Goal: Task Accomplishment & Management: Use online tool/utility

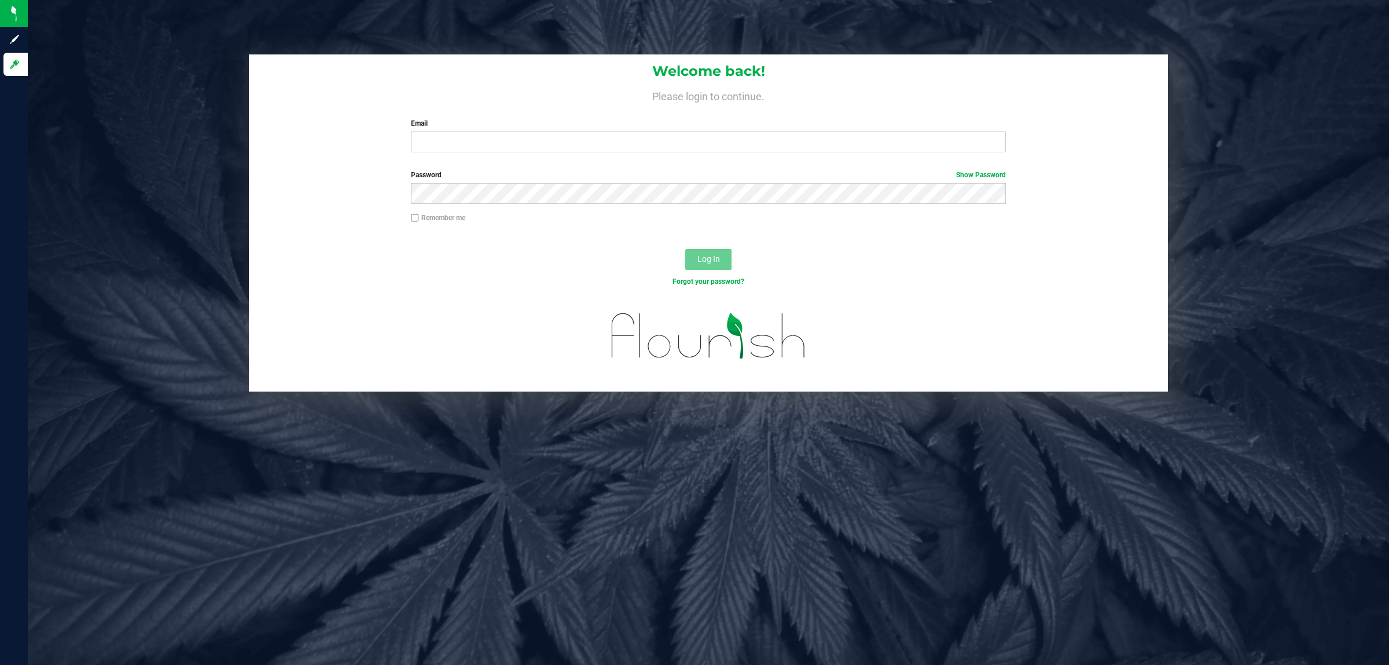
drag, startPoint x: 974, startPoint y: 218, endPoint x: 964, endPoint y: 219, distance: 9.9
click at [968, 218] on div "Remember me" at bounding box center [708, 218] width 613 height 13
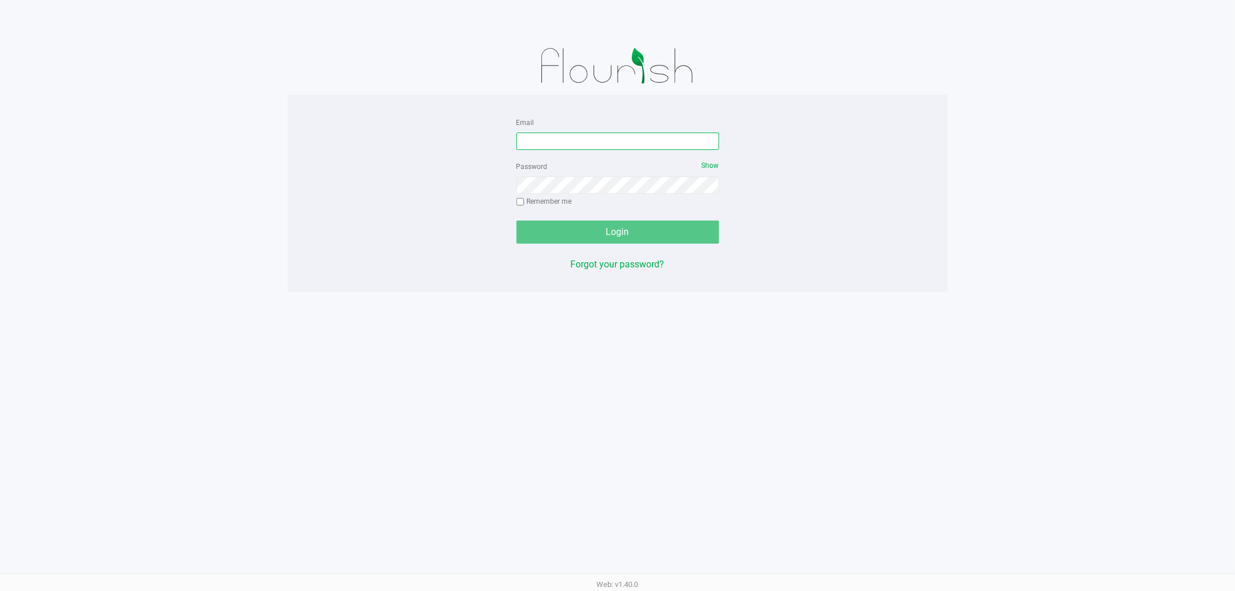
click at [564, 146] on input "Email" at bounding box center [617, 141] width 203 height 17
type input "[EMAIL_ADDRESS][DOMAIN_NAME]"
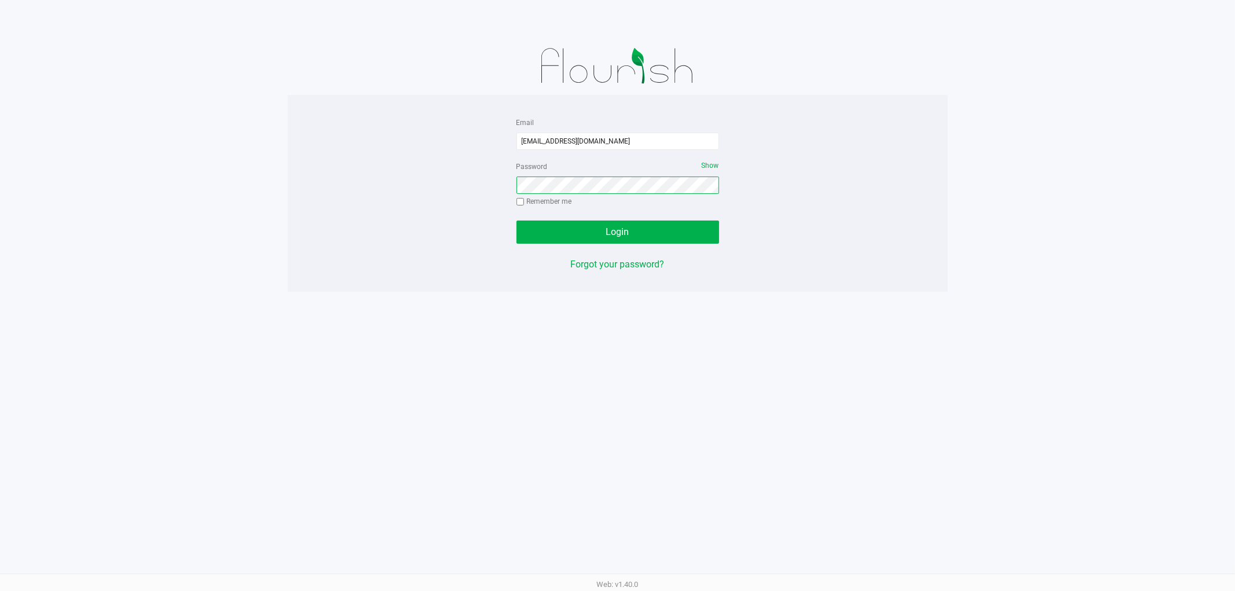
click at [516, 221] on button "Login" at bounding box center [617, 232] width 203 height 23
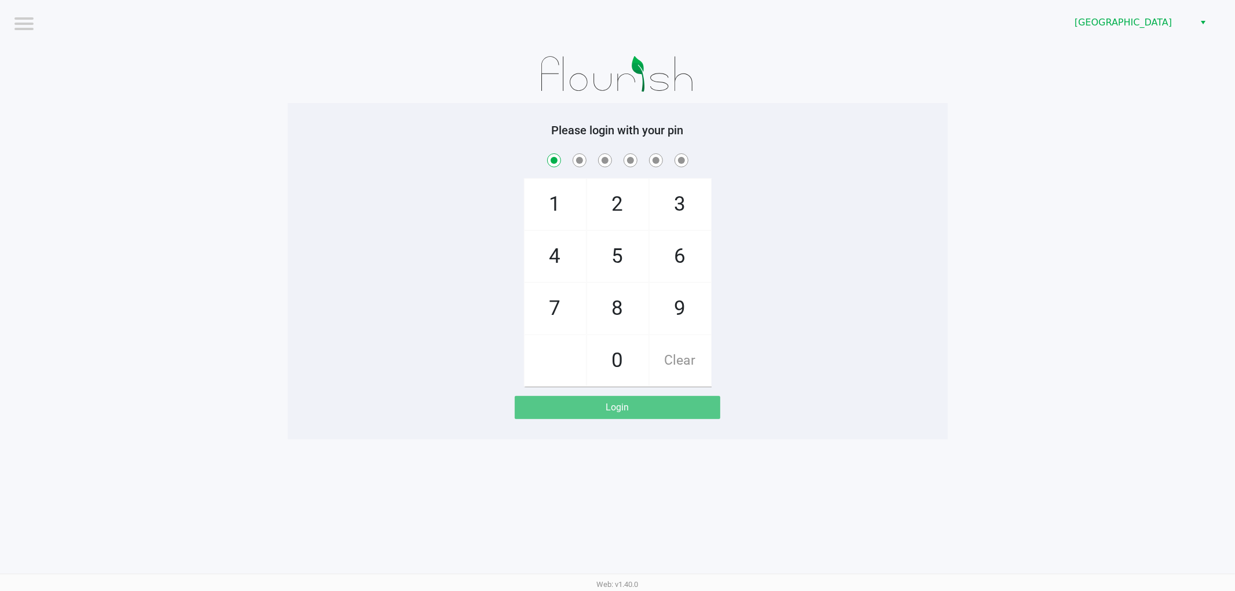
checkbox input "true"
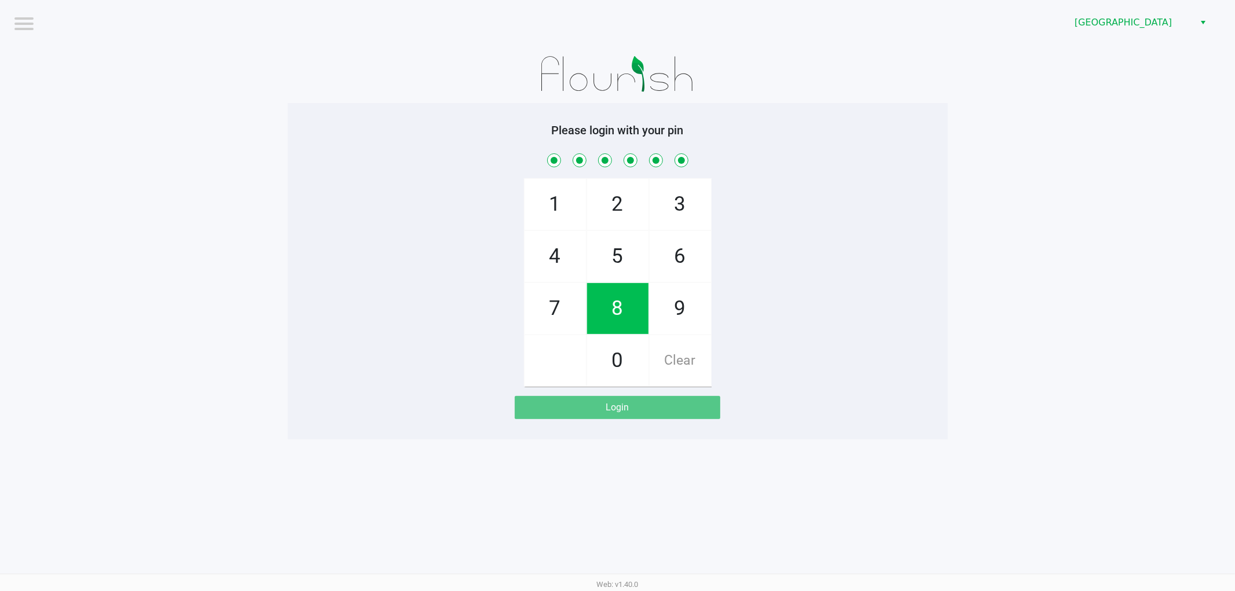
checkbox input "true"
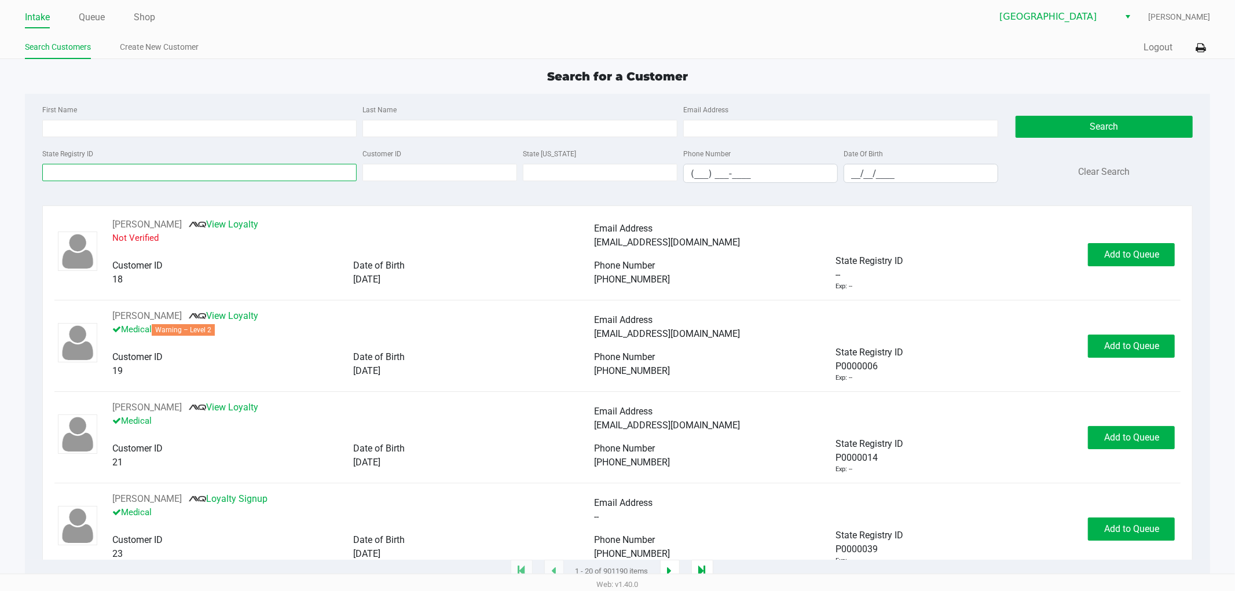
click at [216, 178] on input "State Registry ID" at bounding box center [199, 172] width 315 height 17
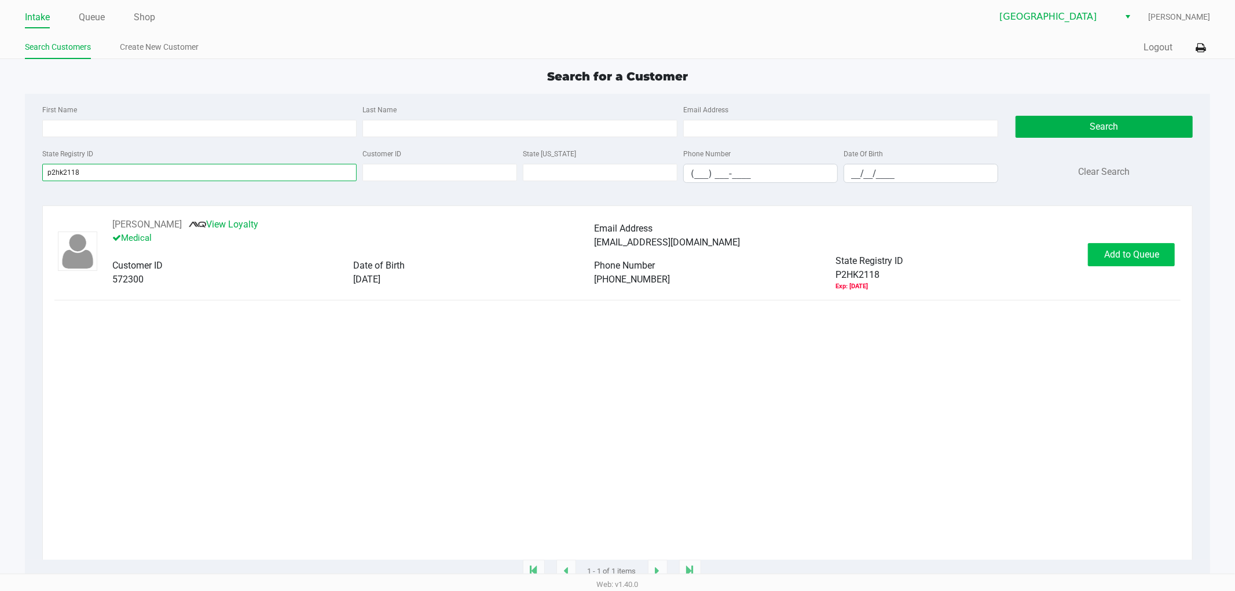
type input "p2hk2118"
click at [1104, 260] on span "Add to Queue" at bounding box center [1131, 254] width 55 height 11
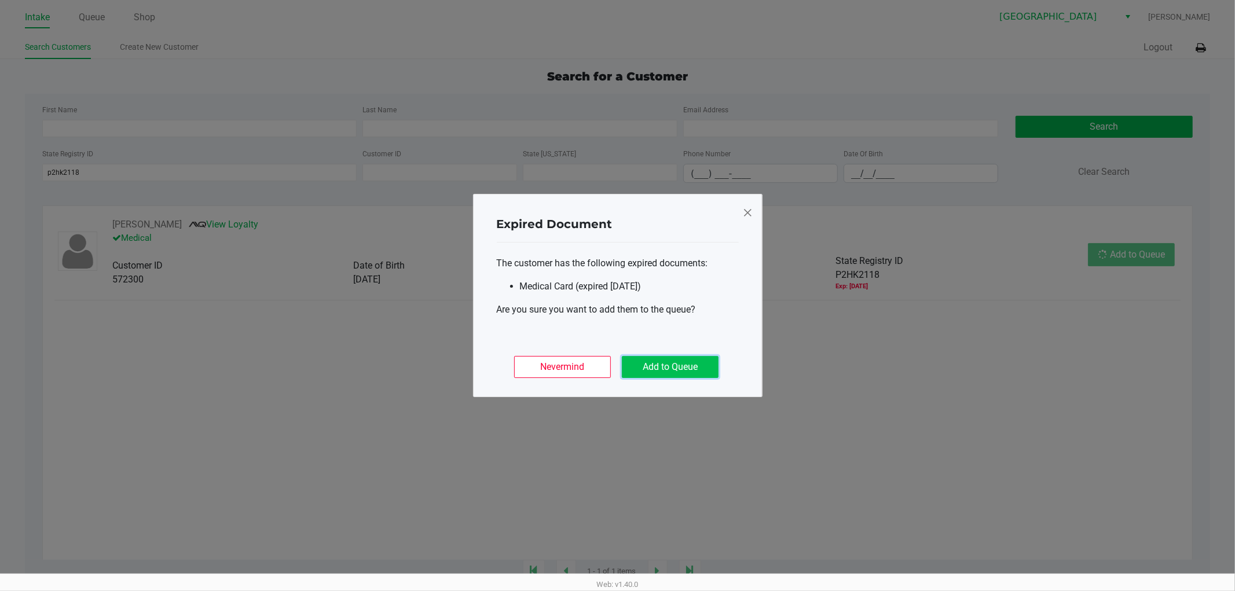
click at [655, 365] on button "Add to Queue" at bounding box center [670, 367] width 97 height 22
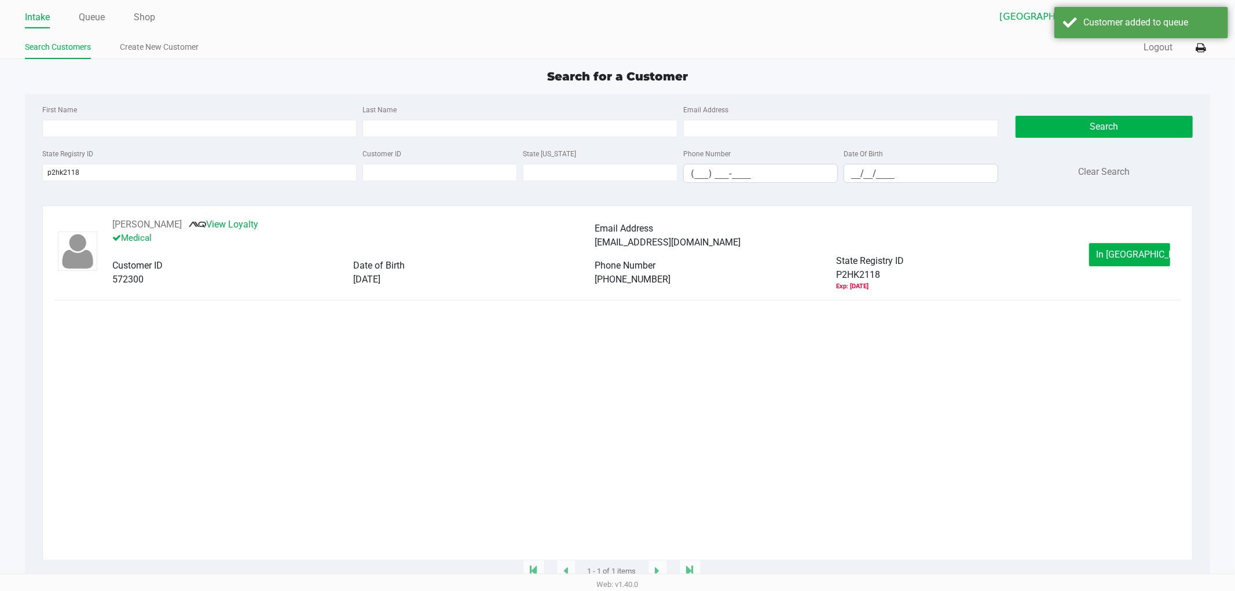
click at [1107, 241] on div "ALLAN BULLOCK View Loyalty Medical Email Address breannabullock4@gmail.com Cust…" at bounding box center [617, 255] width 1126 height 74
click at [1103, 243] on div "ALLAN BULLOCK View Loyalty Medical Email Address breannabullock4@gmail.com Cust…" at bounding box center [617, 255] width 1126 height 74
click at [1120, 258] on button "In Queue" at bounding box center [1129, 254] width 81 height 23
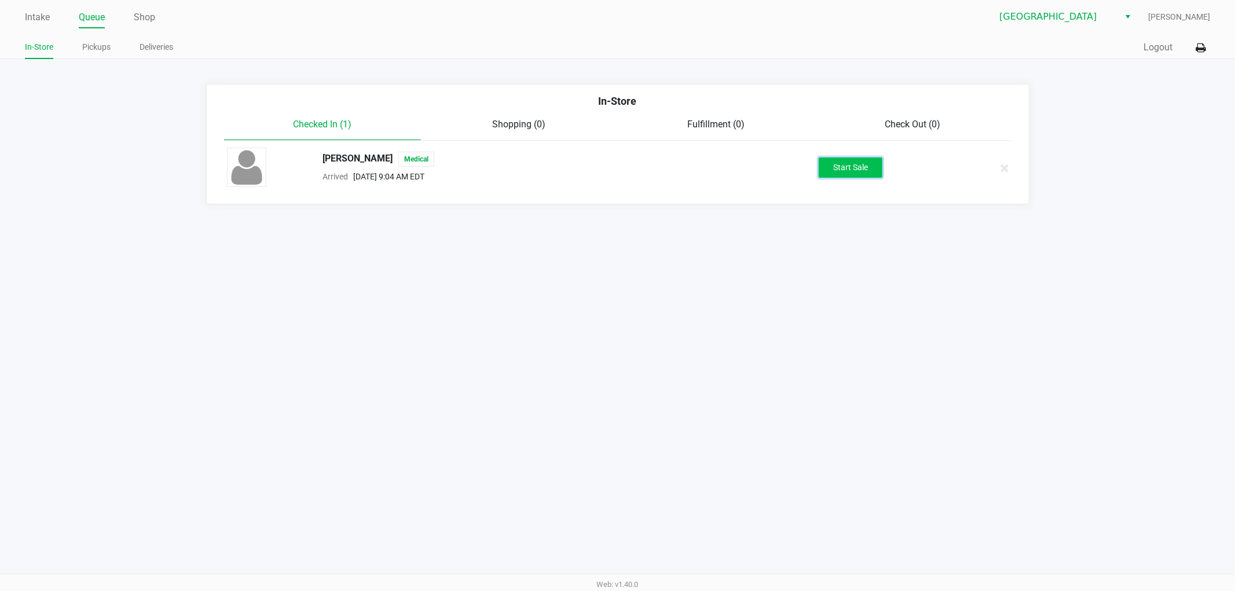
click at [830, 166] on button "Start Sale" at bounding box center [850, 167] width 64 height 20
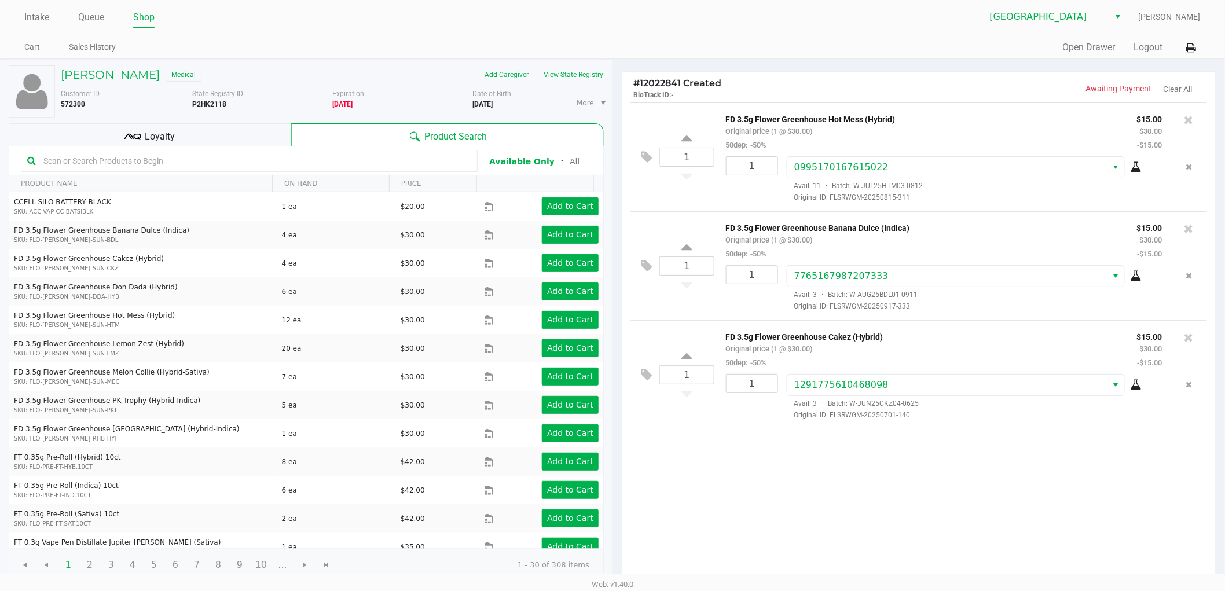
click at [239, 140] on div "Loyalty" at bounding box center [150, 134] width 282 height 23
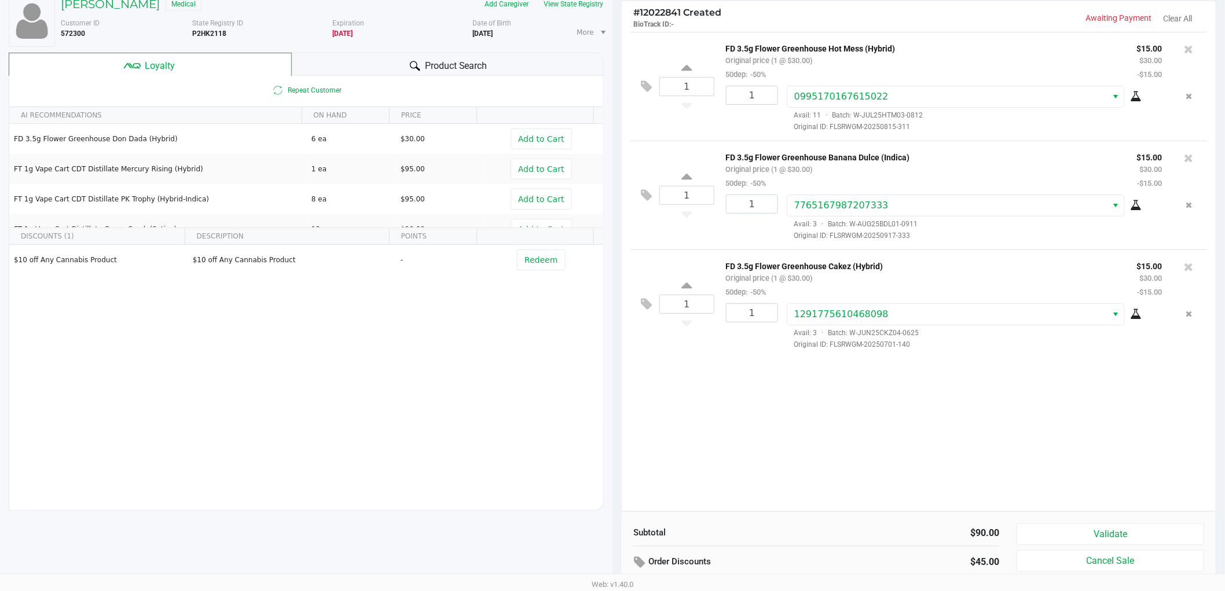
scroll to position [129, 0]
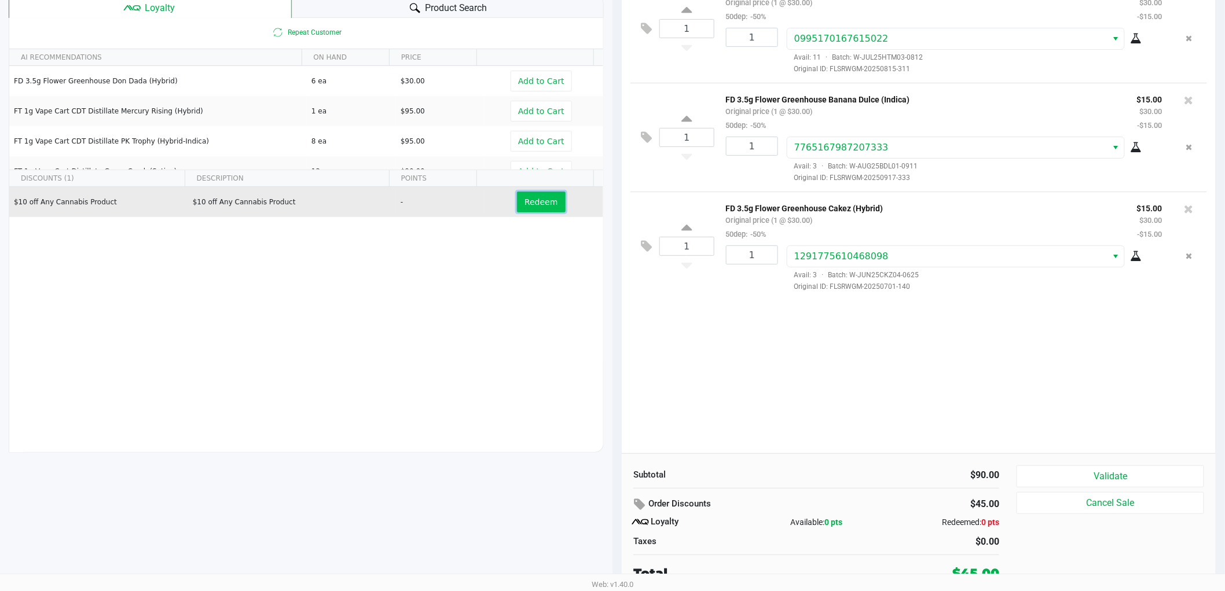
click at [545, 192] on button "Redeem" at bounding box center [541, 202] width 48 height 21
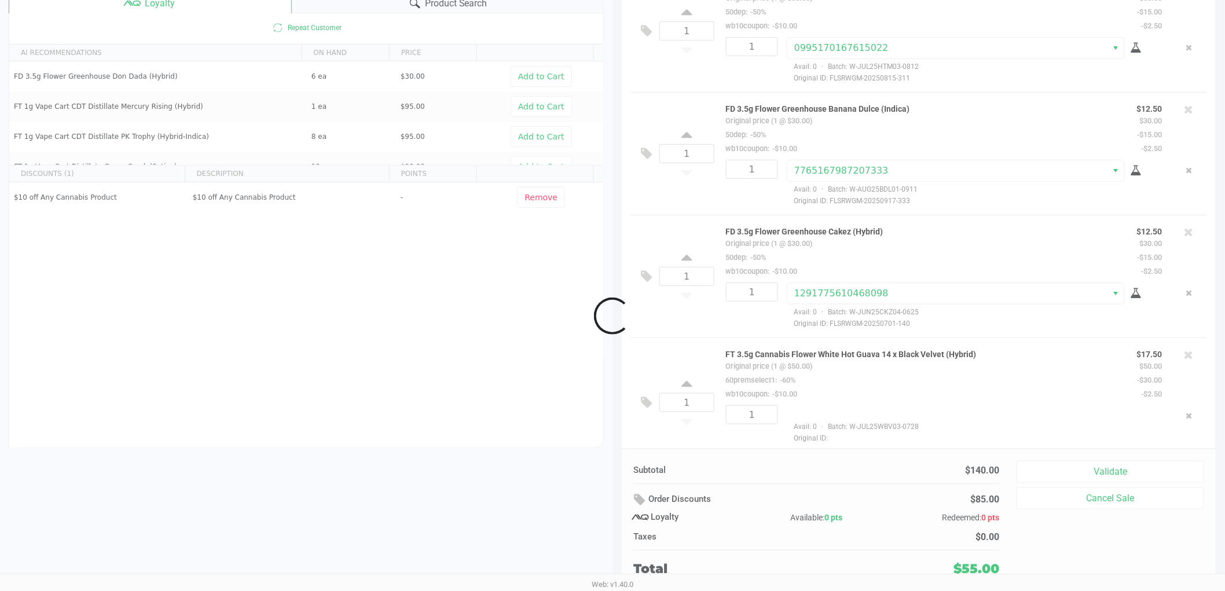
scroll to position [14, 0]
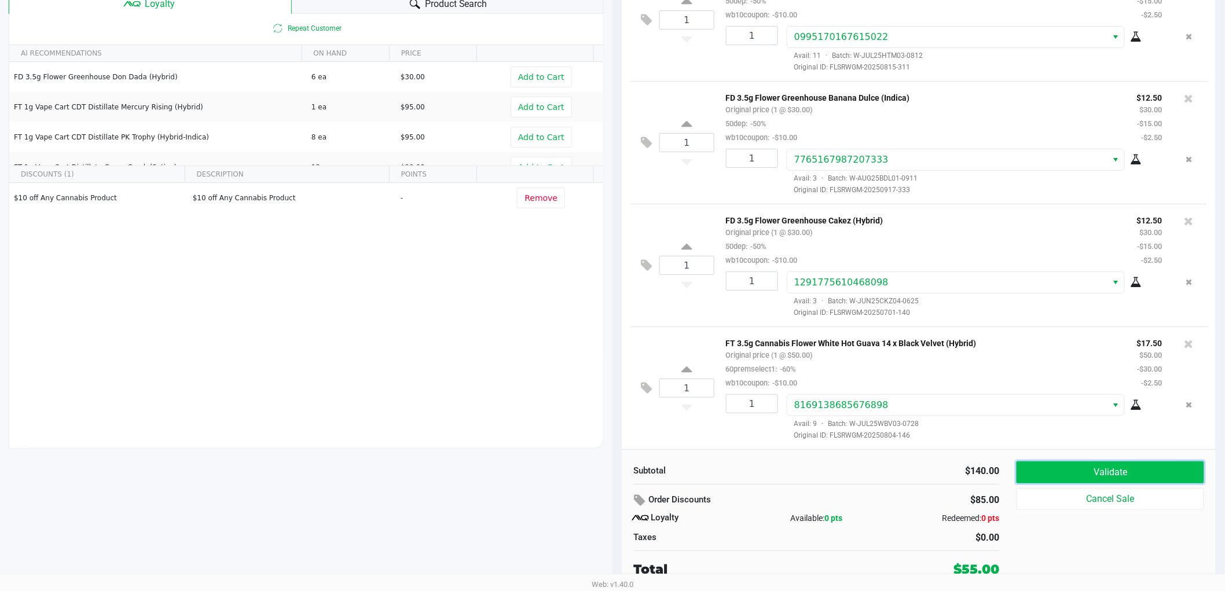
click at [1051, 465] on button "Validate" at bounding box center [1110, 472] width 188 height 22
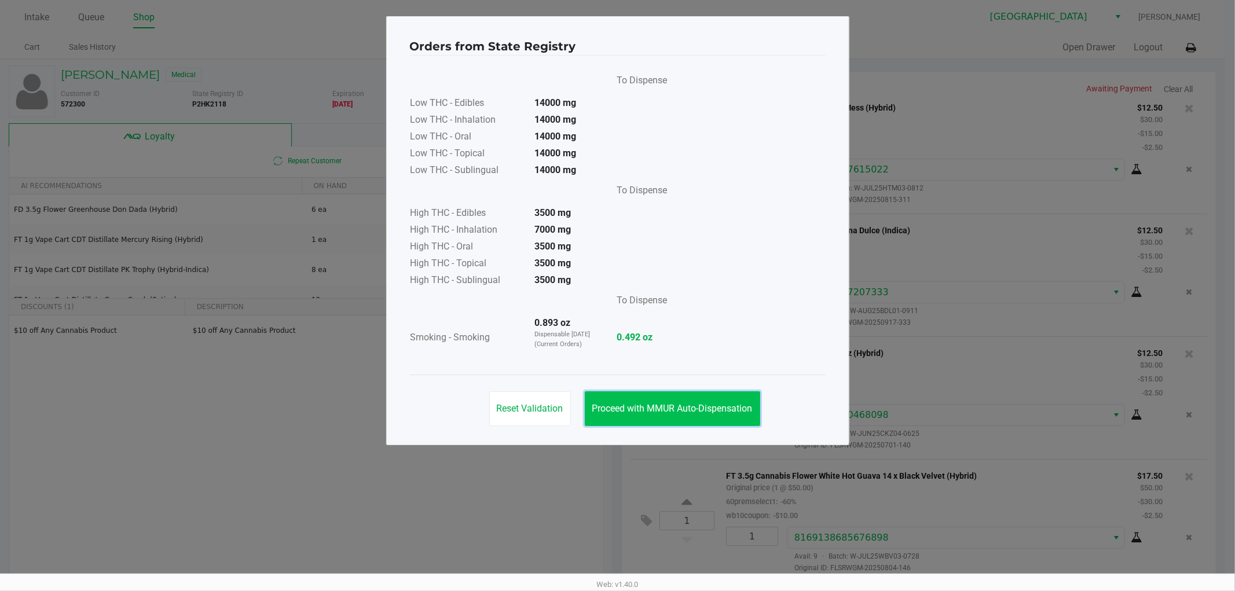
click at [739, 413] on span "Proceed with MMUR Auto-Dispensation" at bounding box center [672, 408] width 160 height 11
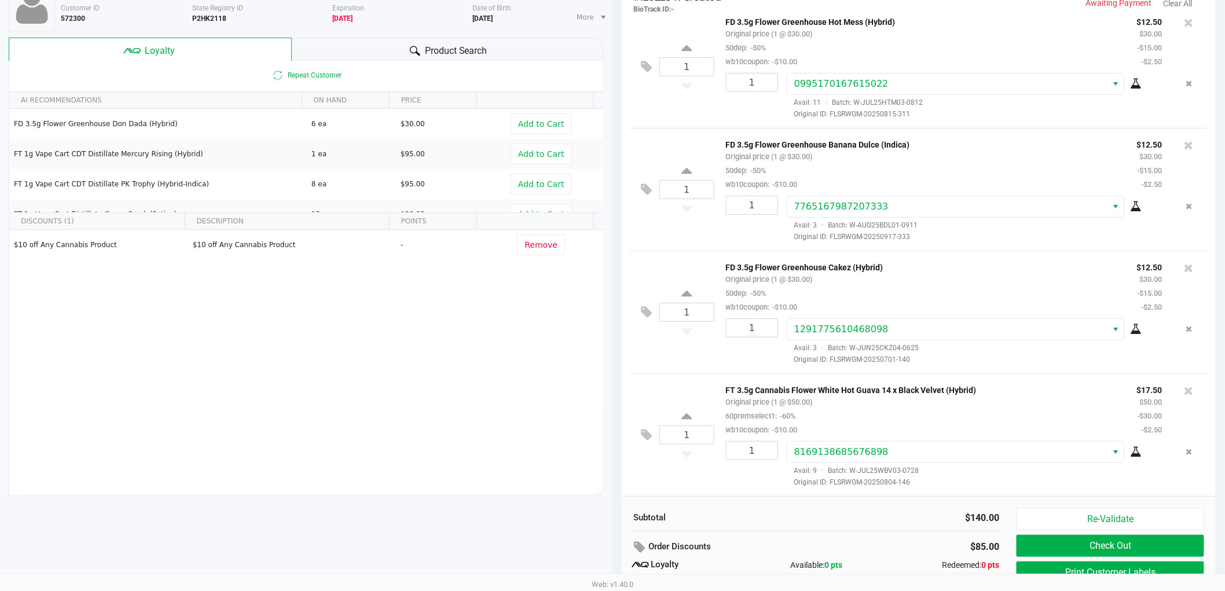
scroll to position [133, 0]
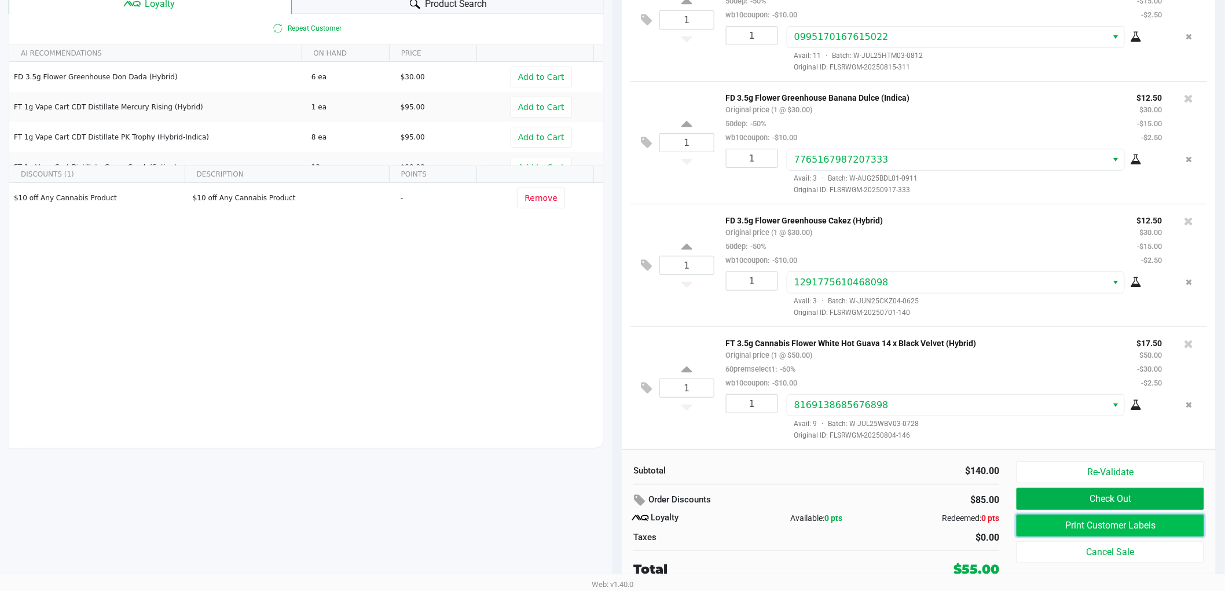
click at [1065, 521] on button "Print Customer Labels" at bounding box center [1110, 526] width 188 height 22
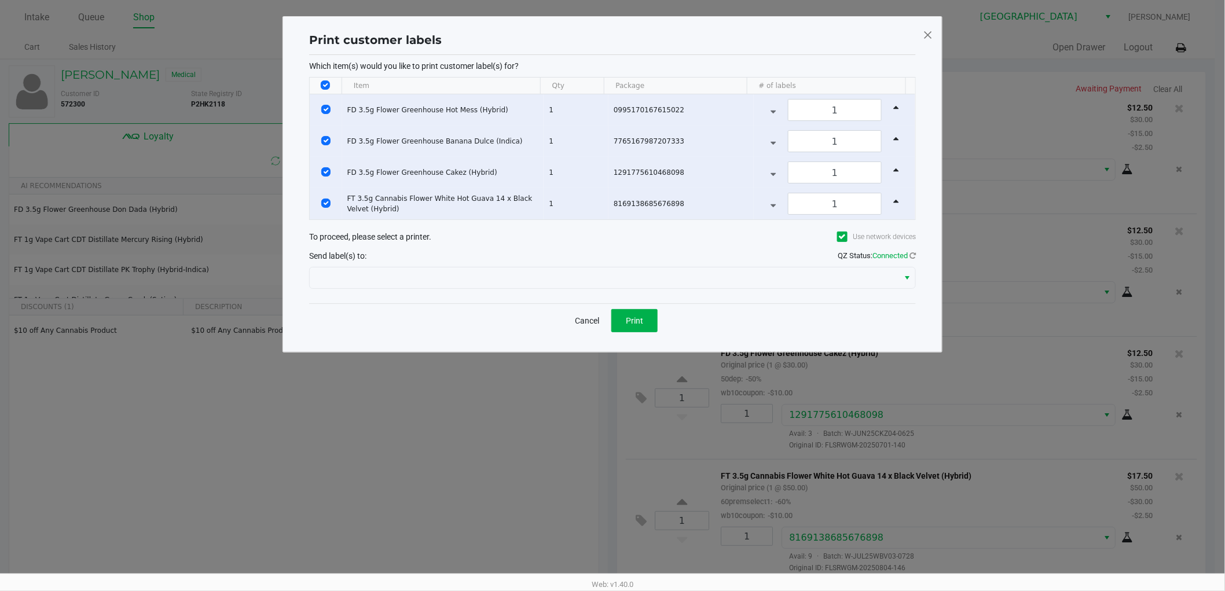
scroll to position [0, 0]
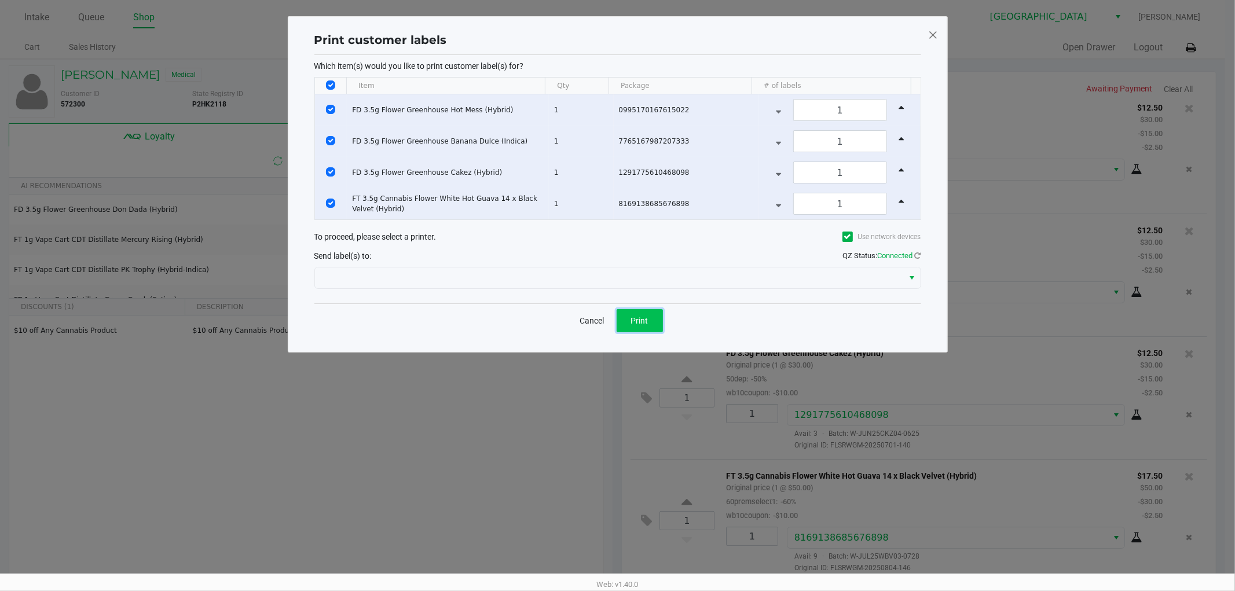
click at [654, 325] on button "Print" at bounding box center [639, 320] width 46 height 23
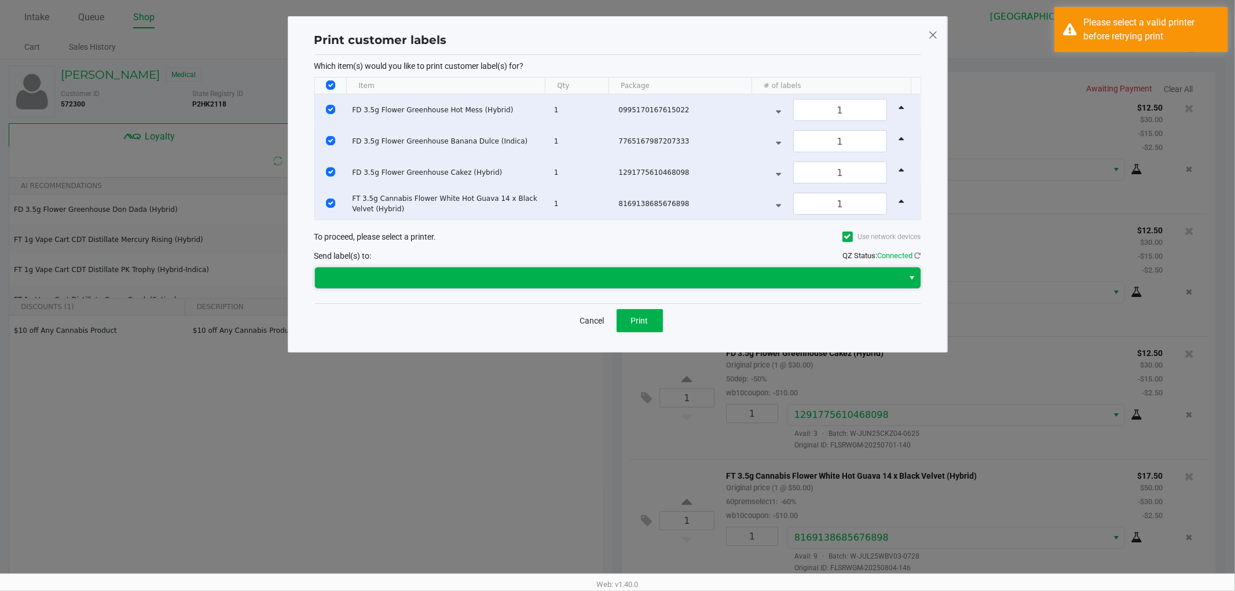
click at [603, 272] on span at bounding box center [609, 278] width 575 height 14
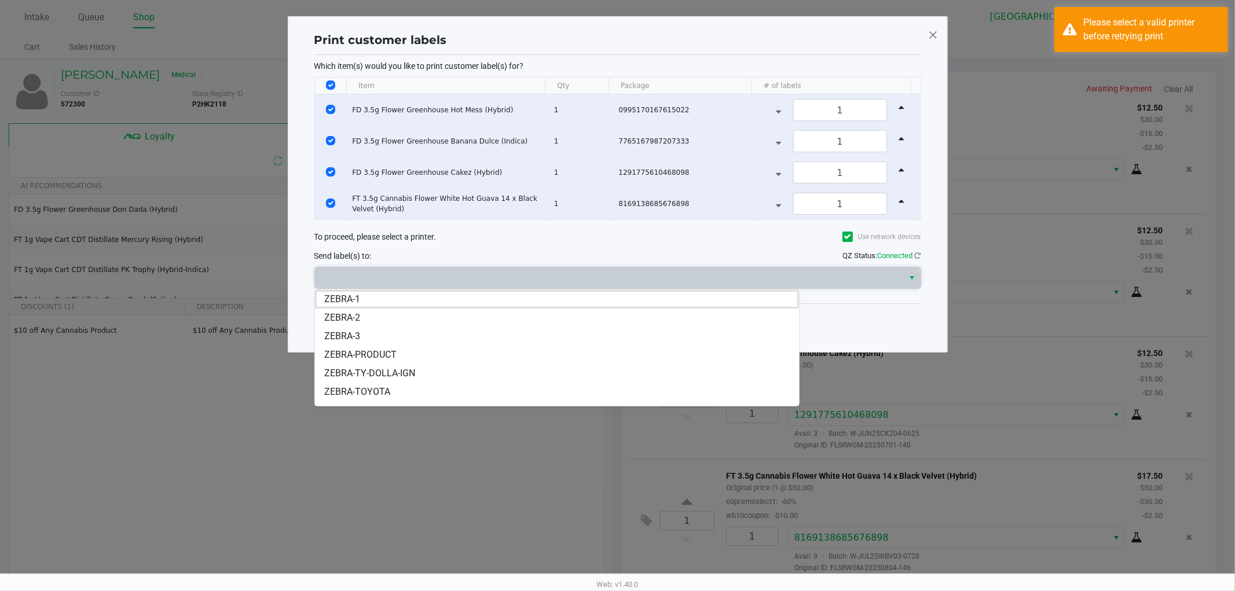
click at [413, 369] on span "ZEBRA-TY-DOLLA-IGN" at bounding box center [369, 373] width 91 height 14
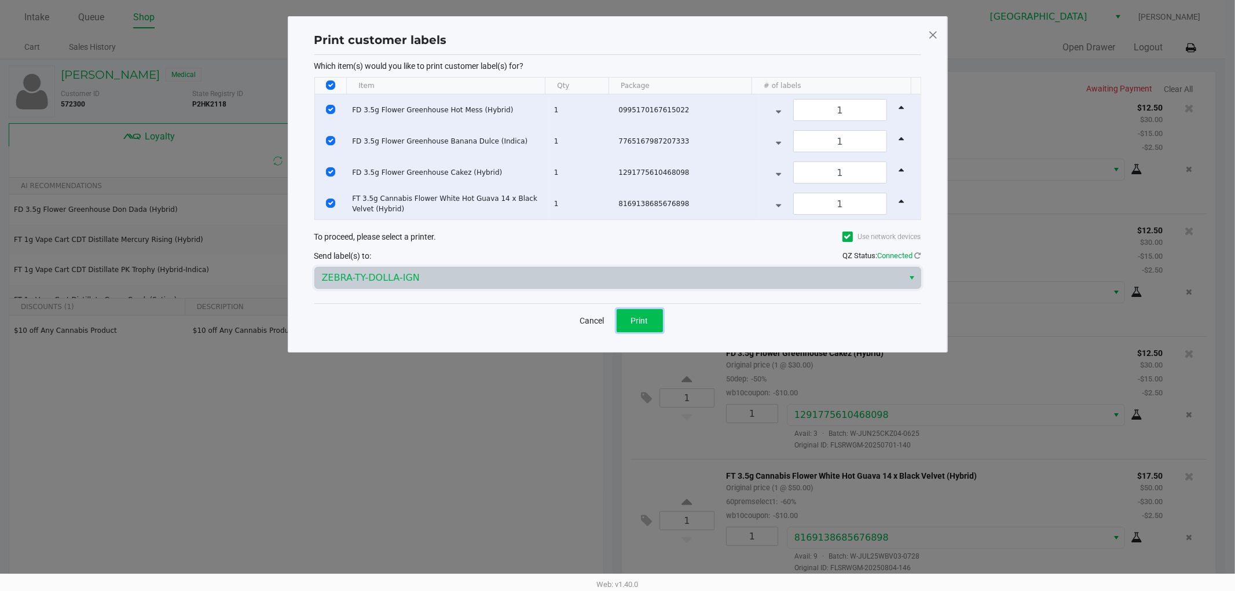
click at [626, 321] on button "Print" at bounding box center [639, 320] width 46 height 23
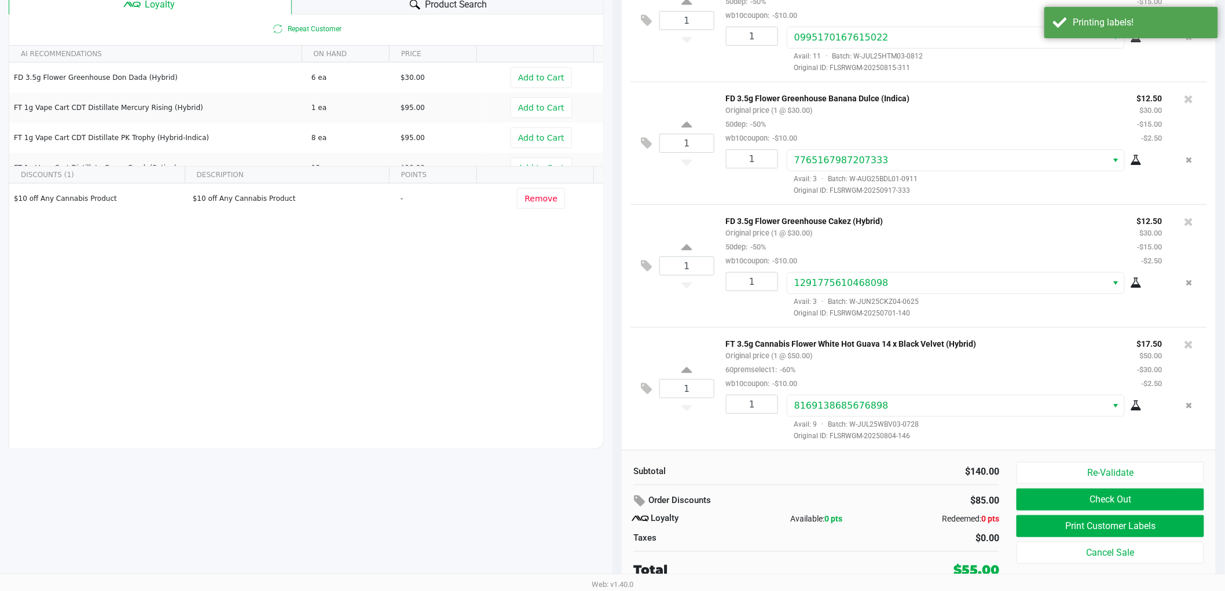
scroll to position [133, 0]
click at [1091, 505] on button "Check Out" at bounding box center [1110, 499] width 188 height 22
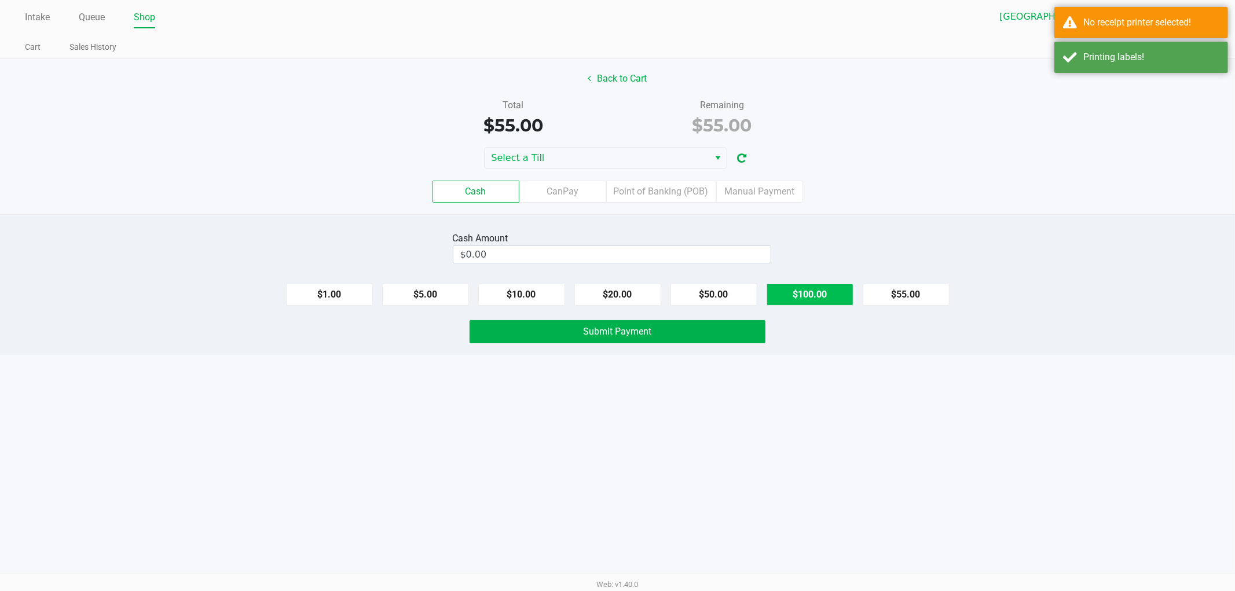
click at [779, 288] on button "$100.00" at bounding box center [809, 295] width 87 height 22
type input "$100.00"
click at [713, 328] on button "Submit Payment" at bounding box center [617, 331] width 296 height 23
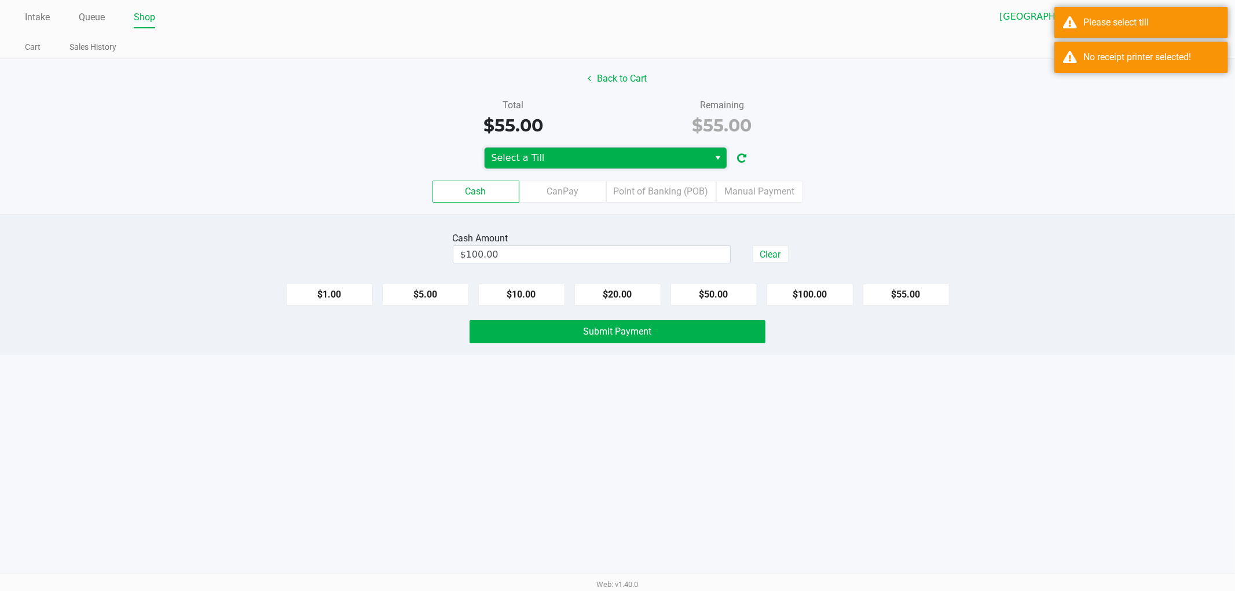
click at [566, 163] on span "Select a Till" at bounding box center [596, 158] width 211 height 14
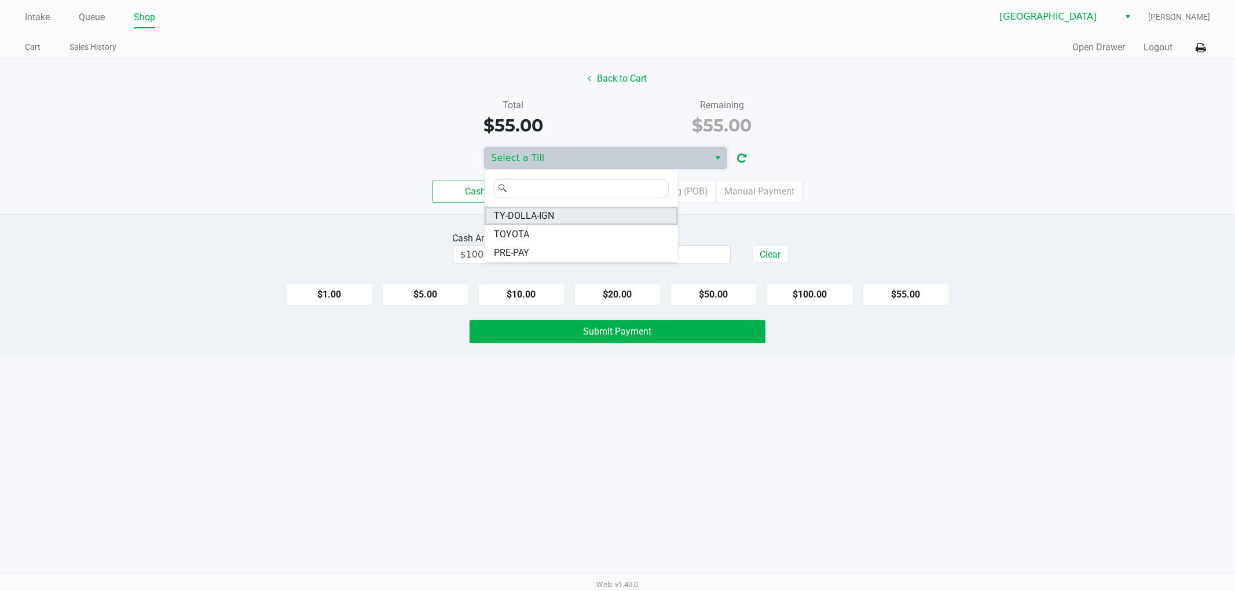
click at [560, 210] on li "TY-DOLLA-IGN" at bounding box center [580, 216] width 193 height 19
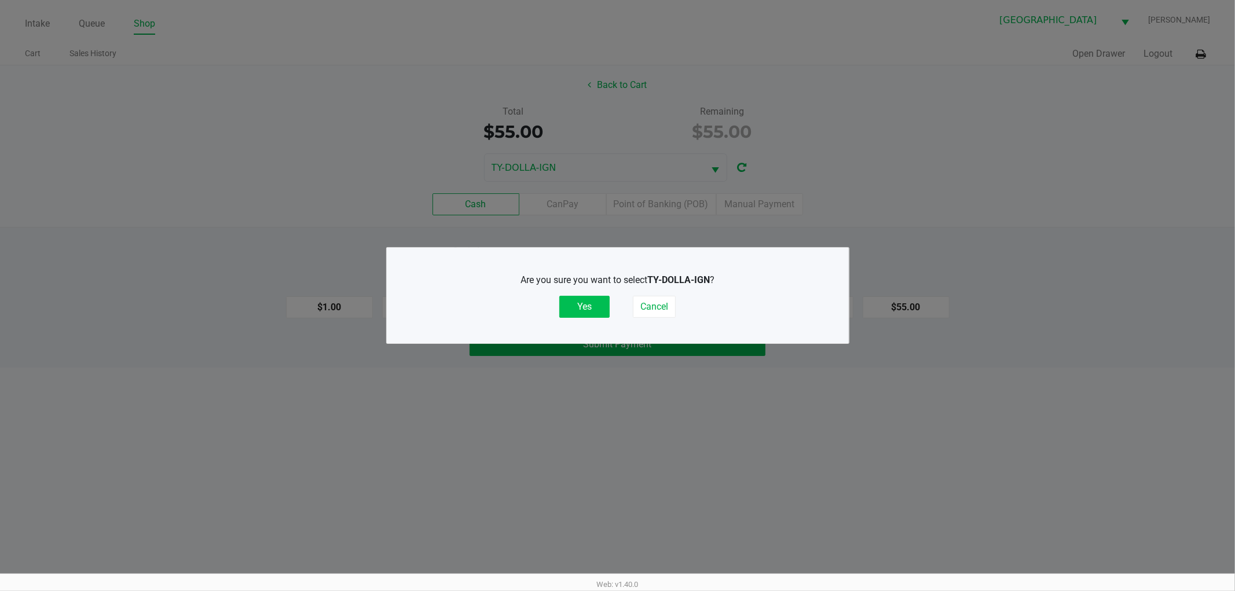
click at [601, 311] on button "Yes" at bounding box center [584, 307] width 50 height 22
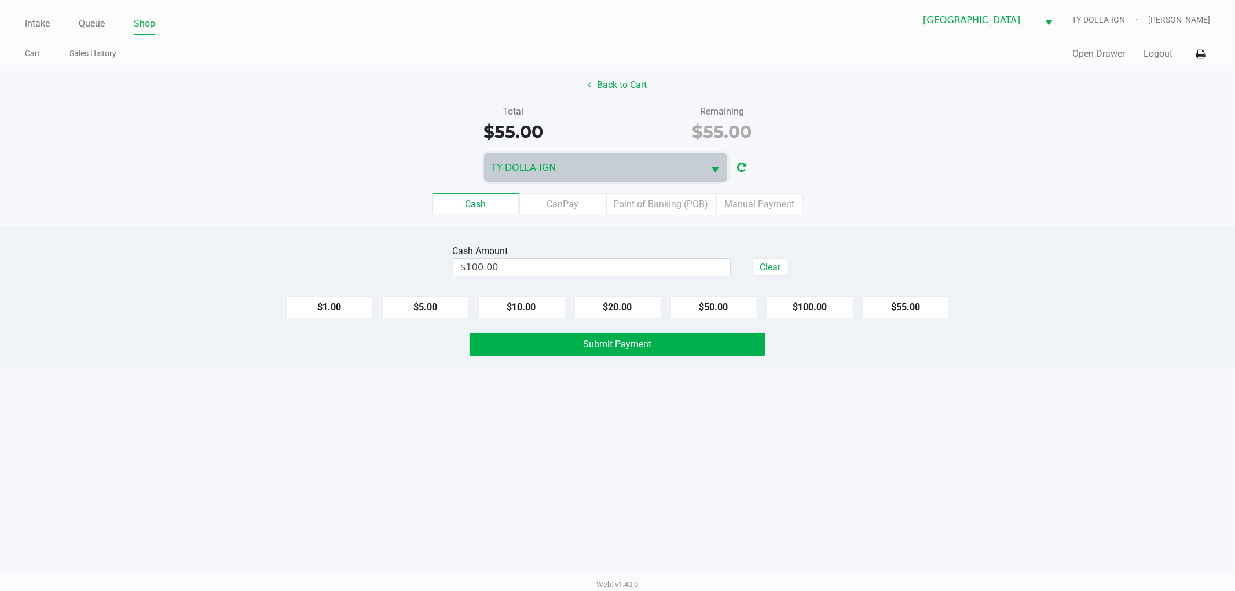
click at [623, 360] on div "Cash Amount $100.00 Clear $1.00 $5.00 $10.00 $20.00 $50.00 $100.00 $55.00 Submi…" at bounding box center [617, 297] width 1235 height 141
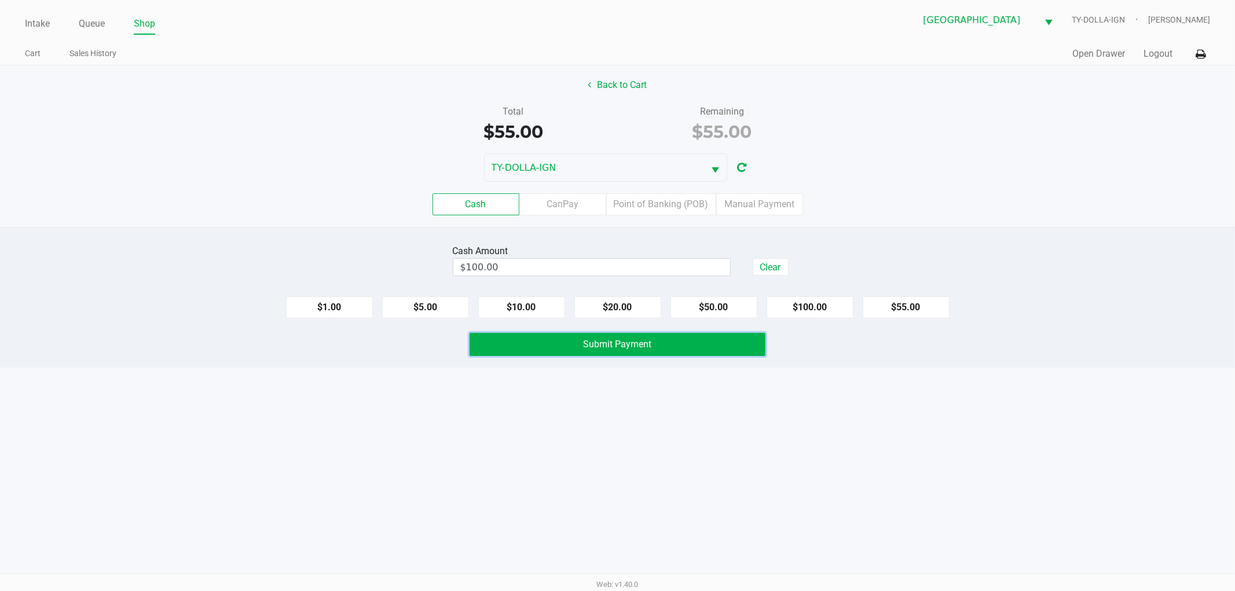
click at [622, 350] on button "Submit Payment" at bounding box center [617, 344] width 296 height 23
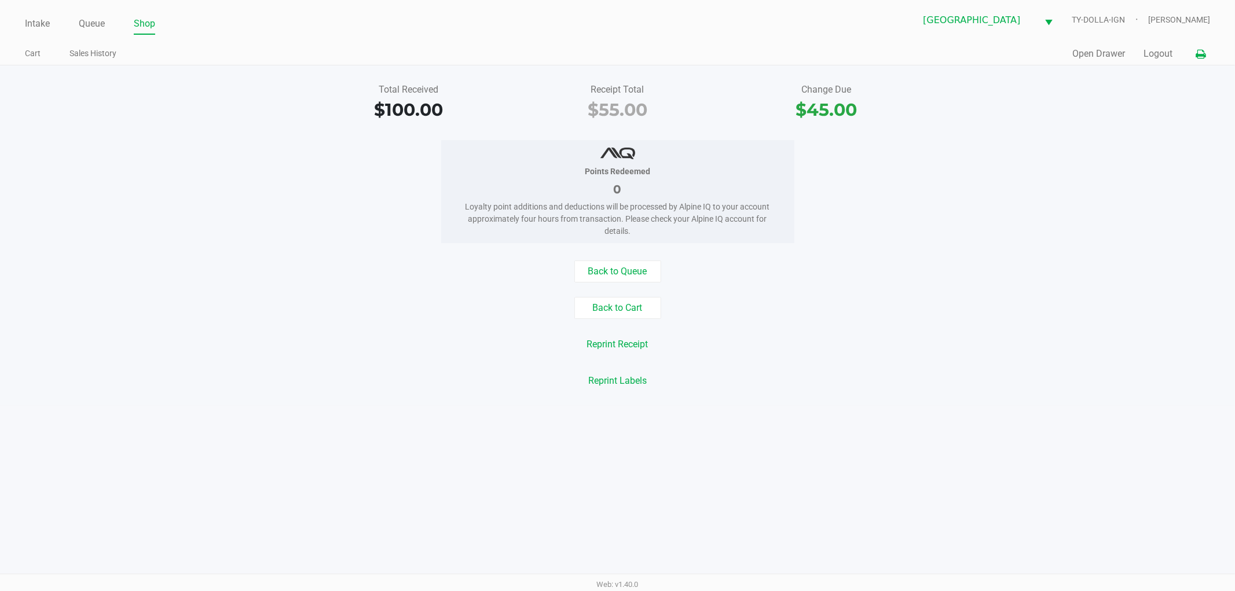
click at [1202, 61] on button at bounding box center [1200, 53] width 19 height 21
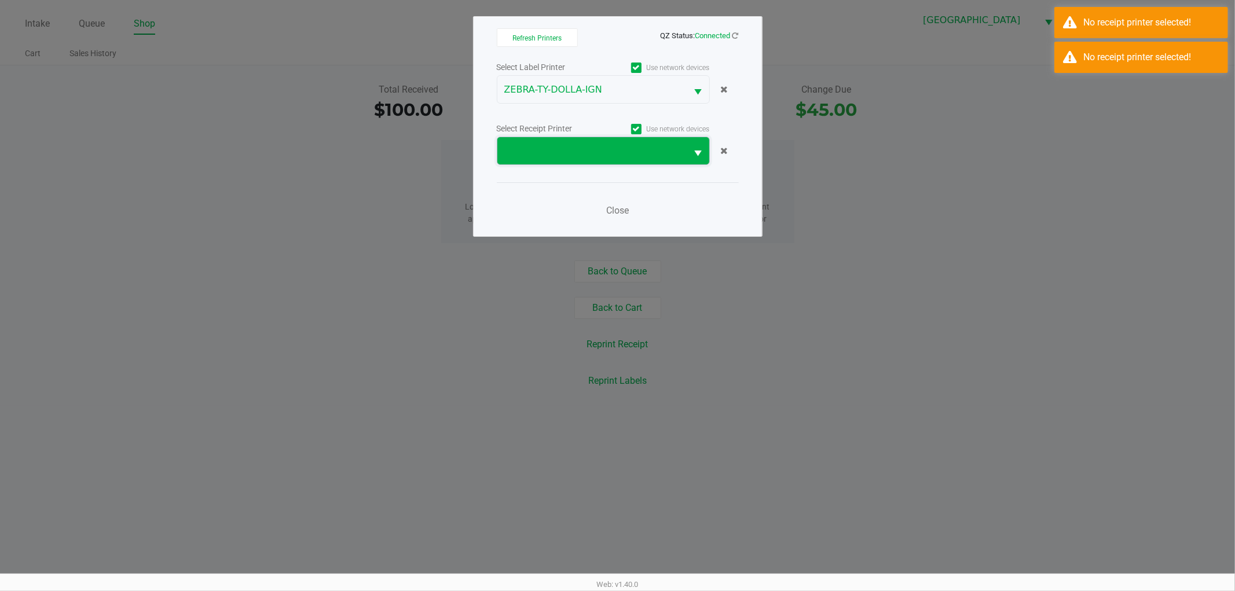
click at [564, 148] on span at bounding box center [592, 151] width 176 height 14
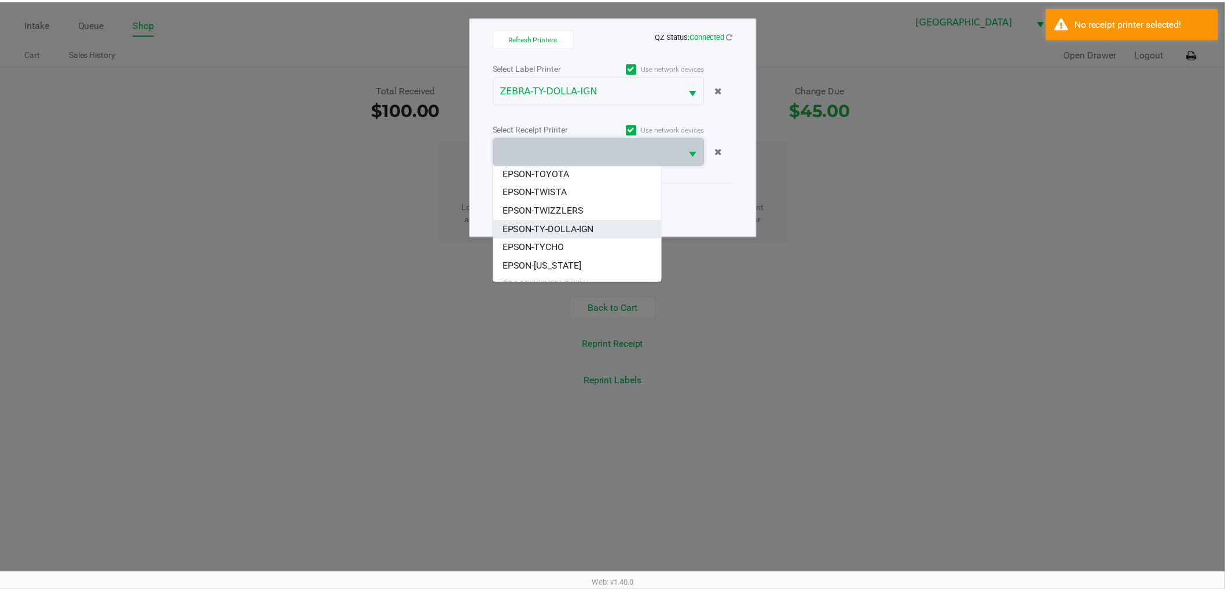
scroll to position [32, 0]
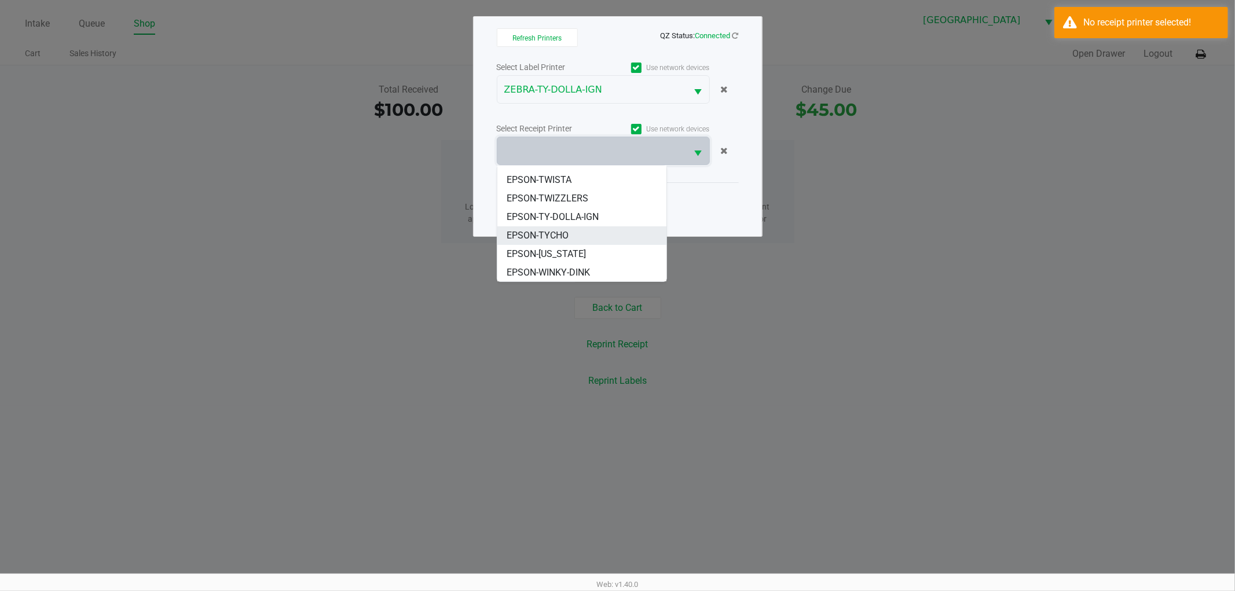
click at [568, 232] on span "EPSON-TYCHO" at bounding box center [537, 236] width 62 height 14
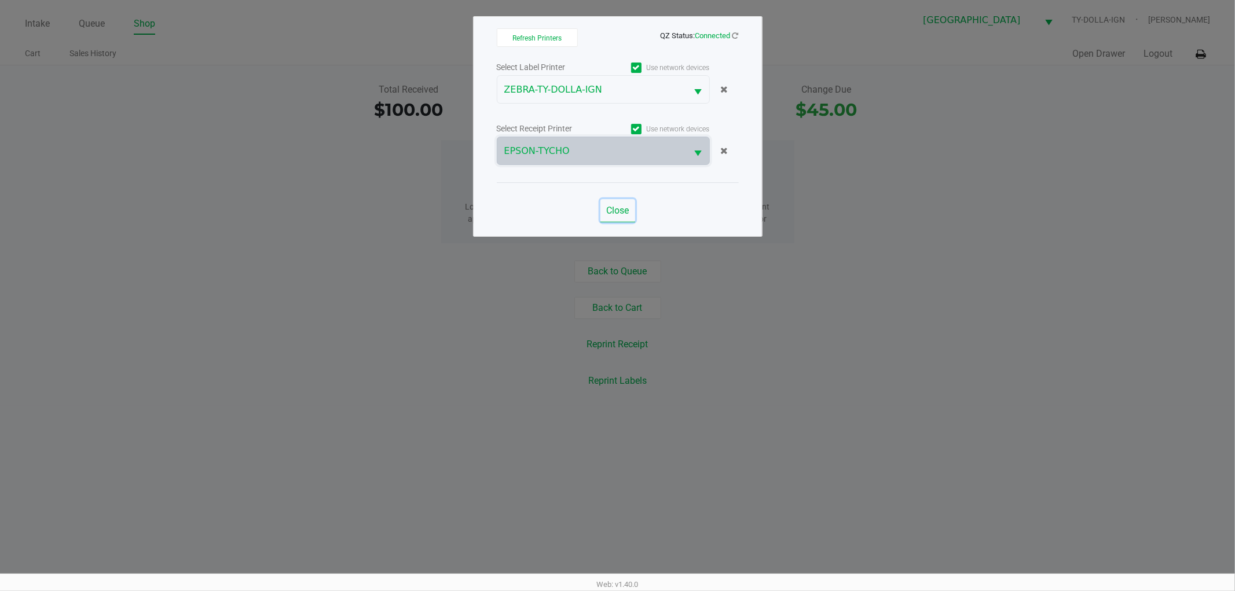
click at [611, 204] on button "Close" at bounding box center [617, 210] width 35 height 23
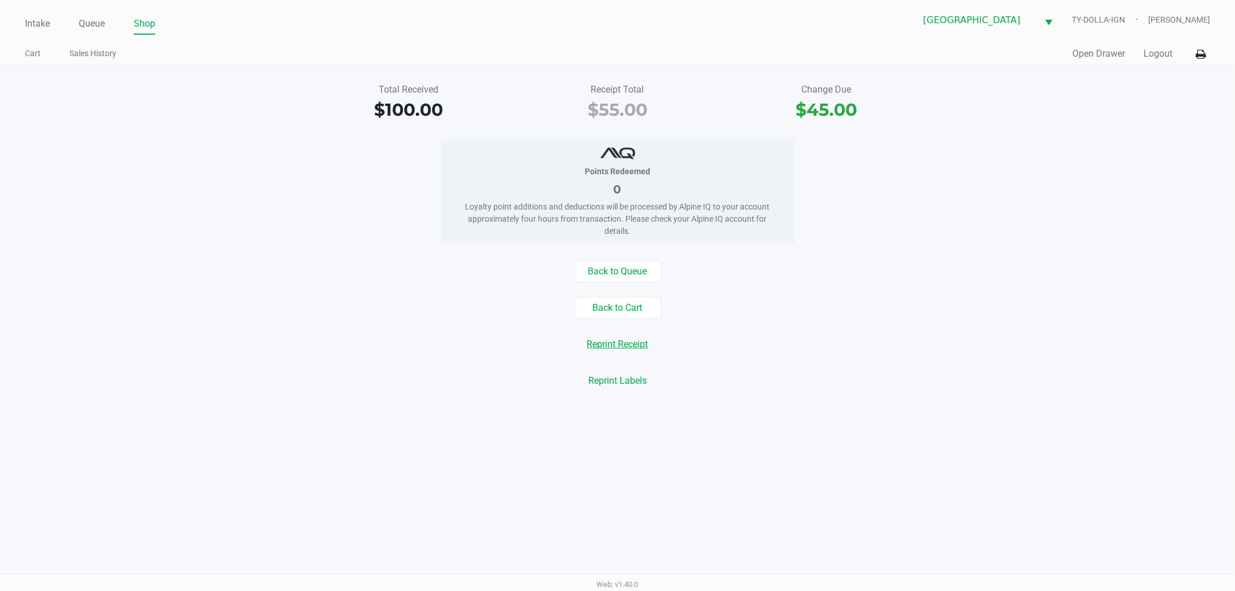
click at [629, 350] on button "Reprint Receipt" at bounding box center [617, 344] width 76 height 22
click at [1074, 56] on button "Open Drawer" at bounding box center [1098, 54] width 53 height 14
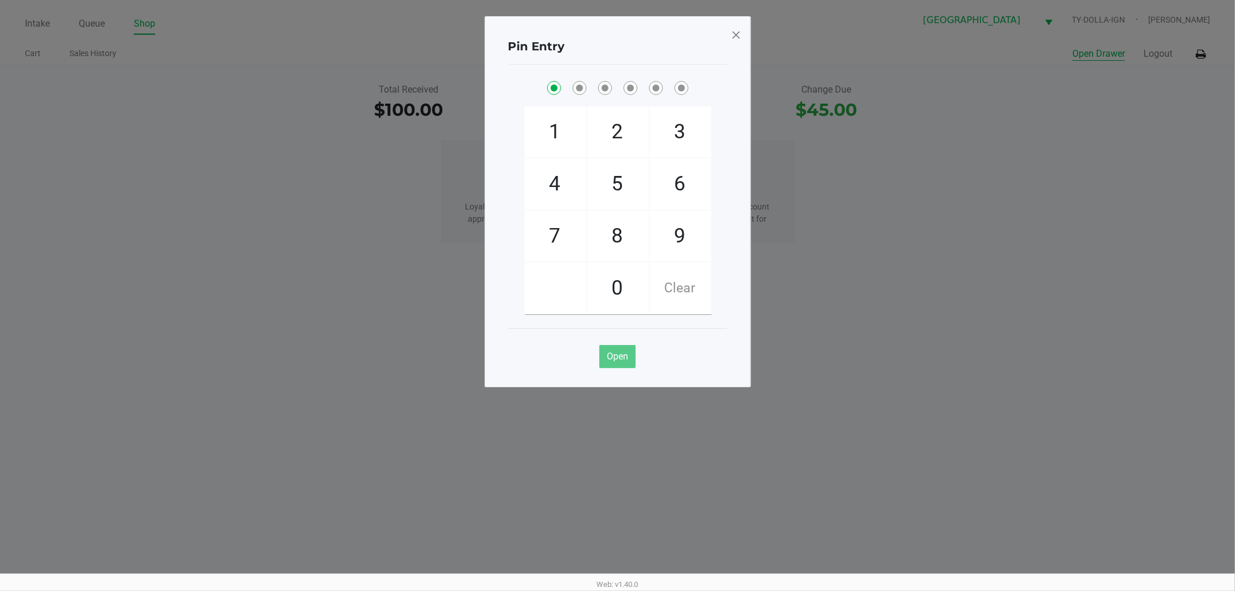
checkbox input "true"
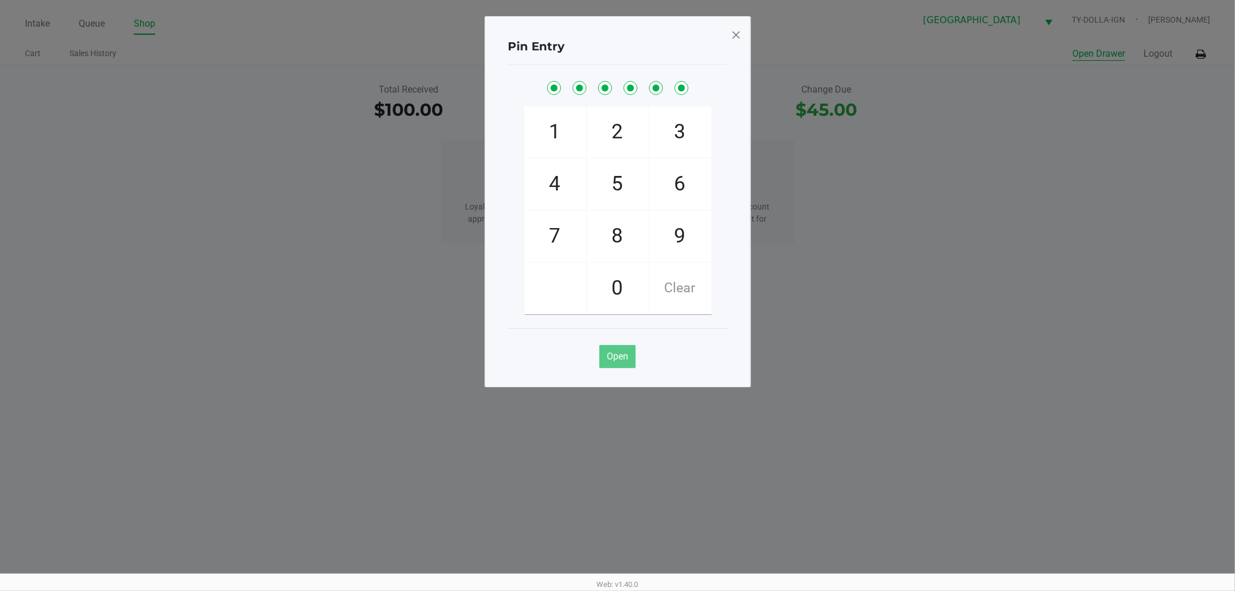
checkbox input "true"
click at [728, 29] on div "Pin Entry 1 4 7 2 5 8 0 3 6 9 Clear Open" at bounding box center [617, 201] width 266 height 371
click at [731, 25] on div "Pin Entry 1 4 7 2 5 8 0 3 6 9 Clear Open" at bounding box center [617, 201] width 266 height 371
click at [735, 27] on span at bounding box center [736, 34] width 10 height 19
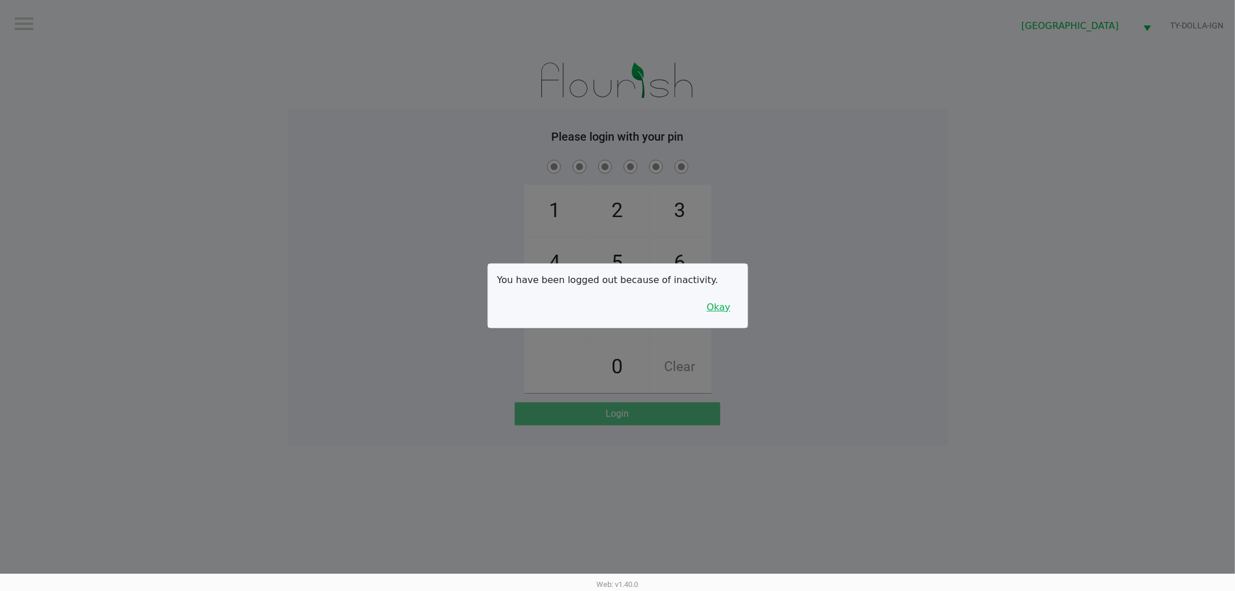
click at [731, 310] on button "Okay" at bounding box center [718, 307] width 39 height 22
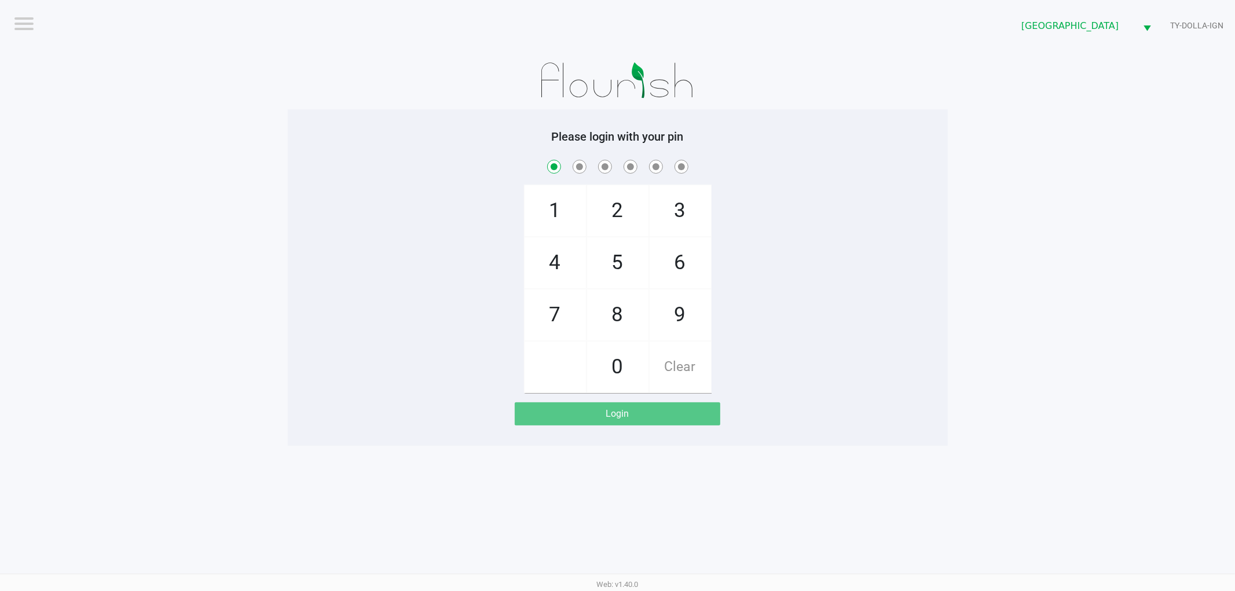
checkbox input "true"
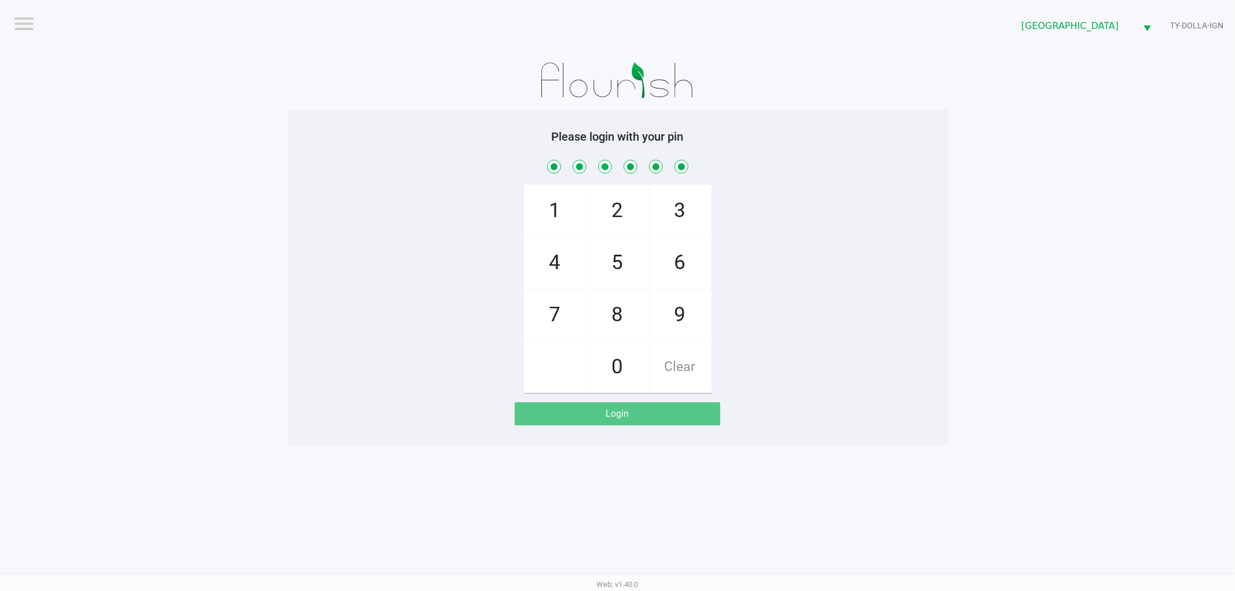
checkbox input "true"
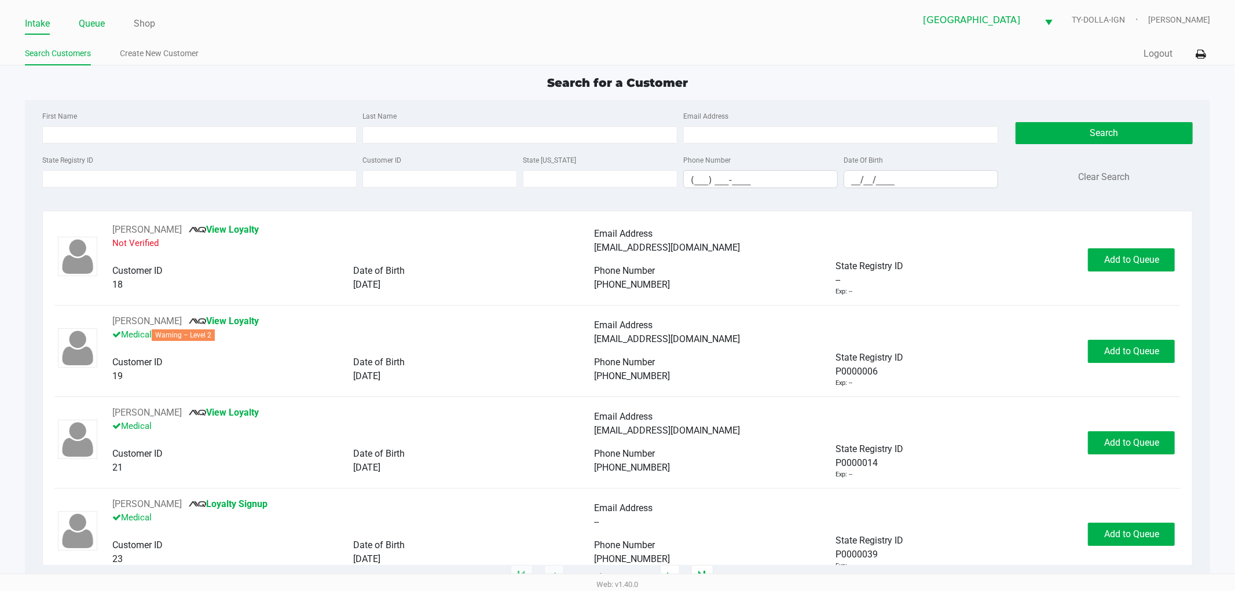
click at [101, 27] on link "Queue" at bounding box center [92, 24] width 26 height 16
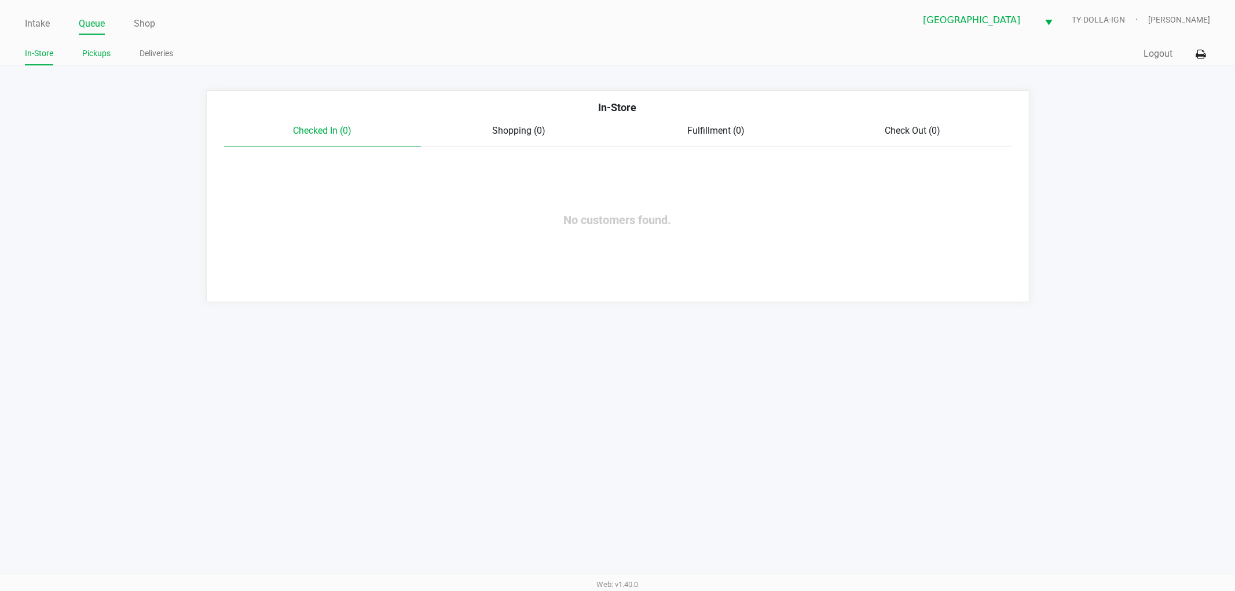
click at [100, 52] on link "Pickups" at bounding box center [96, 53] width 28 height 14
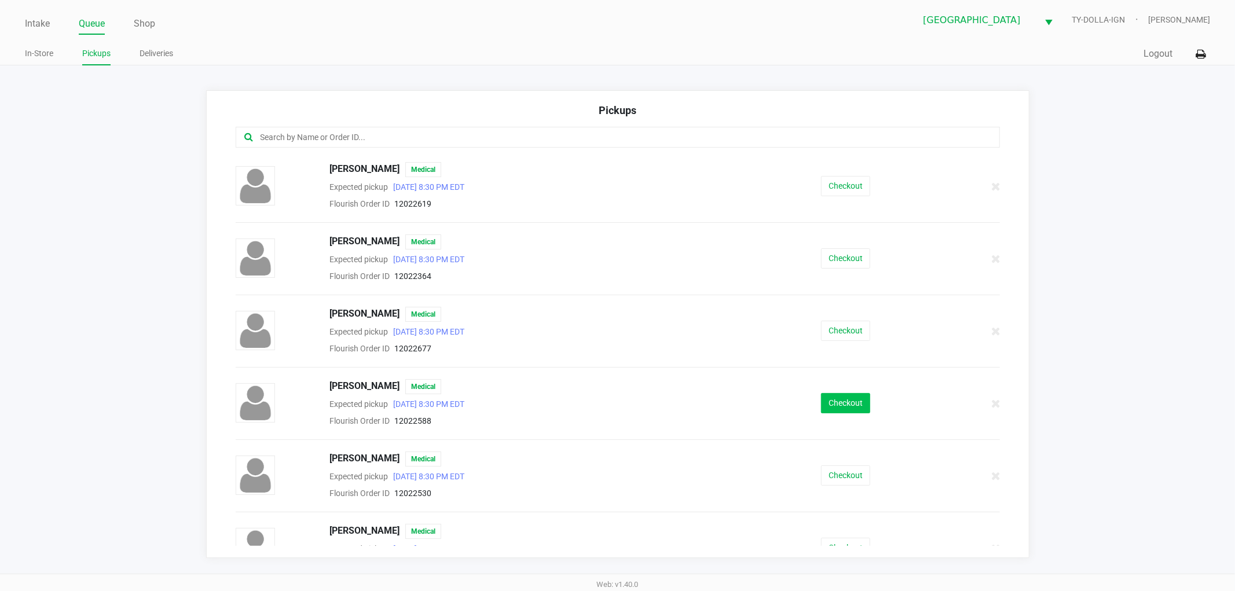
click at [823, 392] on div "DAVID THOMAS Medical Expected pickup Sep 29, 2025 8:30 PM EDT Flourish Order ID…" at bounding box center [617, 403] width 781 height 49
click at [827, 408] on button "Checkout" at bounding box center [845, 403] width 49 height 20
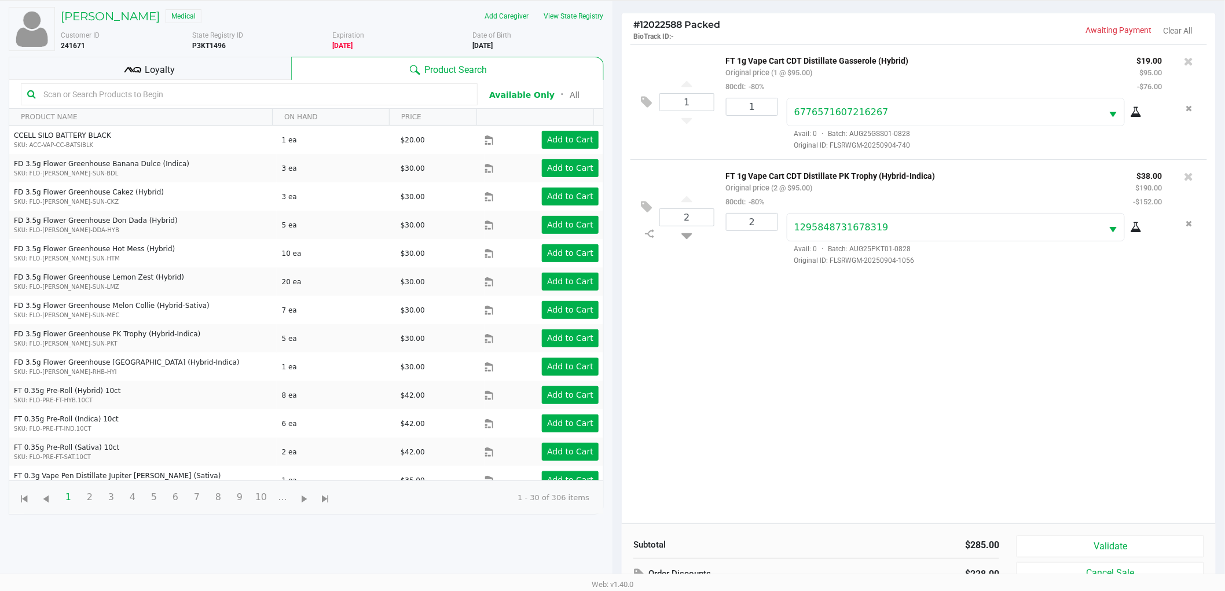
scroll to position [126, 0]
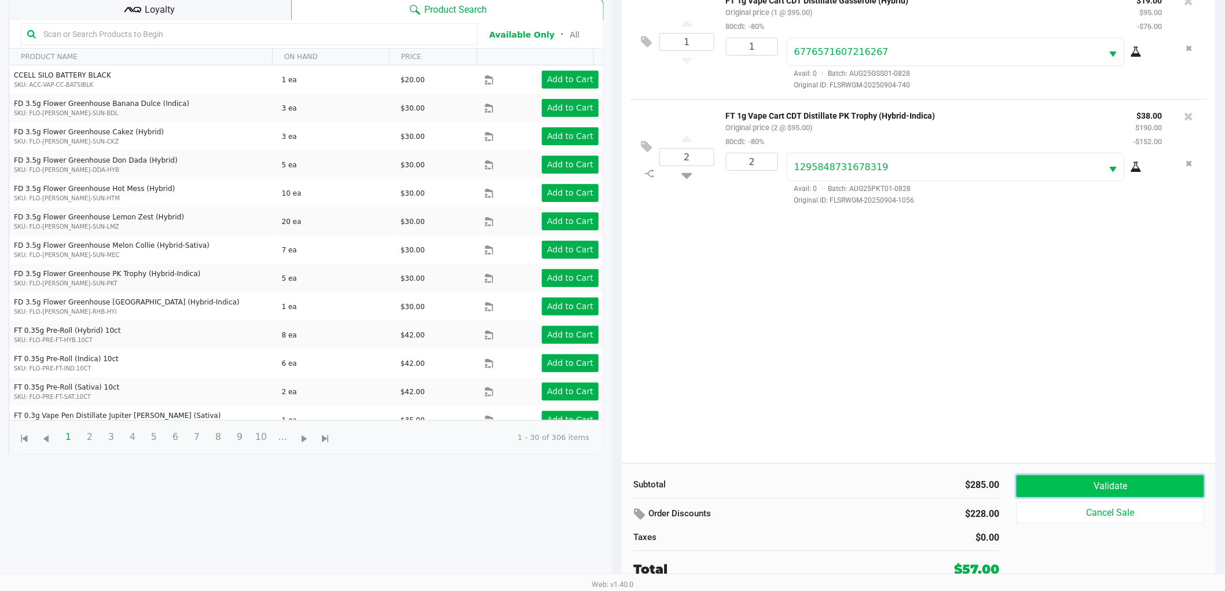
click at [1115, 492] on button "Validate" at bounding box center [1110, 486] width 188 height 22
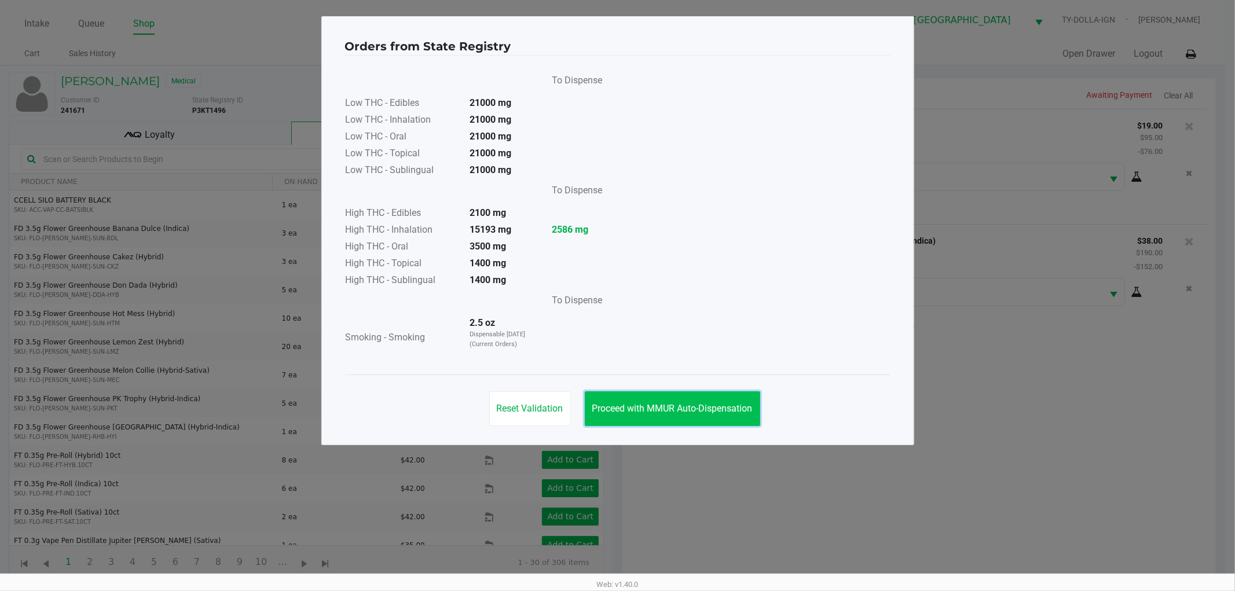
click at [698, 420] on button "Proceed with MMUR Auto-Dispensation" at bounding box center [672, 408] width 175 height 35
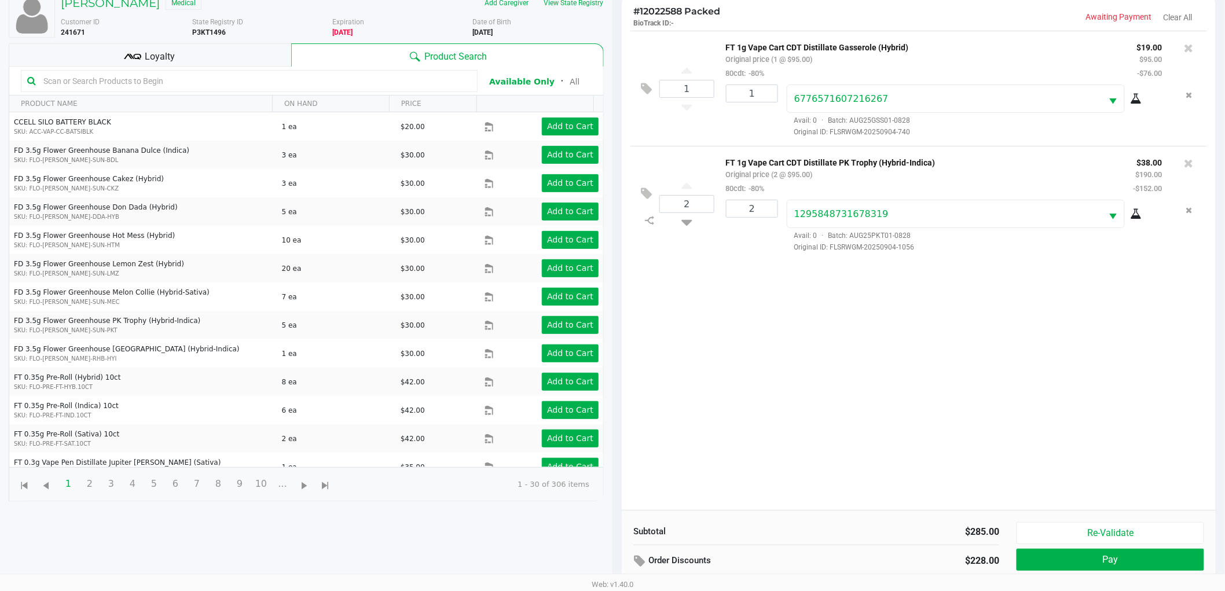
scroll to position [126, 0]
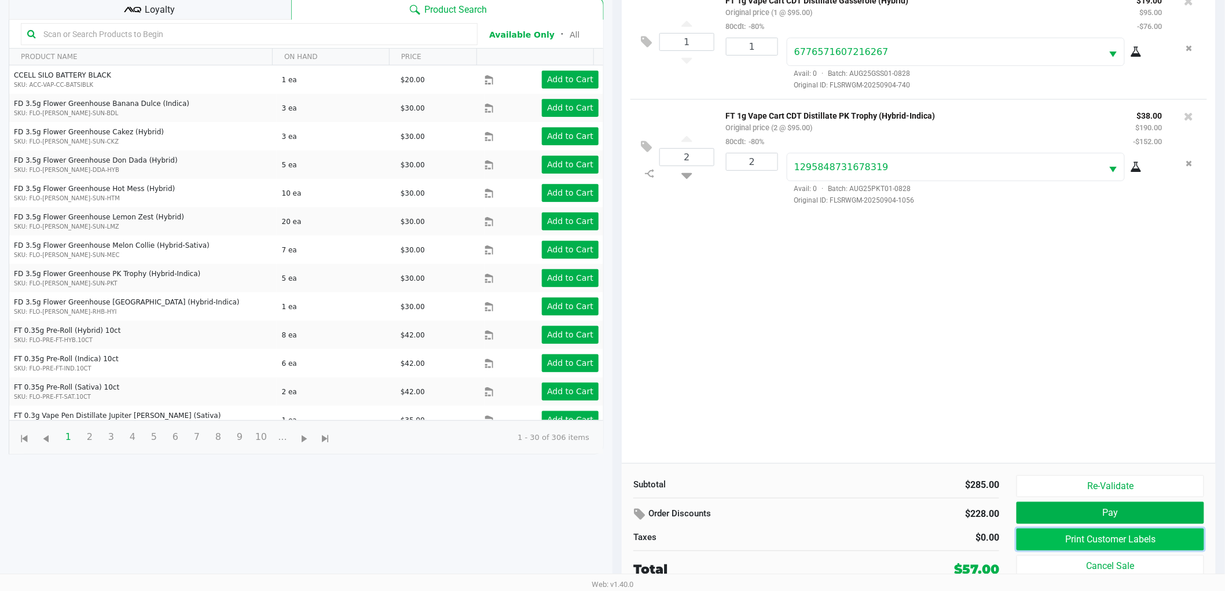
click at [1062, 539] on button "Print Customer Labels" at bounding box center [1110, 539] width 188 height 22
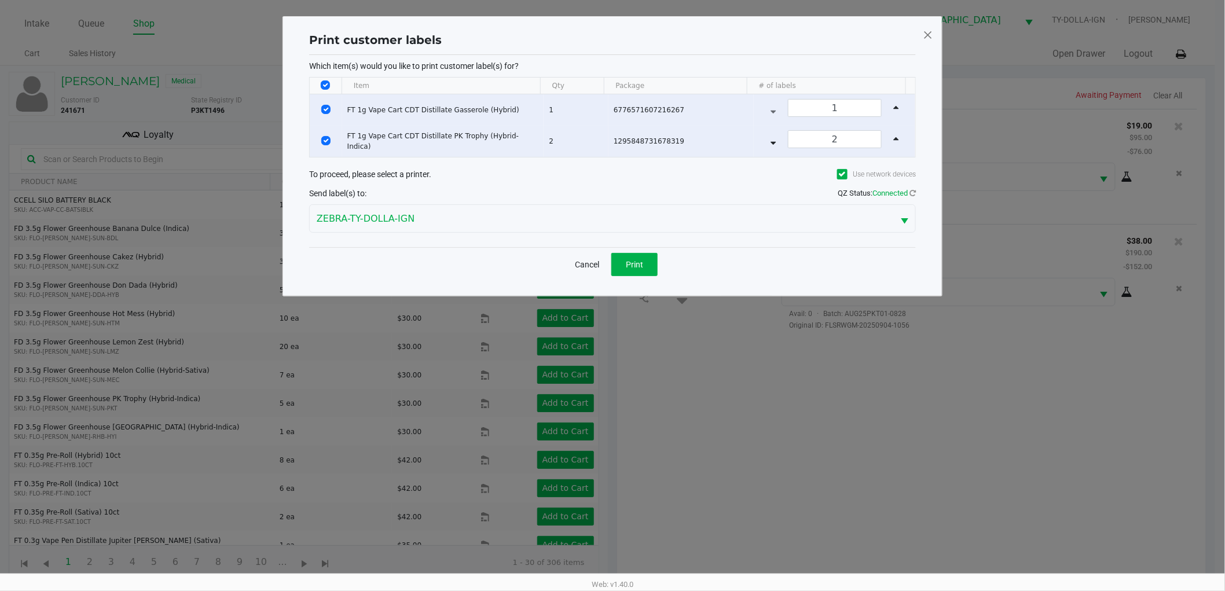
scroll to position [0, 0]
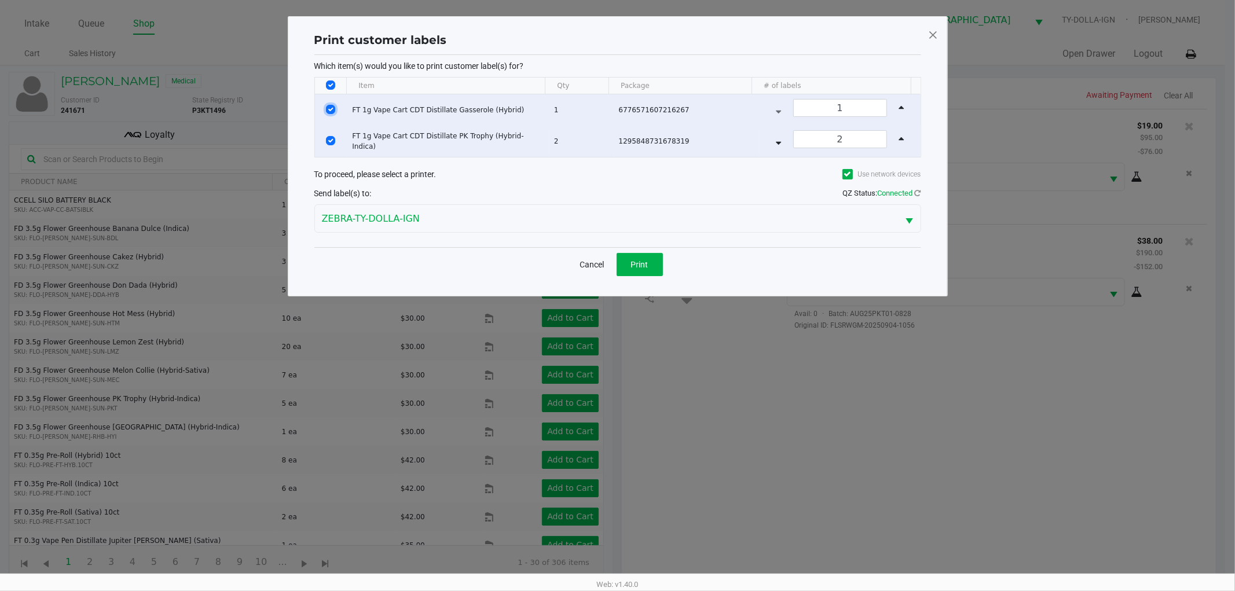
click at [328, 107] on input "Select Row" at bounding box center [330, 109] width 9 height 9
checkbox input "false"
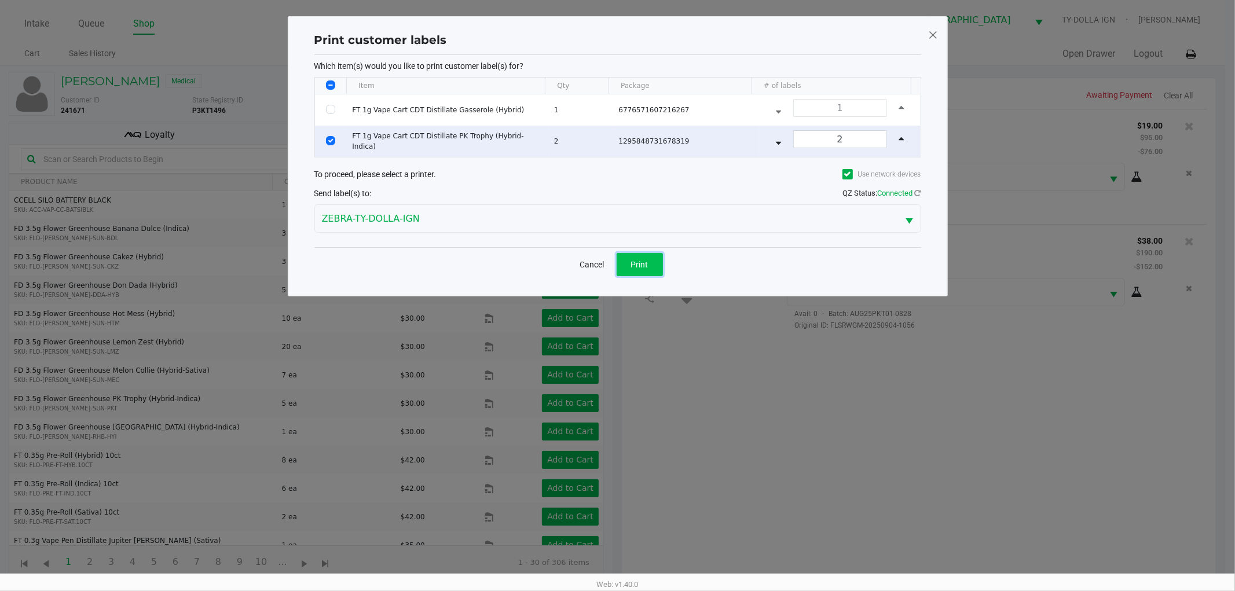
click at [618, 260] on button "Print" at bounding box center [639, 264] width 46 height 23
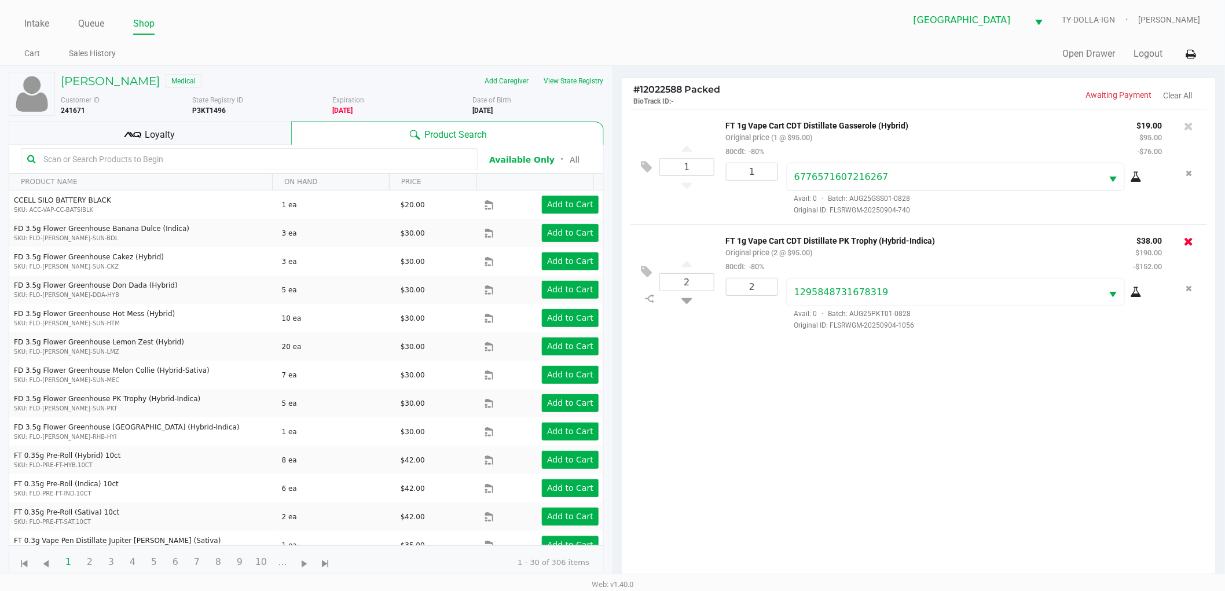
click at [1188, 241] on icon at bounding box center [1188, 242] width 9 height 12
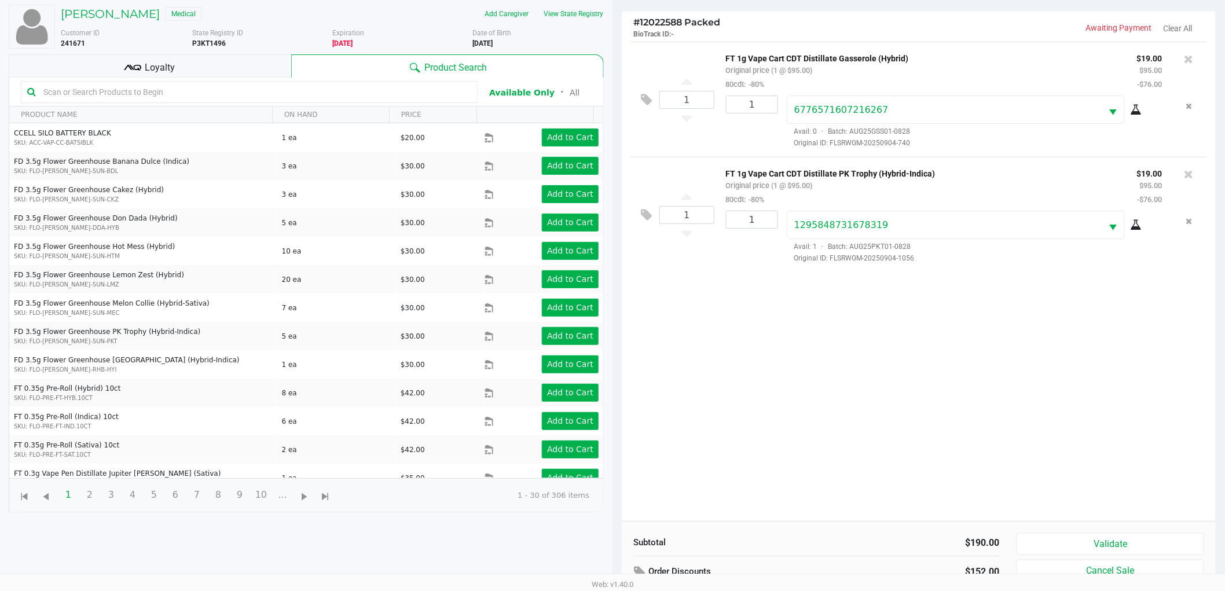
scroll to position [126, 0]
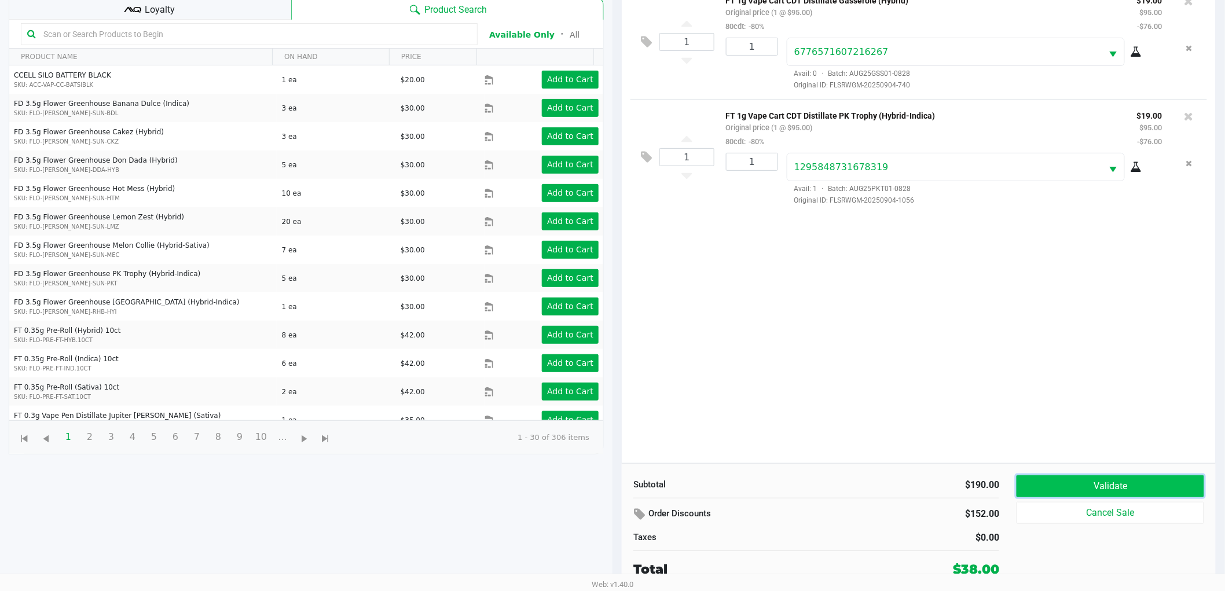
click at [1109, 482] on button "Validate" at bounding box center [1110, 486] width 188 height 22
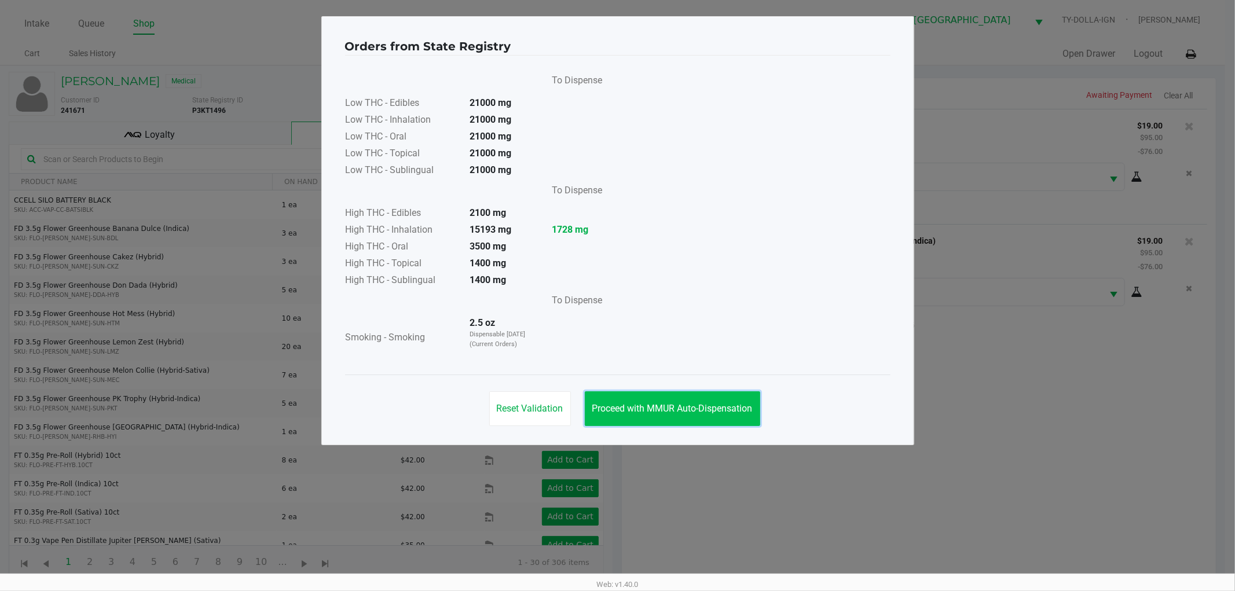
click at [716, 419] on button "Proceed with MMUR Auto-Dispensation" at bounding box center [672, 408] width 175 height 35
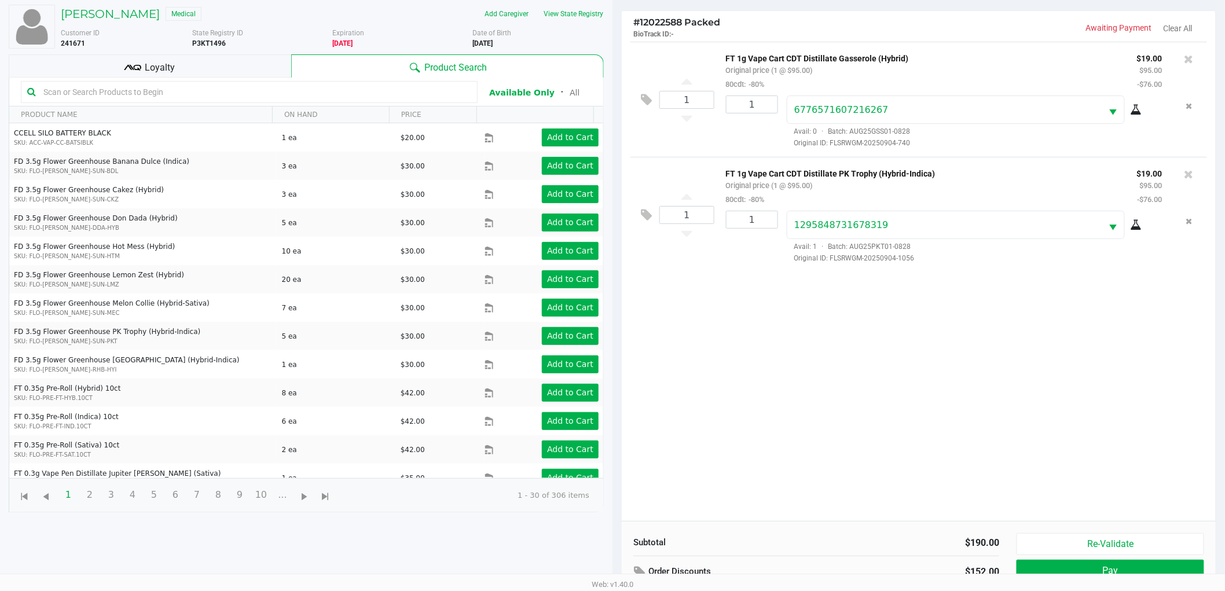
scroll to position [126, 0]
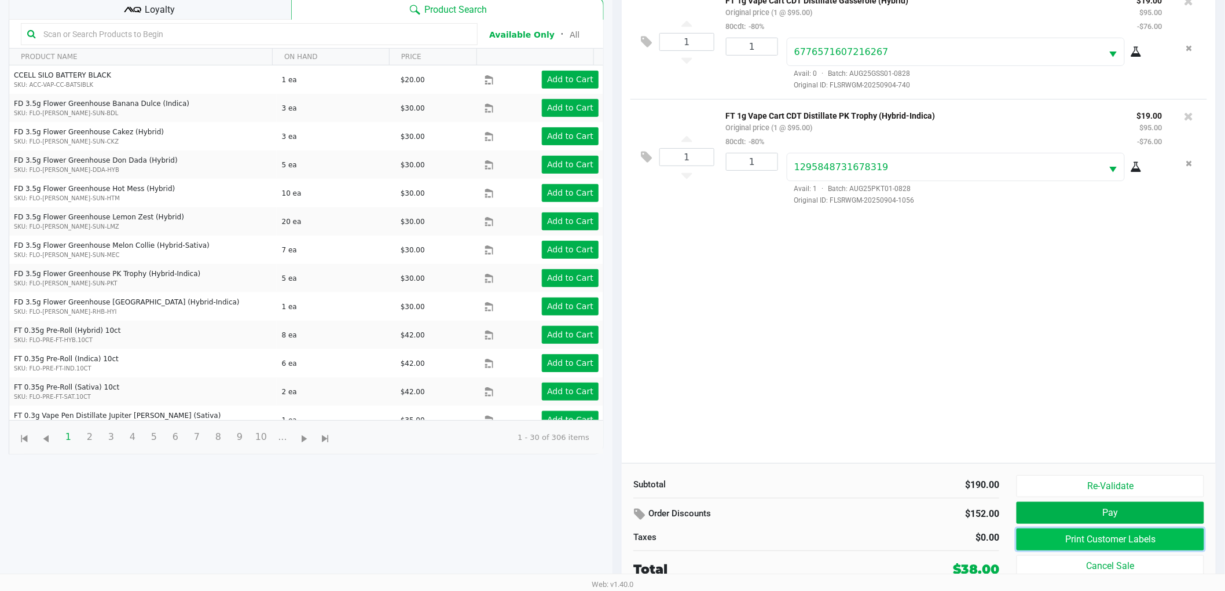
click at [1139, 542] on button "Print Customer Labels" at bounding box center [1110, 539] width 188 height 22
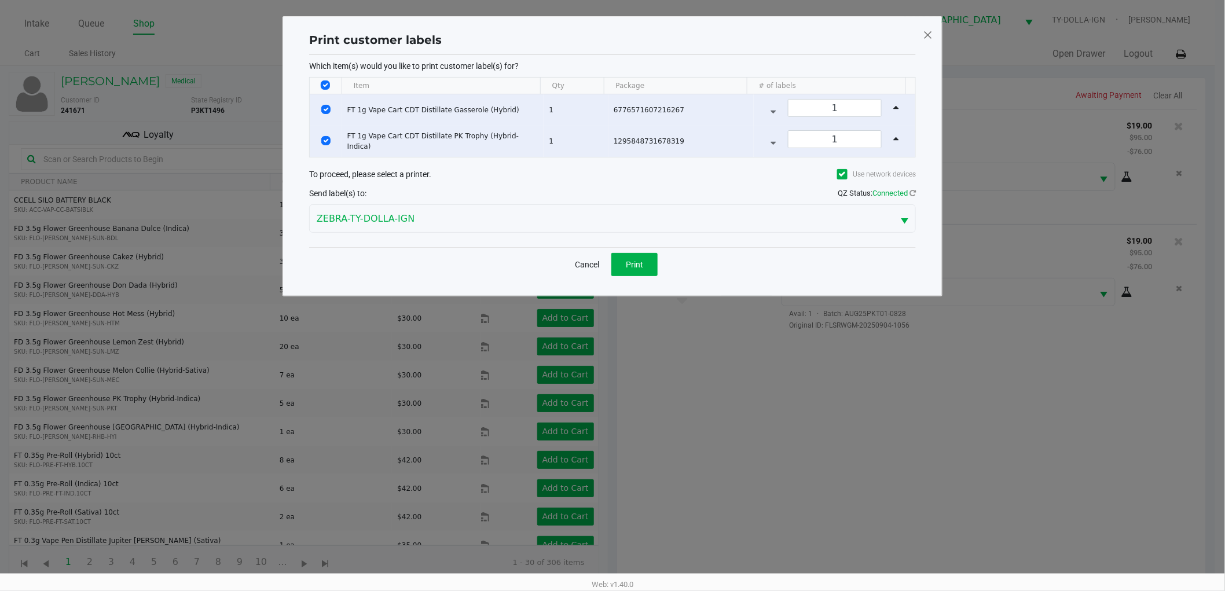
scroll to position [0, 0]
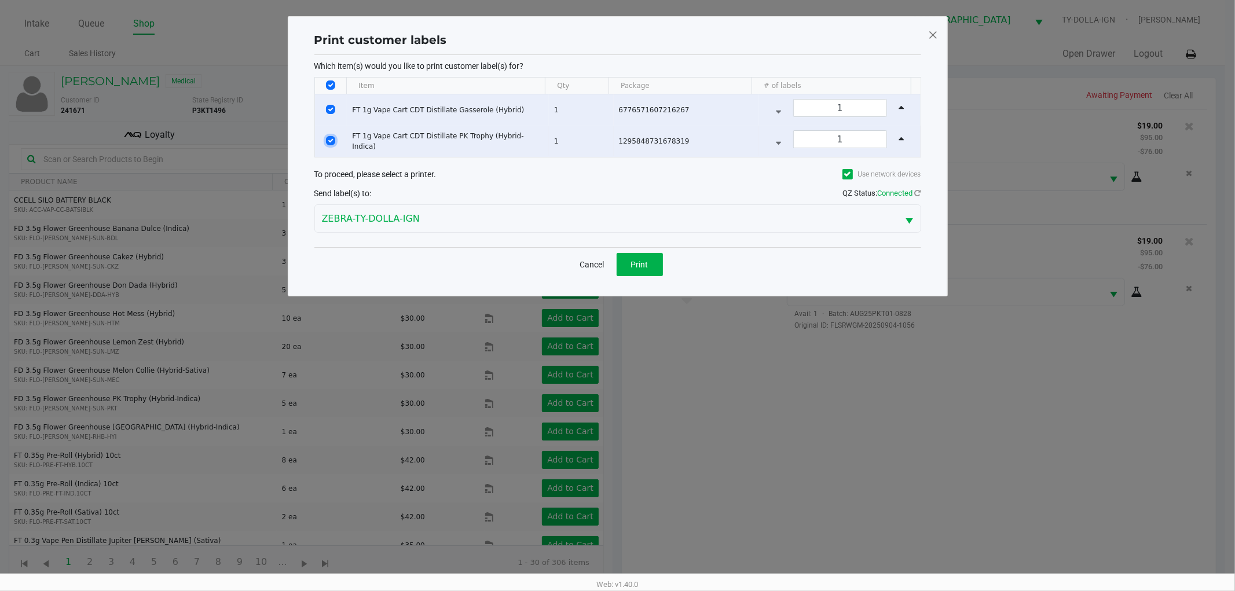
click at [326, 141] on input "Select Row" at bounding box center [330, 140] width 9 height 9
checkbox input "false"
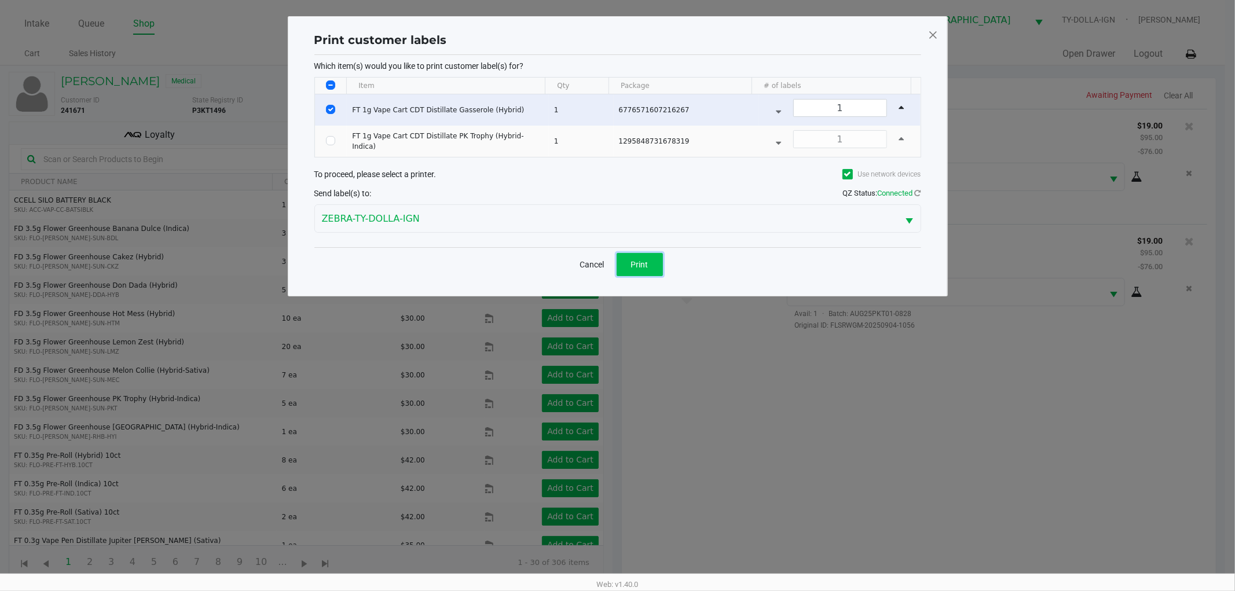
click at [655, 271] on button "Print" at bounding box center [639, 264] width 46 height 23
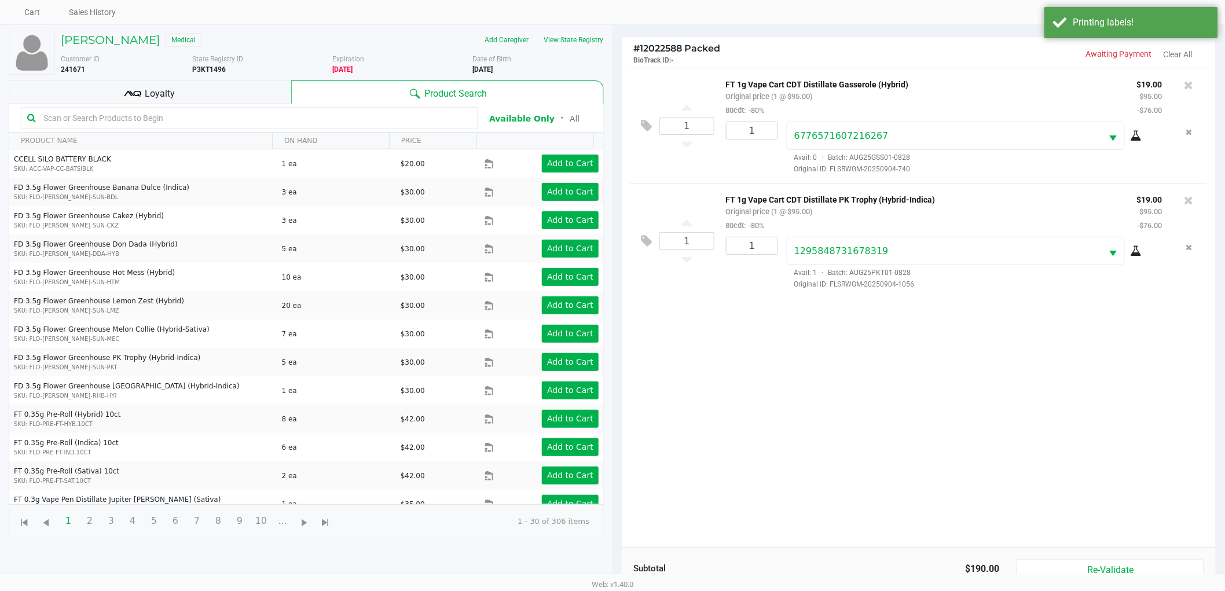
scroll to position [126, 0]
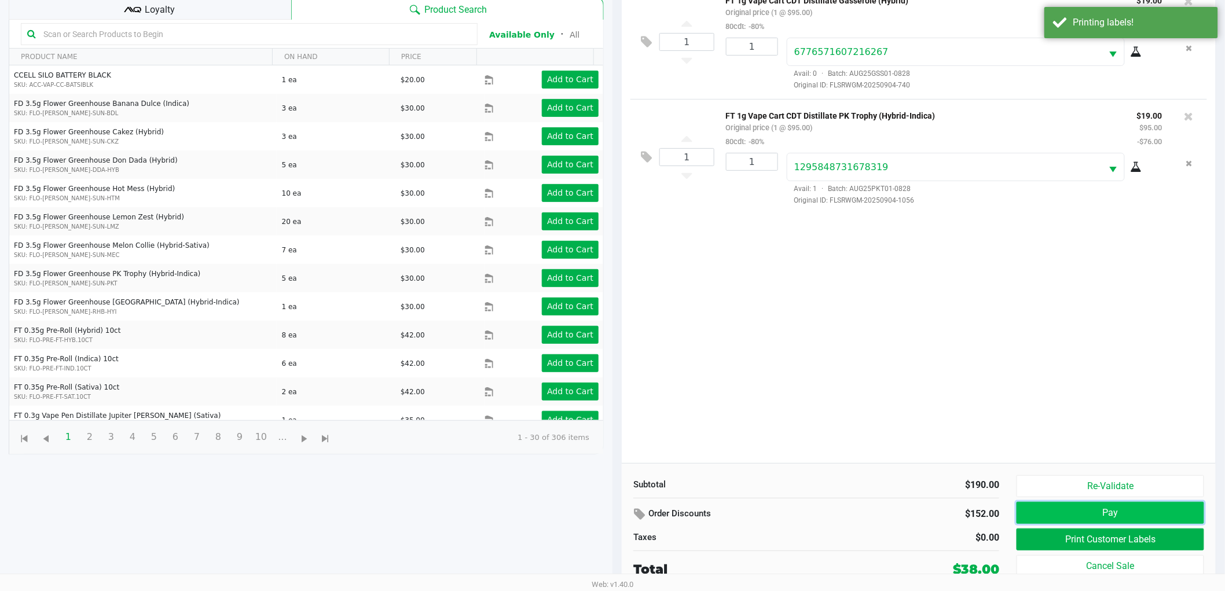
click at [1107, 510] on button "Pay" at bounding box center [1110, 513] width 188 height 22
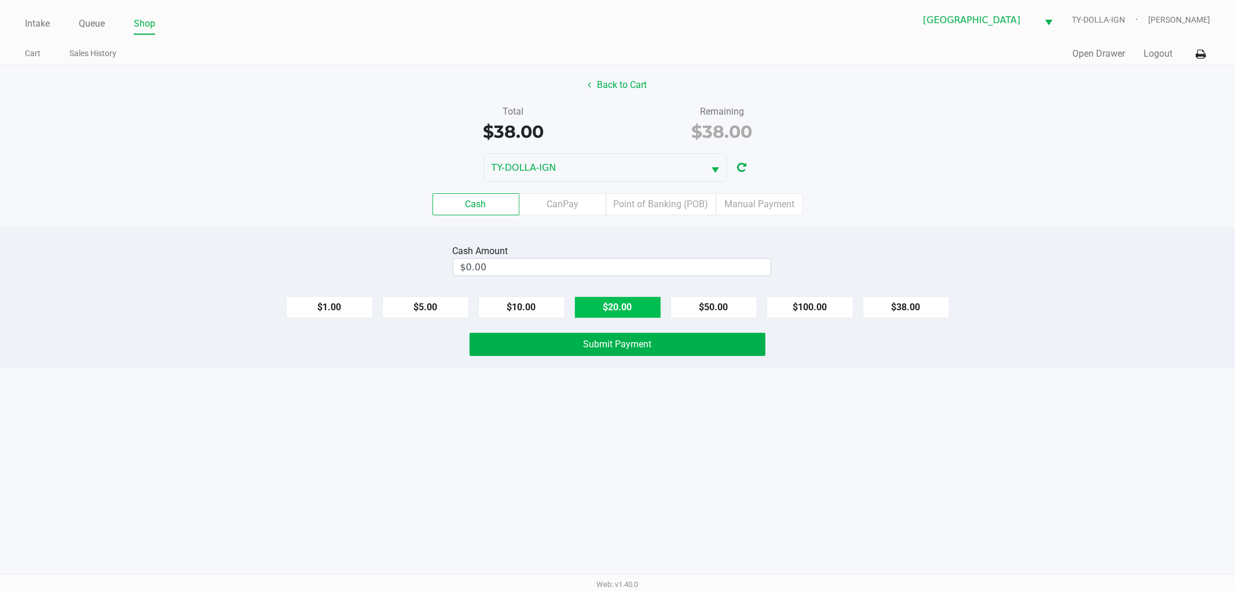
click at [632, 316] on button "$20.00" at bounding box center [617, 307] width 87 height 22
type input "$40.00"
click at [631, 344] on span "Submit Payment" at bounding box center [617, 344] width 68 height 11
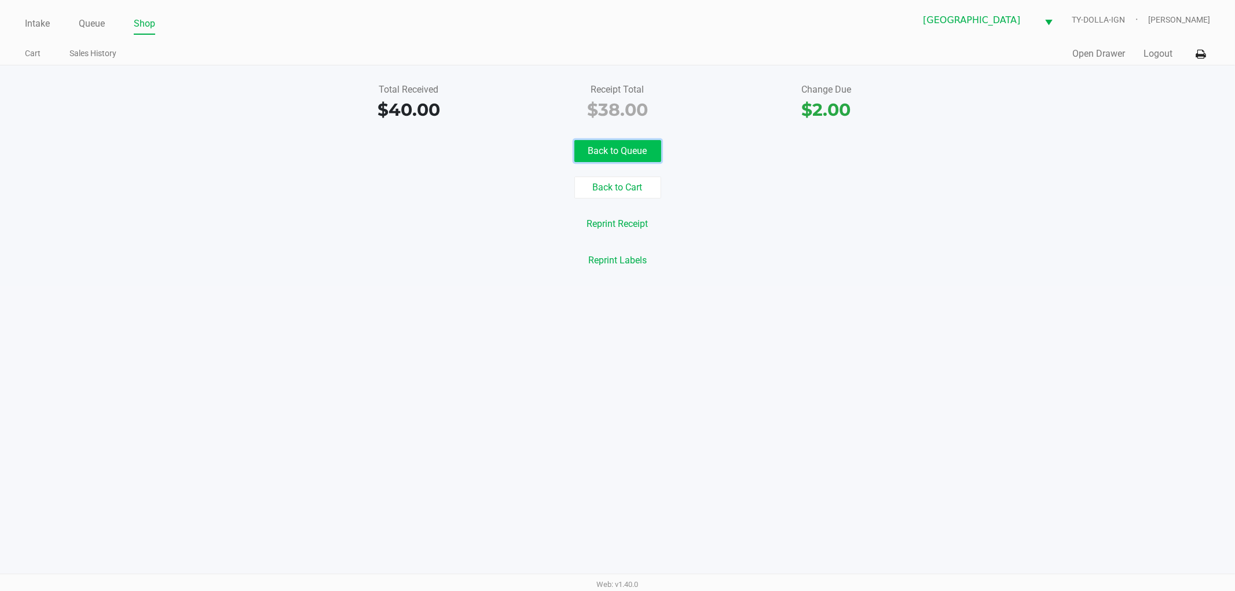
click at [594, 145] on button "Back to Queue" at bounding box center [617, 151] width 87 height 22
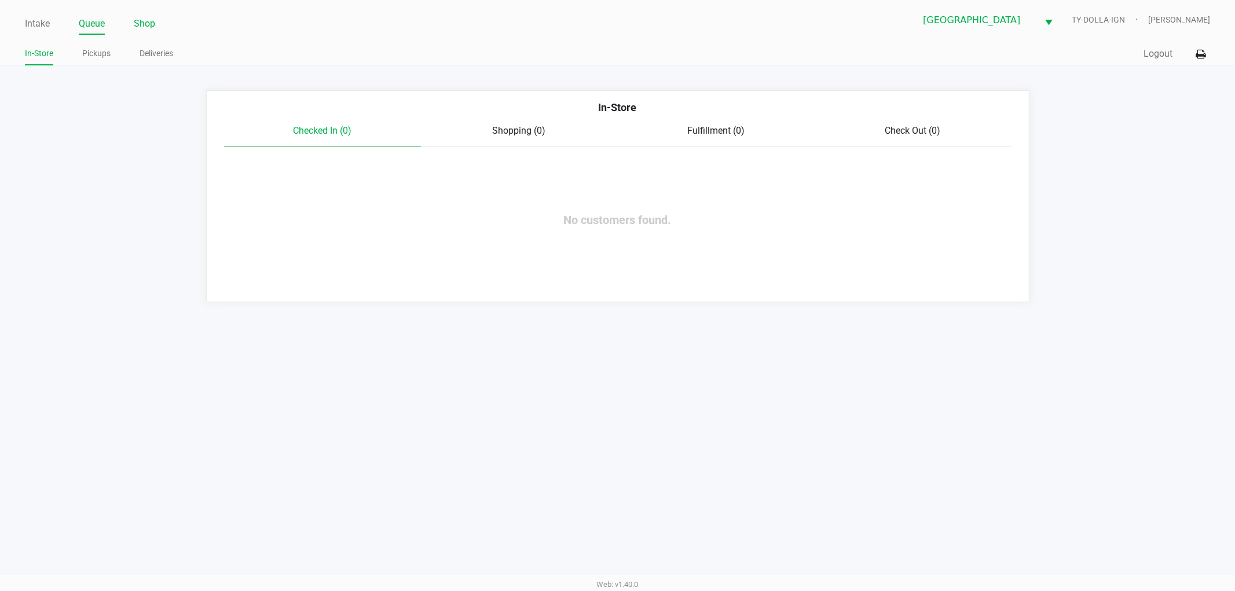
click at [149, 20] on link "Shop" at bounding box center [144, 24] width 21 height 16
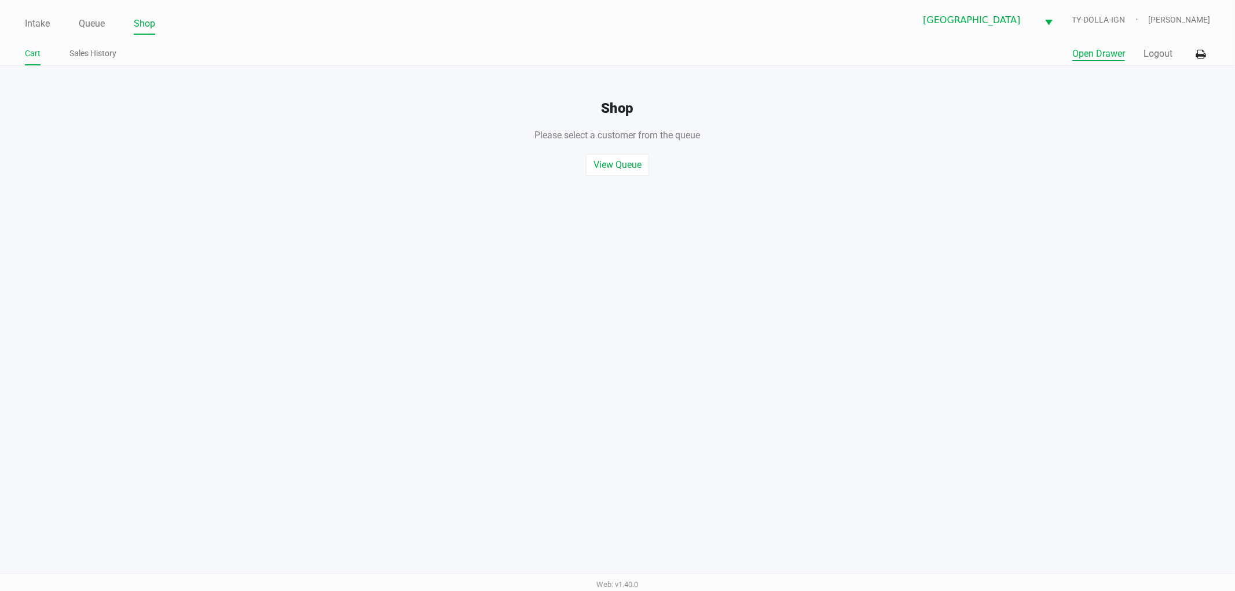
click at [1091, 49] on button "Open Drawer" at bounding box center [1098, 54] width 53 height 14
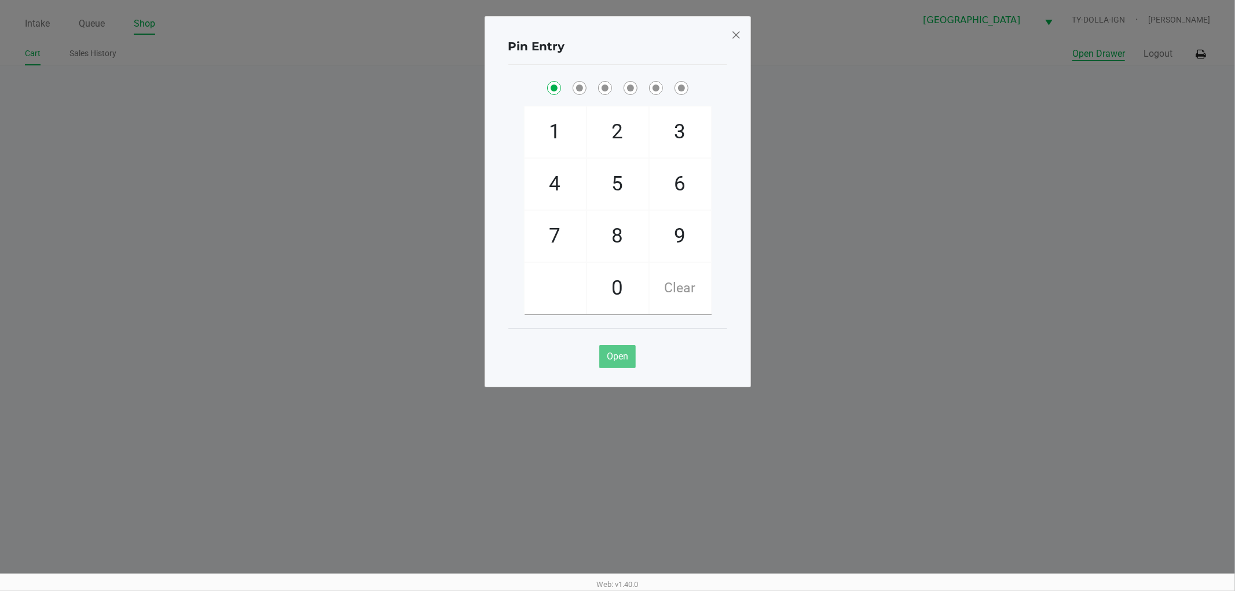
checkbox input "true"
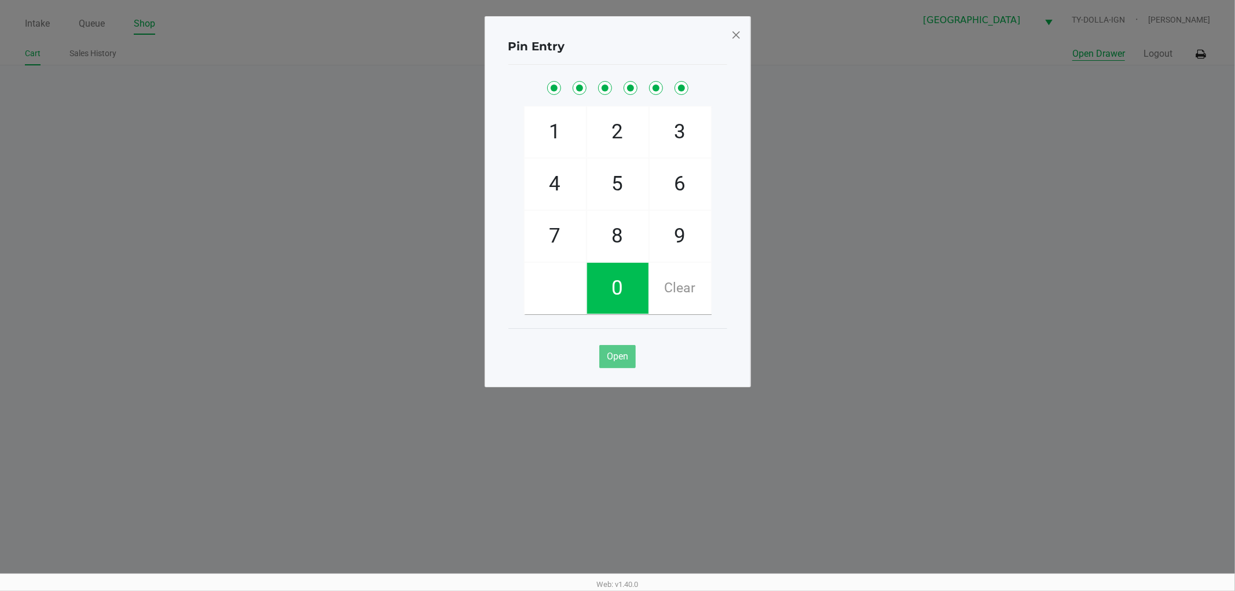
checkbox input "true"
click at [737, 35] on span at bounding box center [736, 34] width 10 height 19
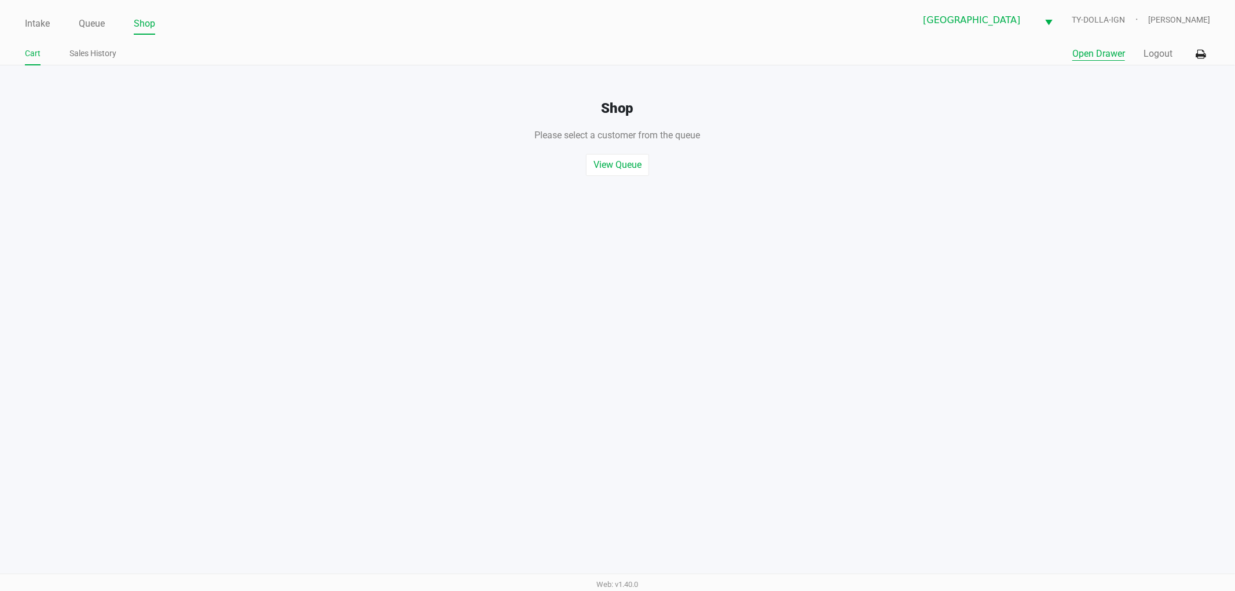
click at [1108, 53] on button "Open Drawer" at bounding box center [1098, 54] width 53 height 14
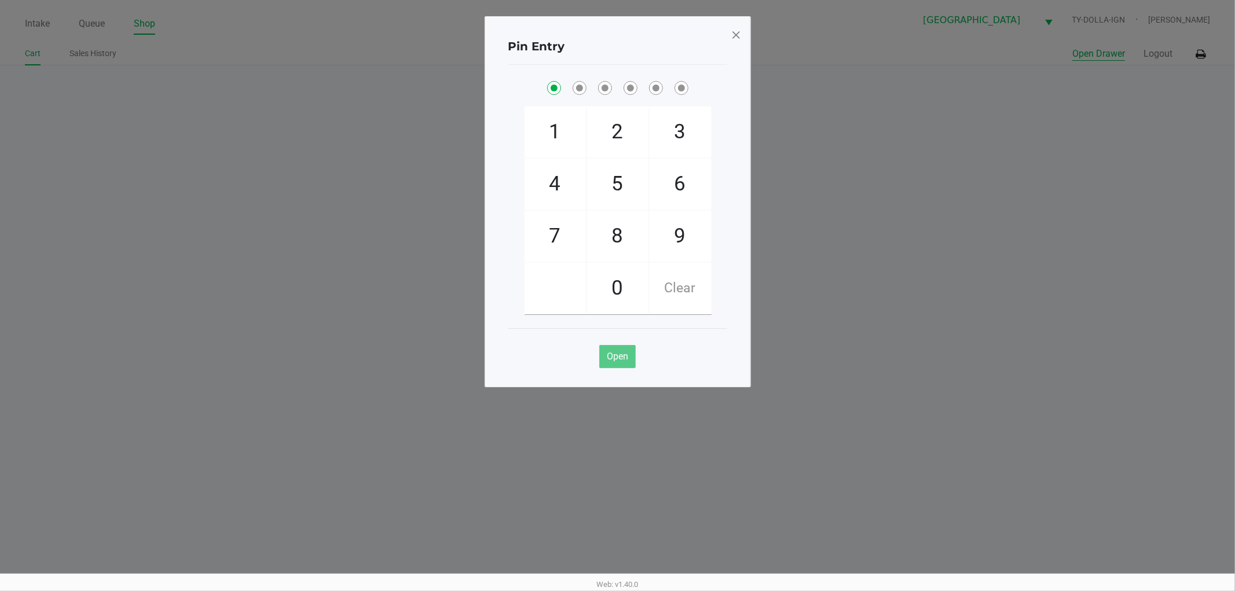
checkbox input "true"
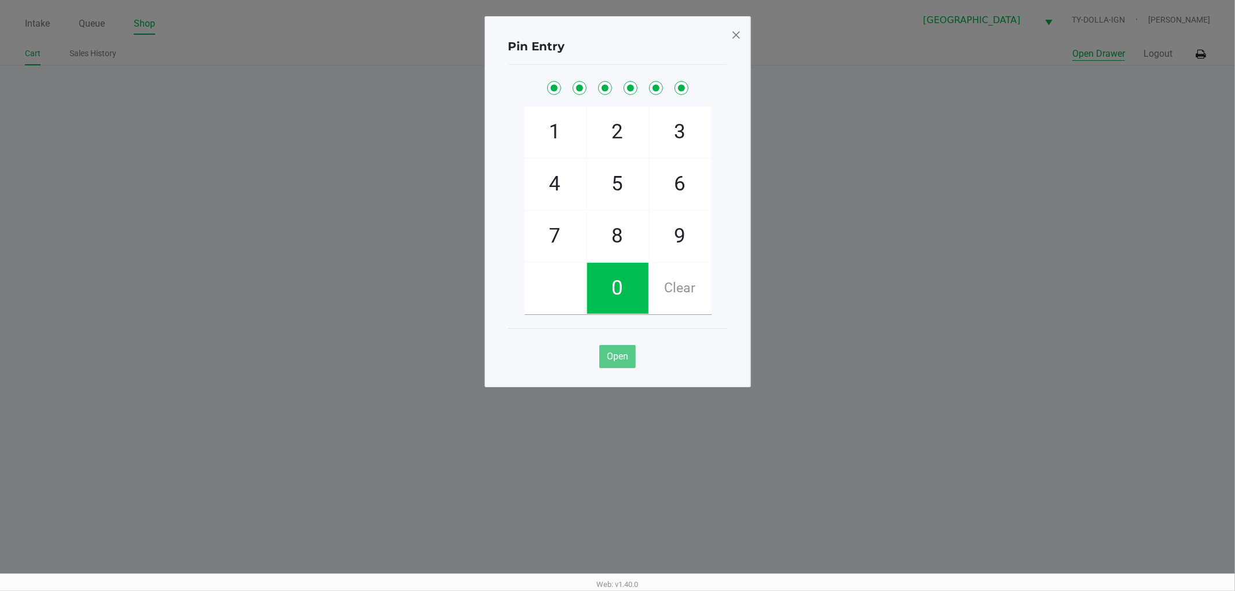
checkbox input "true"
click at [736, 32] on span at bounding box center [736, 34] width 10 height 19
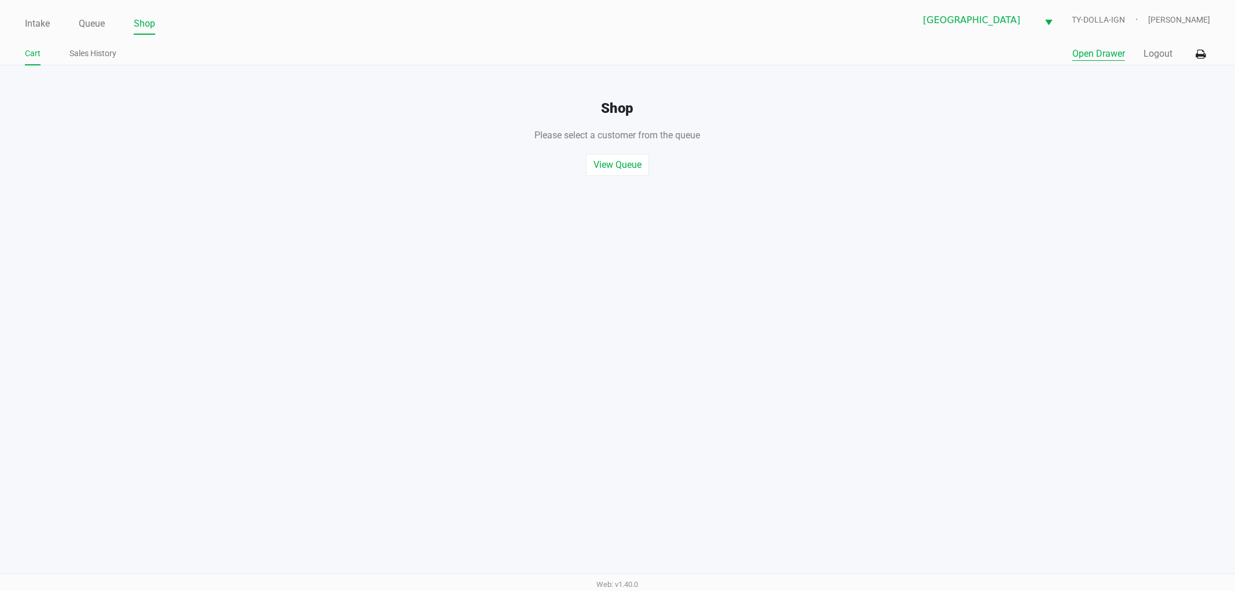
click at [1108, 53] on button "Open Drawer" at bounding box center [1098, 54] width 53 height 14
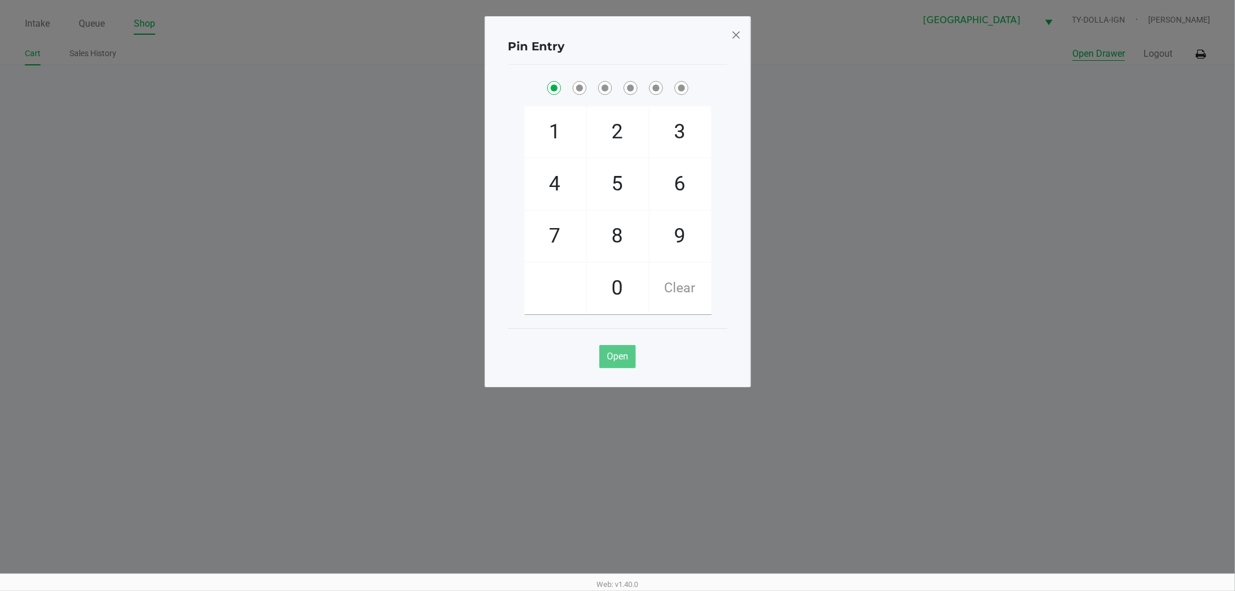
checkbox input "true"
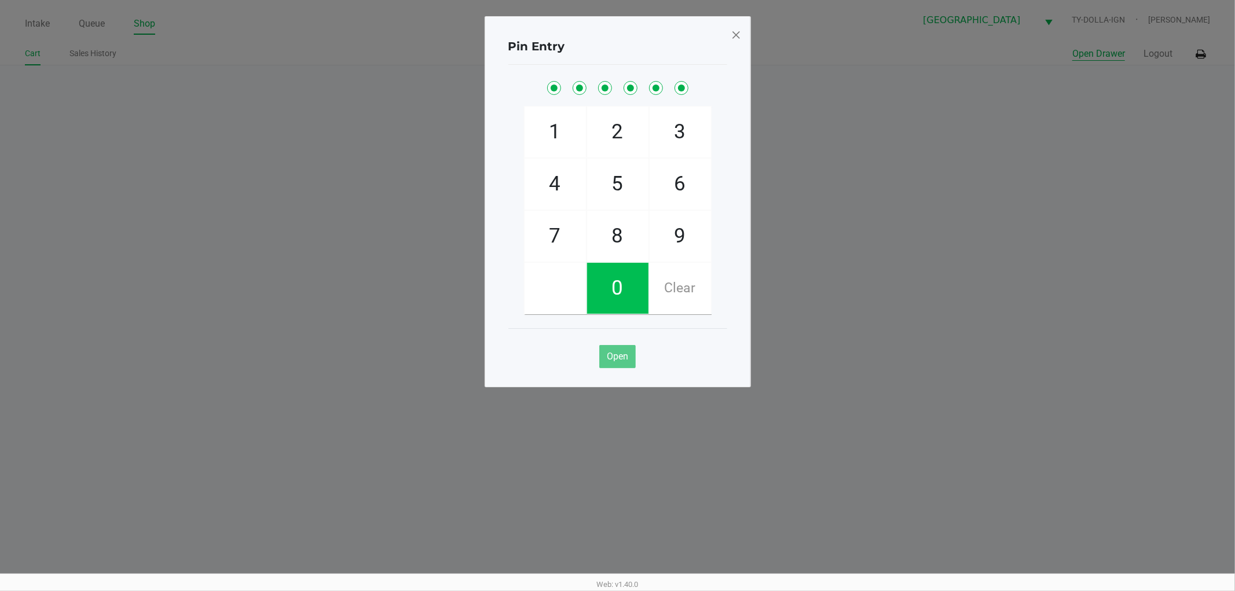
checkbox input "true"
click at [744, 39] on div "Pin Entry 1 4 7 2 5 8 0 3 6 9 Clear Open" at bounding box center [617, 201] width 266 height 371
click at [743, 39] on div "Pin Entry 1 4 7 2 5 8 0 3 6 9 Clear Open" at bounding box center [617, 201] width 266 height 371
click at [740, 37] on span at bounding box center [736, 34] width 10 height 19
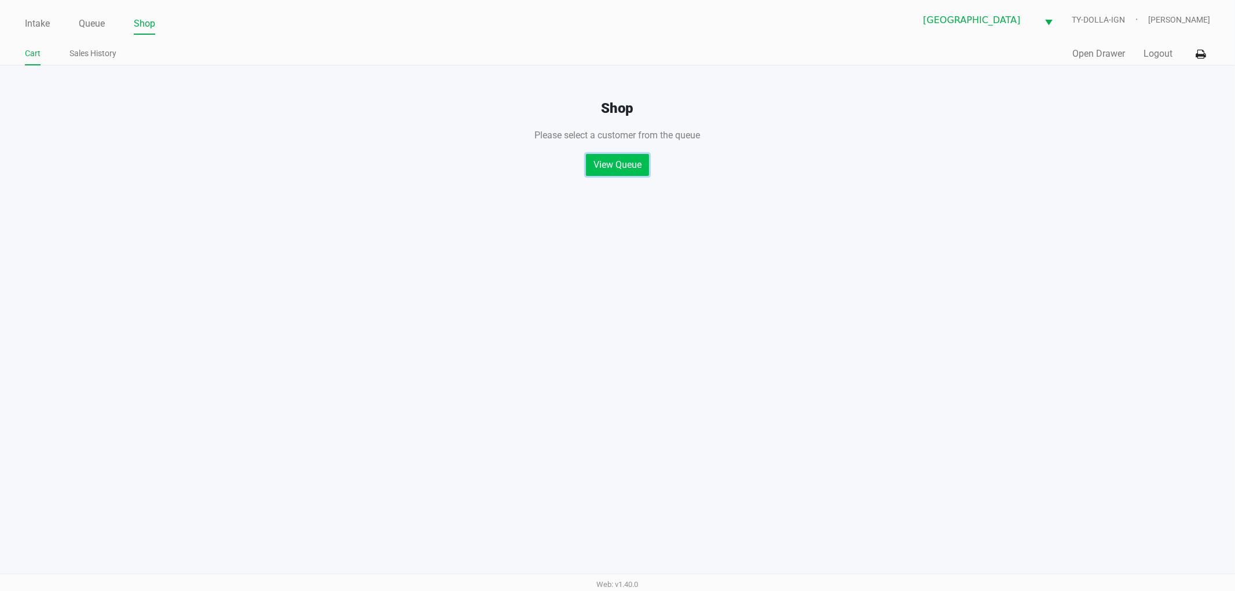
click at [630, 159] on button "View Queue" at bounding box center [617, 165] width 63 height 22
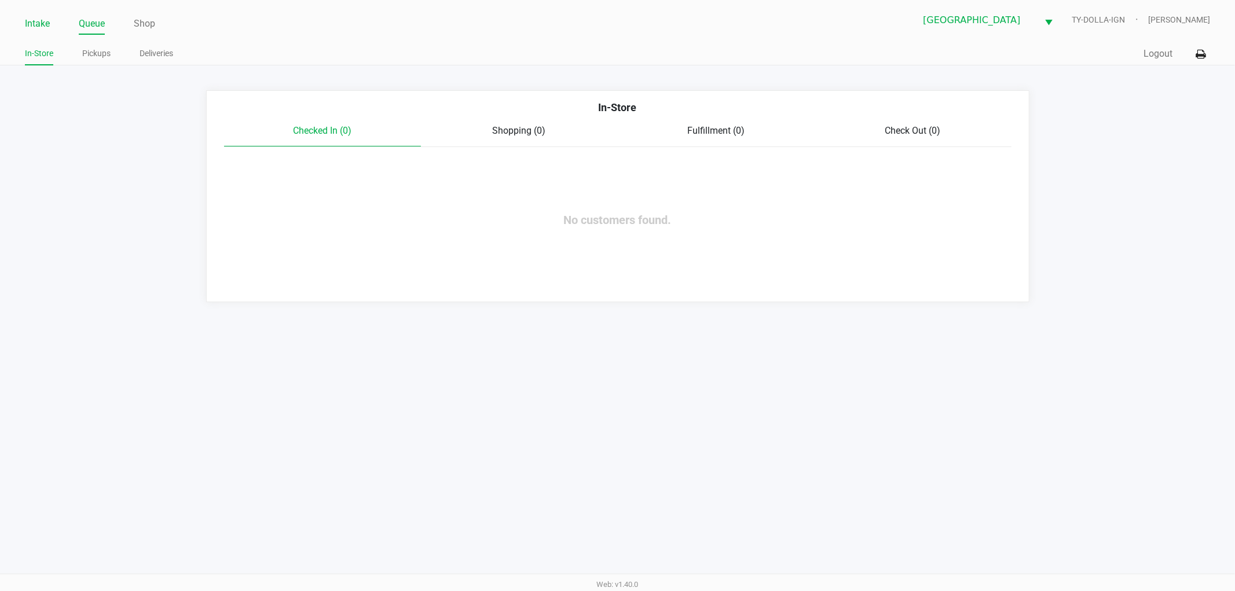
click at [49, 21] on link "Intake" at bounding box center [37, 24] width 25 height 16
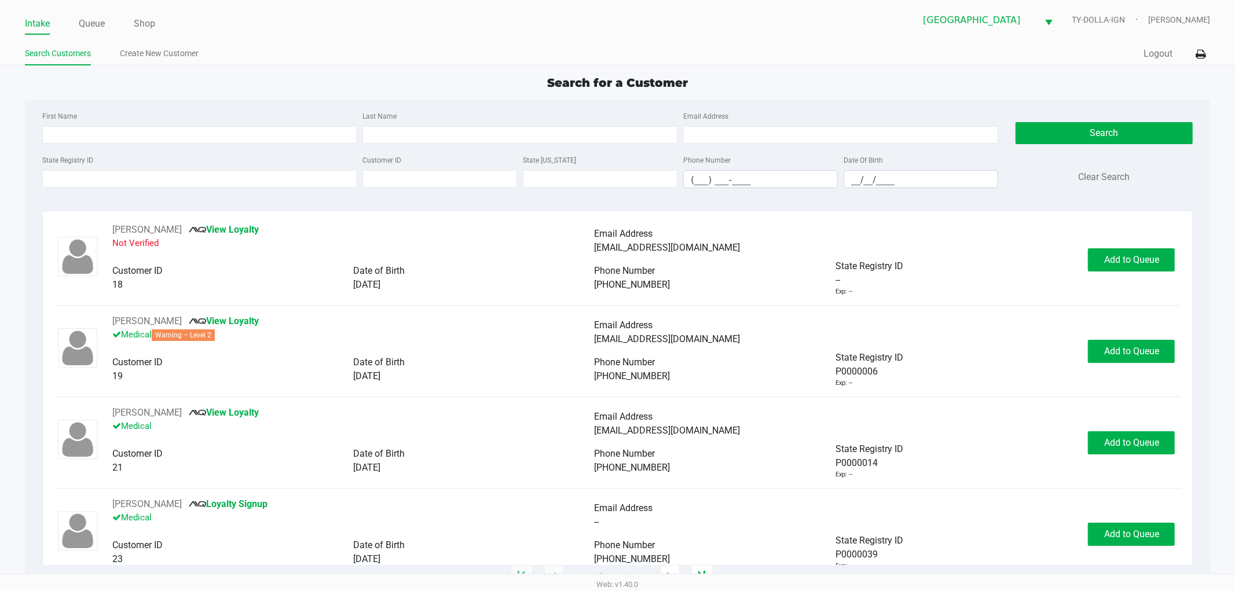
click at [162, 189] on div "State Registry ID Customer ID State ID Phone Number (___) ___-____ Date Of Birt…" at bounding box center [519, 175] width 961 height 45
click at [163, 178] on input "State Registry ID" at bounding box center [199, 178] width 315 height 17
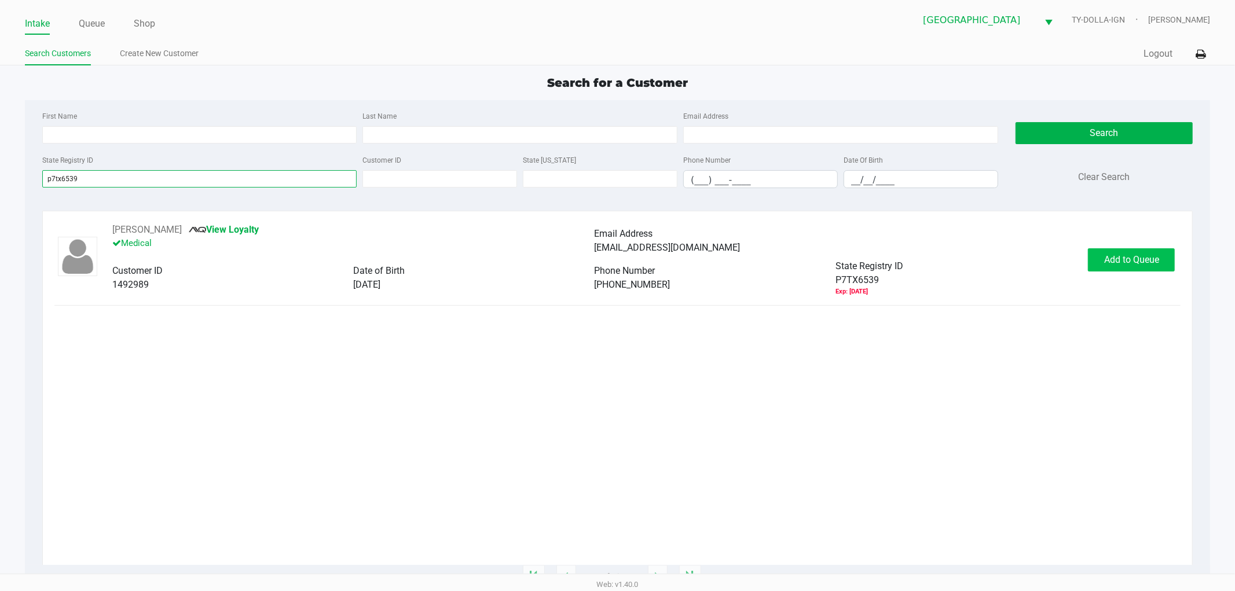
type input "p7tx6539"
click at [1133, 265] on span "Add to Queue" at bounding box center [1131, 259] width 55 height 11
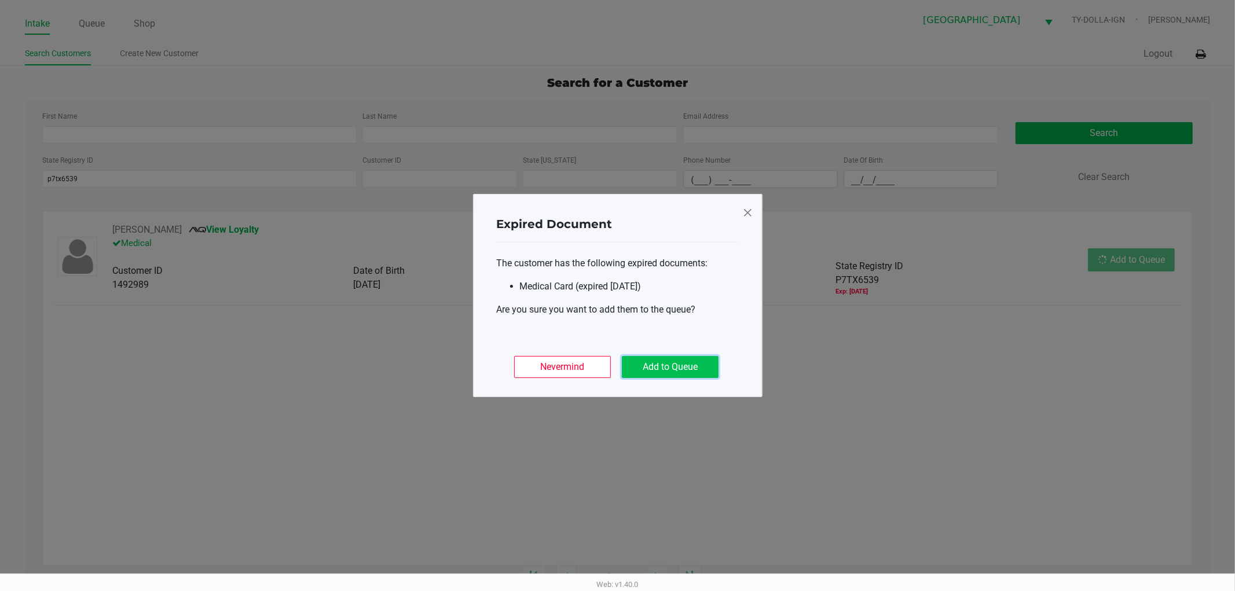
click at [715, 368] on button "Add to Queue" at bounding box center [670, 367] width 97 height 22
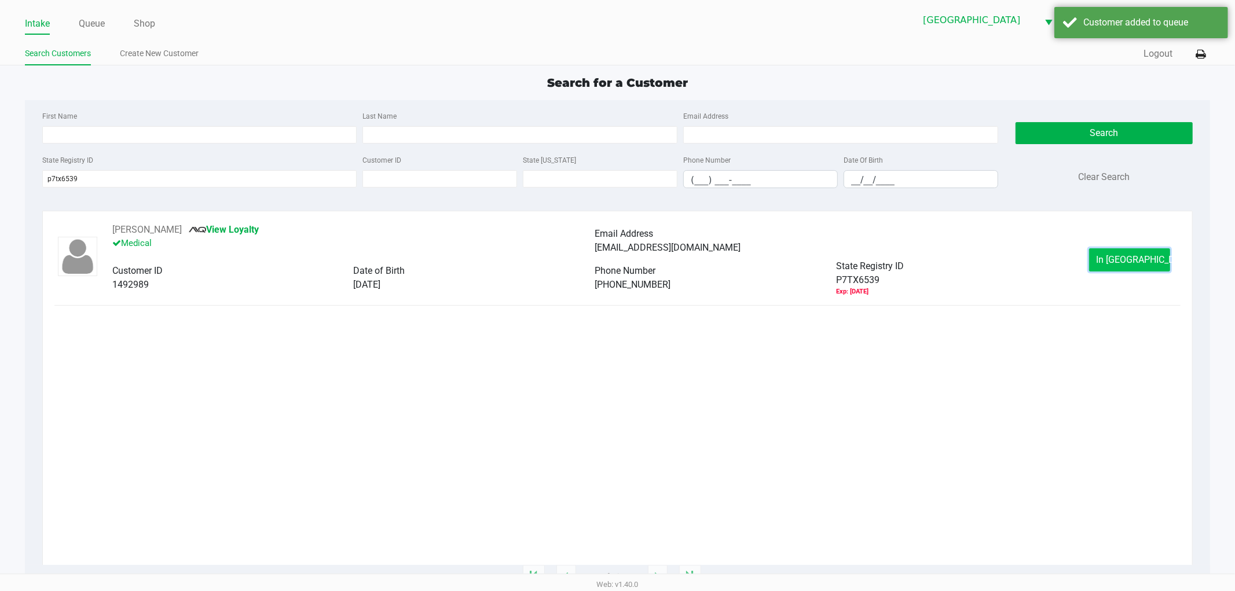
click at [1113, 260] on span "In Queue" at bounding box center [1144, 259] width 97 height 11
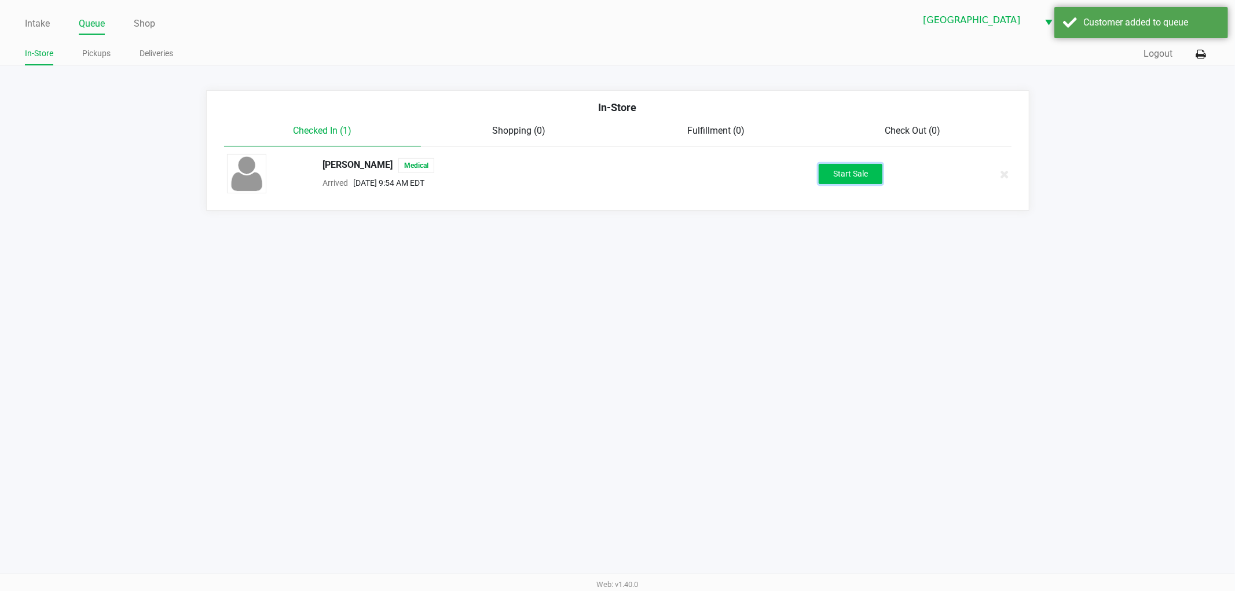
click at [847, 178] on button "Start Sale" at bounding box center [850, 174] width 64 height 20
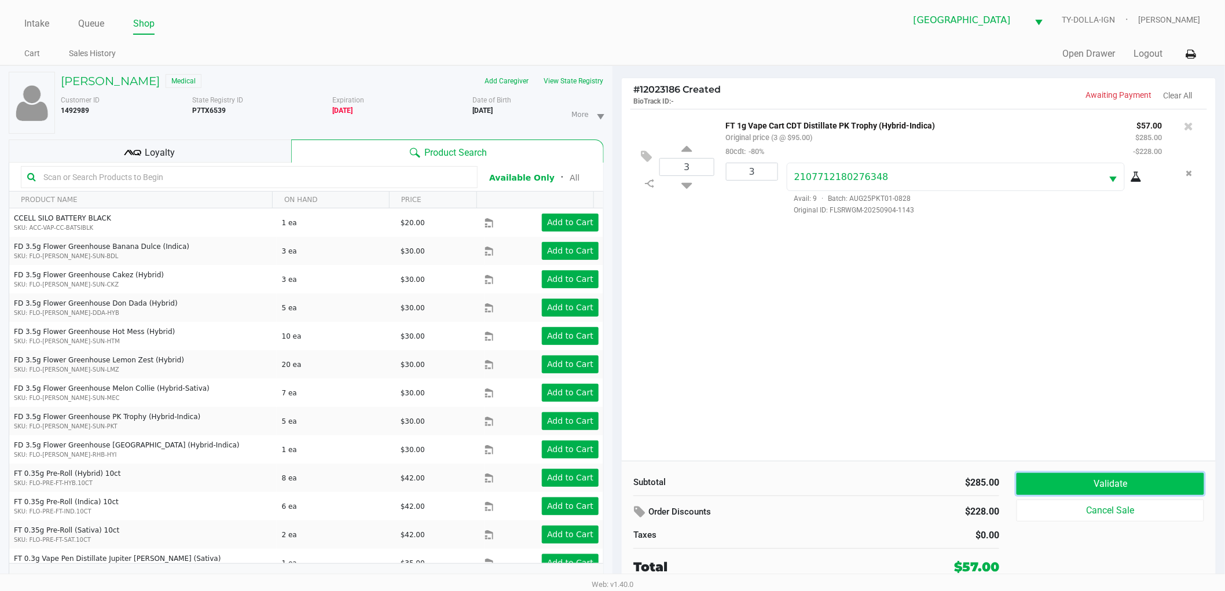
click at [1090, 482] on button "Validate" at bounding box center [1110, 484] width 188 height 22
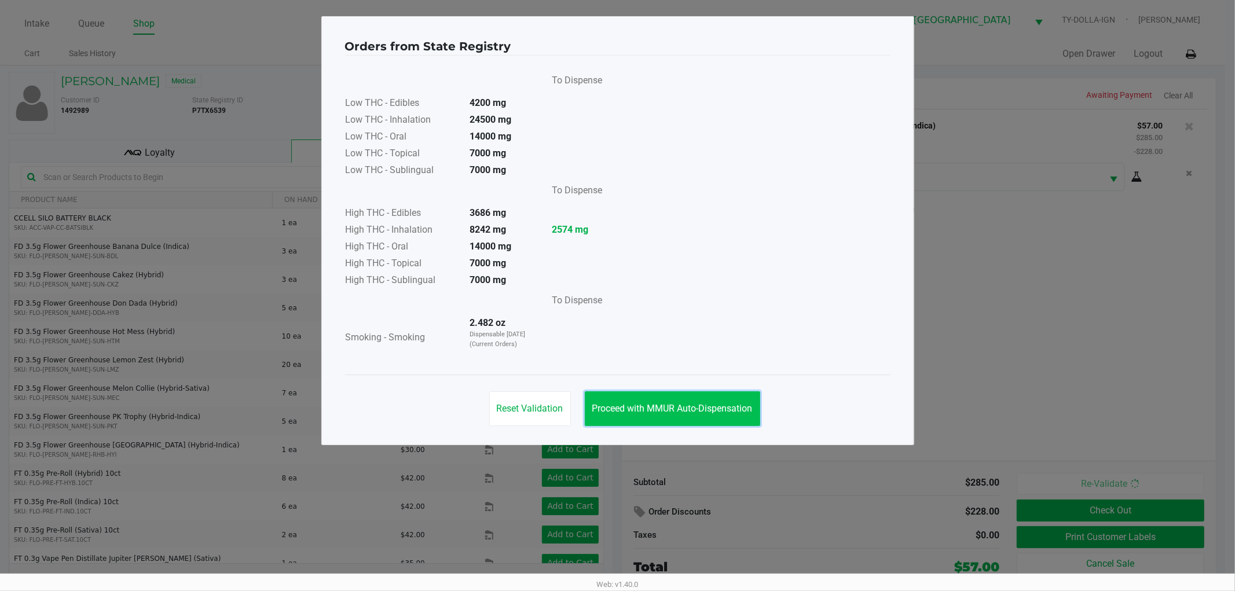
drag, startPoint x: 594, startPoint y: 409, endPoint x: 640, endPoint y: 403, distance: 46.6
click at [594, 409] on span "Proceed with MMUR Auto-Dispensation" at bounding box center [672, 408] width 160 height 11
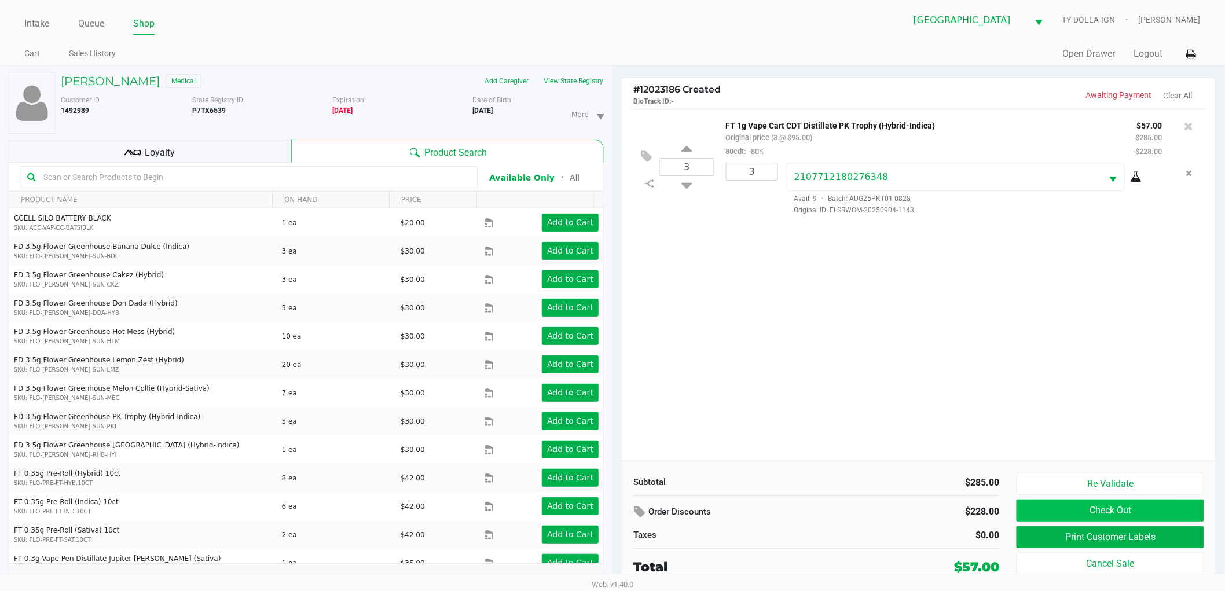
scroll to position [12, 0]
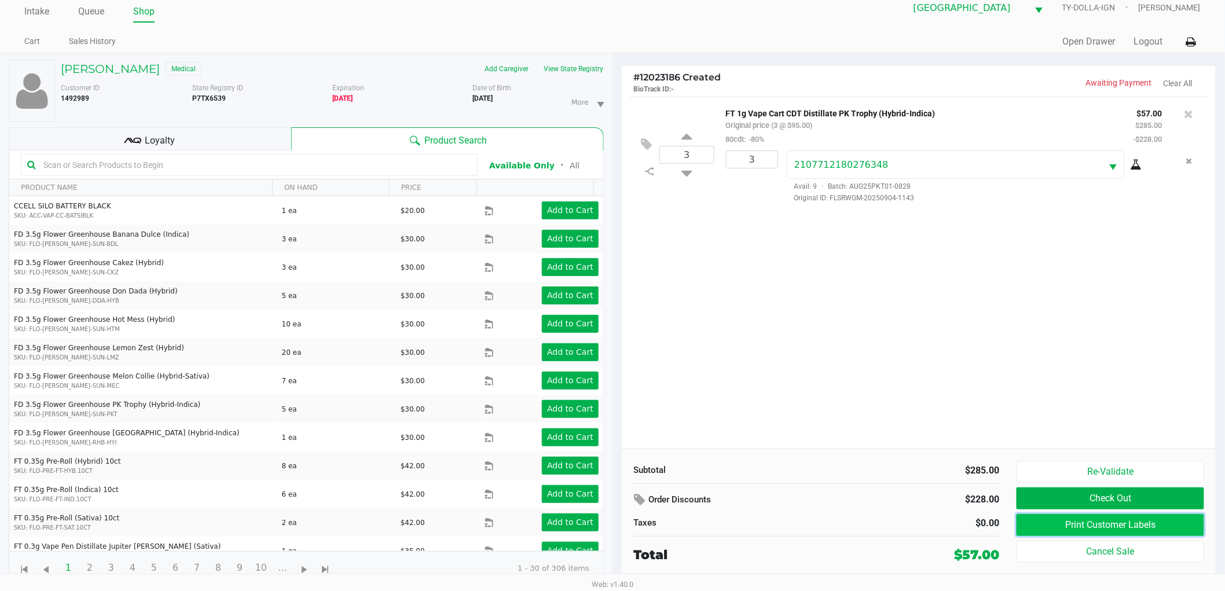
click at [1119, 524] on button "Print Customer Labels" at bounding box center [1110, 525] width 188 height 22
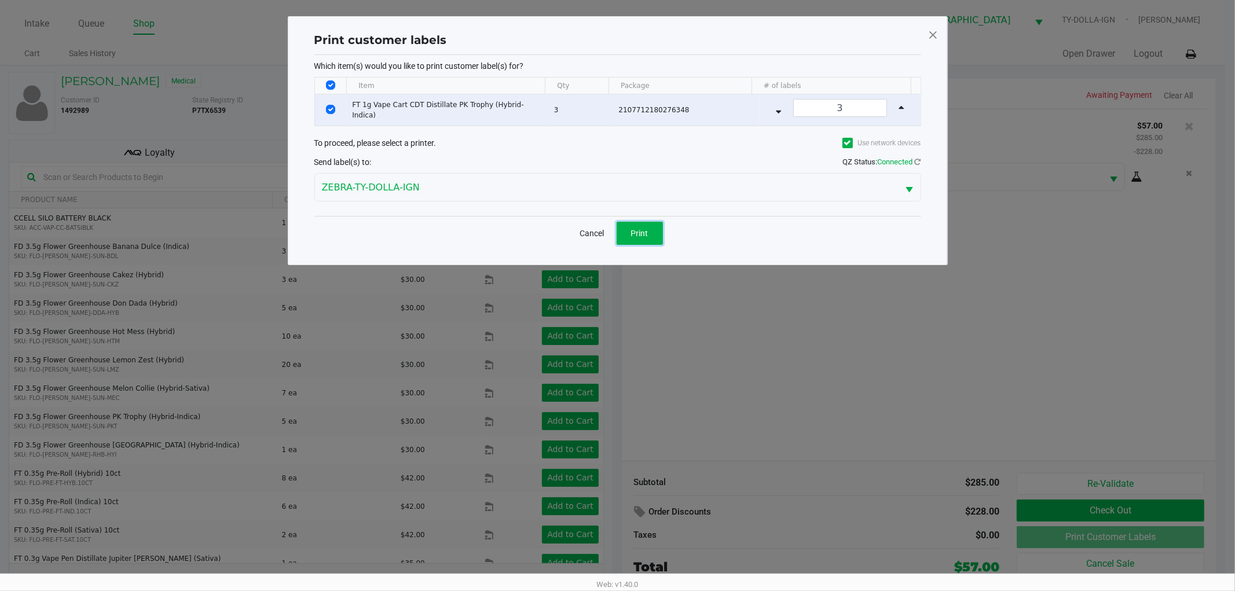
click at [644, 241] on button "Print" at bounding box center [639, 233] width 46 height 23
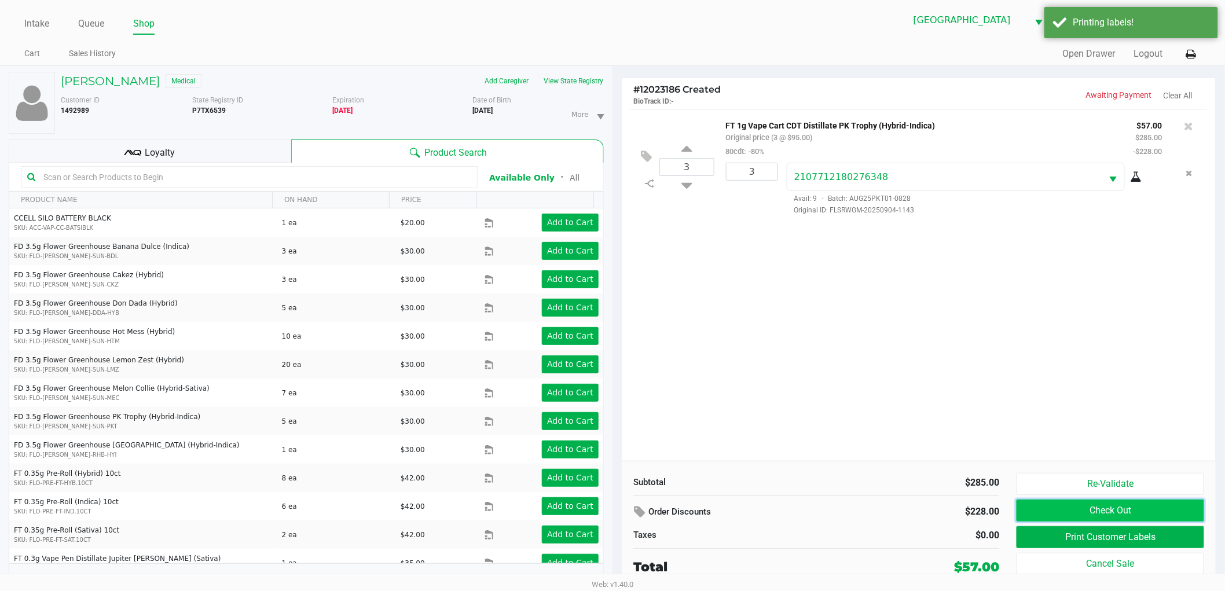
click at [1075, 507] on button "Check Out" at bounding box center [1110, 511] width 188 height 22
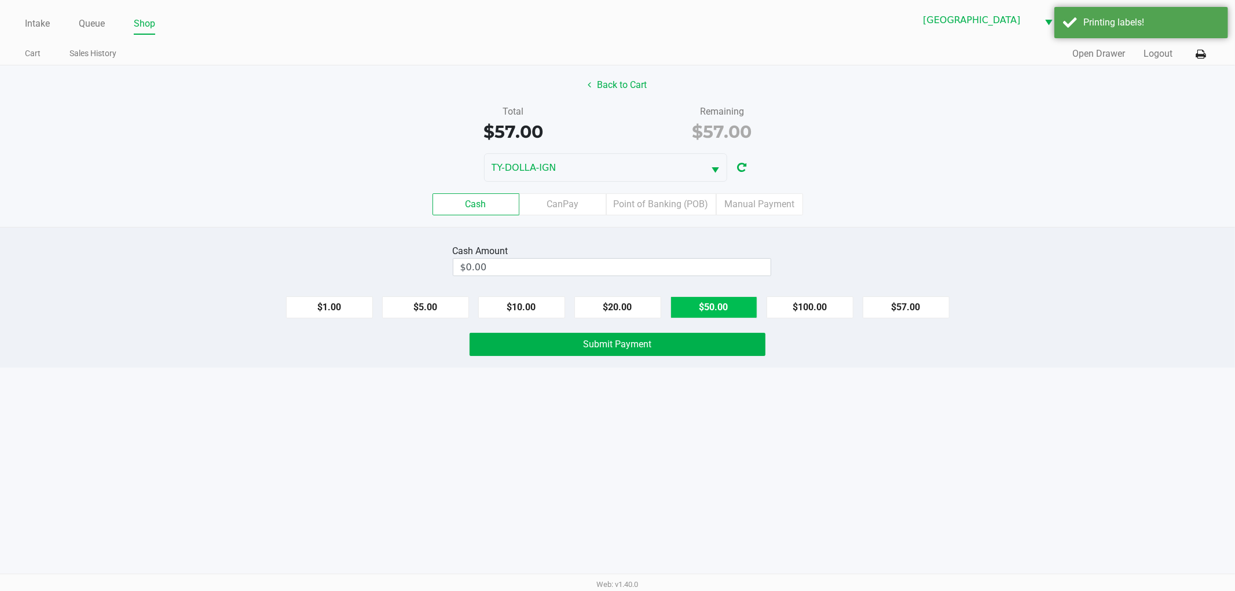
drag, startPoint x: 737, startPoint y: 310, endPoint x: 712, endPoint y: 313, distance: 25.7
click at [733, 310] on button "$50.00" at bounding box center [713, 307] width 87 height 22
click at [513, 307] on button "$10.00" at bounding box center [521, 307] width 87 height 22
type input "$60.00"
click at [605, 361] on div "Cash Amount $60.00 Clear $1.00 $5.00 $10.00 $20.00 $50.00 $100.00 $57.00 Submit…" at bounding box center [617, 297] width 1235 height 141
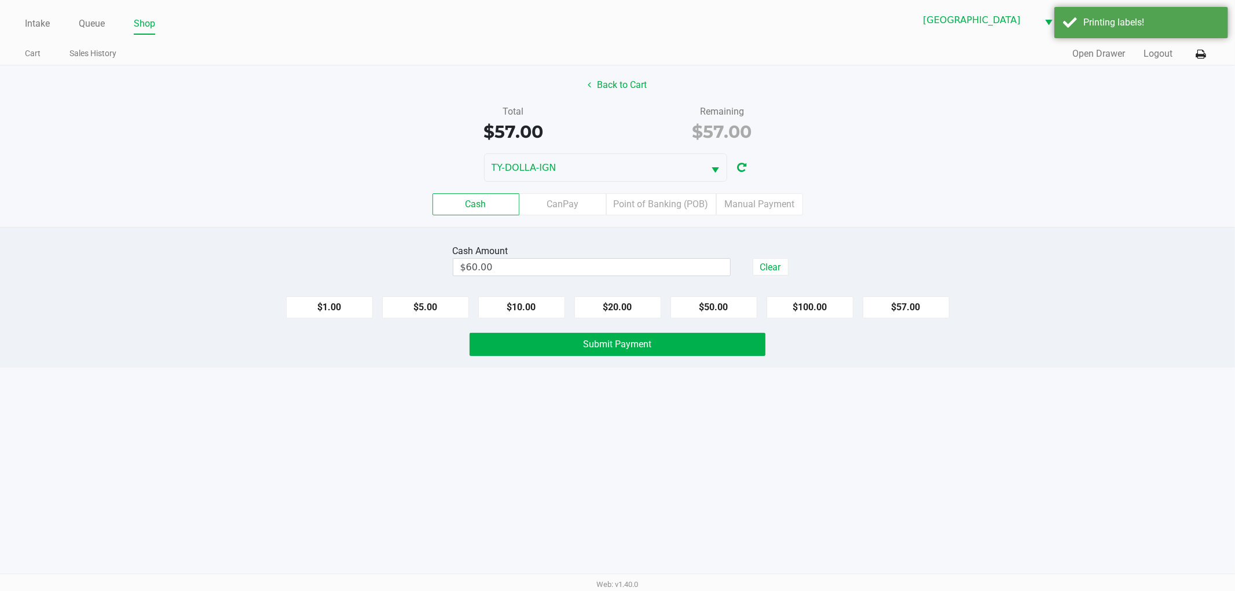
click at [605, 358] on div "Cash Amount $60.00 Clear $1.00 $5.00 $10.00 $20.00 $50.00 $100.00 $57.00 Submit…" at bounding box center [617, 297] width 1235 height 141
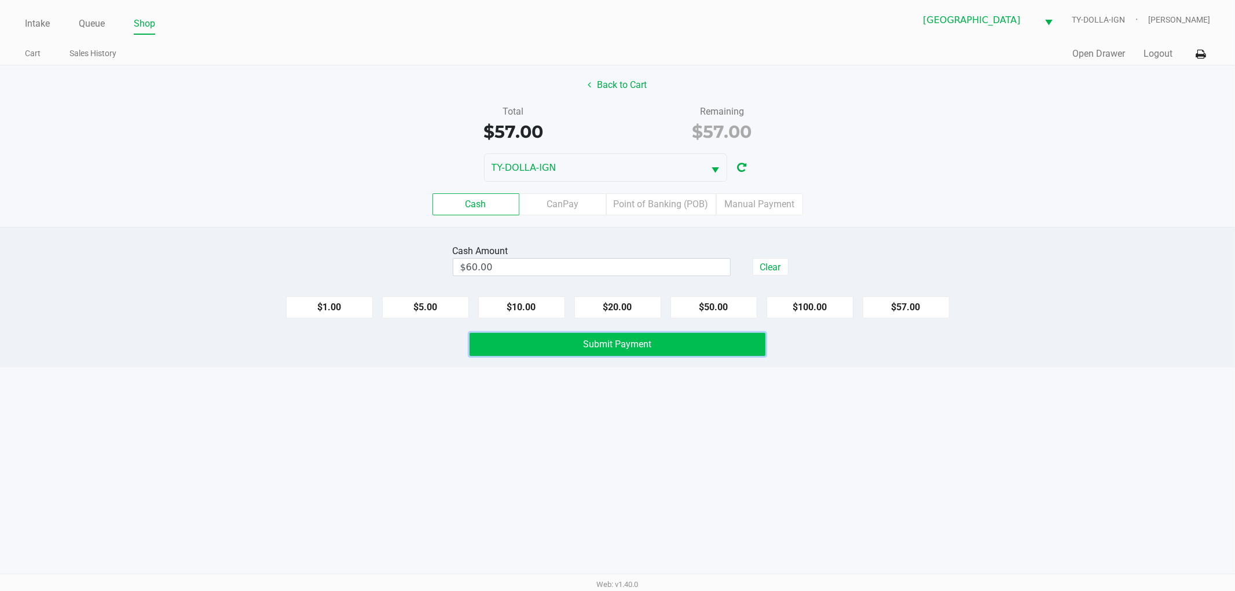
click at [606, 350] on span "Submit Payment" at bounding box center [617, 344] width 68 height 11
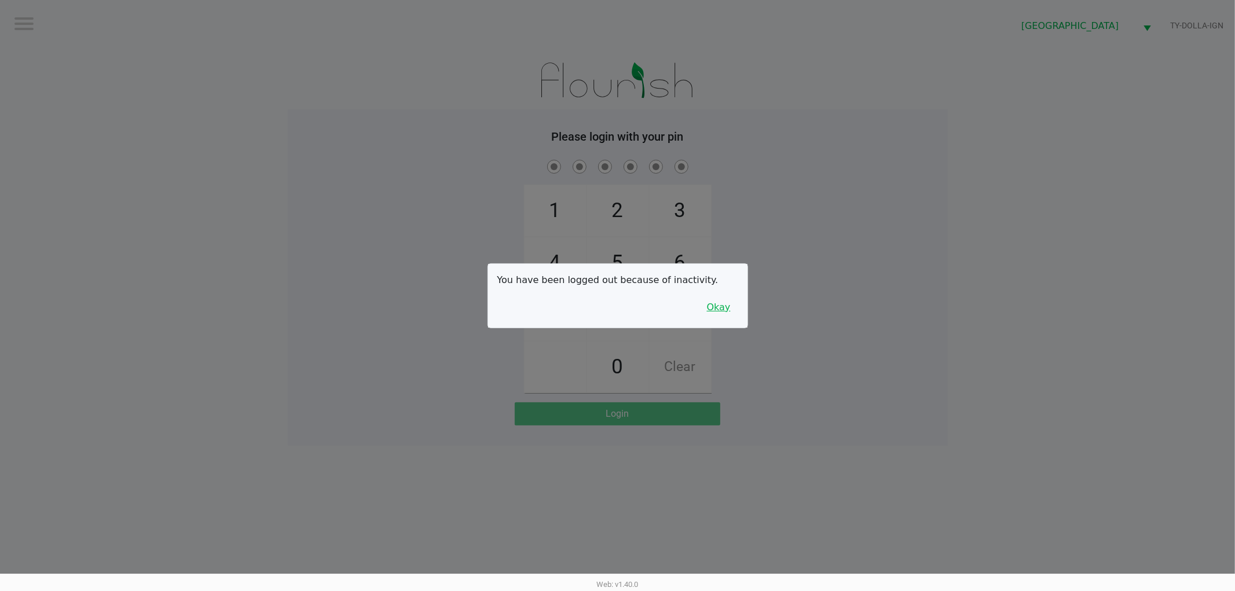
drag, startPoint x: 509, startPoint y: 372, endPoint x: 706, endPoint y: 307, distance: 207.4
click at [706, 307] on button "Okay" at bounding box center [718, 307] width 39 height 22
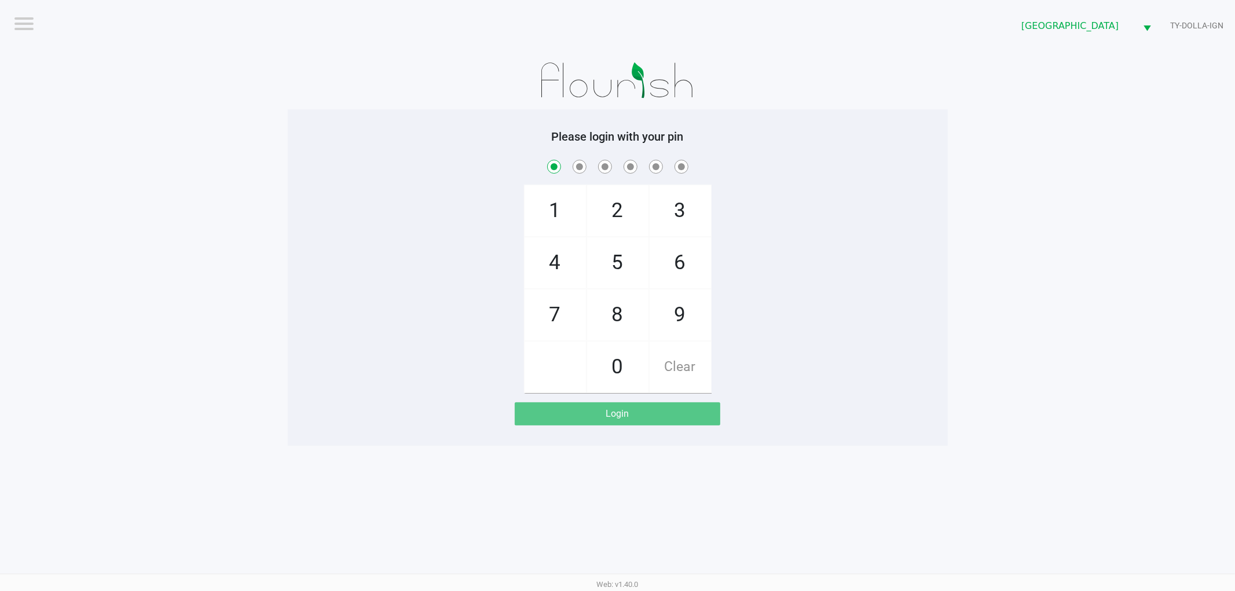
checkbox input "true"
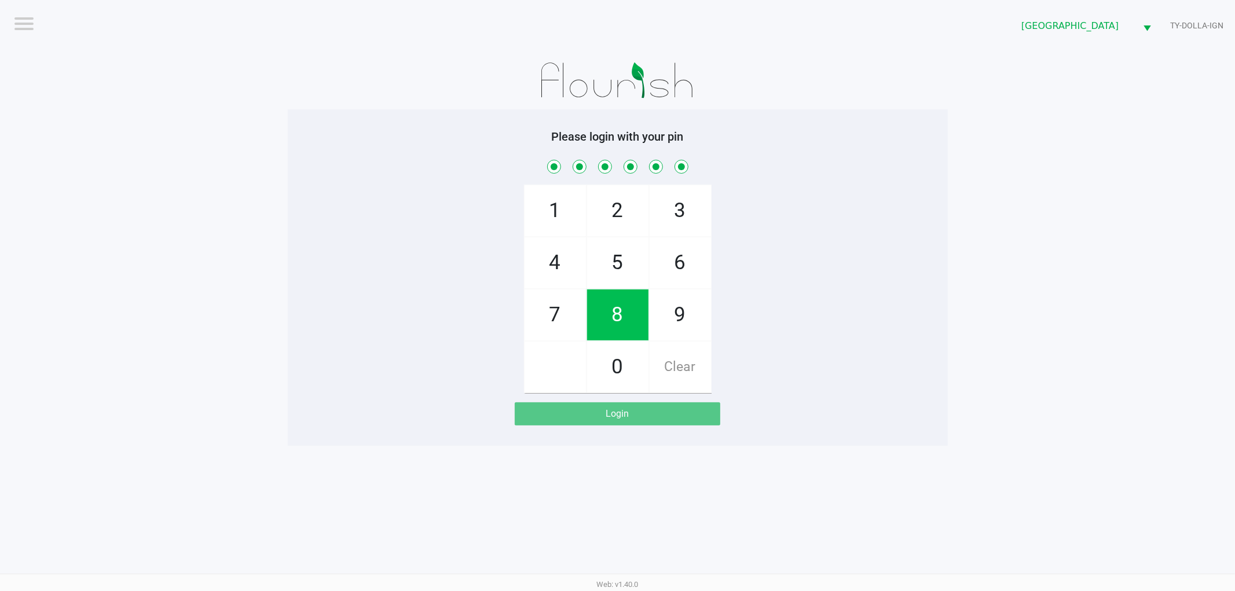
checkbox input "true"
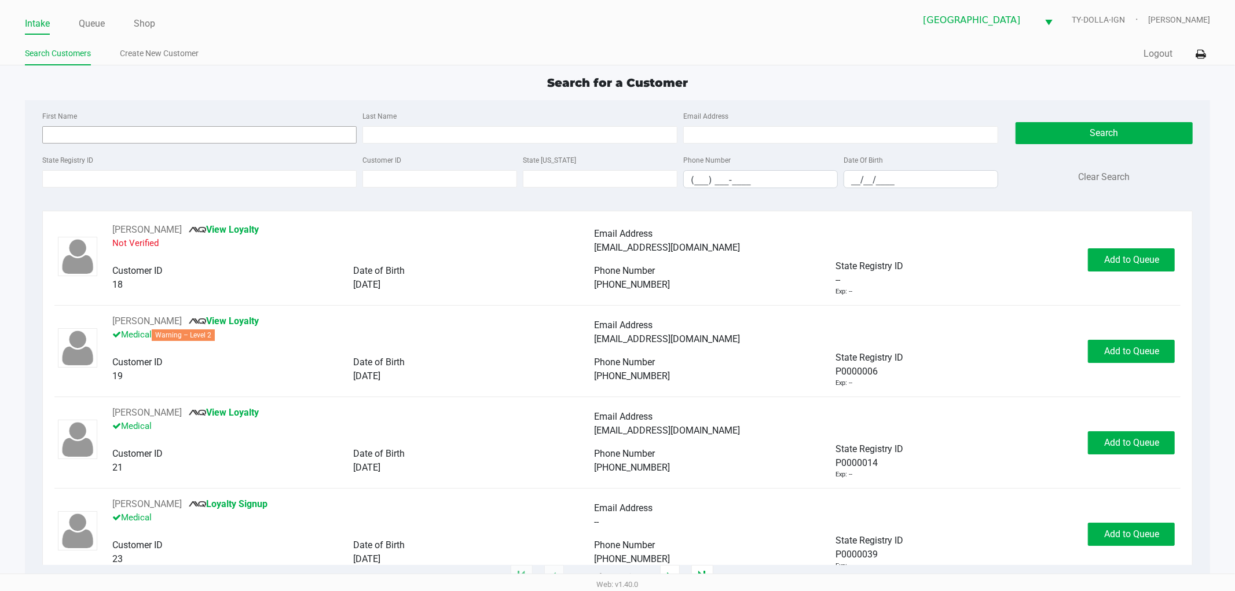
drag, startPoint x: 126, startPoint y: 125, endPoint x: 126, endPoint y: 133, distance: 8.1
click at [126, 133] on div "First Name" at bounding box center [199, 126] width 321 height 35
click at [126, 133] on input "First Name" at bounding box center [199, 134] width 315 height 17
type input "melanie"
click at [434, 130] on input "Last Name" at bounding box center [519, 134] width 315 height 17
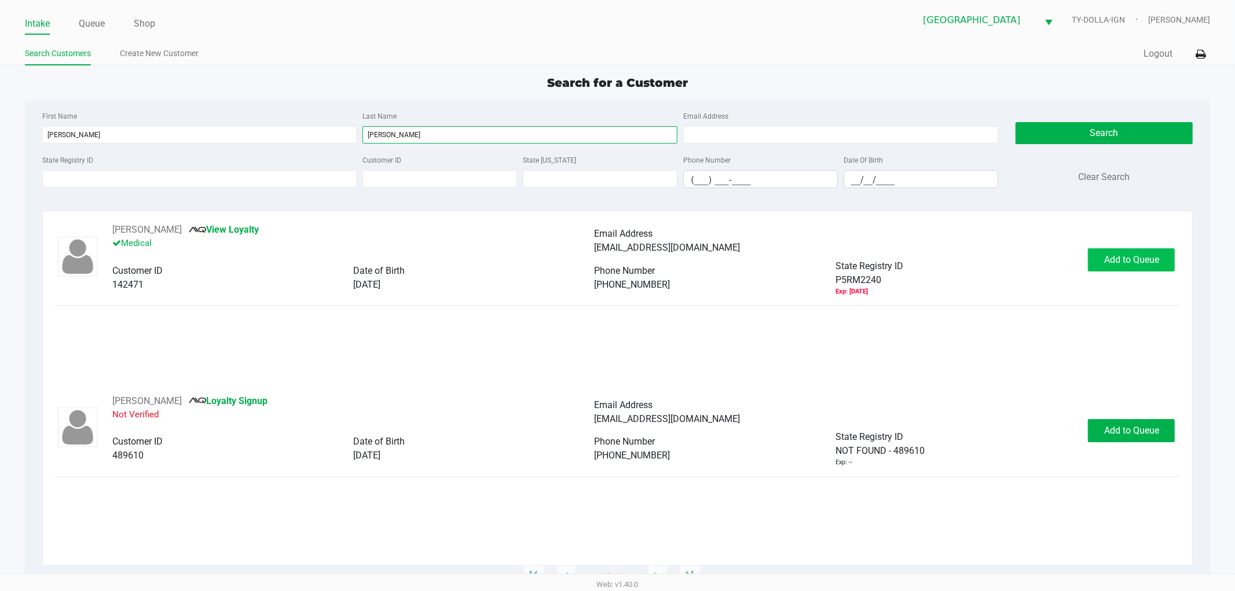
type input "stephens"
click at [1137, 259] on span "Add to Queue" at bounding box center [1131, 259] width 55 height 11
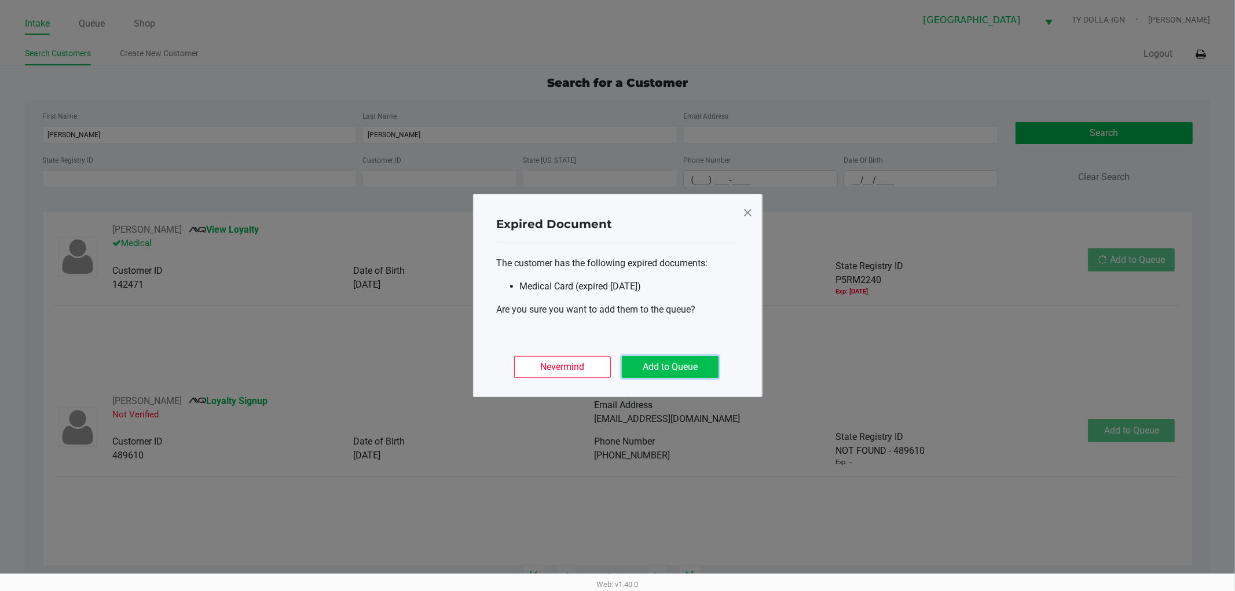
click at [636, 369] on button "Add to Queue" at bounding box center [670, 367] width 97 height 22
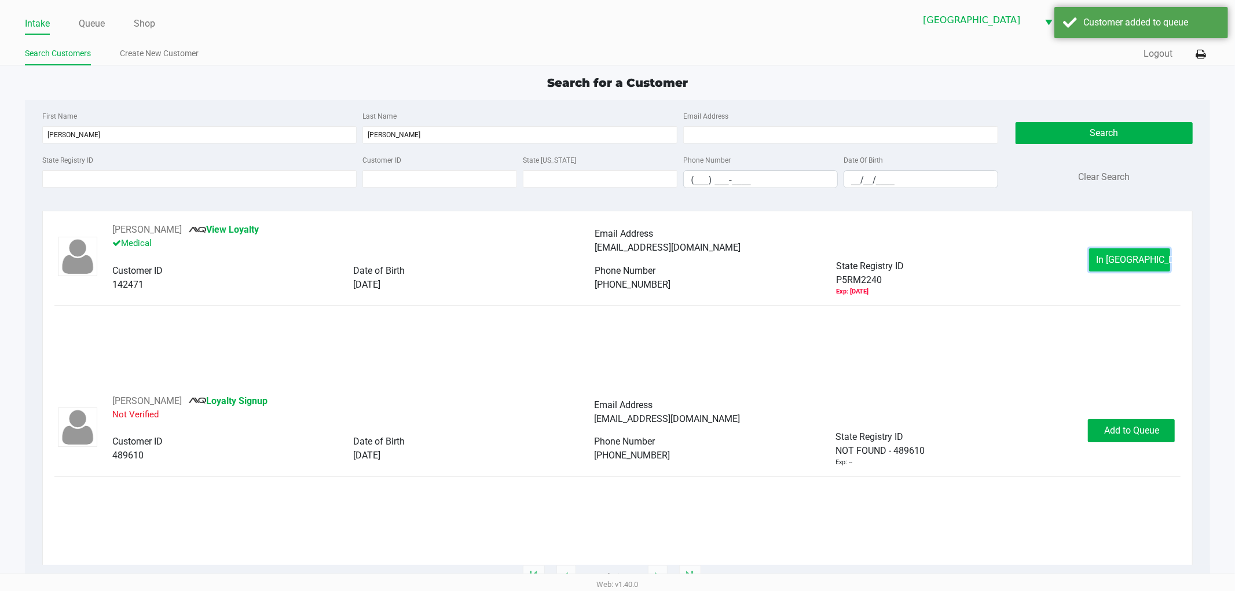
click at [1110, 258] on span "In Queue" at bounding box center [1144, 259] width 97 height 11
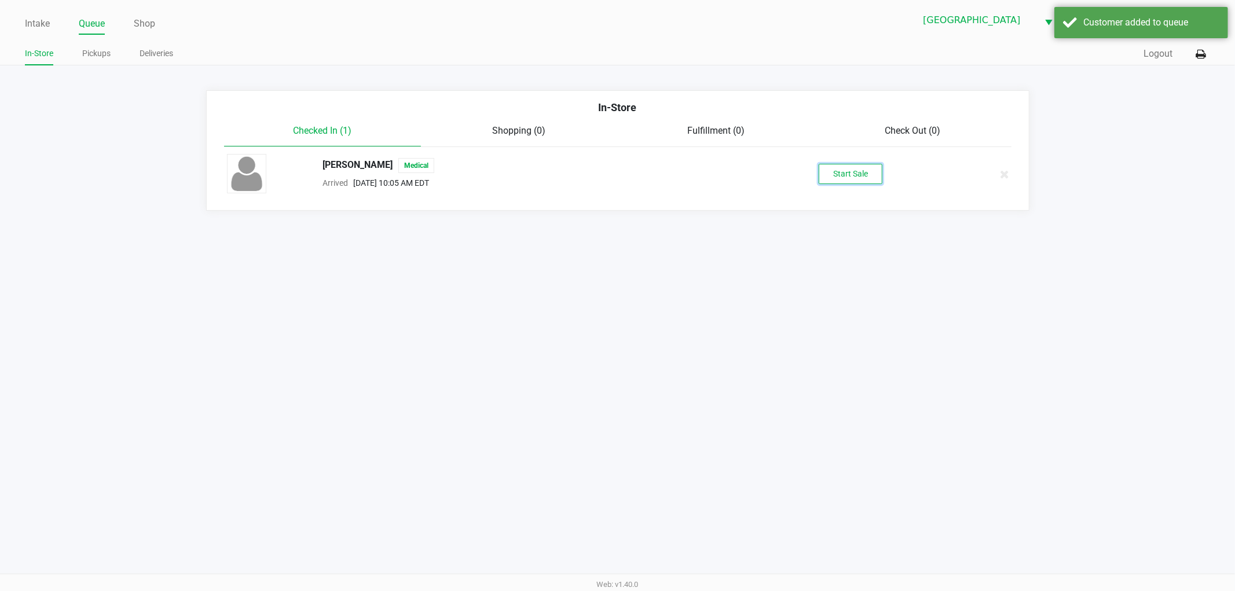
drag, startPoint x: 875, startPoint y: 178, endPoint x: 865, endPoint y: 177, distance: 9.9
click at [874, 178] on button "Start Sale" at bounding box center [850, 174] width 64 height 20
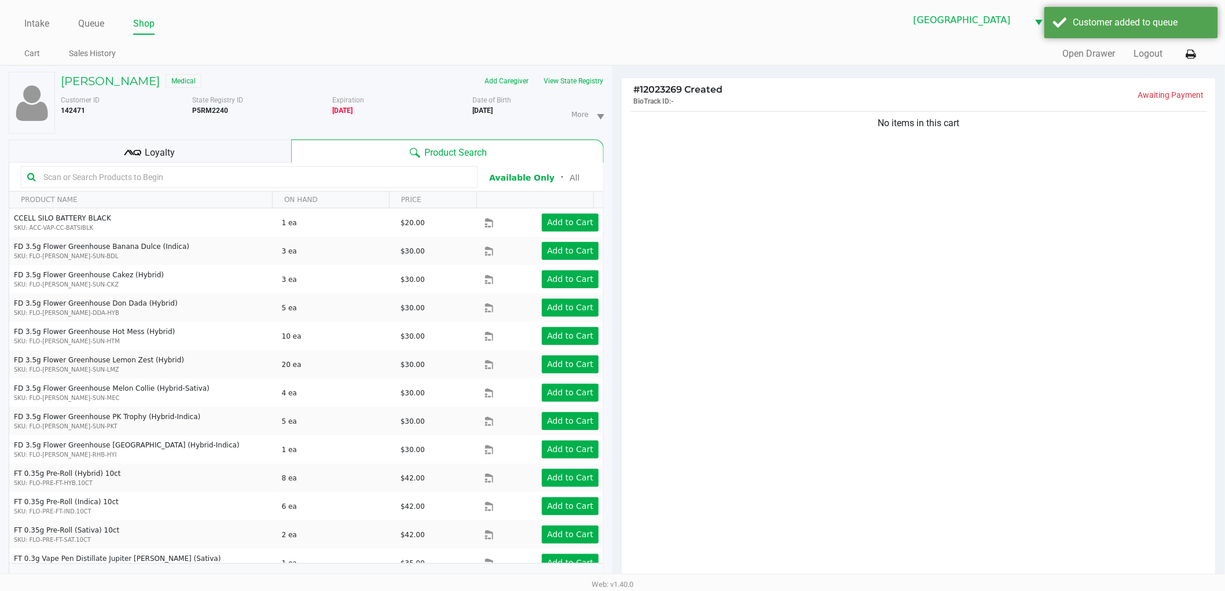
click at [91, 145] on div "Loyalty" at bounding box center [150, 151] width 282 height 23
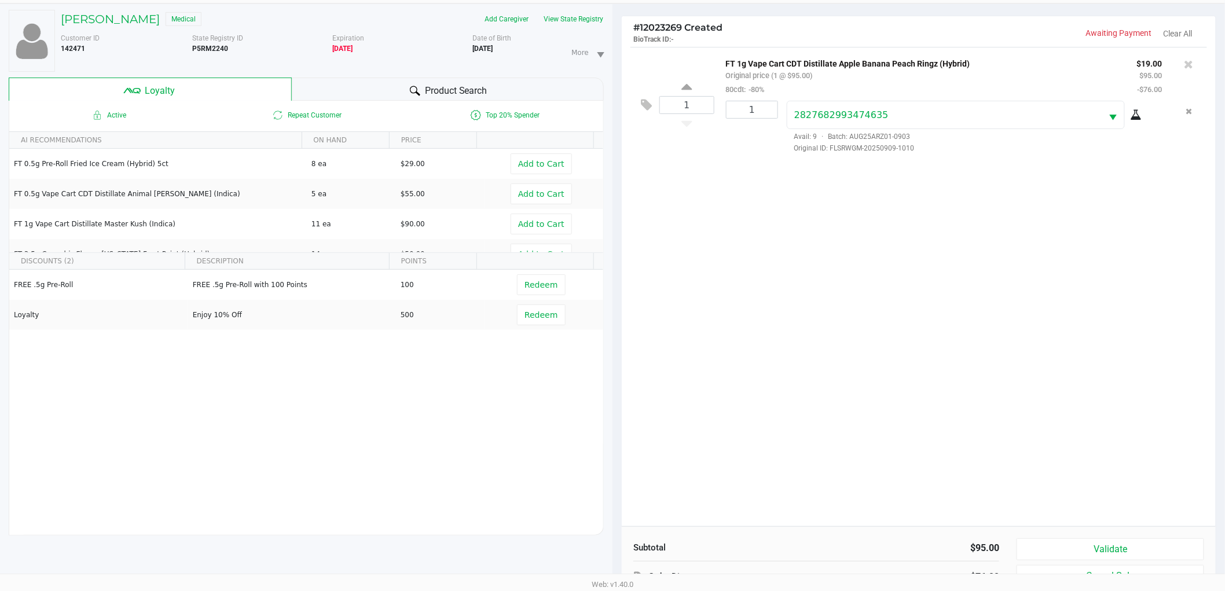
scroll to position [140, 0]
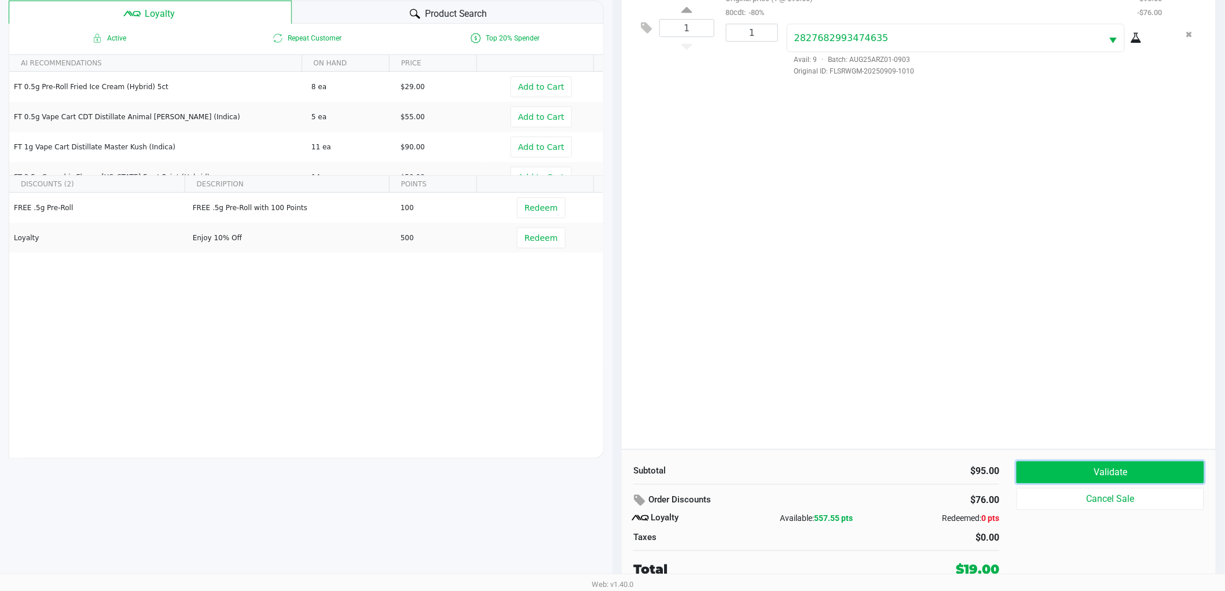
click at [1074, 476] on button "Validate" at bounding box center [1110, 472] width 188 height 22
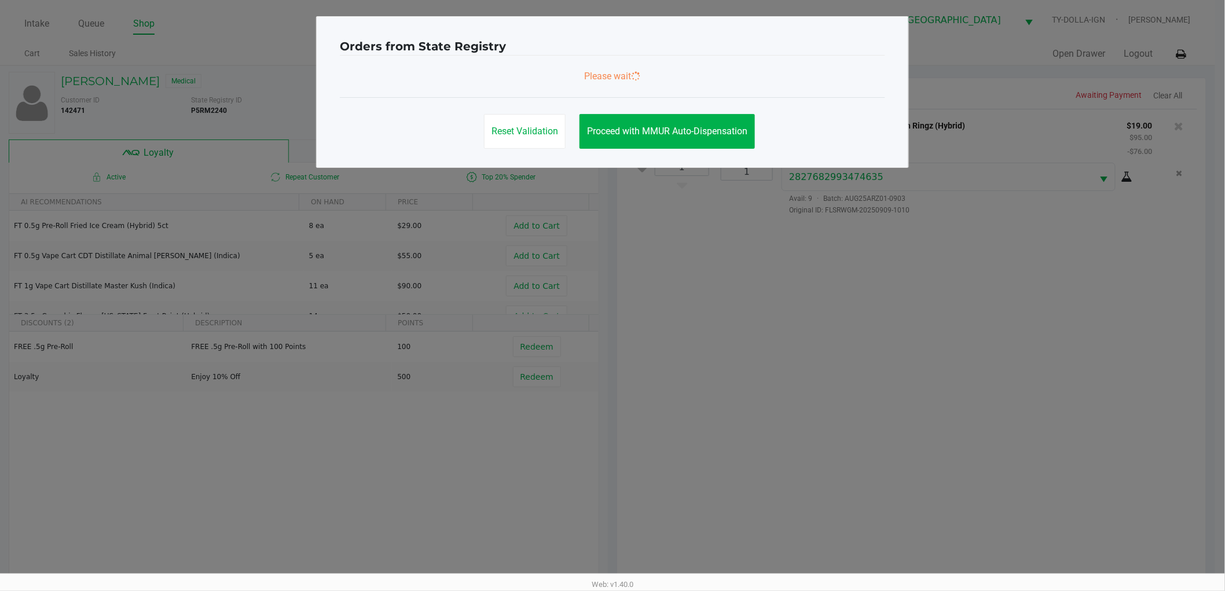
scroll to position [0, 0]
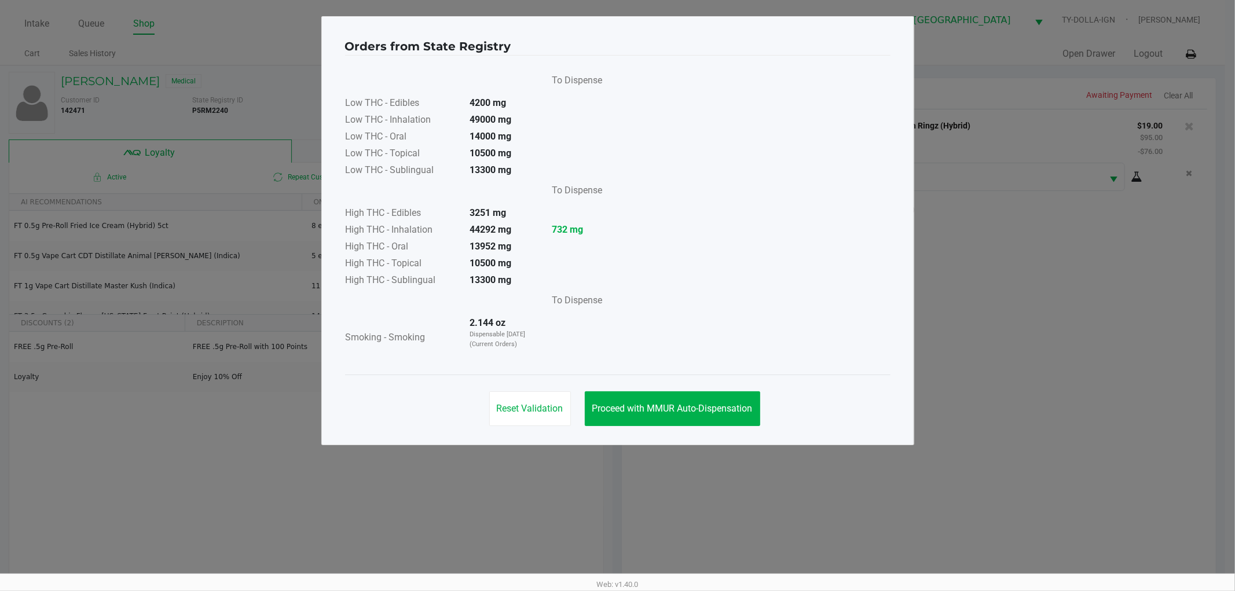
click at [754, 429] on div "Reset Validation Proceed with MMUR Auto-Dispensation" at bounding box center [617, 404] width 545 height 58
click at [733, 421] on button "Proceed with MMUR Auto-Dispensation" at bounding box center [672, 408] width 175 height 35
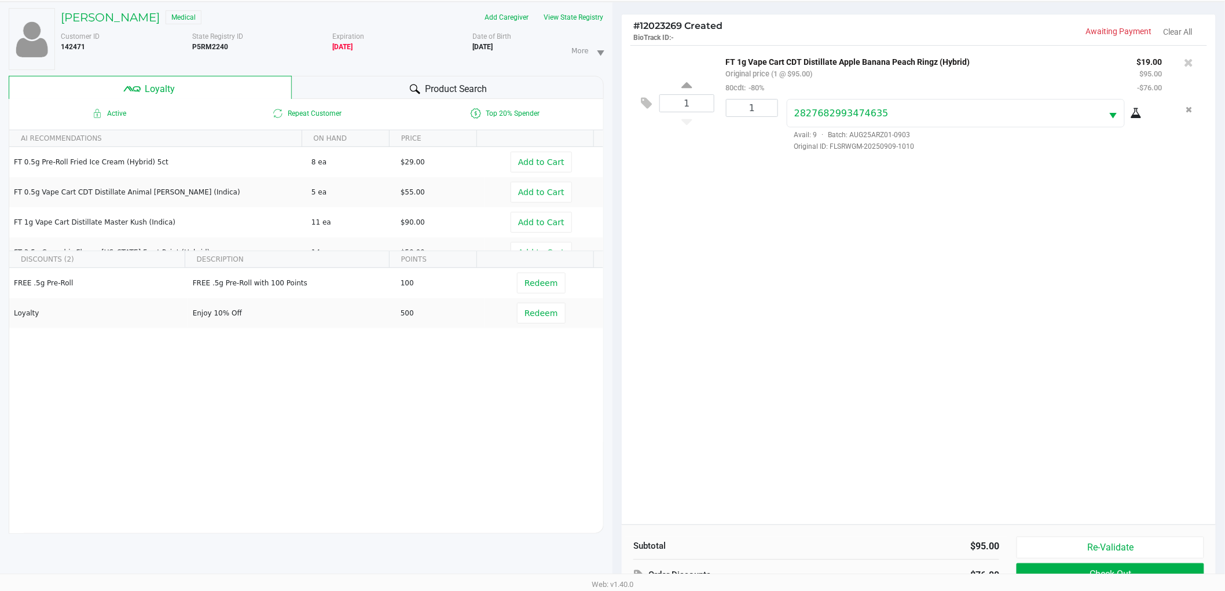
scroll to position [140, 0]
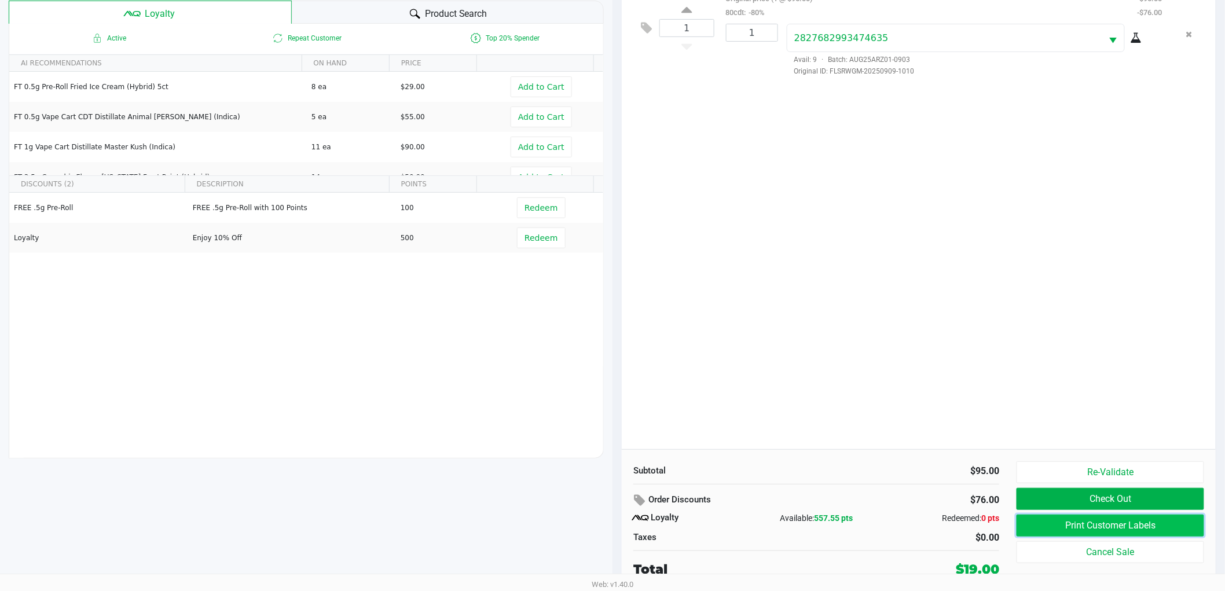
click at [1060, 527] on button "Print Customer Labels" at bounding box center [1110, 526] width 188 height 22
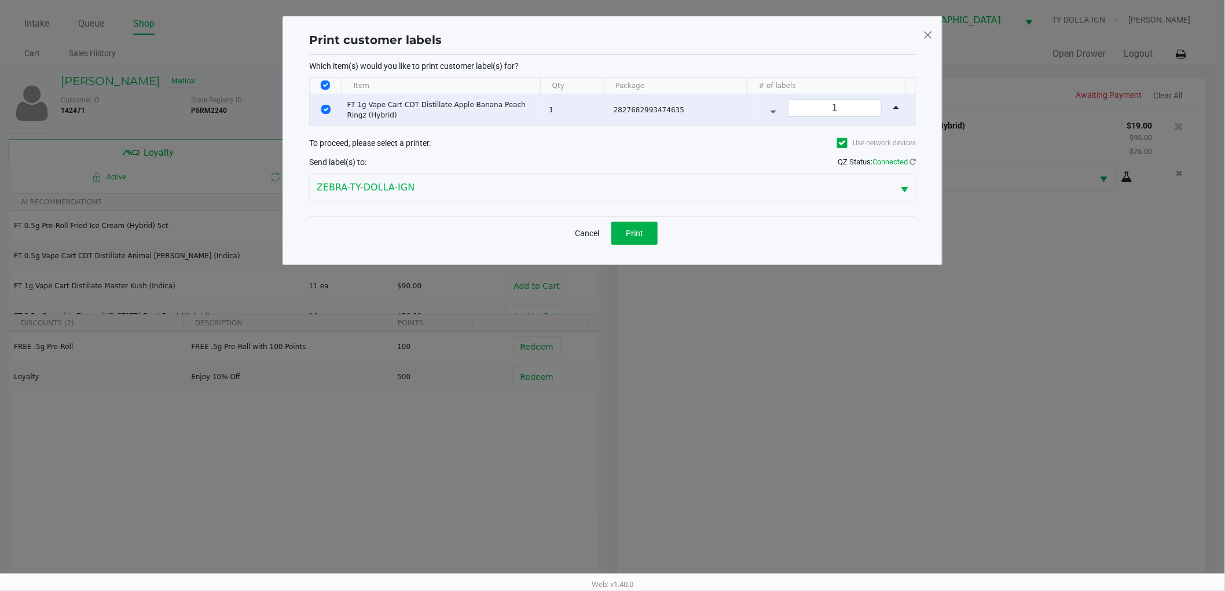
scroll to position [0, 0]
click at [631, 232] on span "Print" at bounding box center [639, 233] width 17 height 9
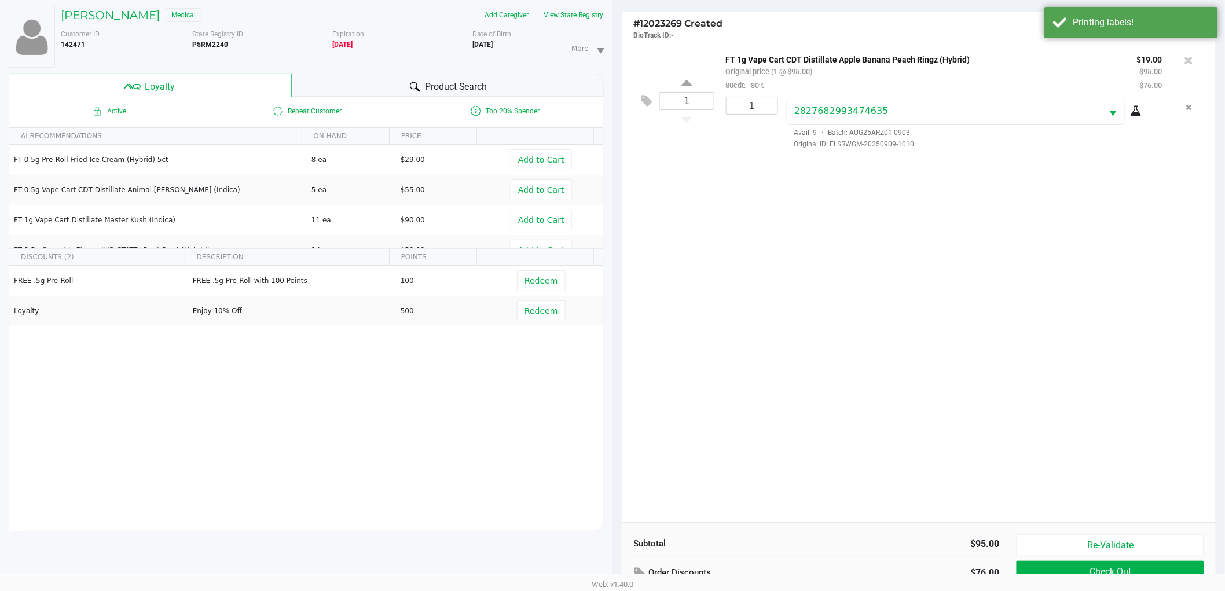
scroll to position [140, 0]
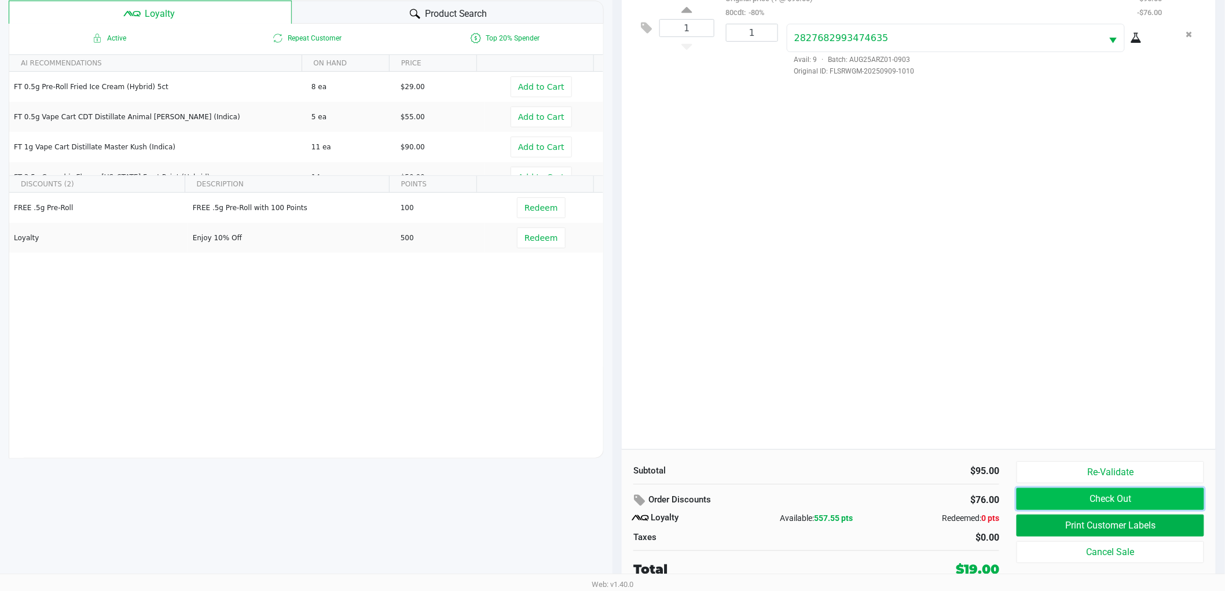
click at [1064, 493] on button "Check Out" at bounding box center [1110, 499] width 188 height 22
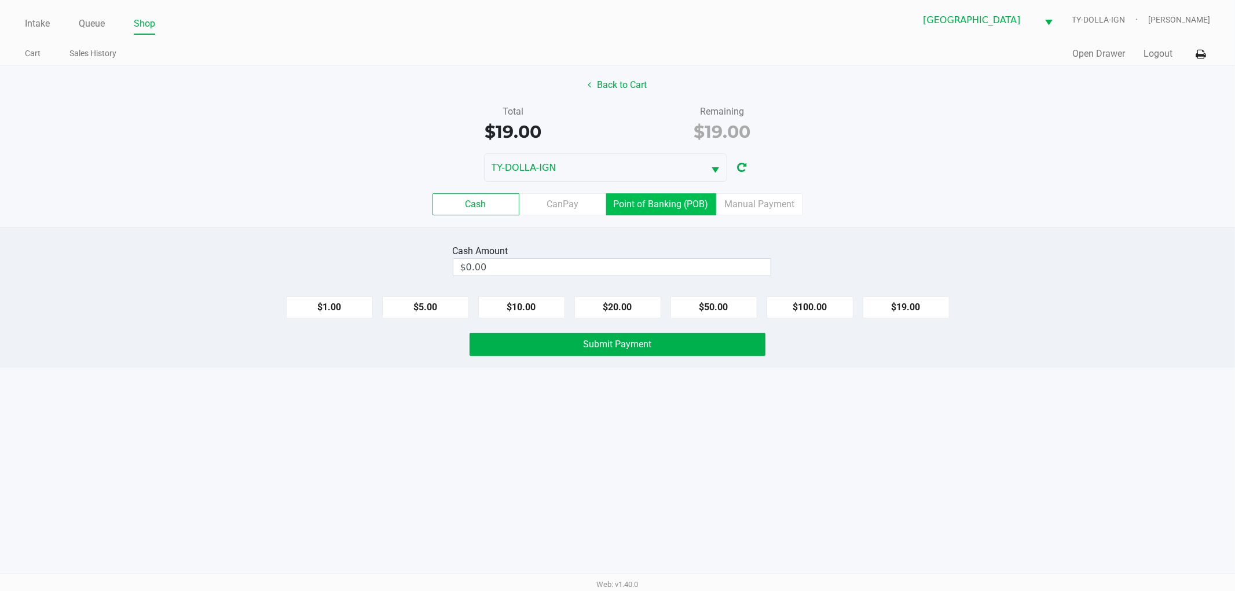
click at [652, 199] on label "Point of Banking (POB)" at bounding box center [661, 204] width 110 height 22
click at [0, 0] on 7 "Point of Banking (POB)" at bounding box center [0, 0] width 0 height 0
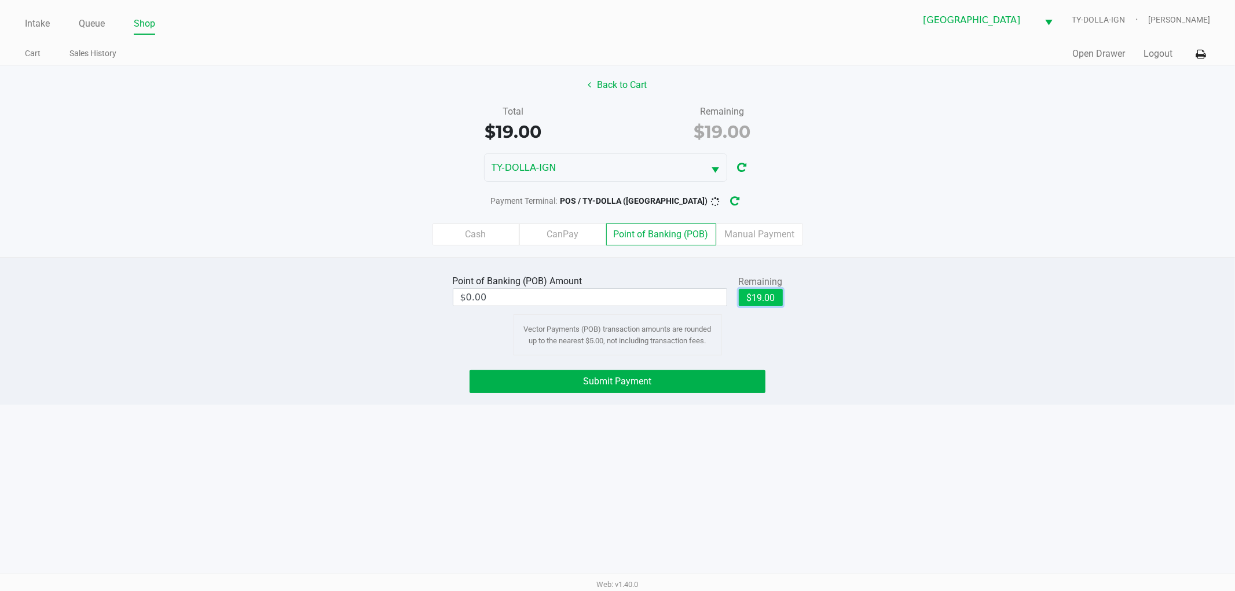
click at [749, 302] on button "$19.00" at bounding box center [761, 297] width 44 height 17
type input "$19.00"
click at [669, 380] on button "Submit Payment" at bounding box center [617, 381] width 296 height 23
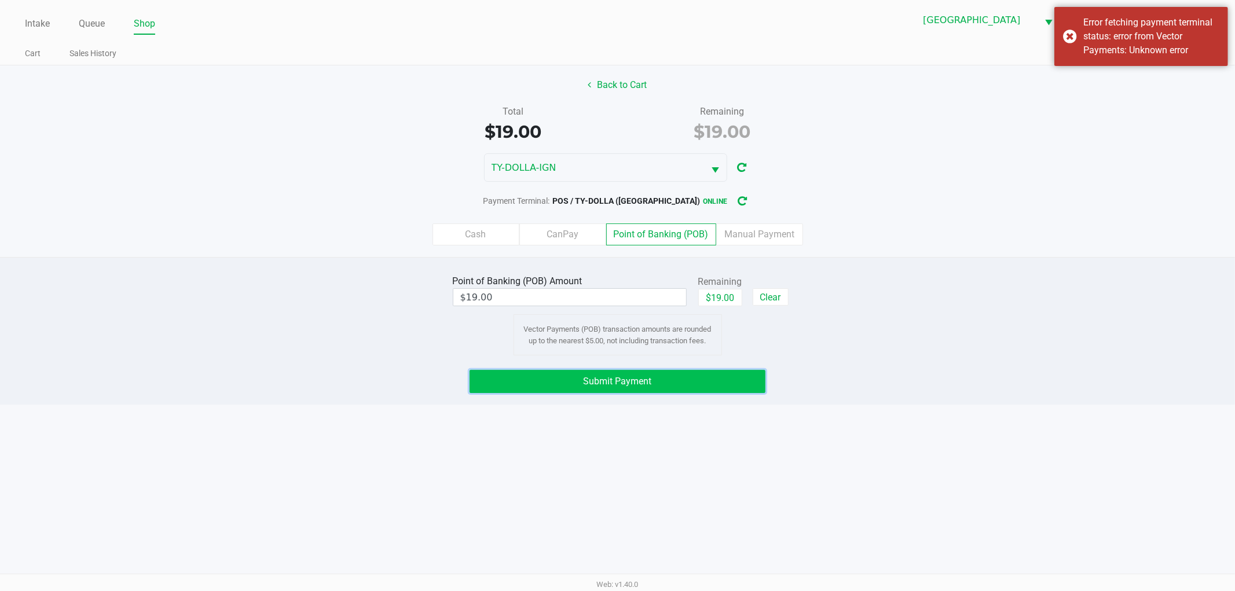
click at [702, 380] on button "Submit Payment" at bounding box center [617, 381] width 296 height 23
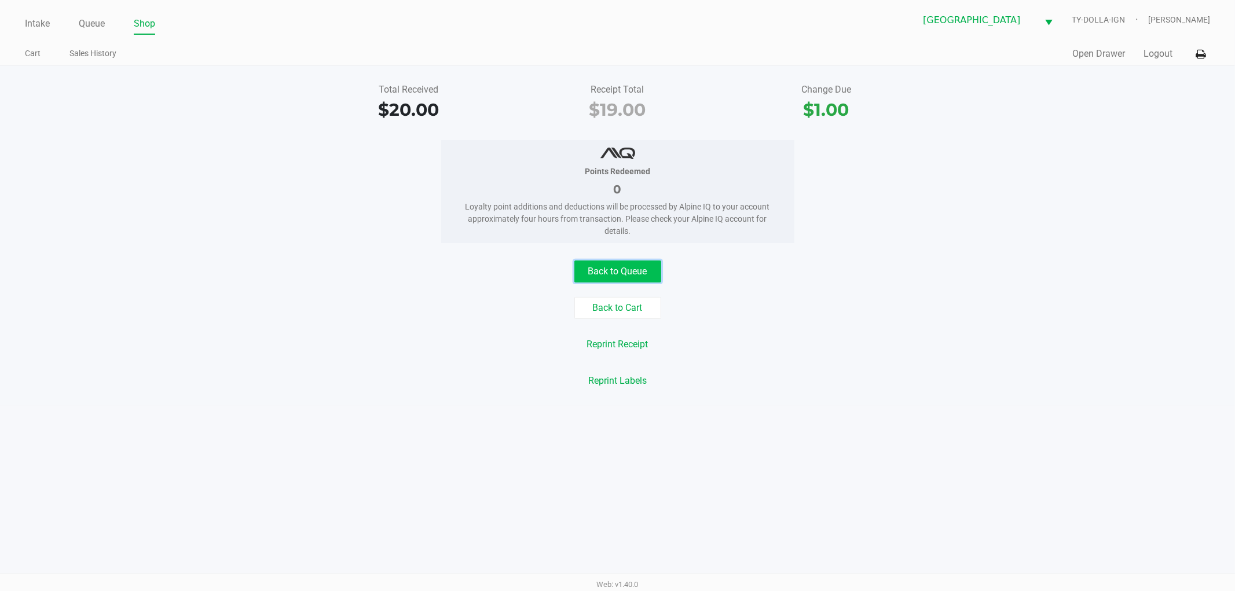
click at [607, 261] on button "Back to Queue" at bounding box center [617, 271] width 87 height 22
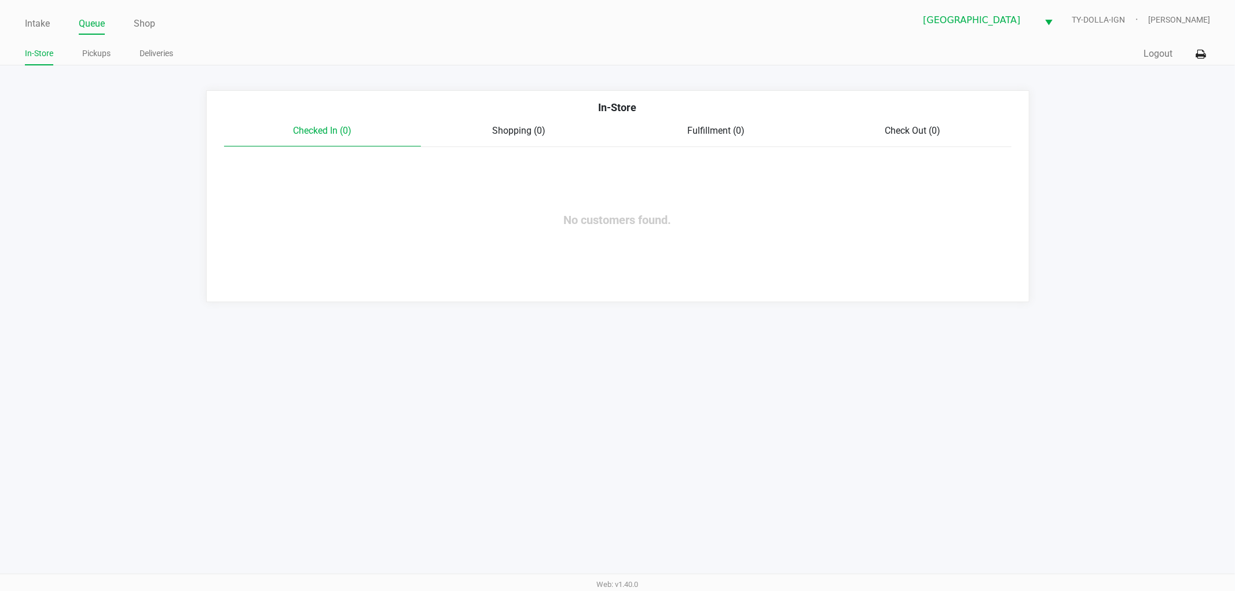
click at [61, 19] on ul "Intake Queue Shop" at bounding box center [321, 24] width 593 height 20
click at [39, 24] on link "Intake" at bounding box center [37, 24] width 25 height 16
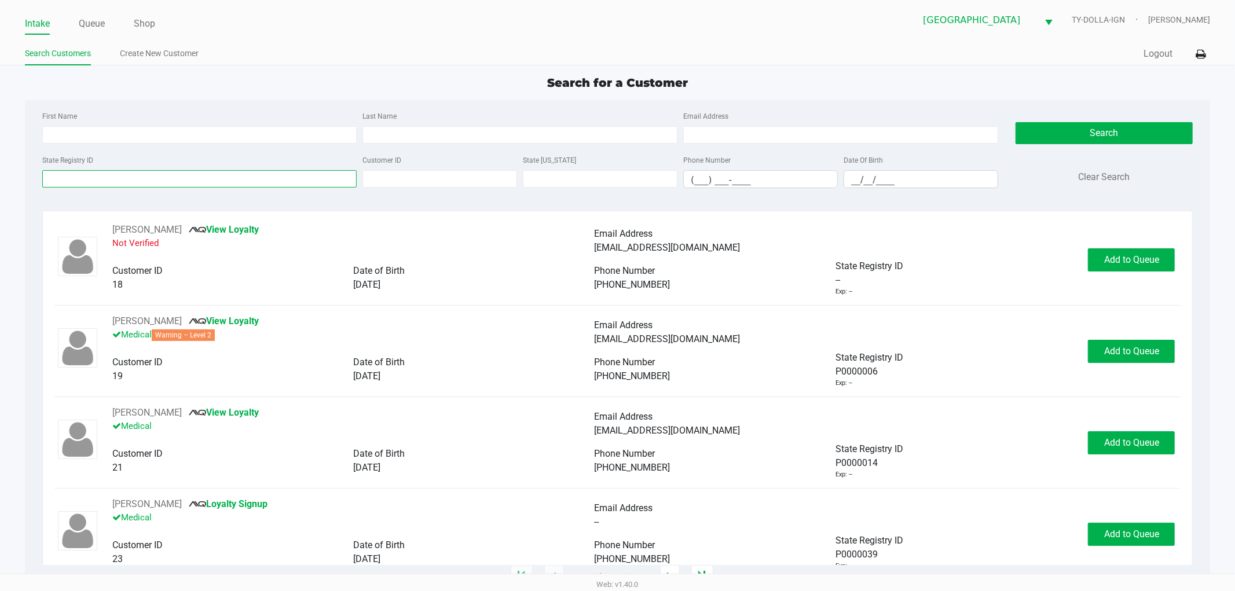
click at [147, 174] on input "State Registry ID" at bounding box center [199, 178] width 315 height 17
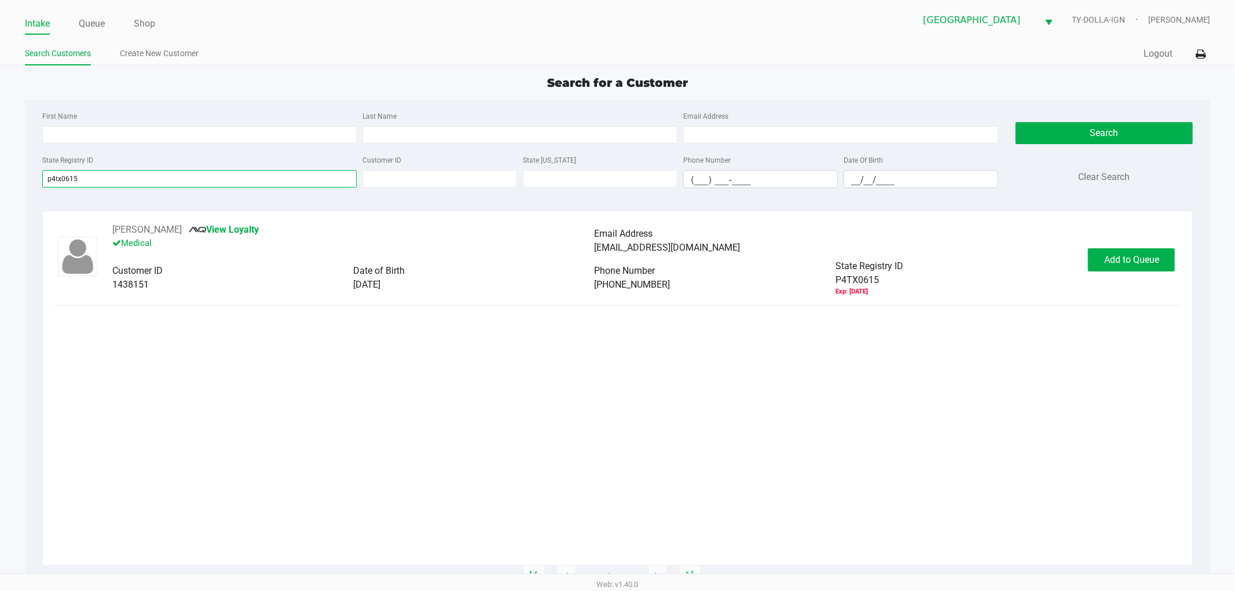
type input "p4tx0615"
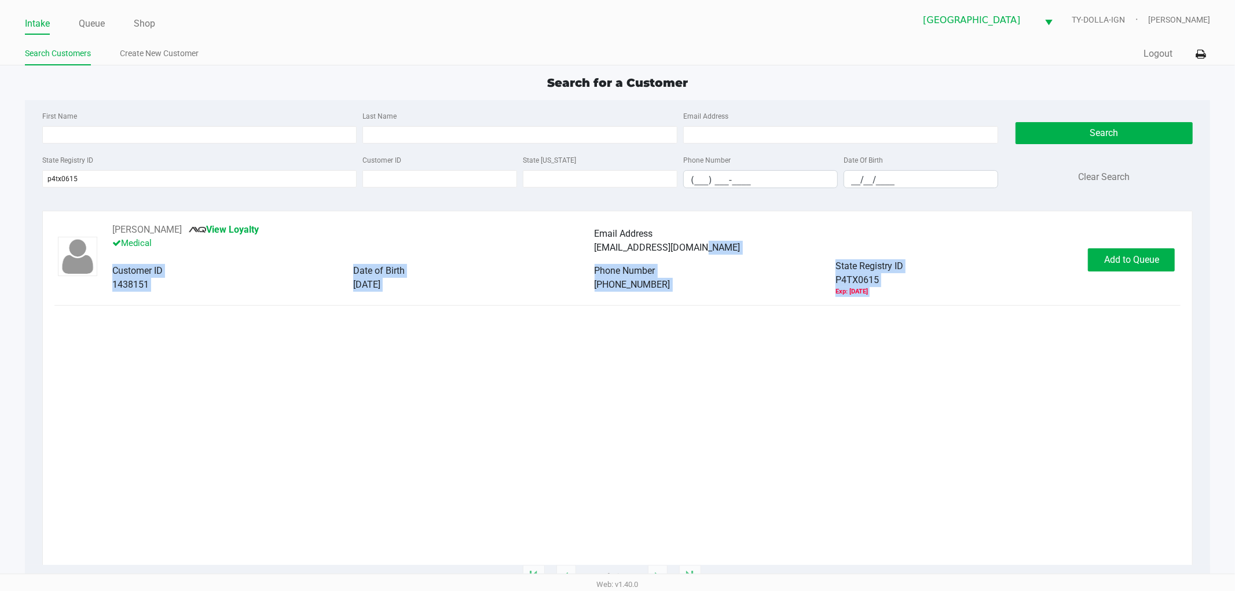
drag, startPoint x: 1091, startPoint y: 245, endPoint x: 1102, endPoint y: 243, distance: 10.7
click at [1102, 243] on div "Travis Kirk View Loyalty Medical Email Address kirktravis@yahoo.com Customer ID…" at bounding box center [617, 260] width 1126 height 74
click at [1154, 262] on span "Add to Queue" at bounding box center [1131, 259] width 55 height 11
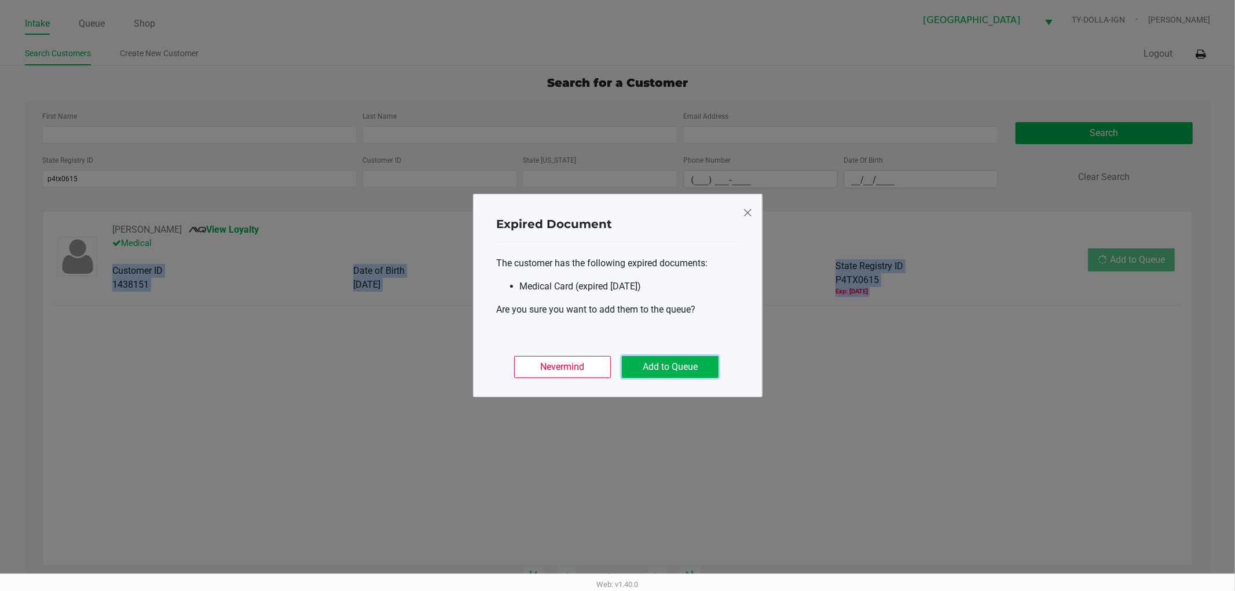
click at [685, 369] on button "Add to Queue" at bounding box center [670, 367] width 97 height 22
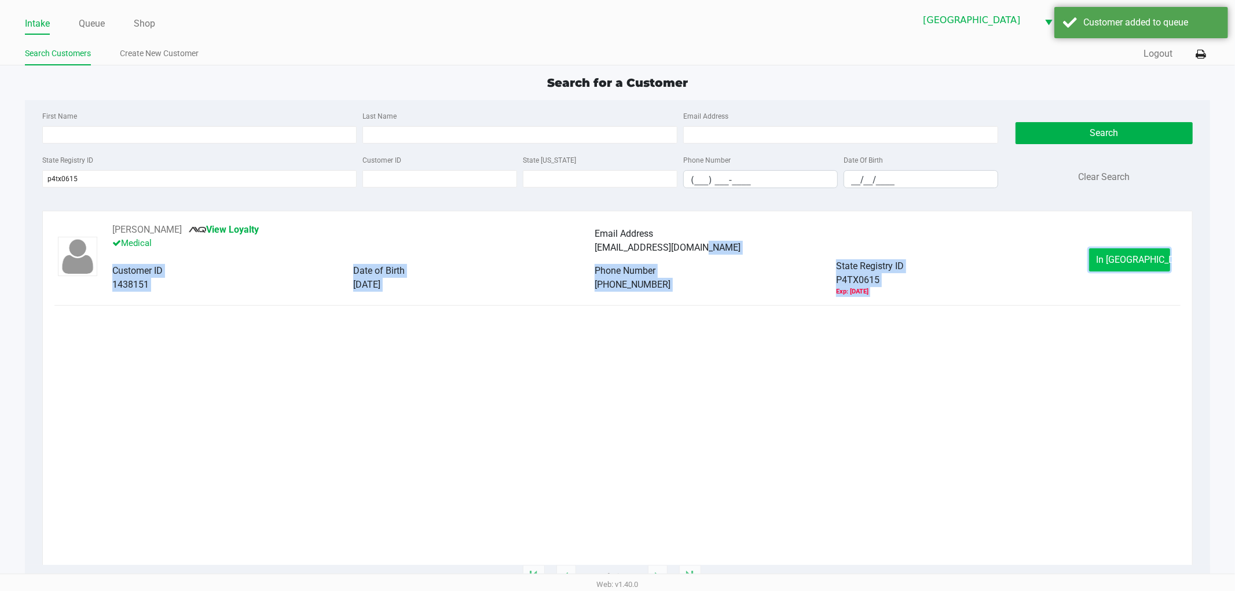
click at [1120, 251] on button "In Queue" at bounding box center [1129, 259] width 81 height 23
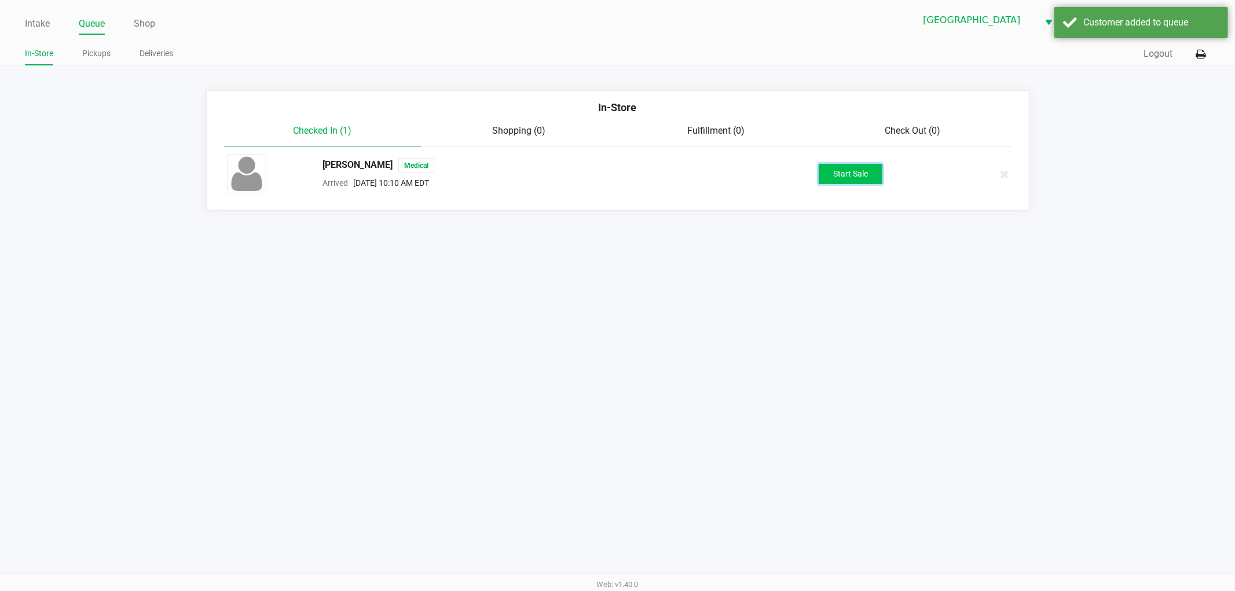
click at [838, 181] on button "Start Sale" at bounding box center [850, 174] width 64 height 20
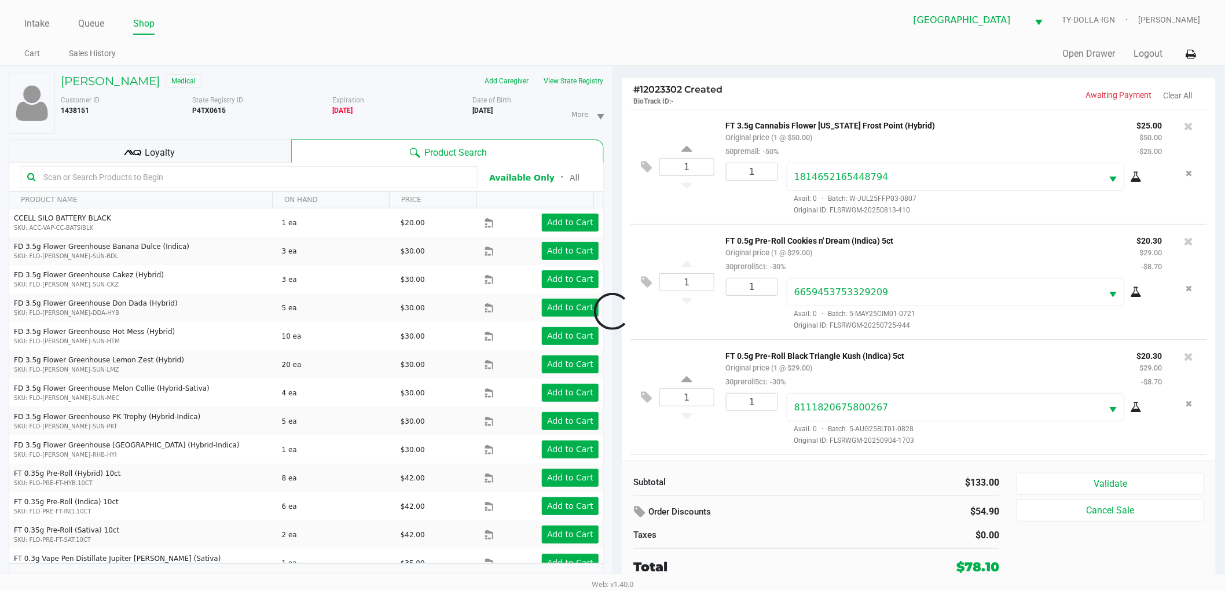
scroll to position [111, 0]
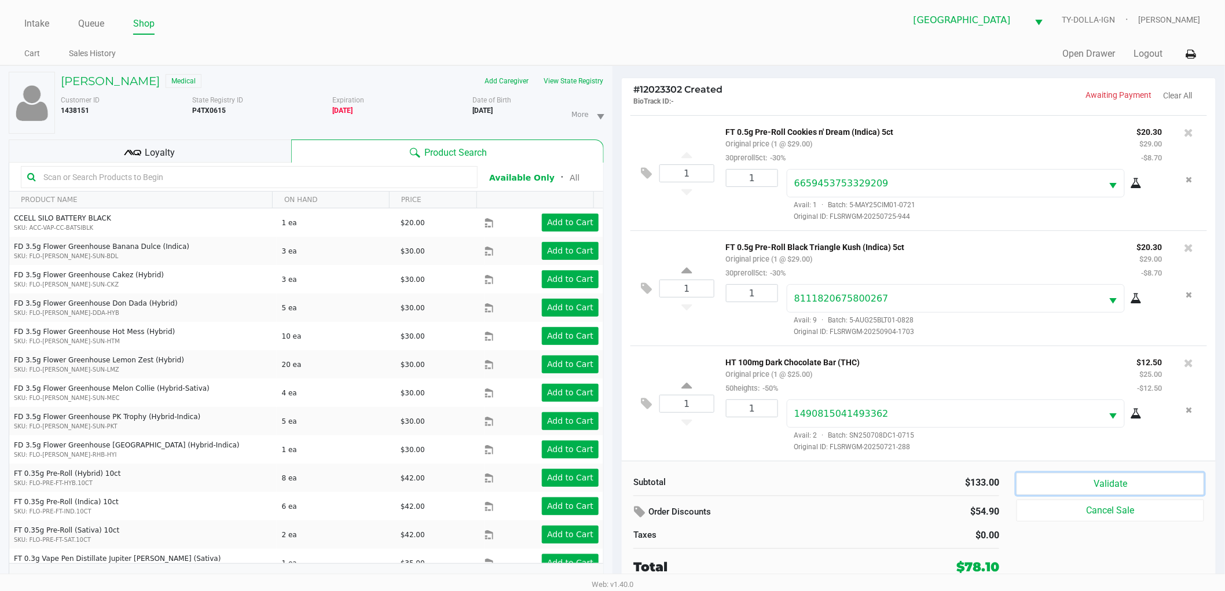
drag, startPoint x: 1106, startPoint y: 476, endPoint x: 1103, endPoint y: 486, distance: 10.7
click at [1103, 485] on button "Validate" at bounding box center [1110, 484] width 188 height 22
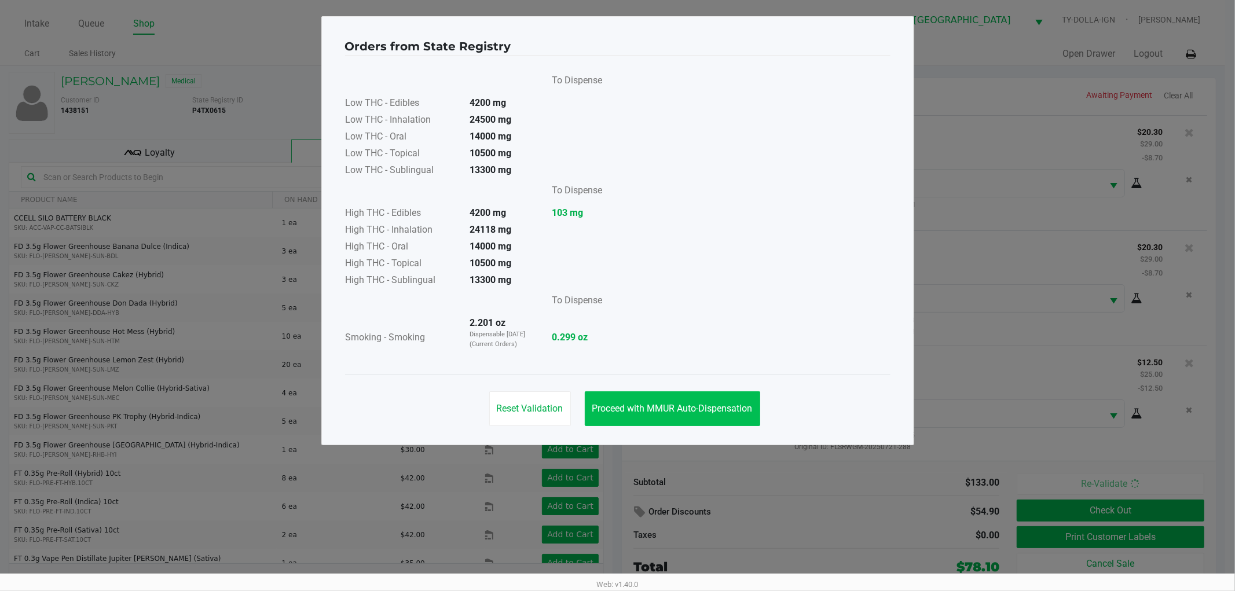
drag, startPoint x: 731, startPoint y: 462, endPoint x: 718, endPoint y: 424, distance: 39.7
click at [729, 459] on ngb-modal-window "Orders from State Registry To Dispense Low THC - Edibles 4200 mg Low THC - Inha…" at bounding box center [617, 295] width 1235 height 591
click at [716, 417] on button "Proceed with MMUR Auto-Dispensation" at bounding box center [672, 408] width 175 height 35
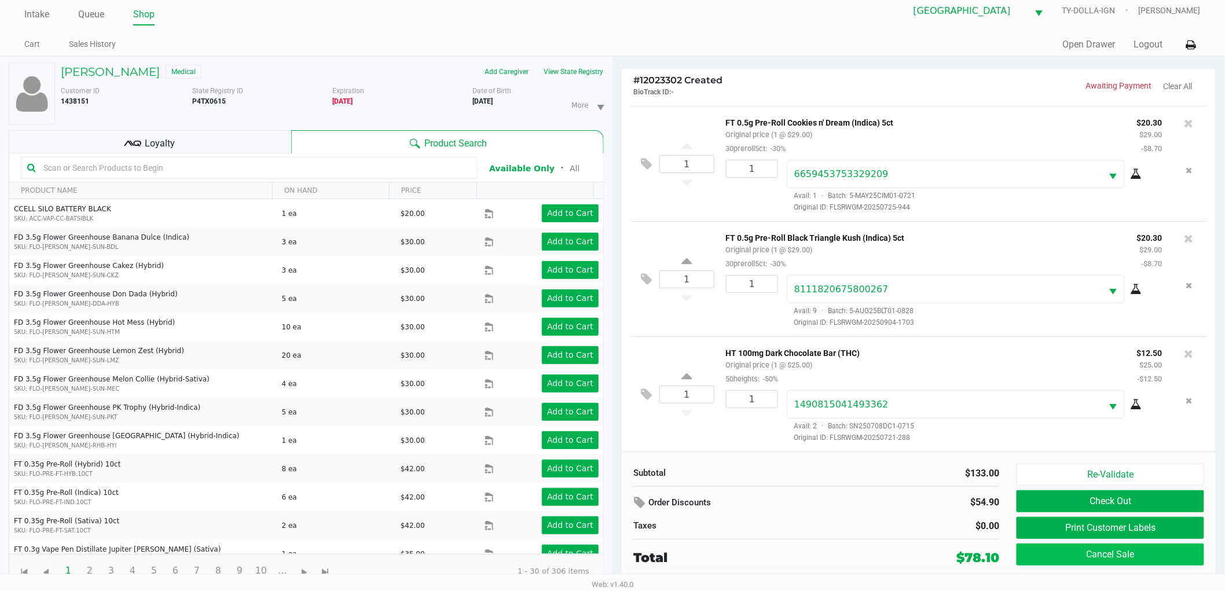
scroll to position [12, 0]
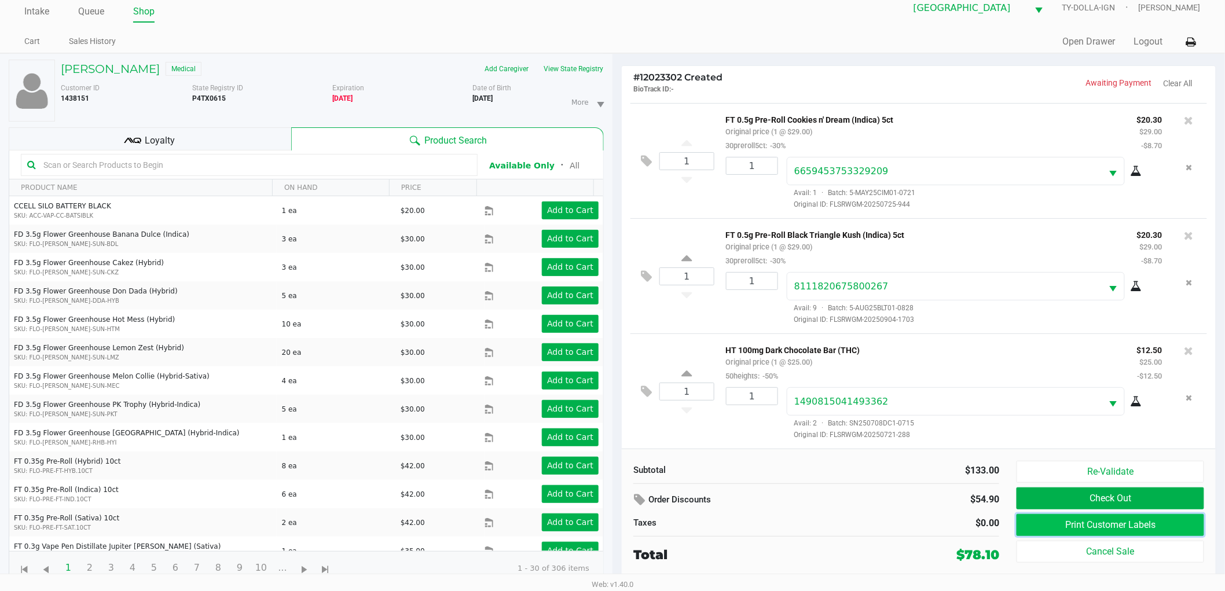
click at [1124, 531] on button "Print Customer Labels" at bounding box center [1110, 525] width 188 height 22
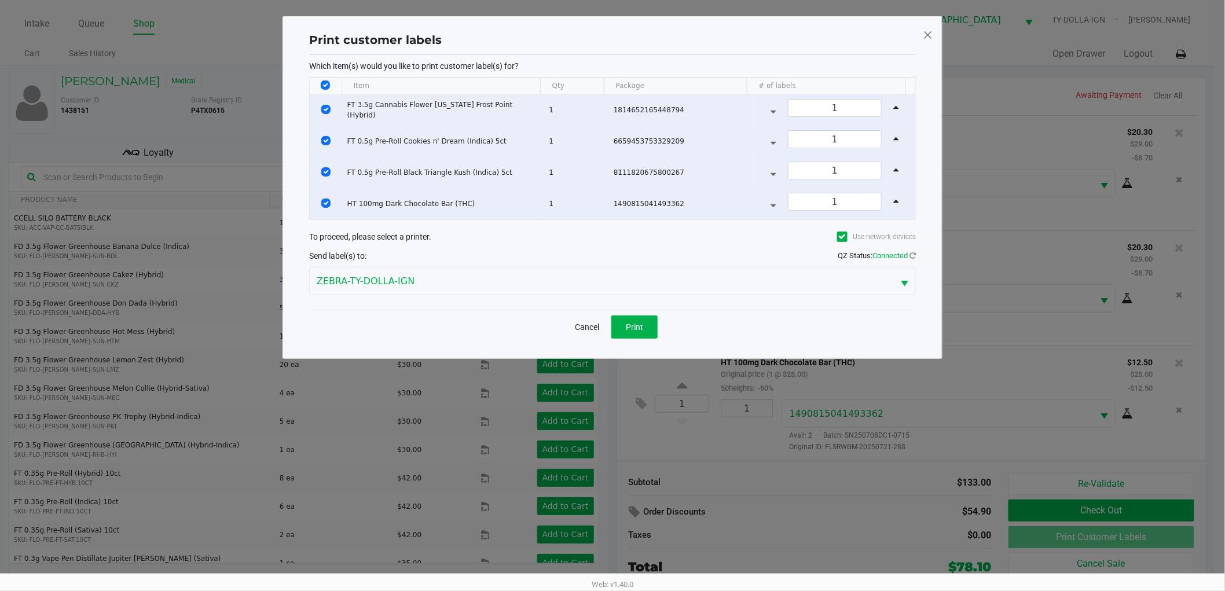
scroll to position [0, 0]
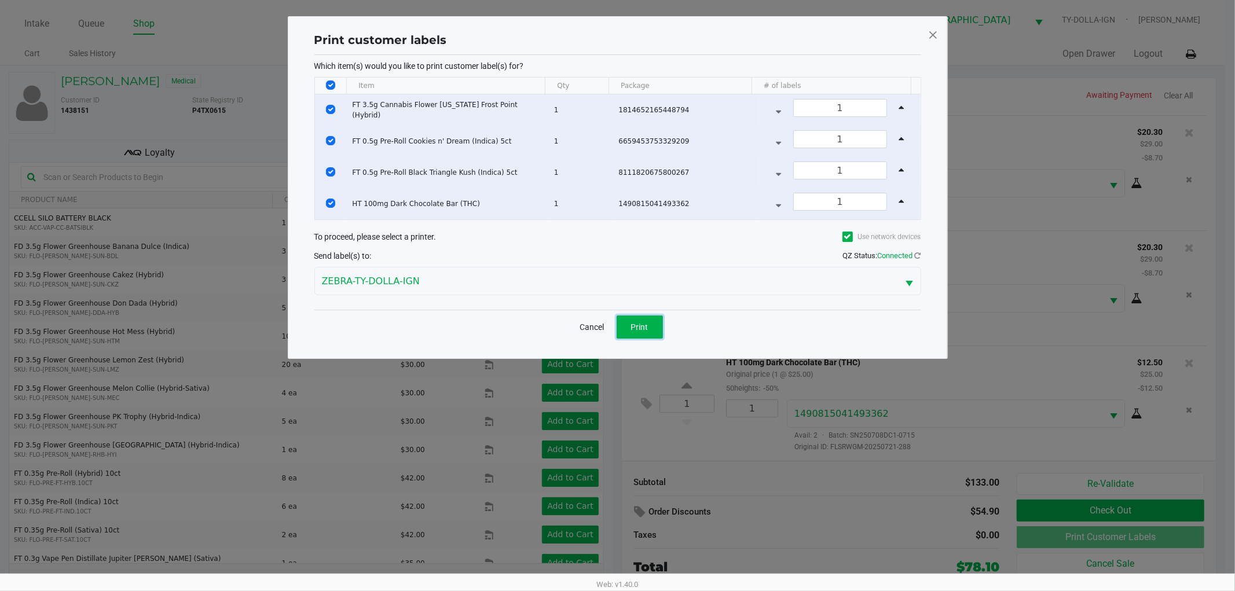
click at [626, 335] on button "Print" at bounding box center [639, 326] width 46 height 23
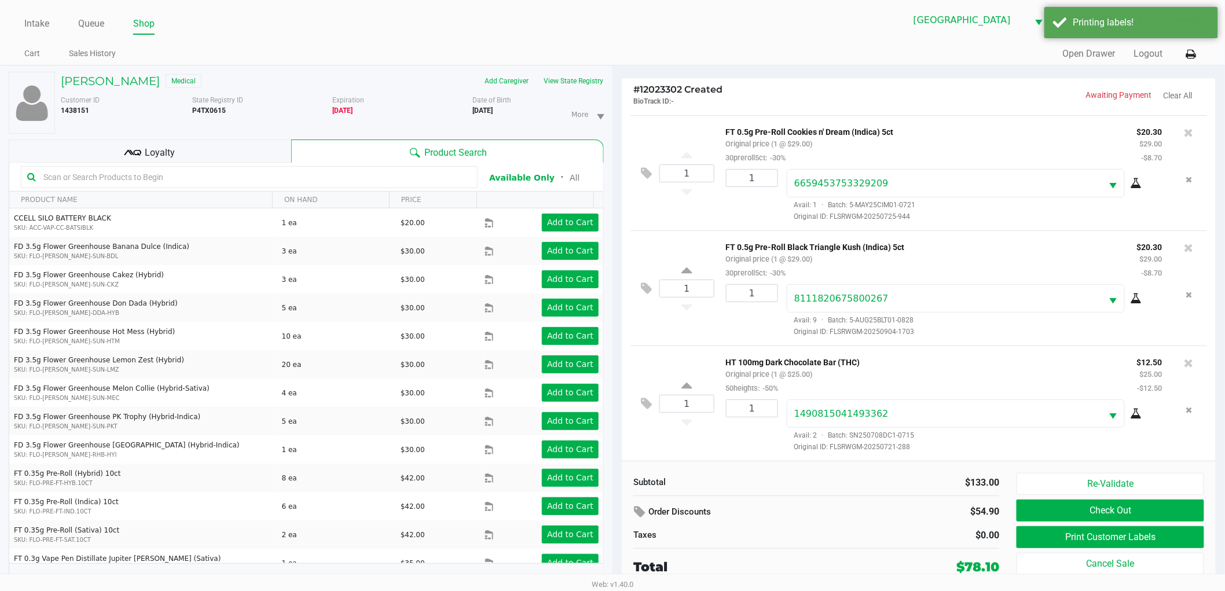
scroll to position [12, 0]
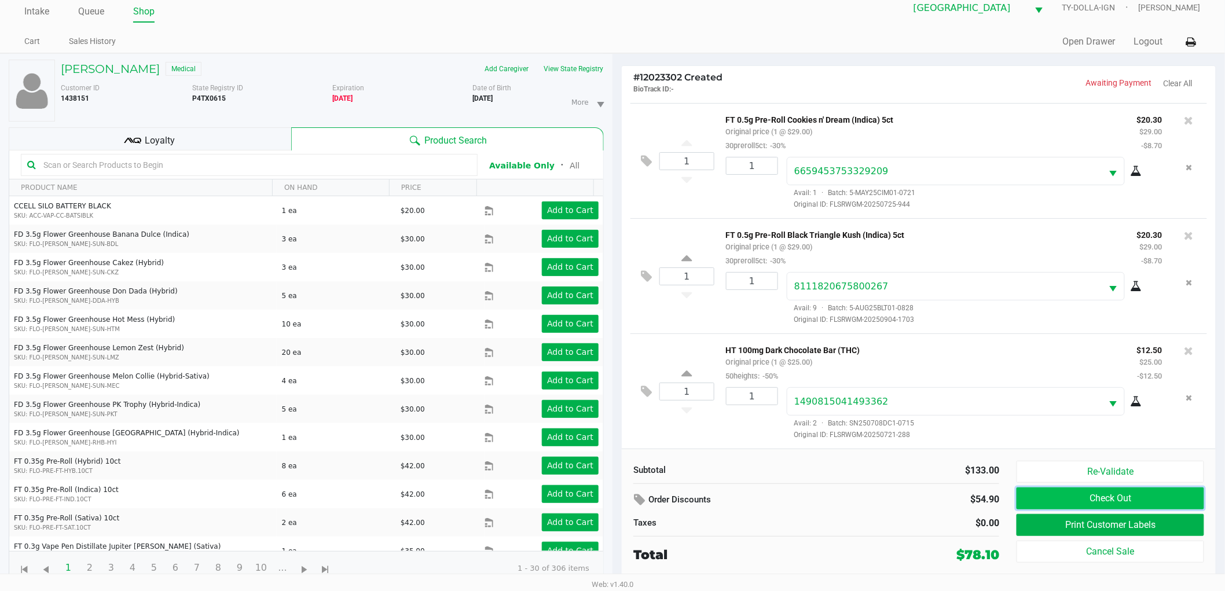
click at [1074, 495] on button "Check Out" at bounding box center [1110, 498] width 188 height 22
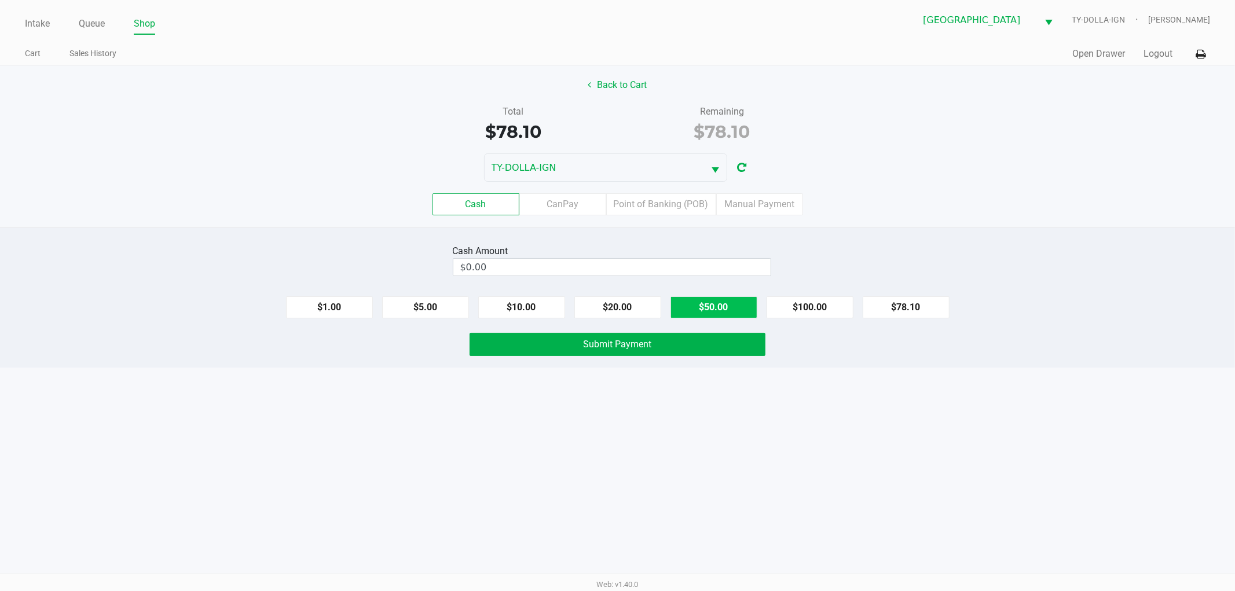
drag, startPoint x: 680, startPoint y: 306, endPoint x: 673, endPoint y: 310, distance: 8.0
click at [680, 307] on button "$50.00" at bounding box center [713, 307] width 87 height 22
click at [632, 311] on button "$20.00" at bounding box center [617, 307] width 87 height 22
click at [550, 307] on button "$10.00" at bounding box center [521, 307] width 87 height 22
type input "$80.00"
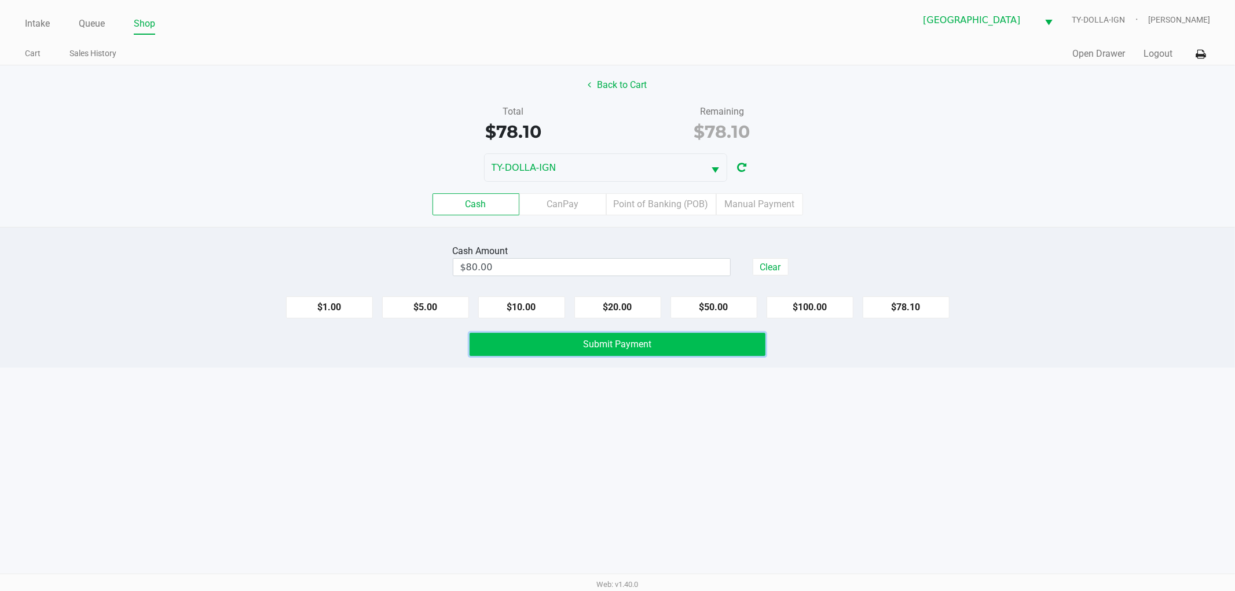
click at [569, 340] on button "Submit Payment" at bounding box center [617, 344] width 296 height 23
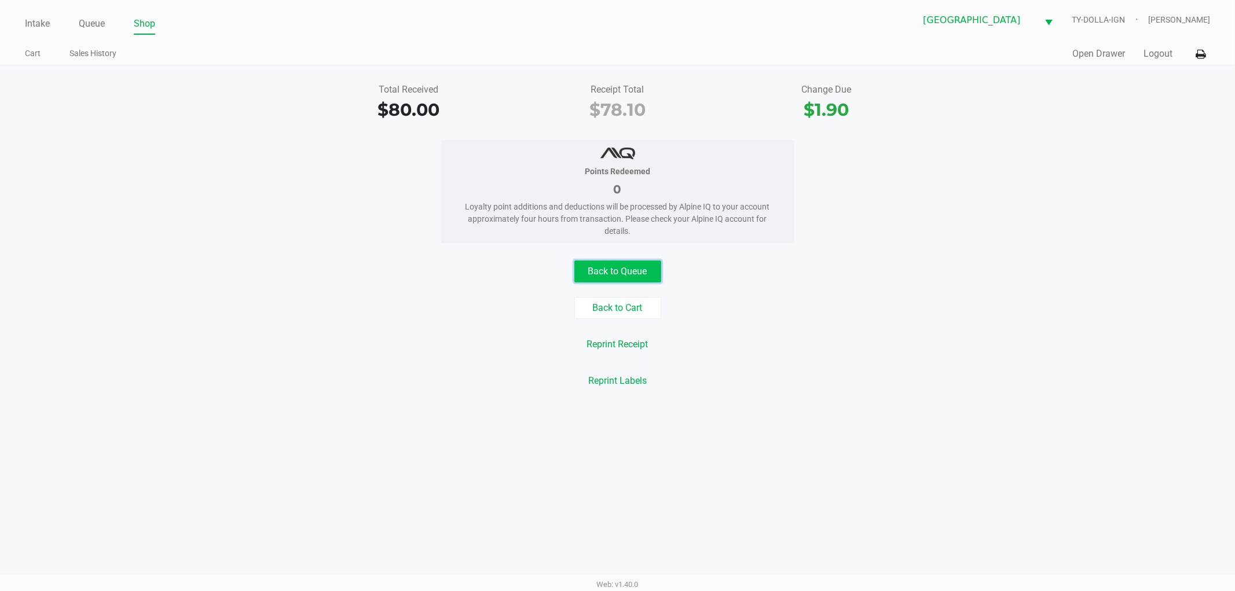
click at [594, 276] on button "Back to Queue" at bounding box center [617, 271] width 87 height 22
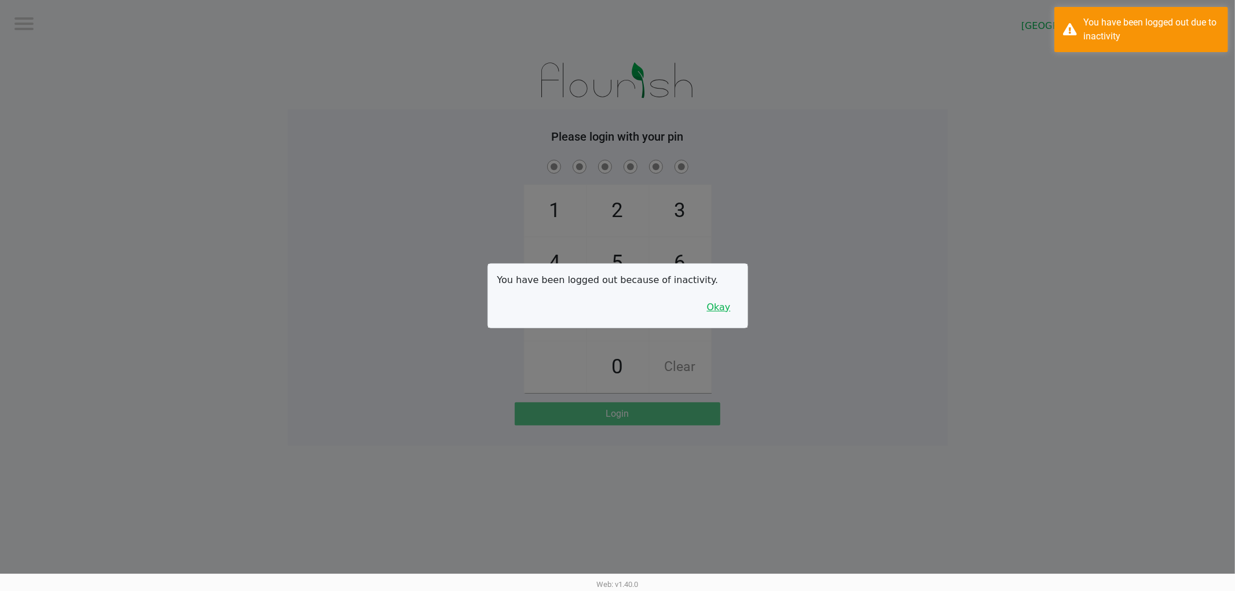
click at [725, 300] on button "Okay" at bounding box center [718, 307] width 39 height 22
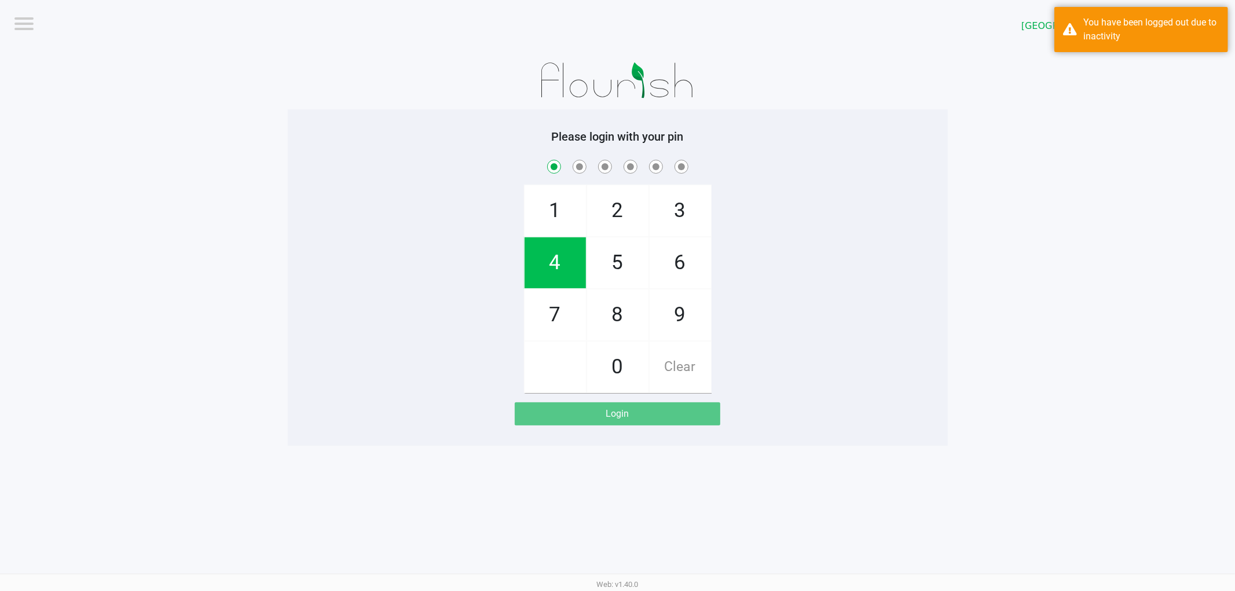
checkbox input "true"
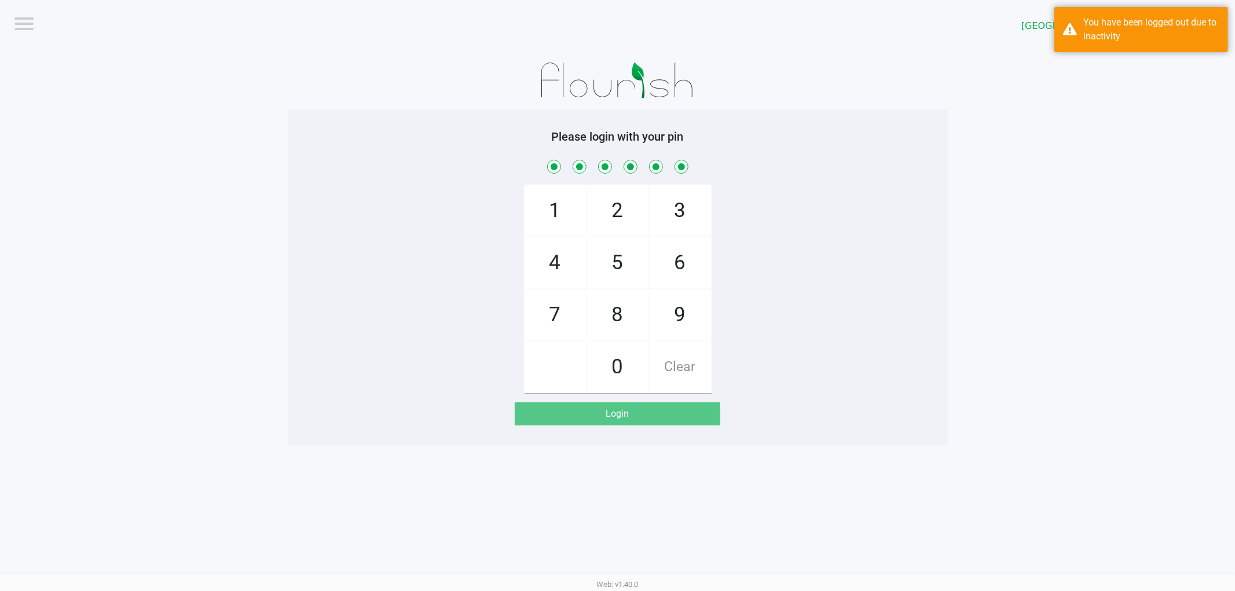
checkbox input "true"
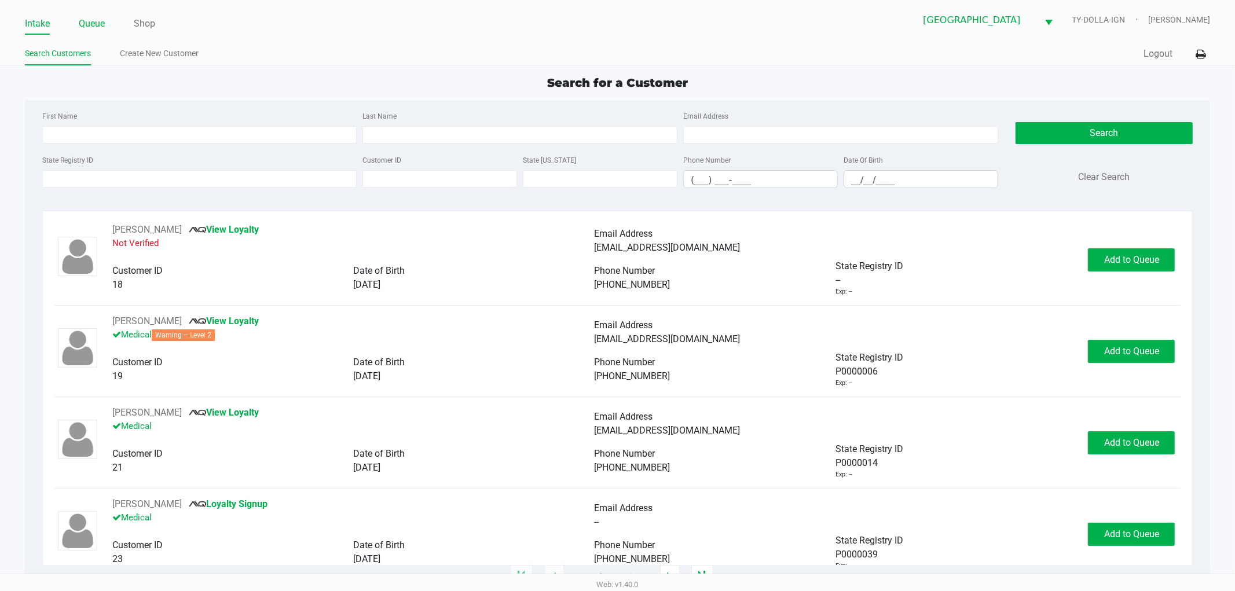
click at [97, 28] on link "Queue" at bounding box center [92, 24] width 26 height 16
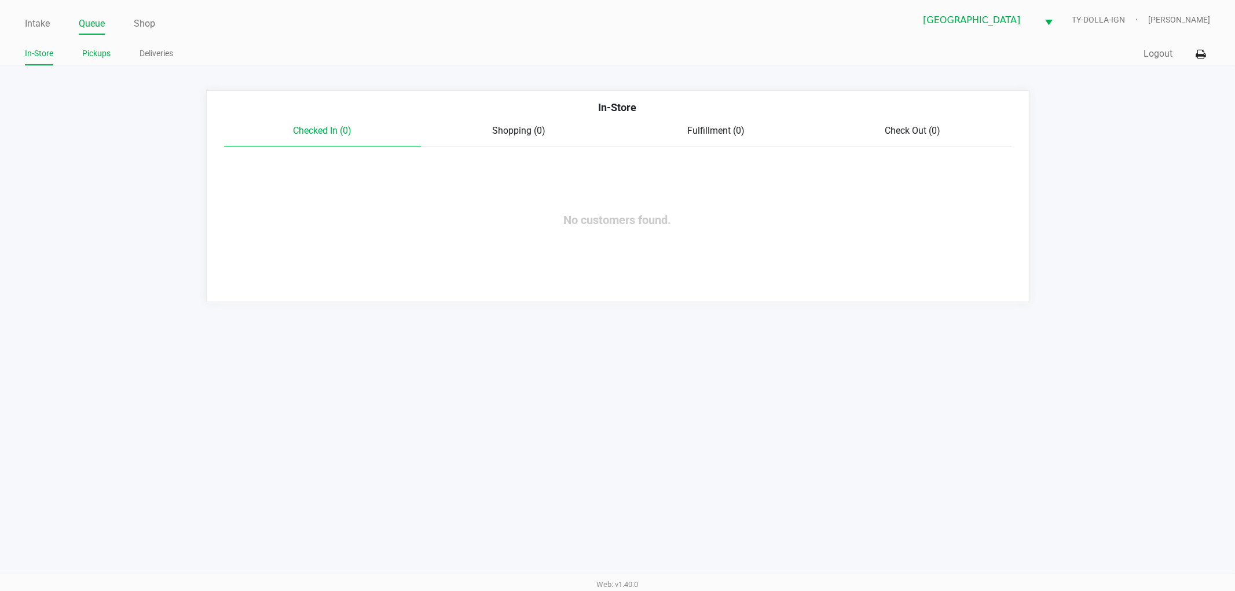
click at [94, 58] on link "Pickups" at bounding box center [96, 53] width 28 height 14
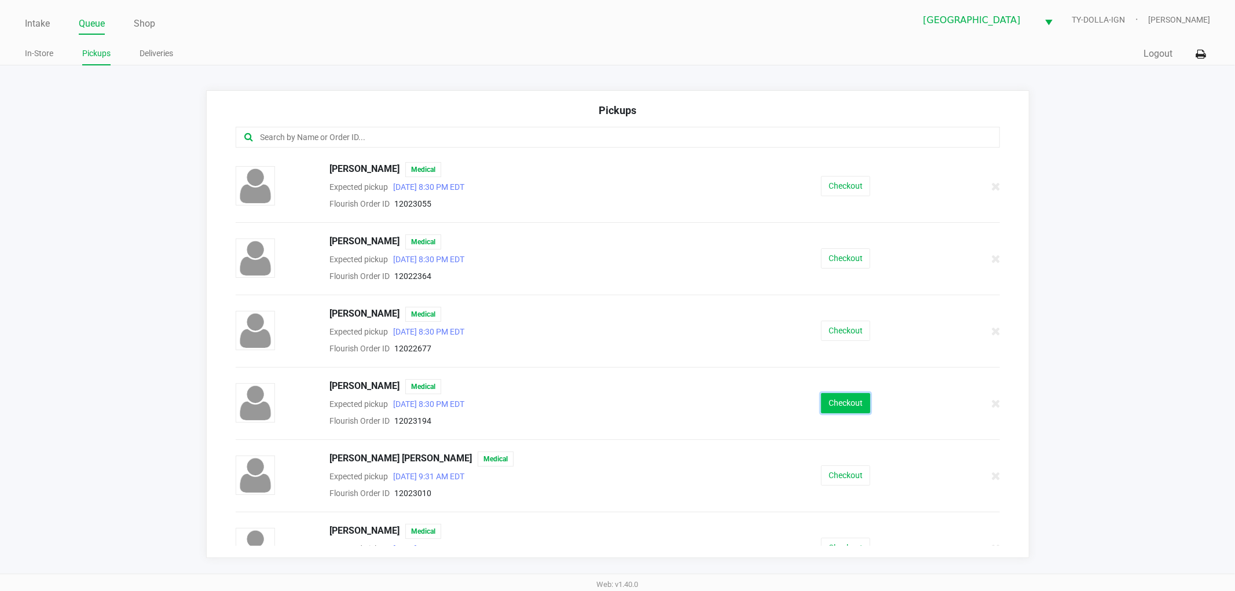
click at [823, 408] on button "Checkout" at bounding box center [845, 403] width 49 height 20
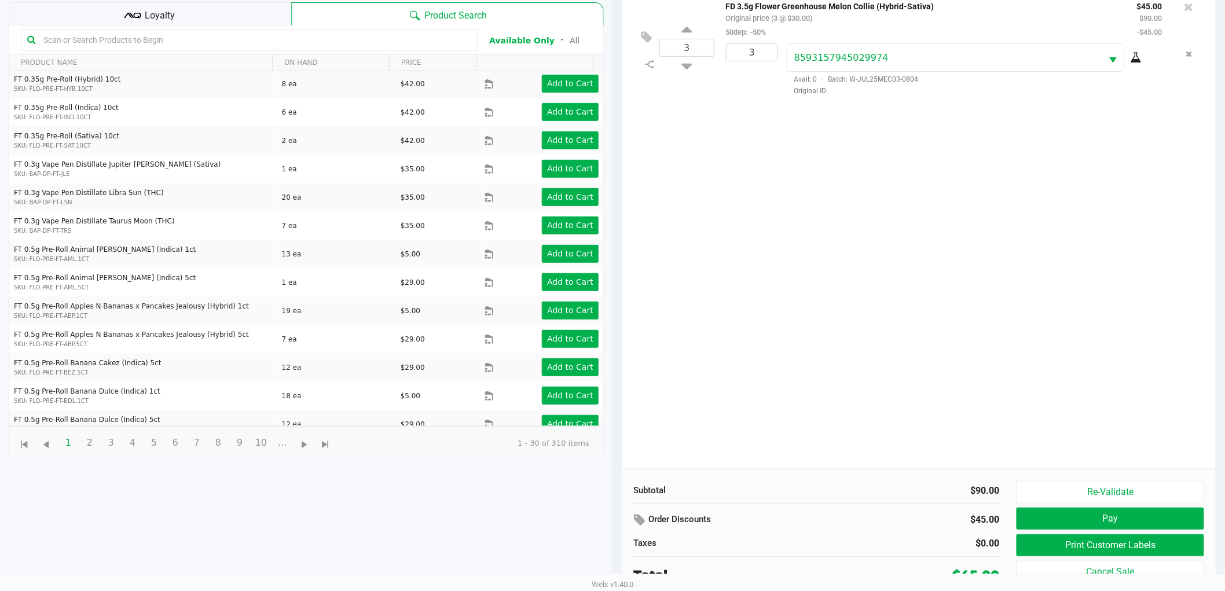
scroll to position [126, 0]
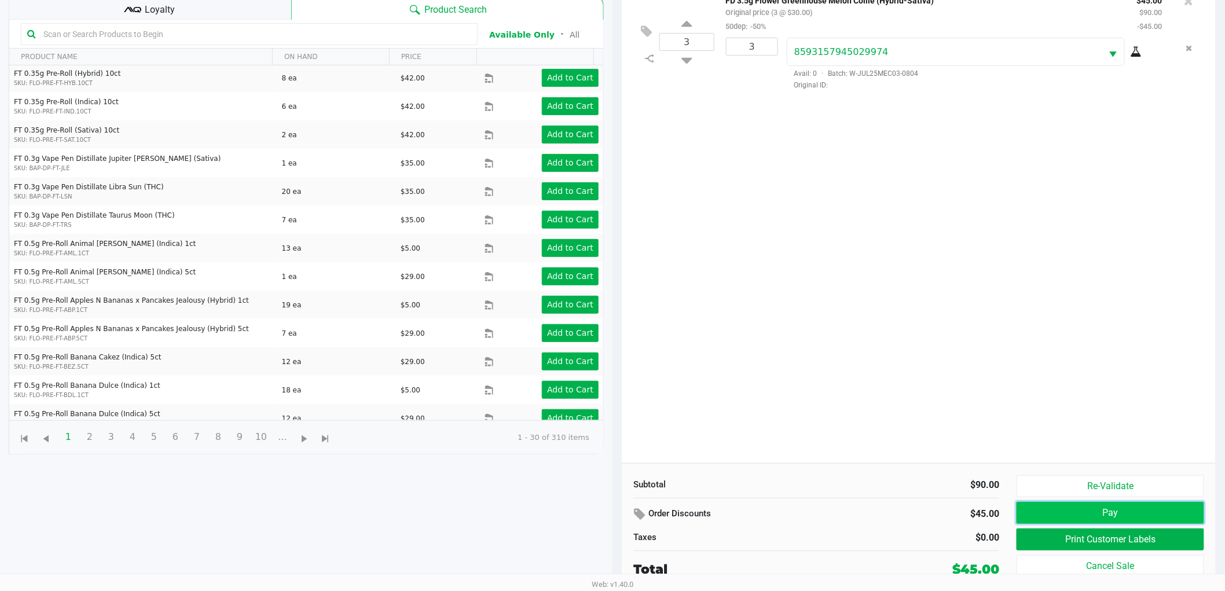
click at [1041, 519] on button "Pay" at bounding box center [1110, 513] width 188 height 22
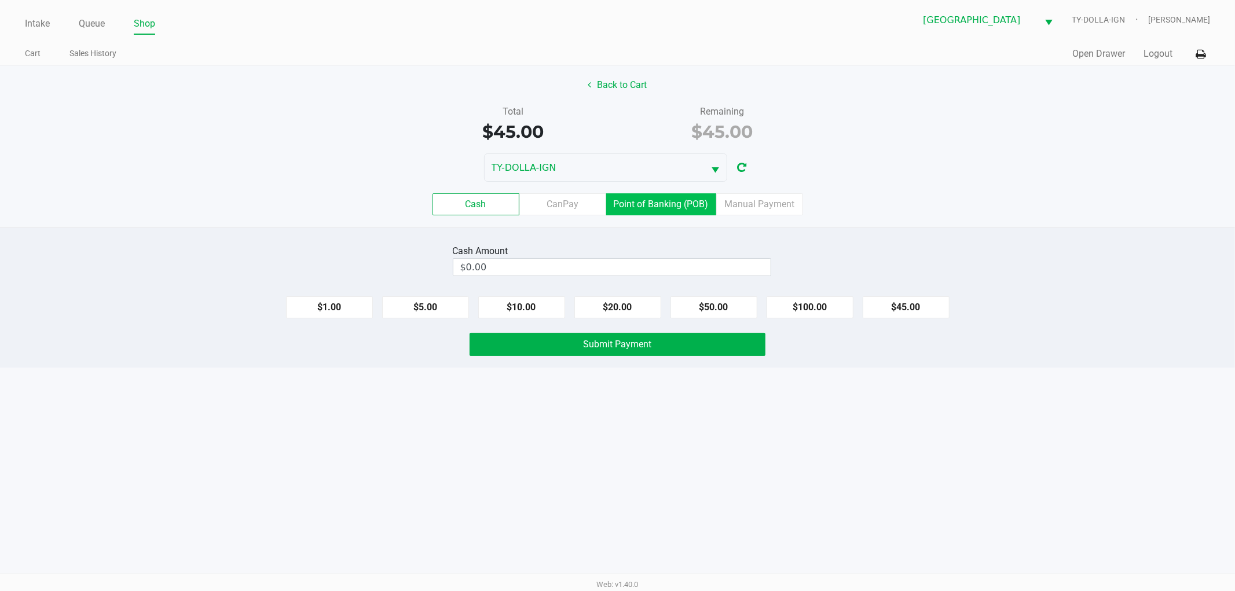
click at [659, 208] on label "Point of Banking (POB)" at bounding box center [661, 204] width 110 height 22
click at [0, 0] on 7 "Point of Banking (POB)" at bounding box center [0, 0] width 0 height 0
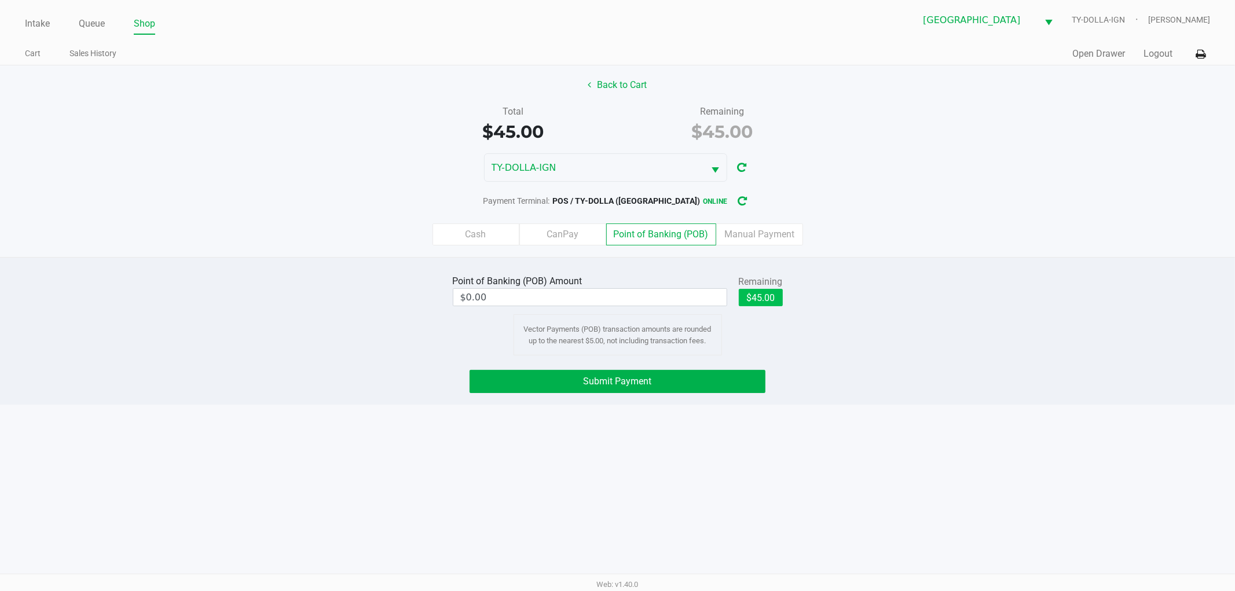
drag, startPoint x: 733, startPoint y: 289, endPoint x: 744, endPoint y: 298, distance: 14.0
click at [741, 296] on div "Point of Banking (POB) Amount $0.00 Remaining $45.00" at bounding box center [618, 290] width 330 height 36
click at [754, 303] on button "$45.00" at bounding box center [761, 297] width 44 height 17
type input "$45.00"
click at [702, 378] on button "Submit Payment" at bounding box center [617, 381] width 296 height 23
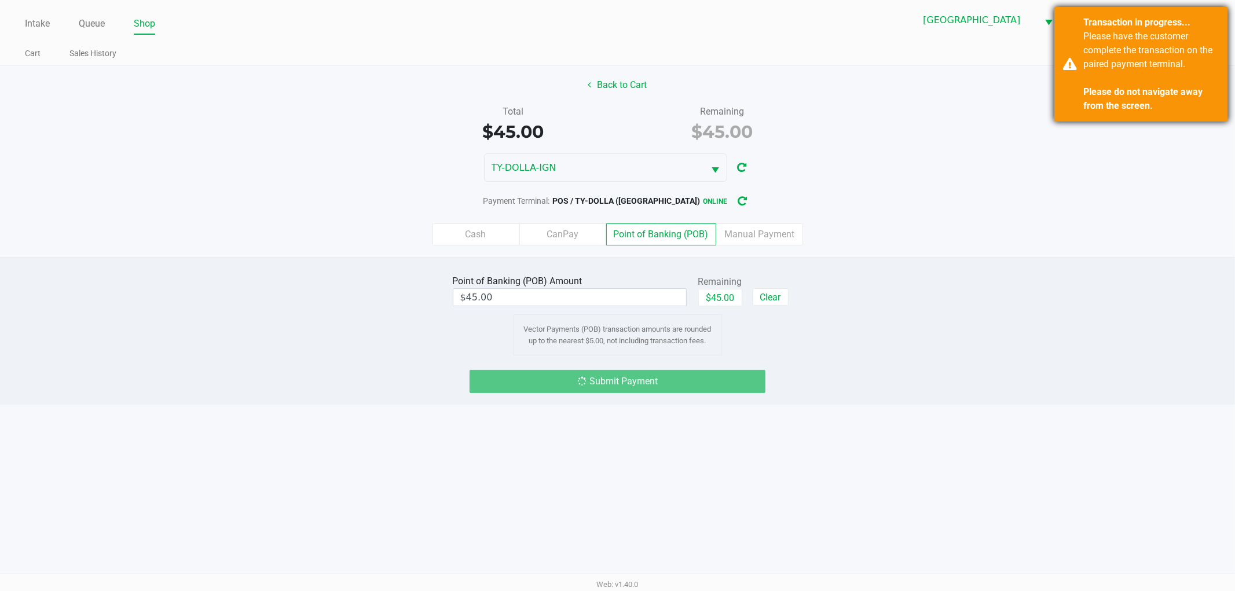
click at [1107, 75] on div "Please have the customer complete the transaction on the paired payment termina…" at bounding box center [1151, 71] width 136 height 83
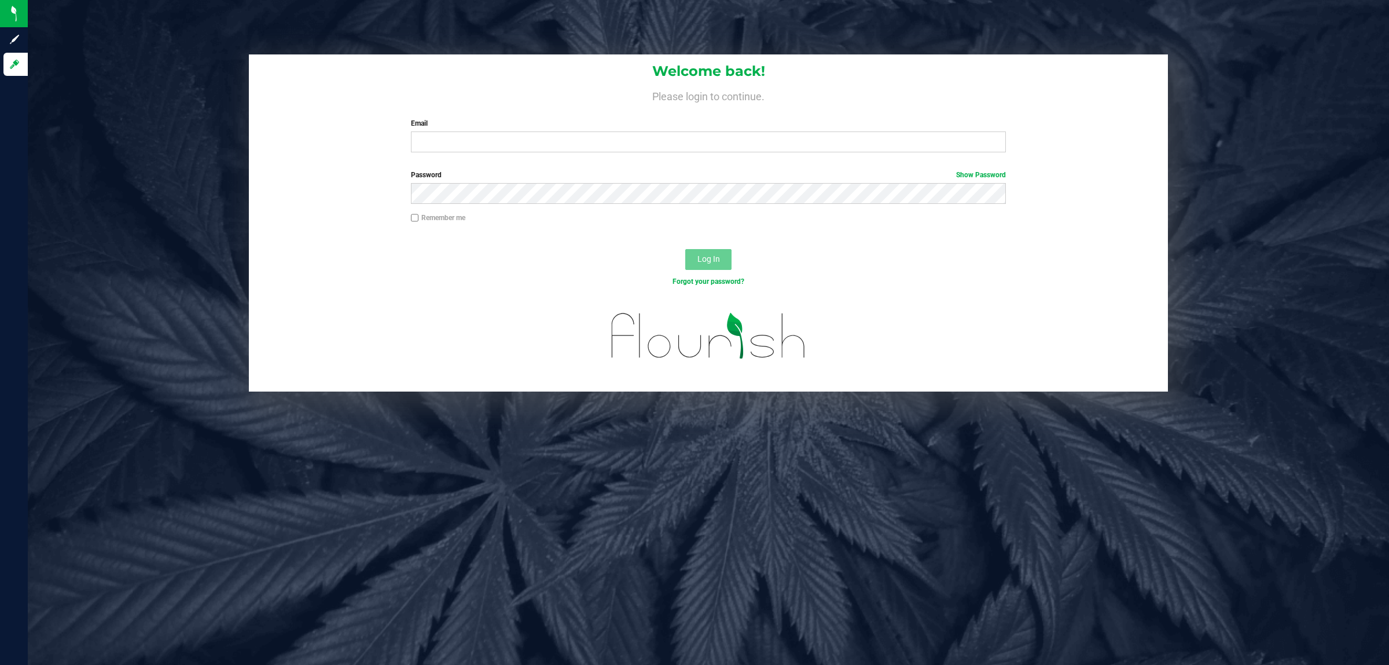
click at [454, 157] on div "Welcome back! Please login to continue. Email Required Please format your email…" at bounding box center [708, 107] width 919 height 107
click at [459, 135] on input "Email" at bounding box center [709, 141] width 596 height 21
type input "[EMAIL_ADDRESS][DOMAIN_NAME]"
click at [685, 249] on button "Log In" at bounding box center [708, 259] width 46 height 21
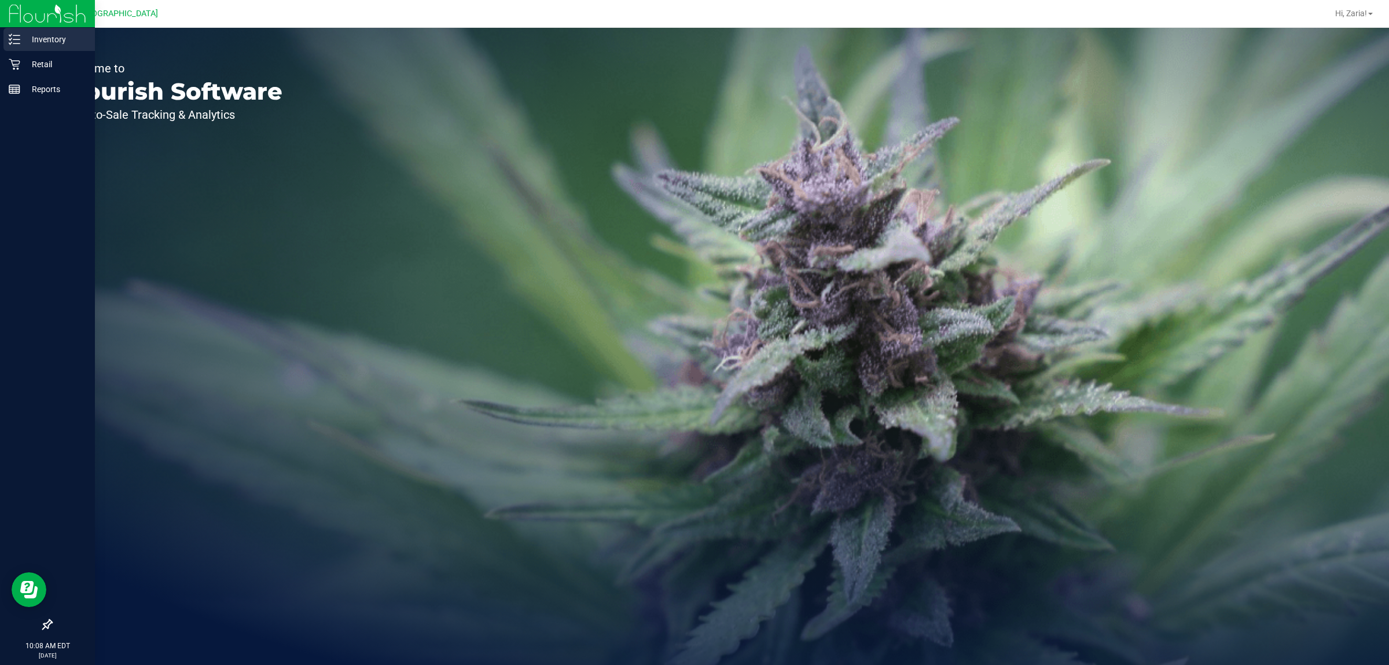
click at [25, 38] on p "Inventory" at bounding box center [54, 39] width 69 height 14
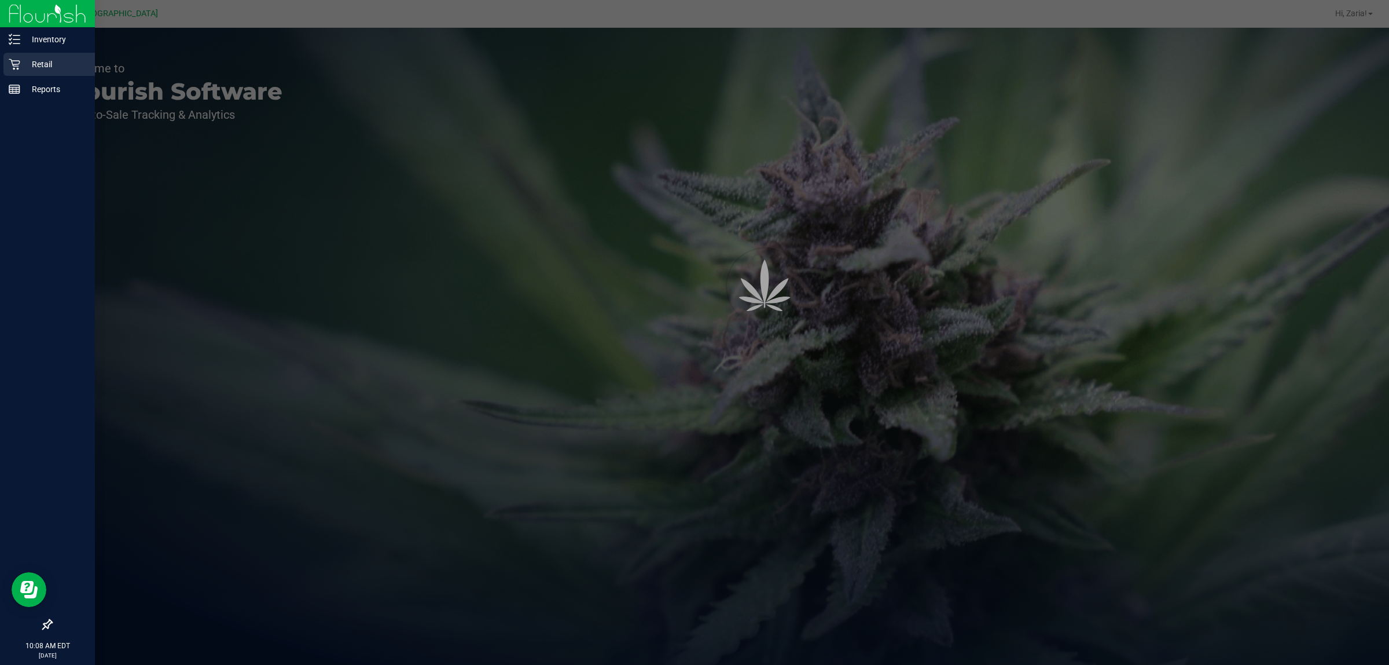
click at [27, 69] on p "Retail" at bounding box center [54, 64] width 69 height 14
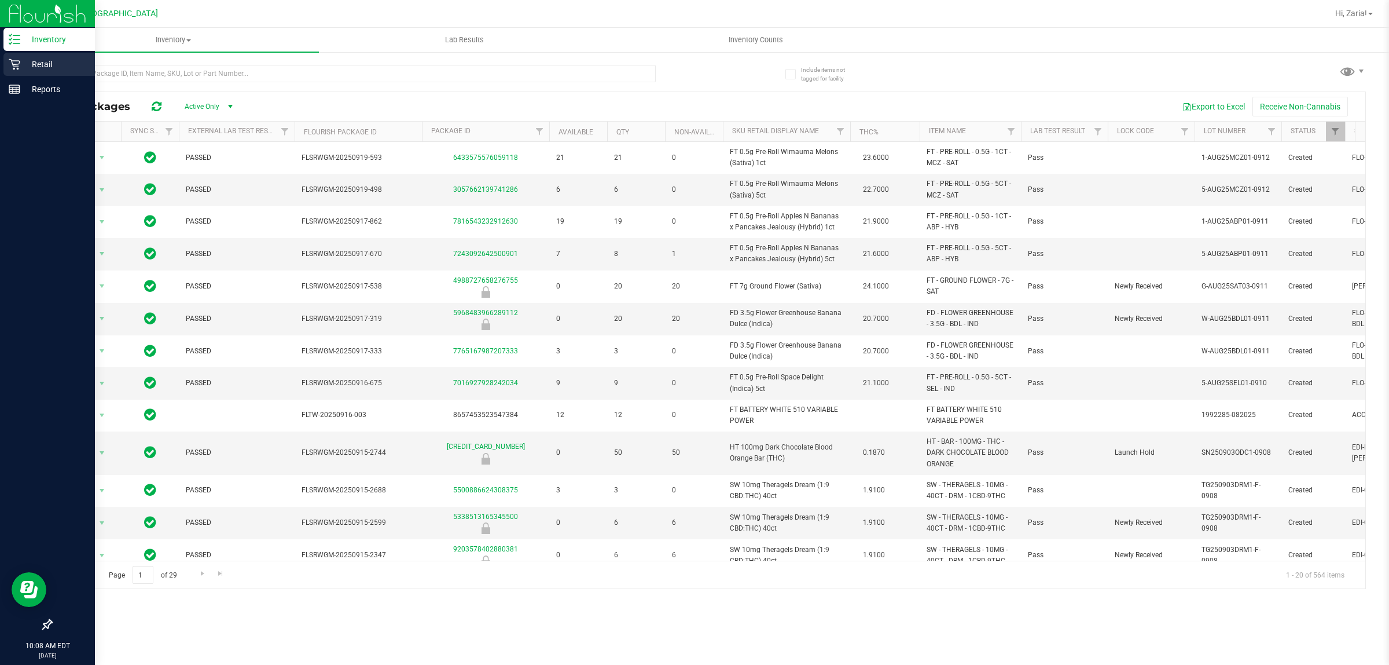
click at [29, 68] on p "Retail" at bounding box center [54, 64] width 69 height 14
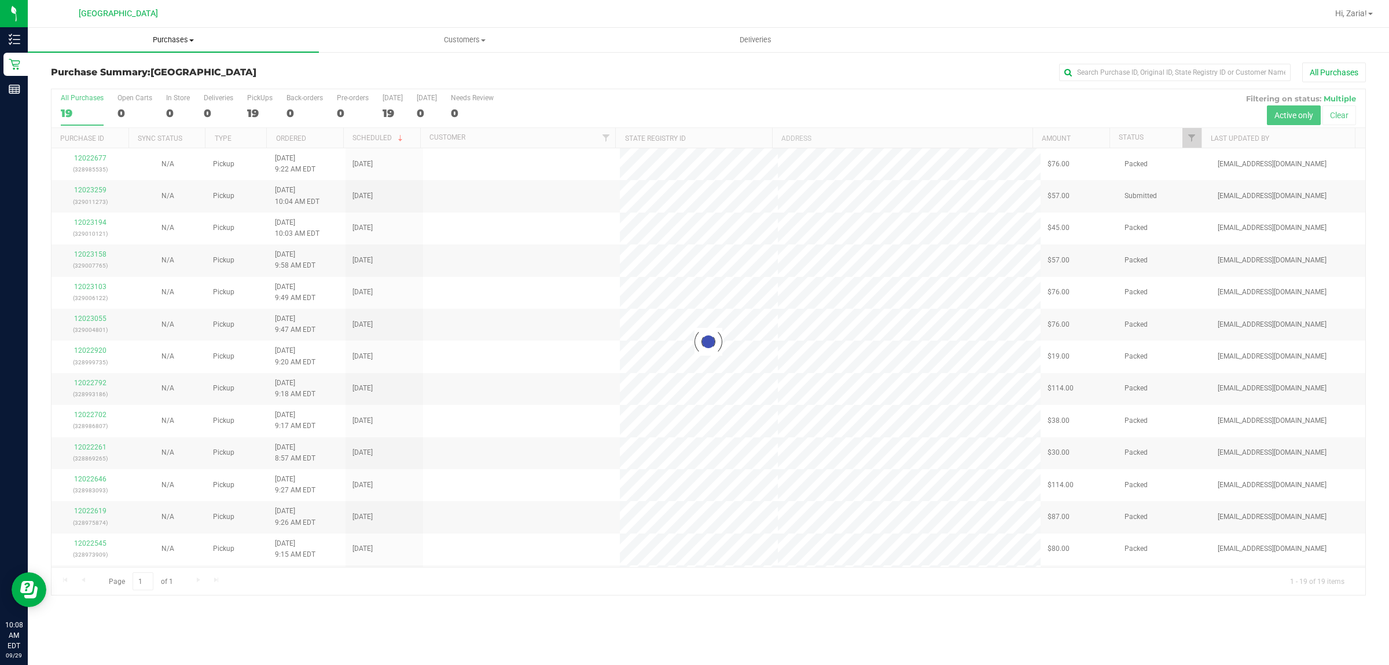
click at [156, 35] on span "Purchases" at bounding box center [173, 40] width 291 height 10
click at [115, 81] on li "Fulfillment" at bounding box center [173, 84] width 291 height 14
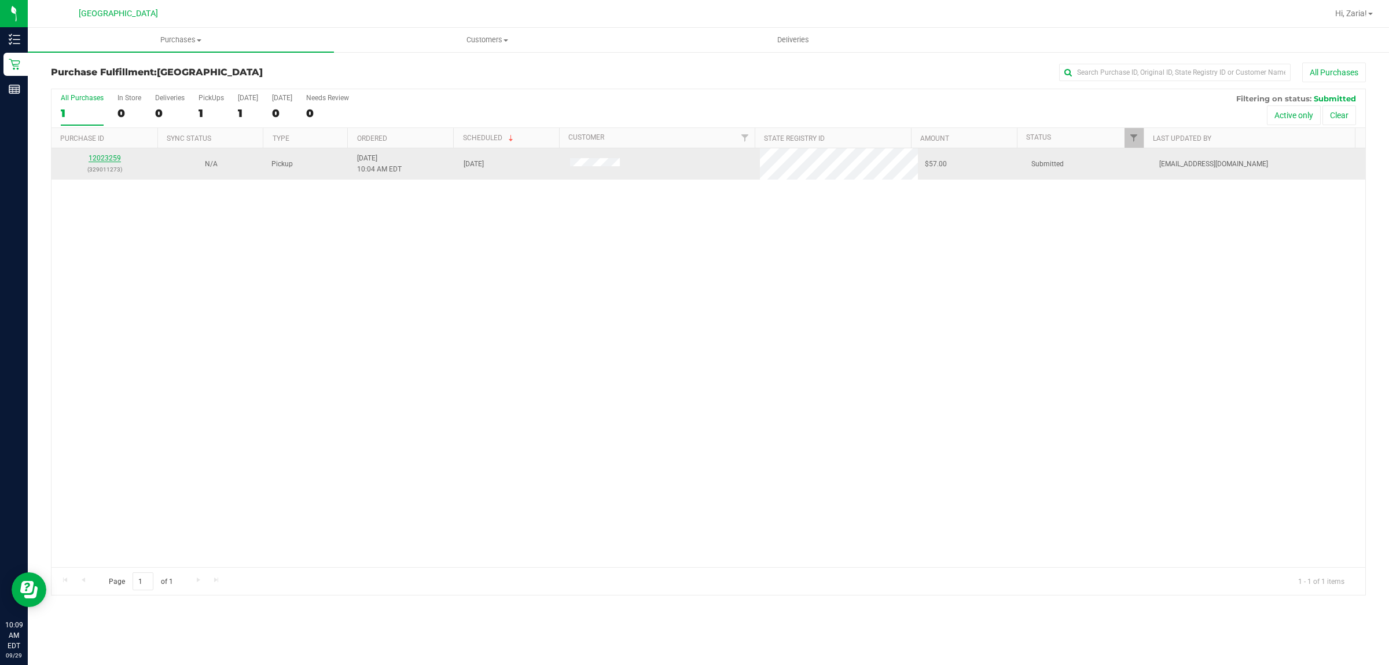
click at [101, 162] on link "12023259" at bounding box center [105, 158] width 32 height 8
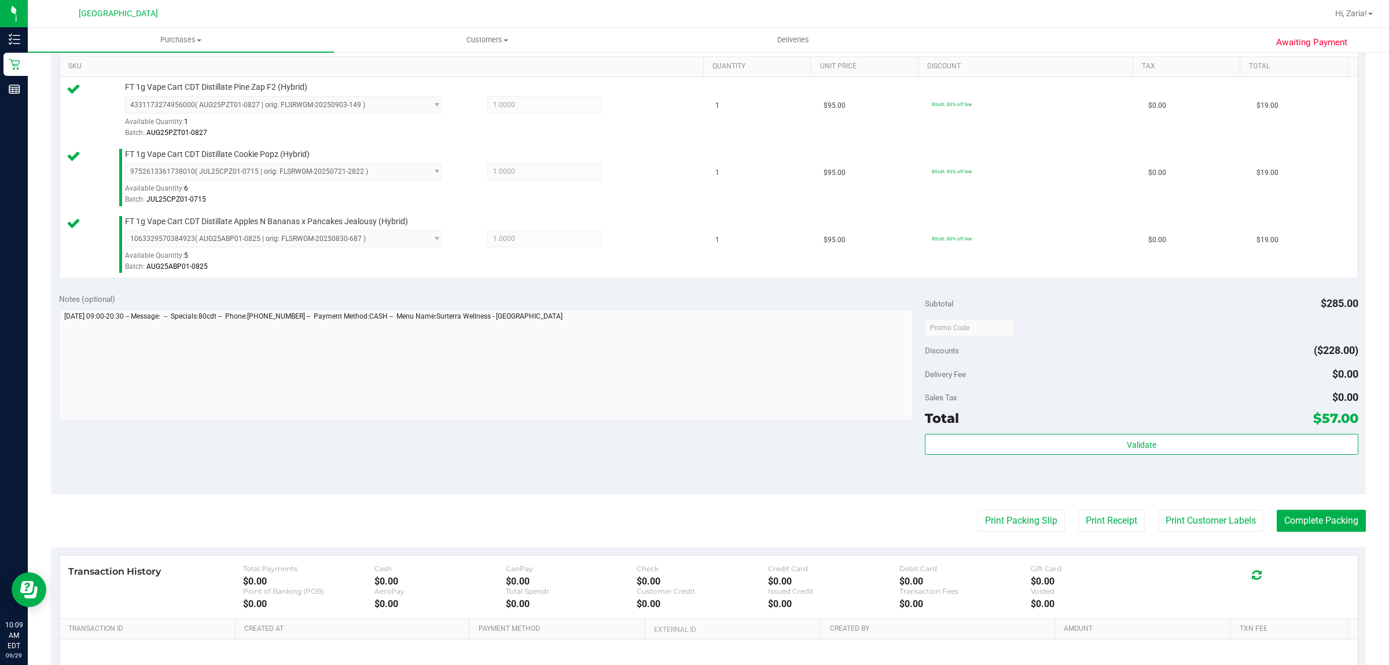
scroll to position [416, 0]
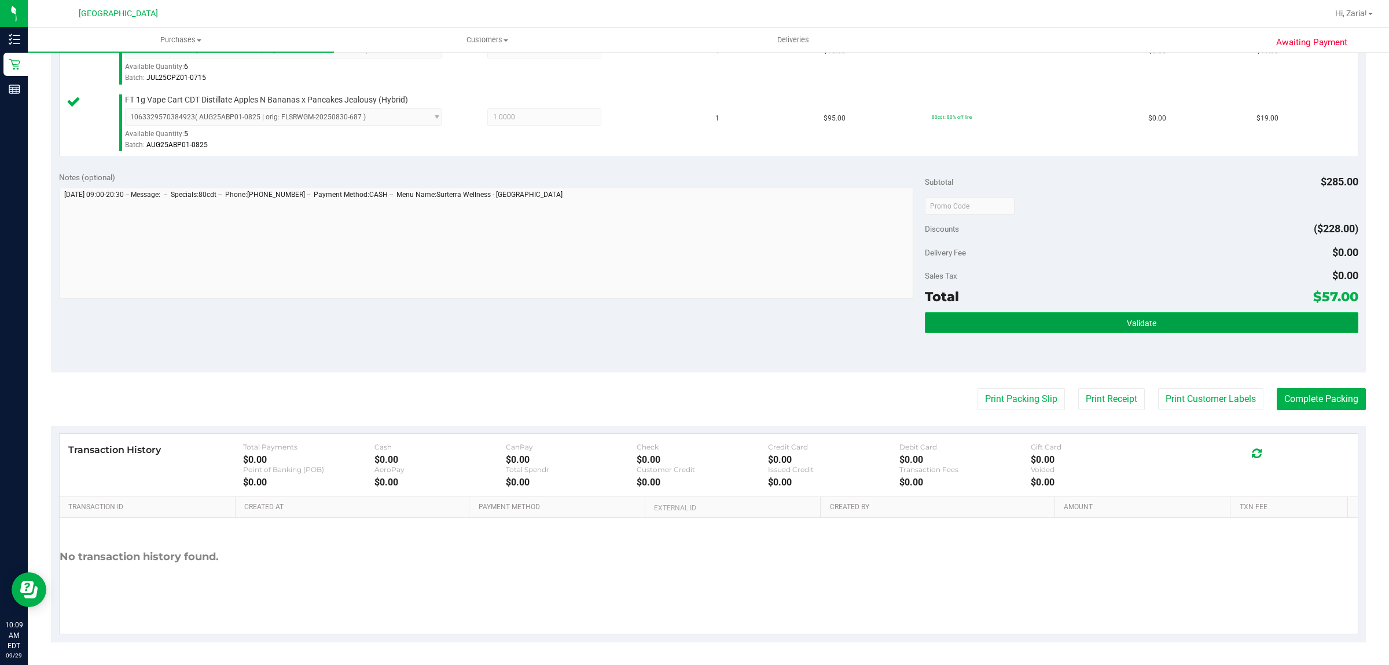
click at [972, 328] on button "Validate" at bounding box center [1141, 322] width 433 height 21
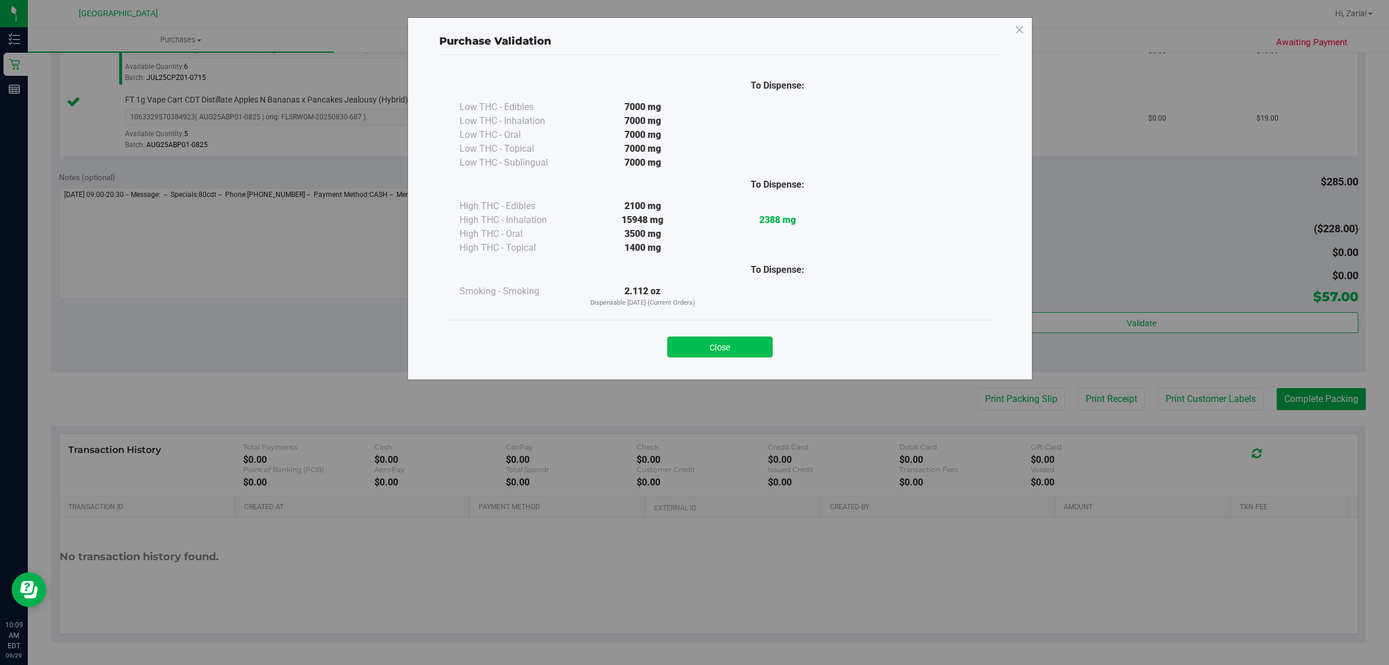
click at [756, 349] on button "Close" at bounding box center [719, 346] width 105 height 21
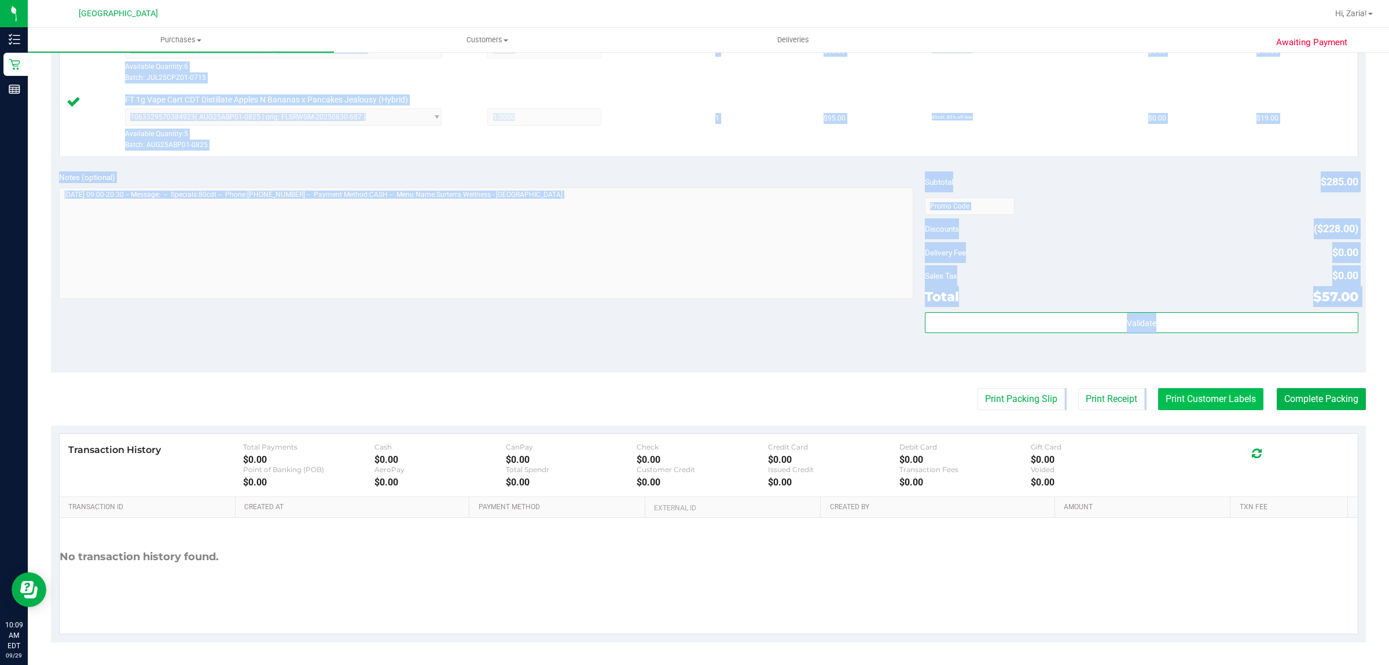
click at [1179, 389] on purchase-details "Back Edit Purchase Cancel Purchase View Profile # 12023259 BioTrack ID: - Submi…" at bounding box center [708, 144] width 1315 height 995
click at [1178, 394] on button "Print Customer Labels" at bounding box center [1210, 399] width 105 height 22
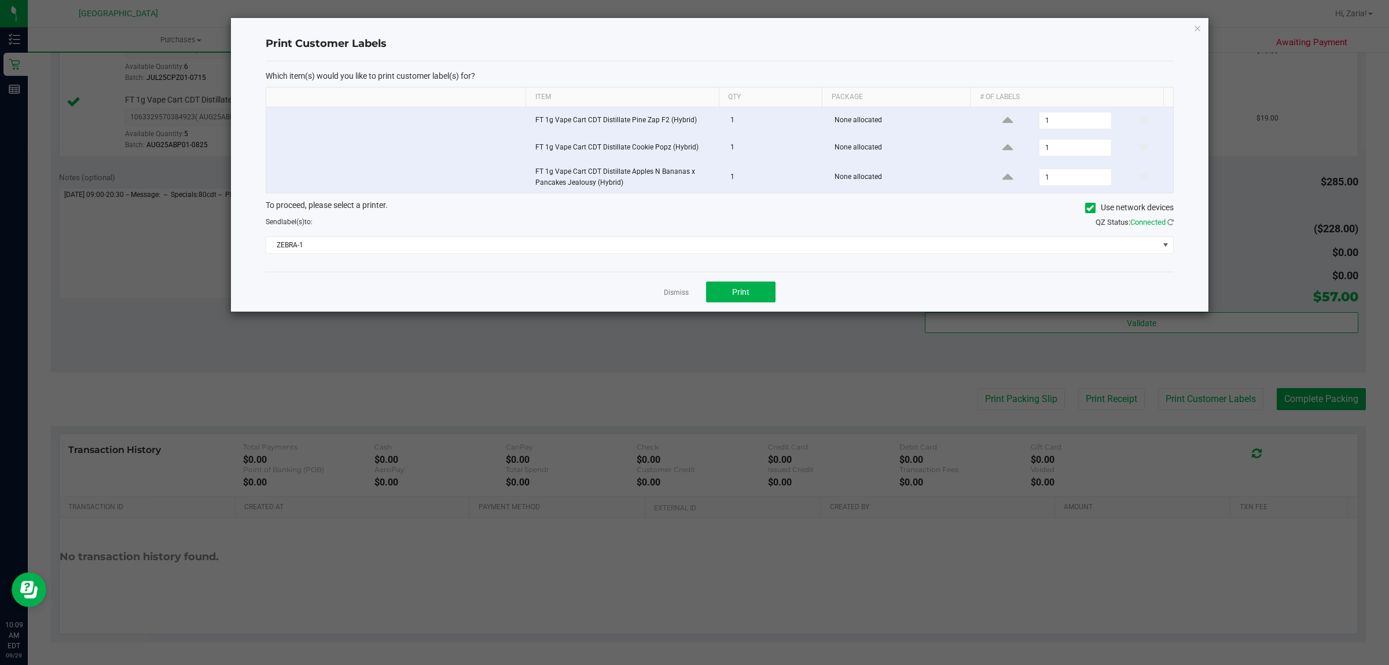
click at [754, 256] on div "Which item(s) would you like to print customer label(s) for? Item Qty Package #…" at bounding box center [720, 166] width 908 height 211
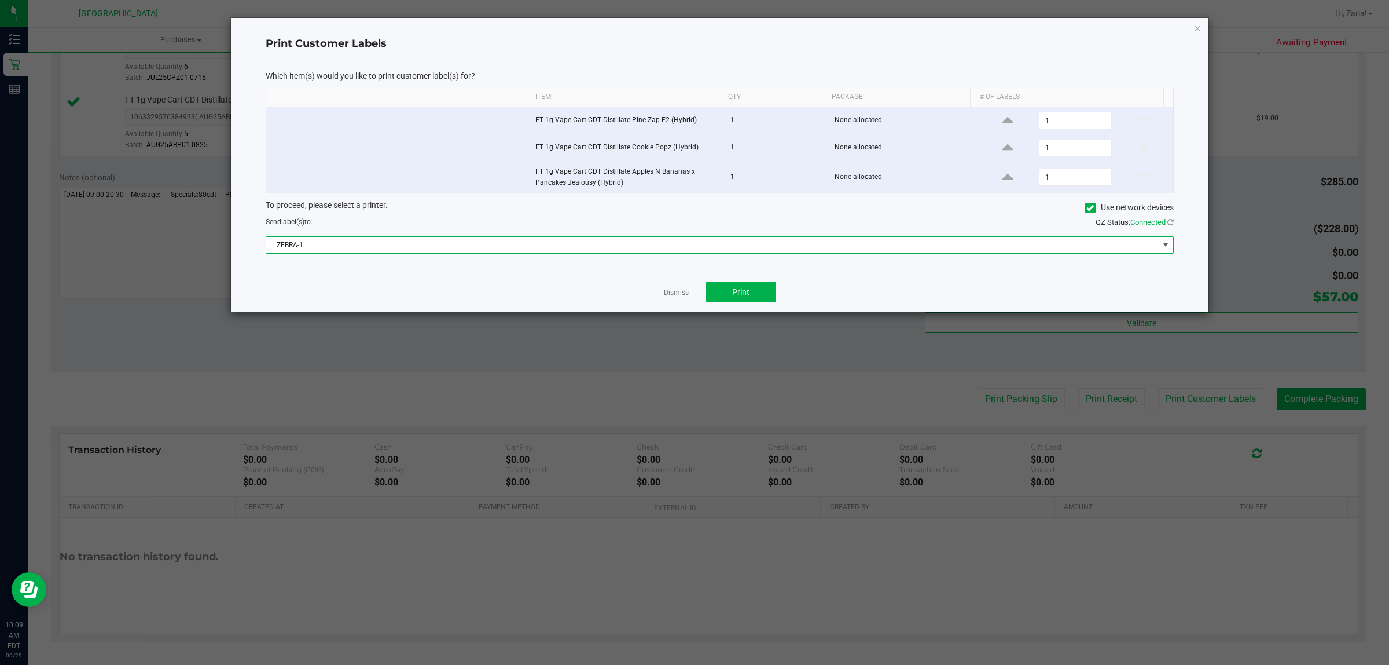
click at [747, 247] on span "ZEBRA-1" at bounding box center [712, 245] width 893 height 16
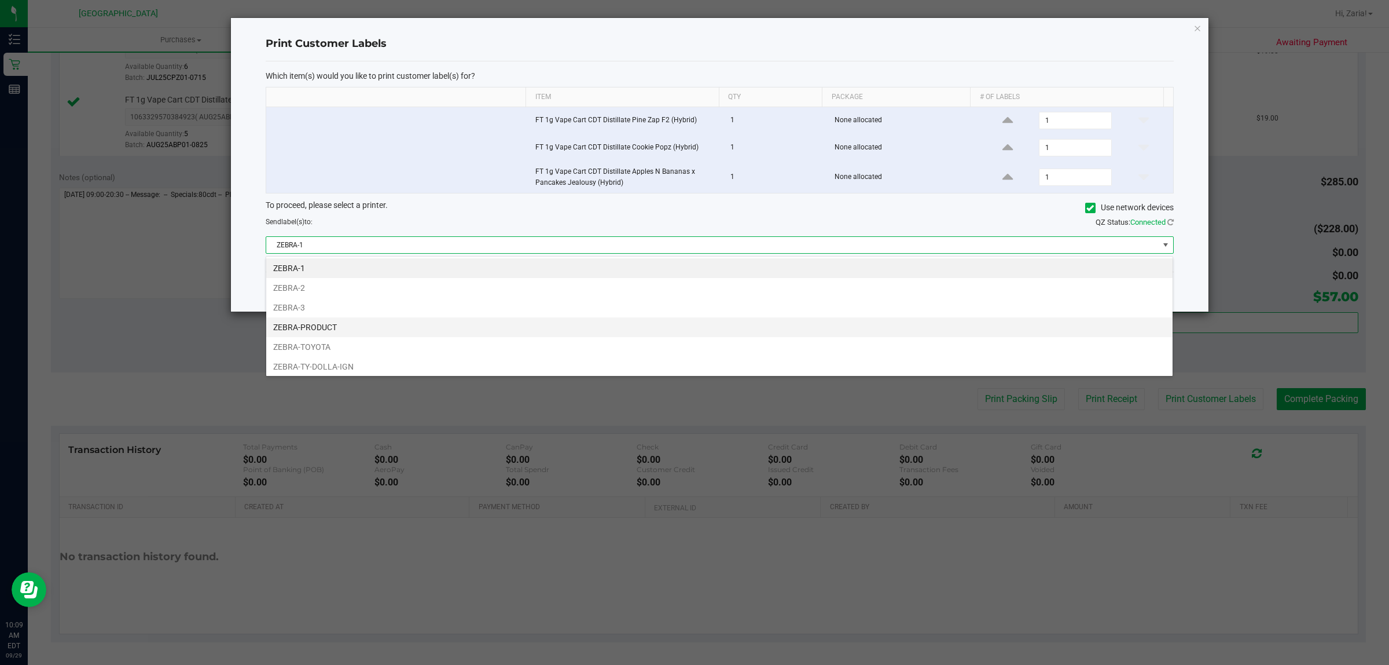
scroll to position [18, 908]
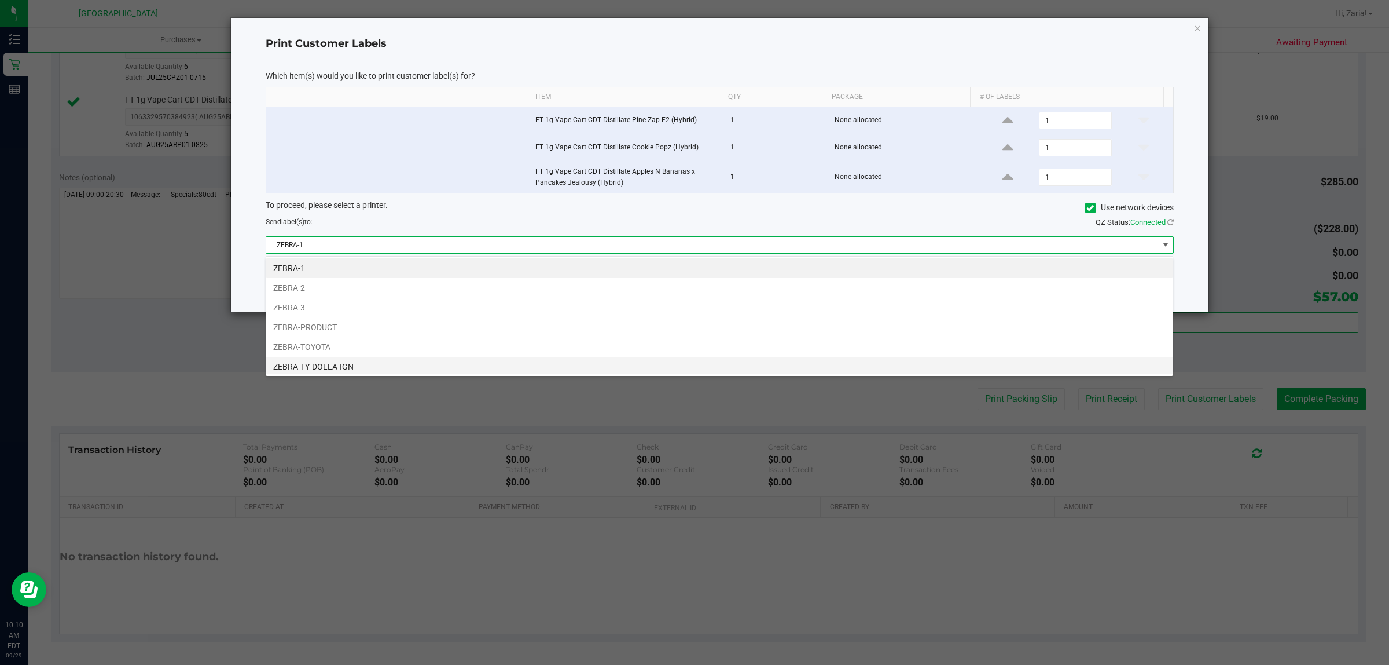
click at [348, 371] on li "ZEBRA-TY-DOLLA-IGN" at bounding box center [719, 367] width 906 height 20
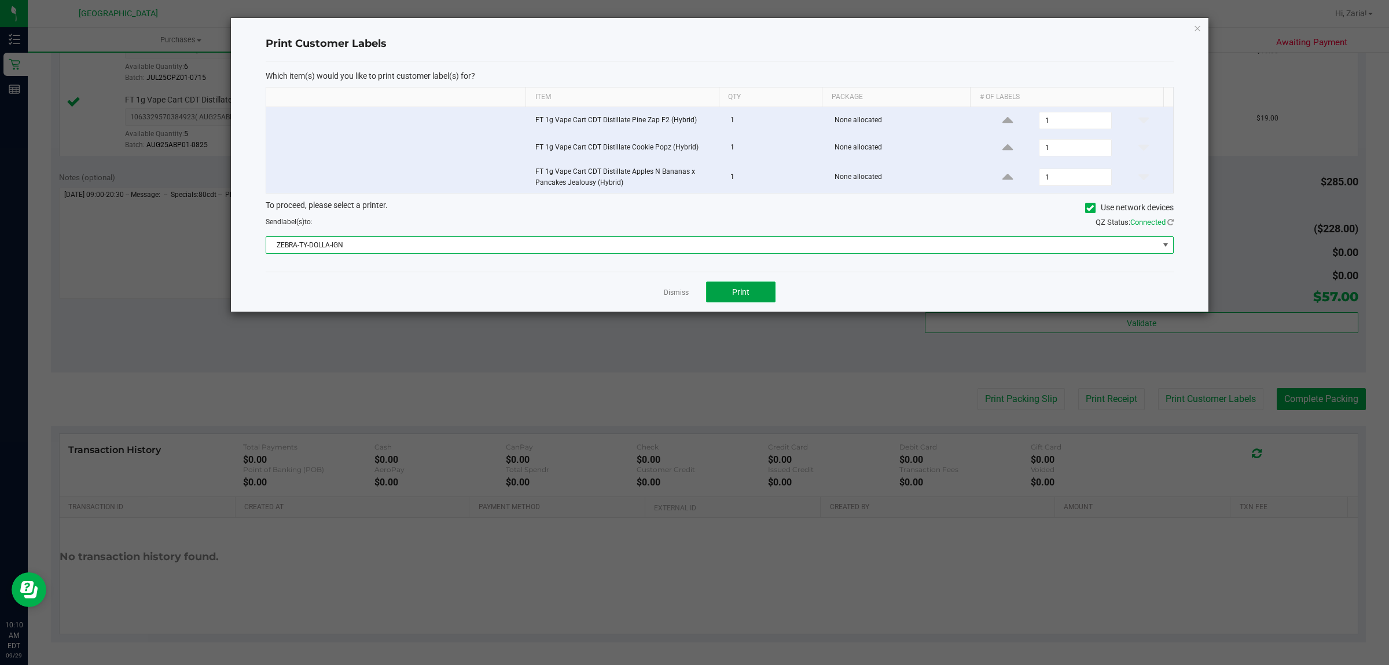
click at [714, 290] on button "Print" at bounding box center [740, 291] width 69 height 21
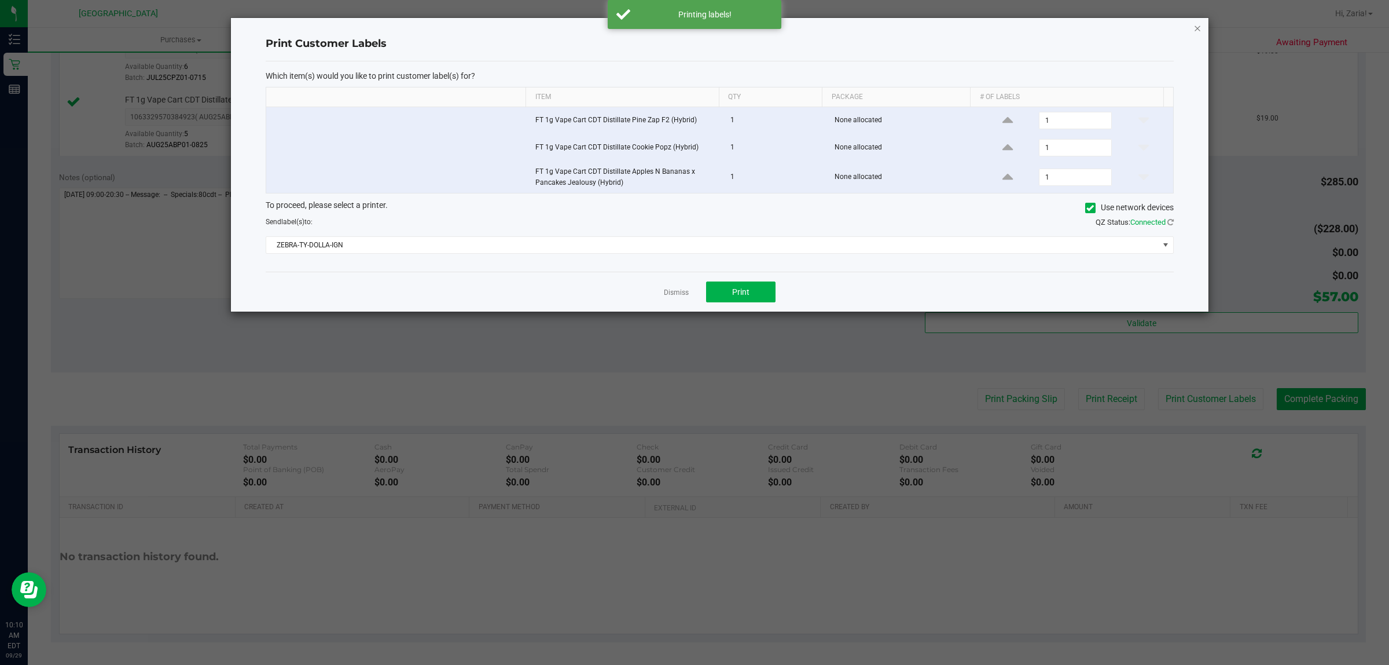
click at [1198, 30] on icon "button" at bounding box center [1198, 28] width 8 height 14
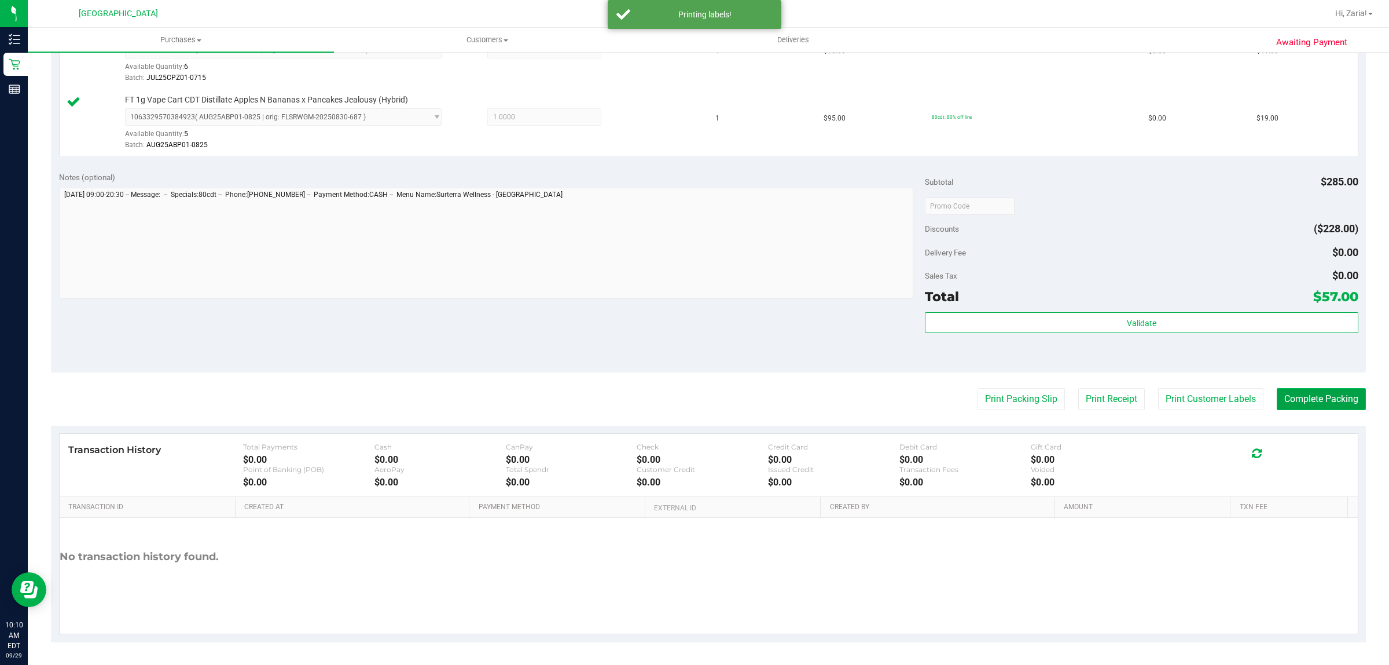
click at [1331, 404] on button "Complete Packing" at bounding box center [1321, 399] width 89 height 22
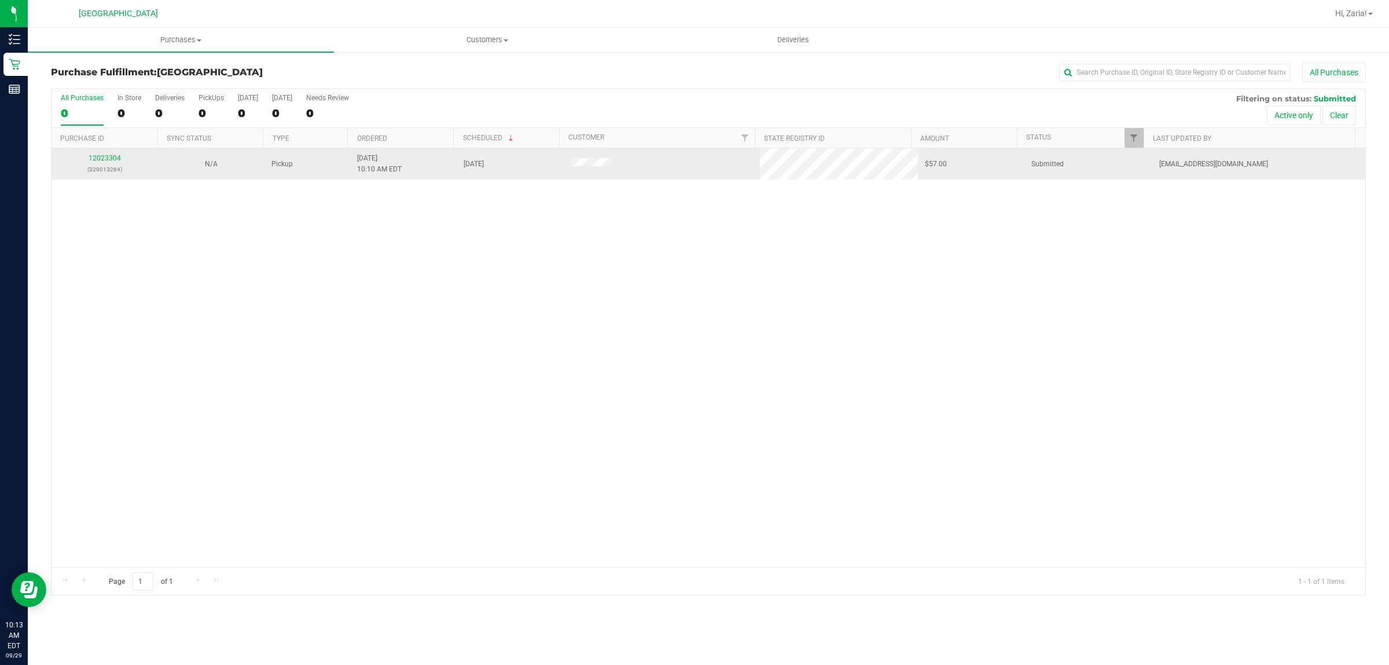
click at [112, 165] on p "(329013264)" at bounding box center [104, 169] width 93 height 11
click at [111, 163] on div "12023304 (329013264)" at bounding box center [104, 164] width 93 height 22
click at [111, 162] on link "12023304" at bounding box center [105, 158] width 32 height 8
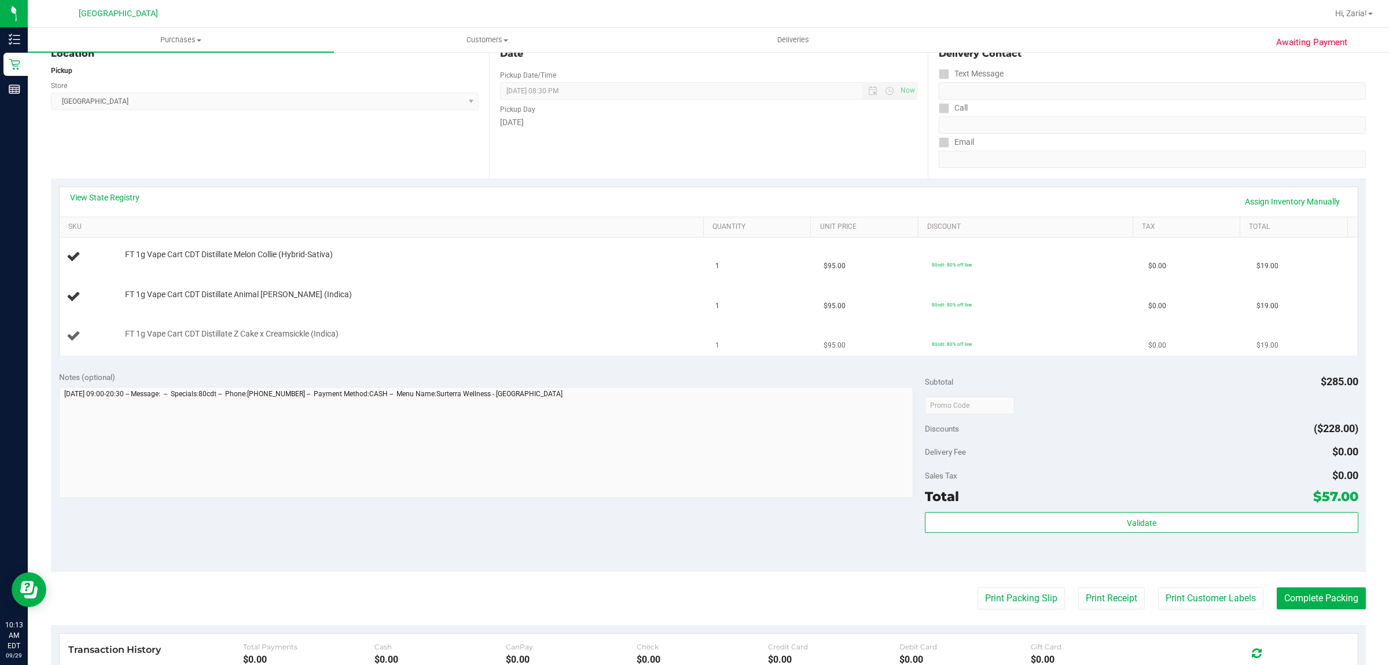
scroll to position [145, 0]
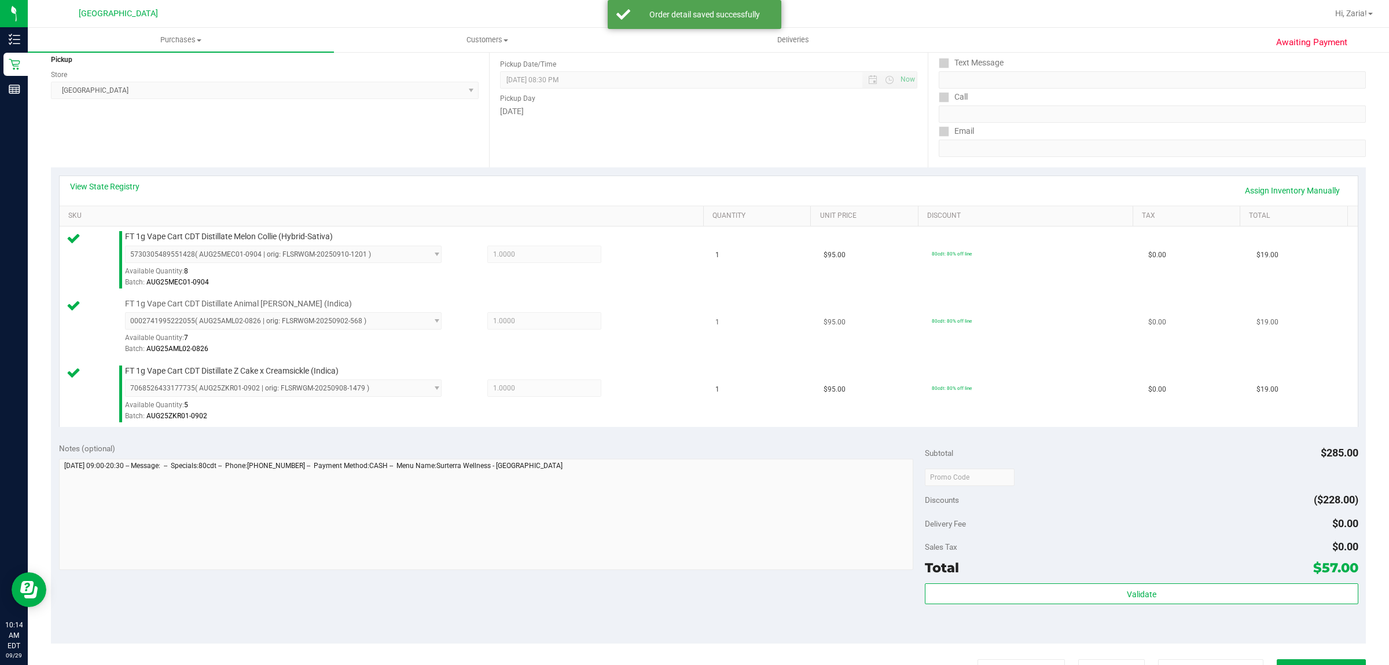
drag, startPoint x: 297, startPoint y: 344, endPoint x: 330, endPoint y: 360, distance: 36.5
drag, startPoint x: 330, startPoint y: 360, endPoint x: 1009, endPoint y: 579, distance: 713.4
click at [1005, 571] on div "Total $57.00" at bounding box center [1141, 567] width 433 height 21
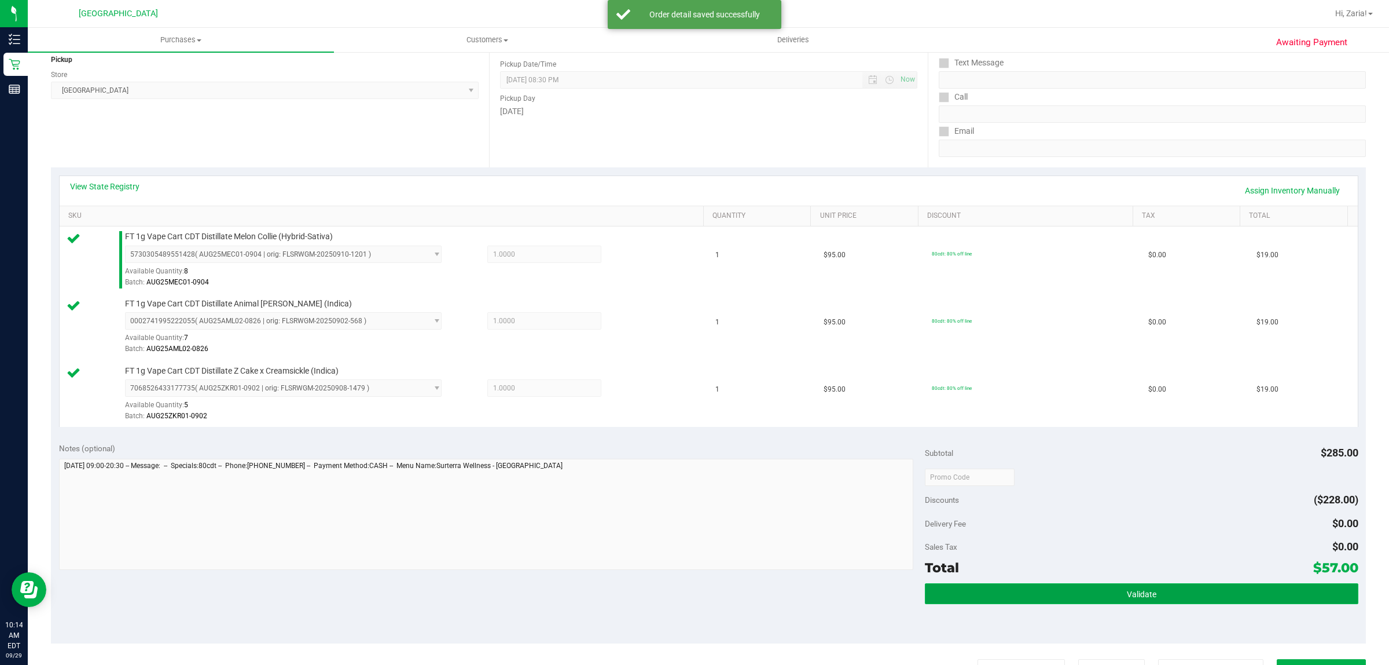
click at [1014, 586] on button "Validate" at bounding box center [1141, 593] width 433 height 21
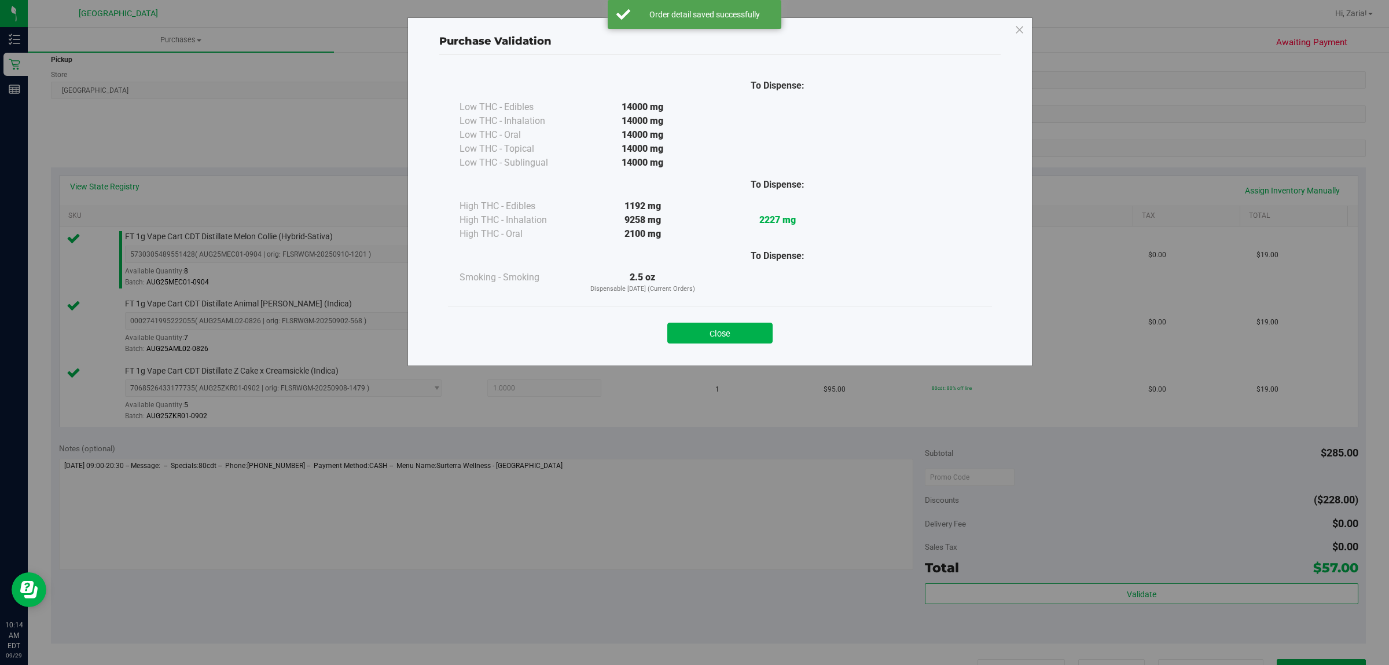
click at [740, 343] on div "Close" at bounding box center [720, 329] width 544 height 47
click at [738, 332] on button "Close" at bounding box center [719, 332] width 105 height 21
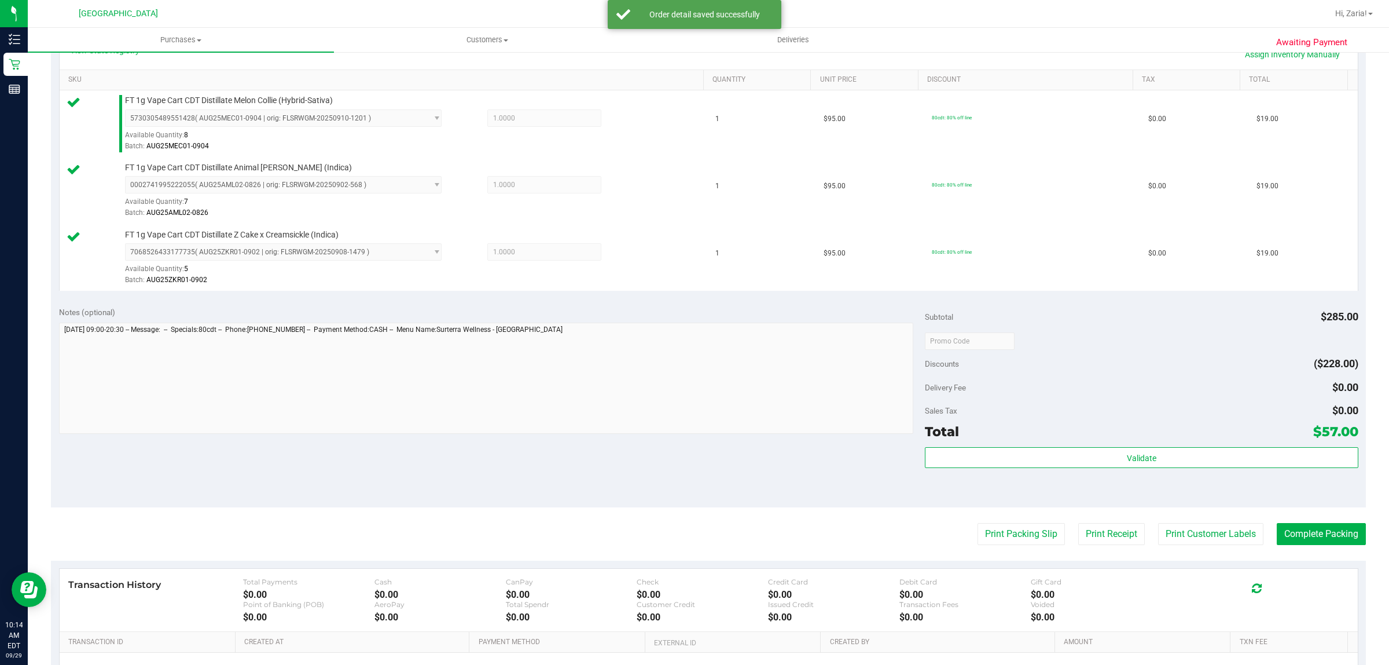
scroll to position [416, 0]
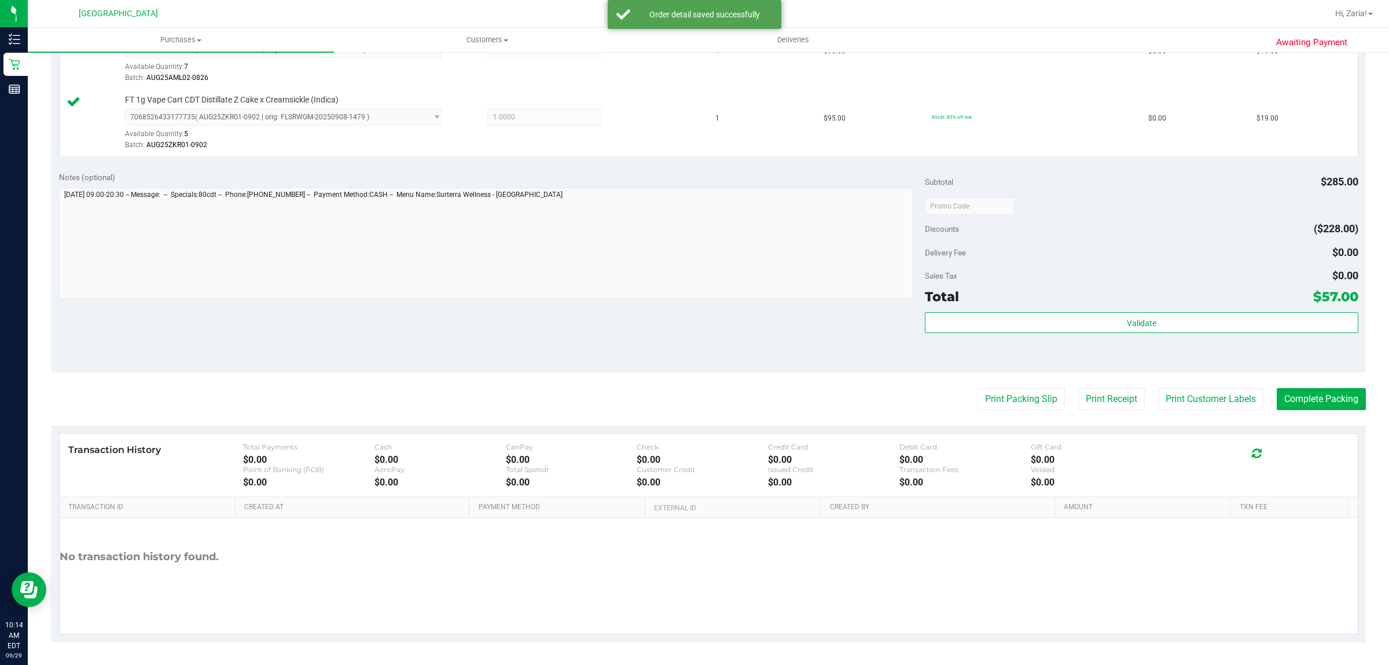
click at [1177, 384] on purchase-details "Back Edit Purchase Cancel Purchase View Profile # 12023304 BioTrack ID: - Submi…" at bounding box center [708, 144] width 1315 height 995
click at [1158, 397] on button "Print Customer Labels" at bounding box center [1210, 399] width 105 height 22
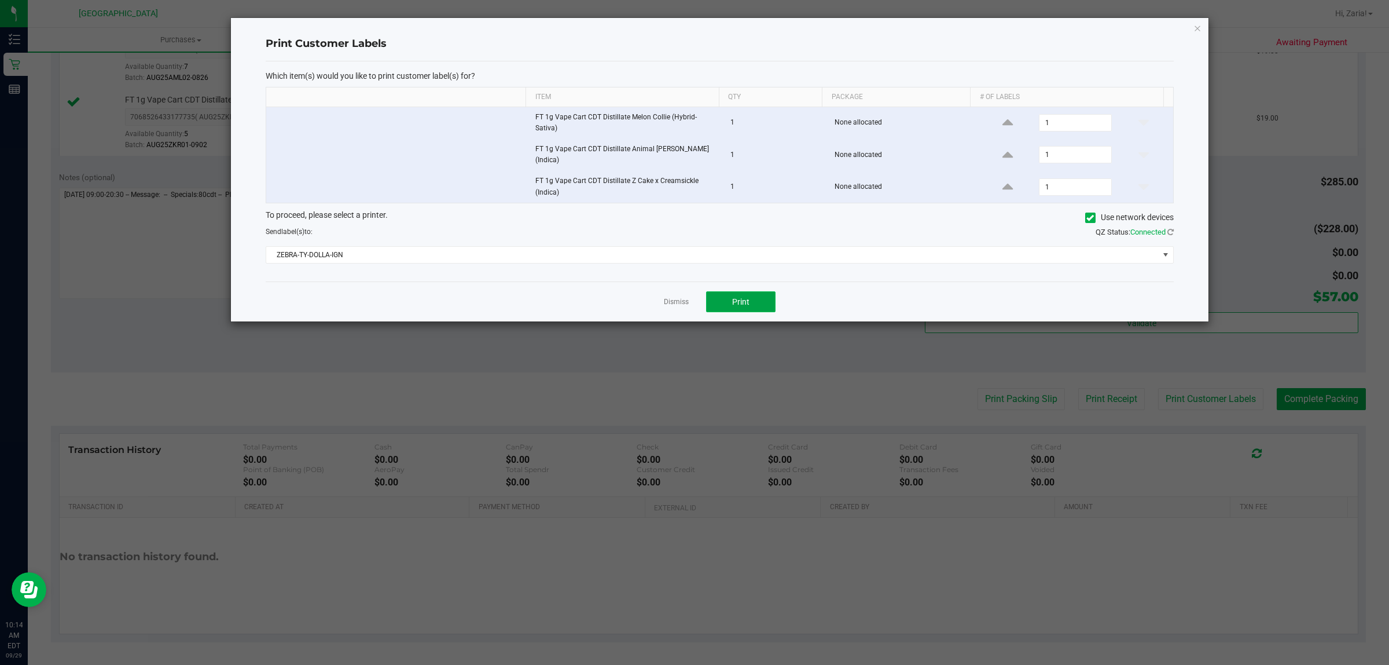
click at [754, 291] on button "Print" at bounding box center [740, 301] width 69 height 21
click at [1191, 24] on div "Print Customer Labels Which item(s) would you like to print customer label(s) f…" at bounding box center [720, 169] width 978 height 303
click at [1192, 24] on div "Print Customer Labels Which item(s) would you like to print customer label(s) f…" at bounding box center [720, 169] width 978 height 303
click at [1195, 26] on icon "button" at bounding box center [1198, 28] width 8 height 14
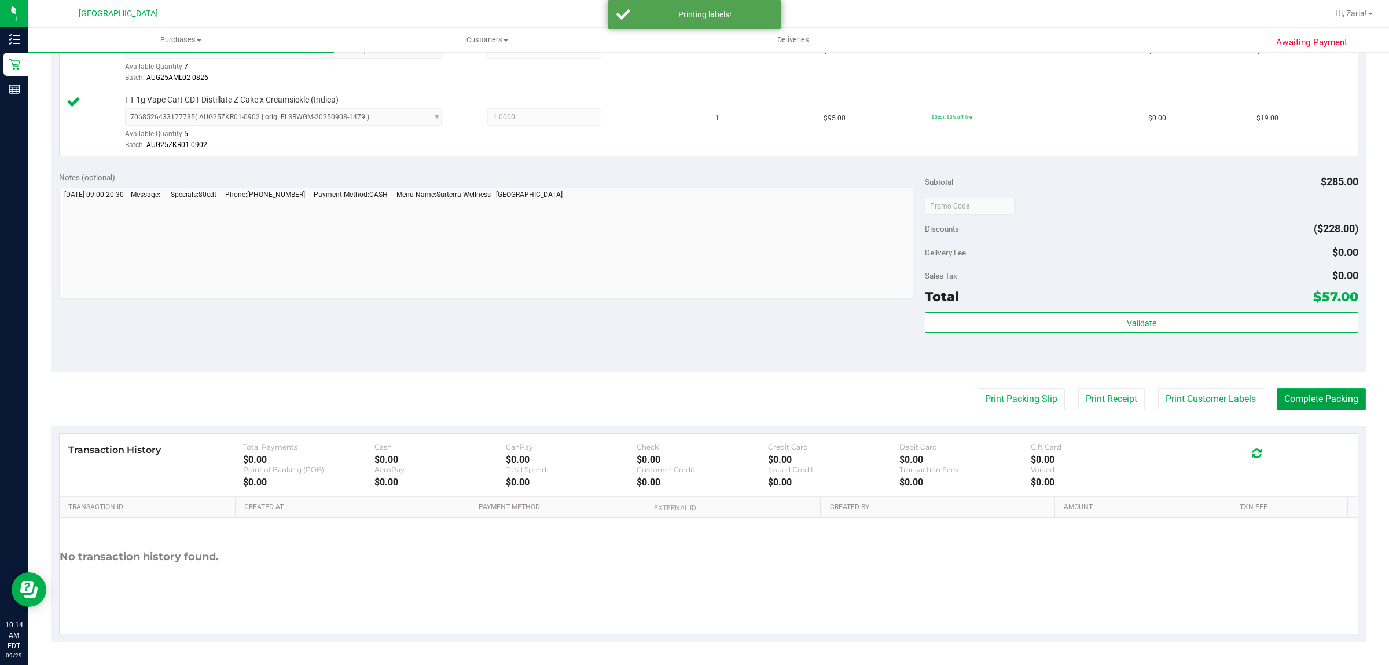
click at [1297, 397] on button "Complete Packing" at bounding box center [1321, 399] width 89 height 22
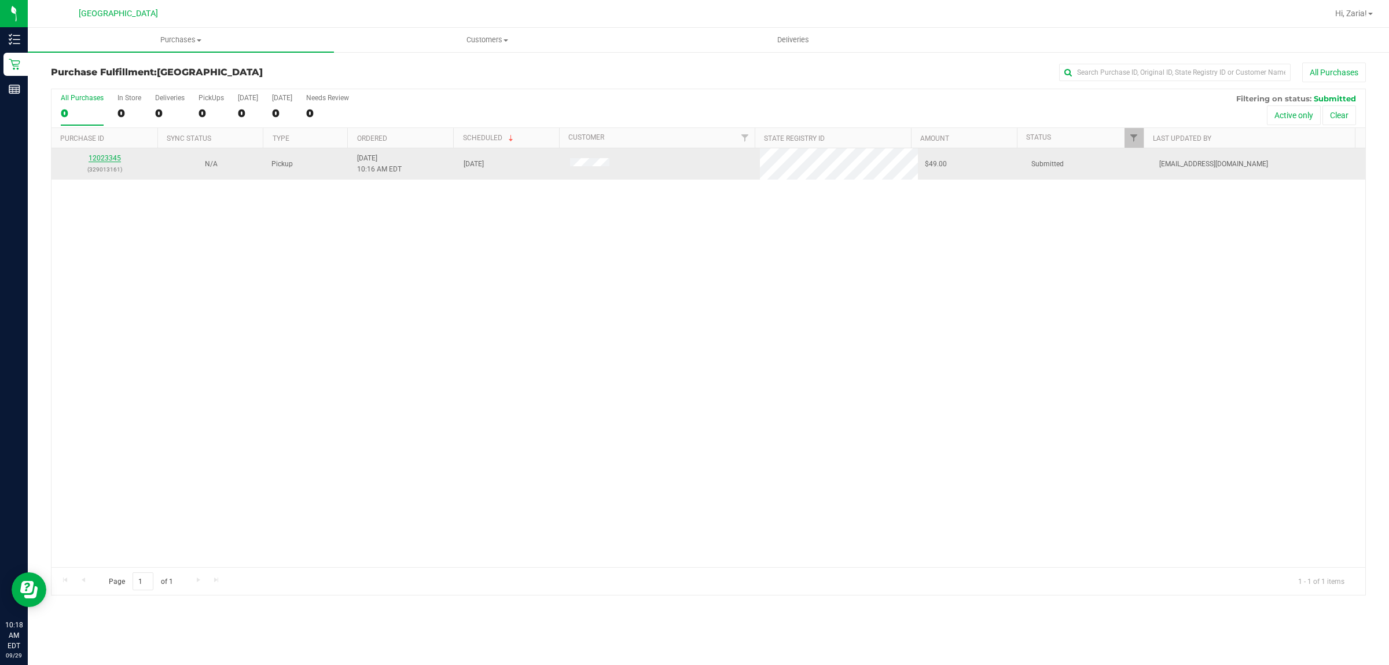
click at [111, 160] on link "12023345" at bounding box center [105, 158] width 32 height 8
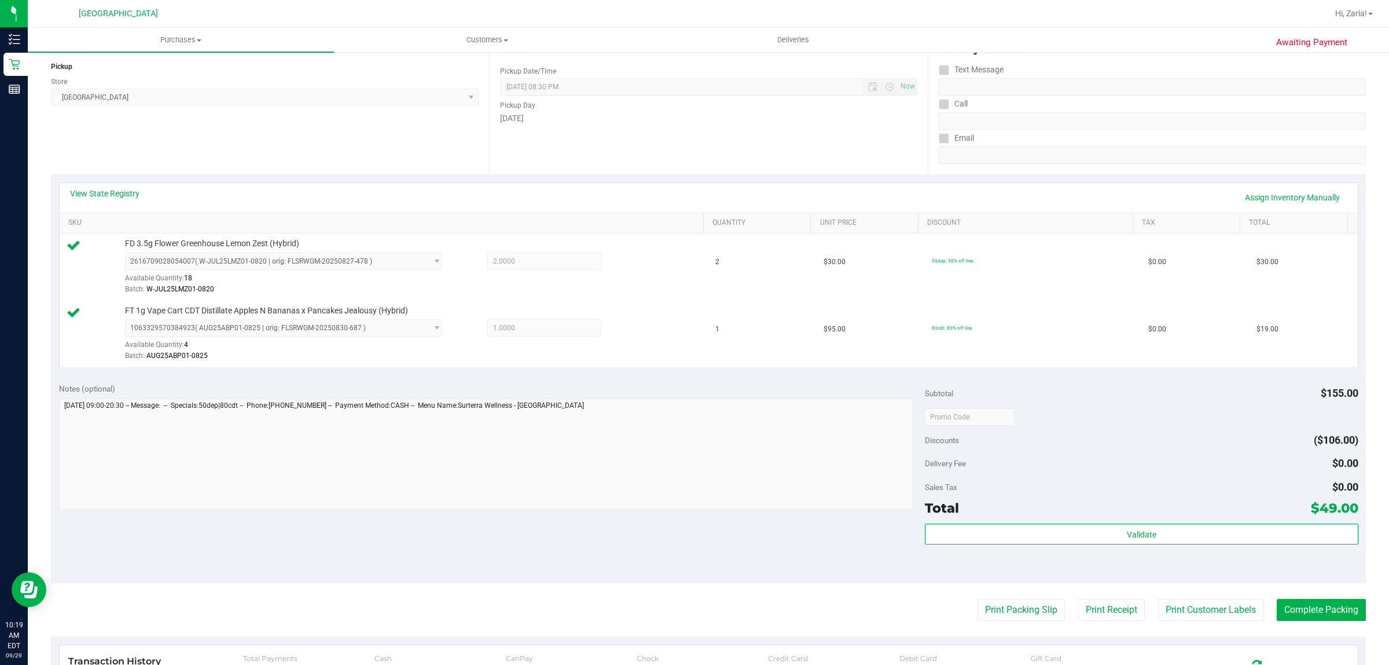
scroll to position [145, 0]
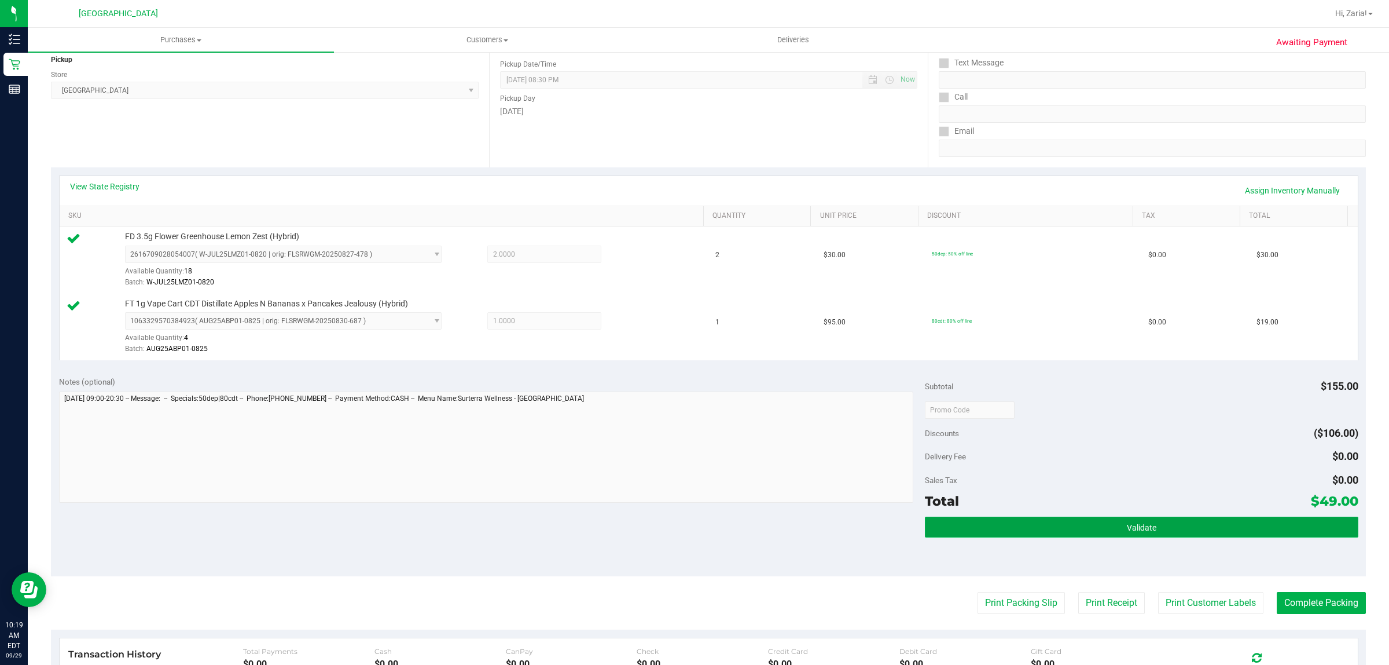
click at [1135, 524] on span "Validate" at bounding box center [1142, 527] width 30 height 9
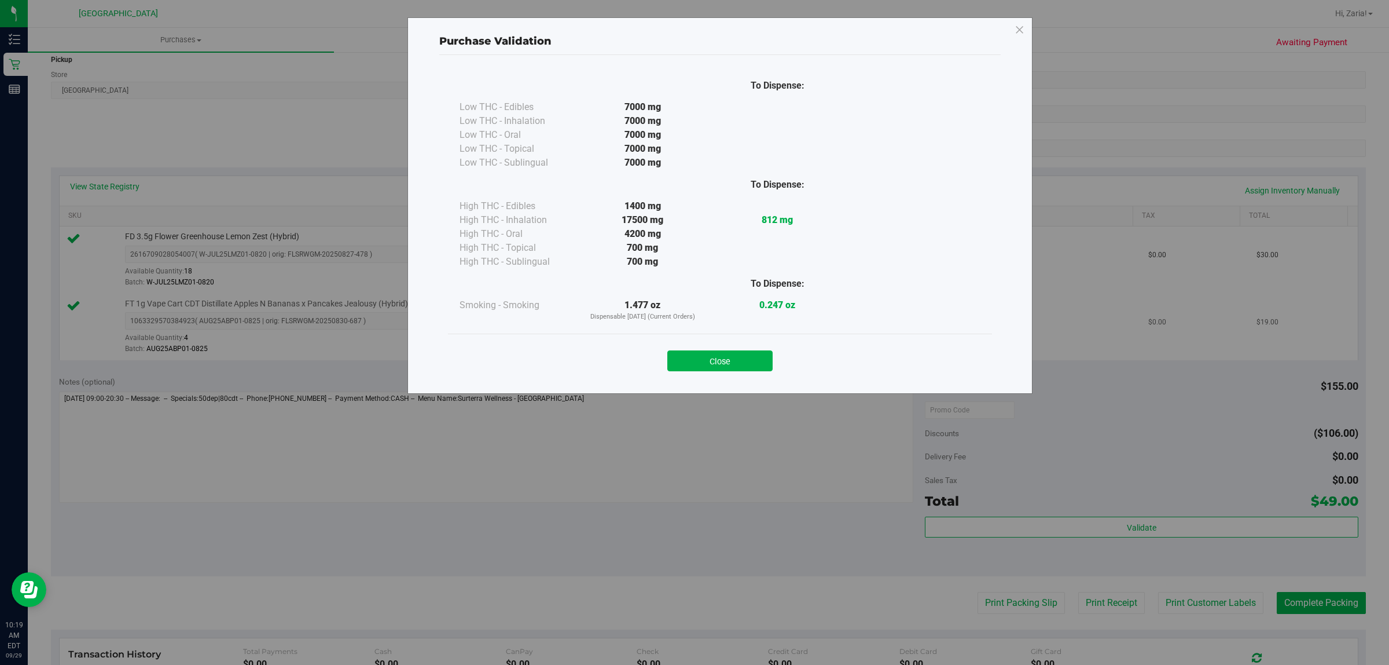
click at [744, 357] on button "Close" at bounding box center [719, 360] width 105 height 21
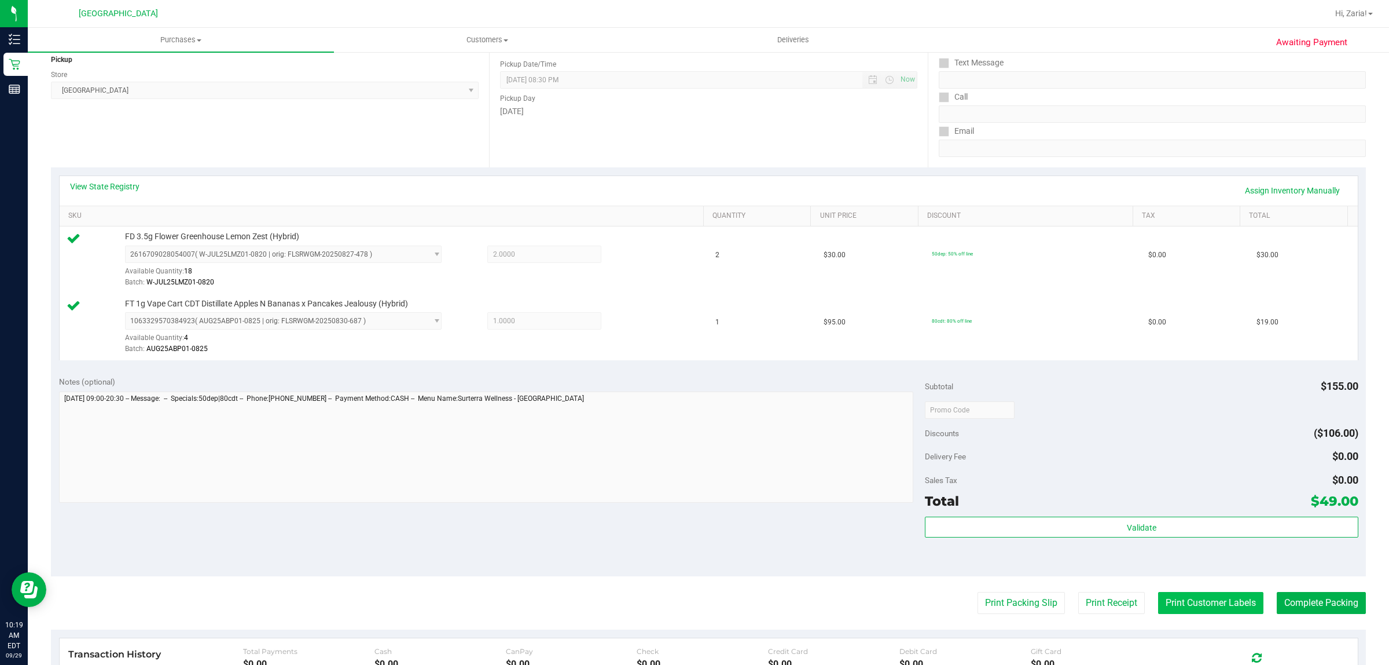
click at [1172, 612] on button "Print Customer Labels" at bounding box center [1210, 603] width 105 height 22
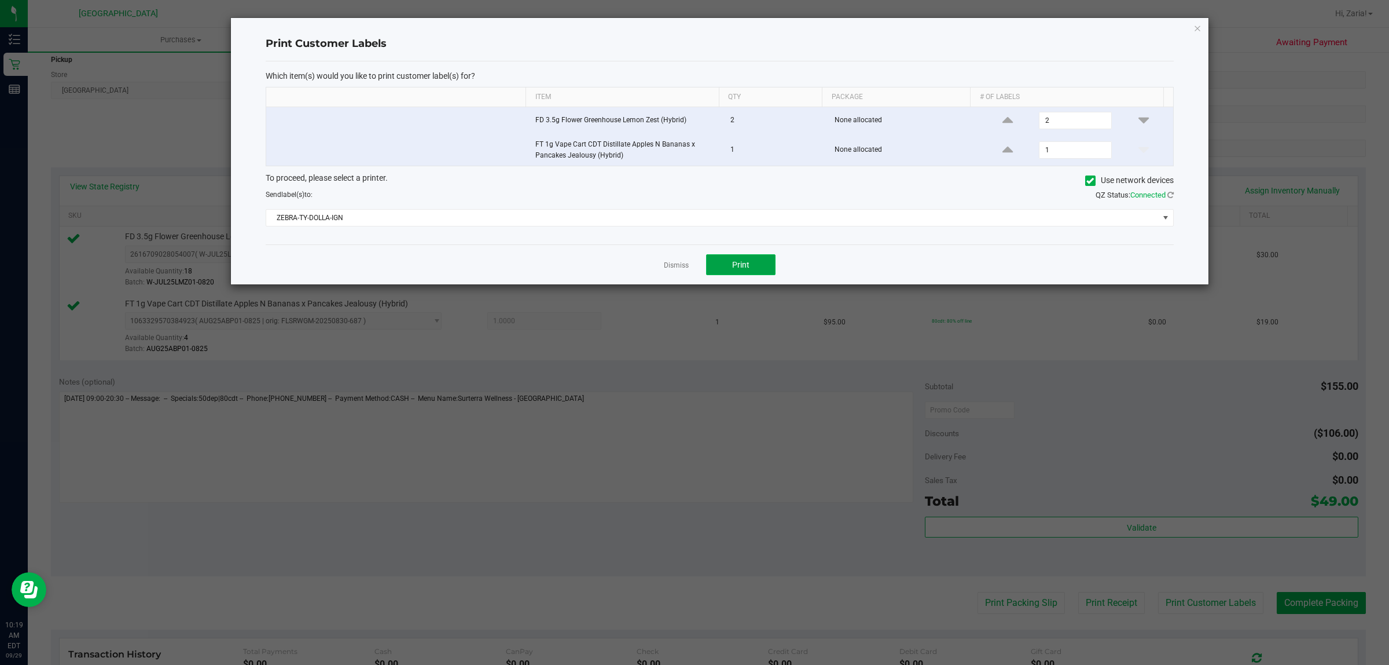
click at [736, 262] on span "Print" at bounding box center [740, 264] width 17 height 9
click at [1199, 32] on icon "button" at bounding box center [1198, 28] width 8 height 14
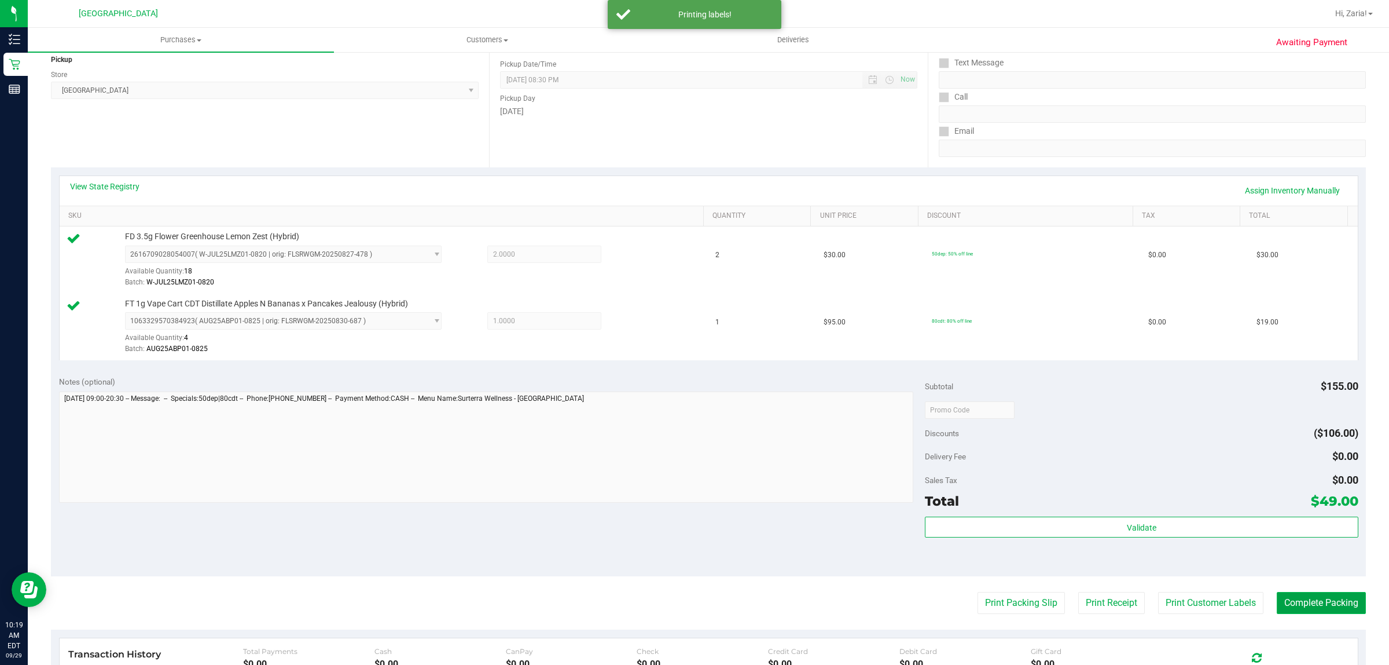
click at [1321, 597] on button "Complete Packing" at bounding box center [1321, 603] width 89 height 22
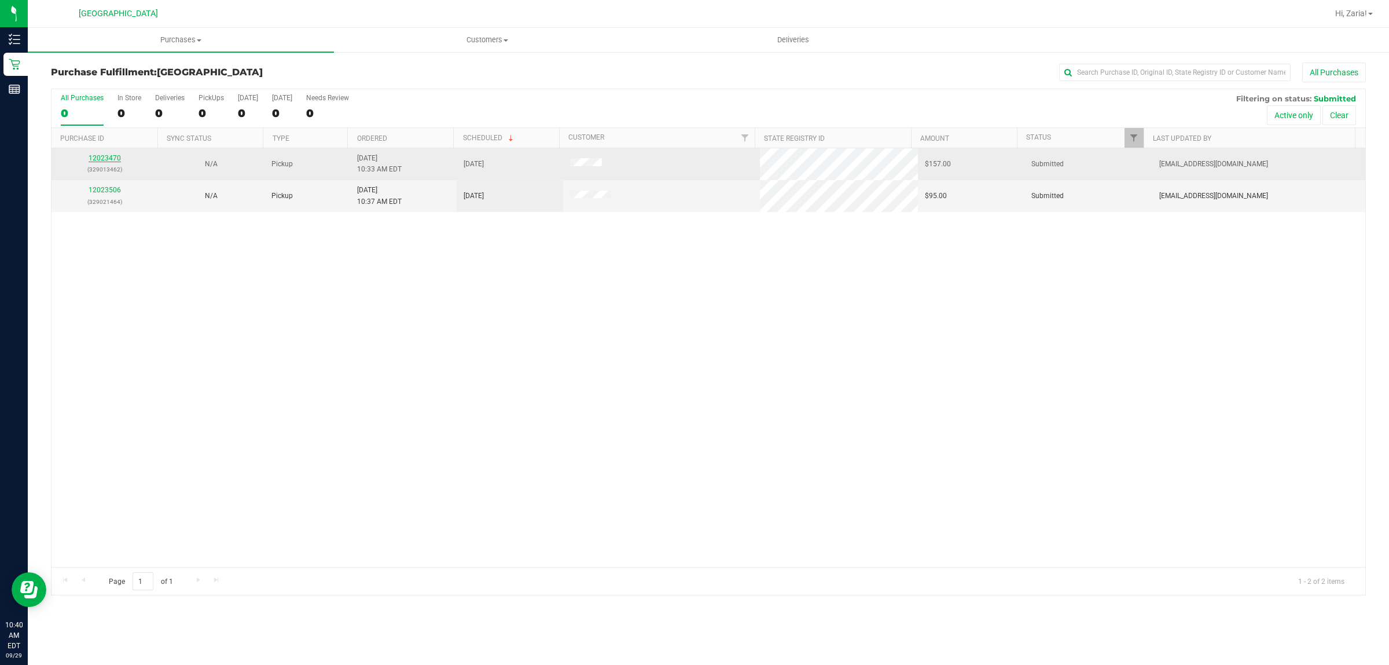
click at [117, 162] on link "12023470" at bounding box center [105, 158] width 32 height 8
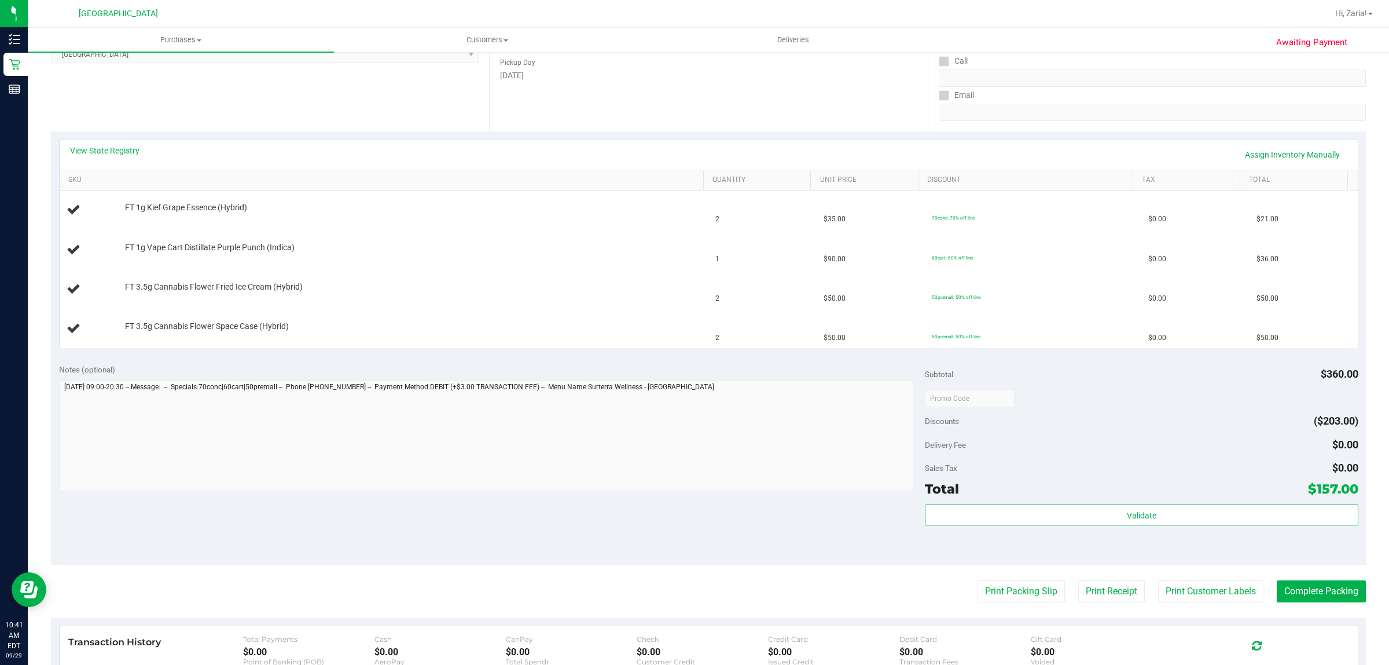
scroll to position [372, 0]
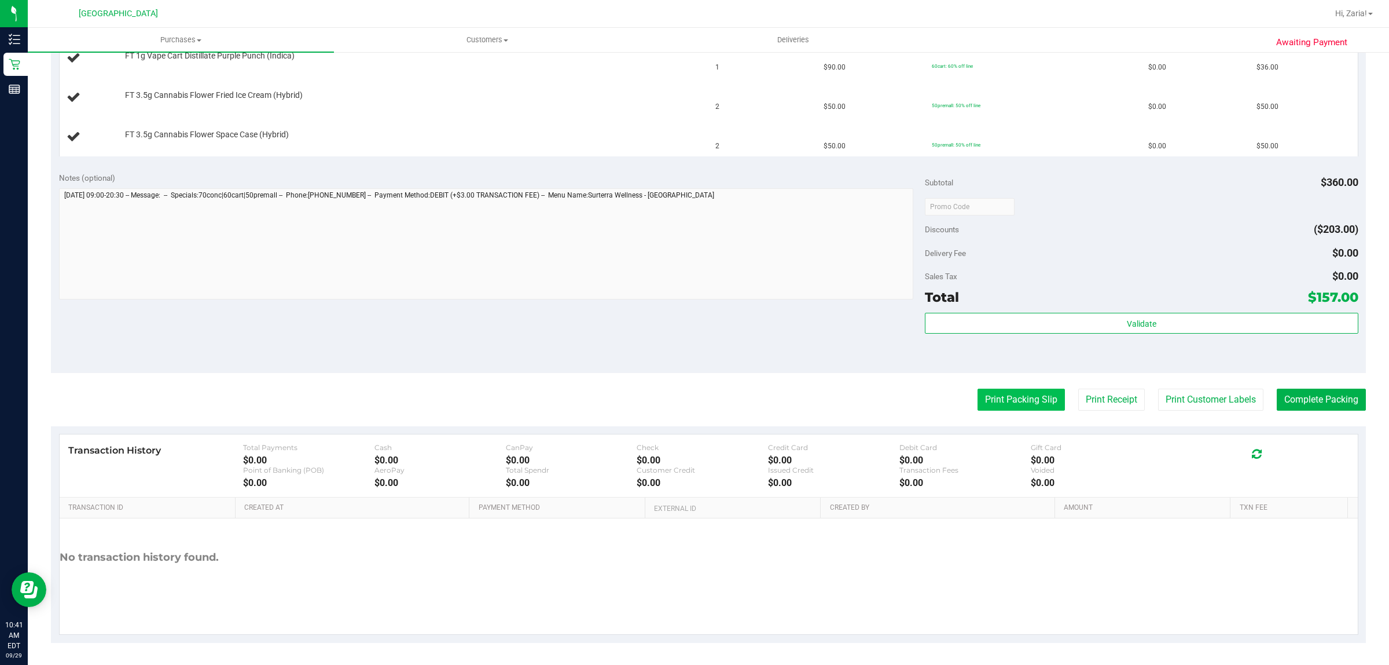
click at [1005, 394] on button "Print Packing Slip" at bounding box center [1021, 399] width 87 height 22
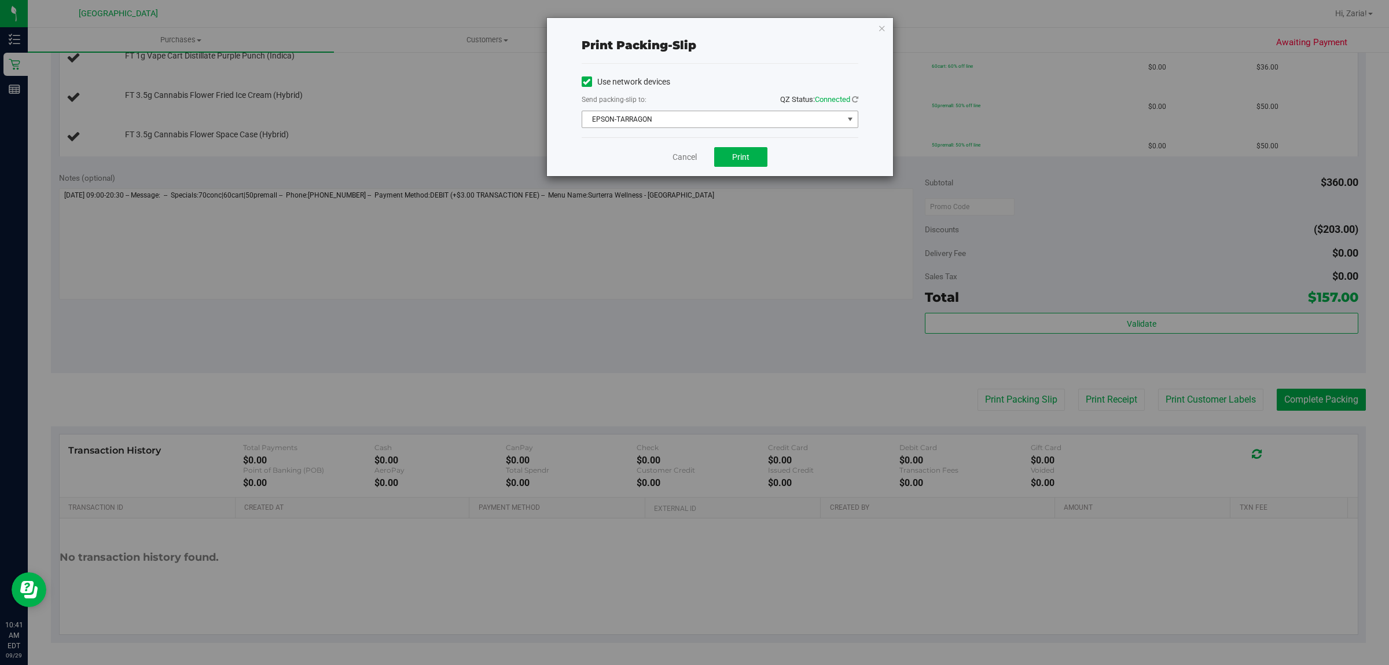
click at [674, 123] on span "EPSON-TARRAGON" at bounding box center [712, 119] width 261 height 16
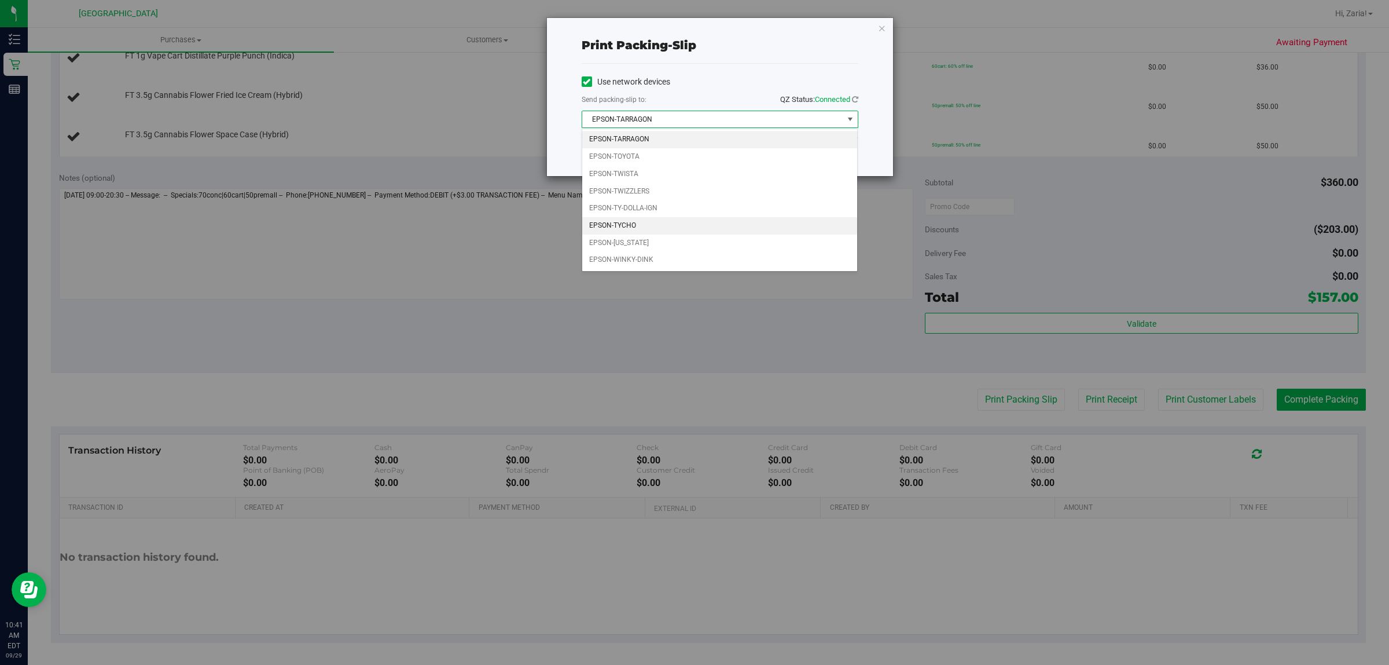
click at [602, 221] on li "EPSON-TYCHO" at bounding box center [720, 225] width 276 height 17
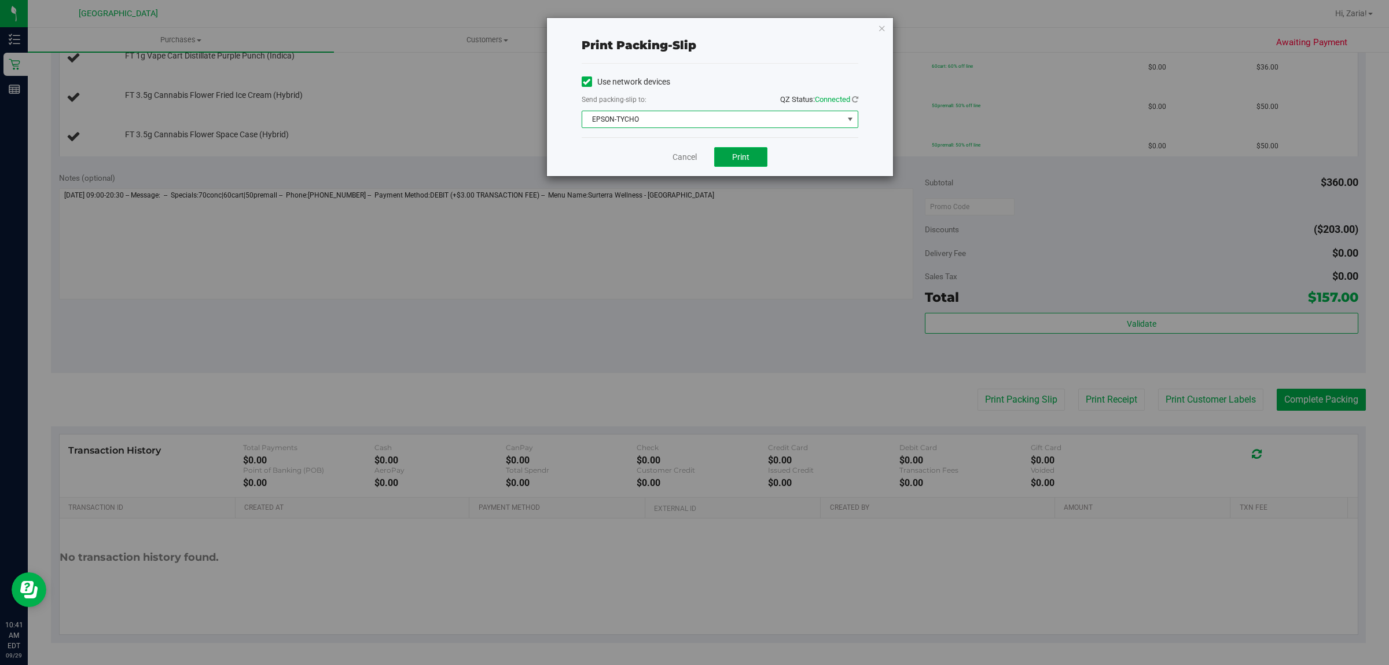
click at [756, 156] on button "Print" at bounding box center [740, 157] width 53 height 20
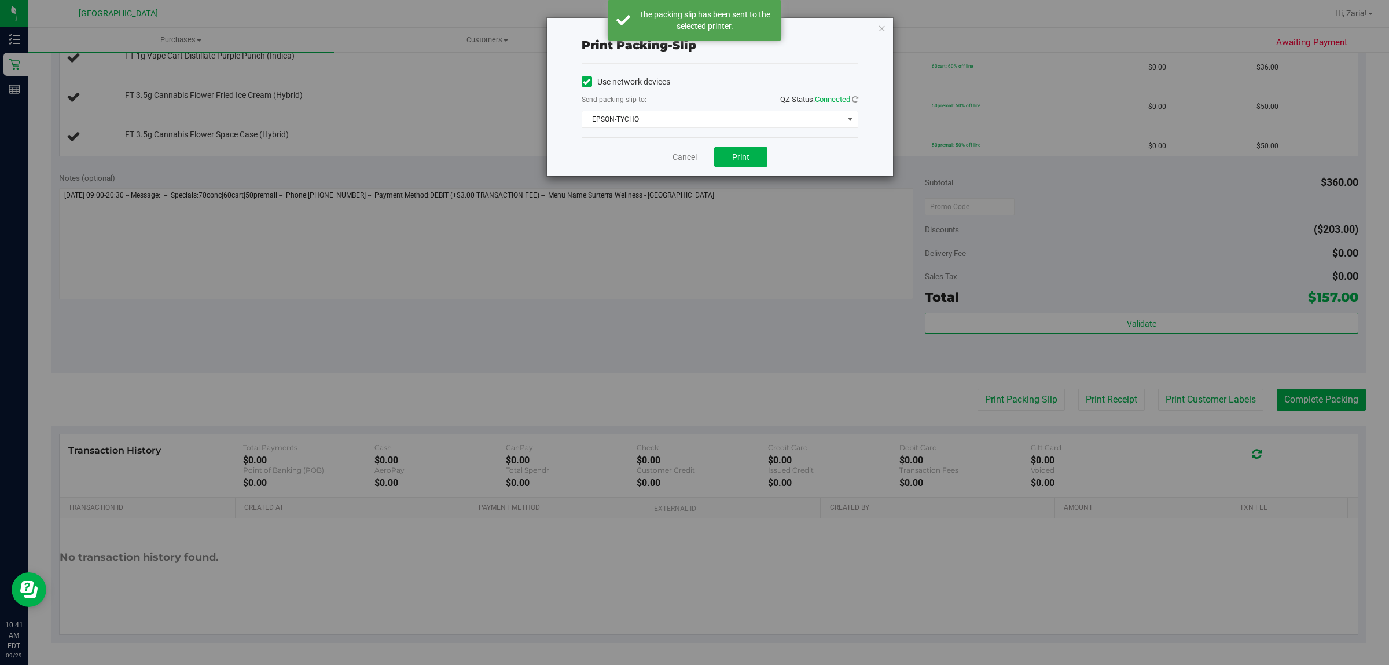
click at [886, 30] on div "Print packing-slip Use network devices Send packing-slip to: QZ Status: Connect…" at bounding box center [720, 97] width 346 height 158
click at [884, 28] on icon "button" at bounding box center [882, 28] width 8 height 14
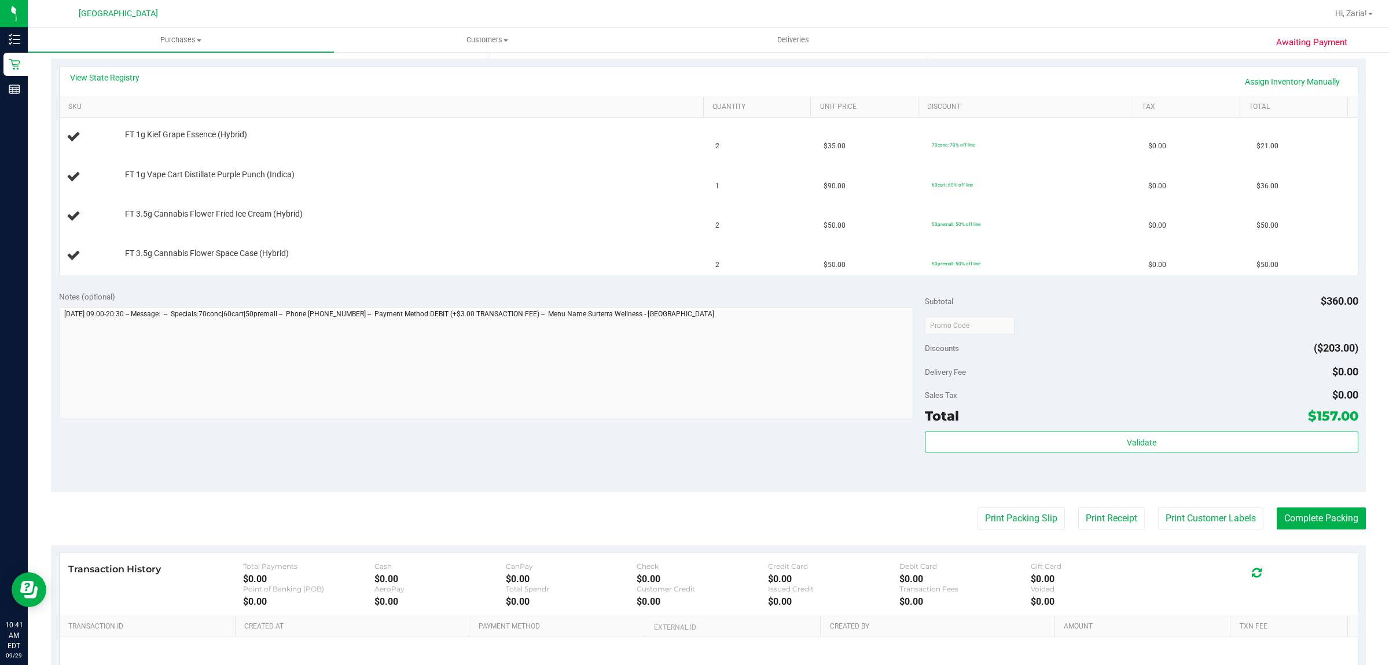
scroll to position [227, 0]
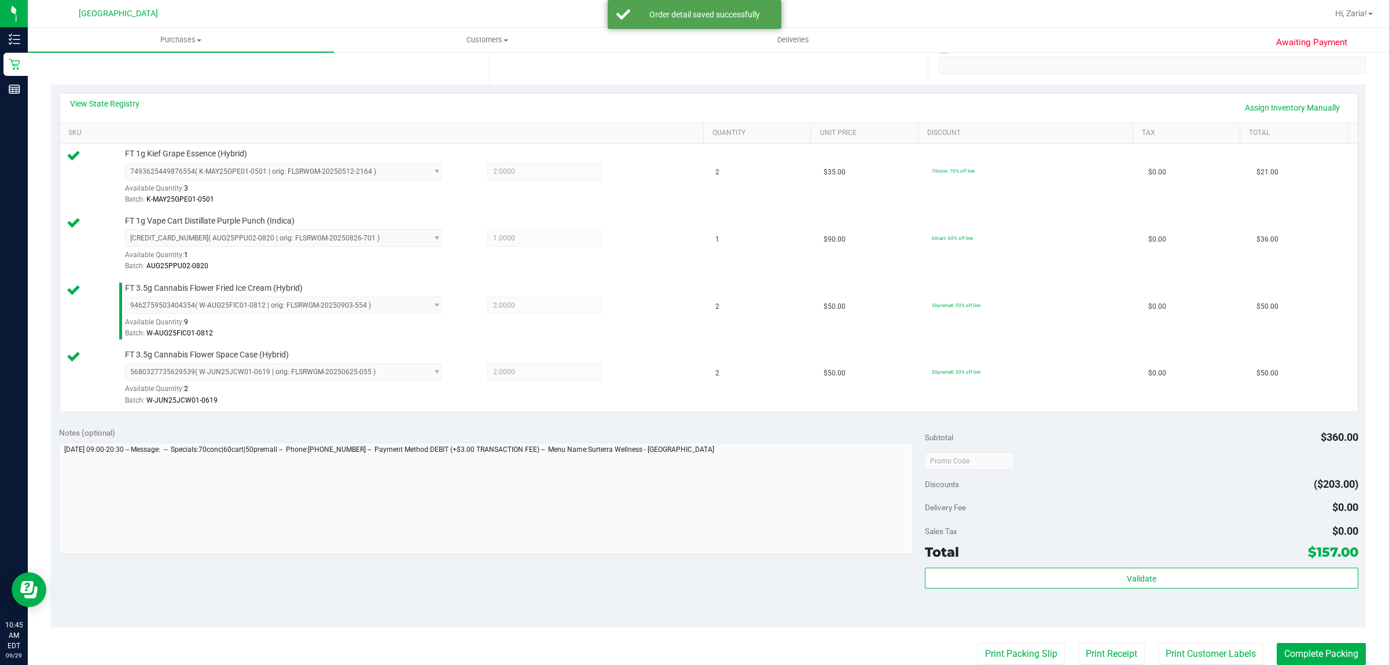
click at [1130, 565] on div "Subtotal $360.00 Discounts ($203.00) Delivery Fee $0.00 Sales Tax $0.00 Total $…" at bounding box center [1141, 523] width 433 height 193
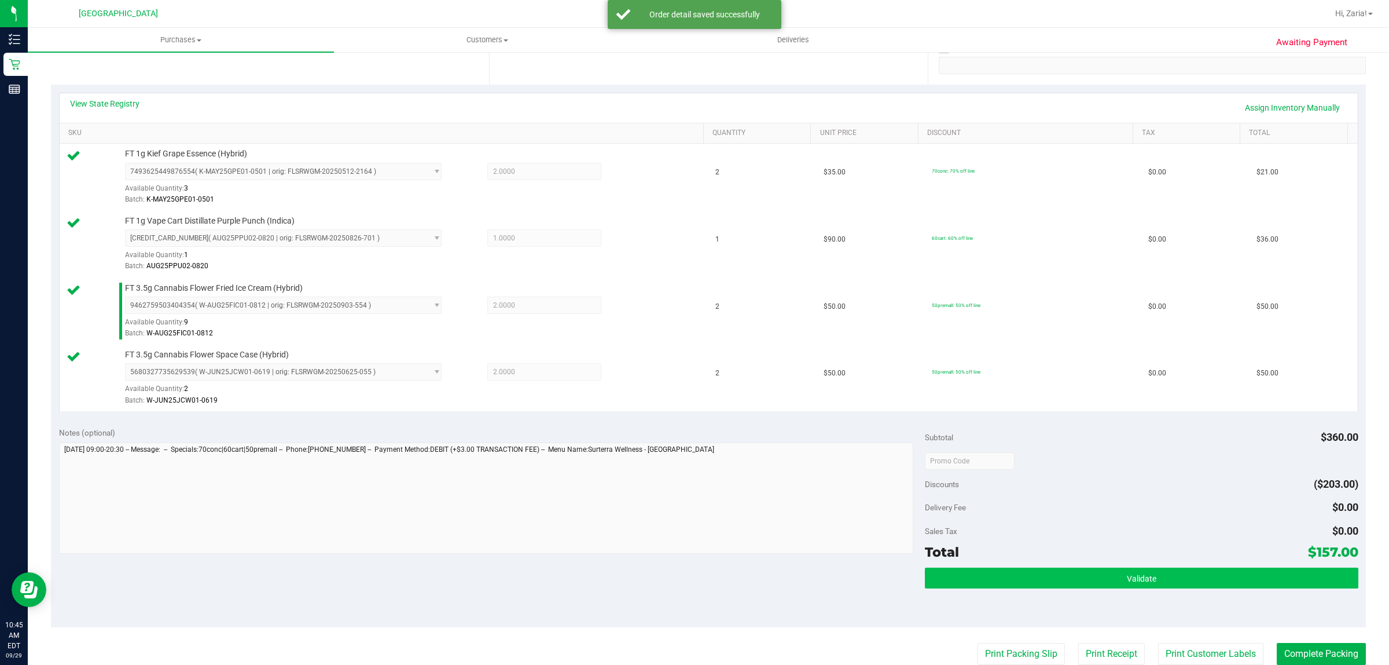
click at [1130, 570] on div "Subtotal $360.00 Discounts ($203.00) Delivery Fee $0.00 Sales Tax $0.00 Total $…" at bounding box center [1141, 523] width 433 height 193
click at [1144, 579] on span "Validate" at bounding box center [1142, 578] width 30 height 9
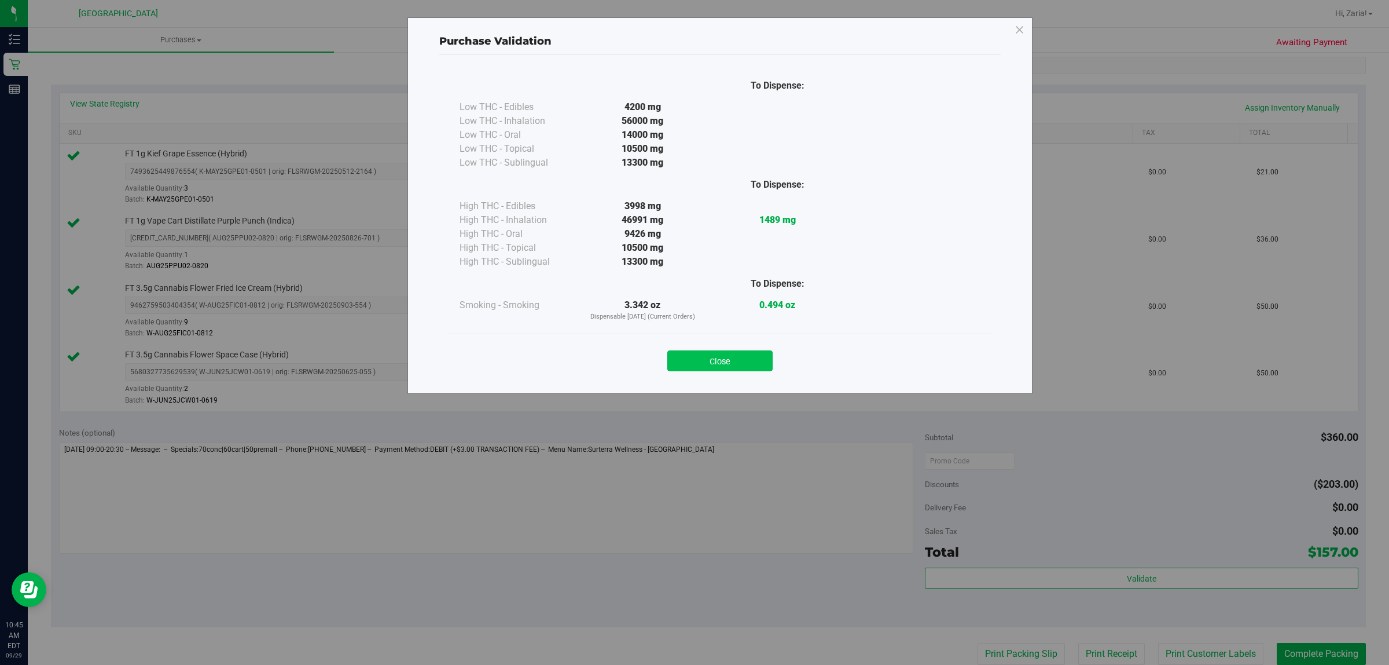
click at [733, 366] on button "Close" at bounding box center [719, 360] width 105 height 21
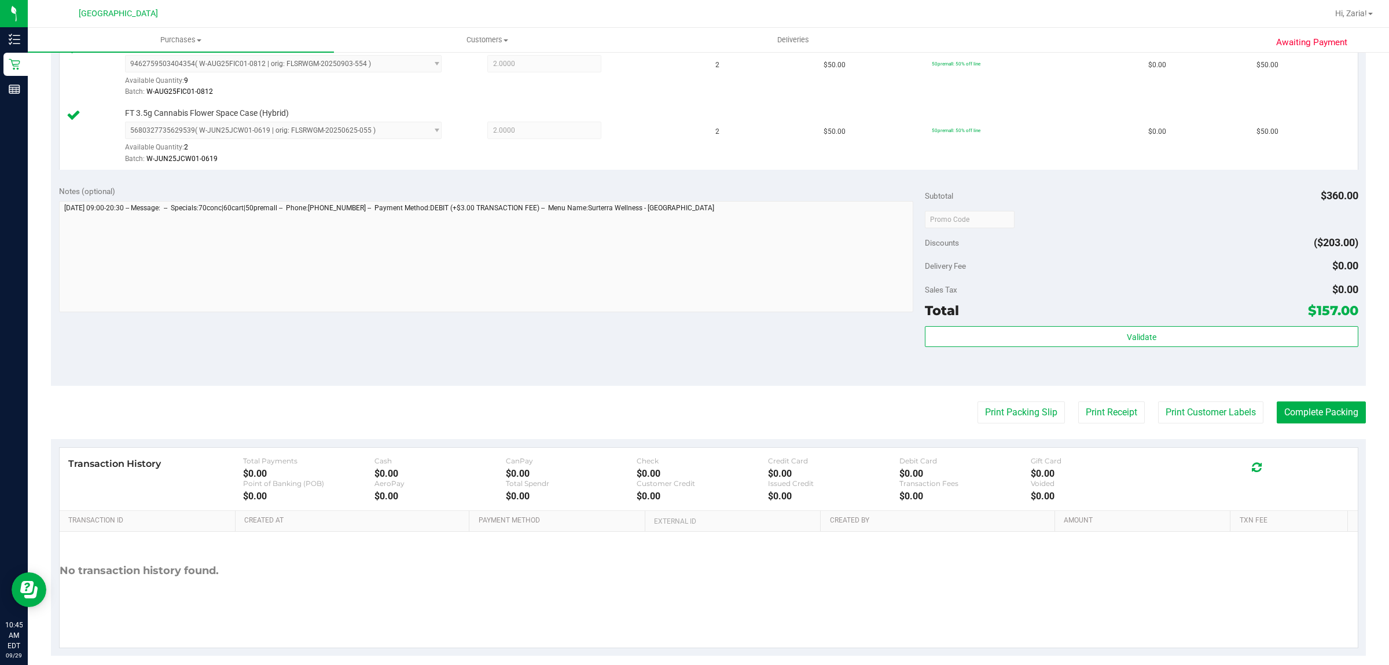
scroll to position [483, 0]
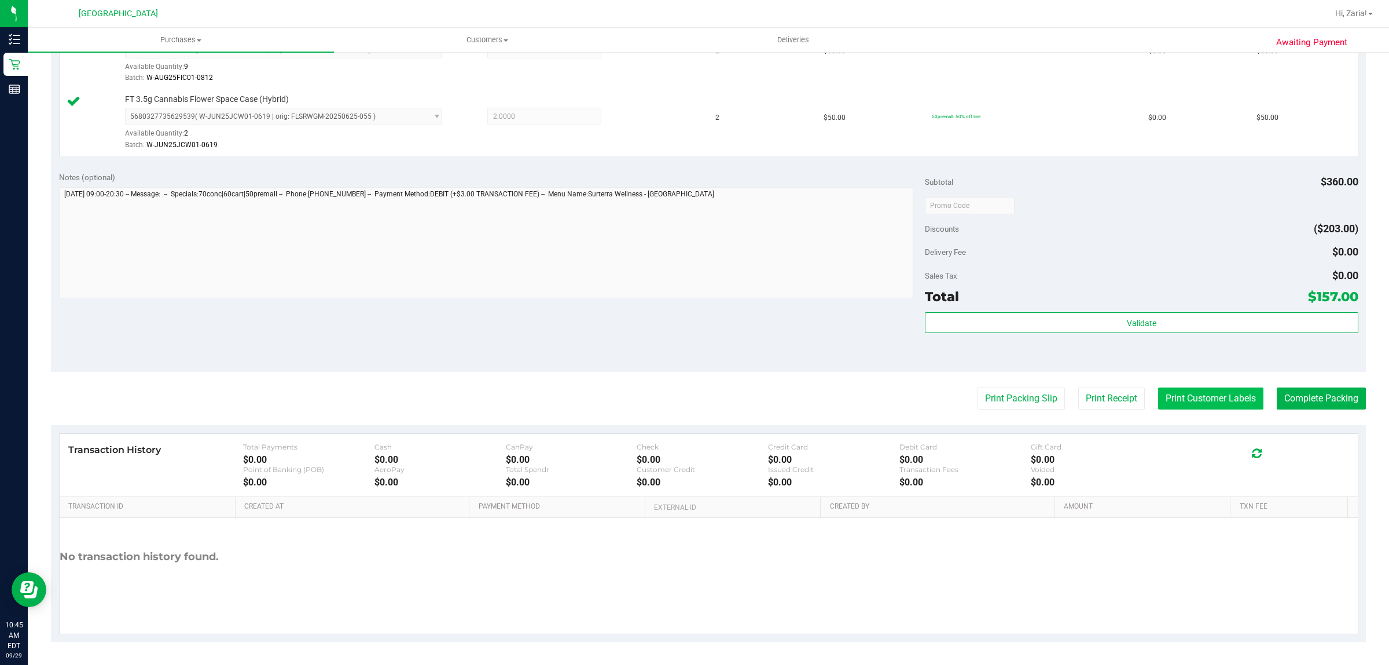
click at [1158, 394] on button "Print Customer Labels" at bounding box center [1210, 398] width 105 height 22
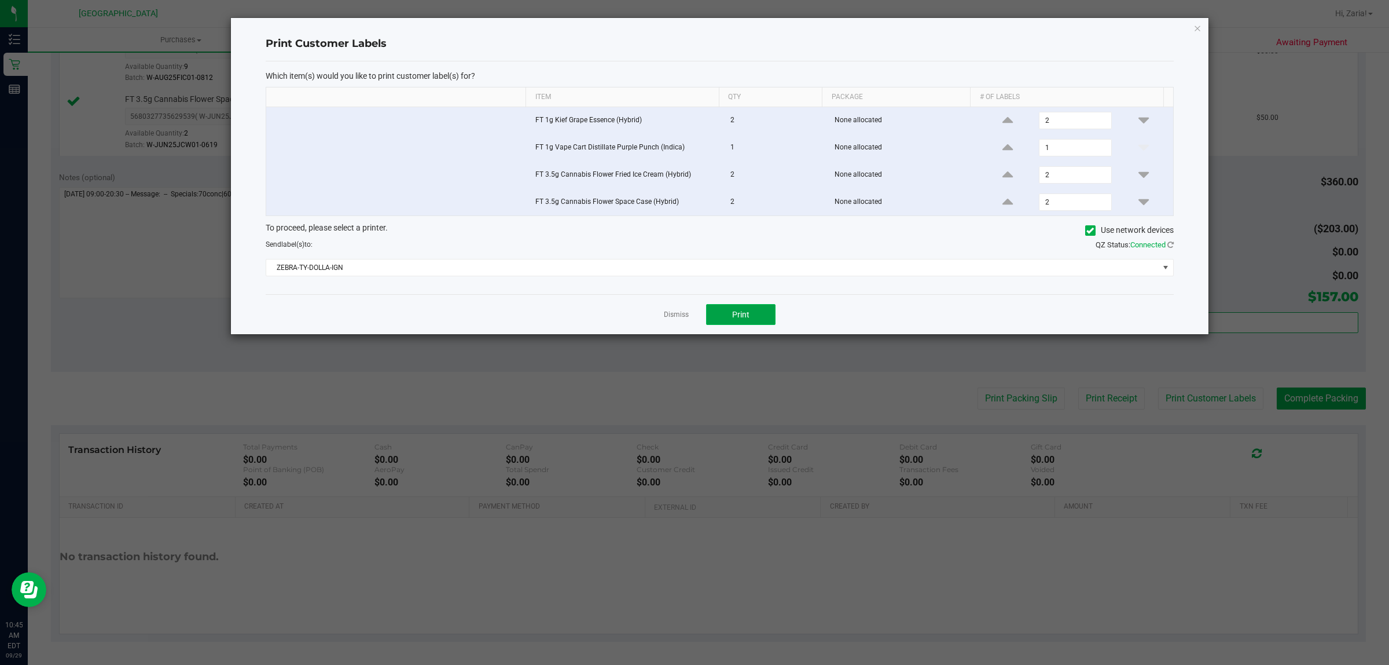
click at [725, 307] on button "Print" at bounding box center [740, 314] width 69 height 21
click at [1196, 30] on icon "button" at bounding box center [1198, 28] width 8 height 14
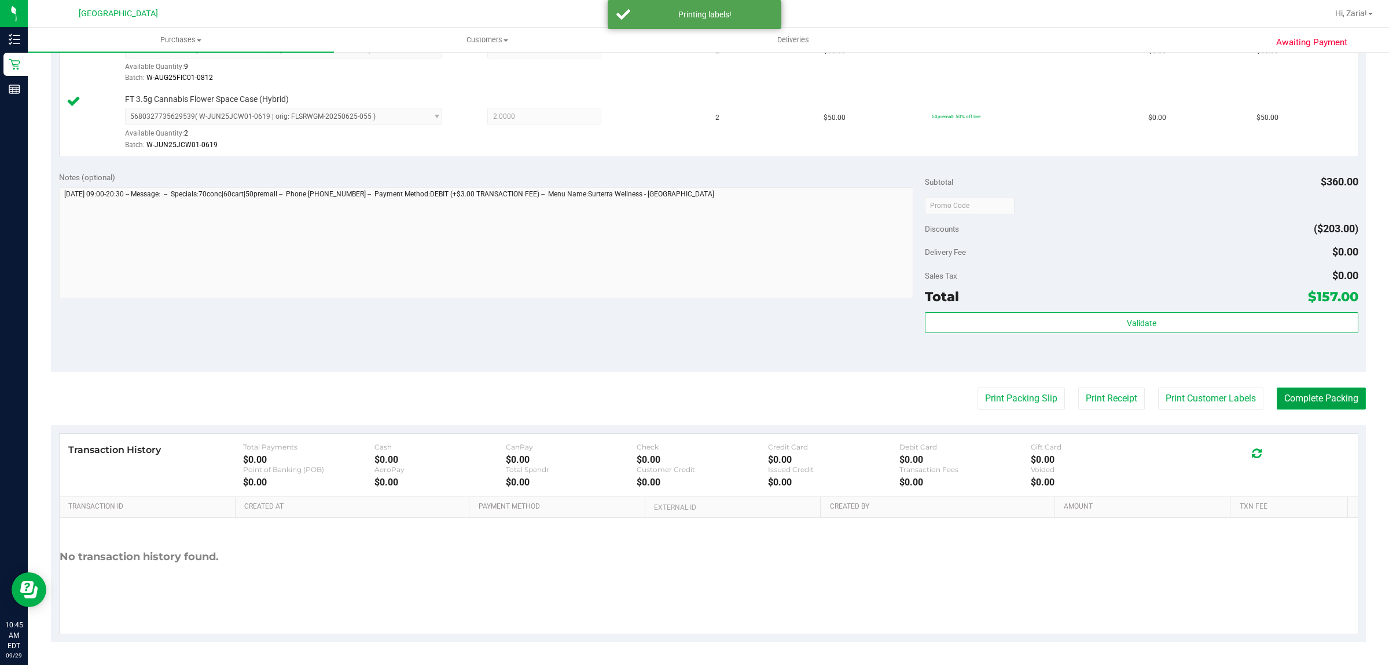
click at [1308, 403] on button "Complete Packing" at bounding box center [1321, 398] width 89 height 22
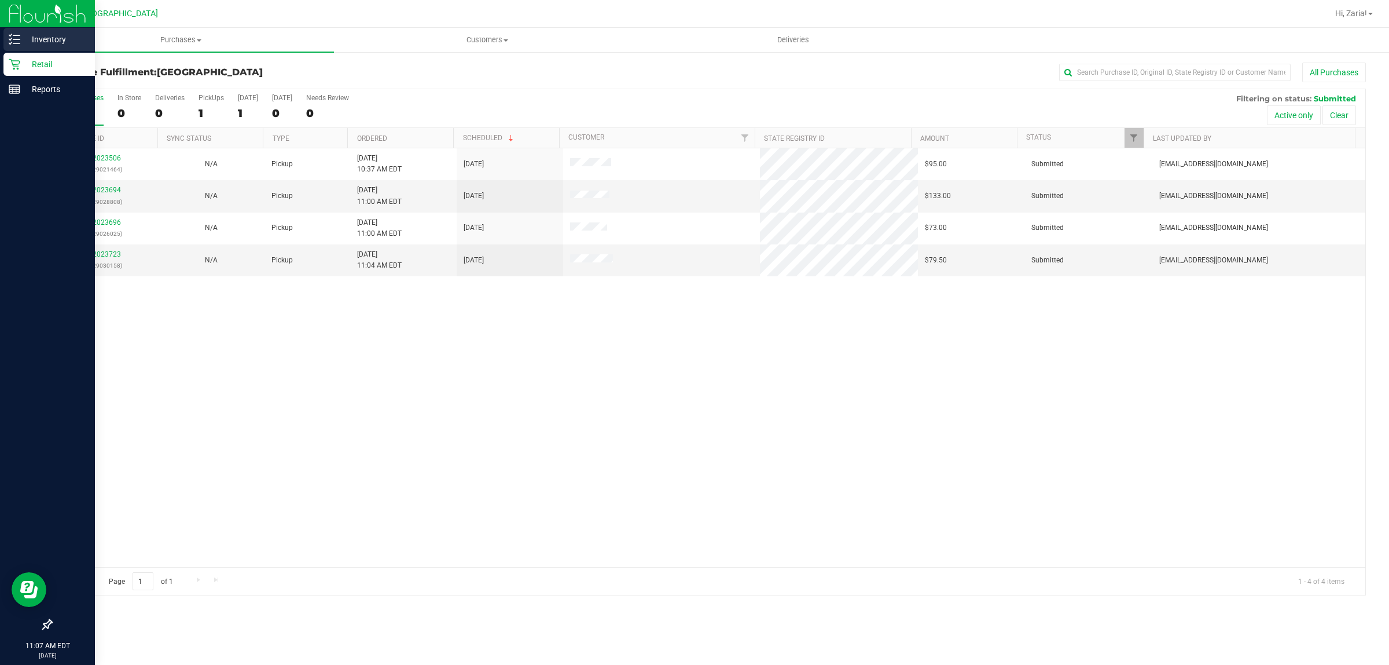
click at [23, 36] on p "Inventory" at bounding box center [54, 39] width 69 height 14
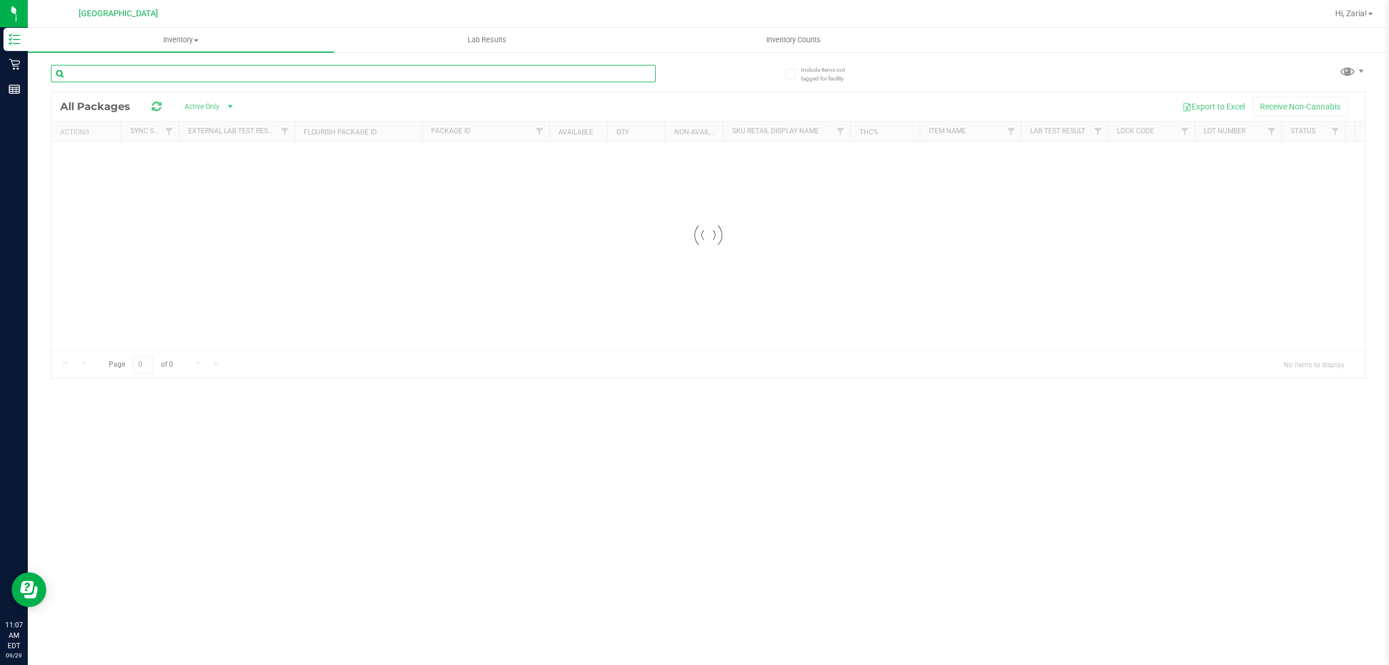
click at [141, 70] on input "text" at bounding box center [353, 73] width 605 height 17
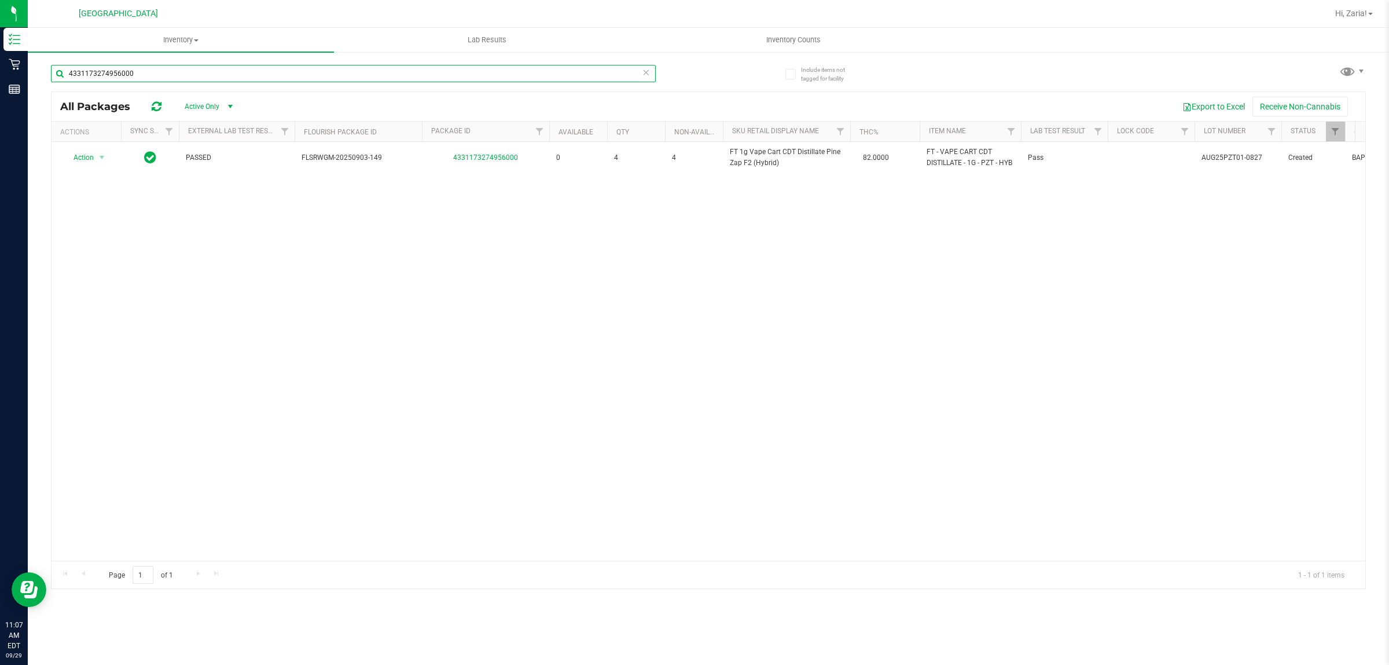
click at [140, 67] on input "4331173274956000" at bounding box center [353, 73] width 605 height 17
click at [140, 68] on input "4331173274956000" at bounding box center [353, 73] width 605 height 17
click at [140, 71] on input "4331173274956000" at bounding box center [353, 73] width 605 height 17
drag, startPoint x: 141, startPoint y: 77, endPoint x: 146, endPoint y: 83, distance: 8.2
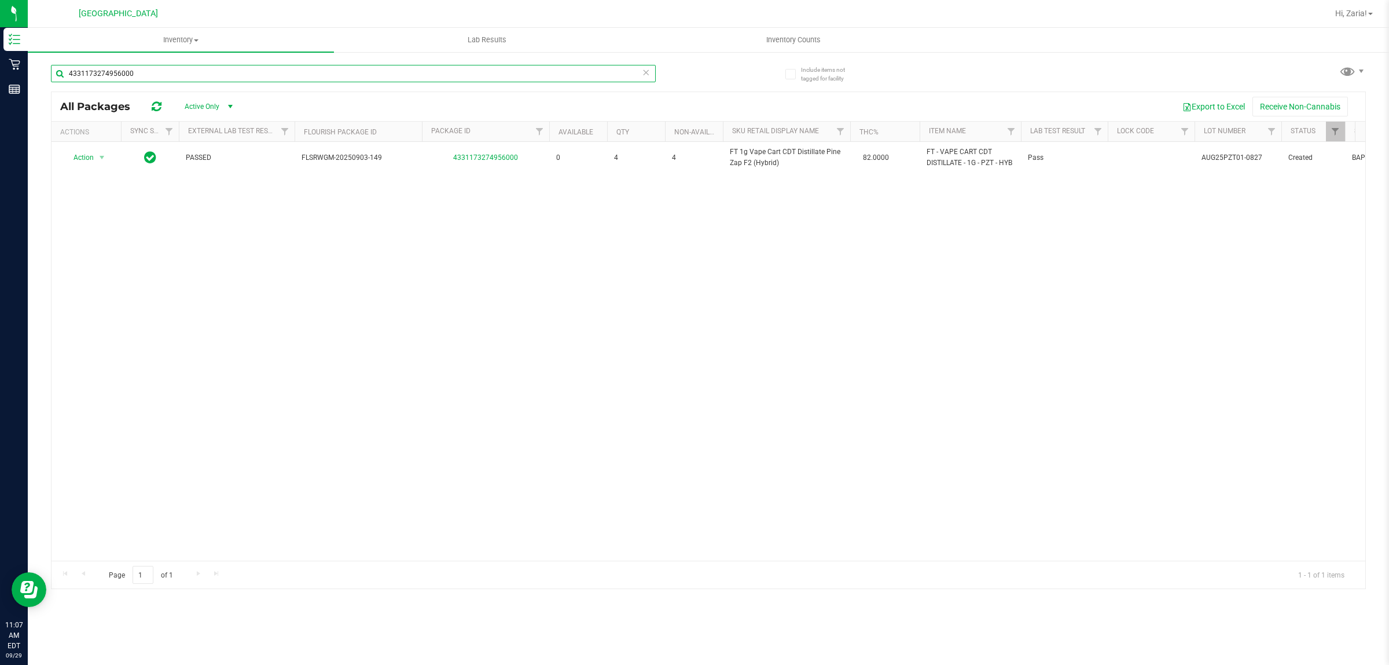
click at [146, 83] on div "4331173274956000" at bounding box center [353, 78] width 605 height 27
click at [148, 72] on input "4331173274956000" at bounding box center [353, 73] width 605 height 17
type input "3975229021877756"
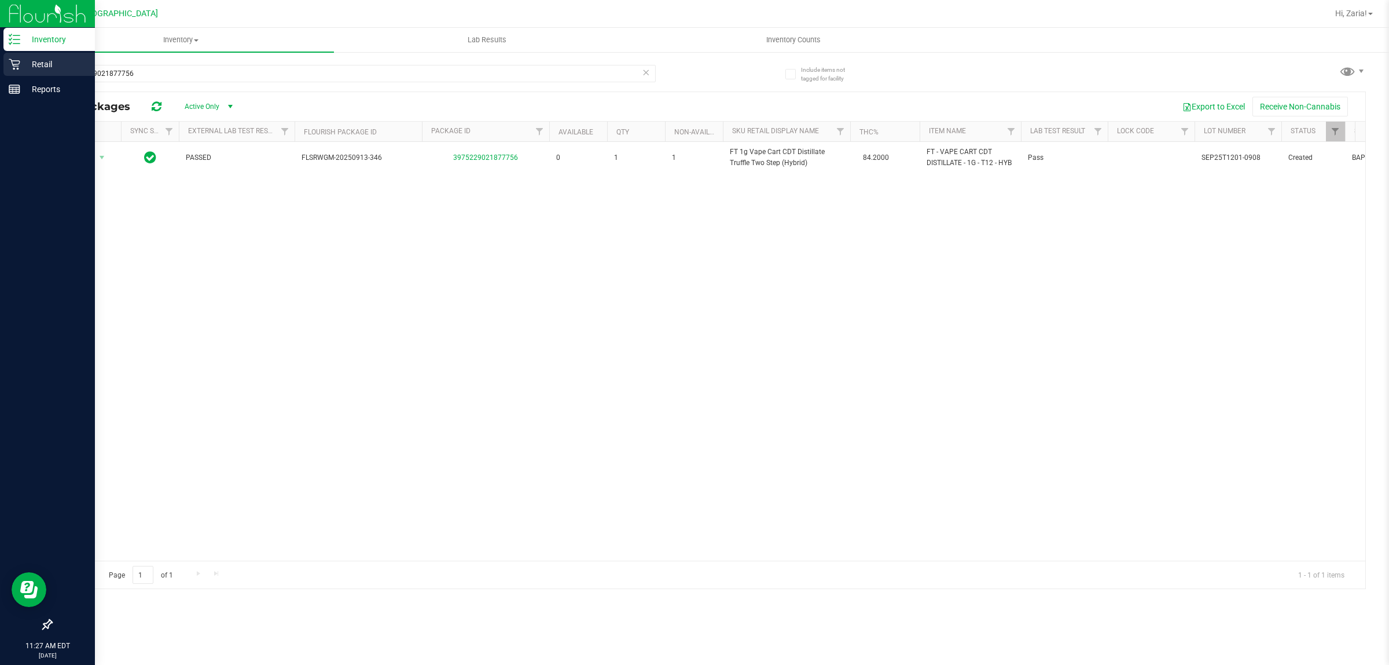
click at [20, 70] on p "Retail" at bounding box center [54, 64] width 69 height 14
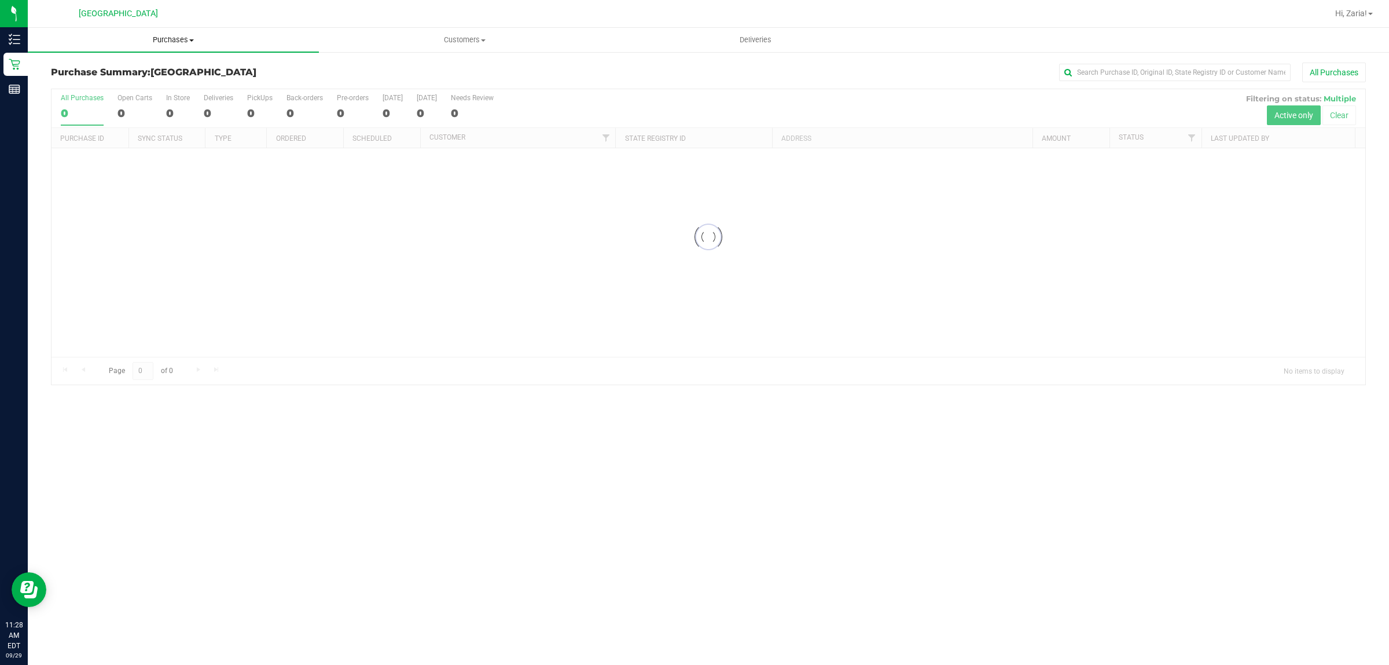
click at [132, 41] on span "Purchases" at bounding box center [173, 40] width 291 height 10
click at [126, 85] on li "Fulfillment" at bounding box center [173, 84] width 291 height 14
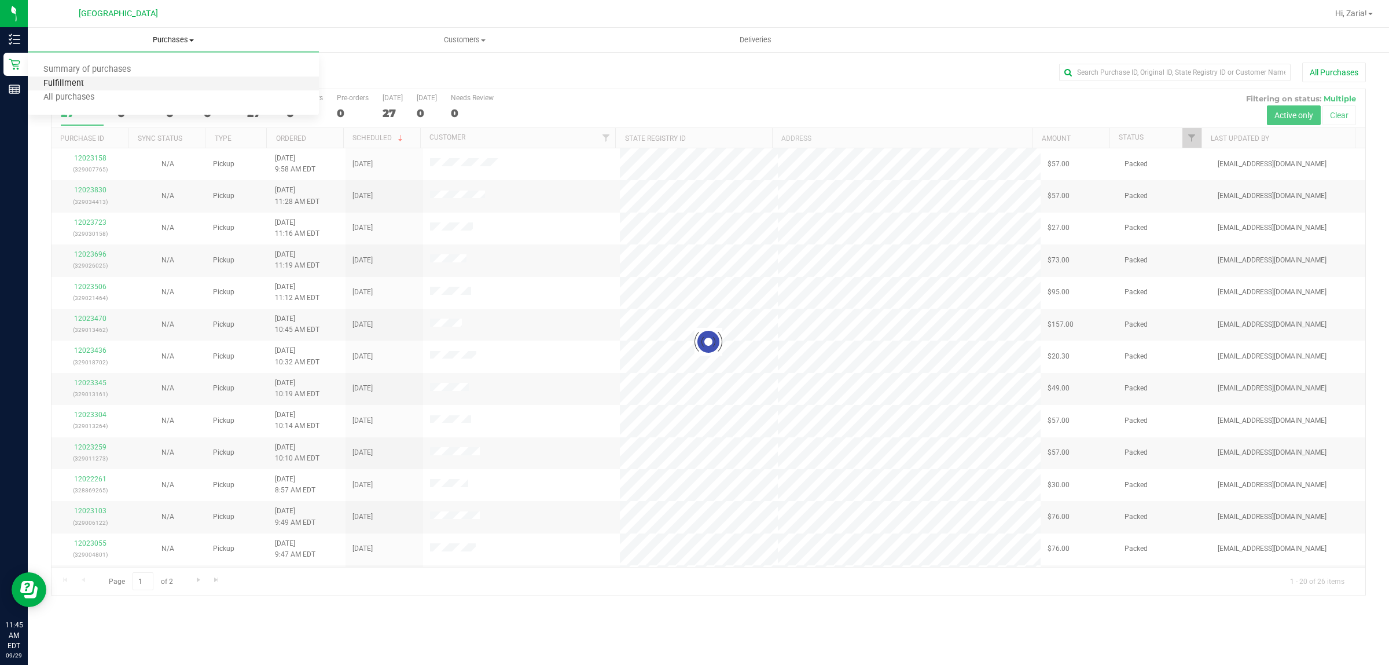
click at [53, 84] on span "Fulfillment" at bounding box center [64, 84] width 72 height 10
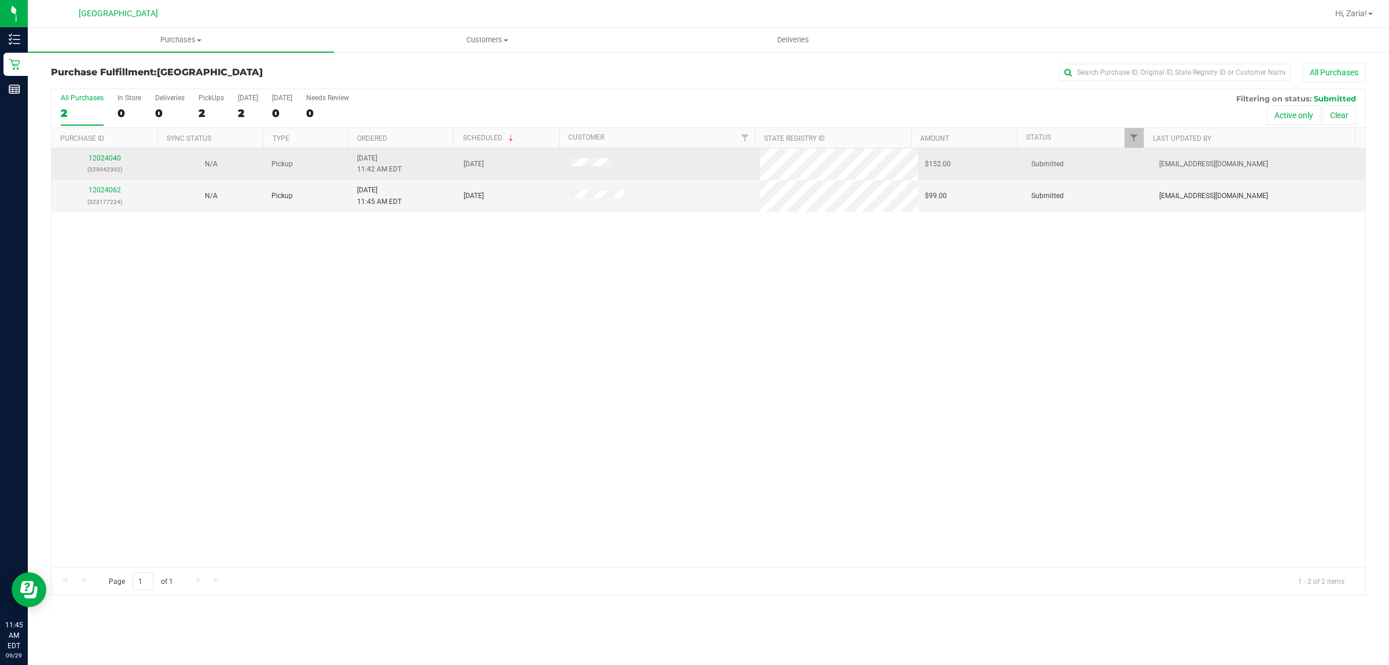
click at [101, 167] on p "(329042392)" at bounding box center [104, 169] width 93 height 11
click at [101, 162] on link "12024040" at bounding box center [105, 158] width 32 height 8
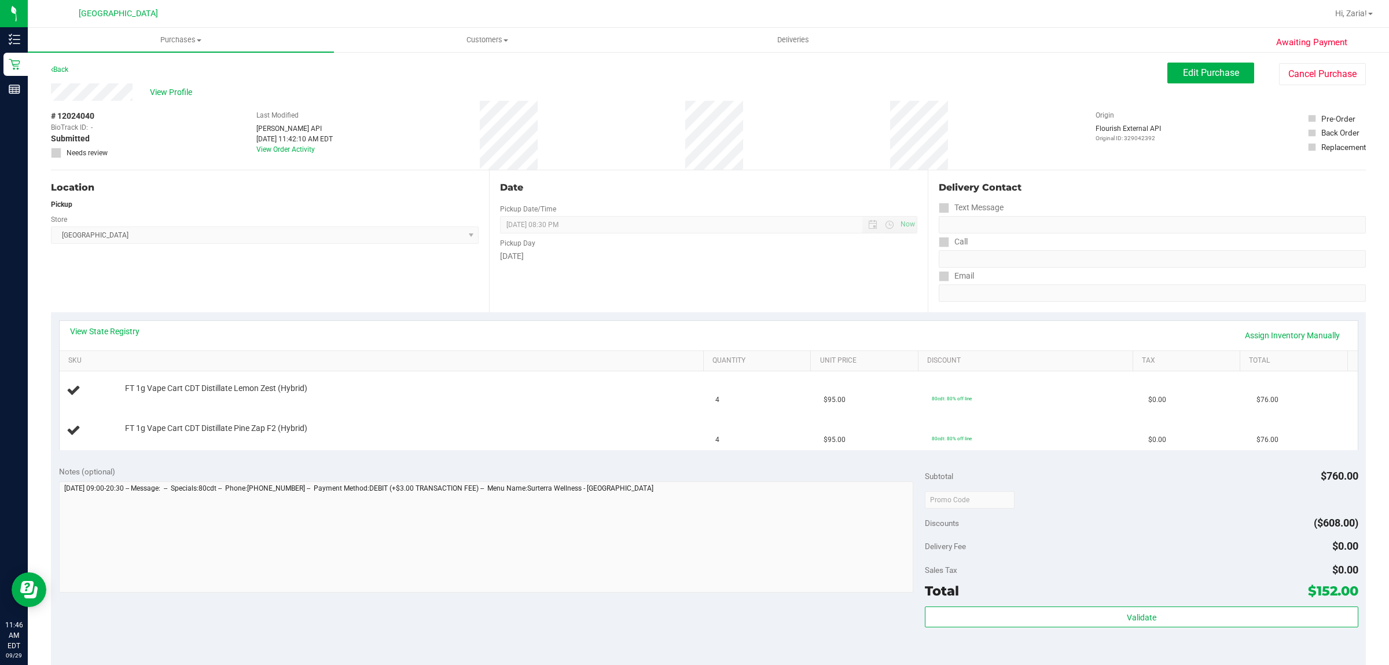
click at [303, 272] on div "Location Pickup Store Boynton Beach WC Select Store Bonita Springs WC Boynton B…" at bounding box center [270, 241] width 438 height 142
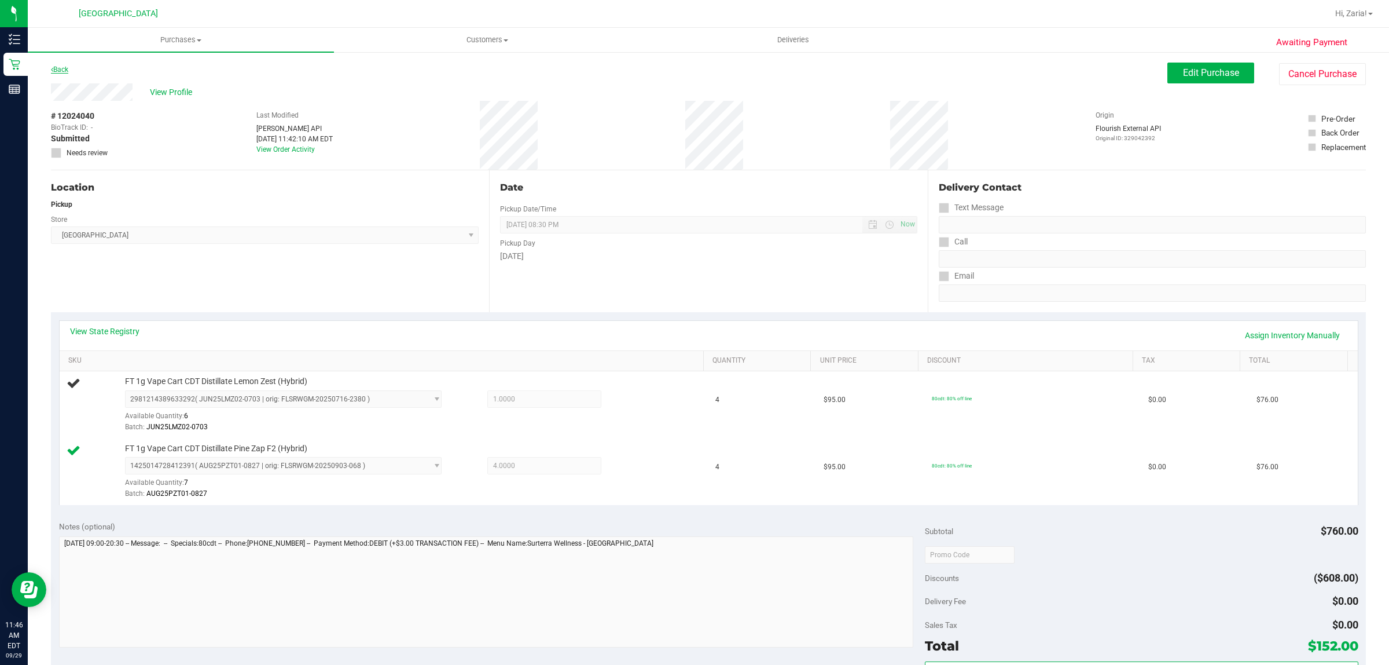
drag, startPoint x: 72, startPoint y: 68, endPoint x: 67, endPoint y: 69, distance: 6.0
click at [71, 68] on div "Back Edit Purchase Cancel Purchase" at bounding box center [708, 73] width 1315 height 21
click at [59, 72] on link "Back" at bounding box center [59, 69] width 17 height 8
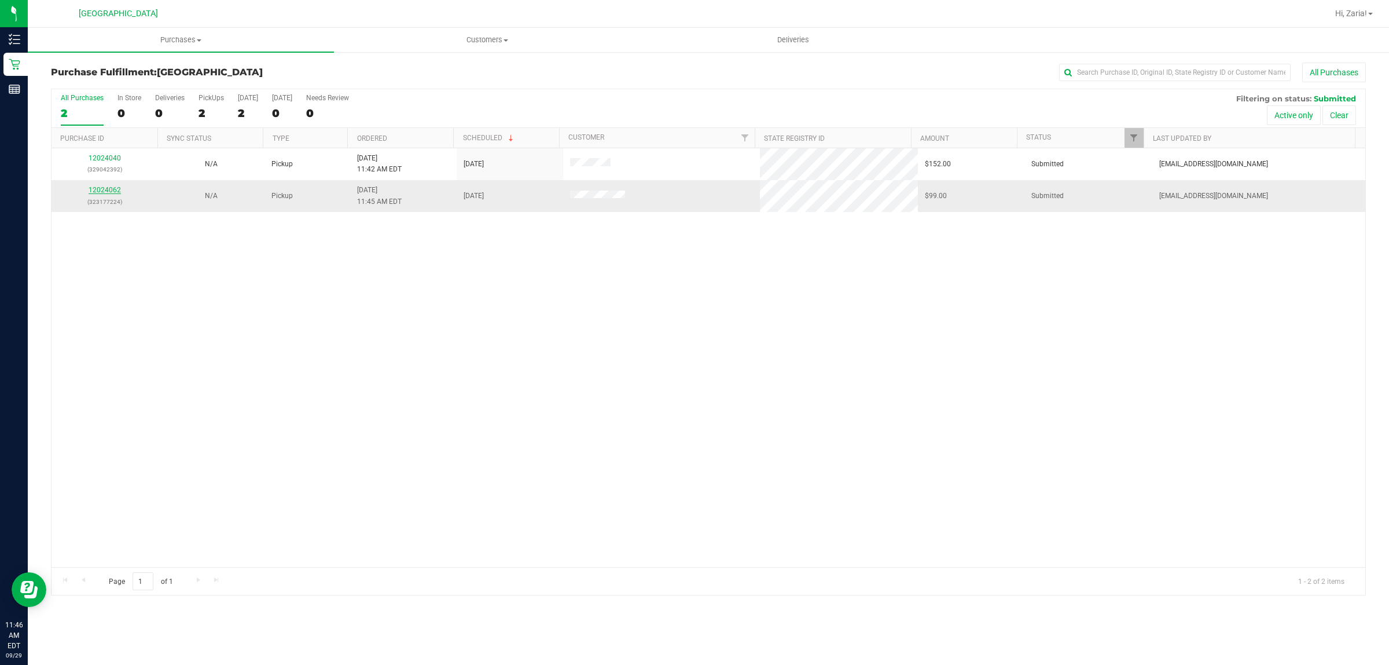
click at [91, 190] on link "12024062" at bounding box center [105, 190] width 32 height 8
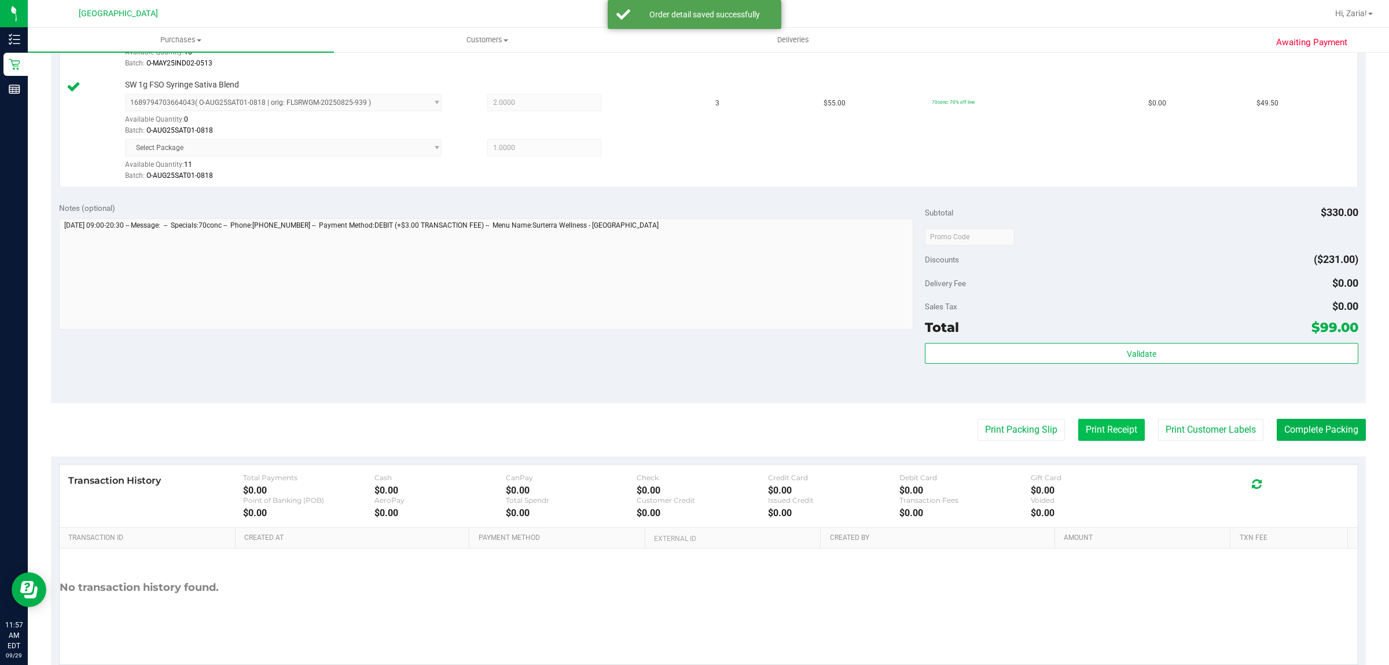
scroll to position [434, 0]
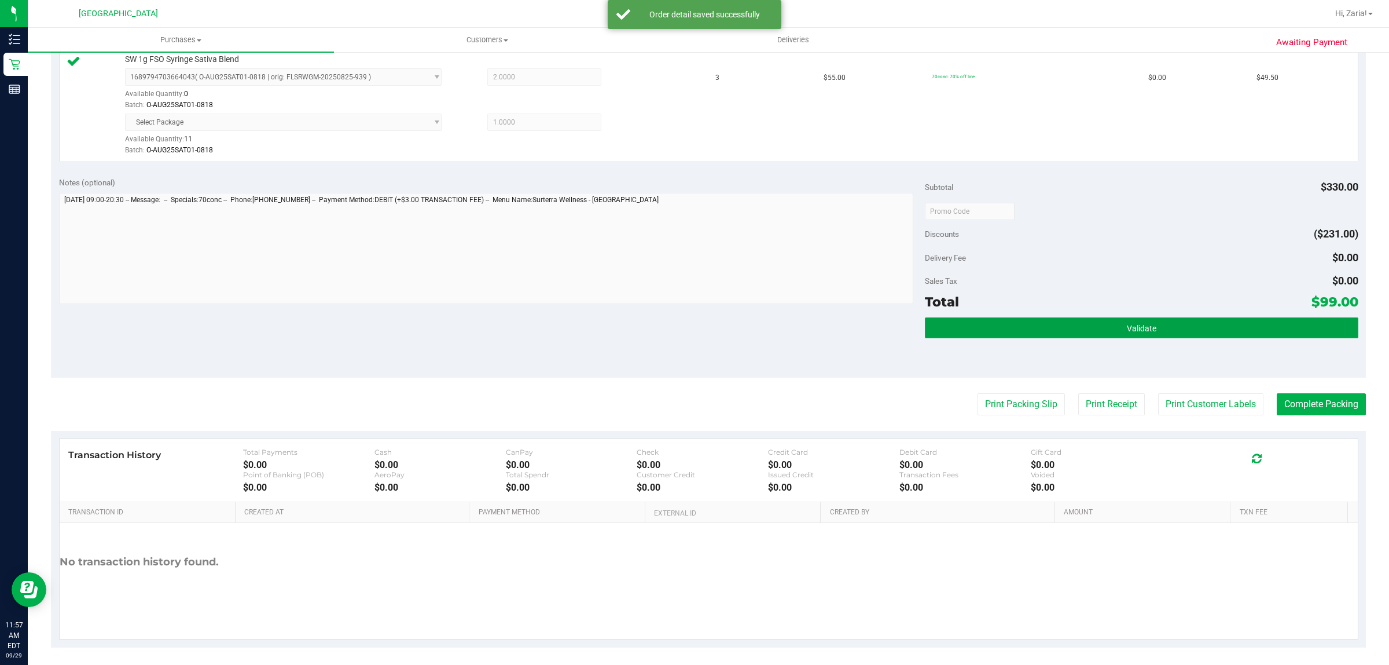
click at [1075, 334] on button "Validate" at bounding box center [1141, 327] width 433 height 21
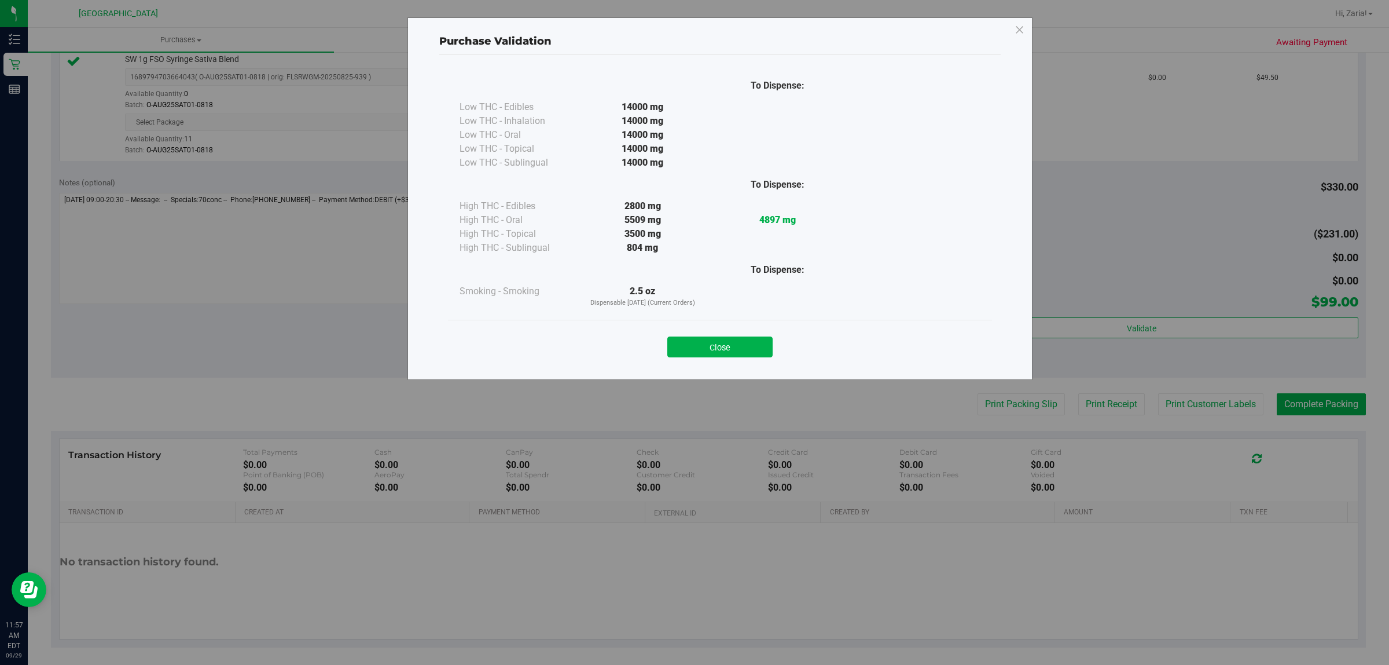
click at [721, 354] on button "Close" at bounding box center [719, 346] width 105 height 21
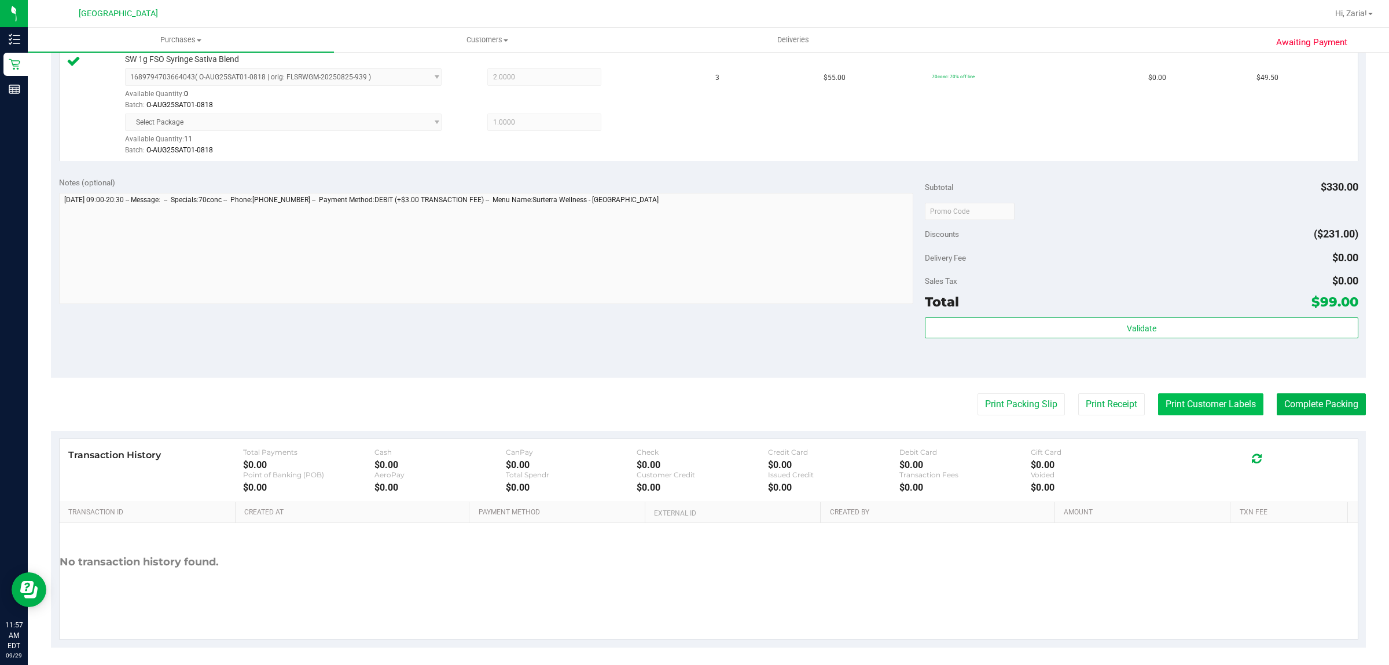
click at [1184, 406] on button "Print Customer Labels" at bounding box center [1210, 404] width 105 height 22
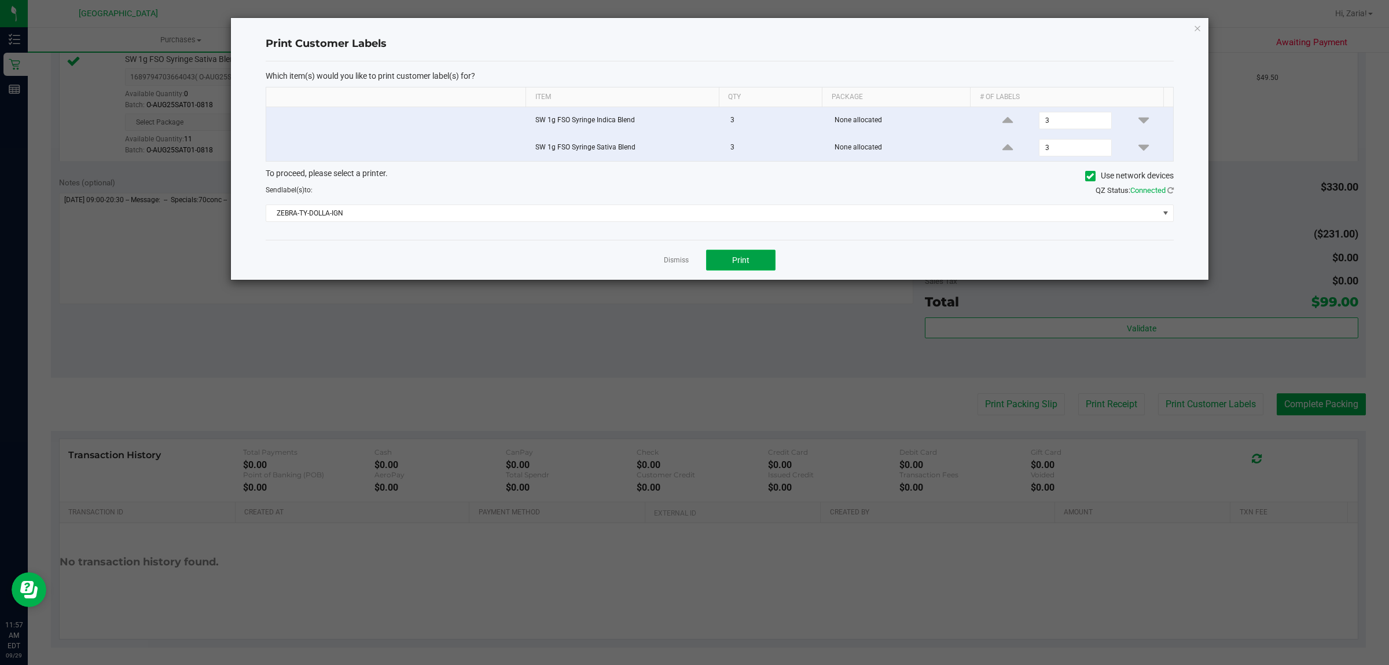
click at [770, 261] on button "Print" at bounding box center [740, 259] width 69 height 21
click at [1200, 29] on icon "button" at bounding box center [1198, 28] width 8 height 14
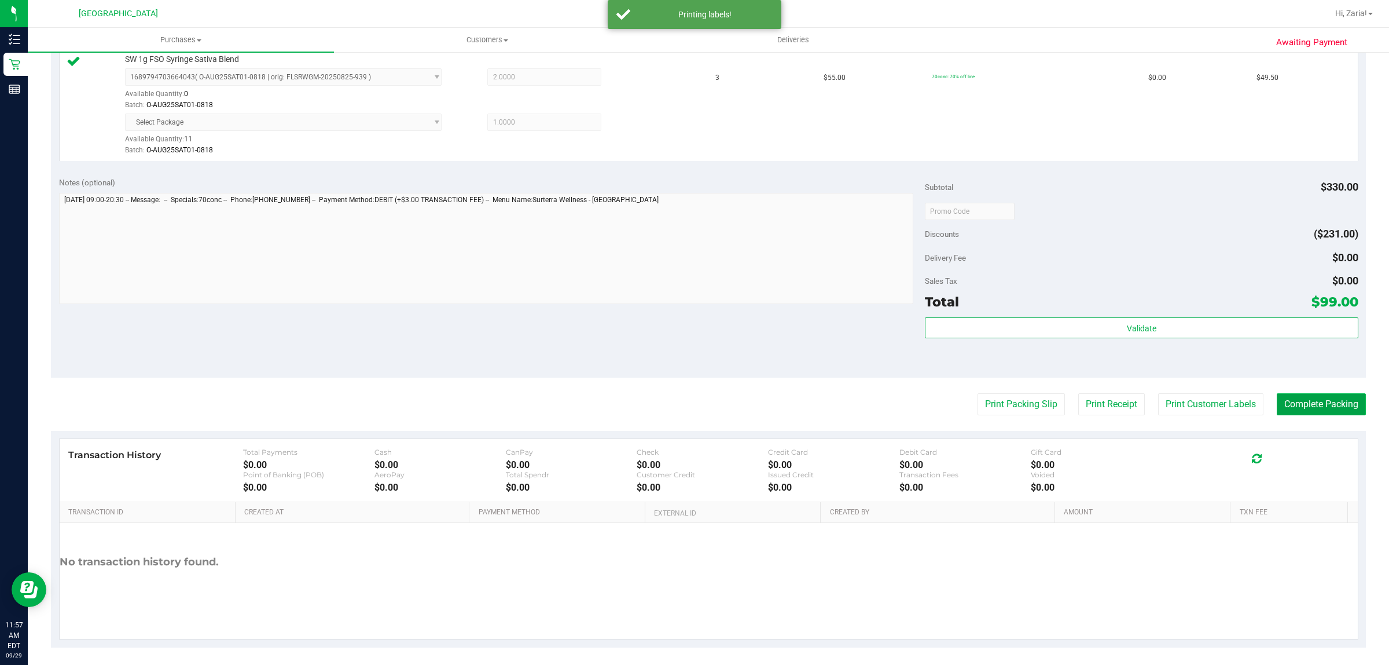
click at [1328, 409] on button "Complete Packing" at bounding box center [1321, 404] width 89 height 22
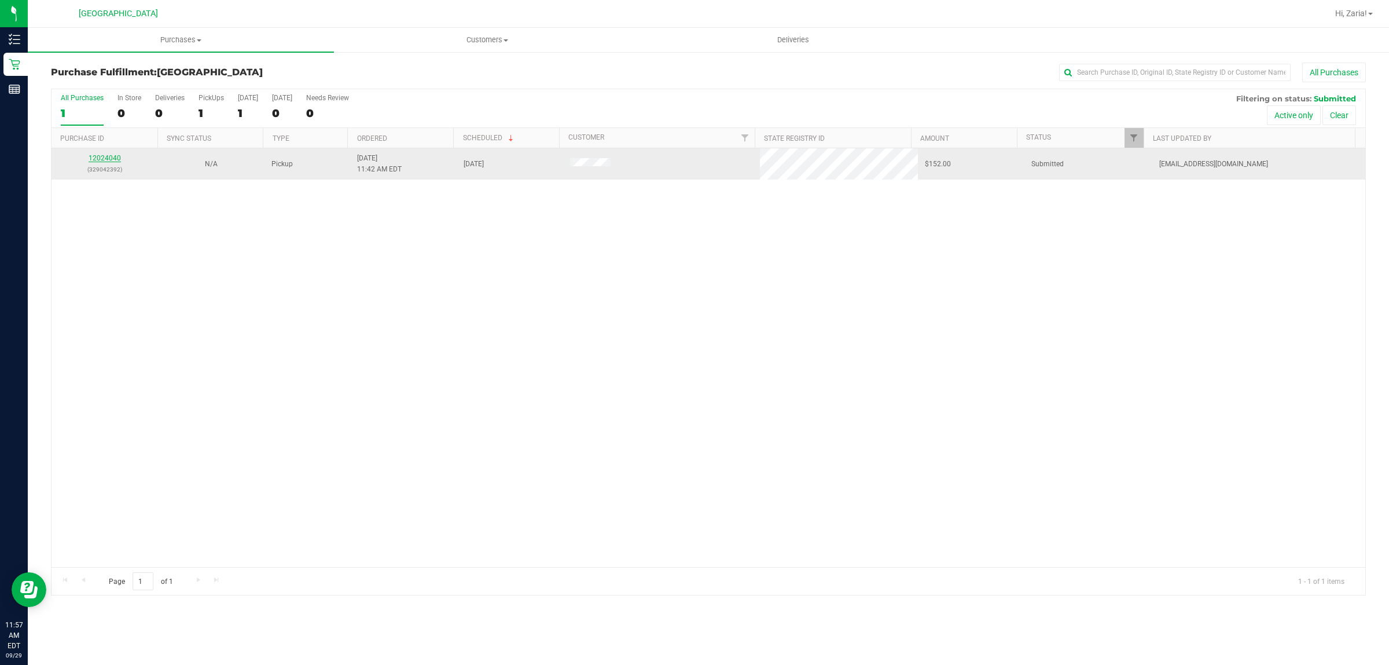
click at [116, 157] on link "12024040" at bounding box center [105, 158] width 32 height 8
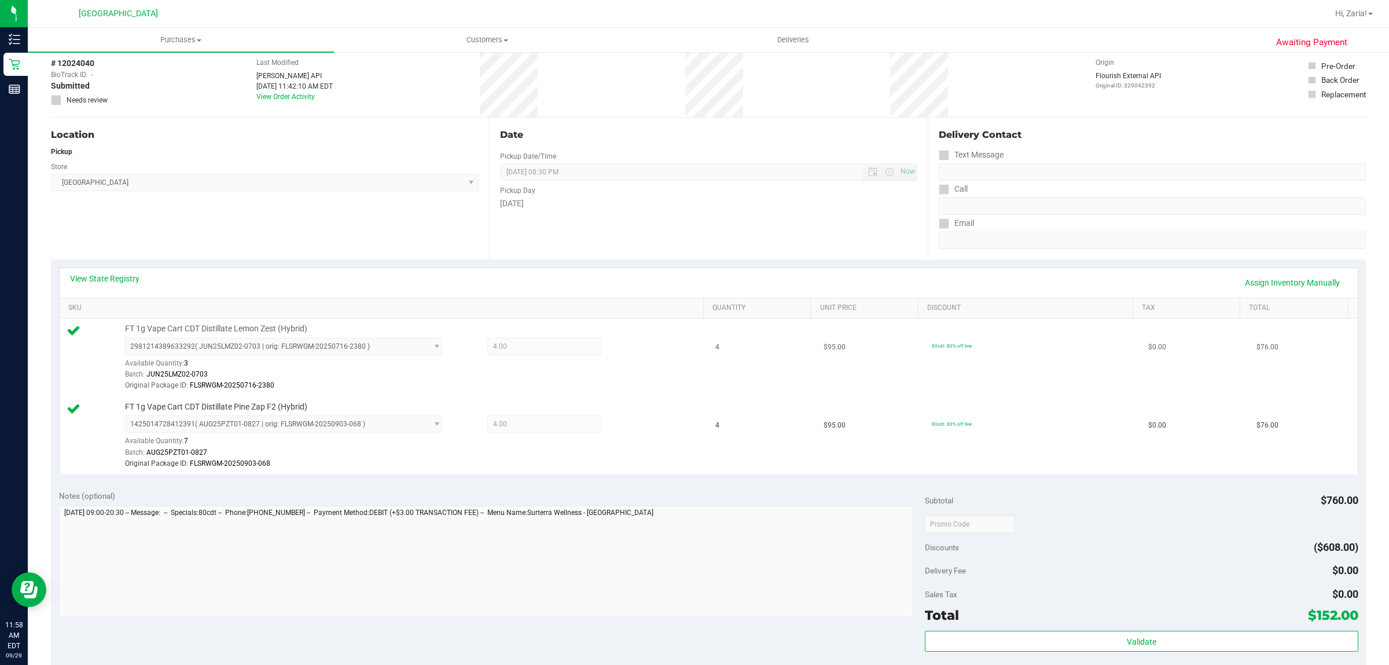
scroll to position [145, 0]
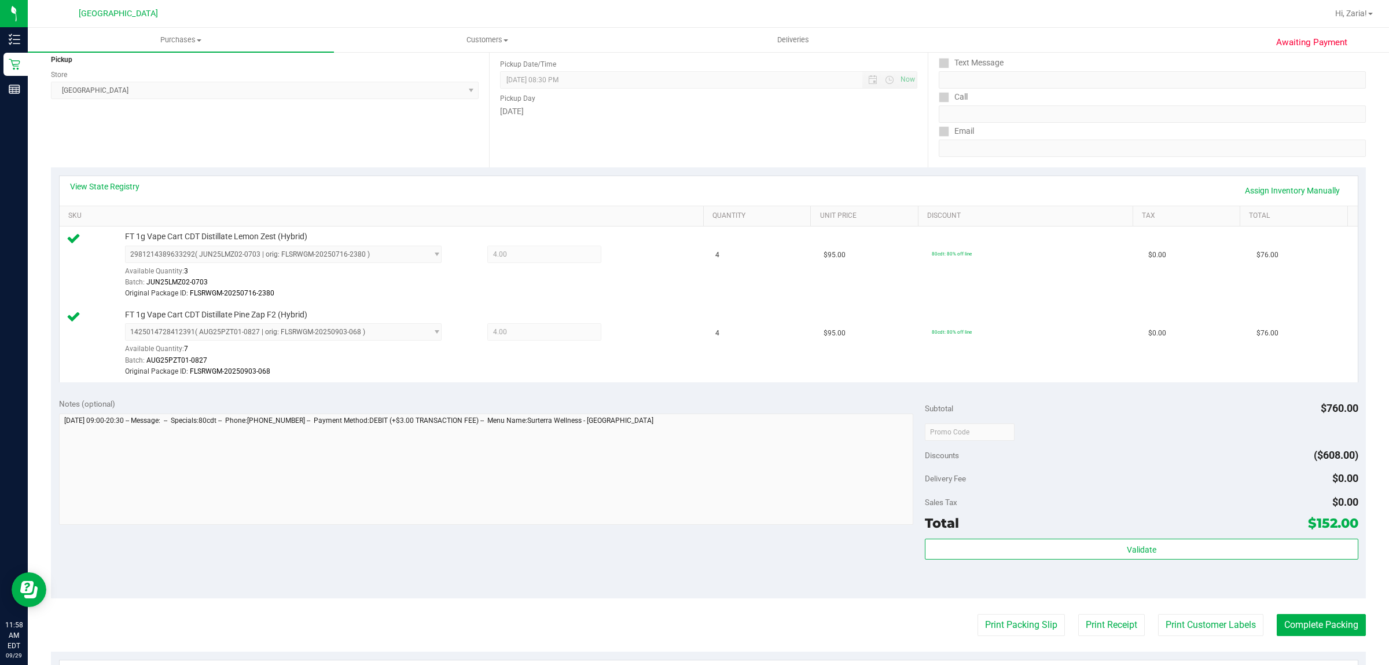
click at [1097, 571] on div "Validate" at bounding box center [1141, 564] width 433 height 52
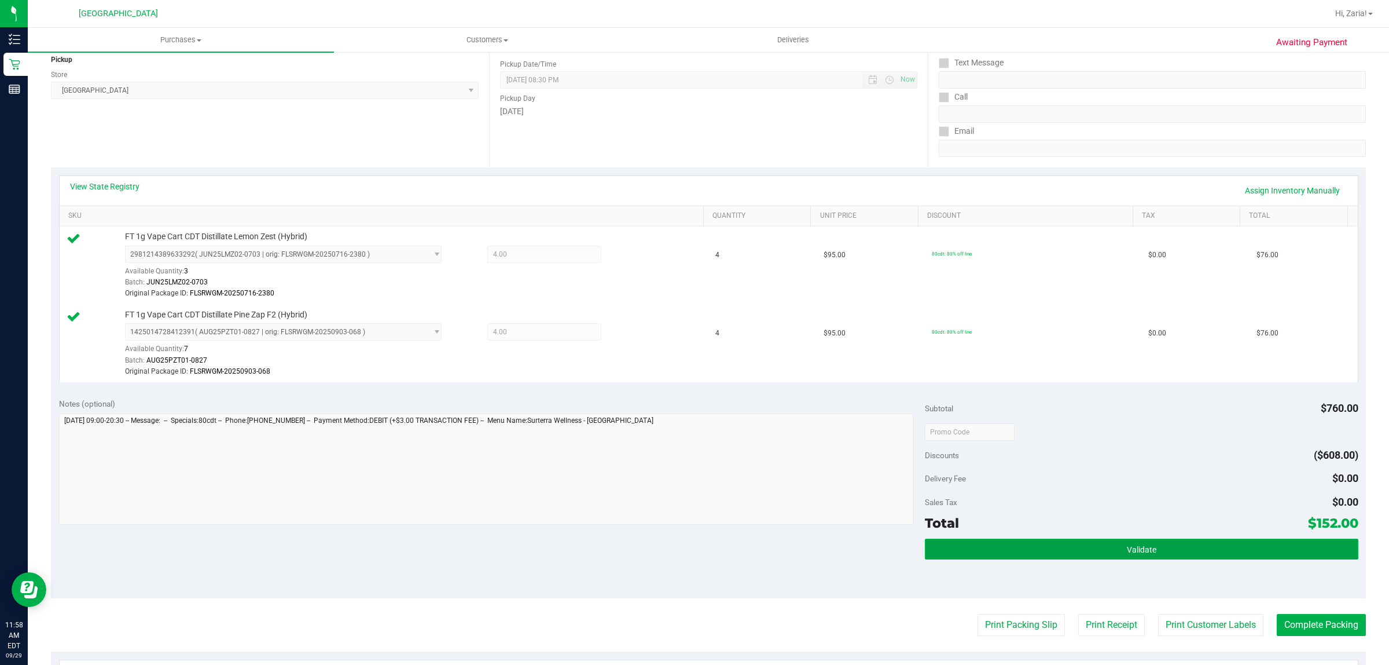
click at [1098, 557] on button "Validate" at bounding box center [1141, 548] width 433 height 21
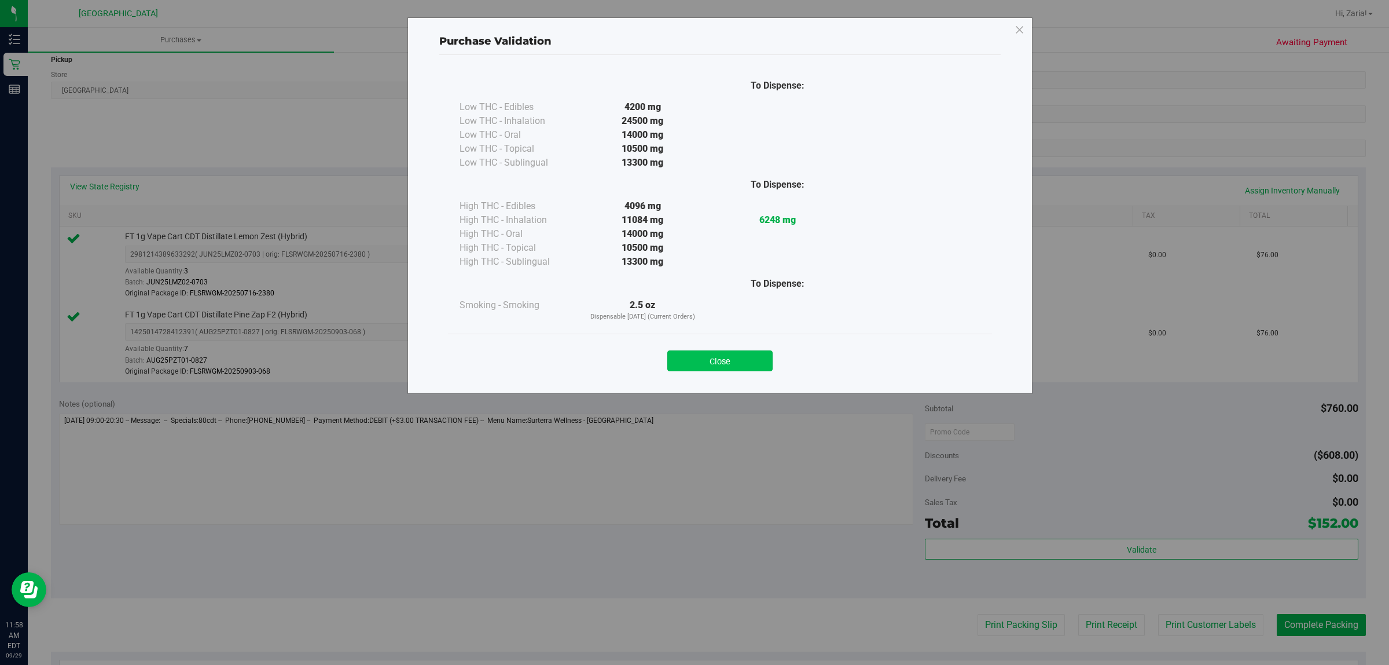
click at [763, 366] on button "Close" at bounding box center [719, 360] width 105 height 21
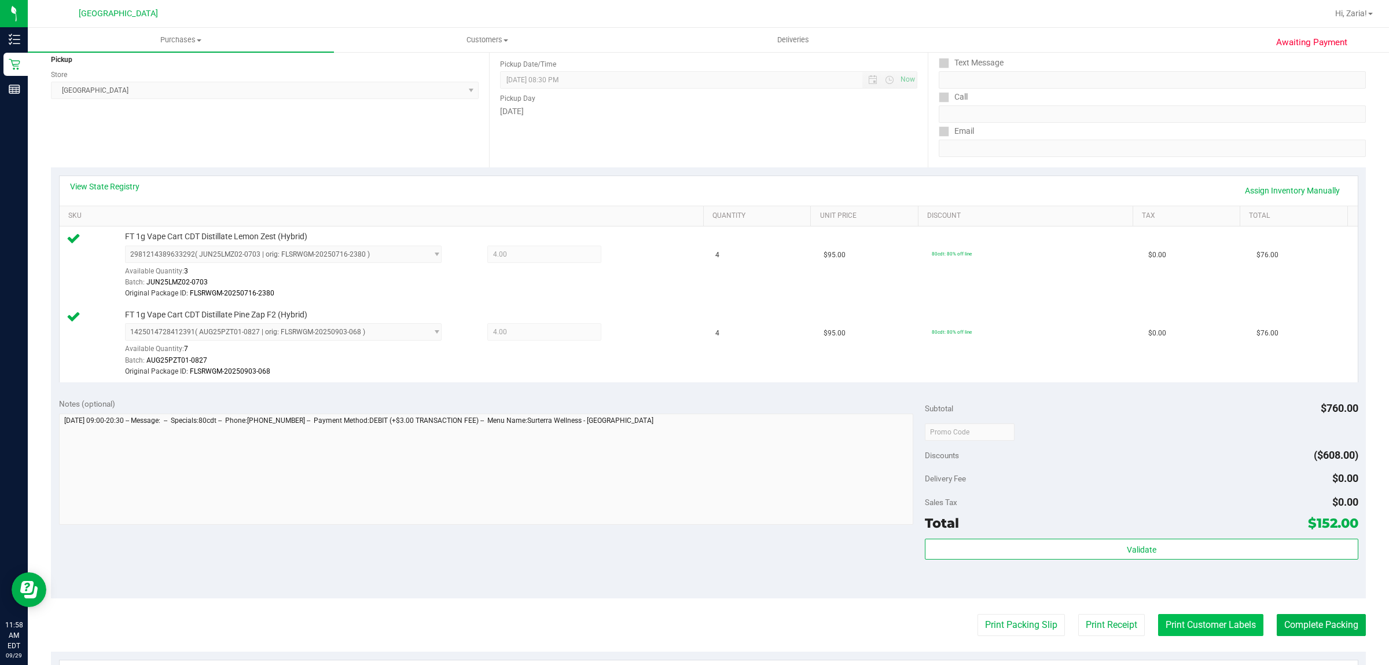
click at [1169, 634] on button "Print Customer Labels" at bounding box center [1210, 625] width 105 height 22
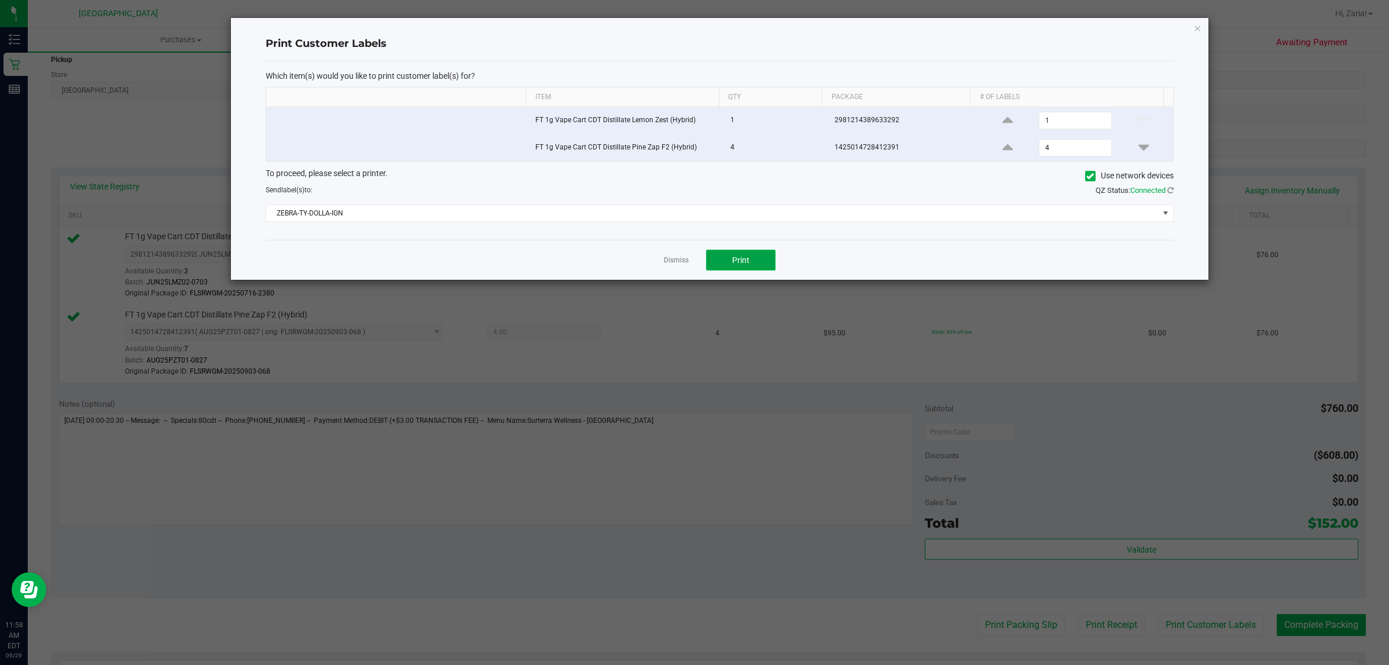
click at [774, 269] on button "Print" at bounding box center [740, 259] width 69 height 21
click at [1192, 27] on div "Print Customer Labels Which item(s) would you like to print customer label(s) f…" at bounding box center [720, 149] width 978 height 262
click at [1194, 27] on icon "button" at bounding box center [1198, 28] width 8 height 14
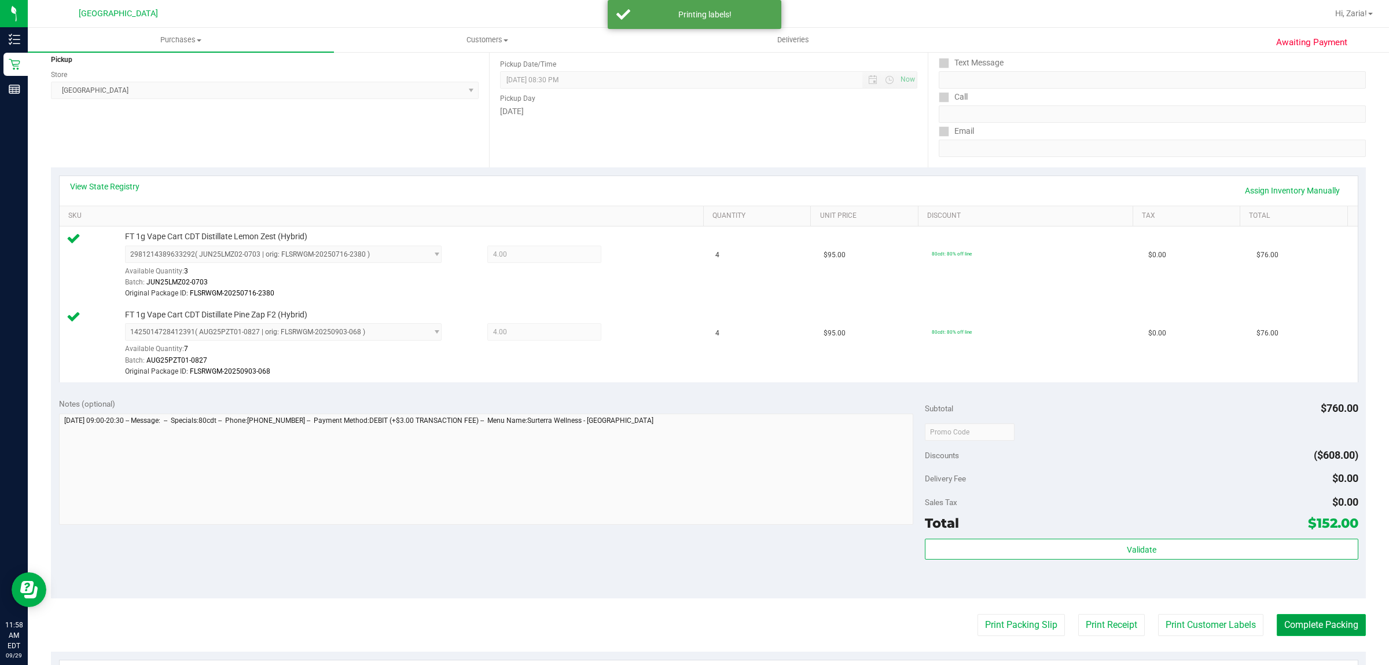
click at [1339, 631] on button "Complete Packing" at bounding box center [1321, 625] width 89 height 22
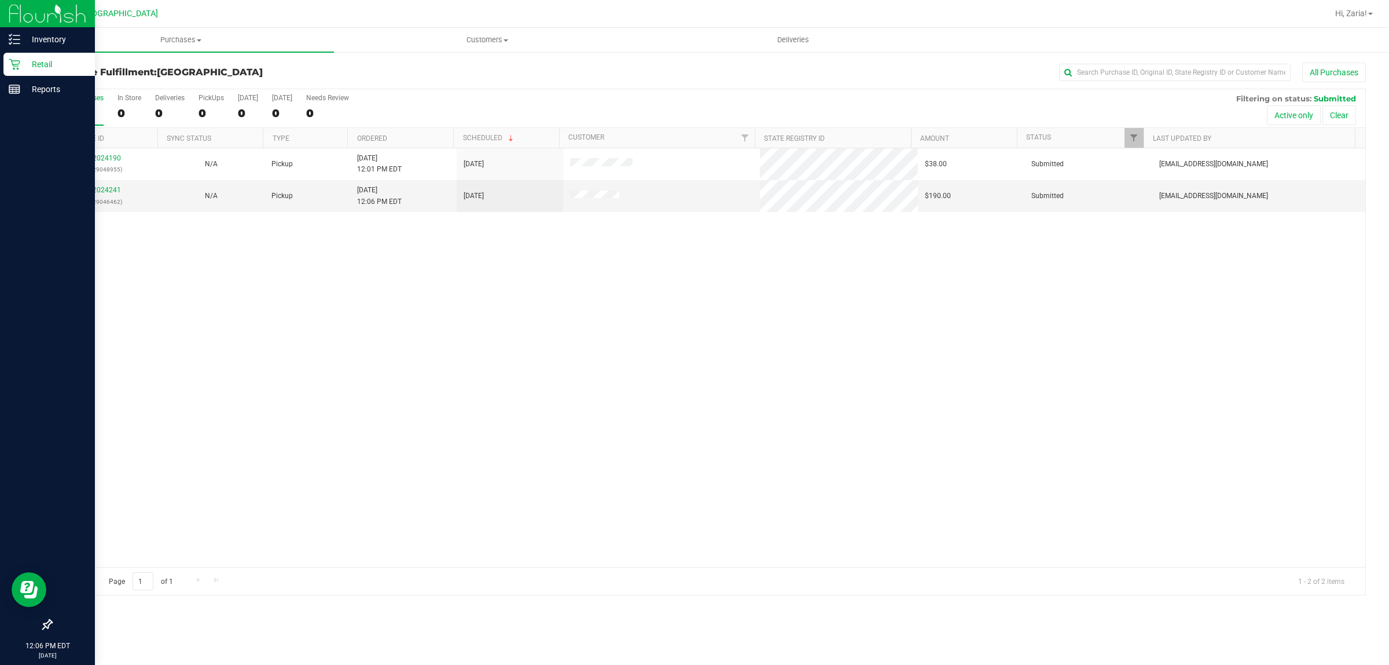
click at [45, 61] on p "Retail" at bounding box center [54, 64] width 69 height 14
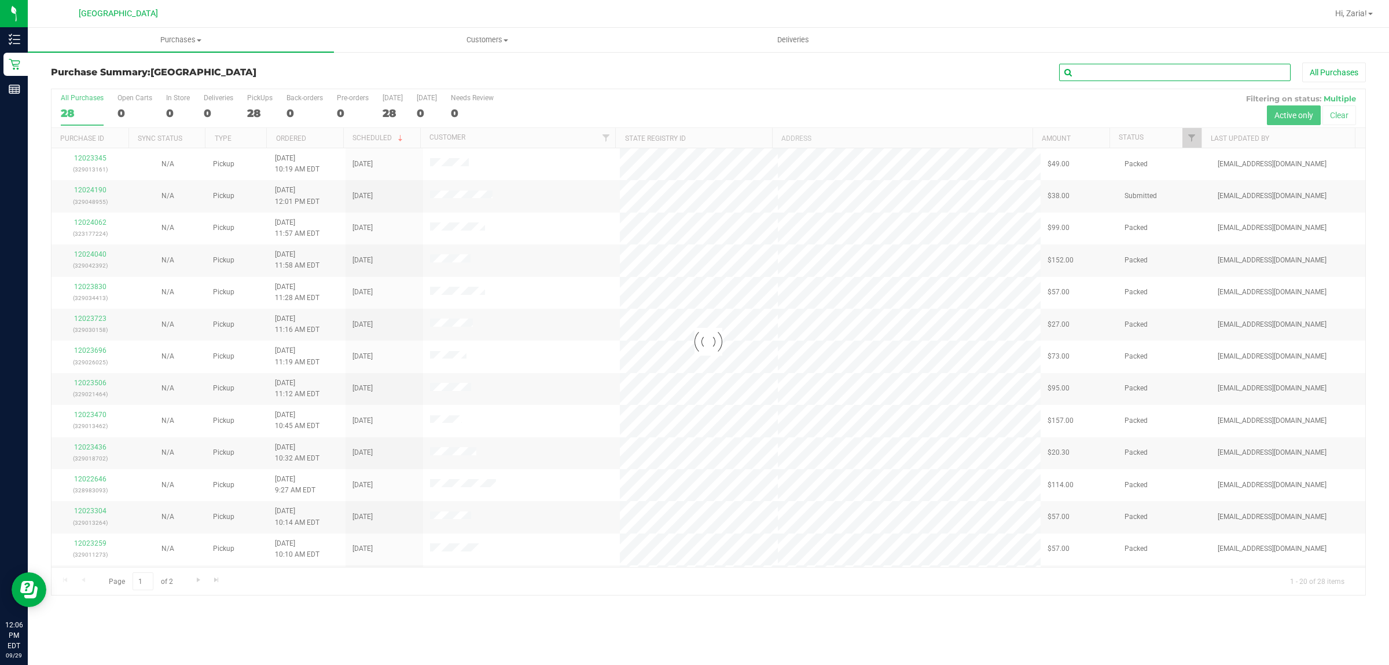
click at [1120, 79] on input "text" at bounding box center [1175, 72] width 232 height 17
type input "mer"
click at [1118, 78] on input "mer" at bounding box center [1175, 72] width 232 height 17
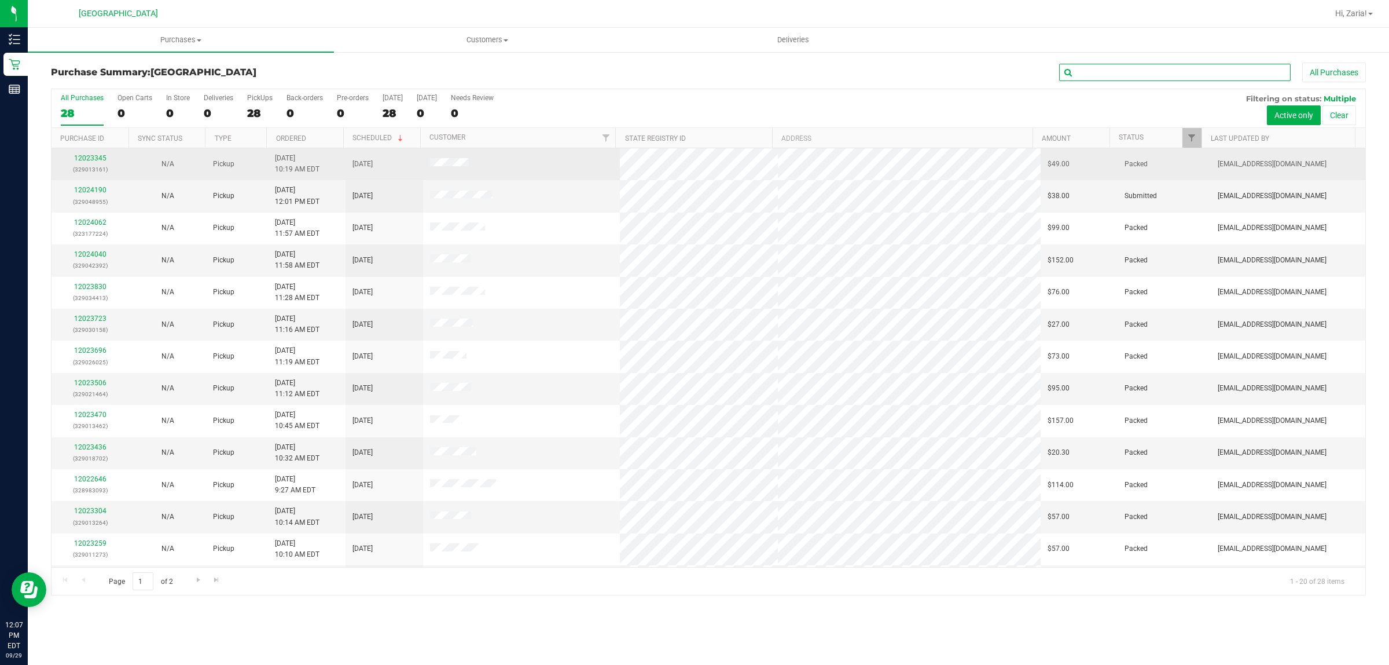
scroll to position [224, 0]
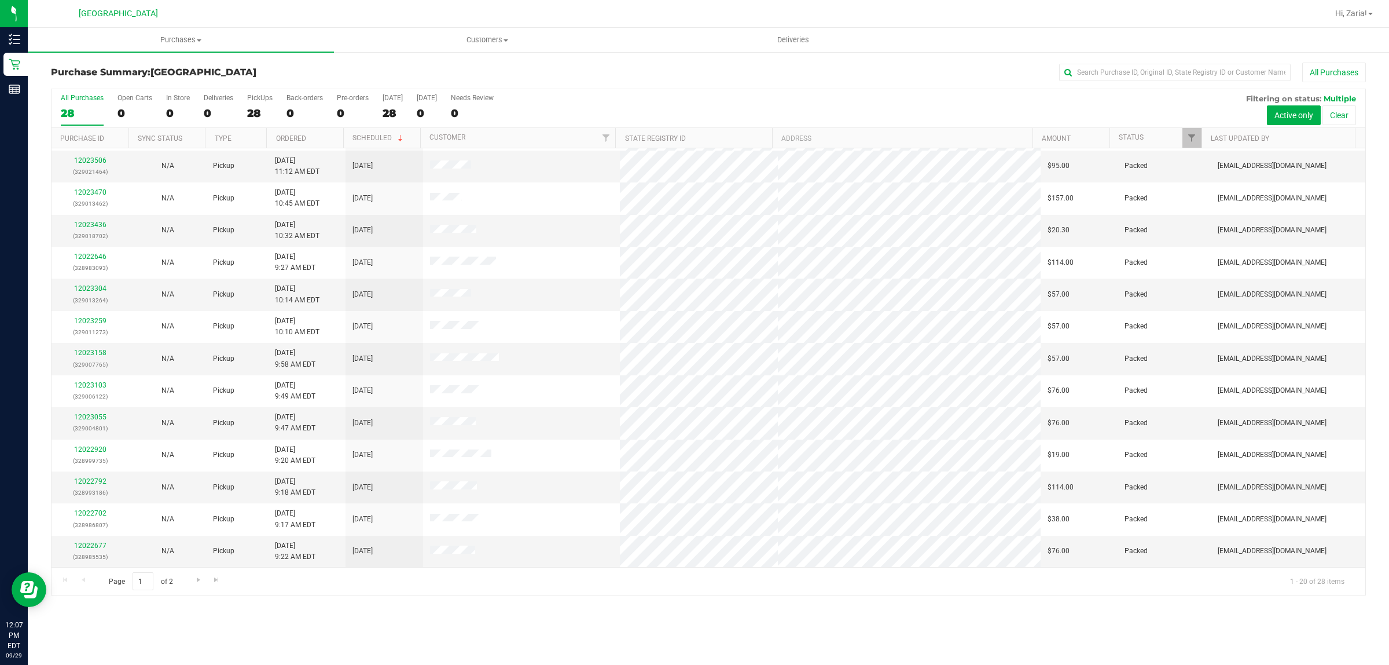
click at [33, 65] on div "Purchase Summary: Boynton Beach WC All Purchases All Purchases 28 Open Carts 0 …" at bounding box center [708, 329] width 1361 height 556
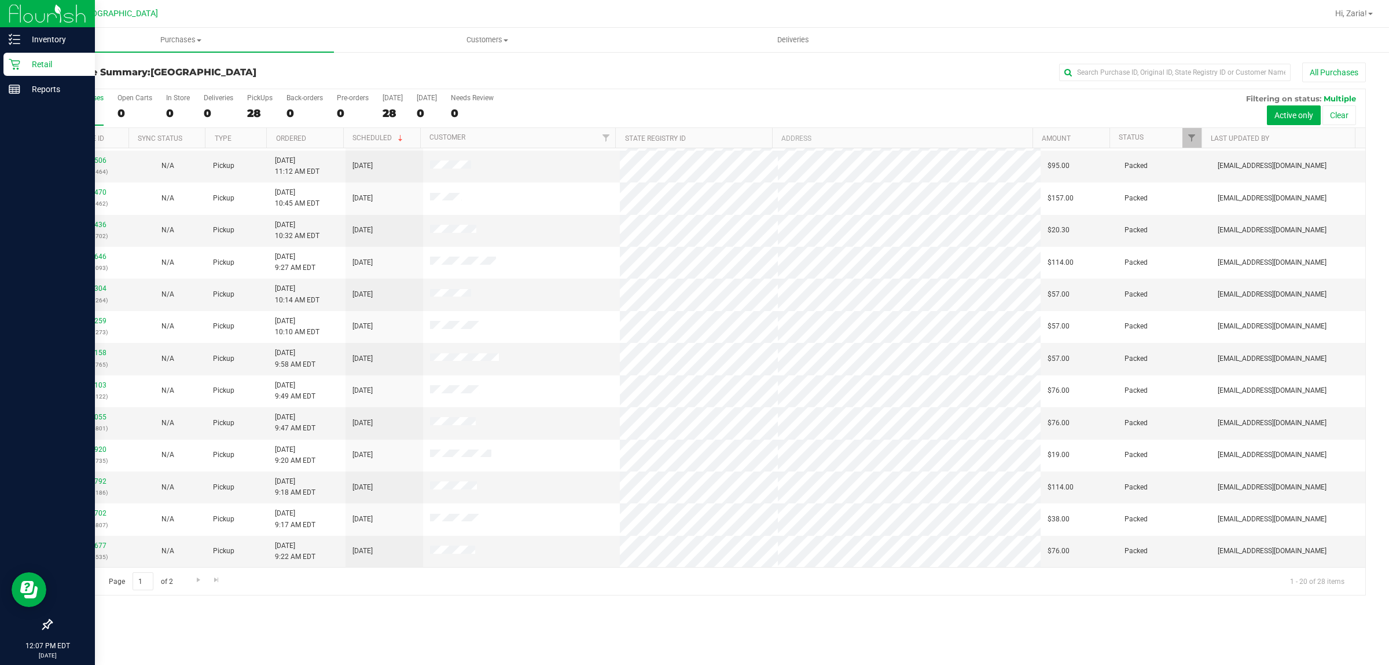
click at [1, 56] on link "Retail" at bounding box center [47, 65] width 95 height 25
click at [3, 56] on link "Retail" at bounding box center [47, 65] width 95 height 25
click at [39, 62] on p "Retail" at bounding box center [54, 64] width 69 height 14
click at [44, 51] on link "Inventory" at bounding box center [47, 40] width 95 height 25
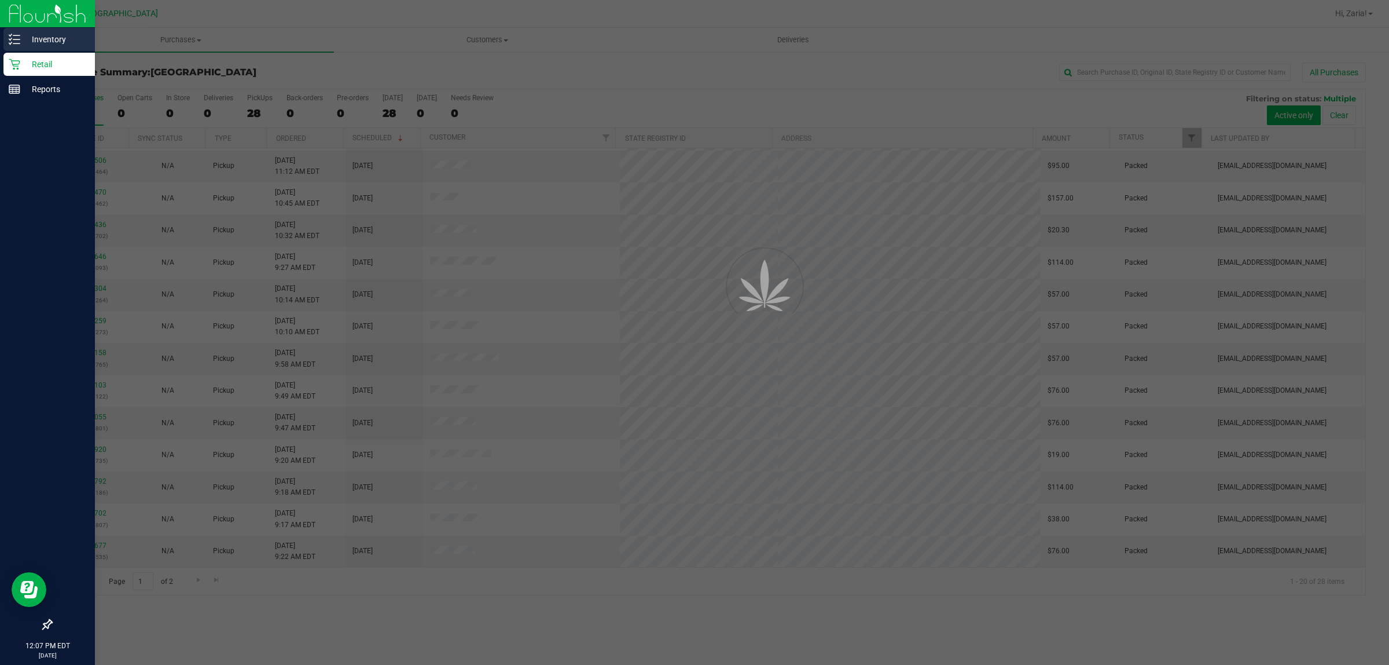
click at [52, 34] on p "Inventory" at bounding box center [54, 39] width 69 height 14
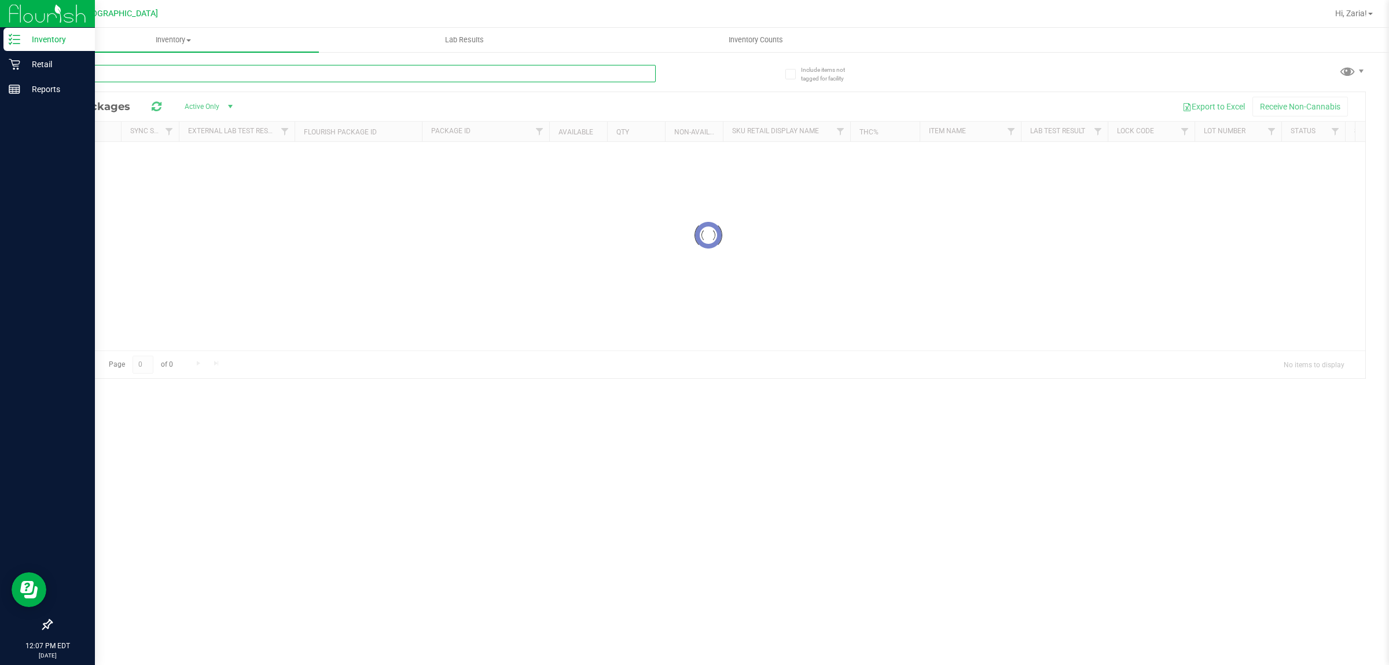
click at [142, 76] on input "text" at bounding box center [353, 73] width 605 height 17
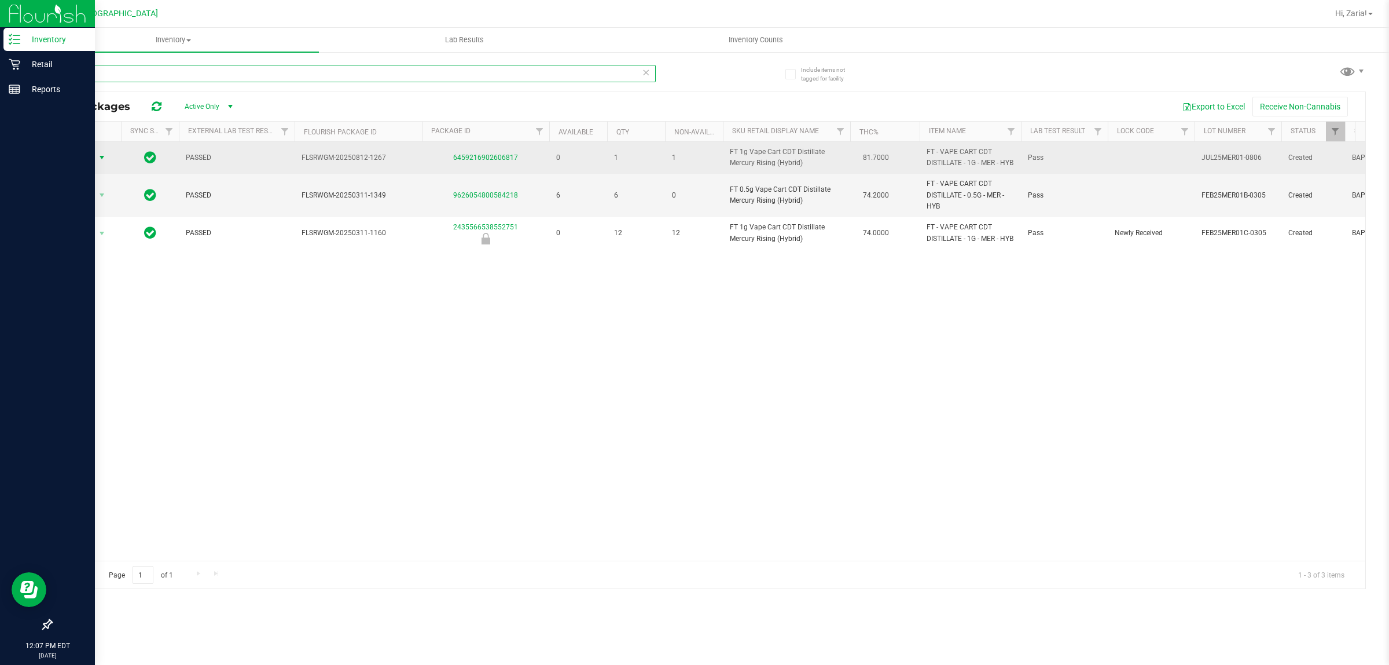
type input "mer"
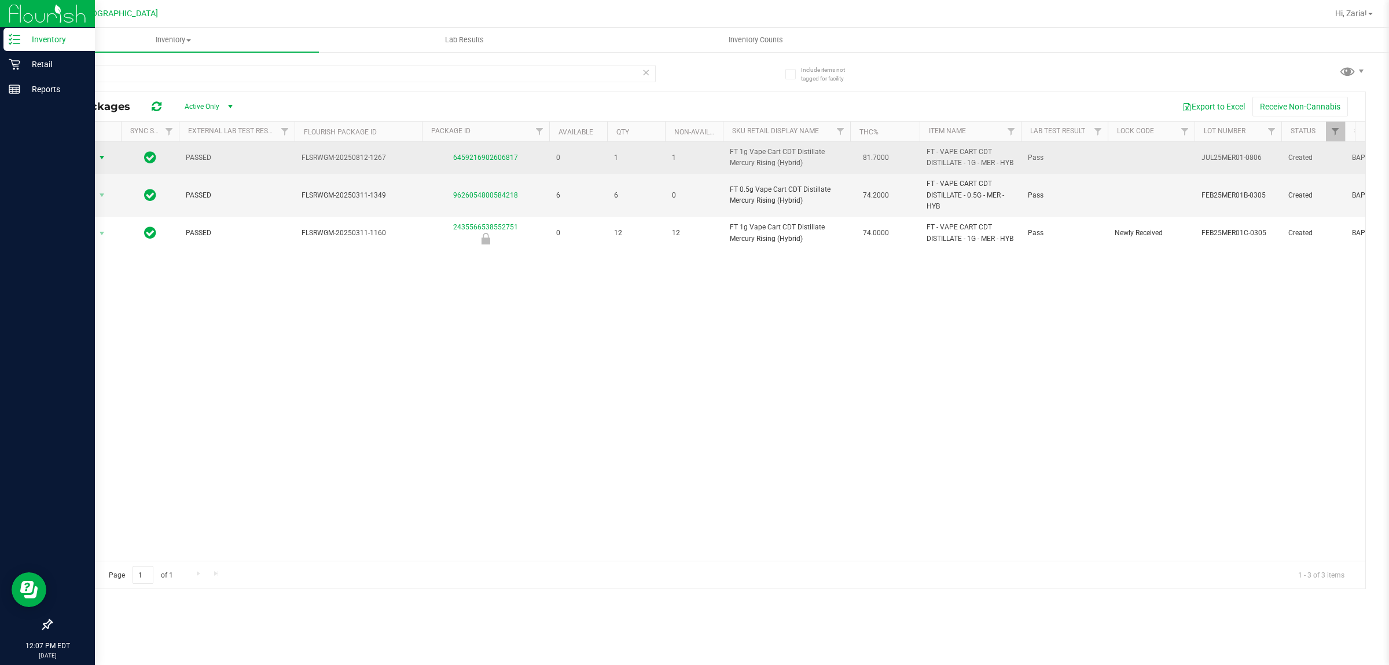
click at [85, 163] on span "Action" at bounding box center [78, 157] width 31 height 16
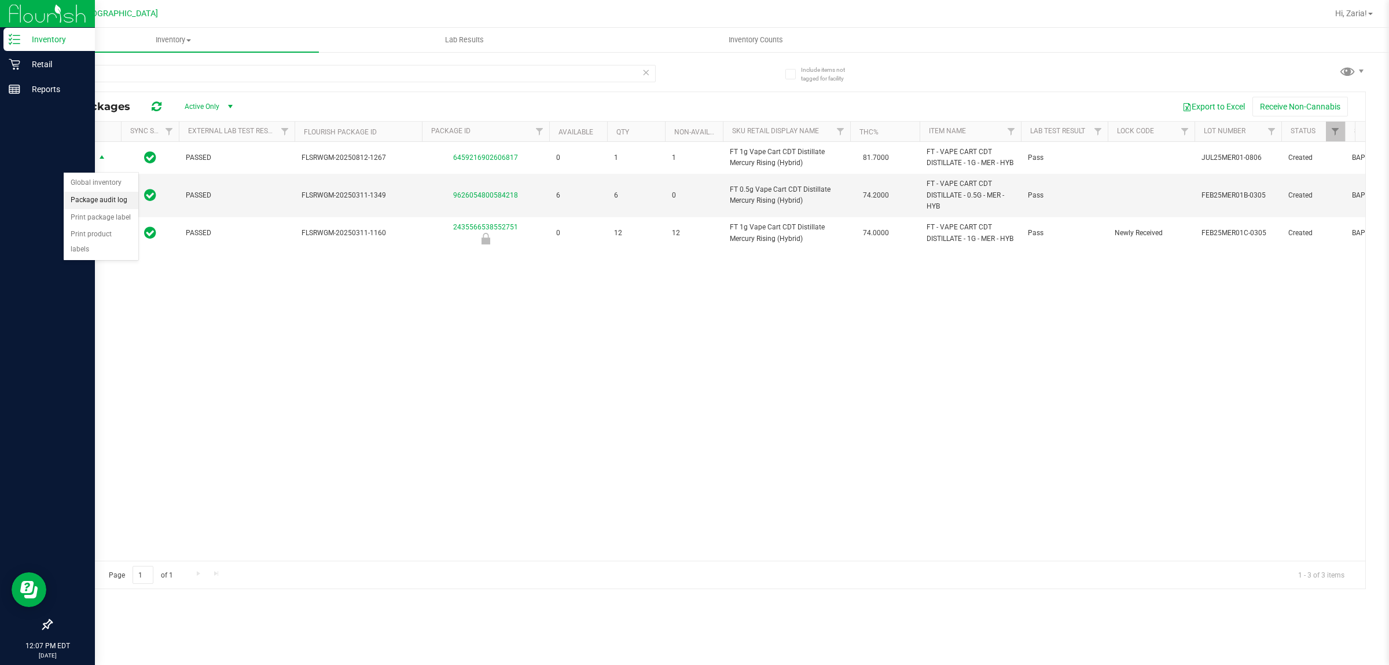
click at [105, 199] on li "Package audit log" at bounding box center [101, 200] width 75 height 17
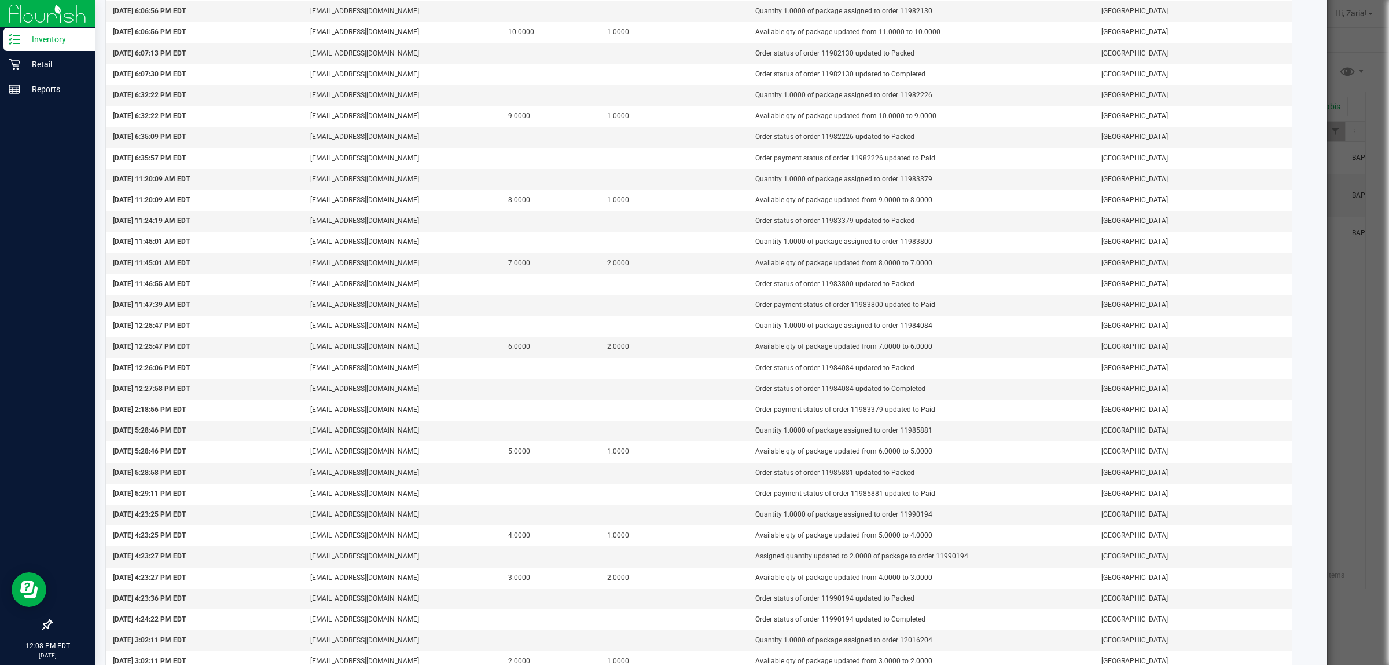
scroll to position [550, 0]
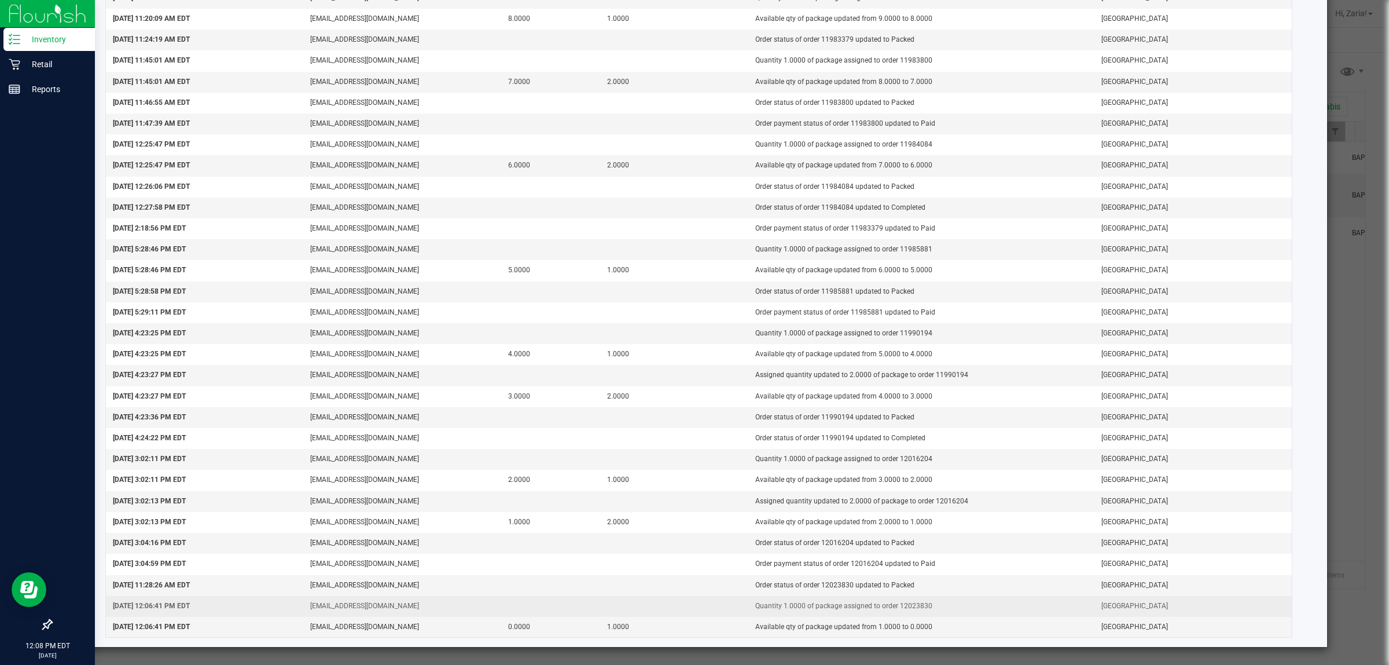
click at [903, 606] on td "Quantity 1.0000 of package assigned to order 12023830" at bounding box center [921, 606] width 346 height 21
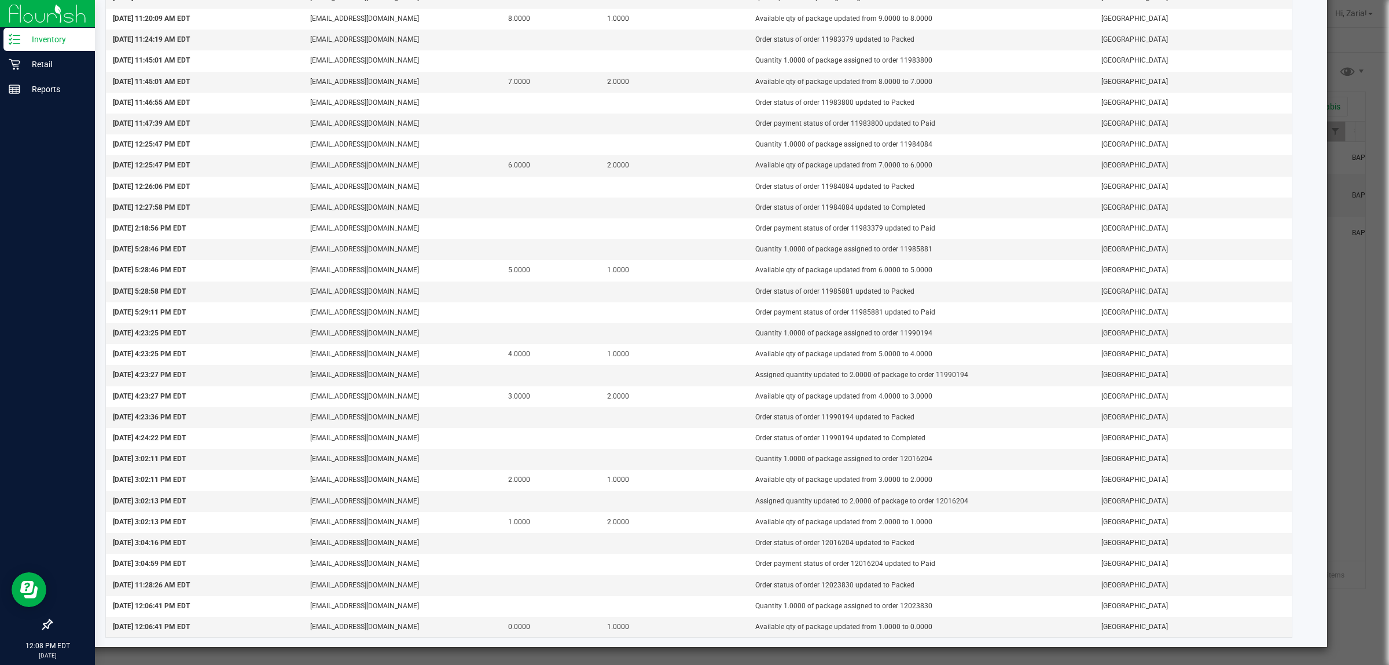
copy td "12023830"
click at [41, 136] on ngb-modal-window "Package Audit Log: FT - VAPE CART CDT DISTILLATE - 1G - MER - HYB (645921690260…" at bounding box center [699, 332] width 1398 height 665
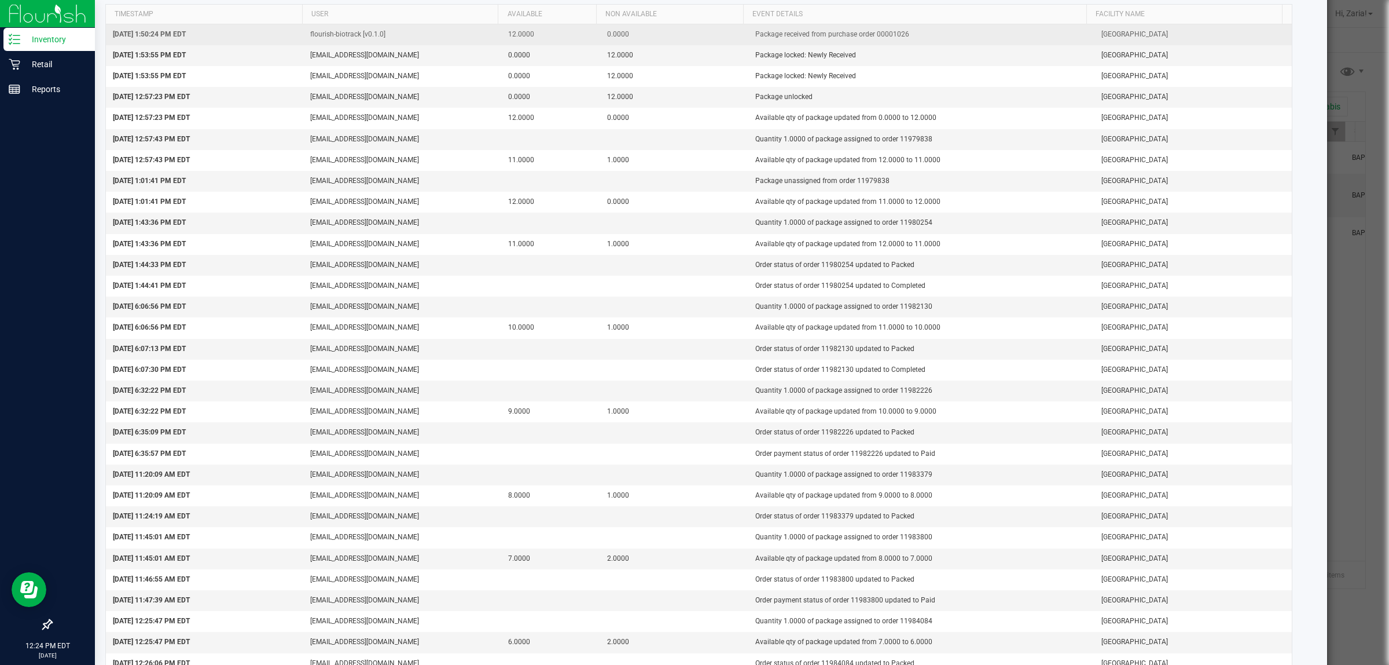
scroll to position [0, 0]
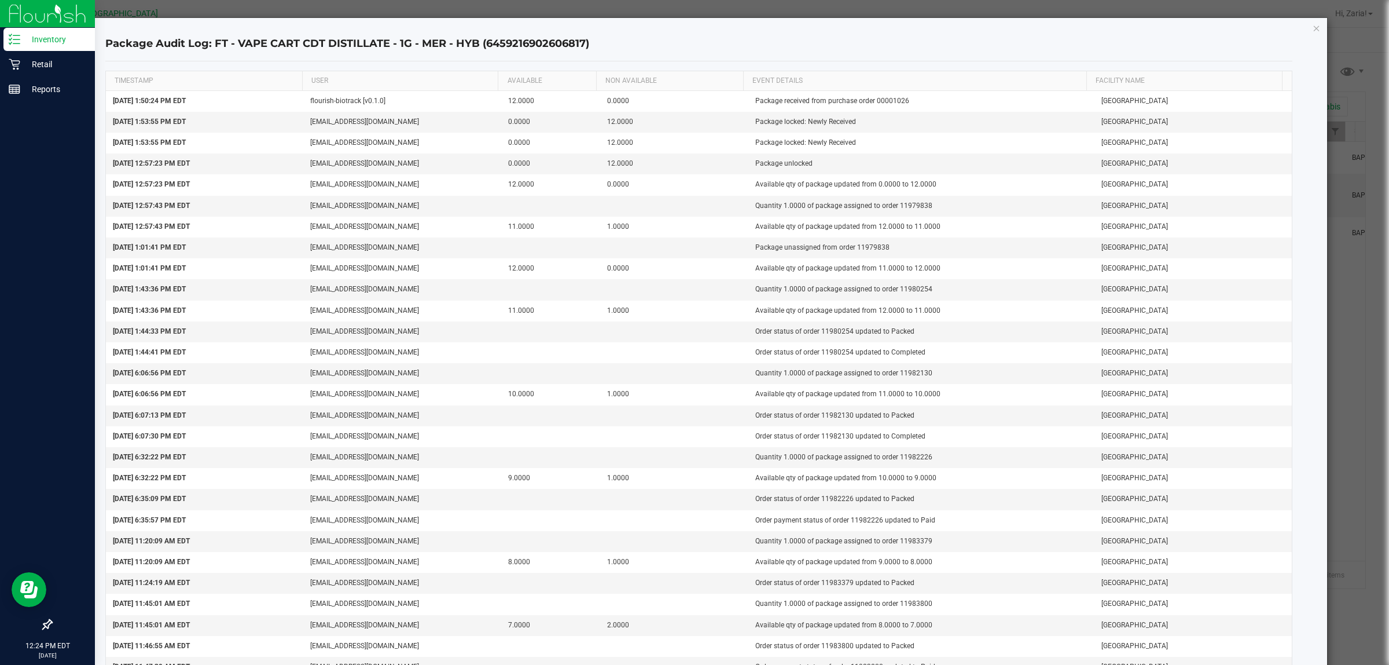
click at [1300, 30] on div "Package Audit Log: FT - VAPE CART CDT DISTILLATE - 1G - MER - HYB (645921690260…" at bounding box center [699, 604] width 1257 height 1172
click at [1301, 30] on div "Package Audit Log: FT - VAPE CART CDT DISTILLATE - 1G - MER - HYB (645921690260…" at bounding box center [699, 604] width 1257 height 1172
click at [1313, 27] on icon "button" at bounding box center [1317, 28] width 8 height 14
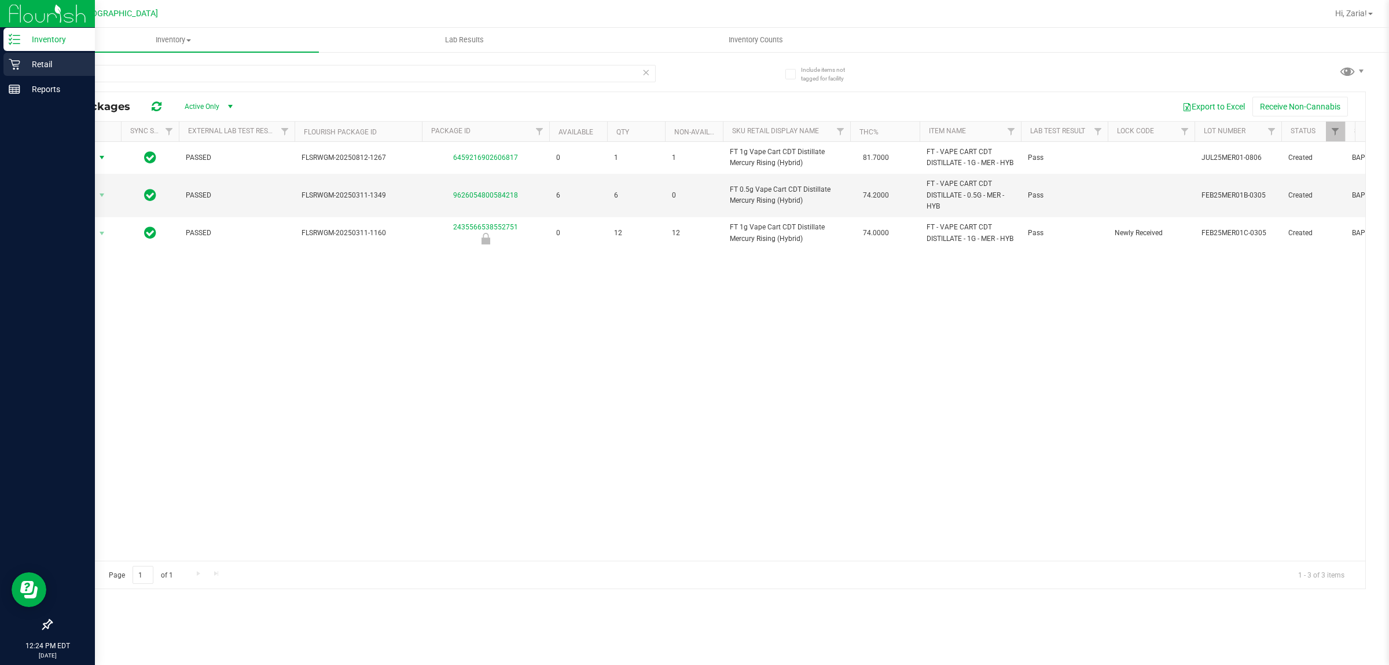
click at [27, 62] on p "Retail" at bounding box center [54, 64] width 69 height 14
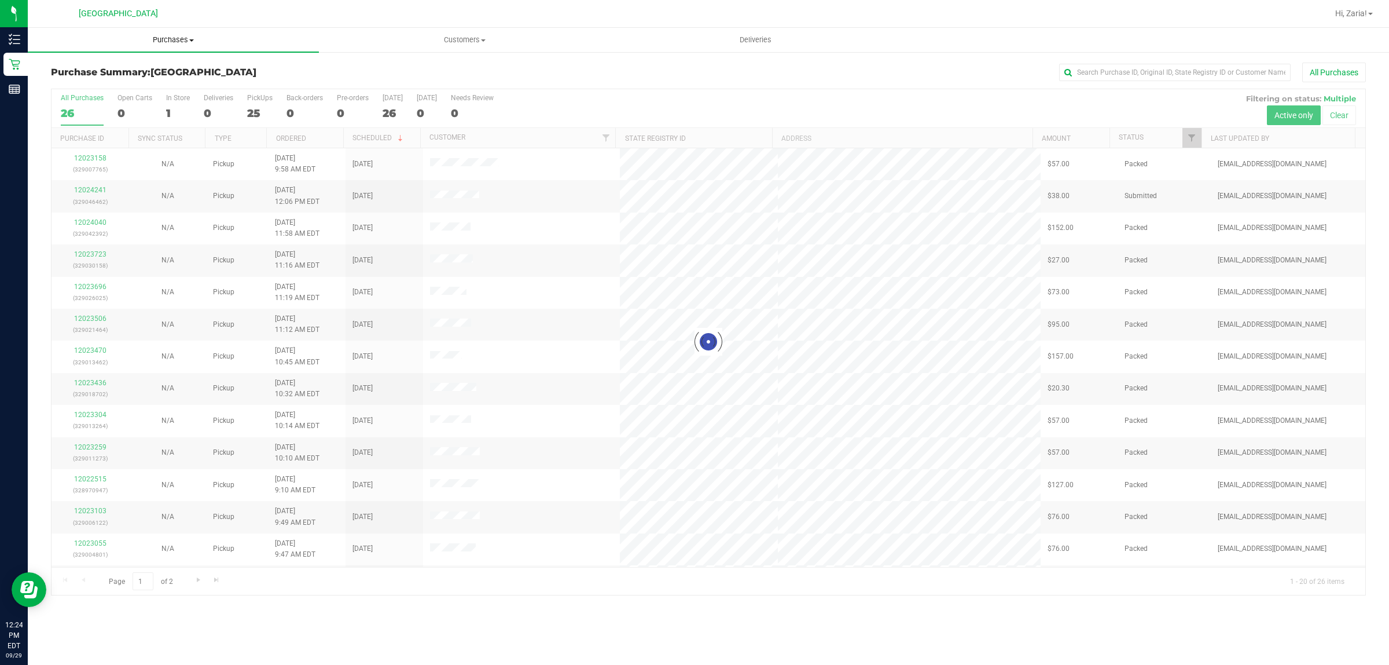
click at [179, 38] on span "Purchases" at bounding box center [173, 40] width 291 height 10
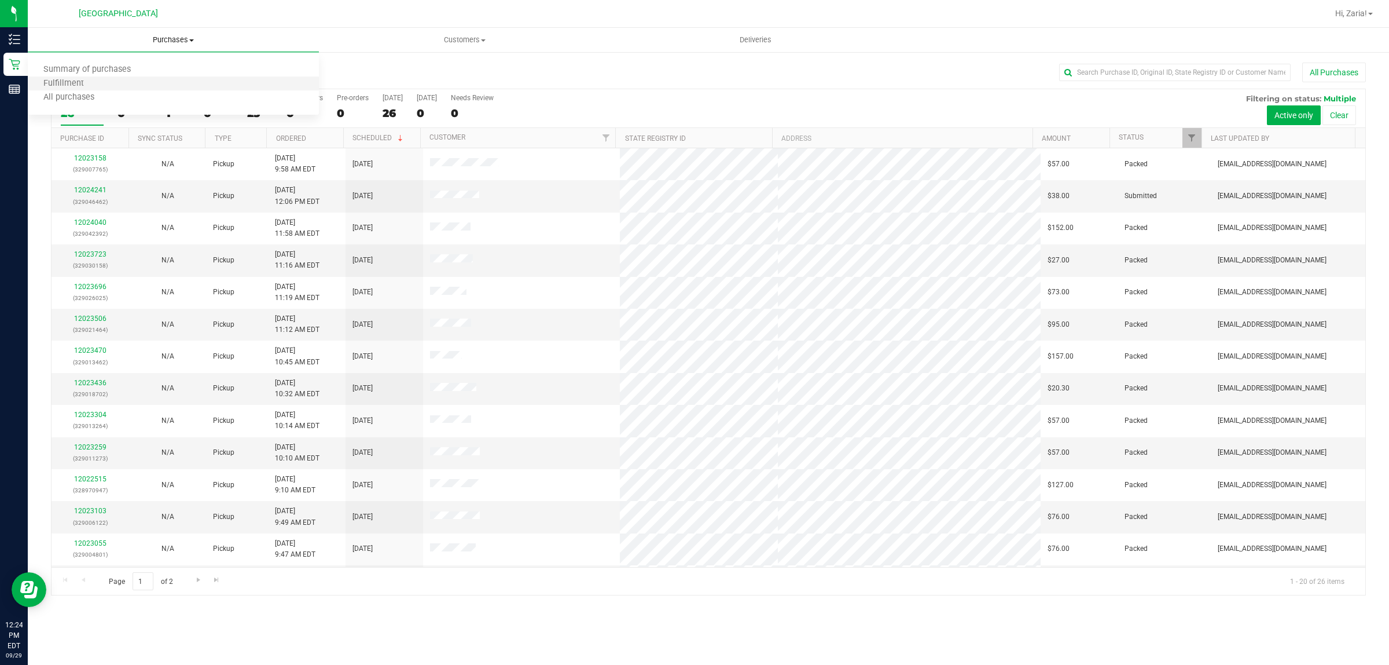
click at [177, 83] on li "Fulfillment" at bounding box center [173, 84] width 291 height 14
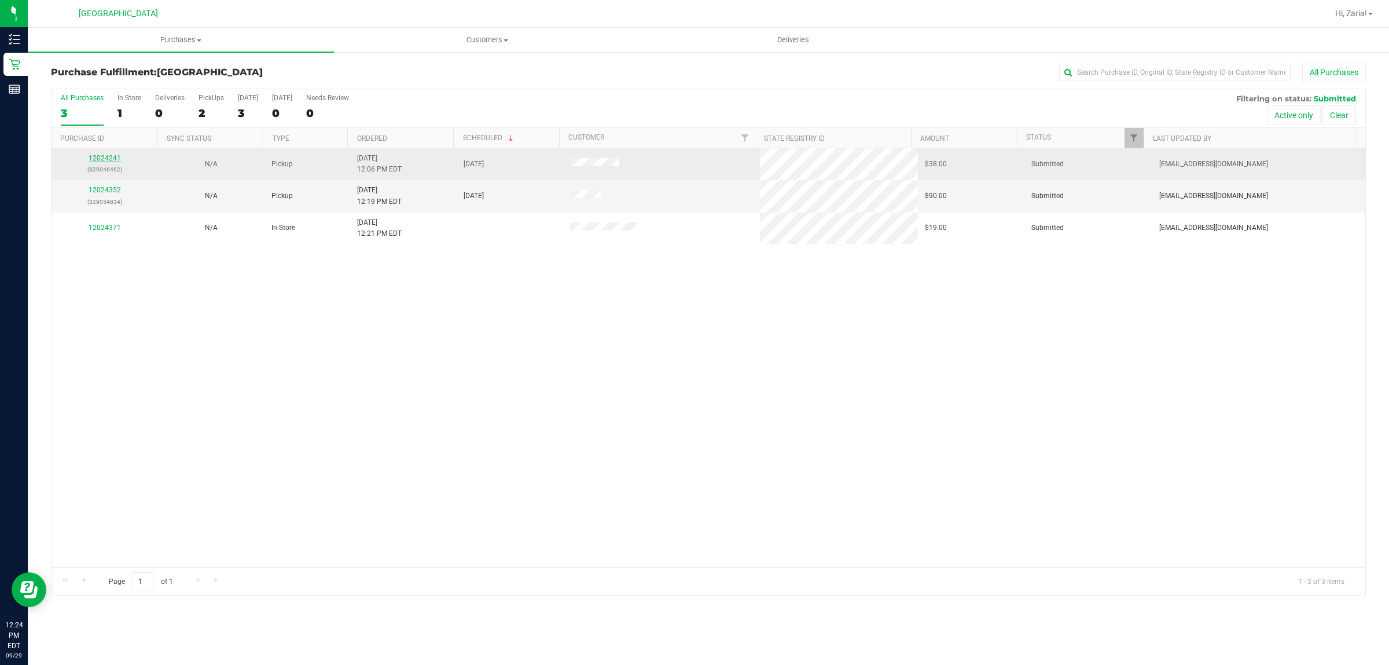
click at [118, 162] on link "12024241" at bounding box center [105, 158] width 32 height 8
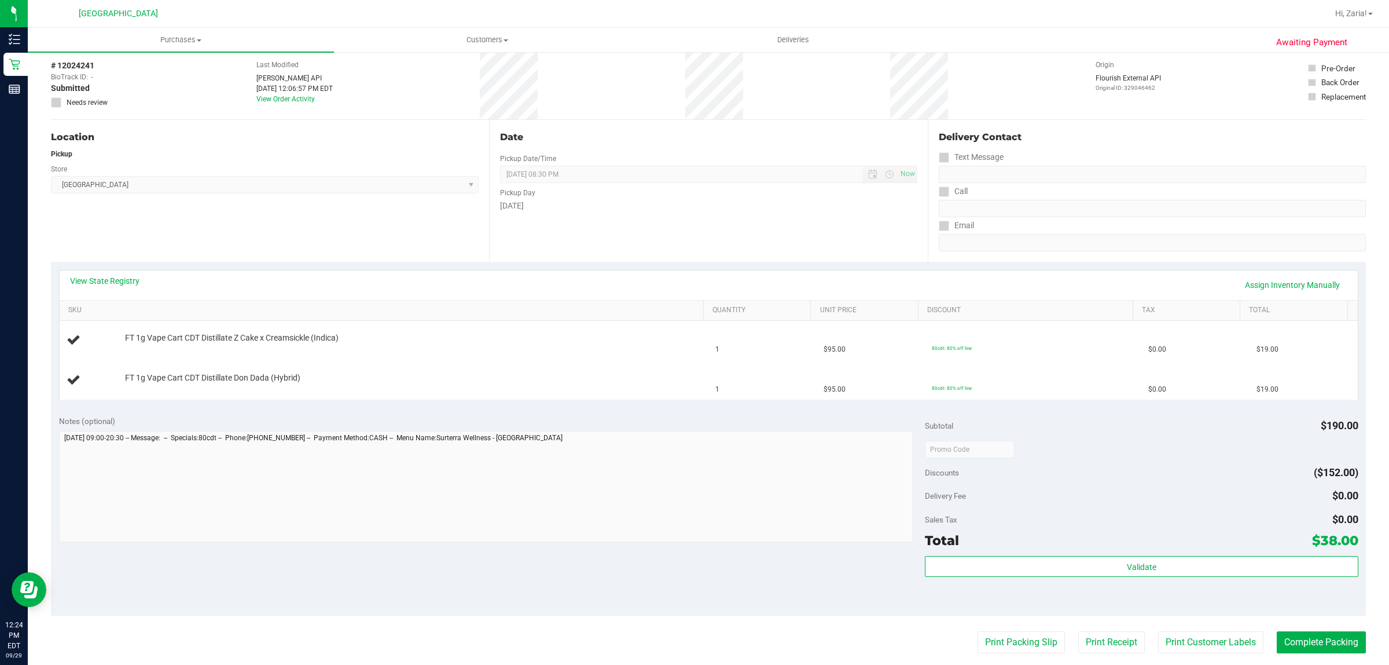
scroll to position [72, 0]
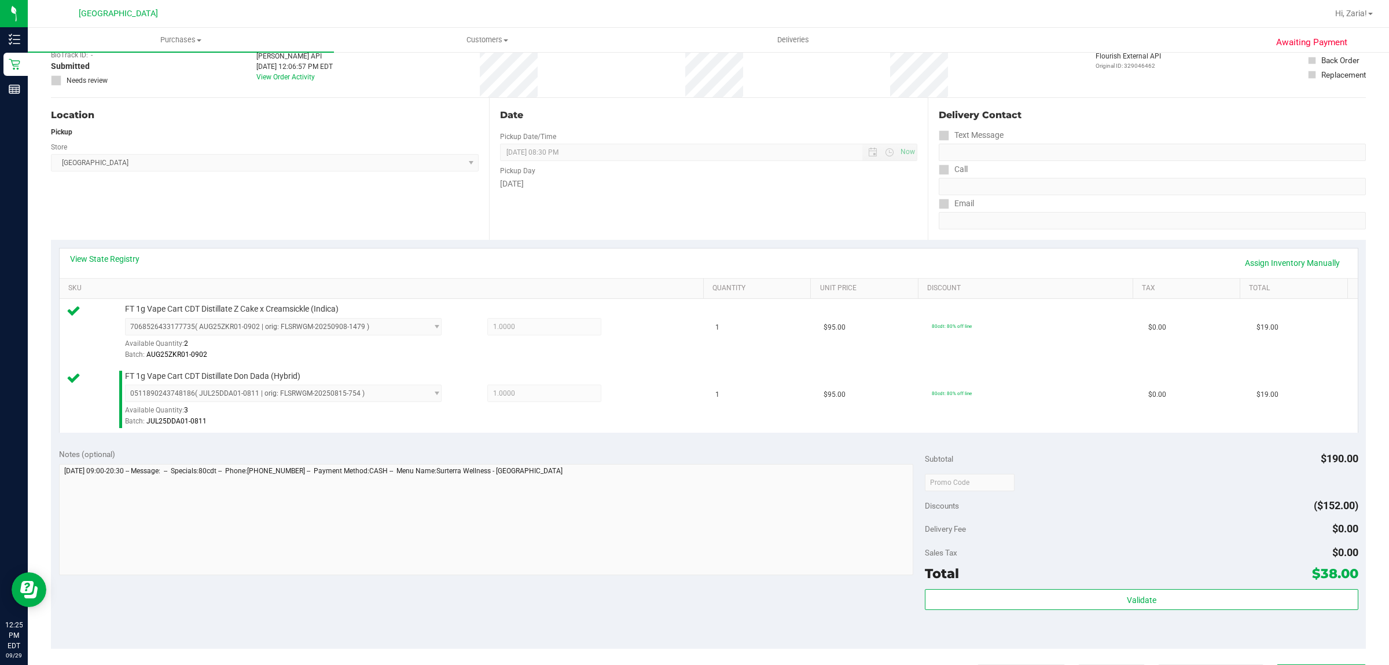
click at [1141, 578] on div "Total $38.00" at bounding box center [1141, 573] width 433 height 21
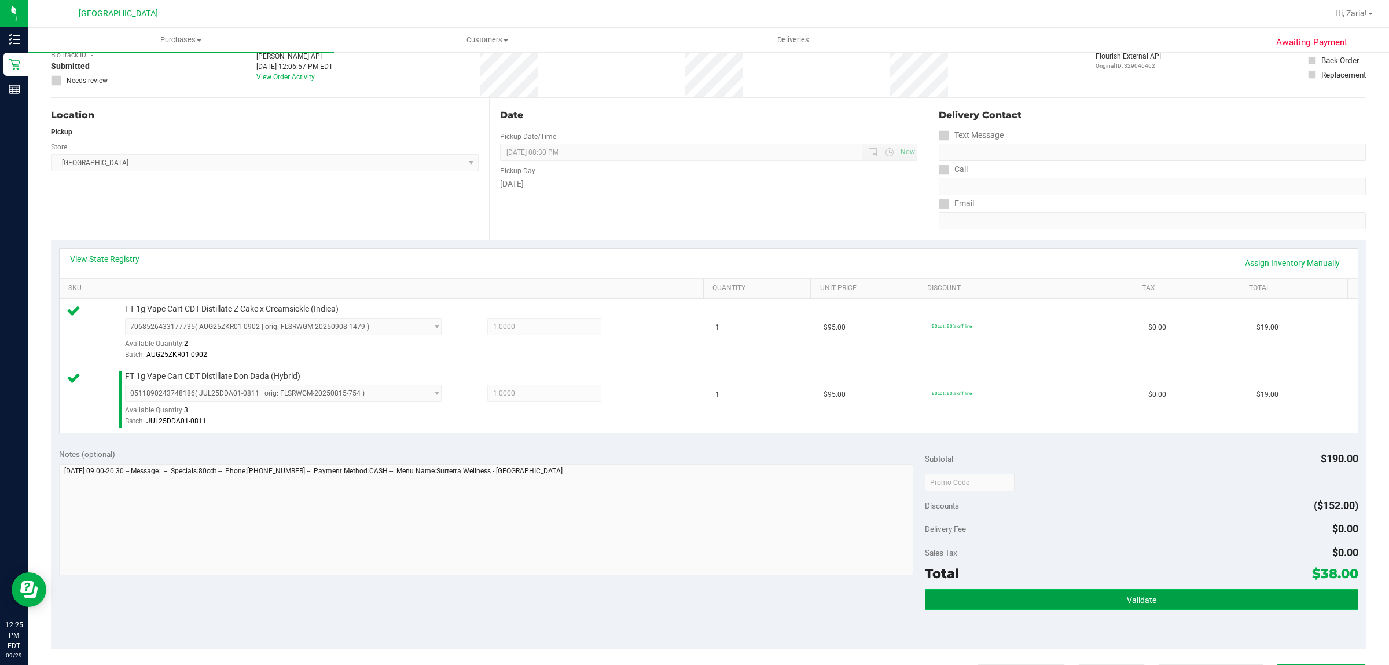
drag, startPoint x: 1147, startPoint y: 603, endPoint x: 1156, endPoint y: 594, distance: 12.3
click at [1151, 593] on button "Validate" at bounding box center [1141, 599] width 433 height 21
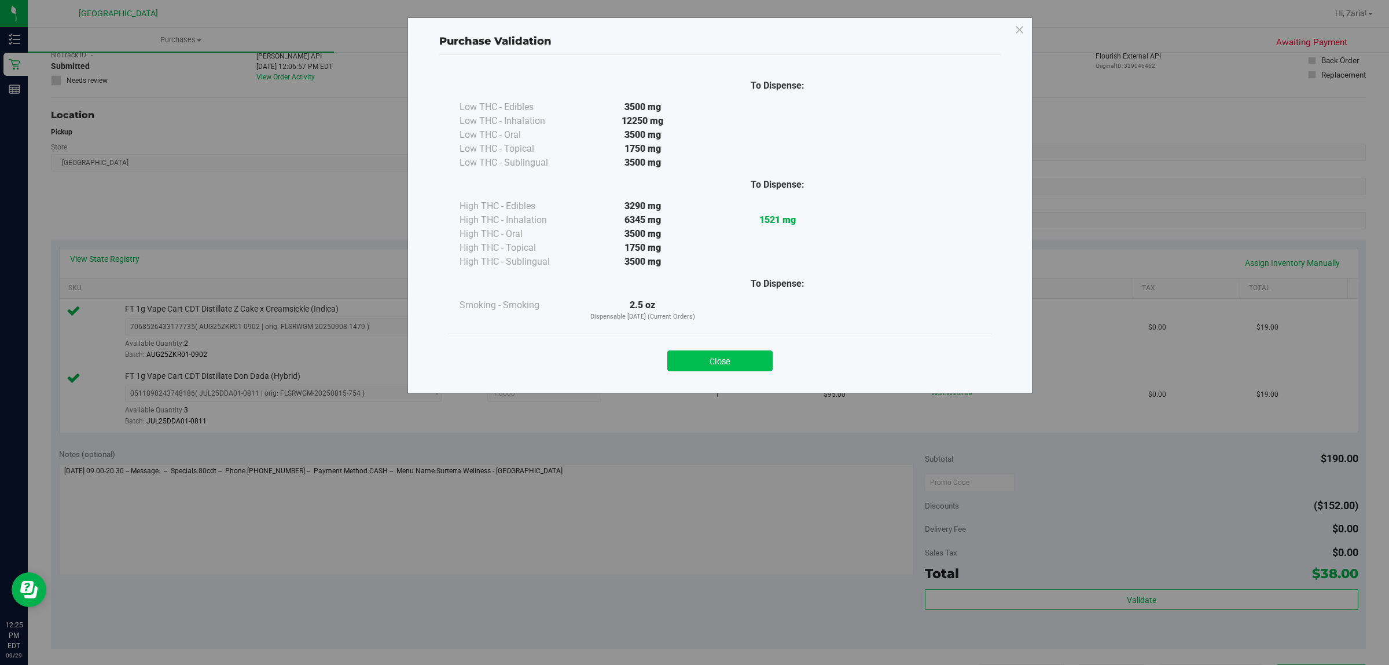
click at [742, 358] on button "Close" at bounding box center [719, 360] width 105 height 21
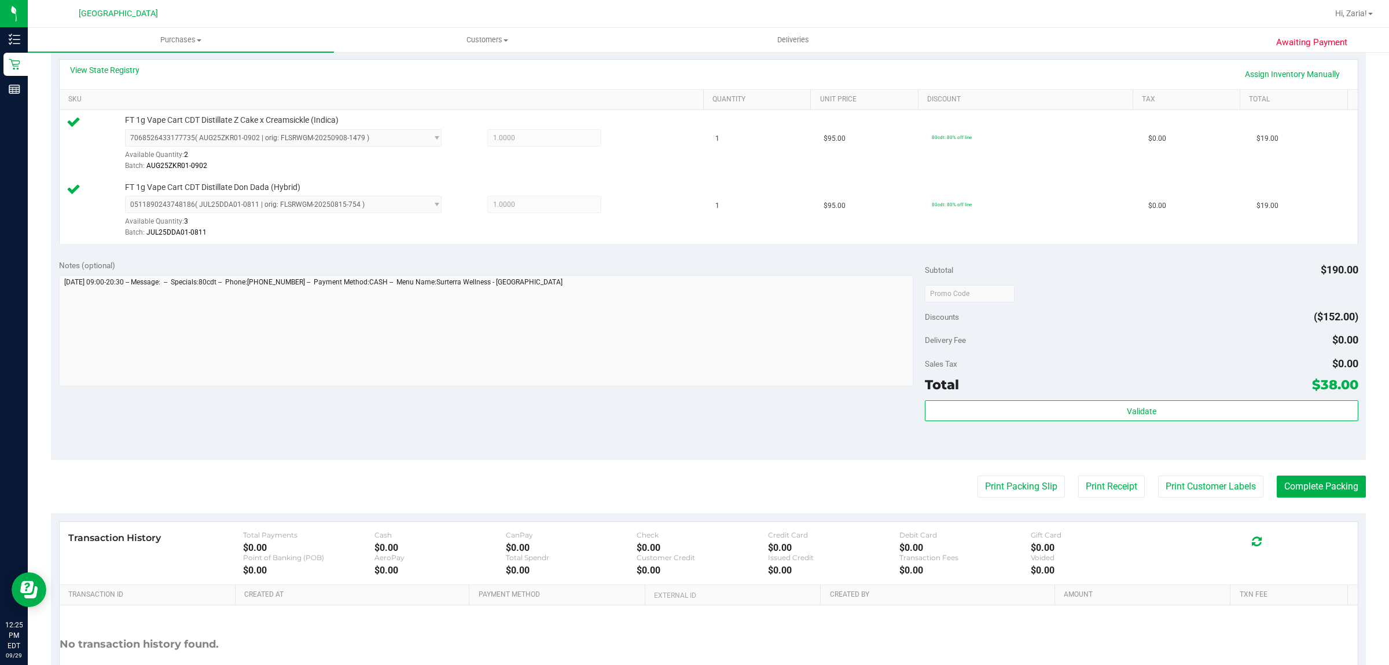
scroll to position [348, 0]
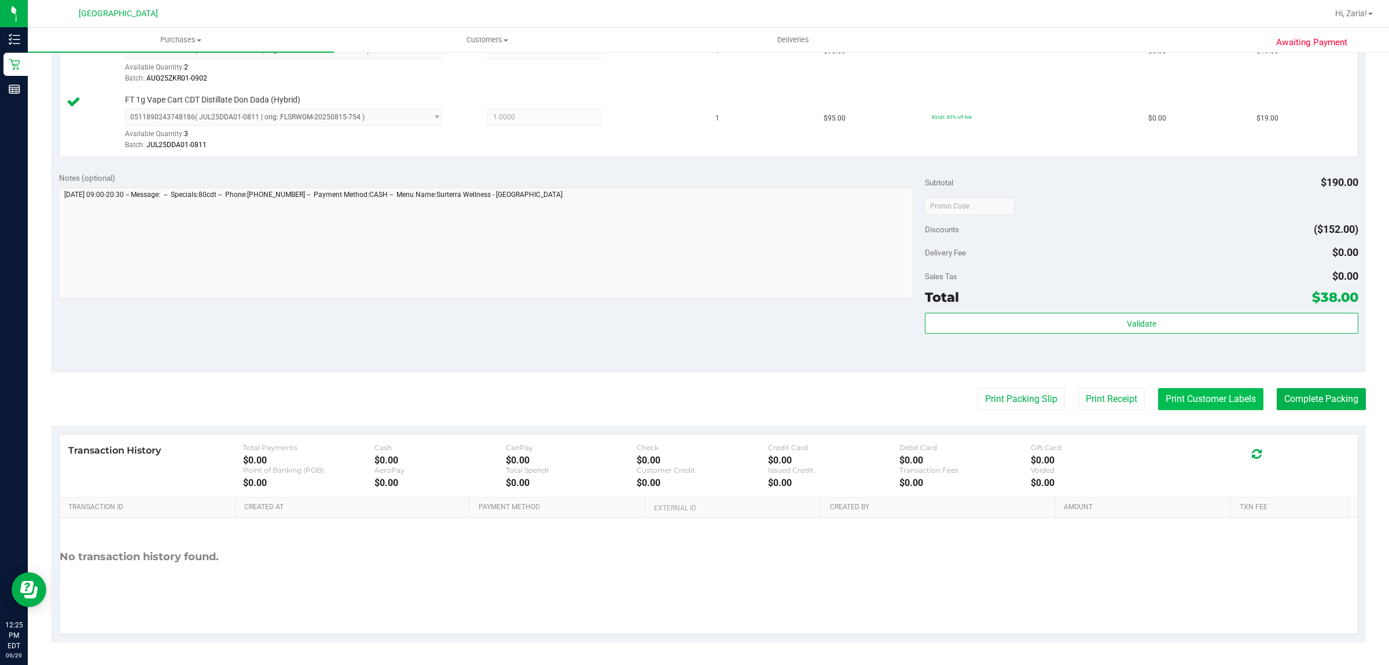
click at [1162, 408] on button "Print Customer Labels" at bounding box center [1210, 399] width 105 height 22
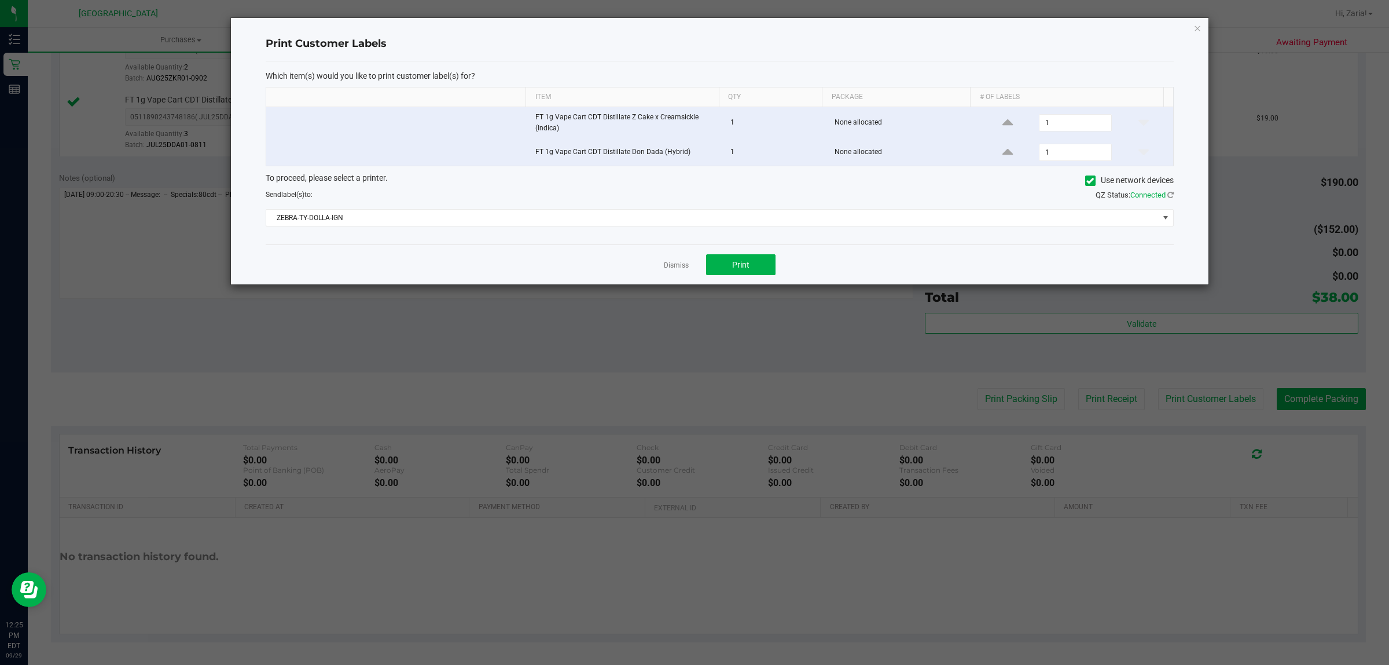
click at [736, 247] on div "Dismiss Print" at bounding box center [720, 264] width 908 height 40
click at [742, 263] on span "Print" at bounding box center [740, 264] width 17 height 9
click at [1199, 29] on icon "button" at bounding box center [1198, 28] width 8 height 14
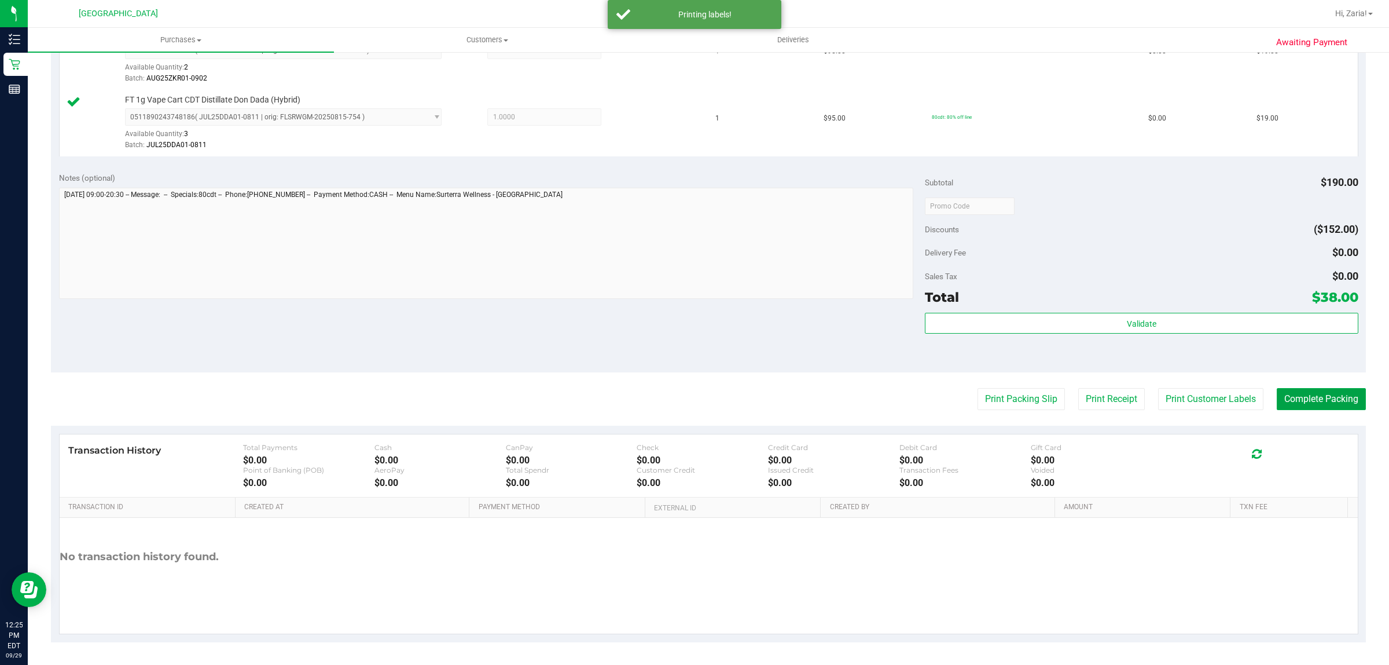
drag, startPoint x: 1308, startPoint y: 399, endPoint x: 1222, endPoint y: 357, distance: 96.0
click at [1307, 399] on button "Complete Packing" at bounding box center [1321, 399] width 89 height 22
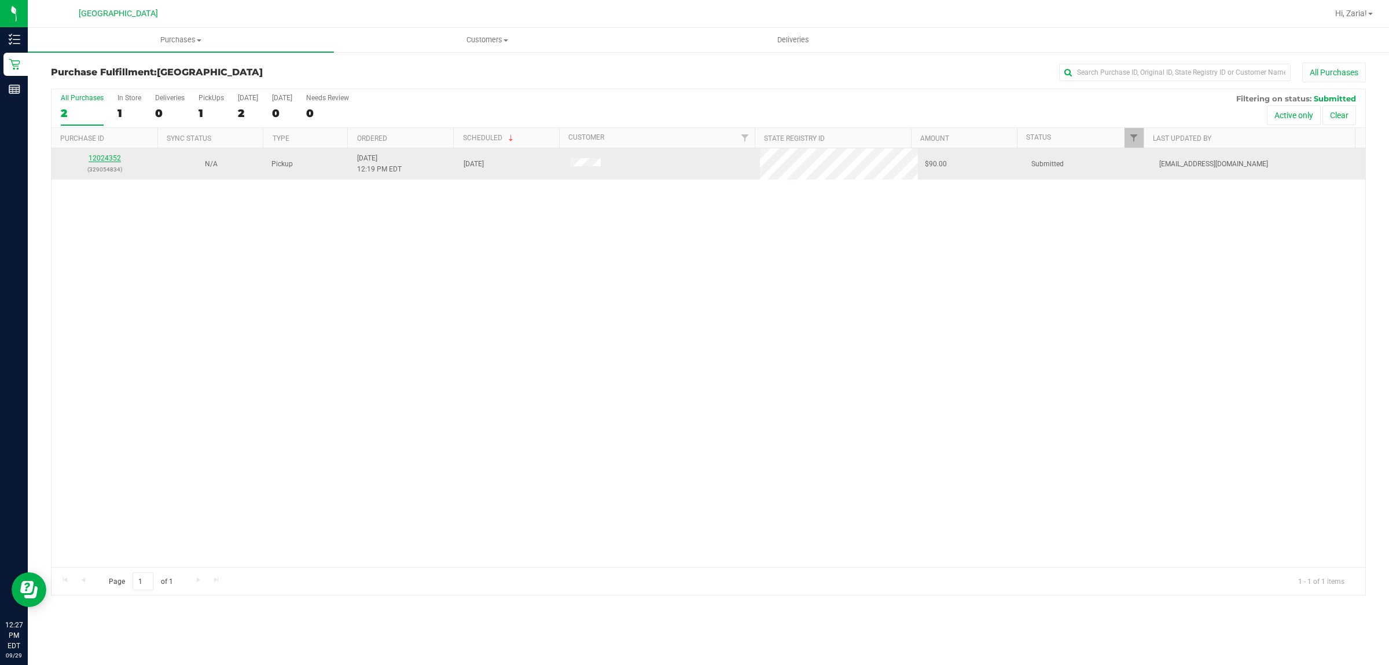
click at [94, 157] on link "12024352" at bounding box center [105, 158] width 32 height 8
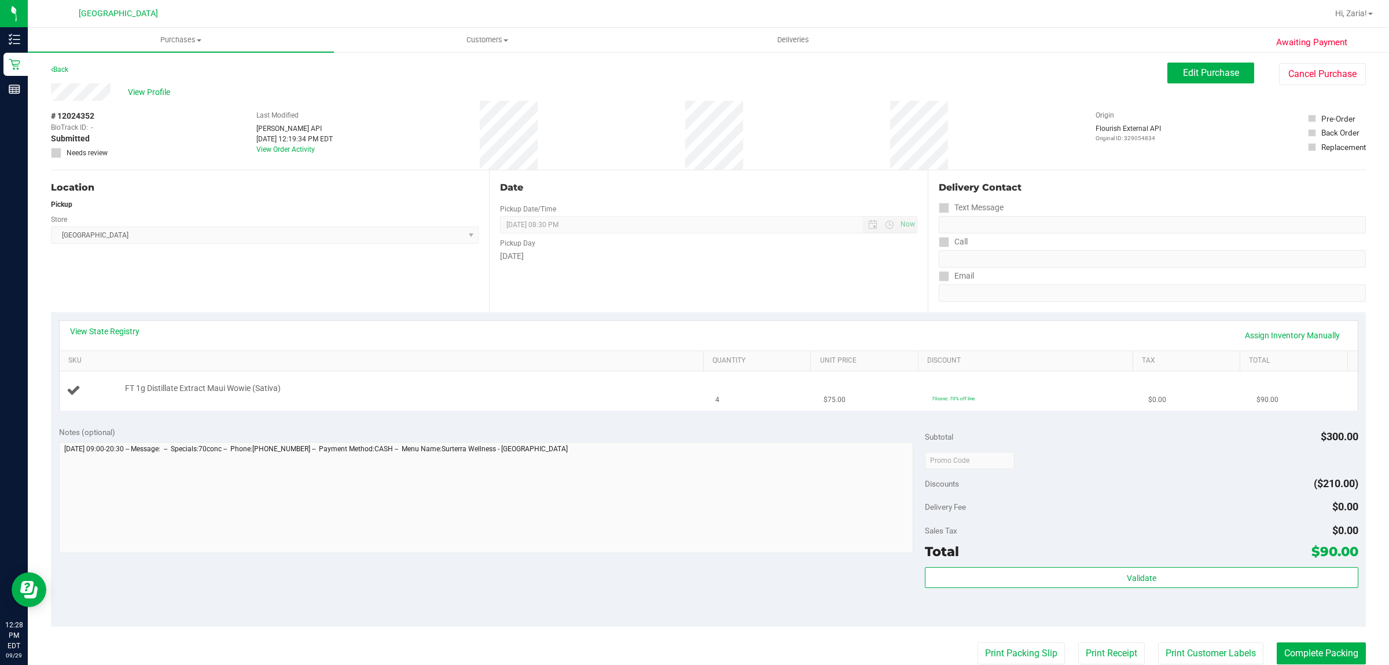
click at [178, 391] on span "FT 1g Distillate Extract Maui Wowie (Sativa)" at bounding box center [203, 388] width 156 height 11
copy div "FT 1g Distillate Extract Maui Wowie (Sativa)"
click at [293, 336] on div "View State Registry Assign Inventory Manually" at bounding box center [709, 335] width 1278 height 20
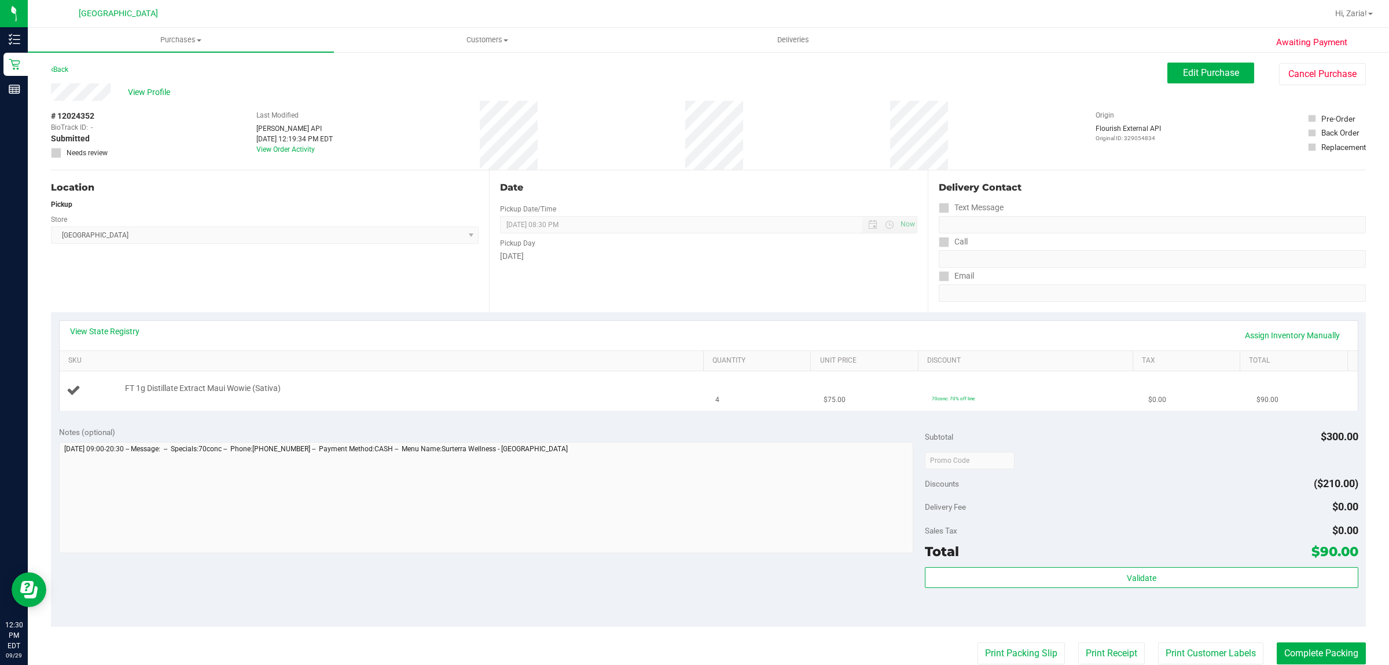
click at [224, 389] on span "FT 1g Distillate Extract Maui Wowie (Sativa)" at bounding box center [203, 388] width 156 height 11
click at [223, 389] on span "FT 1g Distillate Extract Maui Wowie (Sativa)" at bounding box center [203, 388] width 156 height 11
click at [168, 267] on div "Location Pickup Store Boynton Beach WC Select Store Bonita Springs WC Boynton B…" at bounding box center [270, 241] width 438 height 142
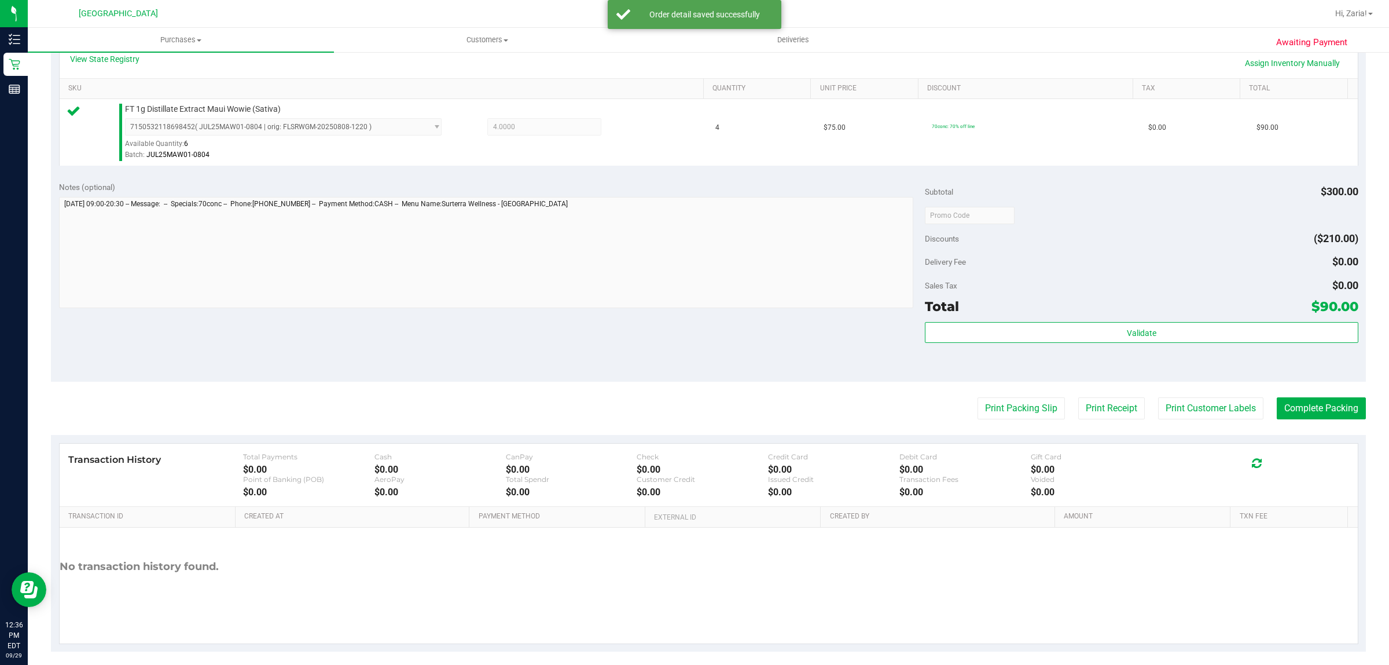
scroll to position [281, 0]
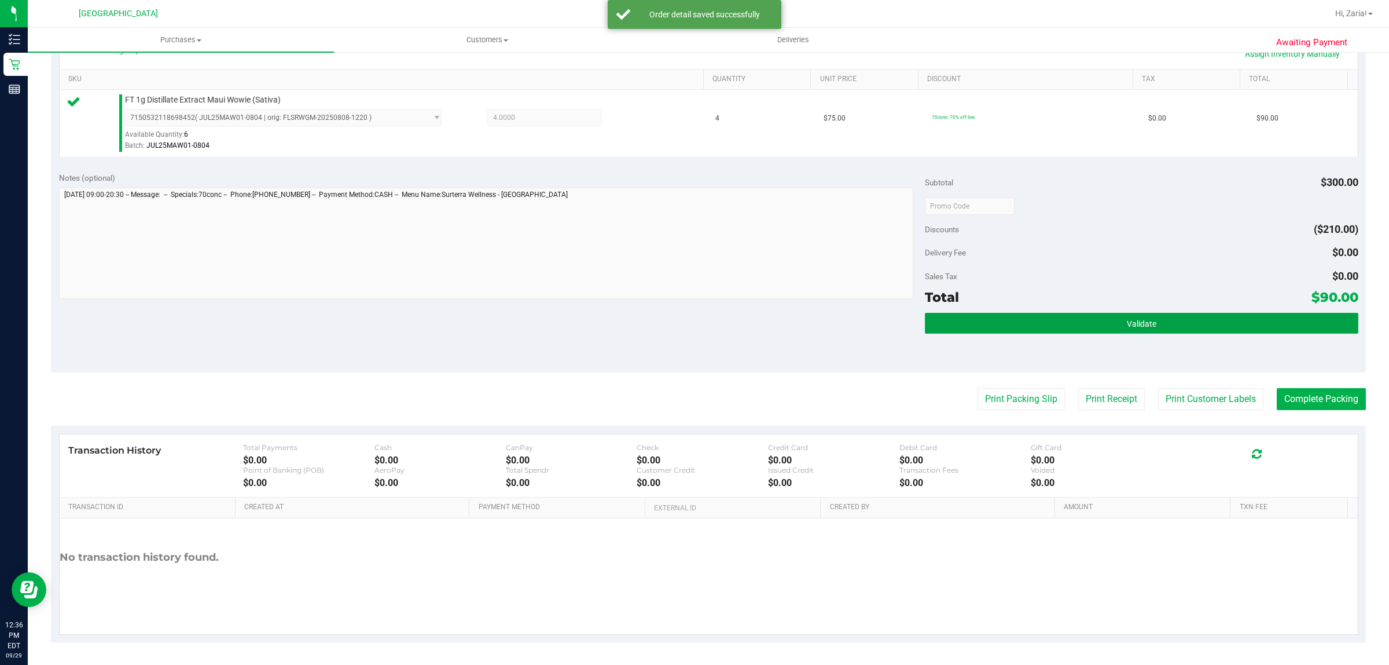
click at [989, 316] on button "Validate" at bounding box center [1141, 323] width 433 height 21
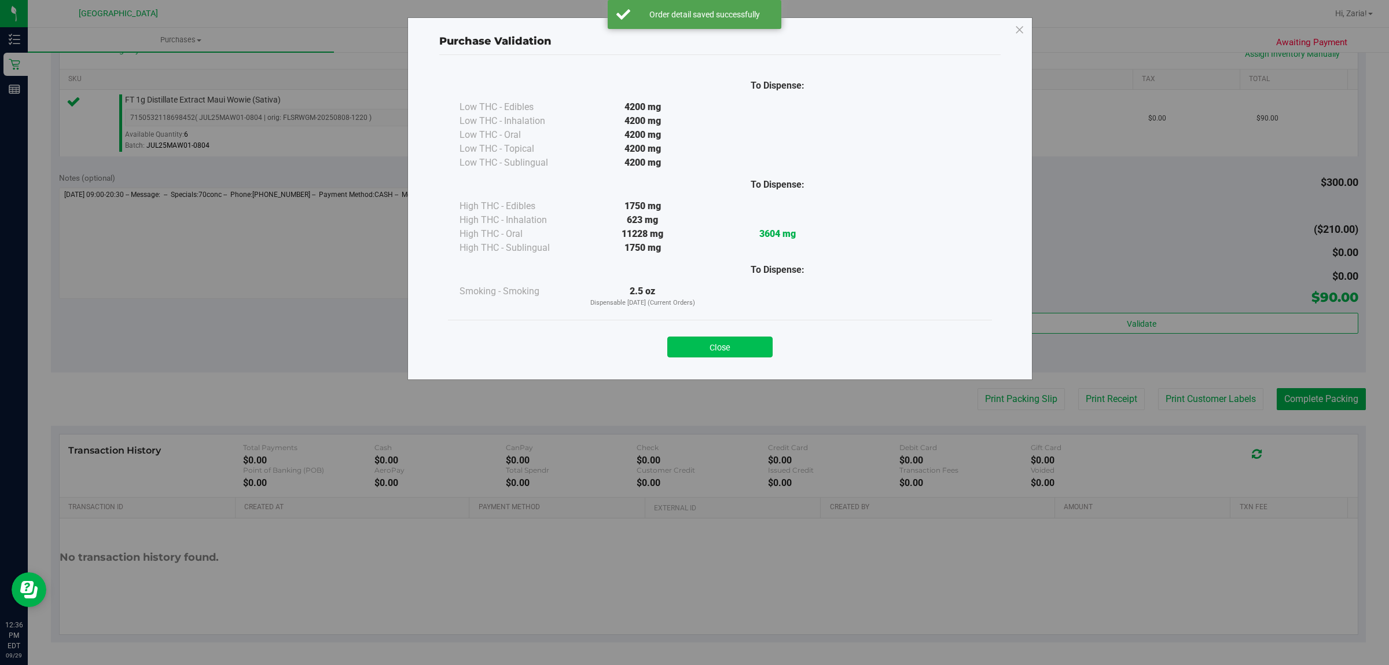
click at [708, 350] on button "Close" at bounding box center [719, 346] width 105 height 21
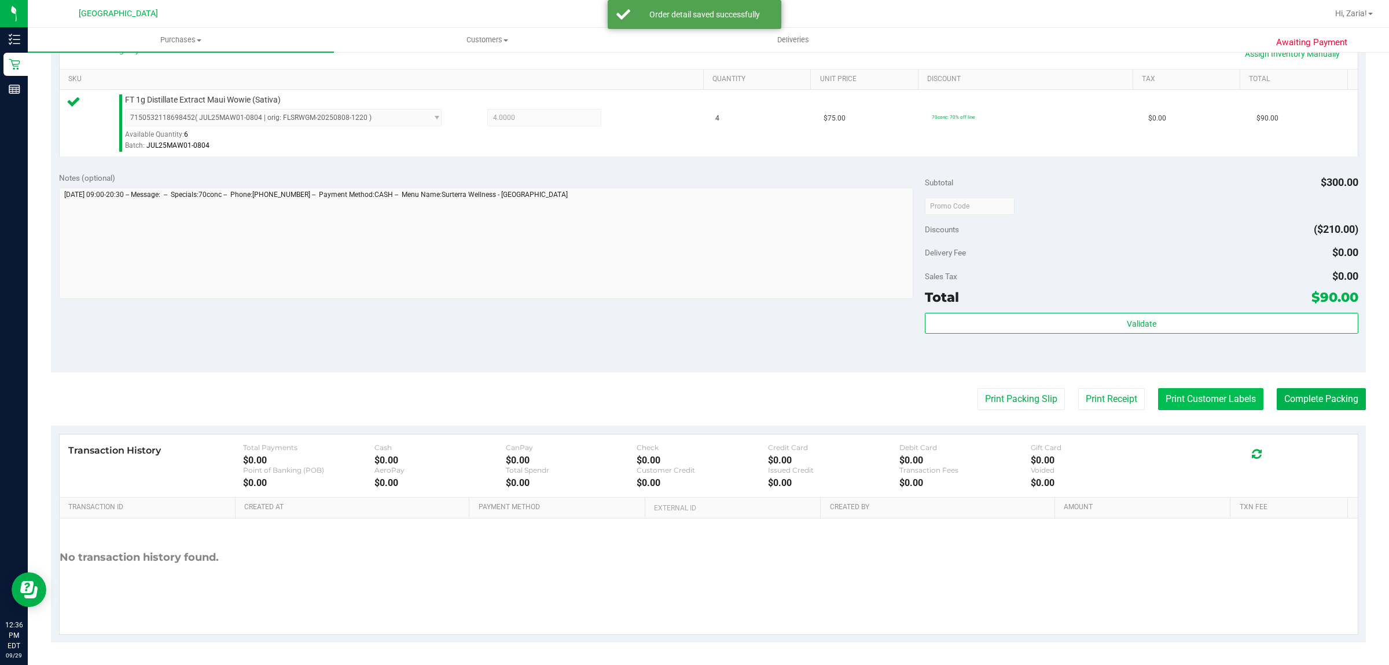
click at [1158, 403] on button "Print Customer Labels" at bounding box center [1210, 399] width 105 height 22
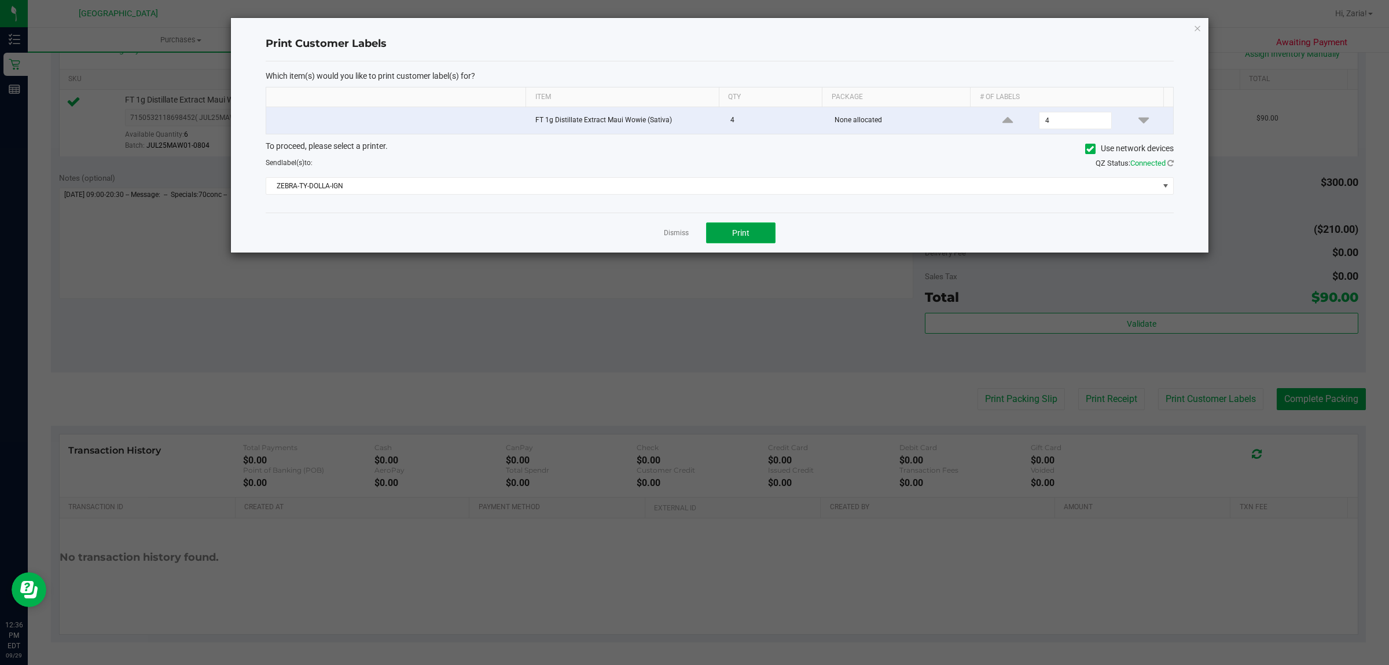
click at [768, 241] on button "Print" at bounding box center [740, 232] width 69 height 21
click at [1203, 22] on div "Print Customer Labels Which item(s) would you like to print customer label(s) f…" at bounding box center [720, 135] width 978 height 234
click at [1197, 32] on icon "button" at bounding box center [1198, 28] width 8 height 14
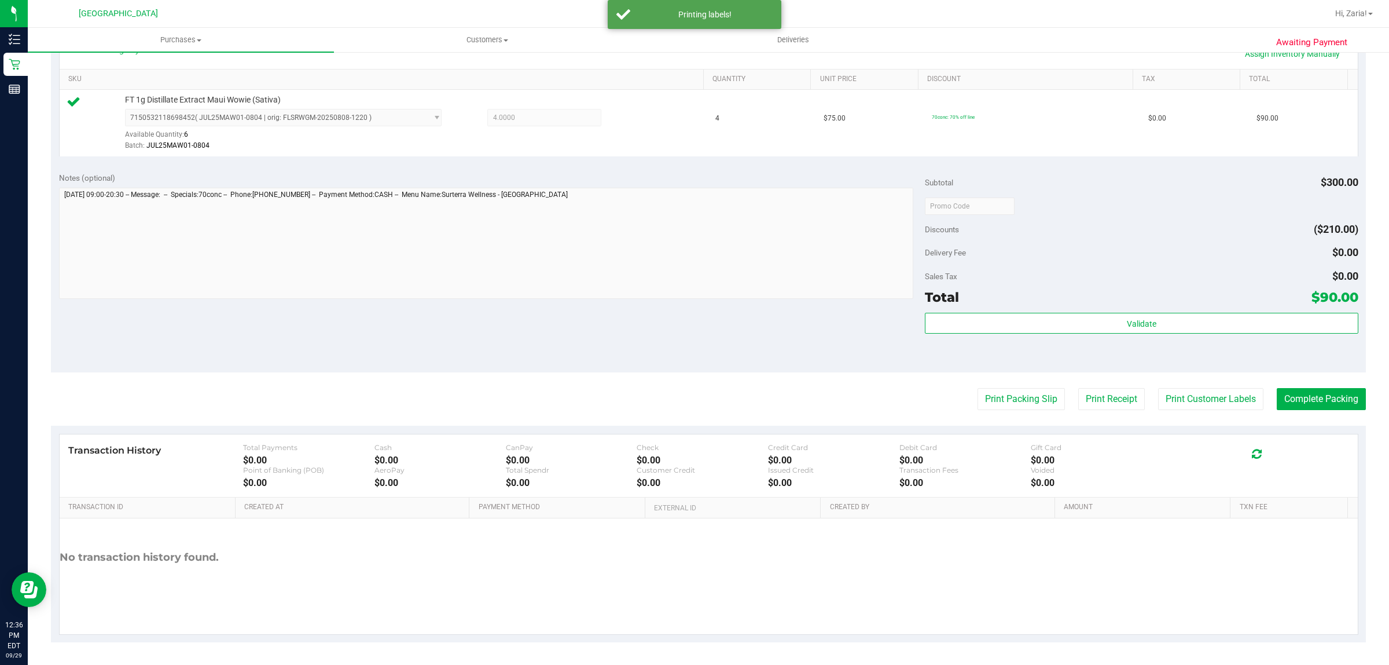
click at [1286, 383] on purchase-details "Back Edit Purchase Cancel Purchase View Profile # 12024352 BioTrack ID: - Submi…" at bounding box center [708, 211] width 1315 height 861
click at [1286, 394] on button "Complete Packing" at bounding box center [1321, 399] width 89 height 22
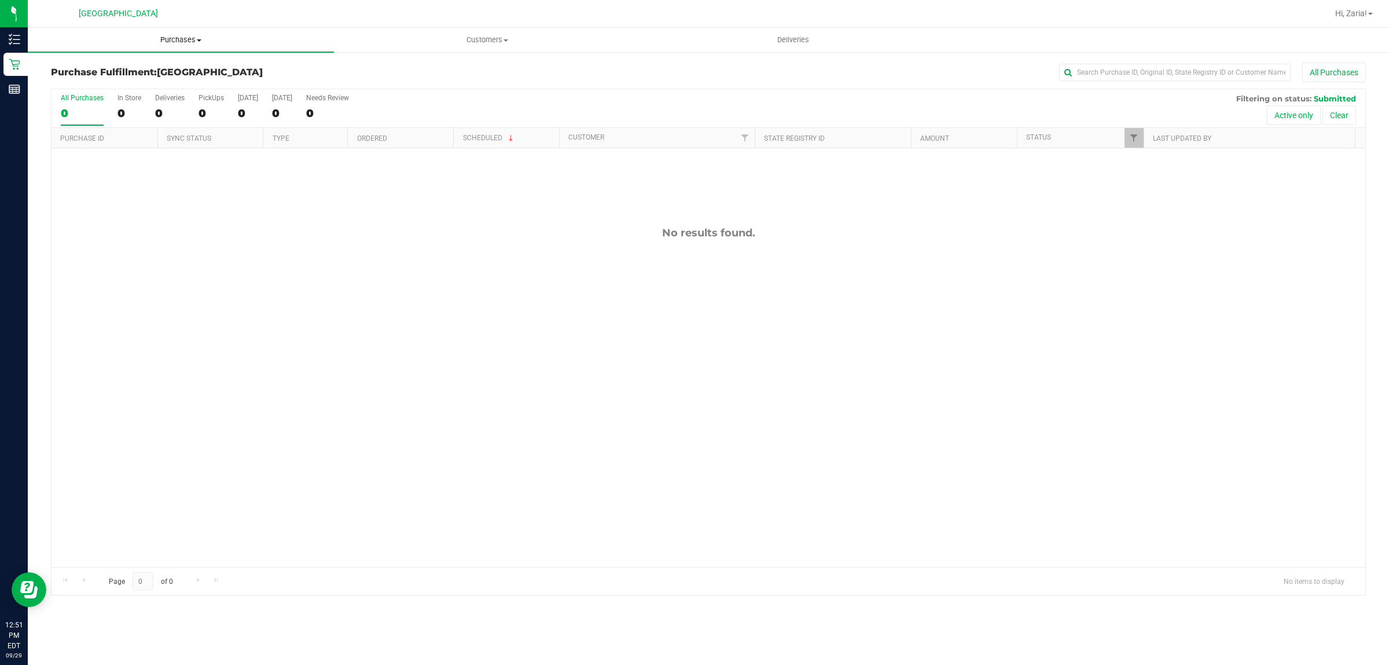
click at [166, 41] on span "Purchases" at bounding box center [181, 40] width 306 height 10
click at [128, 82] on li "Fulfillment" at bounding box center [181, 84] width 306 height 14
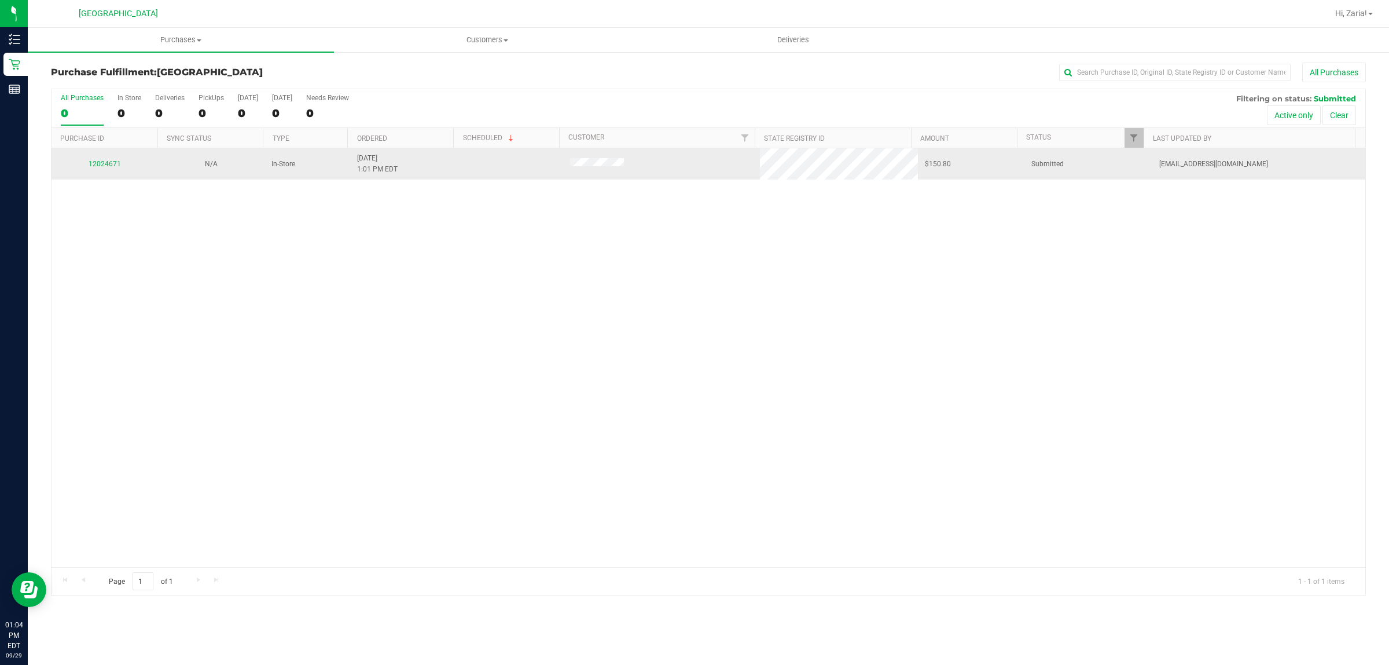
click at [113, 159] on div "12024671" at bounding box center [104, 164] width 93 height 11
click at [110, 168] on link "12024671" at bounding box center [105, 164] width 32 height 8
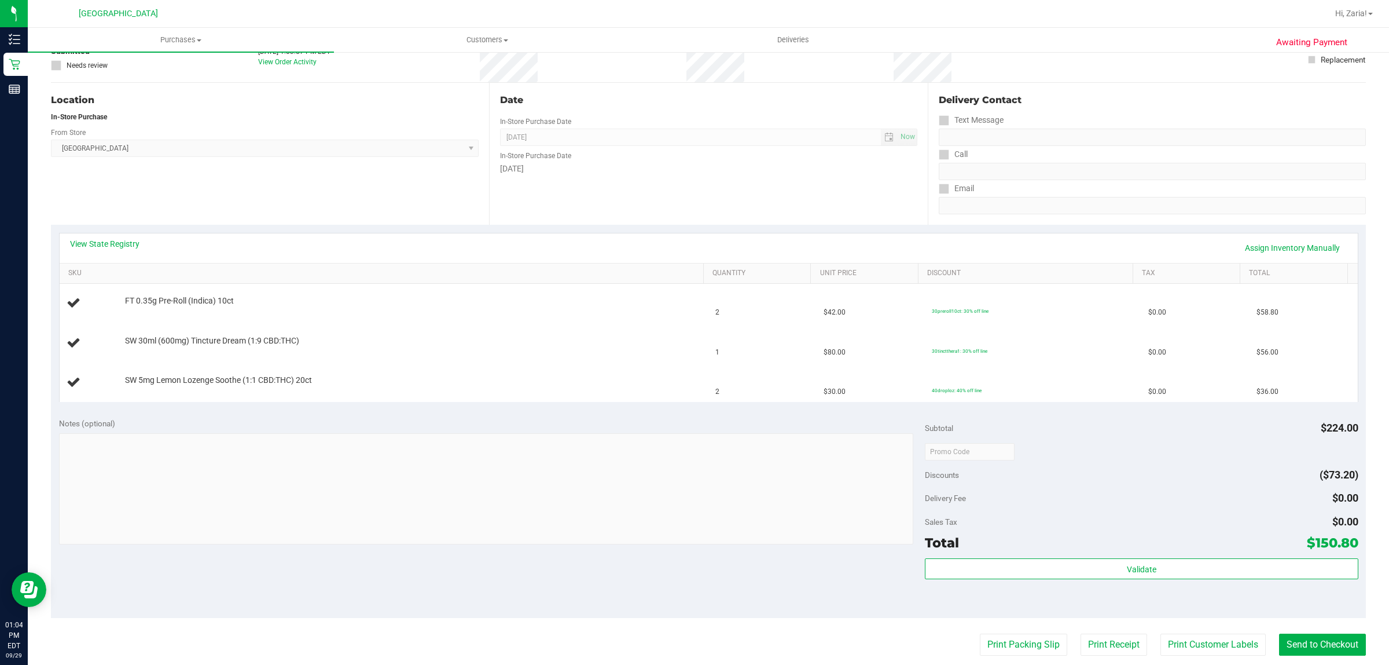
scroll to position [217, 0]
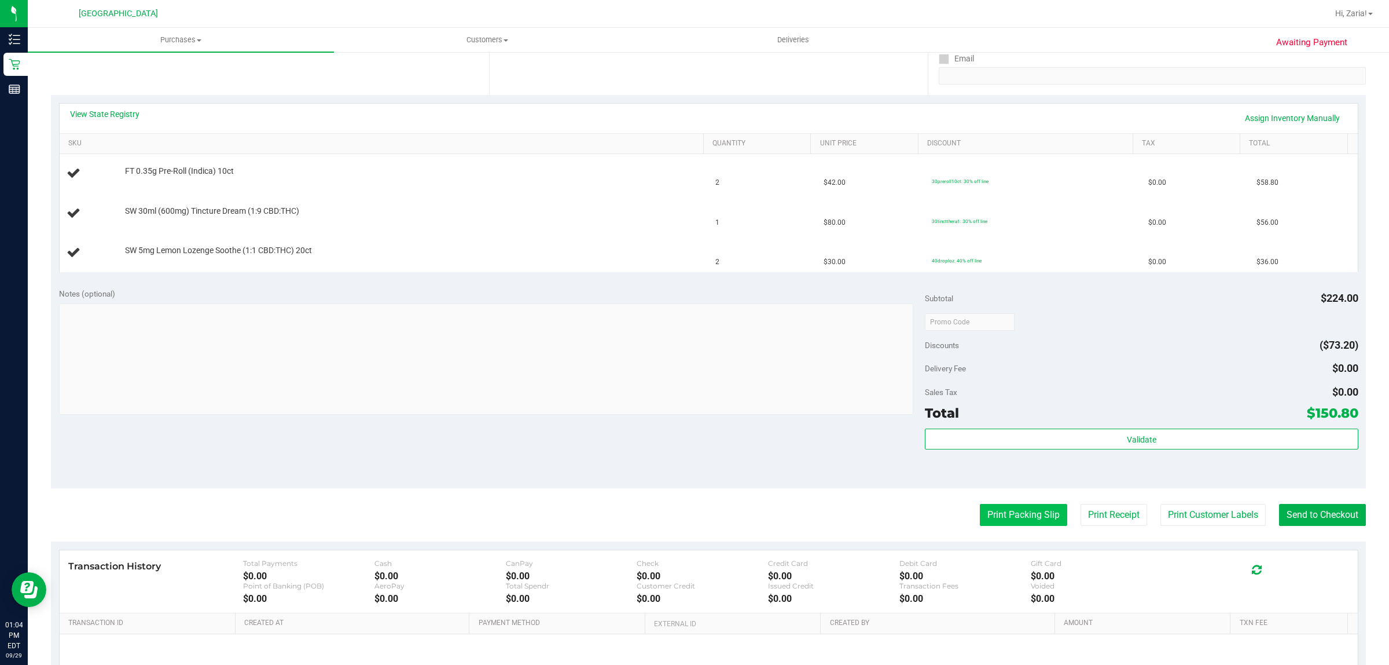
click at [993, 520] on button "Print Packing Slip" at bounding box center [1023, 515] width 87 height 22
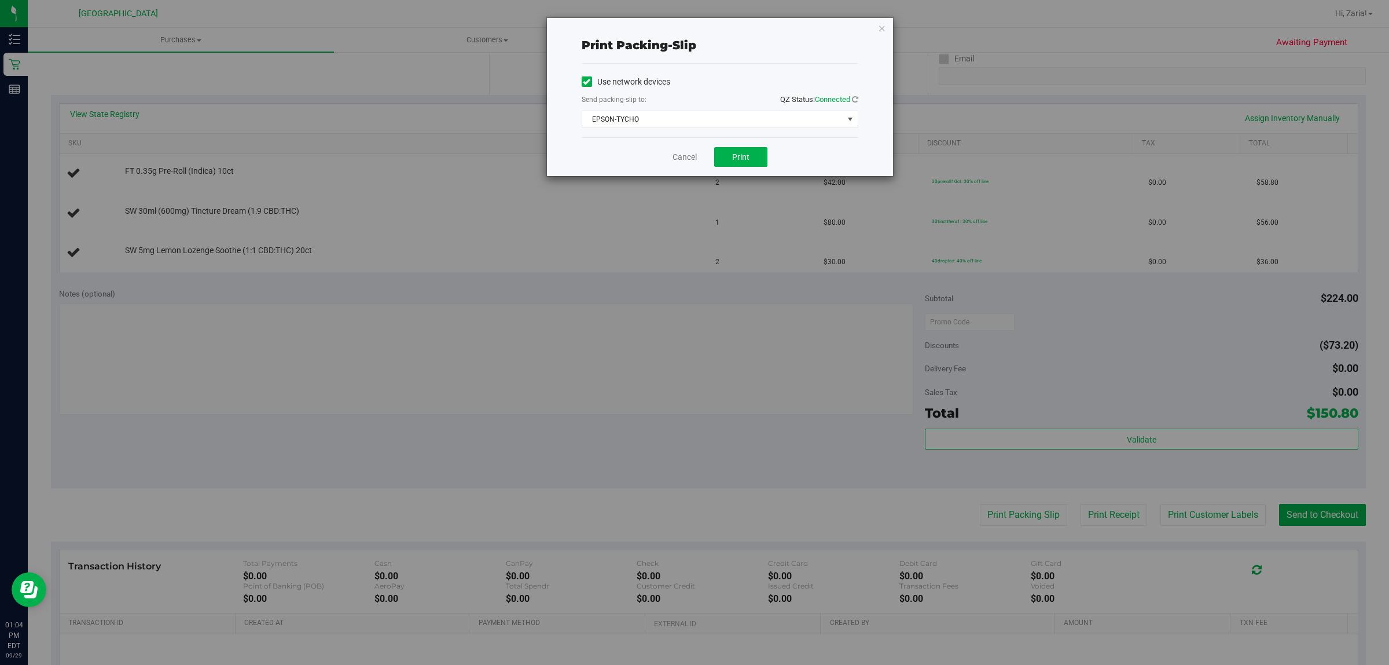
click at [875, 28] on div "Print packing-slip Use network devices Send packing-slip to: QZ Status: Connect…" at bounding box center [720, 97] width 346 height 158
click at [880, 23] on icon "button" at bounding box center [882, 28] width 8 height 14
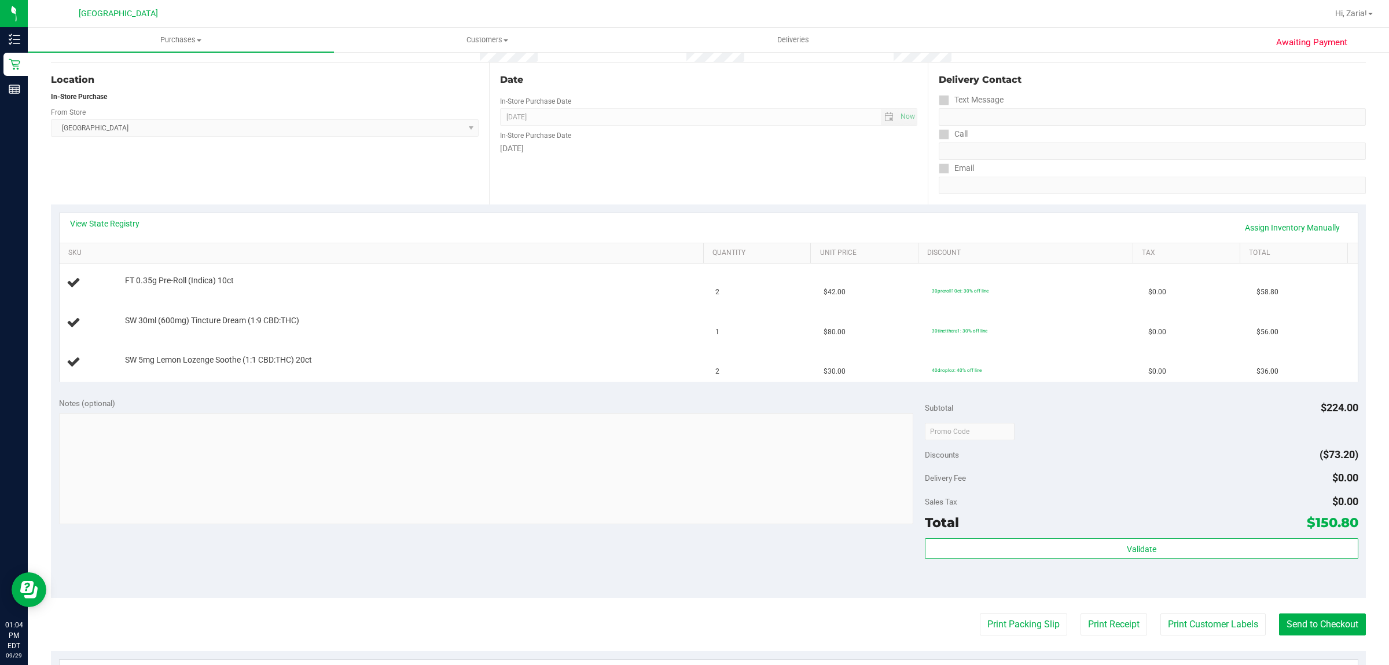
scroll to position [0, 0]
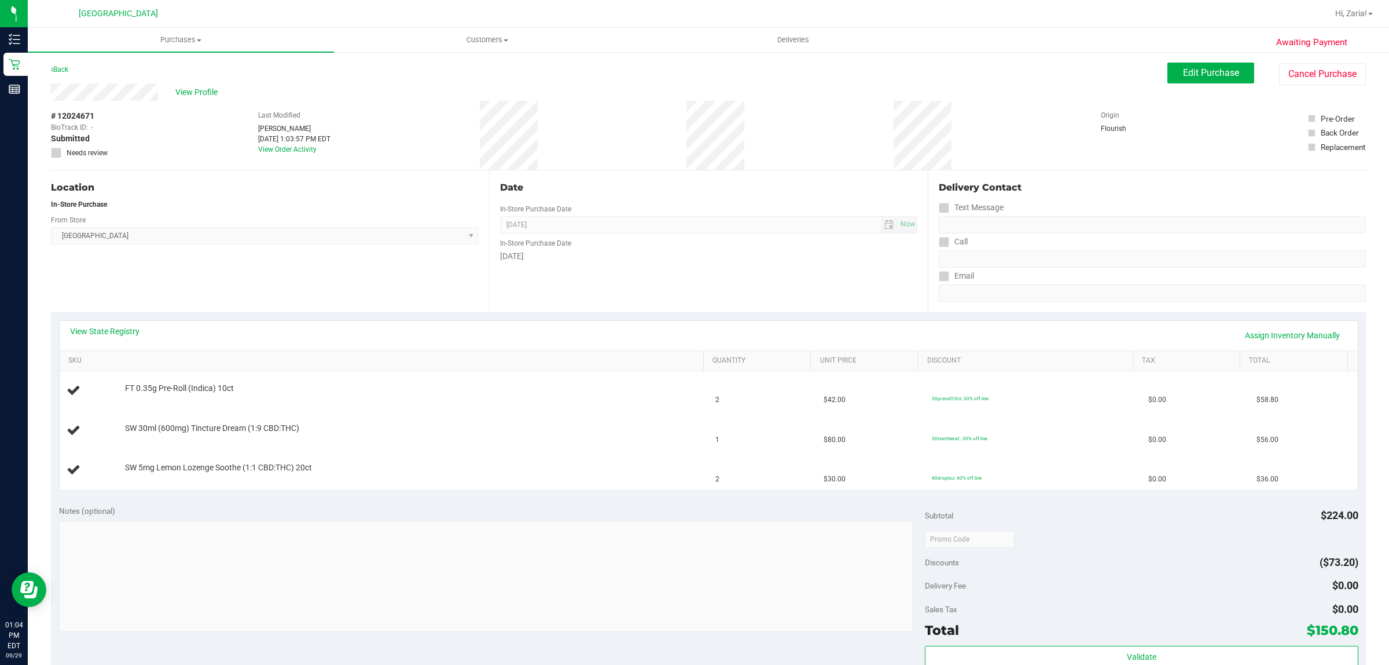
click at [55, 74] on div "Back" at bounding box center [59, 70] width 17 height 14
click at [56, 68] on link "Back" at bounding box center [59, 69] width 17 height 8
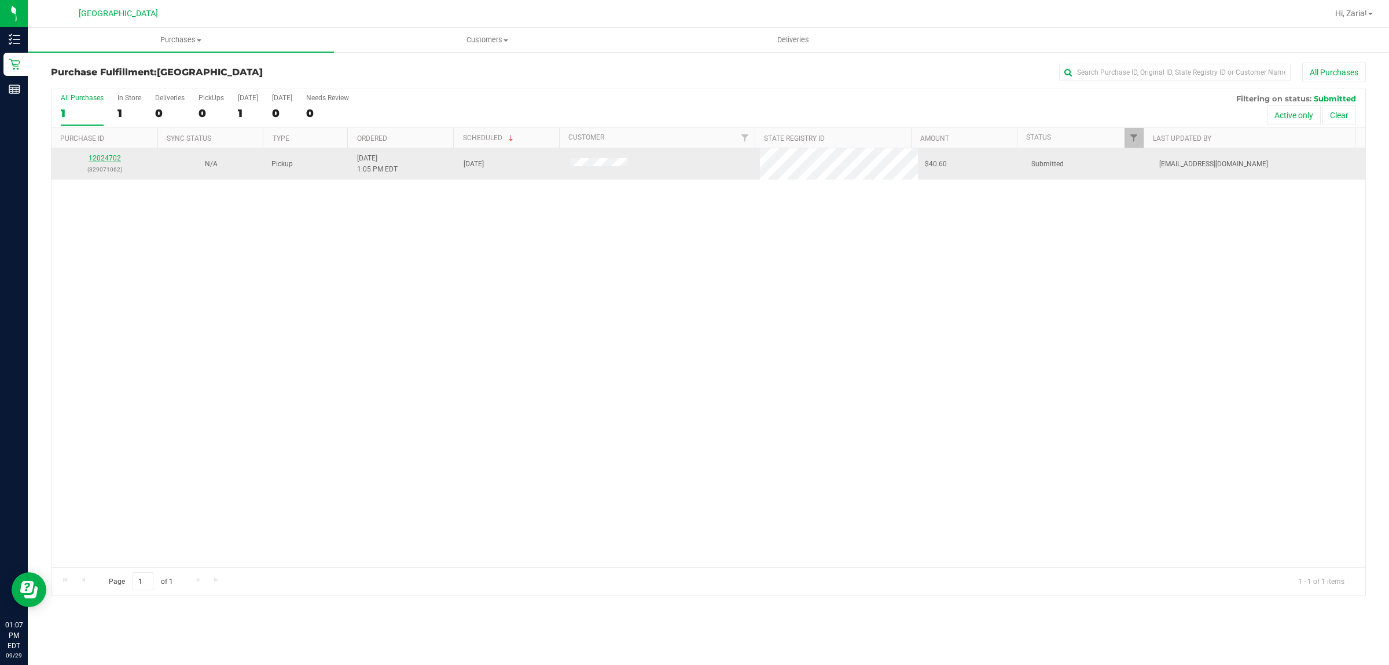
click at [116, 156] on link "12024702" at bounding box center [105, 158] width 32 height 8
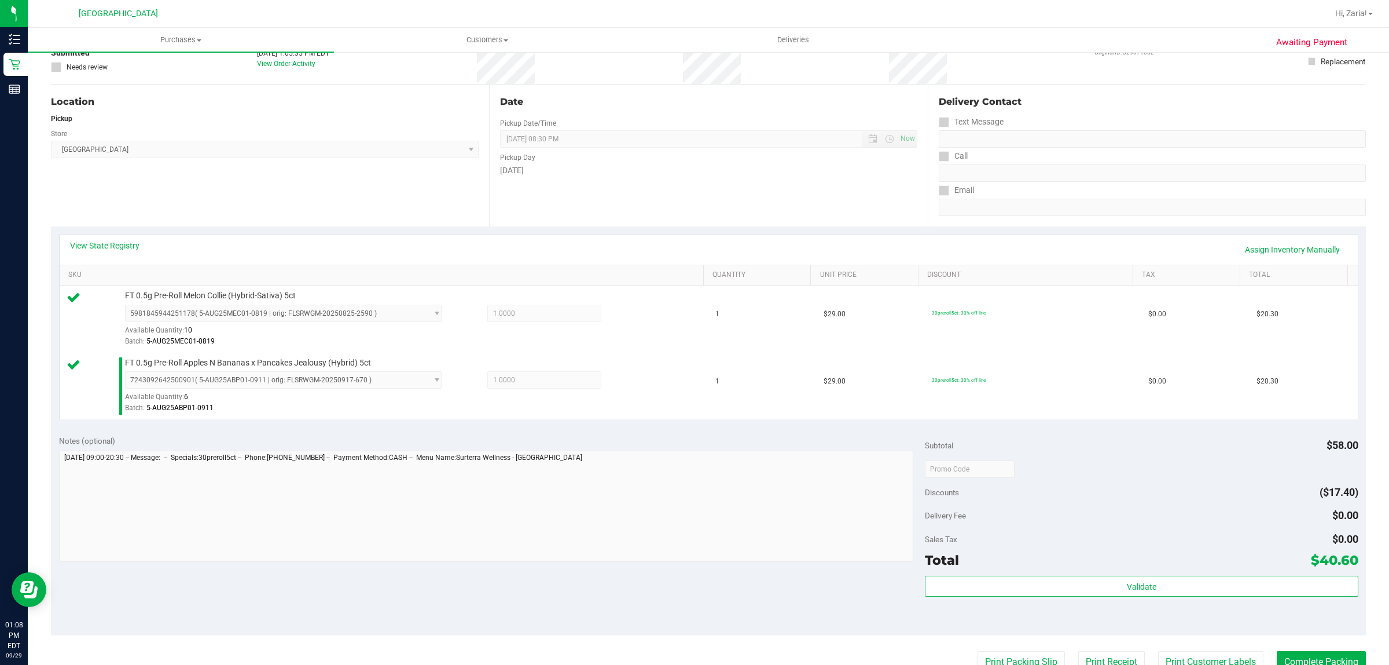
scroll to position [217, 0]
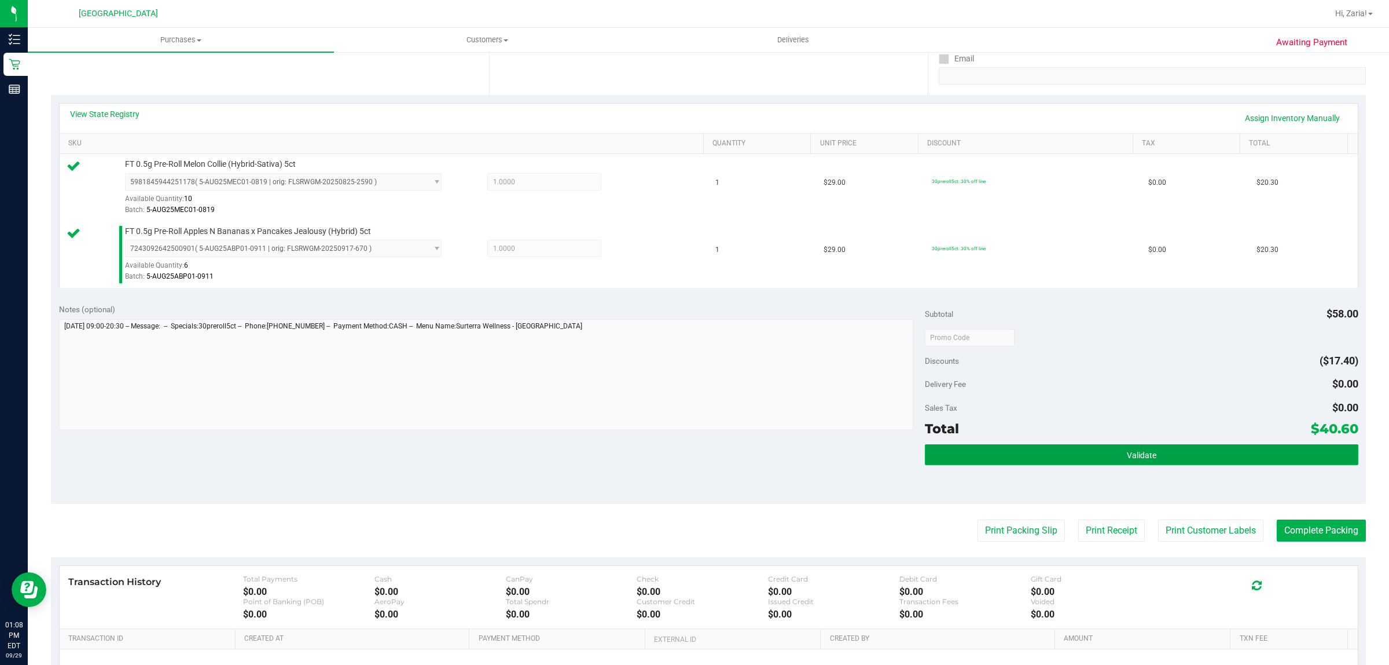
click at [1099, 454] on button "Validate" at bounding box center [1141, 454] width 433 height 21
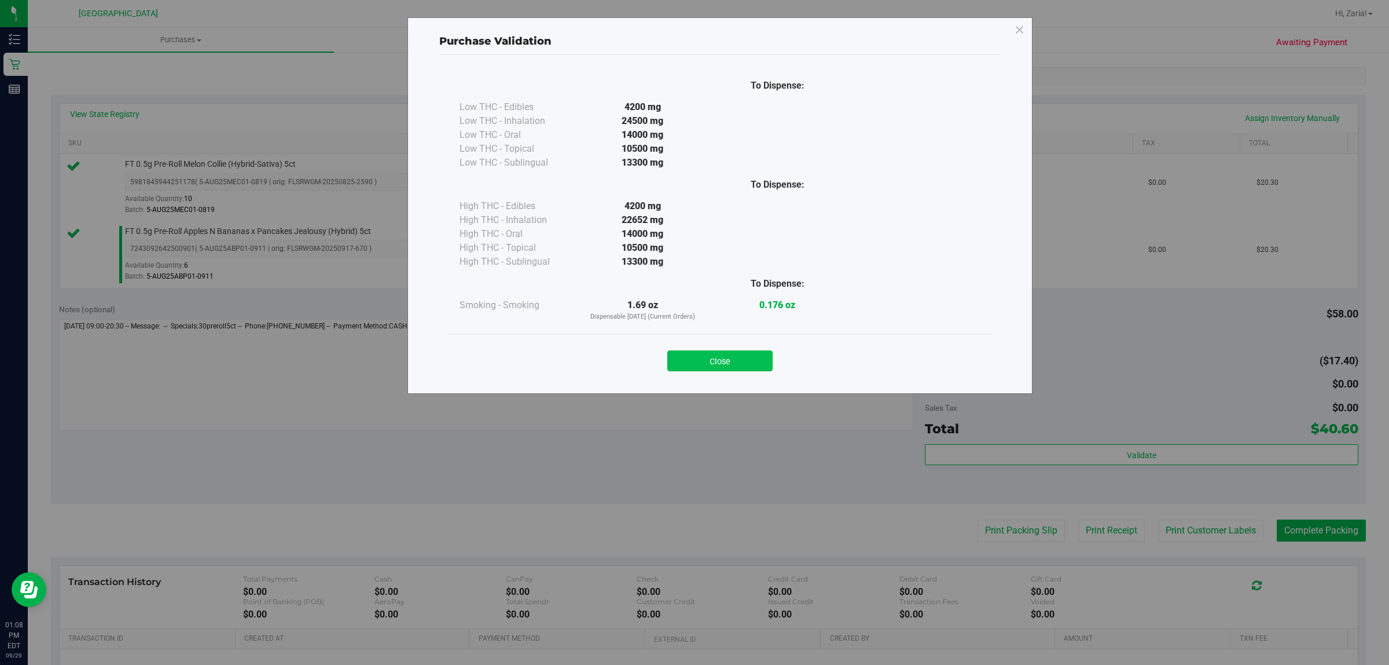
click at [726, 369] on button "Close" at bounding box center [719, 360] width 105 height 21
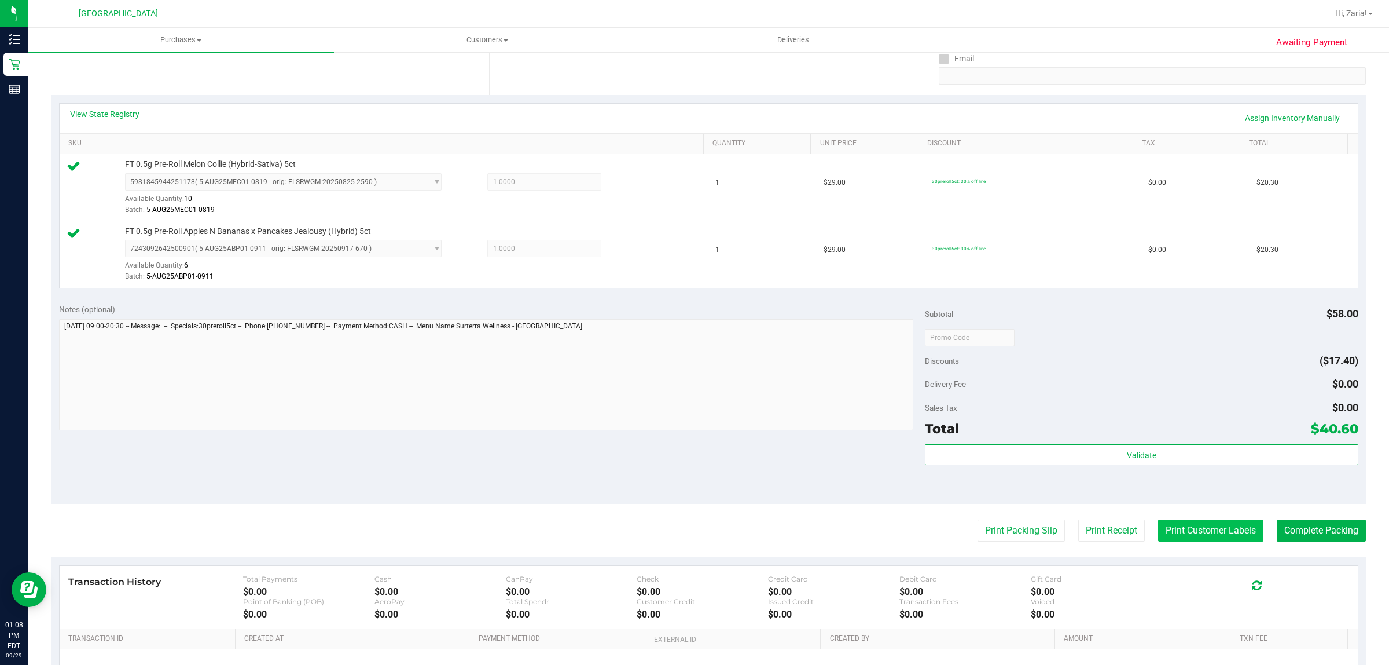
click at [1177, 530] on button "Print Customer Labels" at bounding box center [1210, 530] width 105 height 22
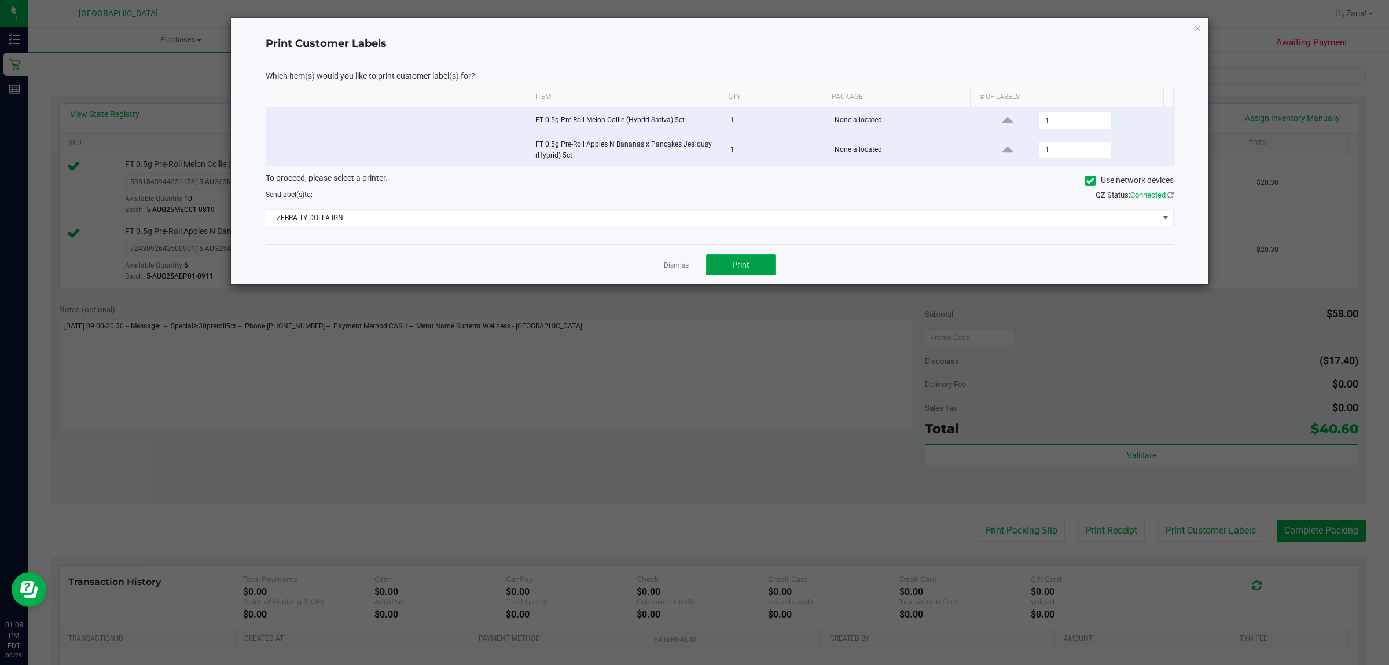
click at [730, 275] on button "Print" at bounding box center [740, 264] width 69 height 21
click at [1195, 25] on icon "button" at bounding box center [1198, 28] width 8 height 14
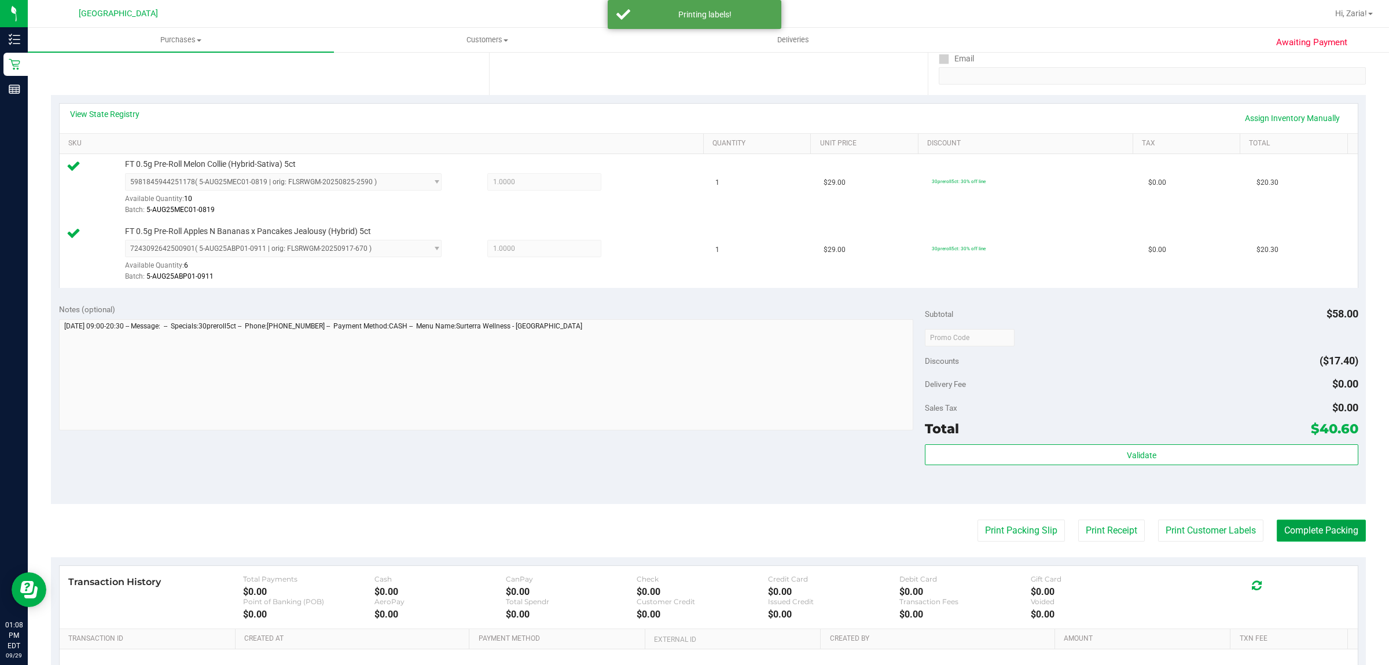
click at [1277, 522] on button "Complete Packing" at bounding box center [1321, 530] width 89 height 22
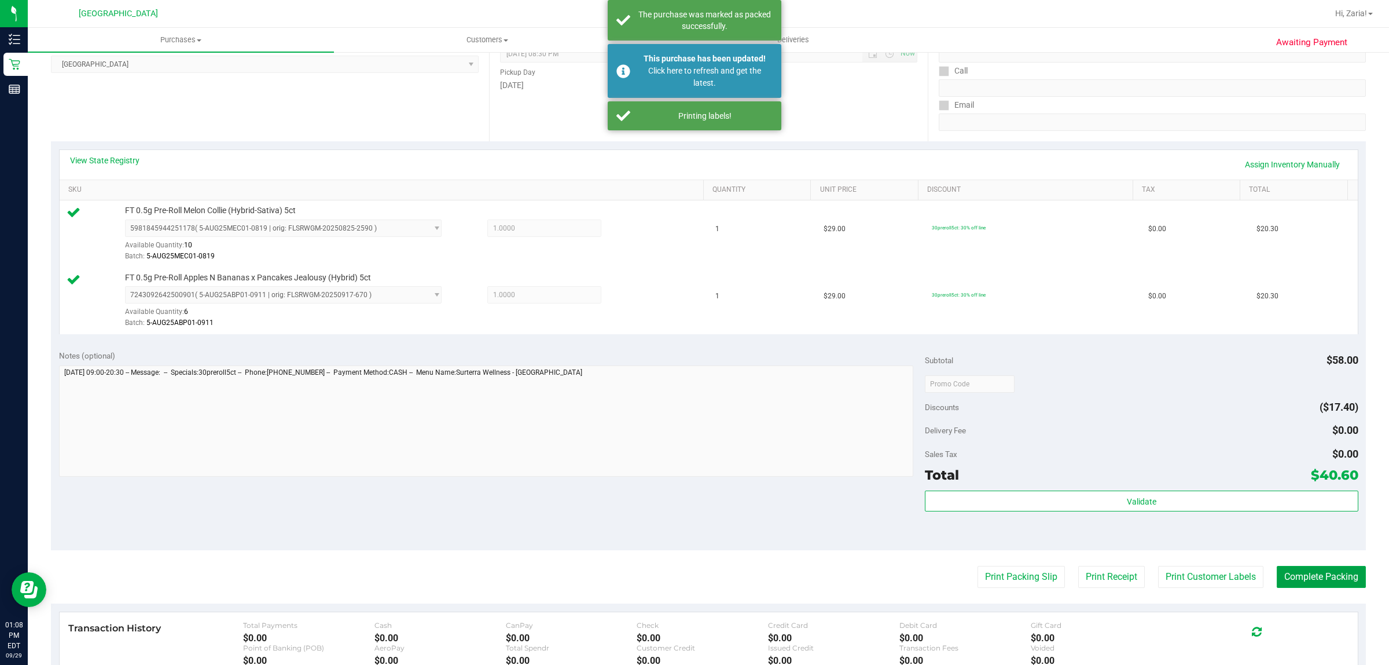
scroll to position [145, 0]
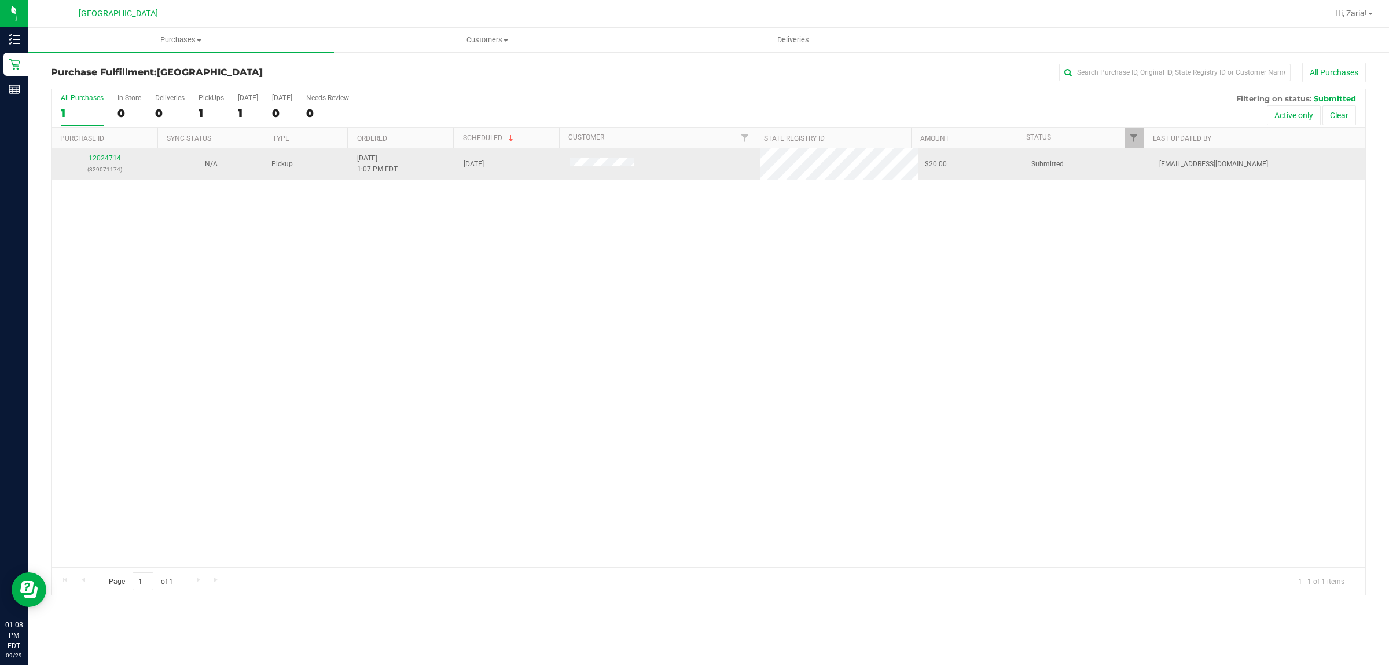
click at [102, 154] on div "12024714 (329071174)" at bounding box center [104, 164] width 93 height 22
click at [100, 157] on link "12024714" at bounding box center [105, 158] width 32 height 8
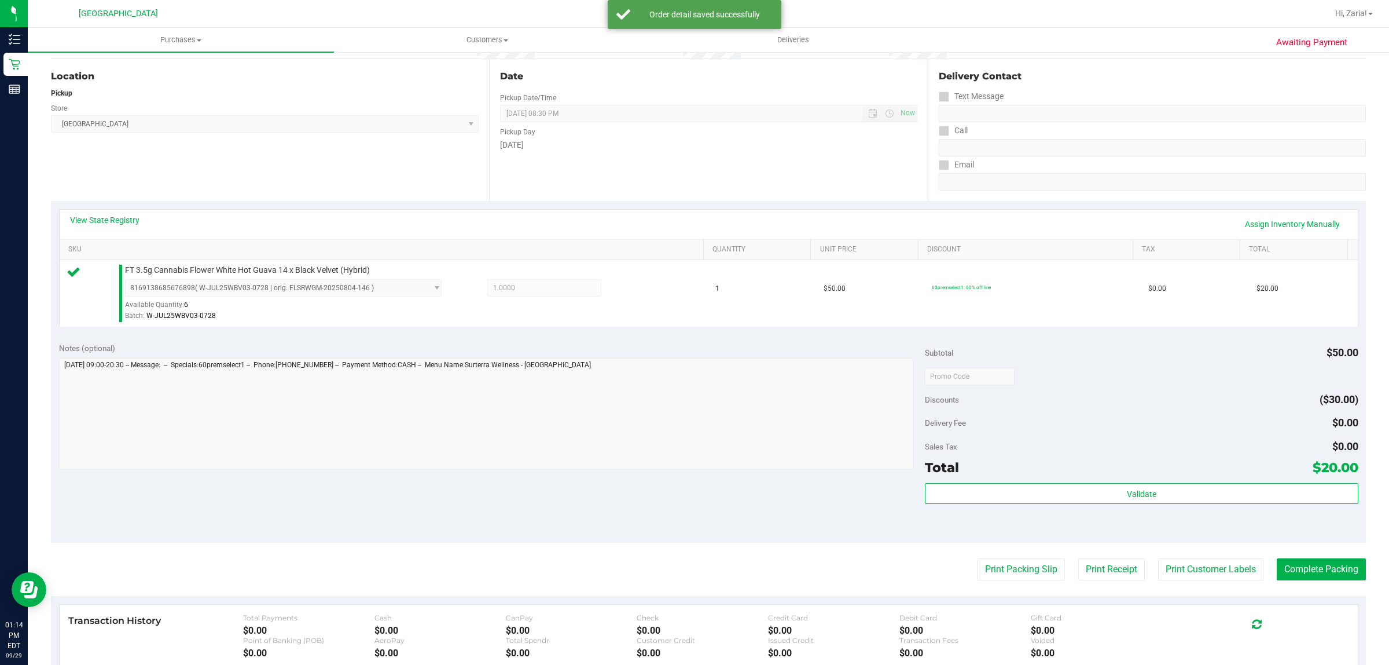
scroll to position [217, 0]
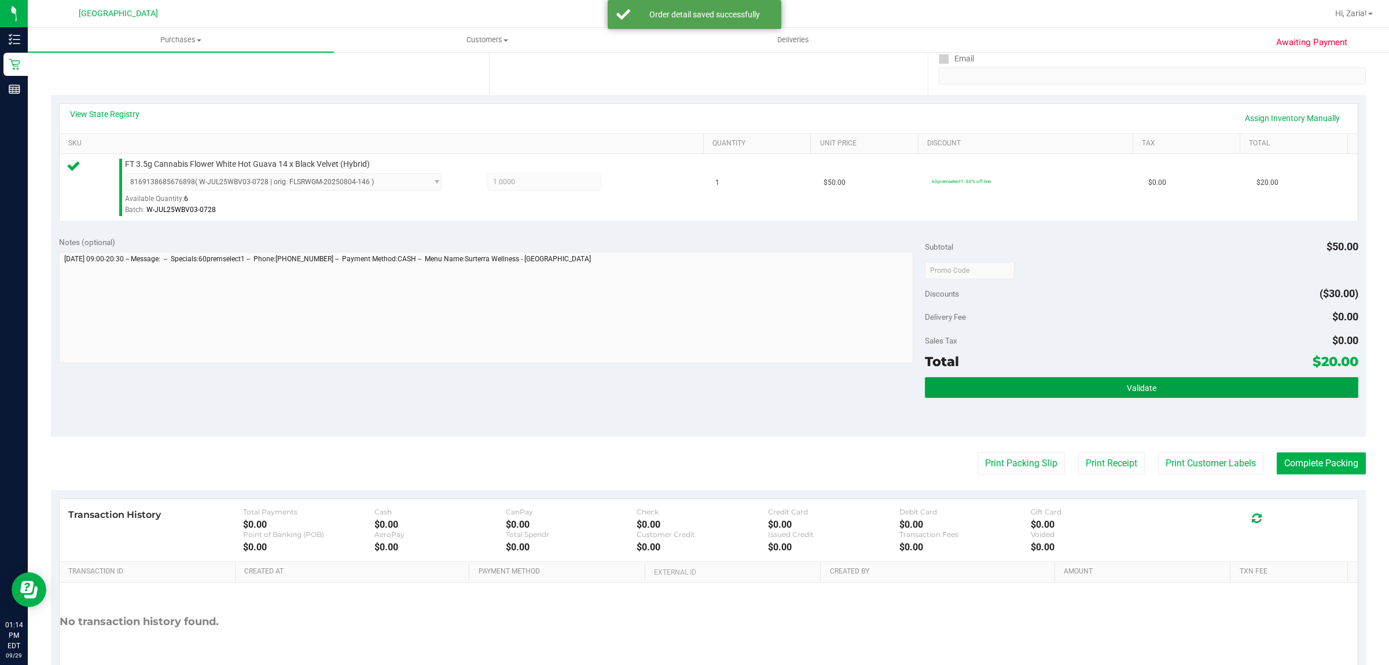
click at [965, 391] on button "Validate" at bounding box center [1141, 387] width 433 height 21
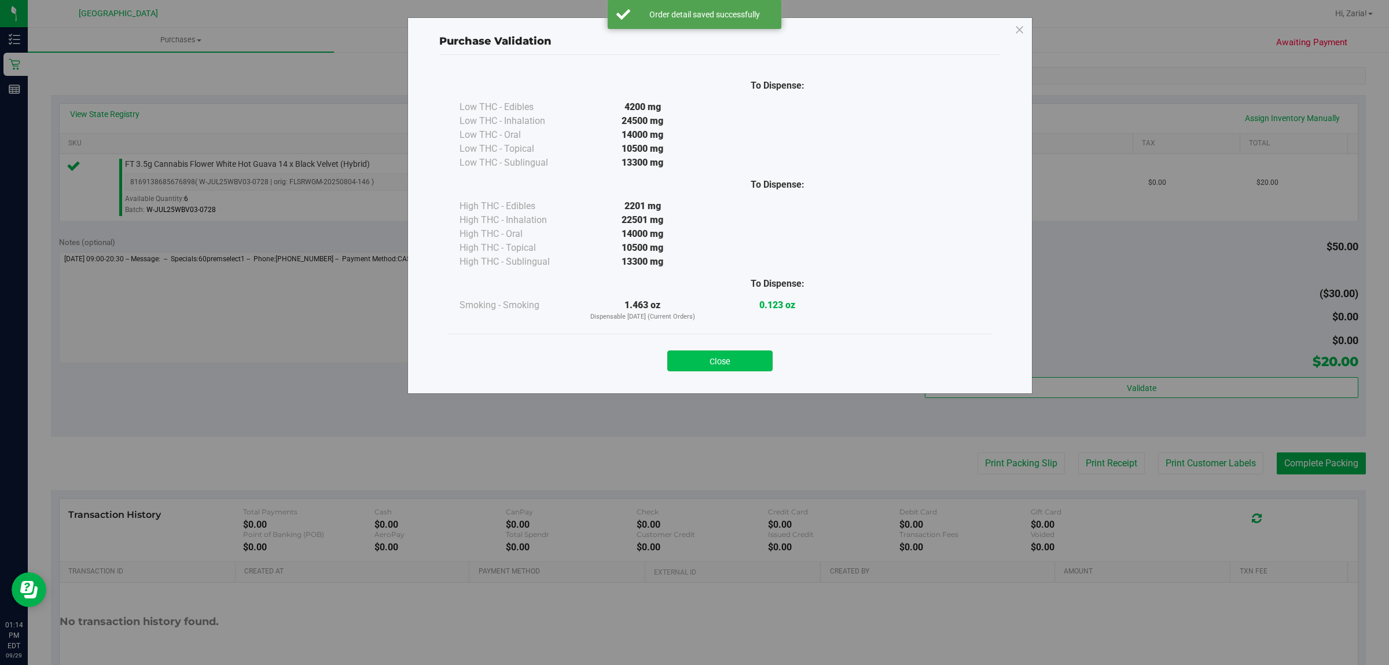
drag, startPoint x: 702, startPoint y: 357, endPoint x: 710, endPoint y: 362, distance: 9.3
click at [702, 359] on button "Close" at bounding box center [719, 360] width 105 height 21
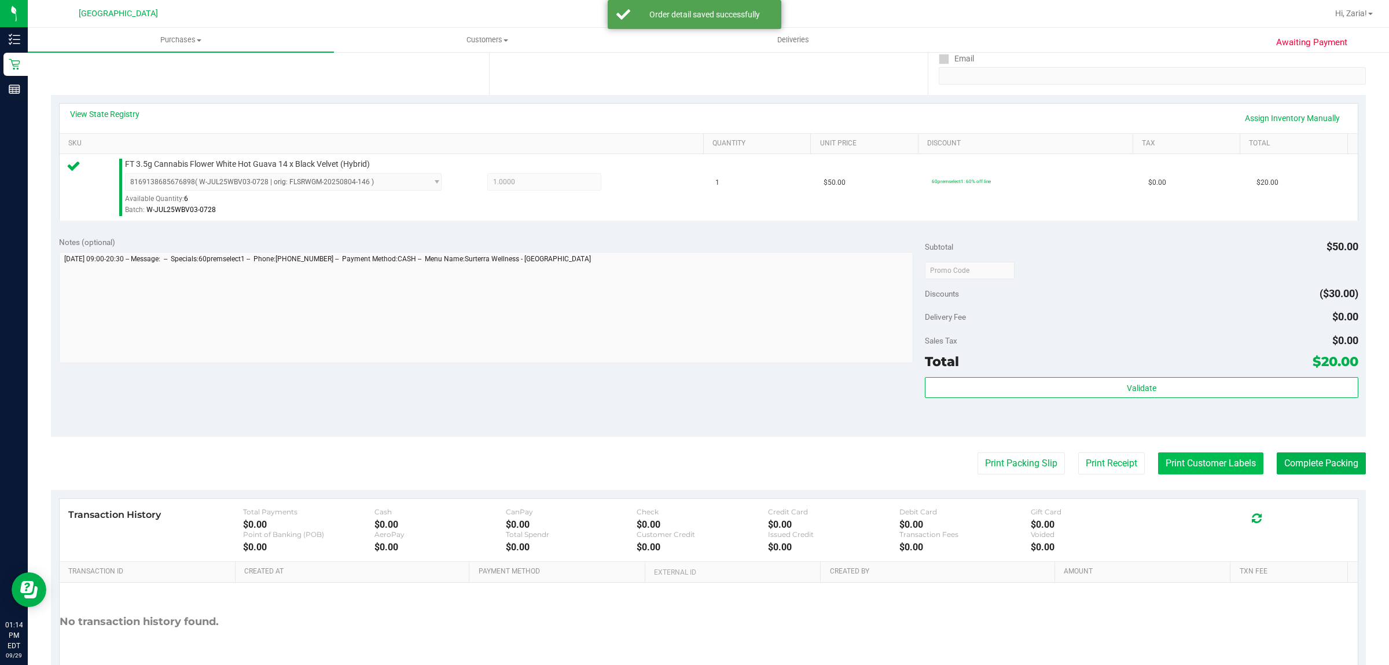
click at [1158, 469] on button "Print Customer Labels" at bounding box center [1210, 463] width 105 height 22
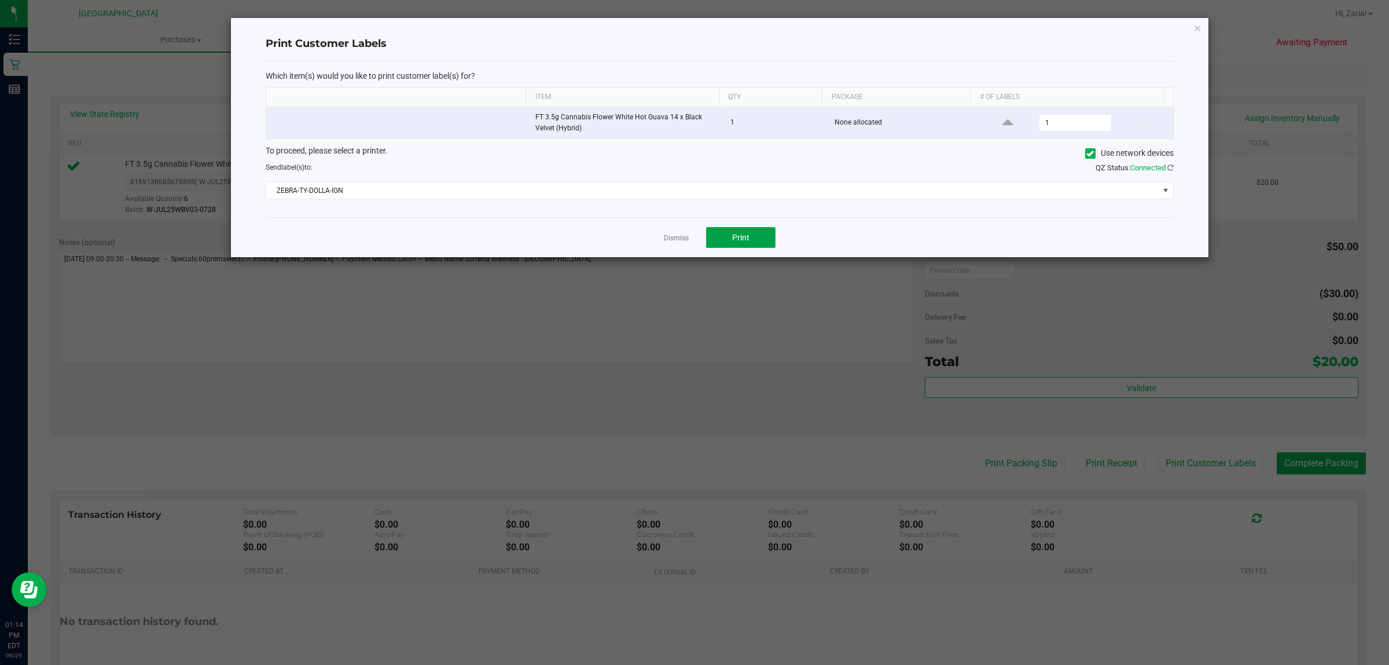
click at [730, 238] on button "Print" at bounding box center [740, 237] width 69 height 21
click at [1196, 28] on icon "button" at bounding box center [1198, 28] width 8 height 14
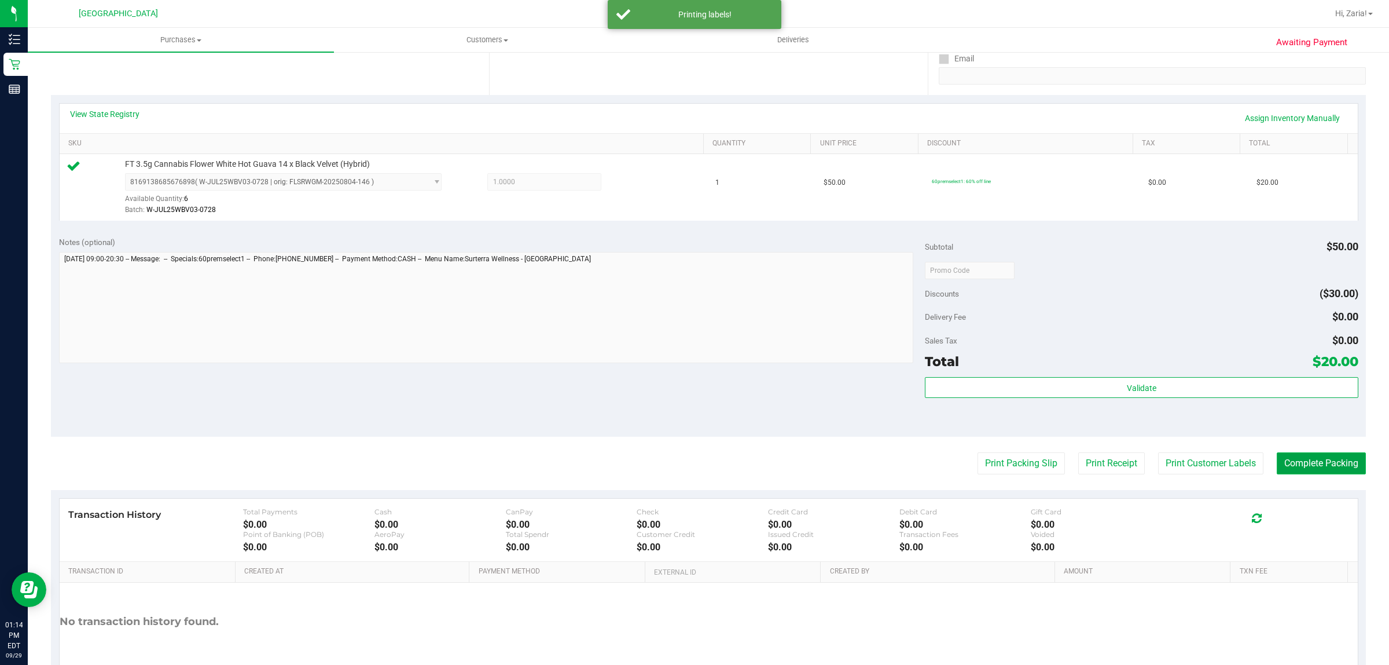
click at [1290, 472] on button "Complete Packing" at bounding box center [1321, 463] width 89 height 22
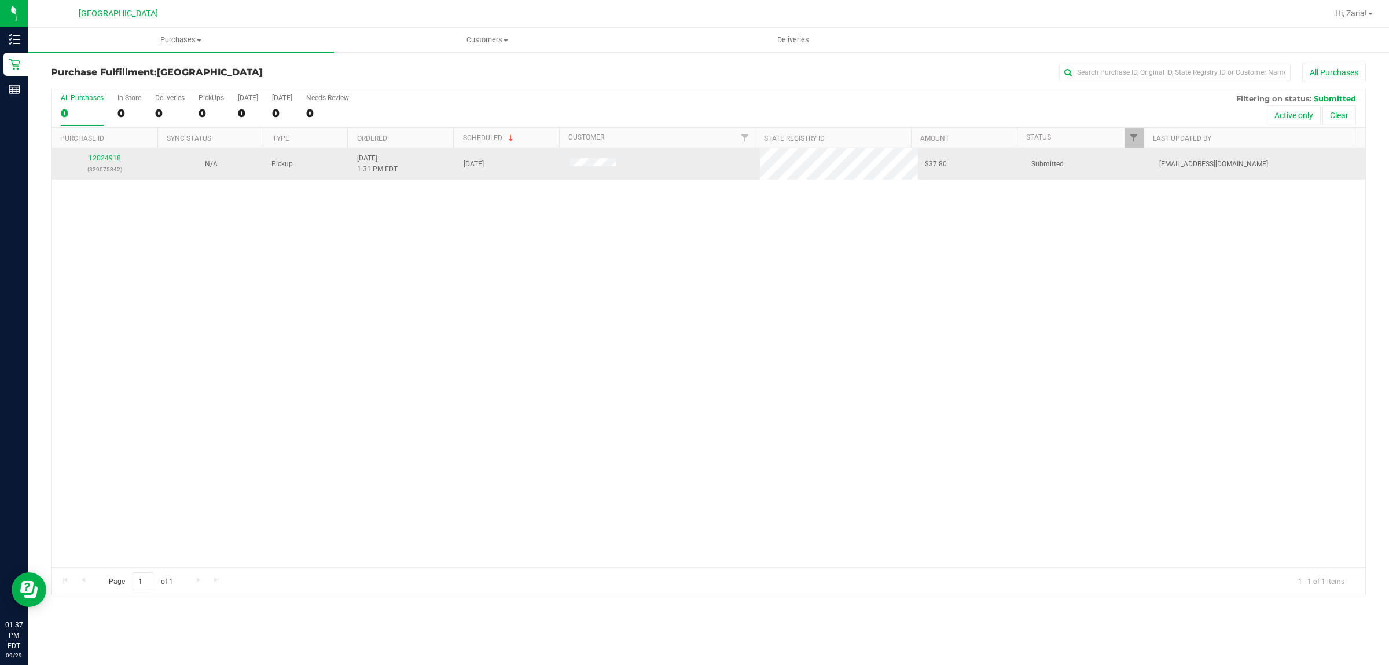
click at [104, 157] on link "12024918" at bounding box center [105, 158] width 32 height 8
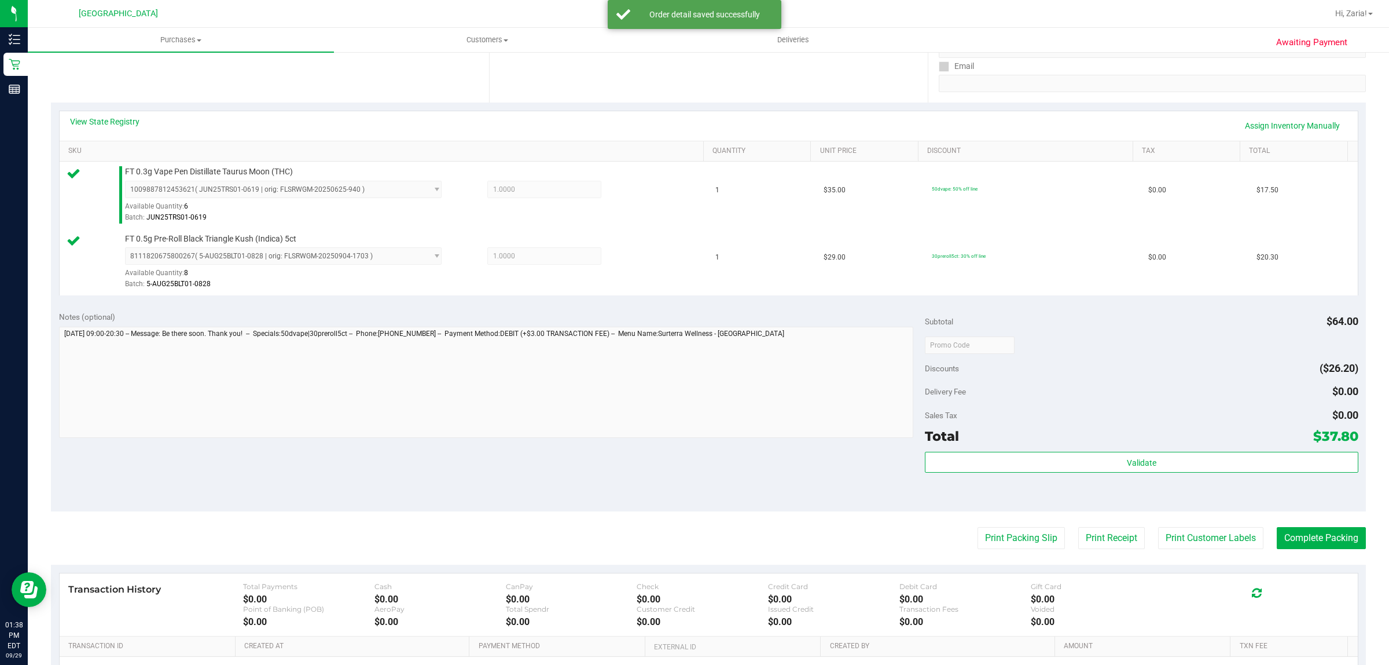
scroll to position [217, 0]
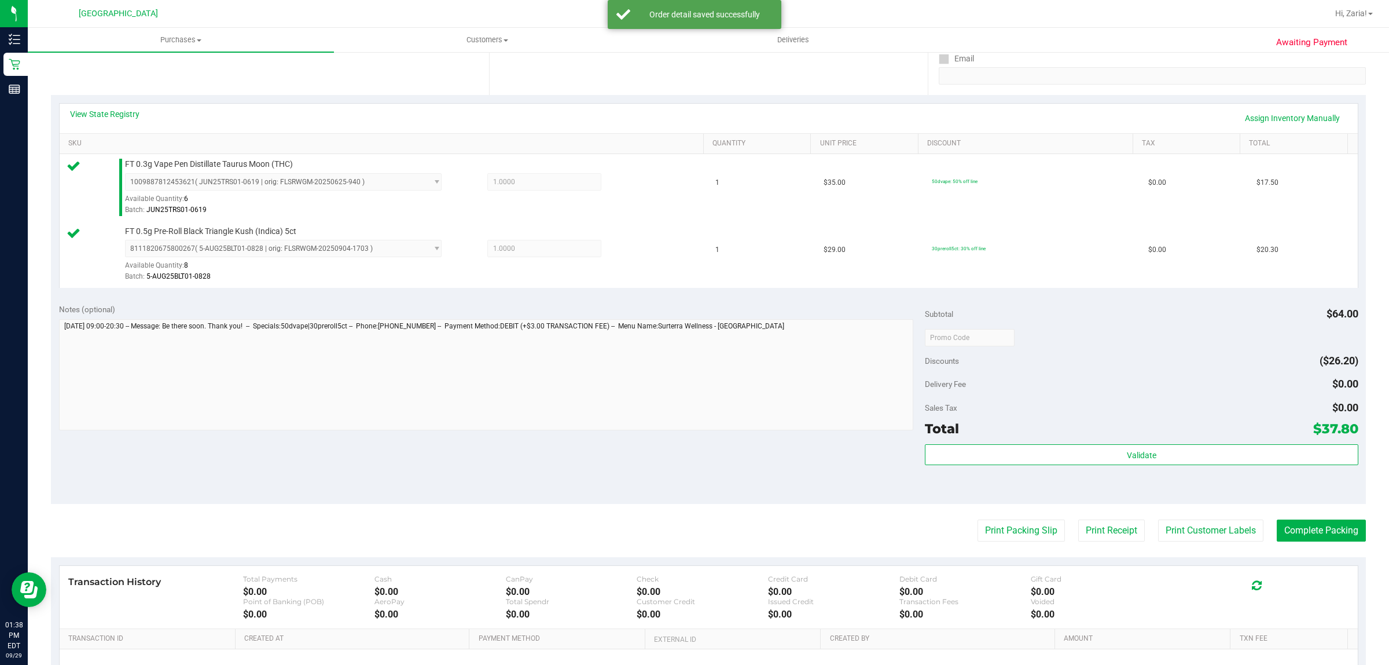
click at [1084, 470] on div "Validate" at bounding box center [1141, 470] width 433 height 52
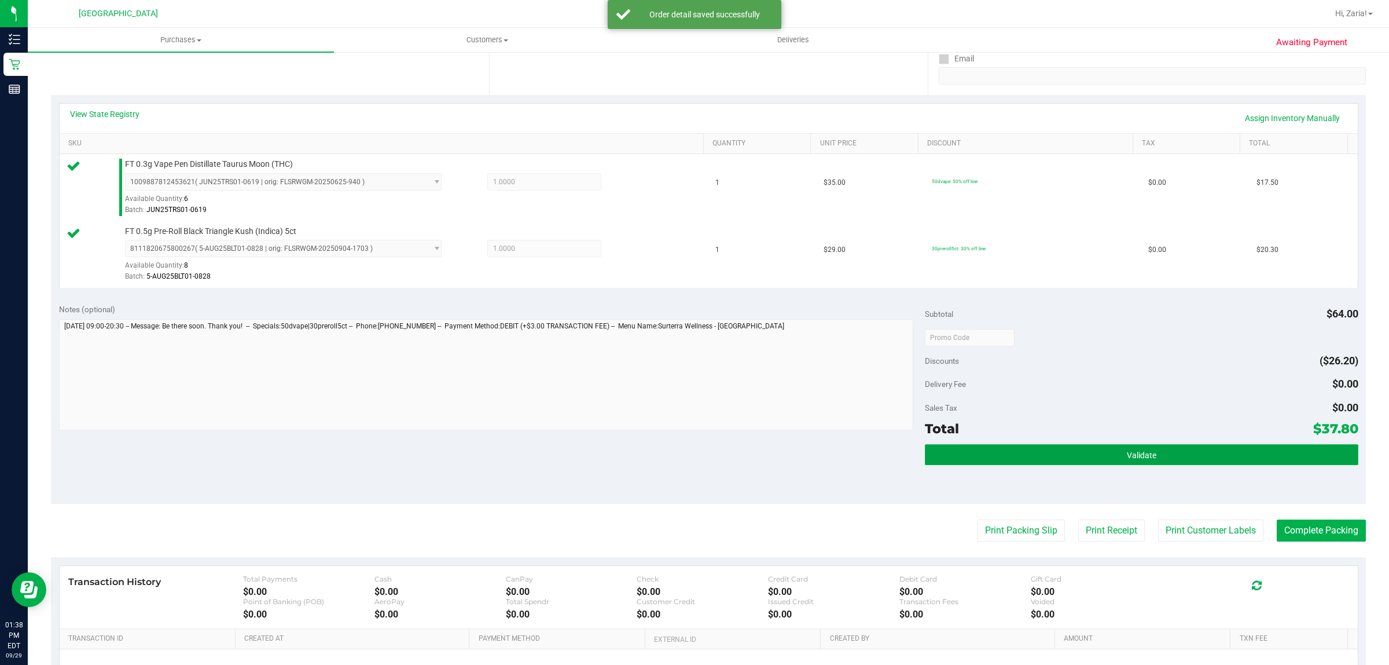
click at [1080, 458] on button "Validate" at bounding box center [1141, 454] width 433 height 21
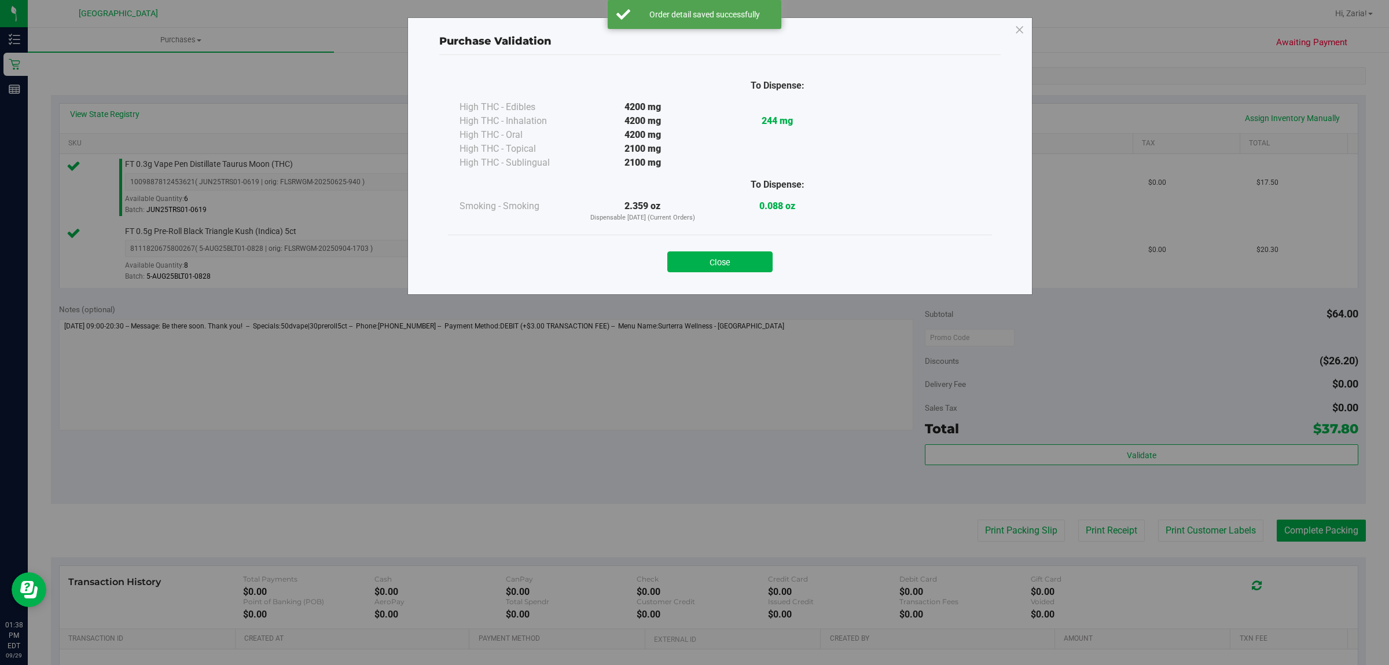
click at [711, 249] on div "Close" at bounding box center [720, 258] width 527 height 29
click at [716, 255] on button "Close" at bounding box center [719, 261] width 105 height 21
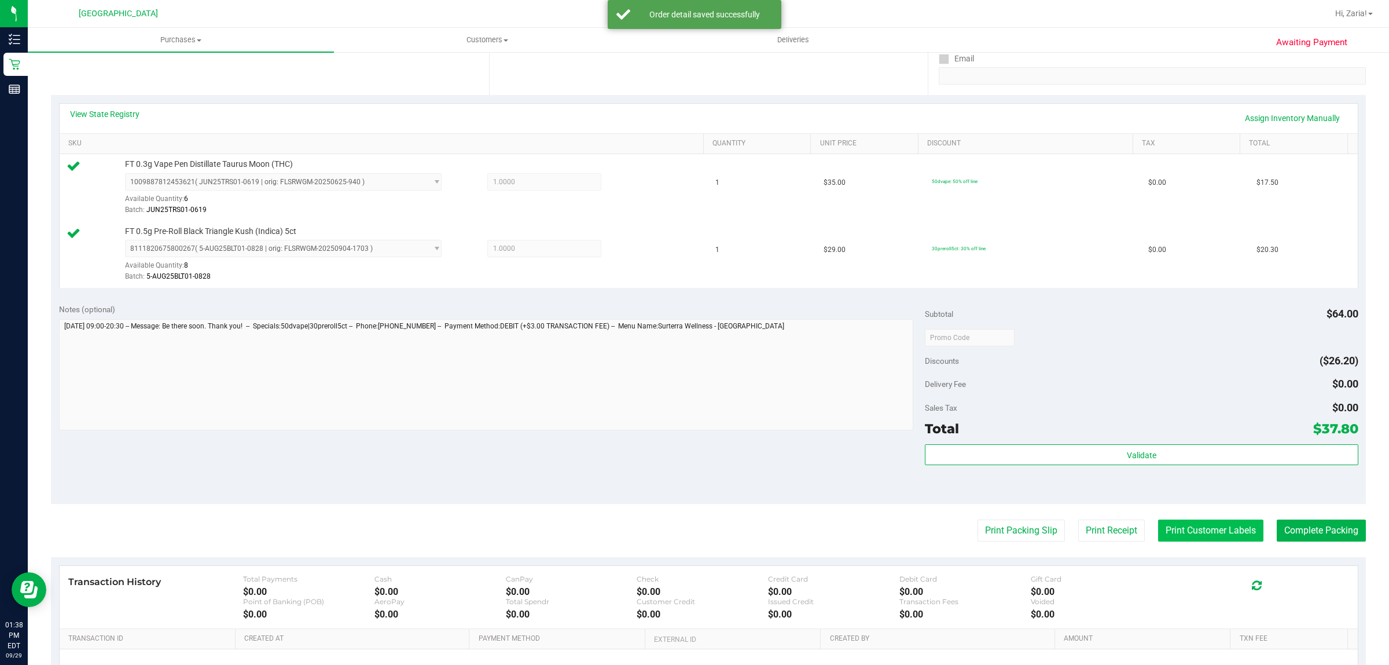
click at [1247, 538] on button "Print Customer Labels" at bounding box center [1210, 530] width 105 height 22
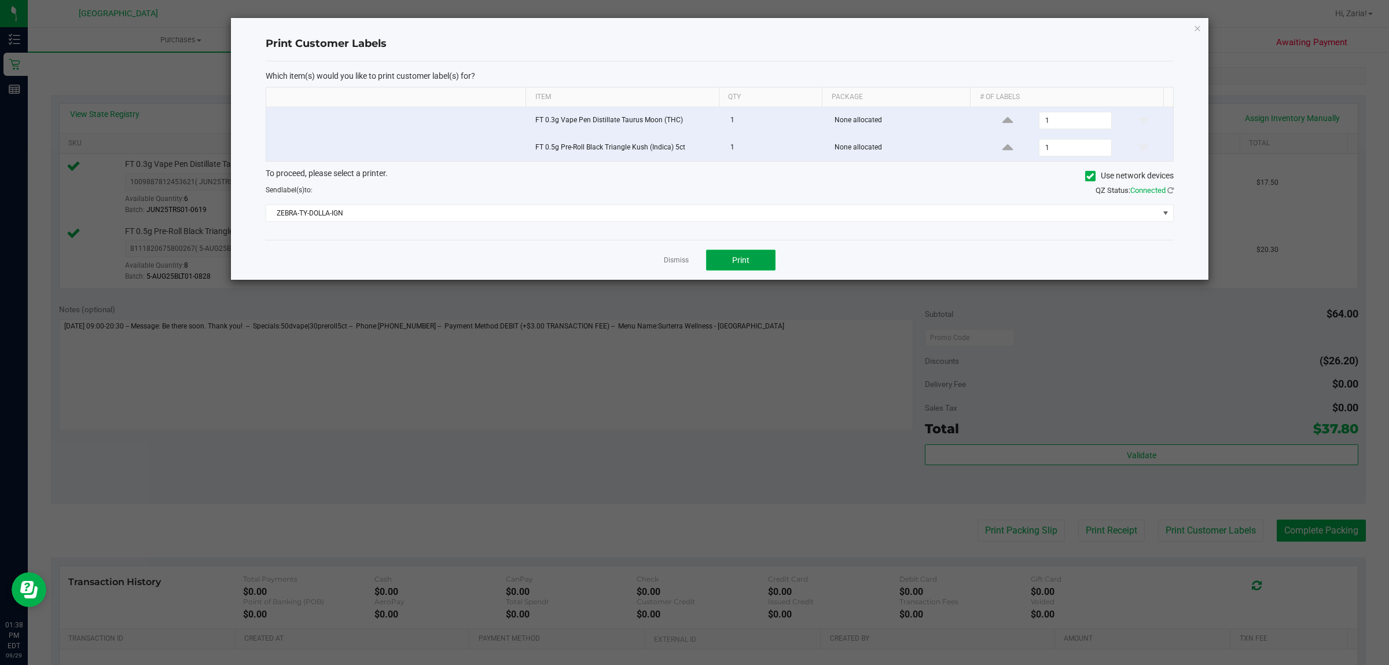
click at [736, 254] on button "Print" at bounding box center [740, 259] width 69 height 21
click at [1194, 30] on icon "button" at bounding box center [1198, 28] width 8 height 14
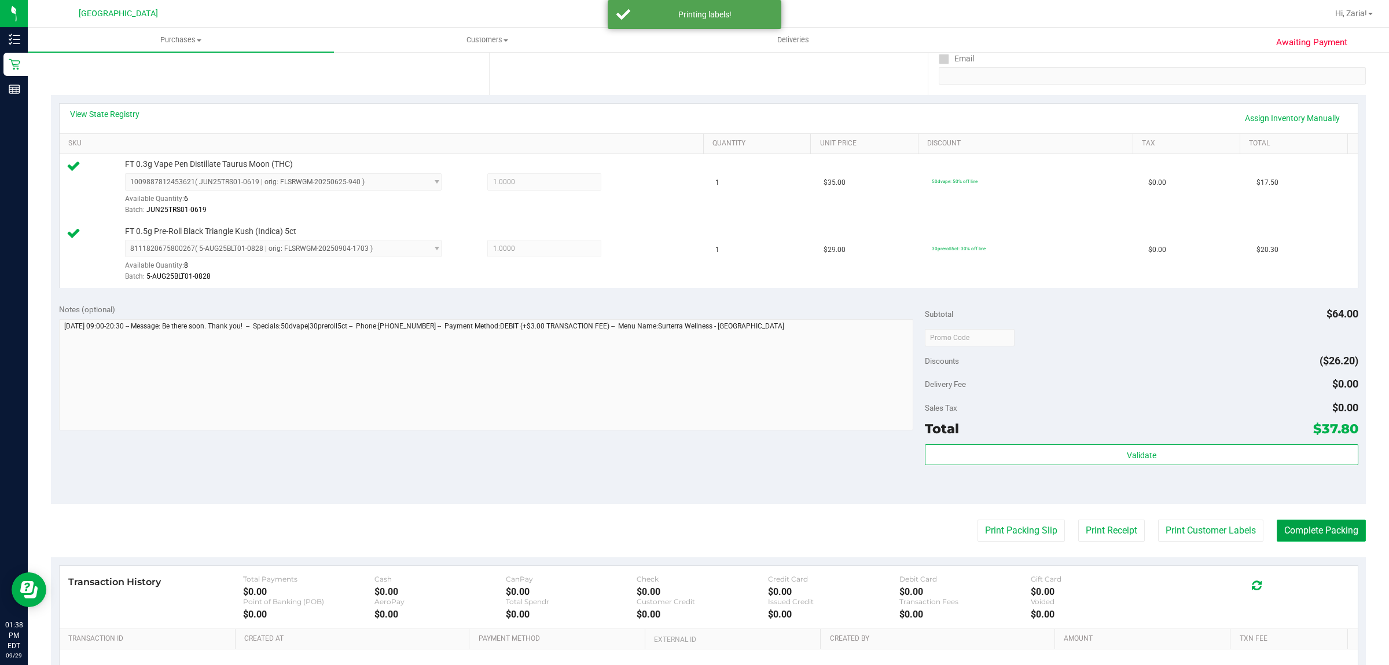
click at [1327, 541] on button "Complete Packing" at bounding box center [1321, 530] width 89 height 22
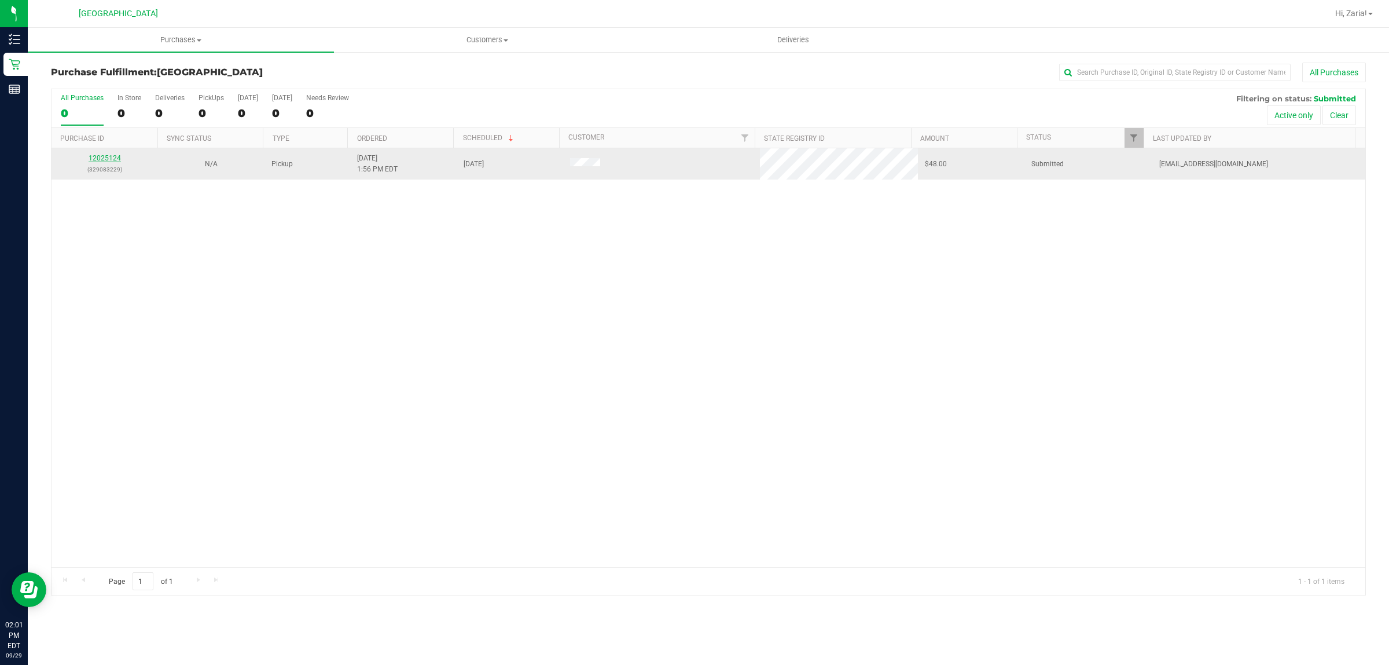
click at [118, 157] on link "12025124" at bounding box center [105, 158] width 32 height 8
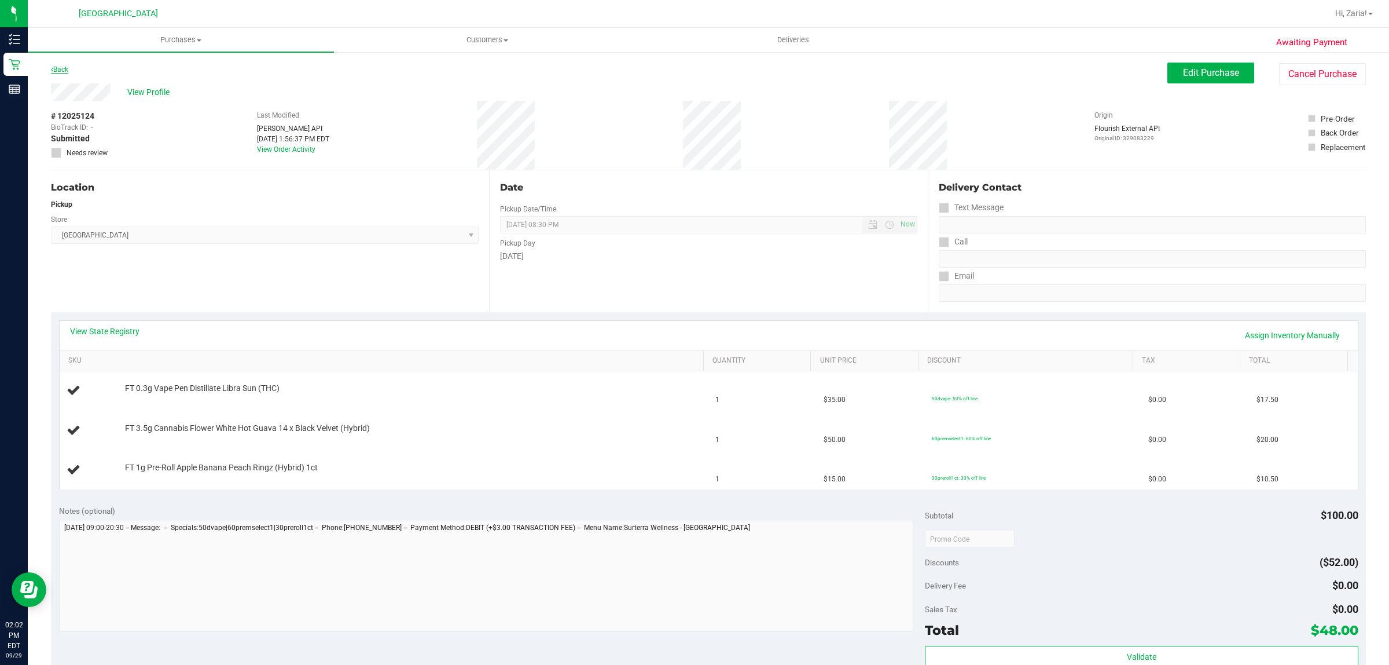
click at [58, 67] on link "Back" at bounding box center [59, 69] width 17 height 8
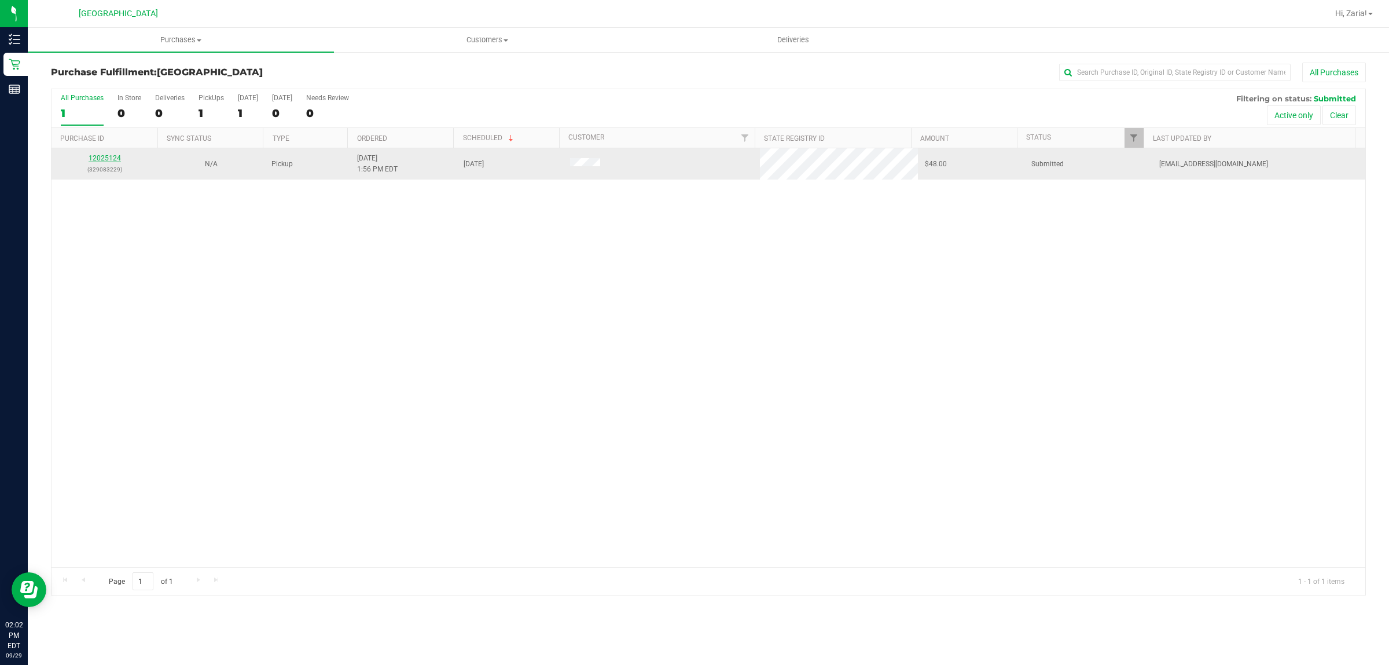
click at [110, 161] on link "12025124" at bounding box center [105, 158] width 32 height 8
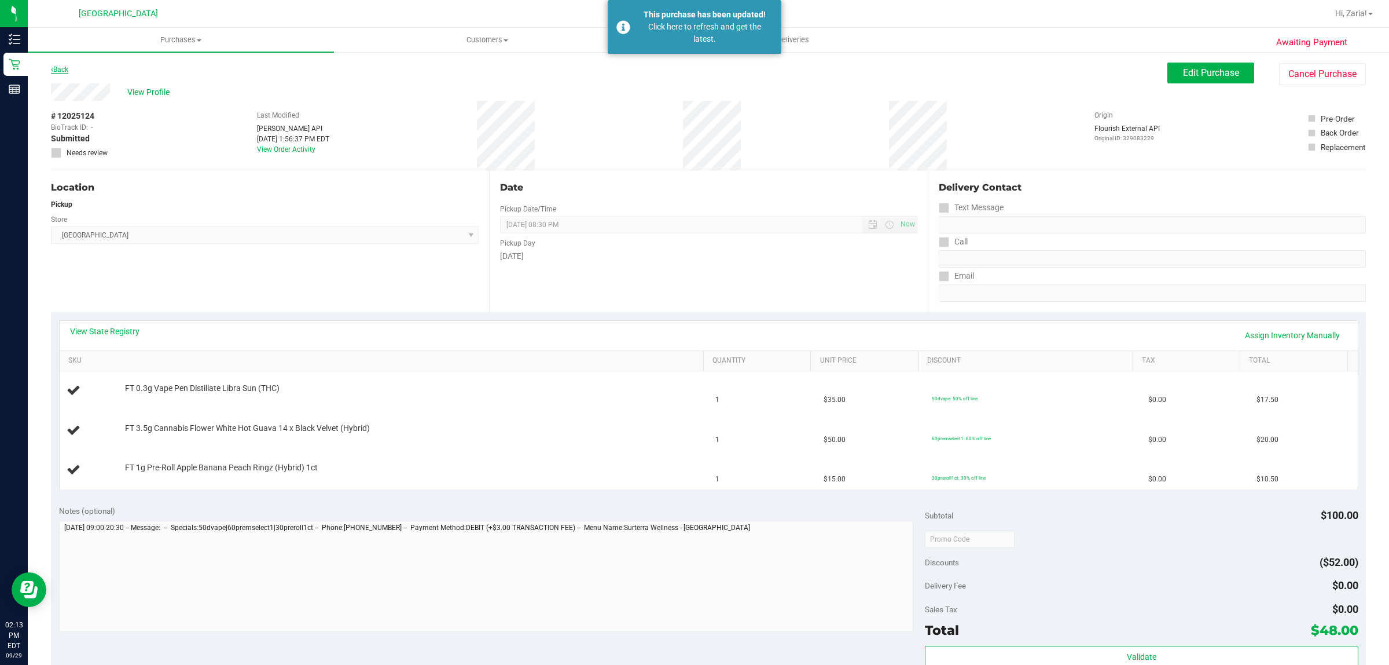
click at [64, 69] on link "Back" at bounding box center [59, 69] width 17 height 8
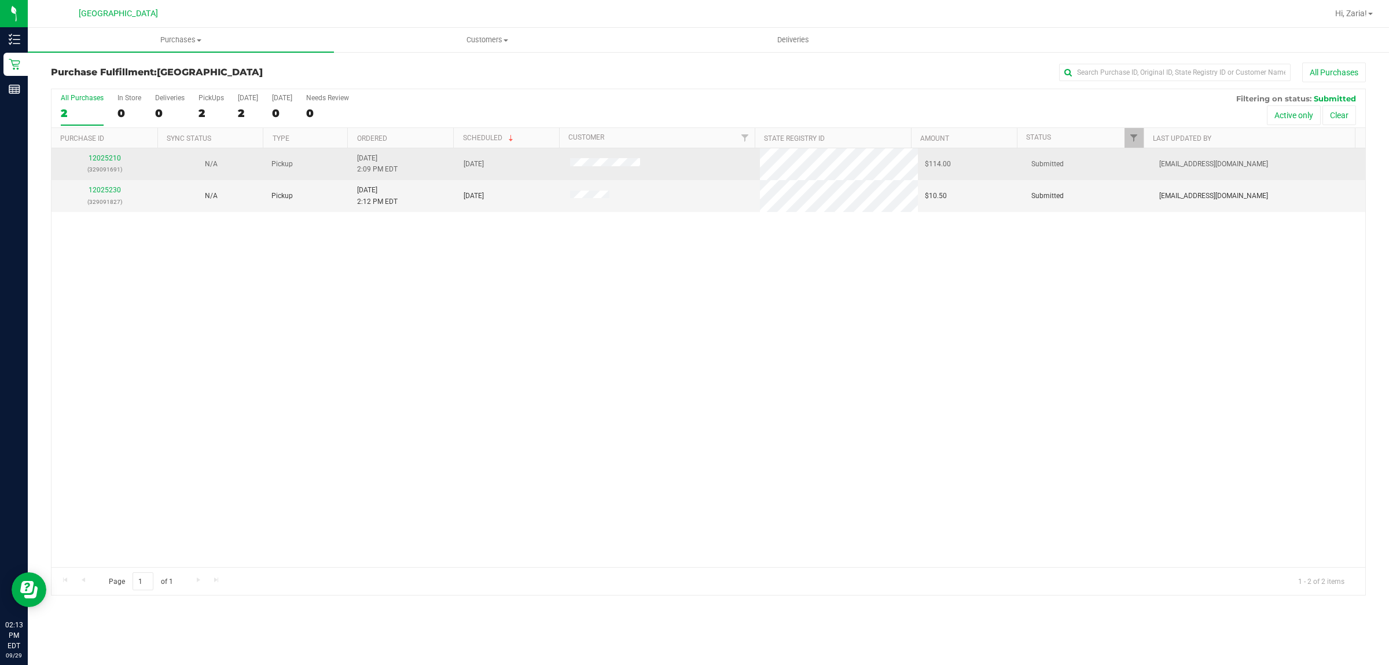
click at [108, 163] on div "12025210 (329091691)" at bounding box center [104, 164] width 93 height 22
click at [108, 158] on link "12025210" at bounding box center [105, 158] width 32 height 8
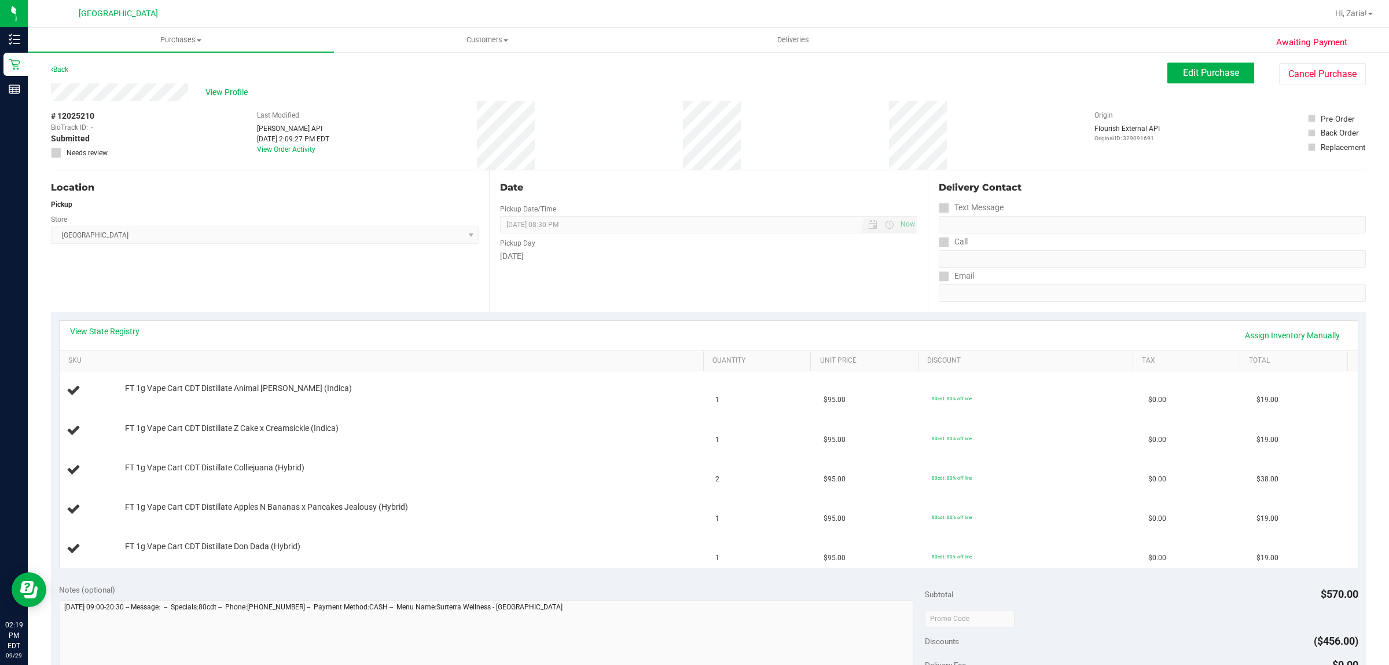
click at [70, 63] on div "Back Edit Purchase Cancel Purchase" at bounding box center [708, 73] width 1315 height 21
click at [58, 72] on link "Back" at bounding box center [59, 69] width 17 height 8
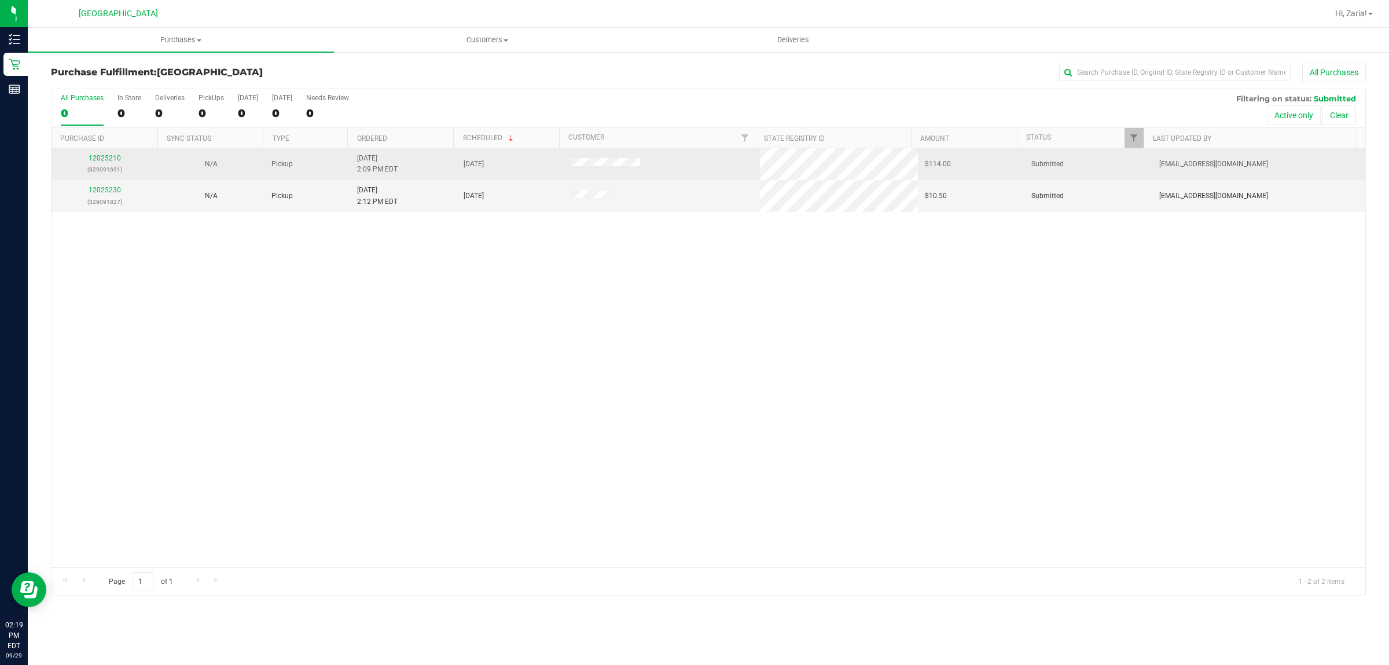
click at [107, 168] on p "(329091691)" at bounding box center [104, 169] width 93 height 11
click at [108, 162] on link "12025210" at bounding box center [105, 158] width 32 height 8
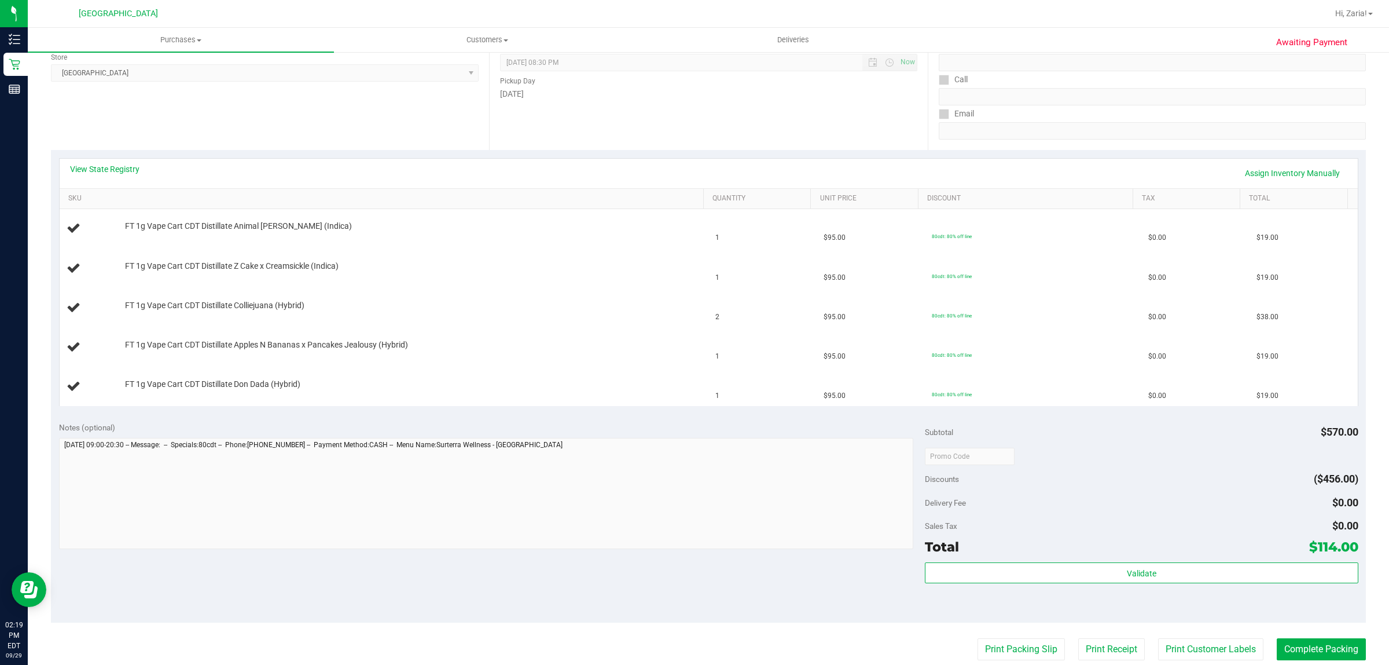
scroll to position [217, 0]
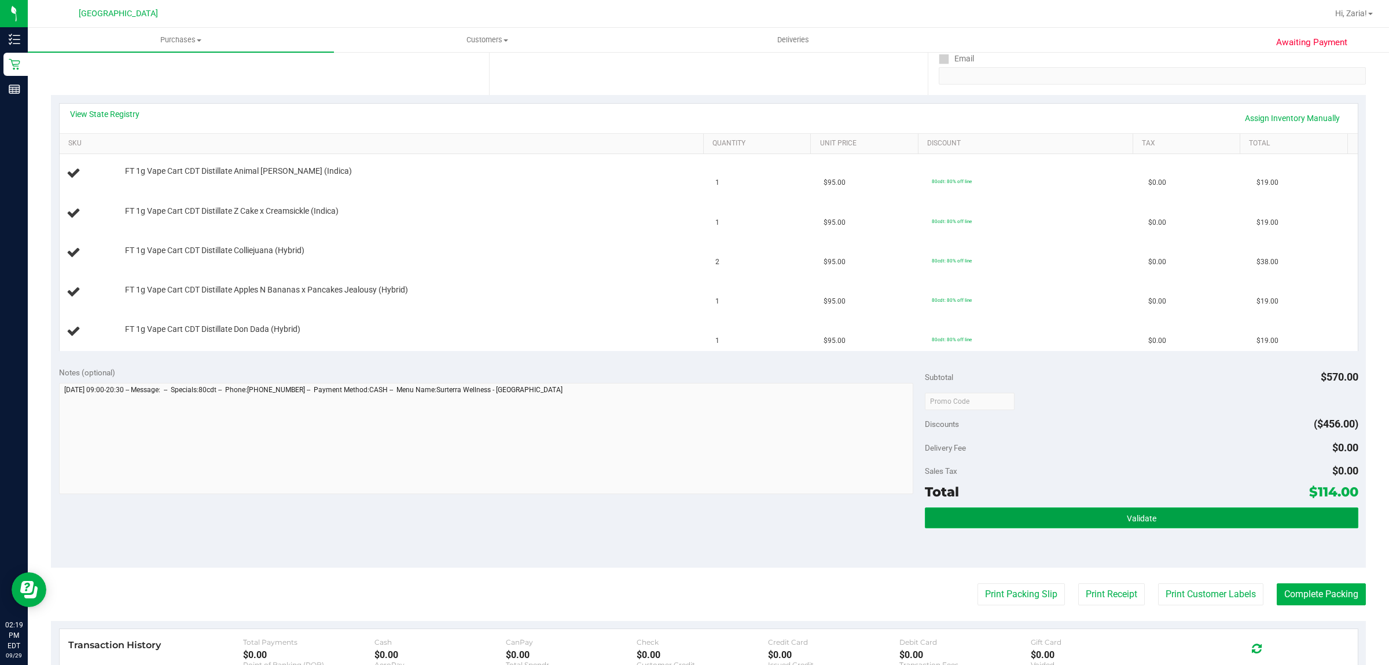
click at [955, 522] on button "Validate" at bounding box center [1141, 517] width 433 height 21
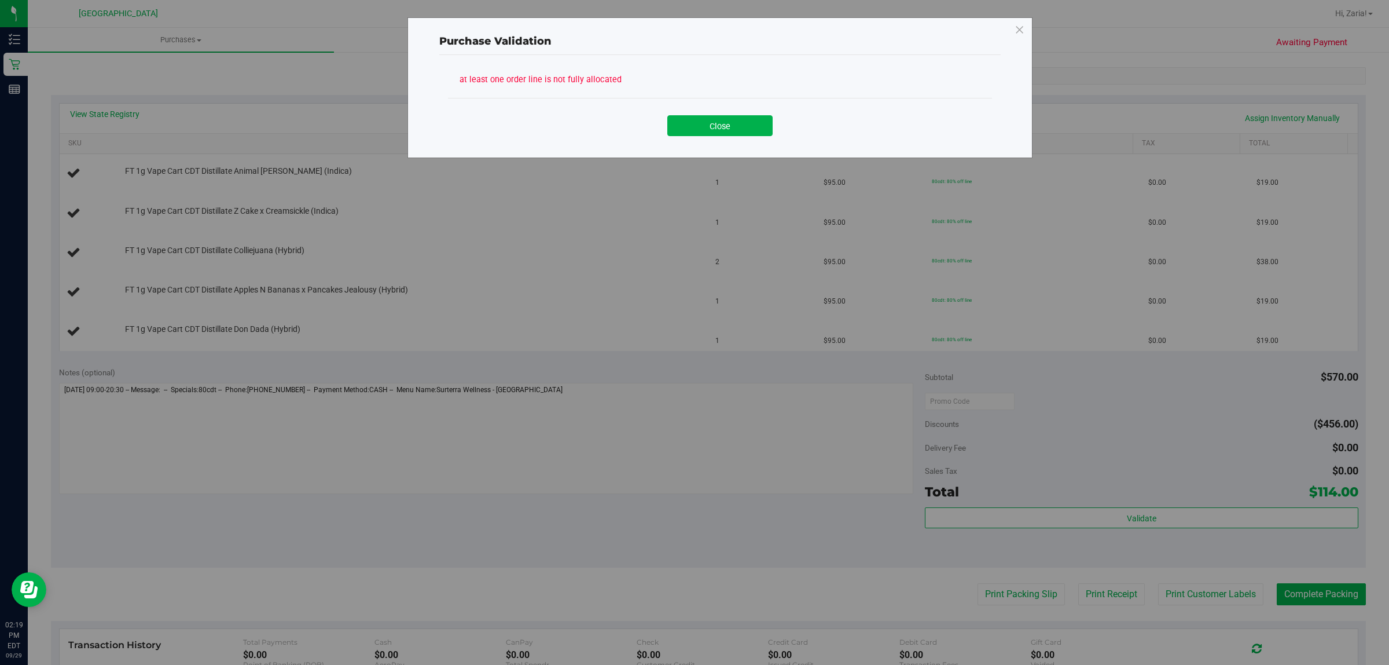
click at [768, 146] on div "at least one order line is not fully allocated Close" at bounding box center [719, 101] width 561 height 92
click at [767, 131] on button "Close" at bounding box center [719, 125] width 105 height 21
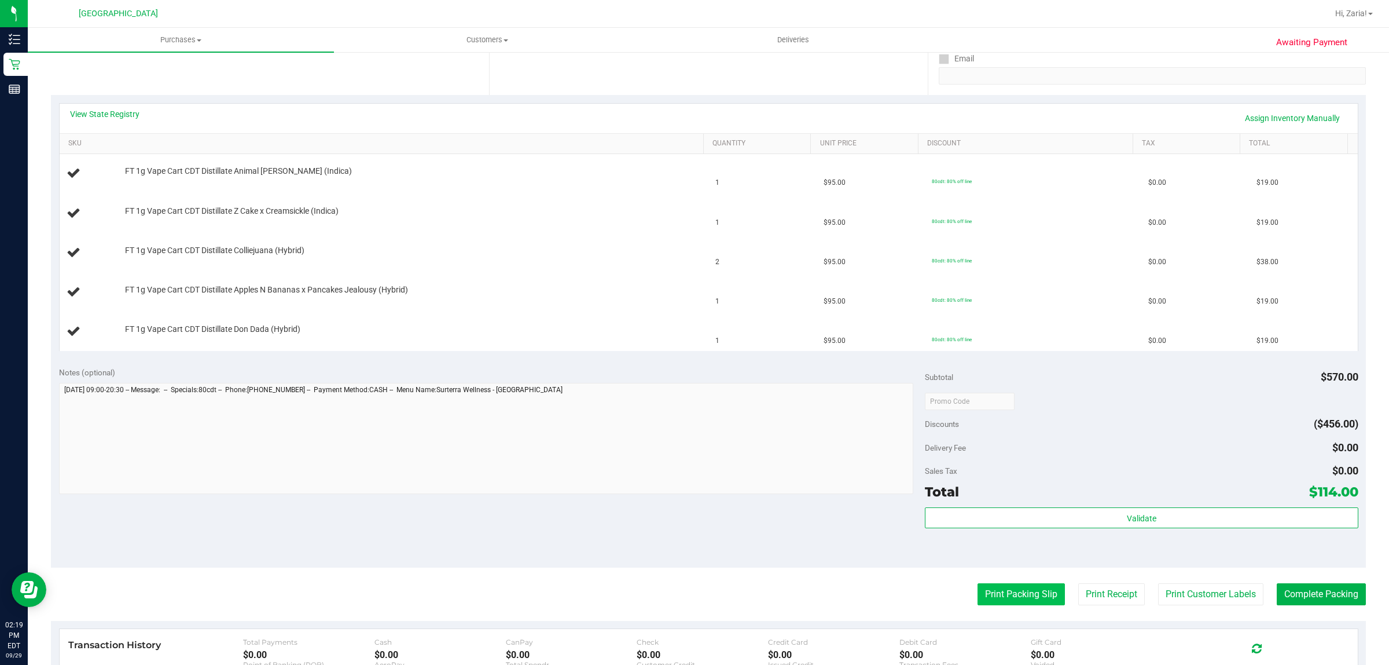
click at [980, 586] on button "Print Packing Slip" at bounding box center [1021, 594] width 87 height 22
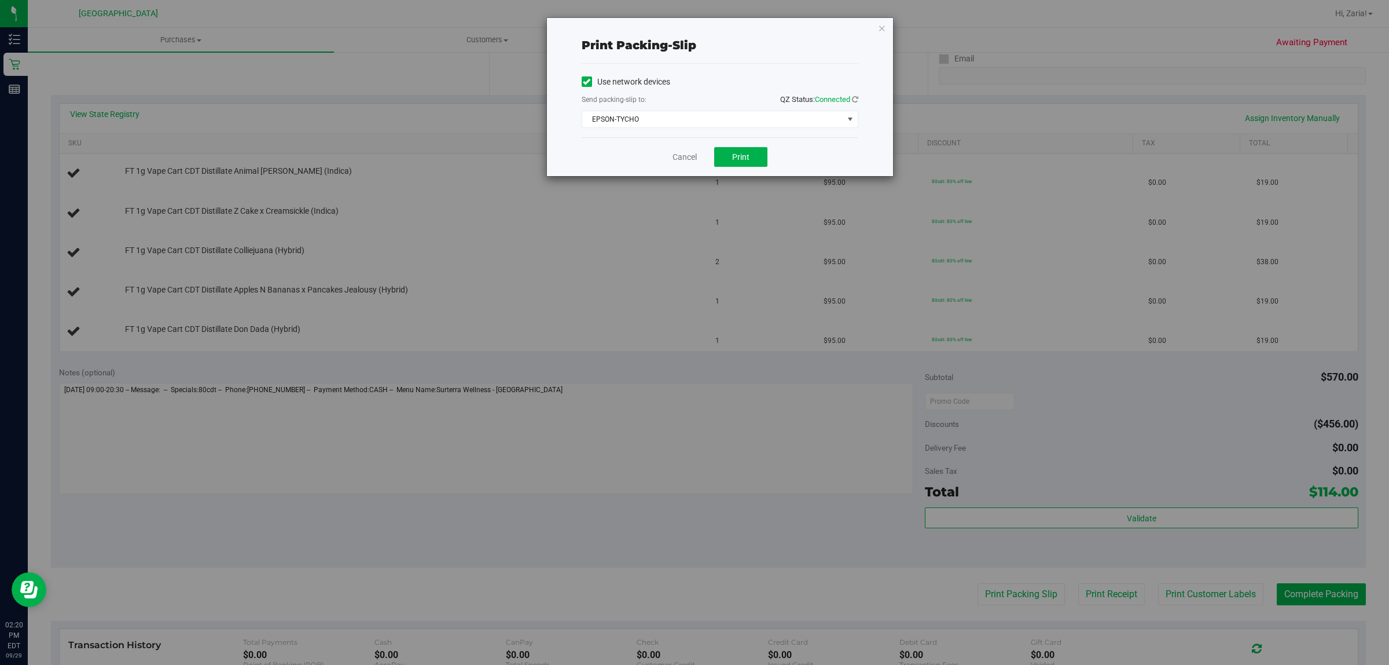
drag, startPoint x: 887, startPoint y: 22, endPoint x: 897, endPoint y: 20, distance: 10.6
click at [892, 21] on div "Print packing-slip Use network devices Send packing-slip to: QZ Status: Connect…" at bounding box center [720, 97] width 346 height 158
click at [895, 21] on div "Print packing-slip Use network devices Send packing-slip to: QZ Status: Connect…" at bounding box center [699, 332] width 1398 height 665
drag, startPoint x: 883, startPoint y: 23, endPoint x: 873, endPoint y: 27, distance: 10.6
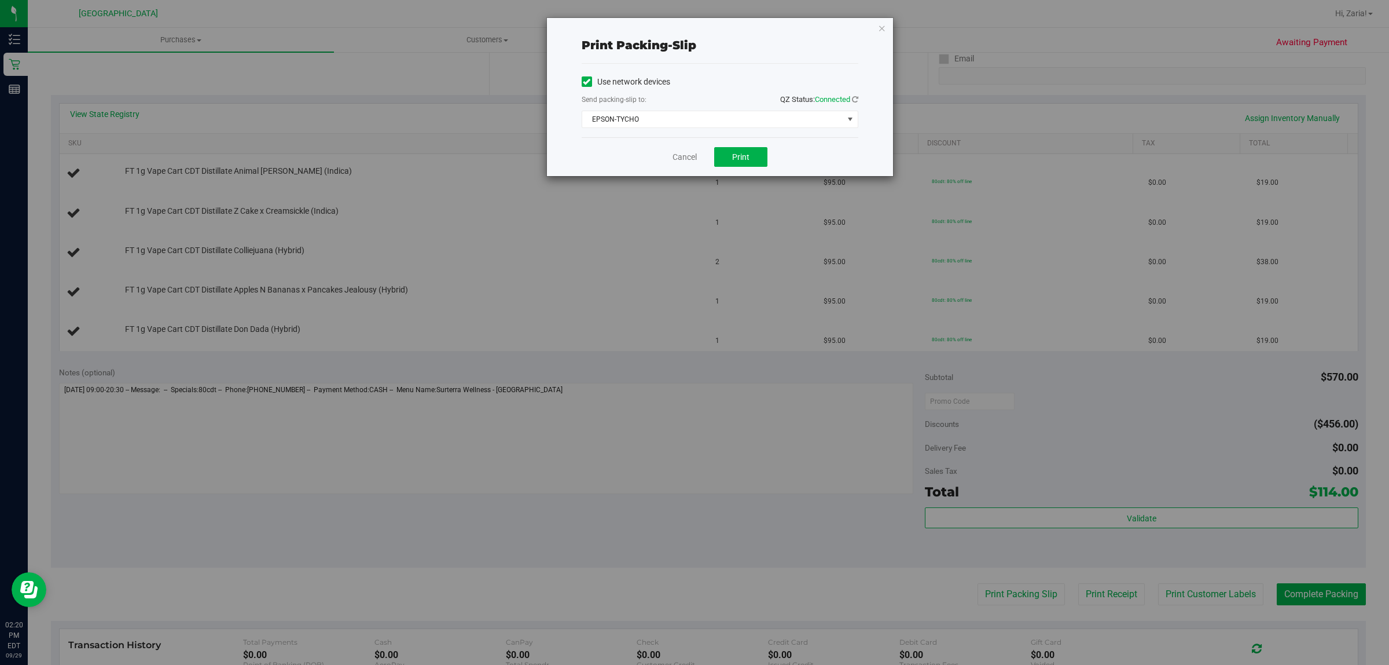
click at [875, 27] on div "Print packing-slip Use network devices Send packing-slip to: QZ Status: Connect…" at bounding box center [720, 97] width 346 height 158
click at [869, 30] on div "Print packing-slip Use network devices Send packing-slip to: QZ Status: Connect…" at bounding box center [720, 97] width 346 height 158
click at [882, 29] on icon "button" at bounding box center [882, 28] width 8 height 14
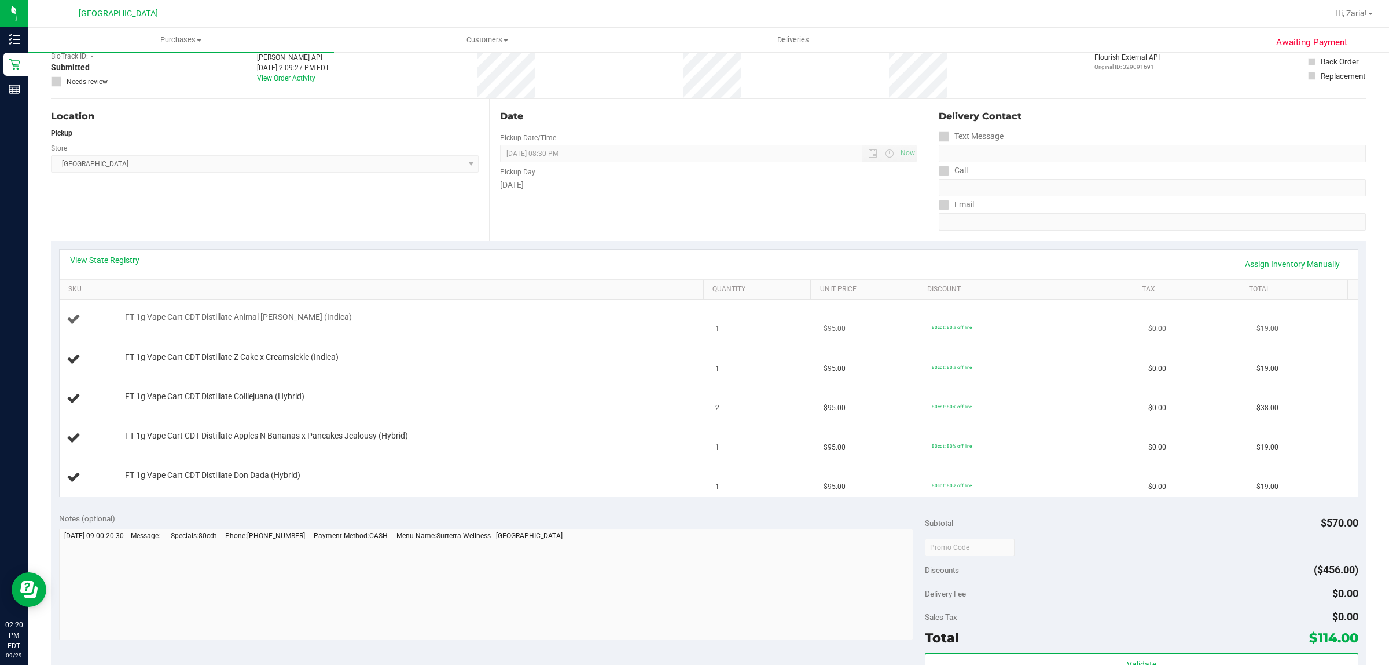
scroll to position [0, 0]
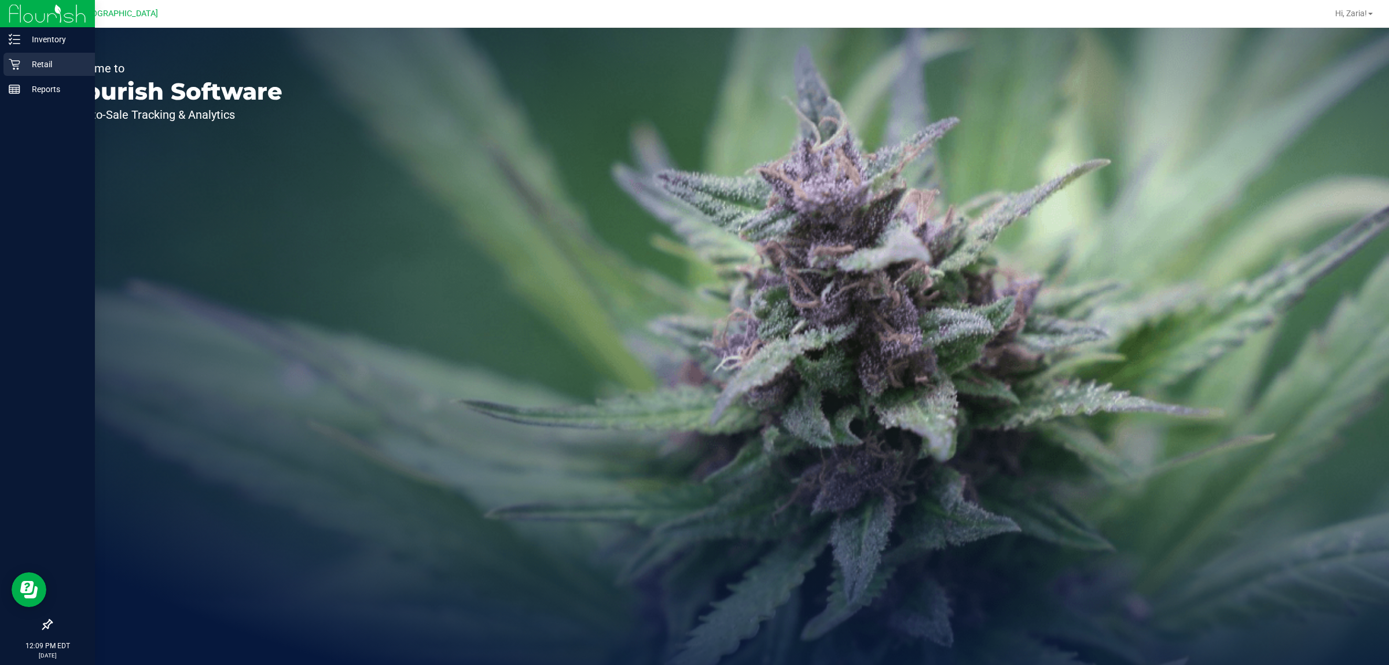
click at [35, 61] on p "Retail" at bounding box center [54, 64] width 69 height 14
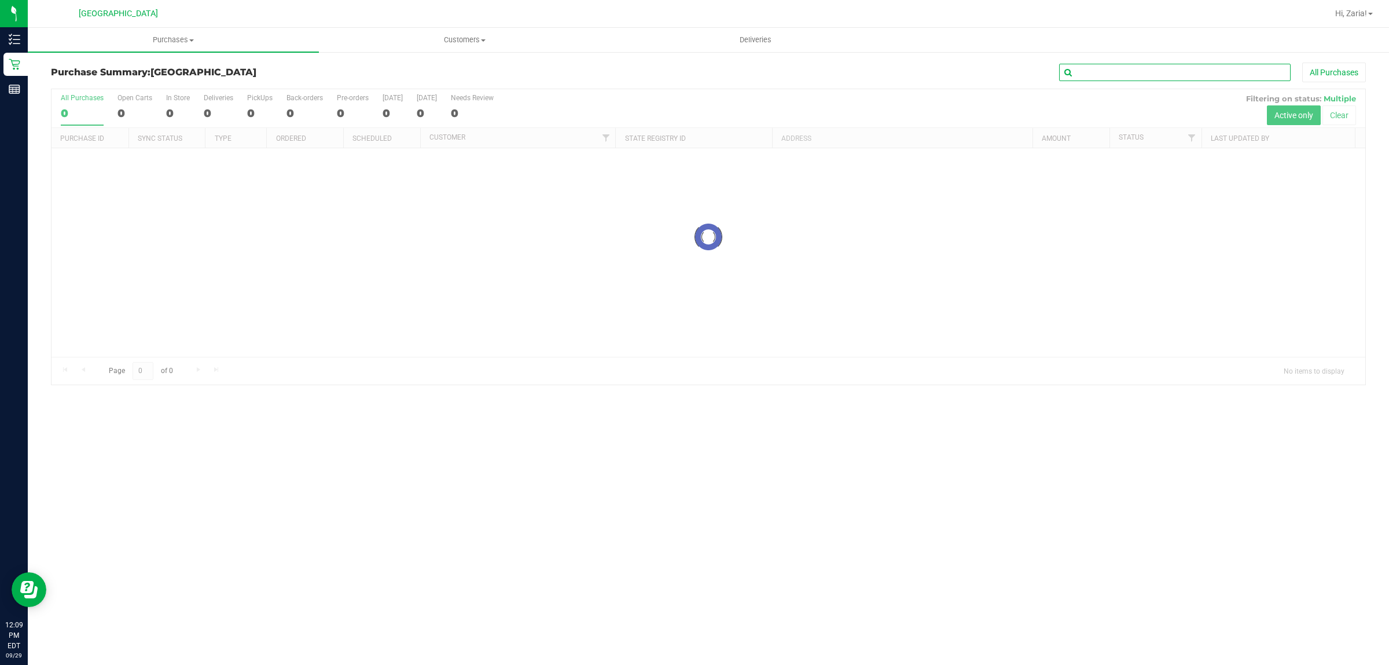
click at [1106, 72] on input "text" at bounding box center [1175, 72] width 232 height 17
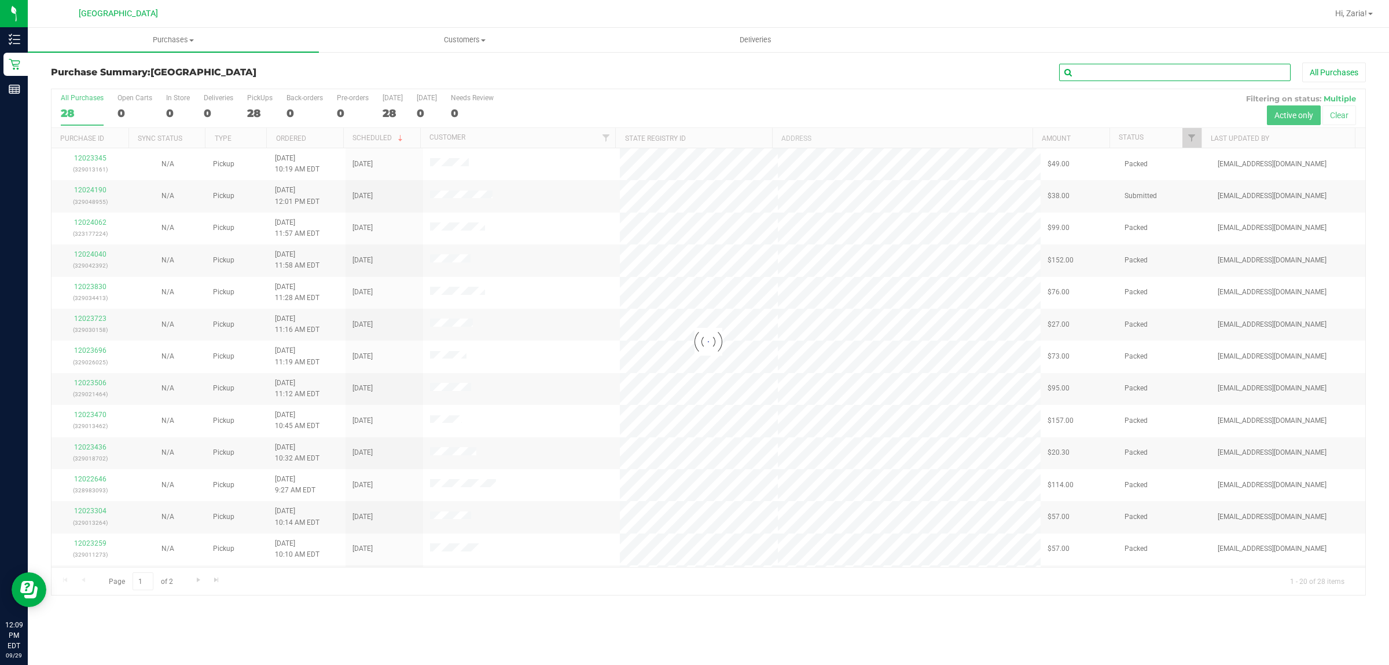
paste input "12023830"
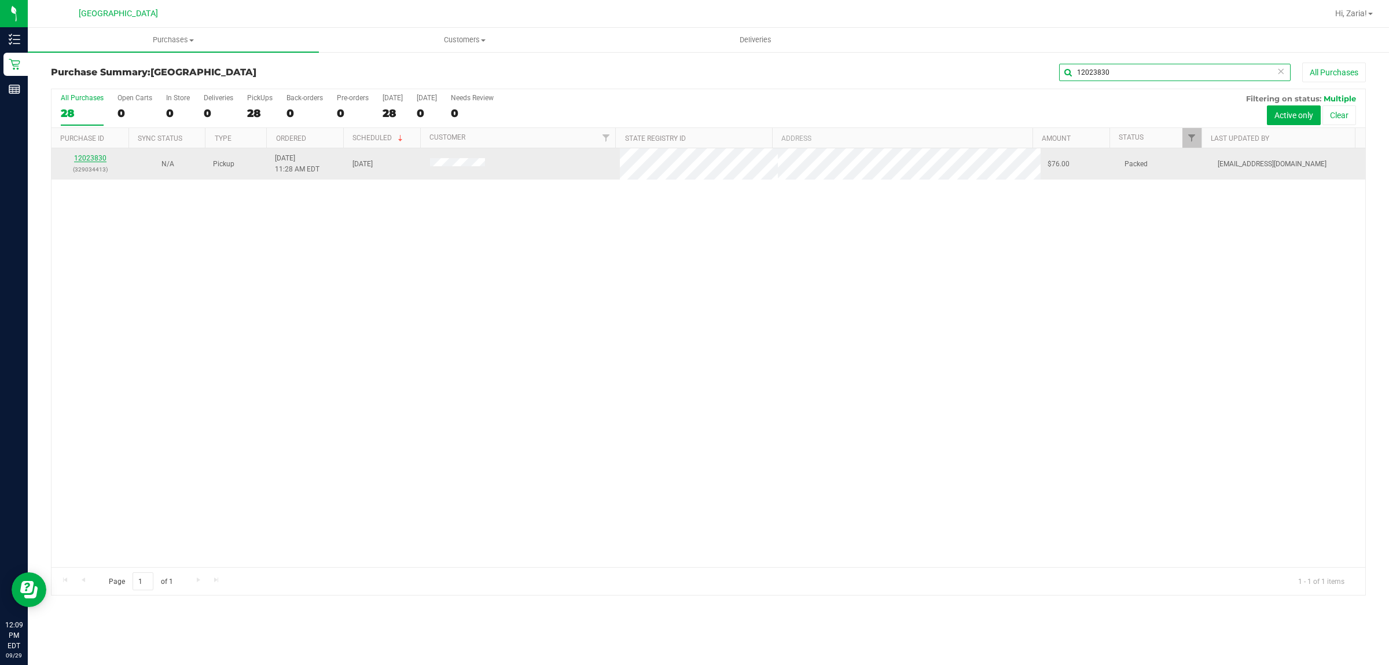
type input "12023830"
click at [100, 157] on link "12023830" at bounding box center [90, 158] width 32 height 8
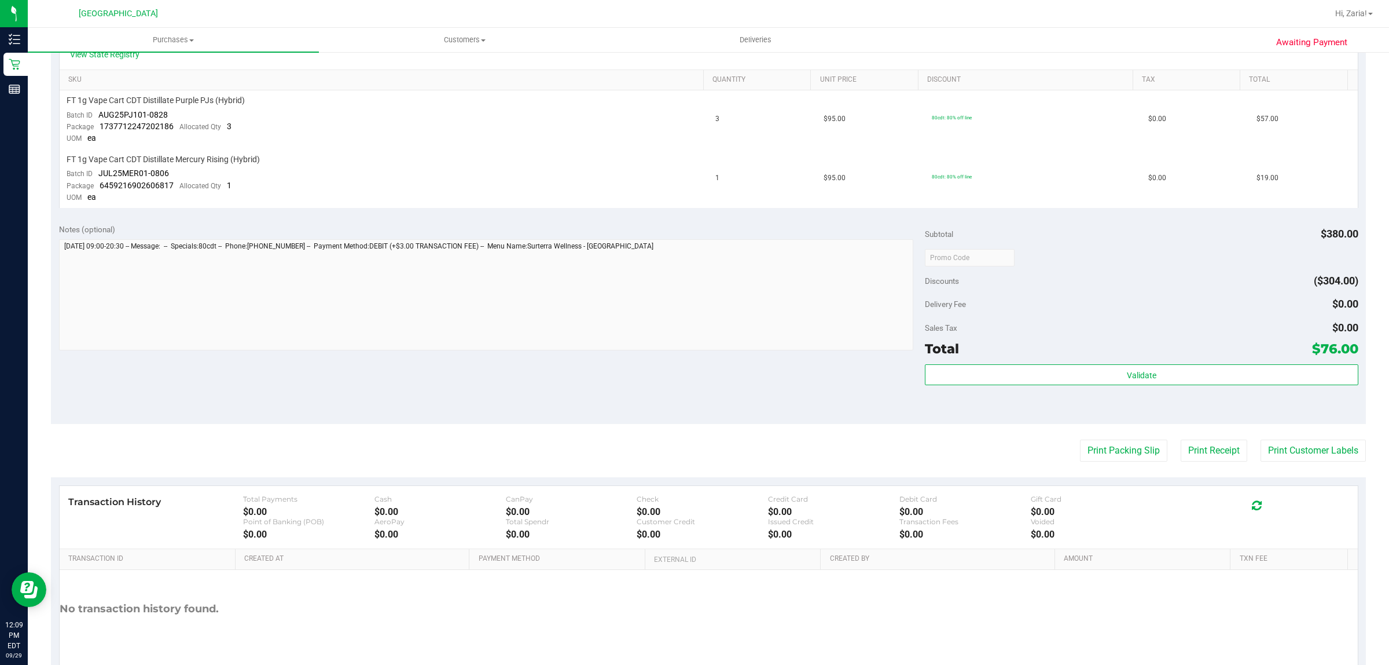
scroll to position [289, 0]
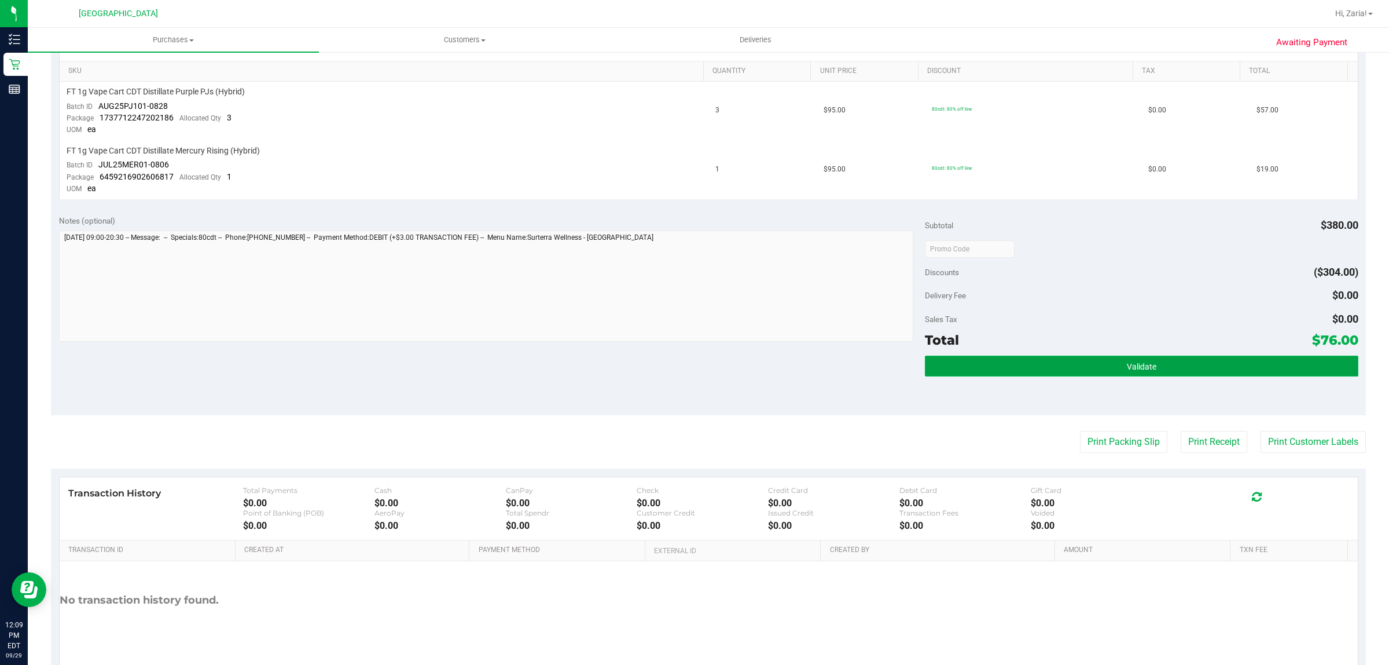
click at [1155, 368] on button "Validate" at bounding box center [1141, 365] width 433 height 21
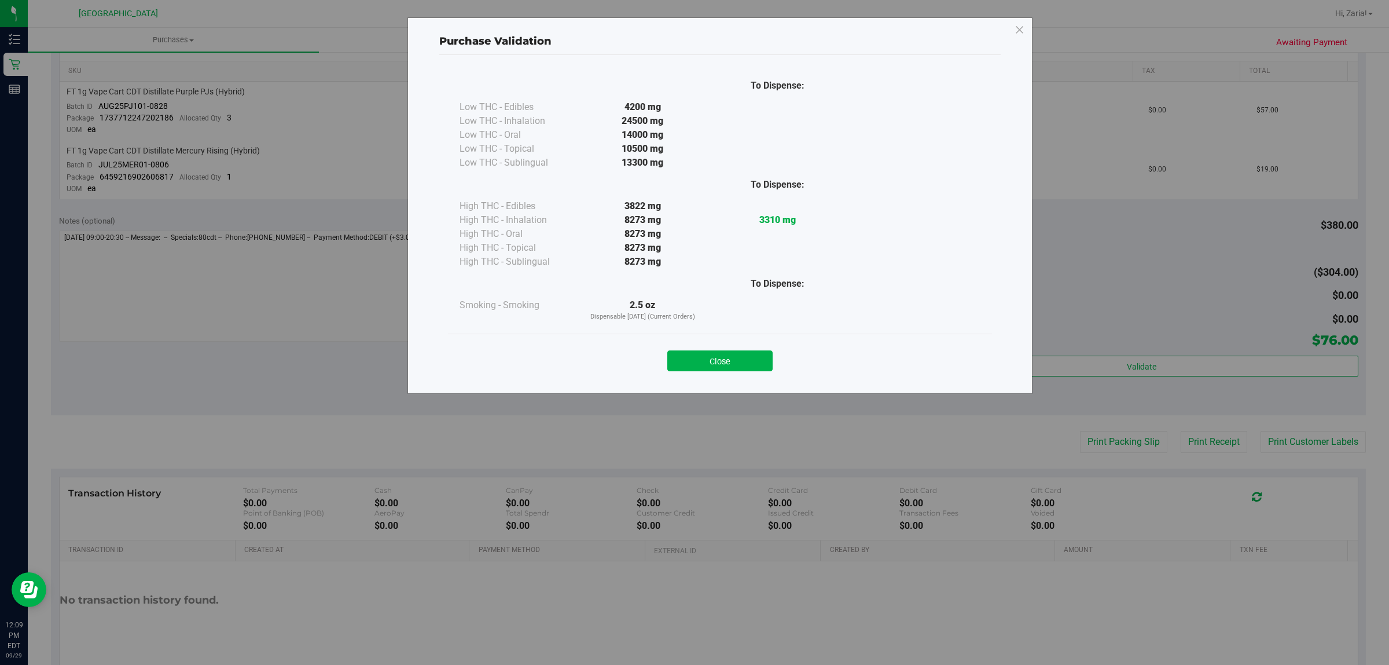
click at [768, 366] on button "Close" at bounding box center [719, 360] width 105 height 21
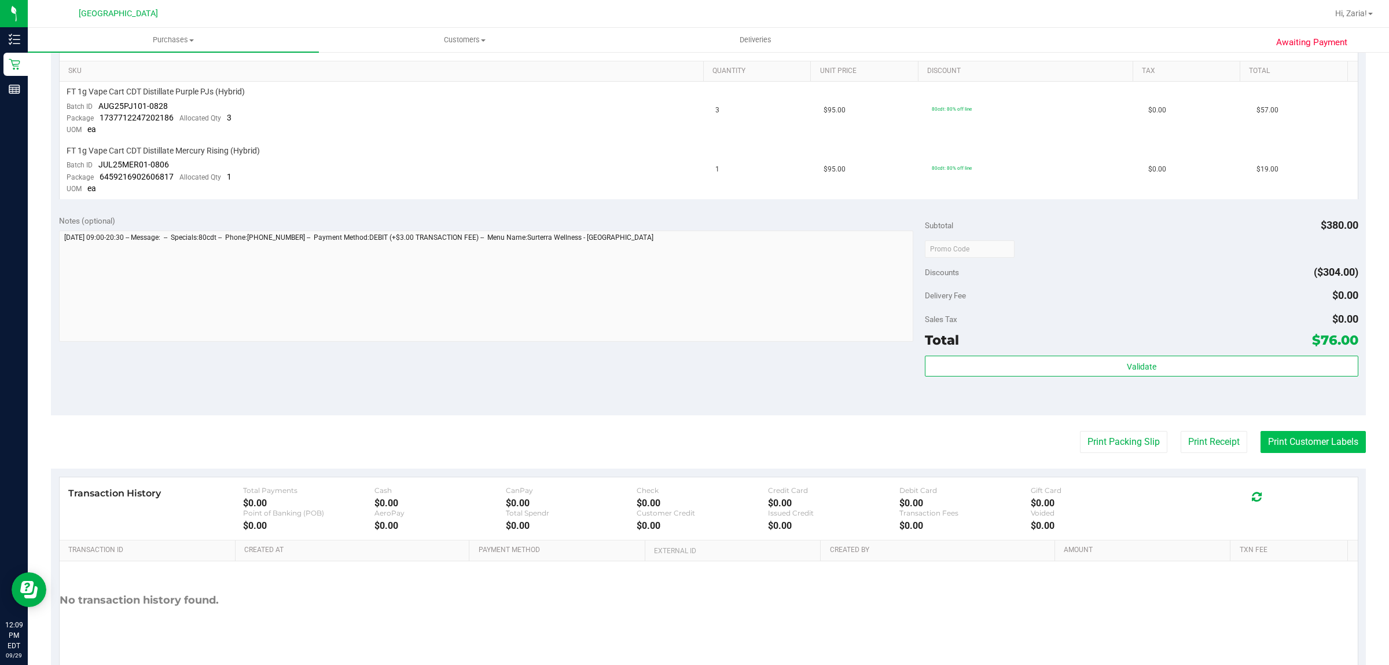
click at [1294, 437] on button "Print Customer Labels" at bounding box center [1313, 442] width 105 height 22
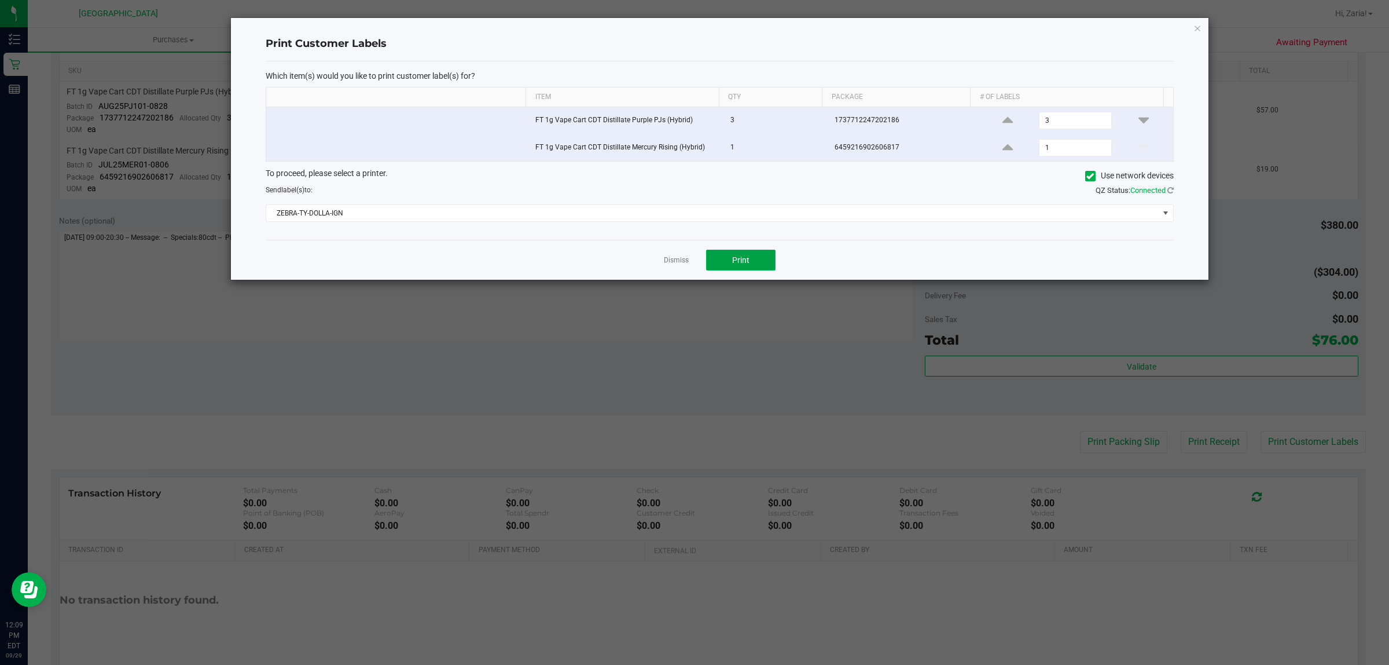
click at [740, 264] on span "Print" at bounding box center [740, 259] width 17 height 9
click at [678, 260] on link "Dismiss" at bounding box center [676, 260] width 25 height 10
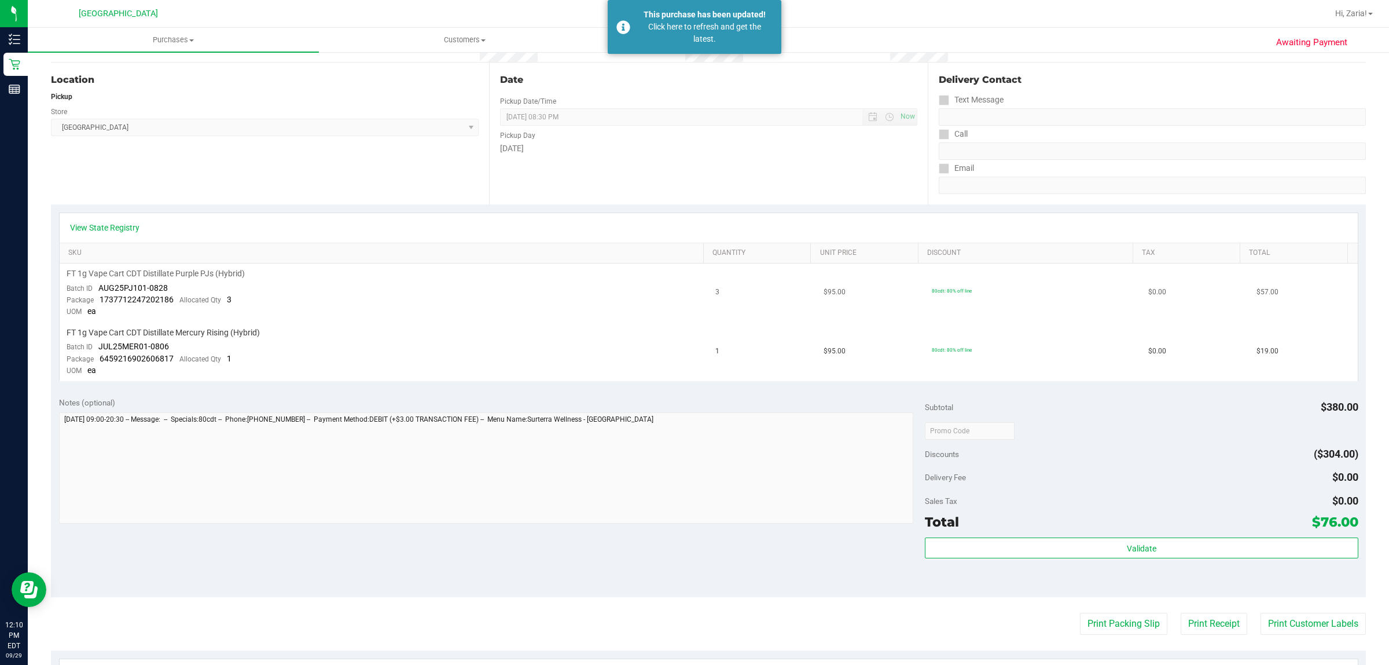
scroll to position [0, 0]
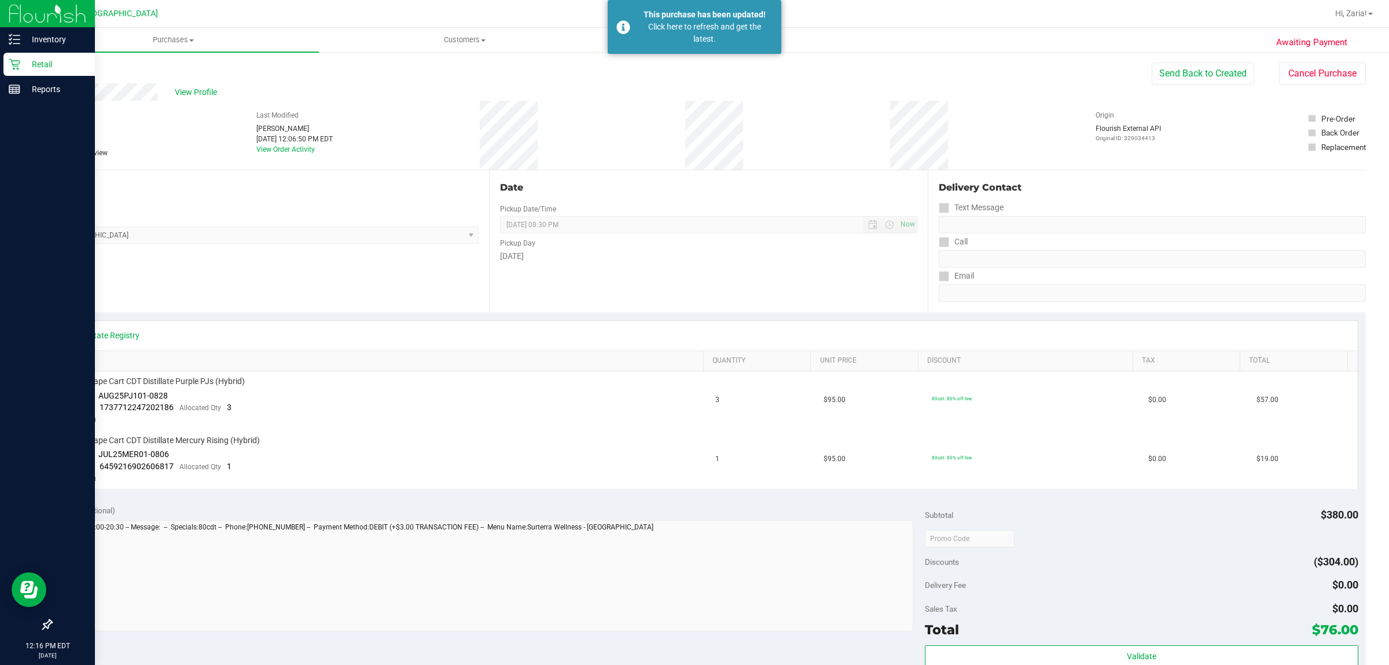
click at [29, 61] on p "Retail" at bounding box center [54, 64] width 69 height 14
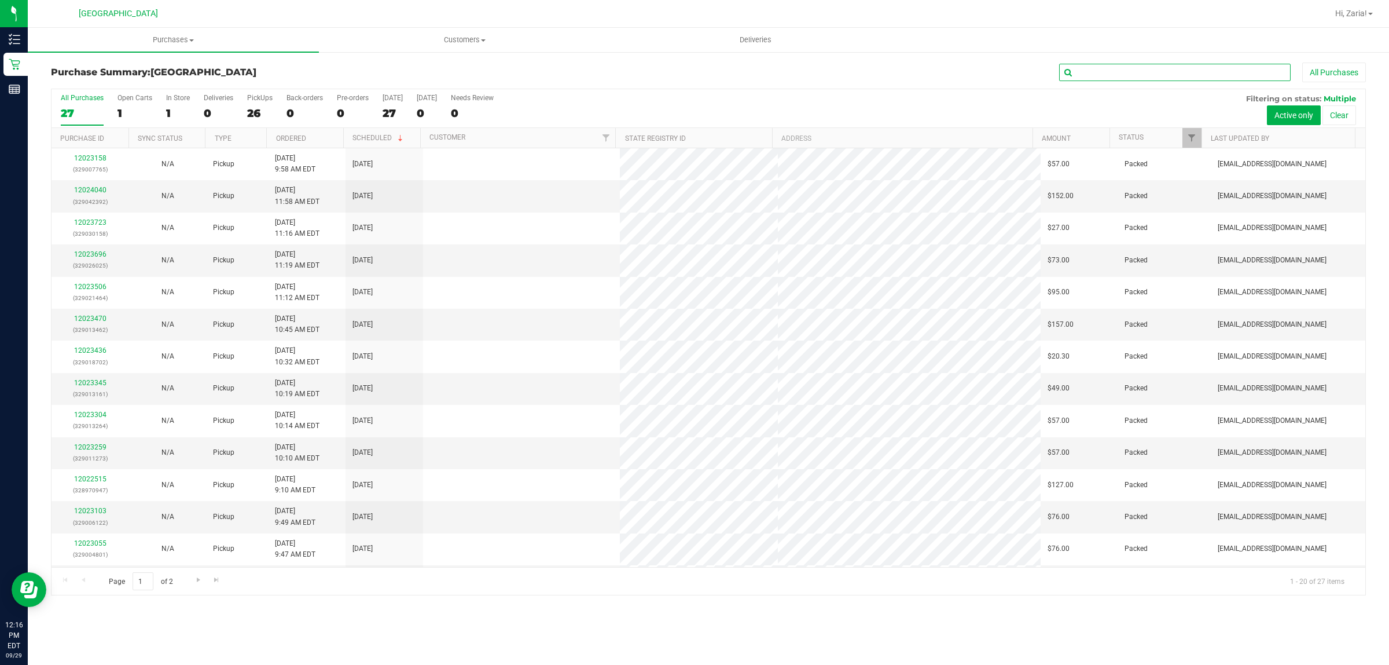
click at [1108, 76] on input "text" at bounding box center [1175, 72] width 232 height 17
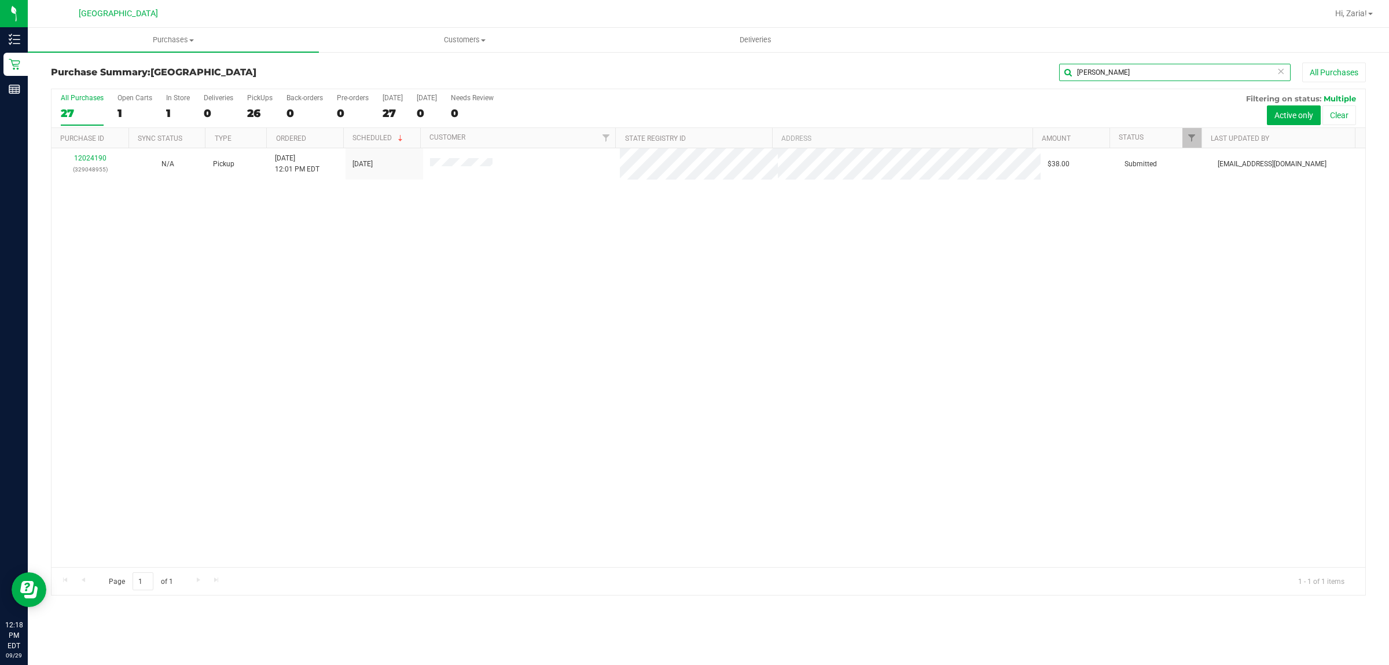
type input "thom"
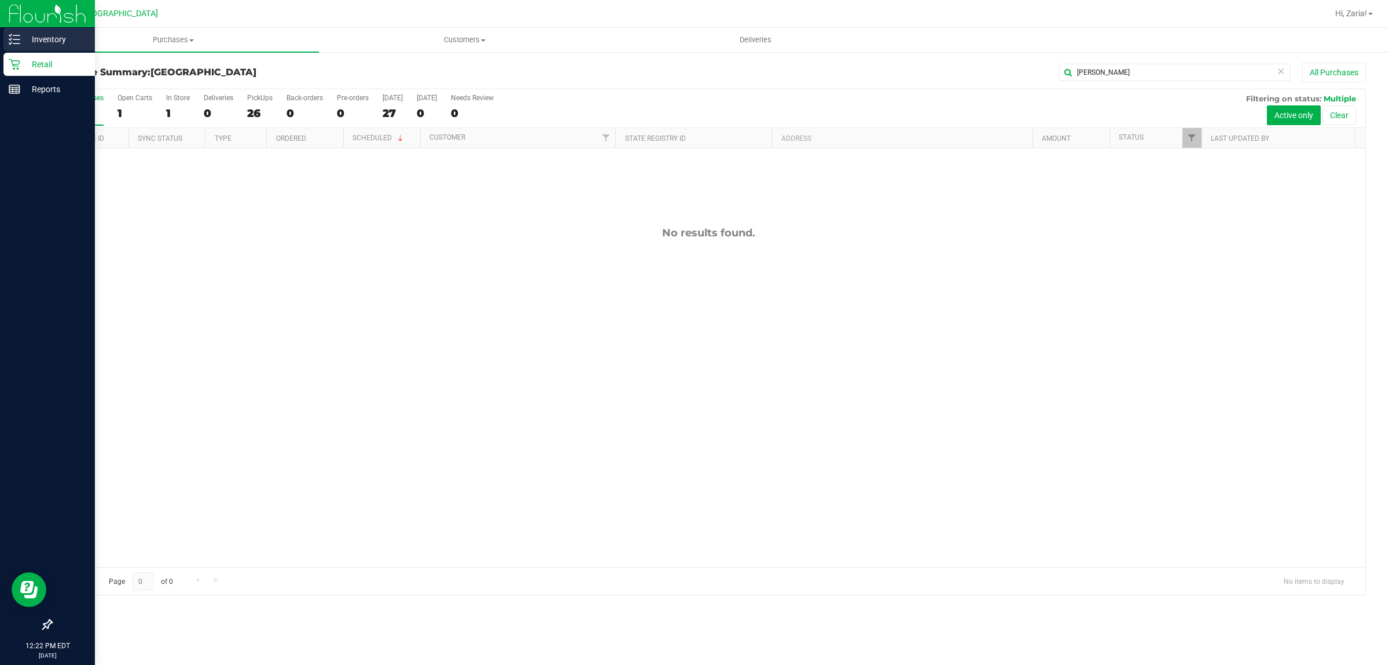
click at [38, 41] on p "Inventory" at bounding box center [54, 39] width 69 height 14
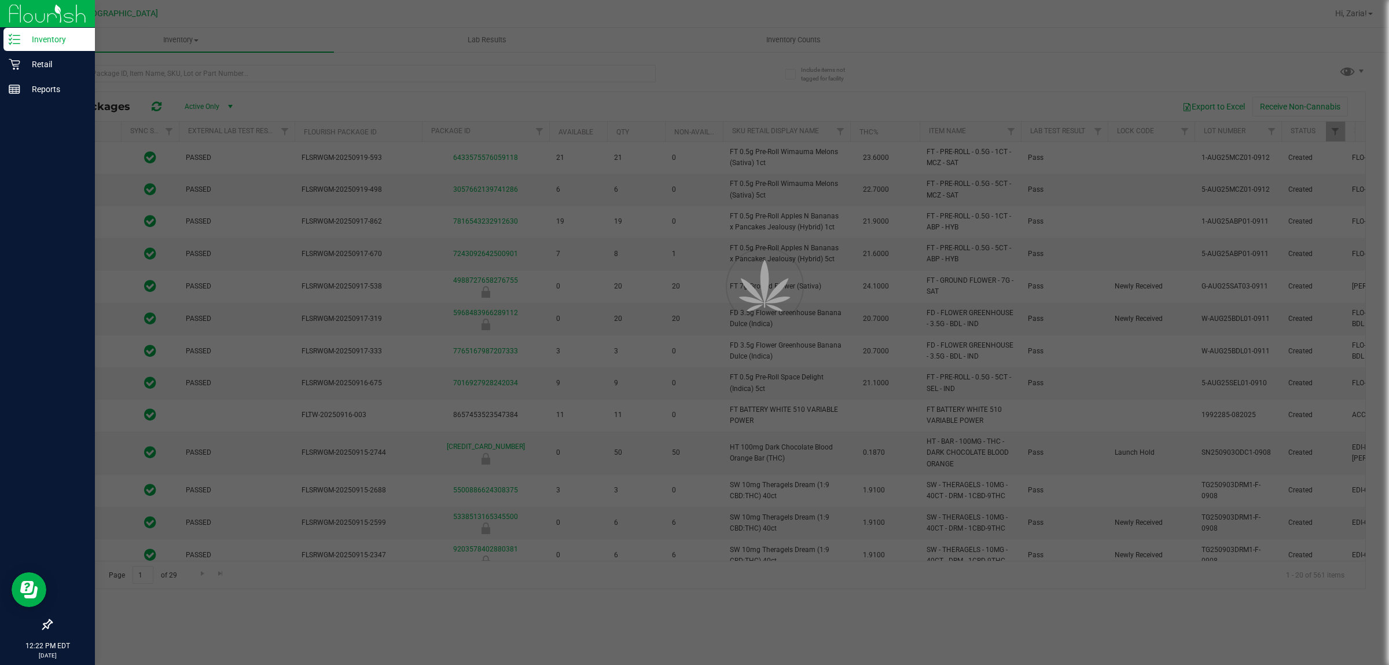
click at [247, 77] on div at bounding box center [694, 332] width 1389 height 665
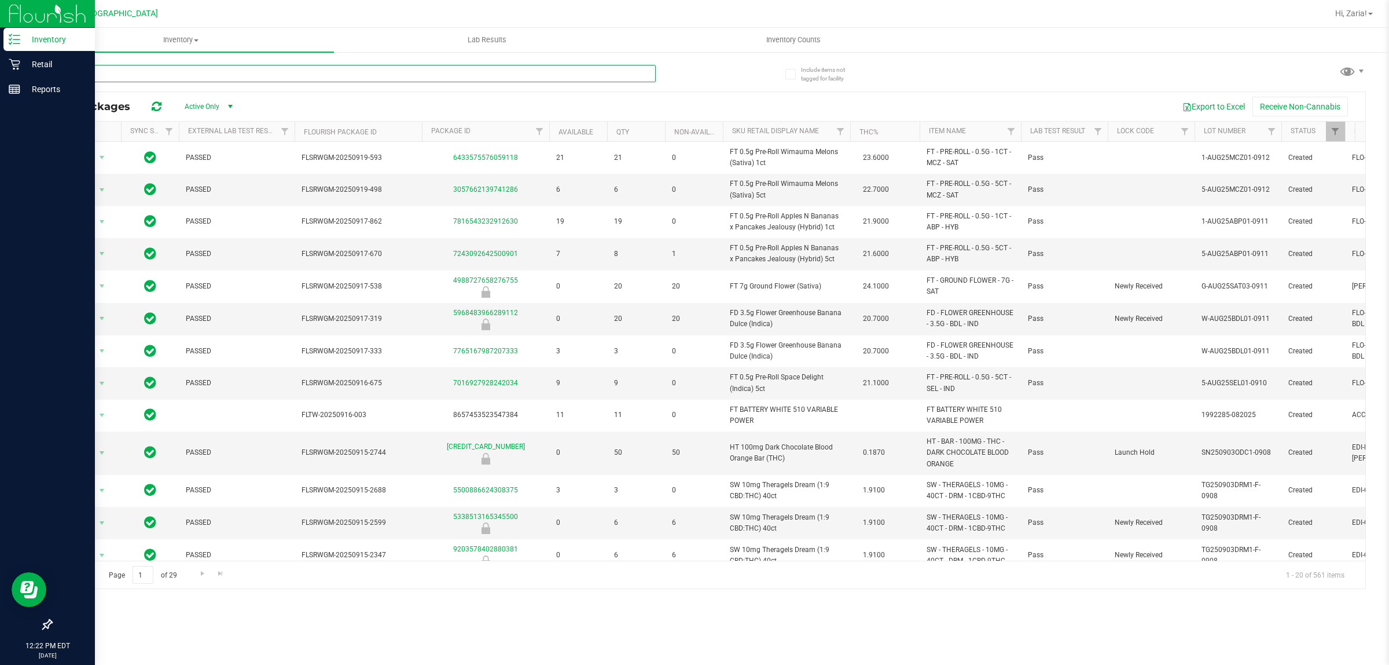
click at [247, 77] on input "text" at bounding box center [353, 73] width 605 height 17
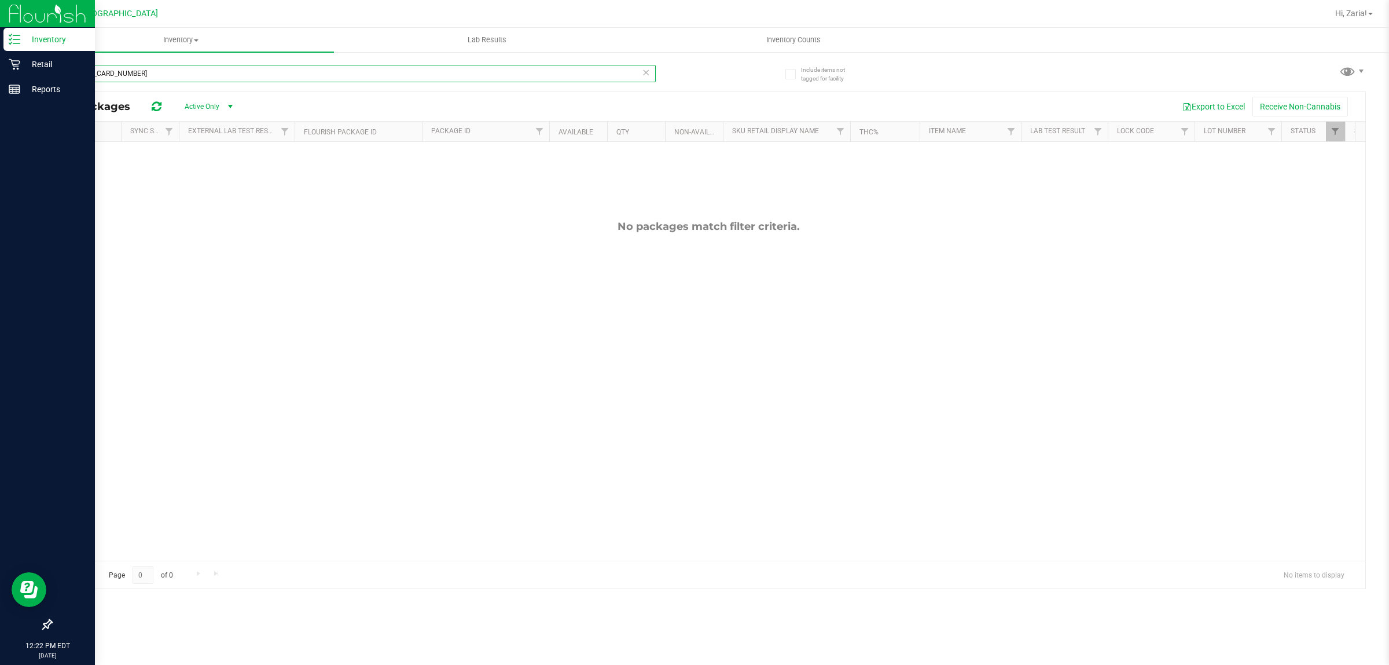
click at [219, 68] on input "6297608954724968" at bounding box center [353, 73] width 605 height 17
click at [220, 68] on input "6297608954724968" at bounding box center [353, 73] width 605 height 17
click at [246, 78] on input "6459216902606817" at bounding box center [353, 73] width 605 height 17
click at [244, 77] on input "6459216902606817" at bounding box center [353, 73] width 605 height 17
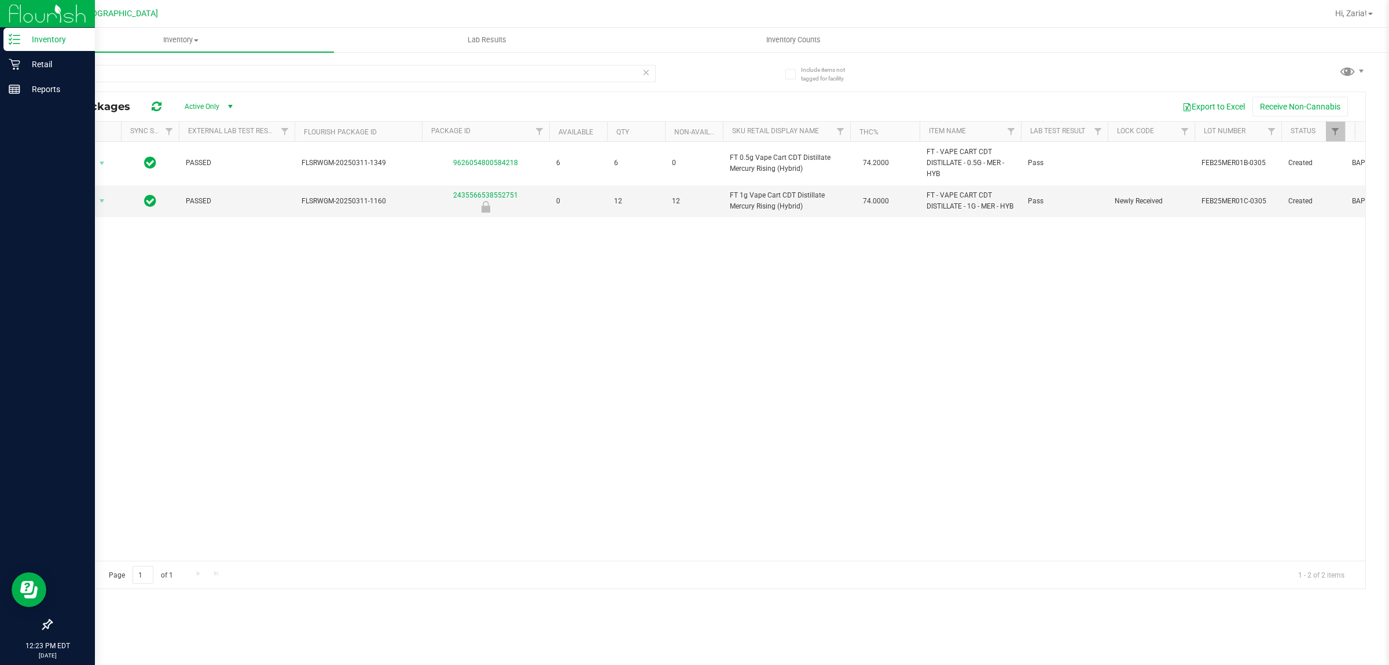
click at [220, 84] on div "mer" at bounding box center [353, 78] width 605 height 27
click at [220, 83] on div "mer" at bounding box center [353, 78] width 605 height 27
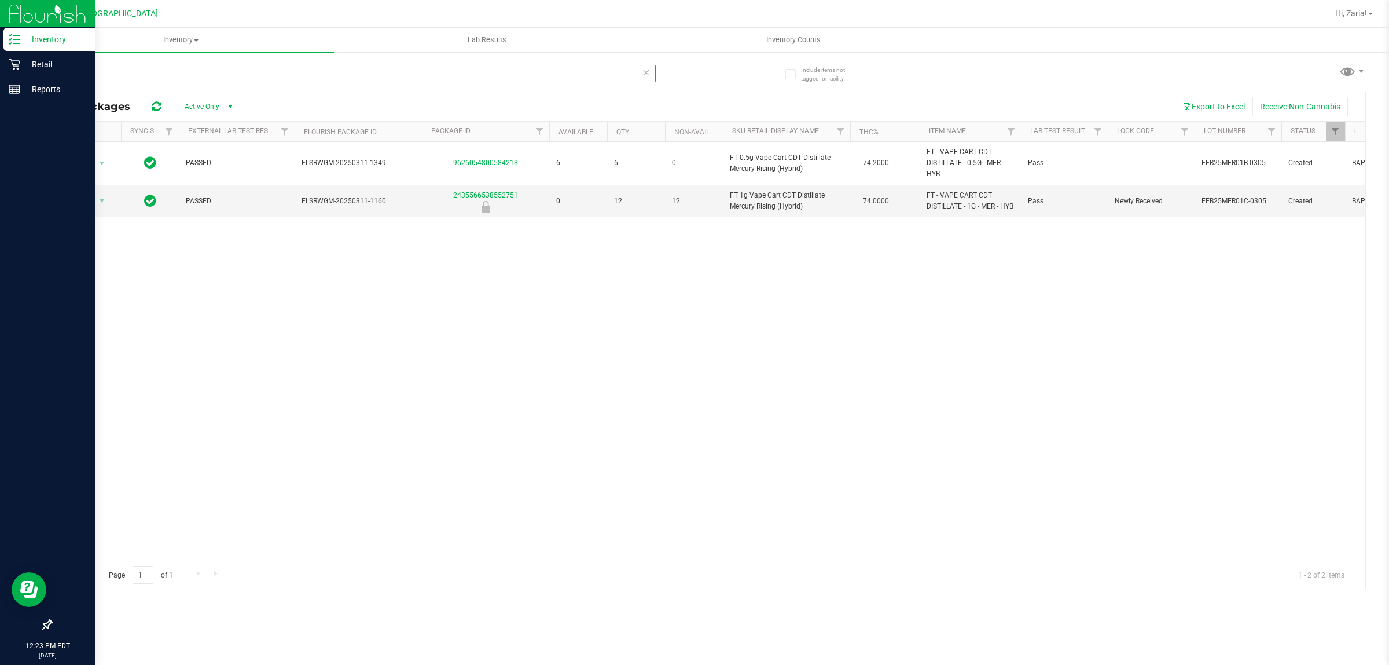
click at [221, 82] on input "mer" at bounding box center [353, 73] width 605 height 17
click at [226, 82] on input "mer" at bounding box center [353, 73] width 605 height 17
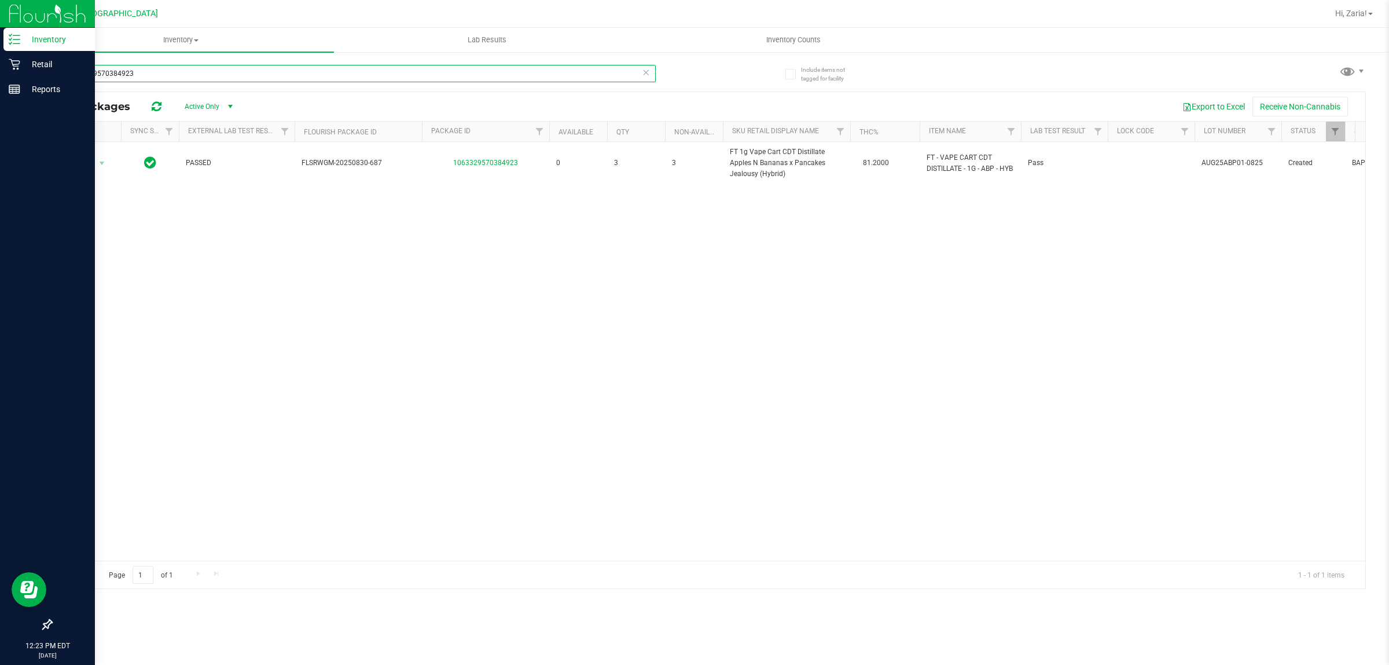
click at [229, 85] on div "1063329570384923" at bounding box center [353, 78] width 605 height 27
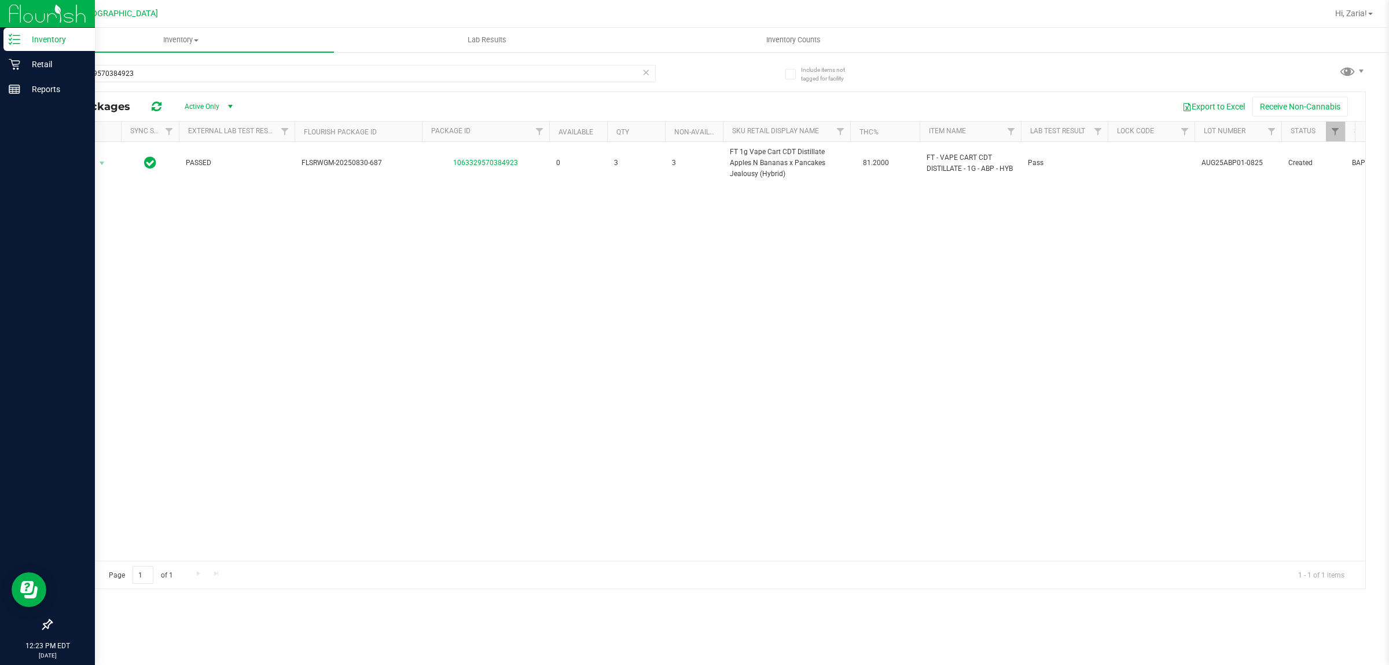
click at [229, 85] on div "1063329570384923" at bounding box center [353, 78] width 605 height 27
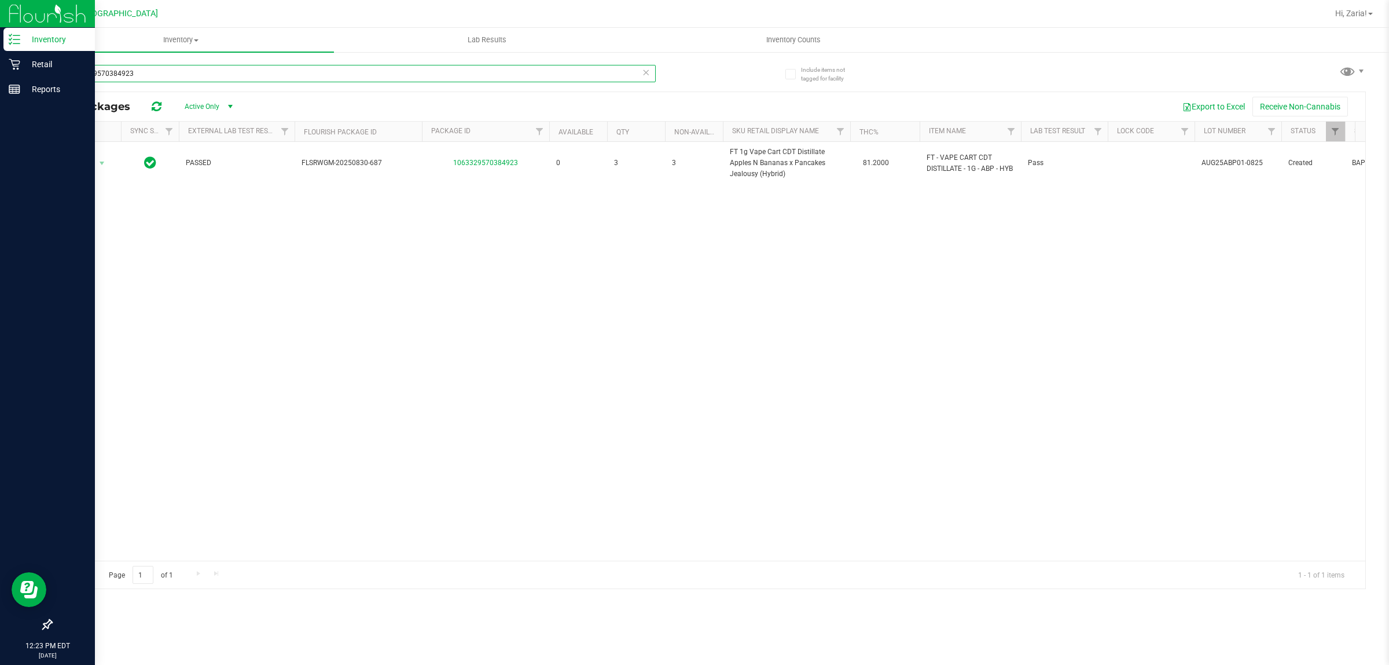
click at [229, 78] on input "1063329570384923" at bounding box center [353, 73] width 605 height 17
click at [229, 77] on input "1063329570384923" at bounding box center [353, 73] width 605 height 17
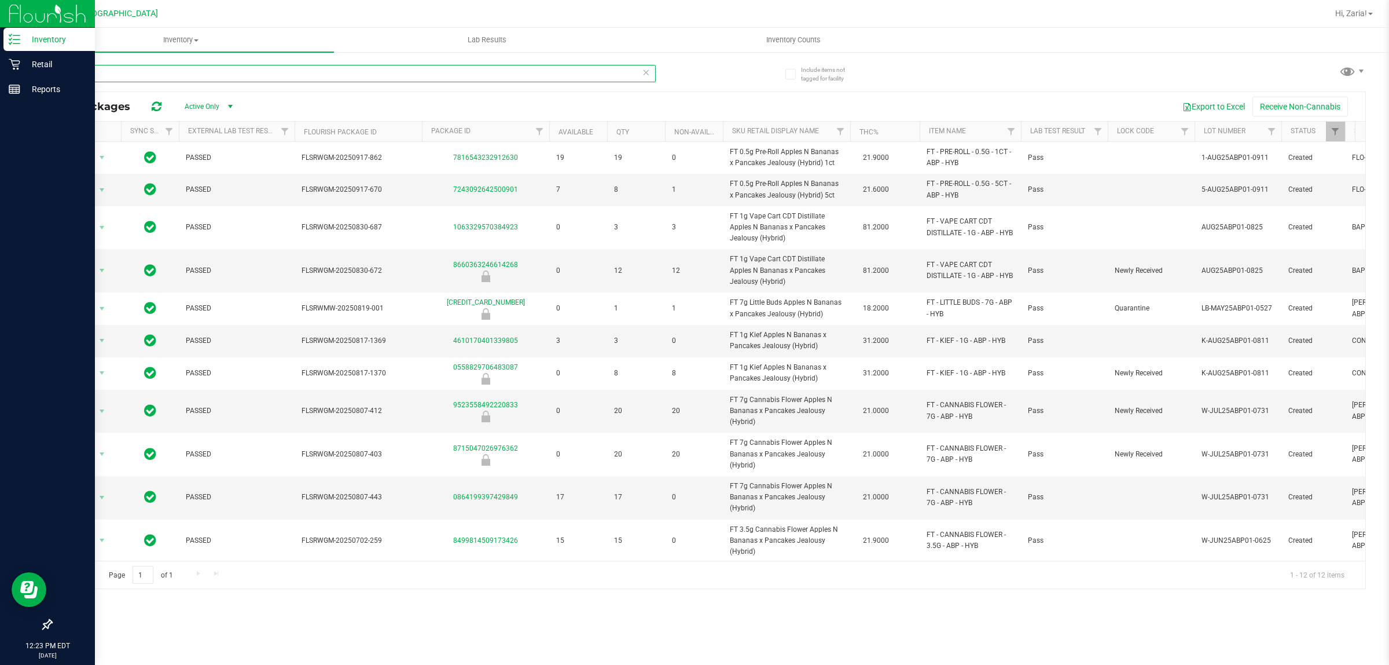
click at [351, 73] on input "abp" at bounding box center [353, 73] width 605 height 17
click at [350, 74] on input "abp" at bounding box center [353, 73] width 605 height 17
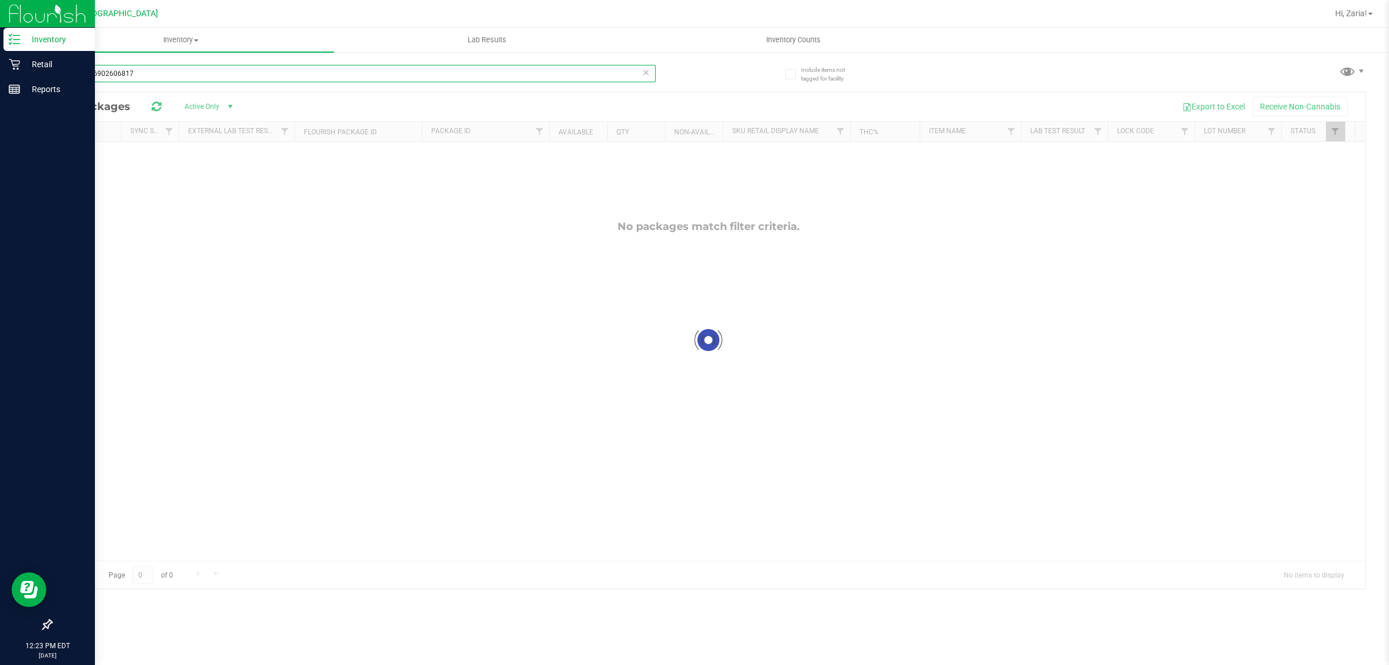
click at [344, 70] on input "6459216902606817" at bounding box center [353, 73] width 605 height 17
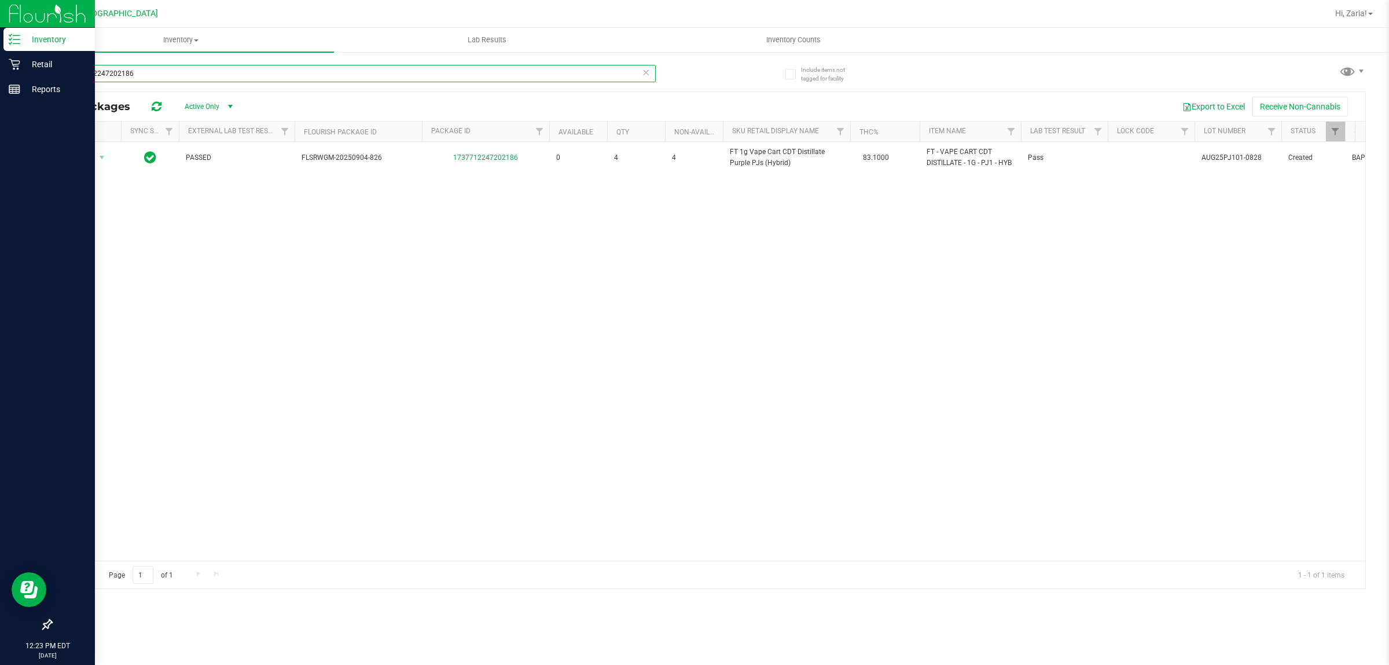
click at [323, 79] on input "1737712247202186" at bounding box center [353, 73] width 605 height 17
paste input "FT 1g Distillate Extract Maui Wowie (Sativa)"
type input "FT 1g Distillate Extract Maui Wowie (Sativa)"
click at [203, 74] on input "FT 1g Distillate Extract Maui Wowie (Sativa)" at bounding box center [353, 73] width 605 height 17
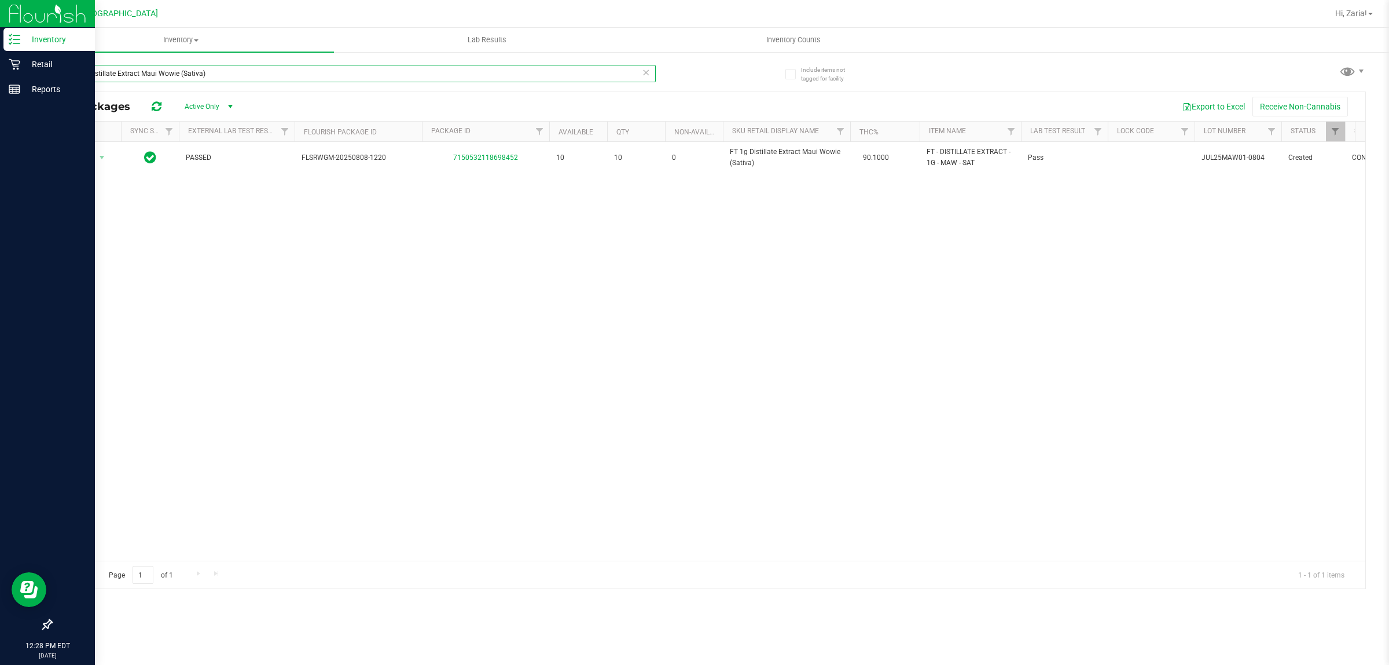
click at [203, 74] on input "FT 1g Distillate Extract Maui Wowie (Sativa)" at bounding box center [353, 73] width 605 height 17
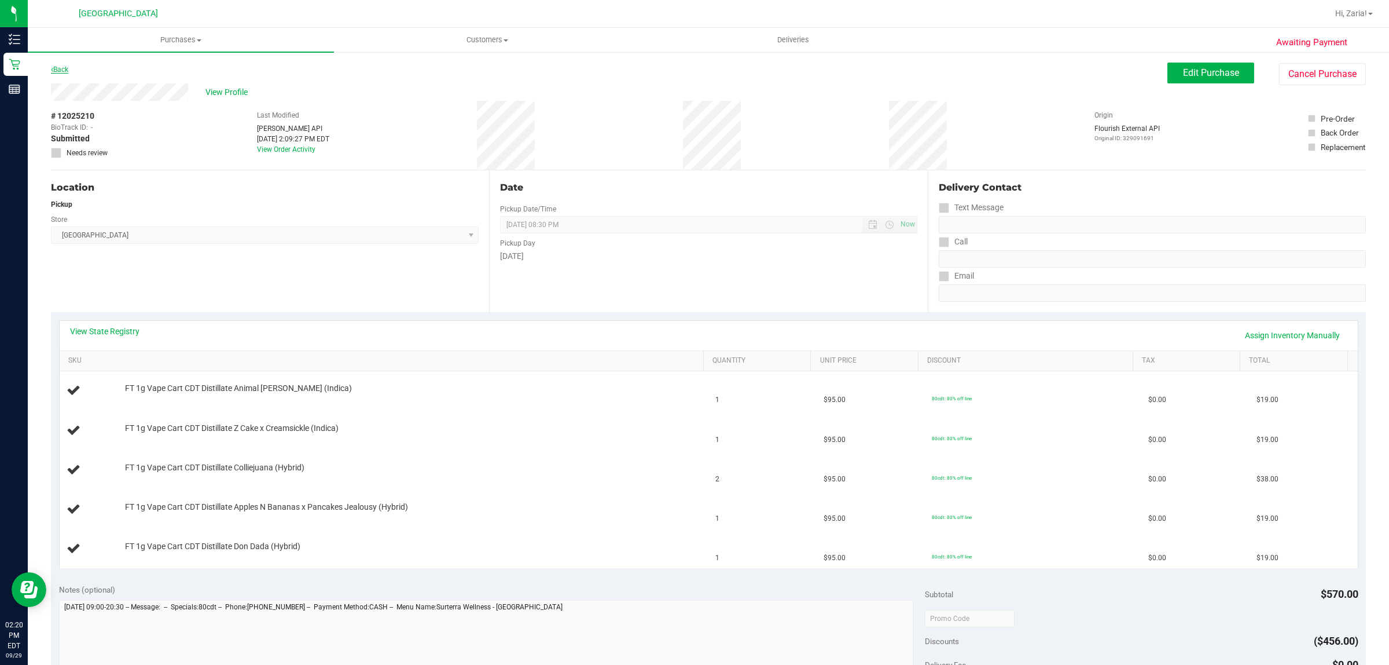
click at [65, 69] on link "Back" at bounding box center [59, 69] width 17 height 8
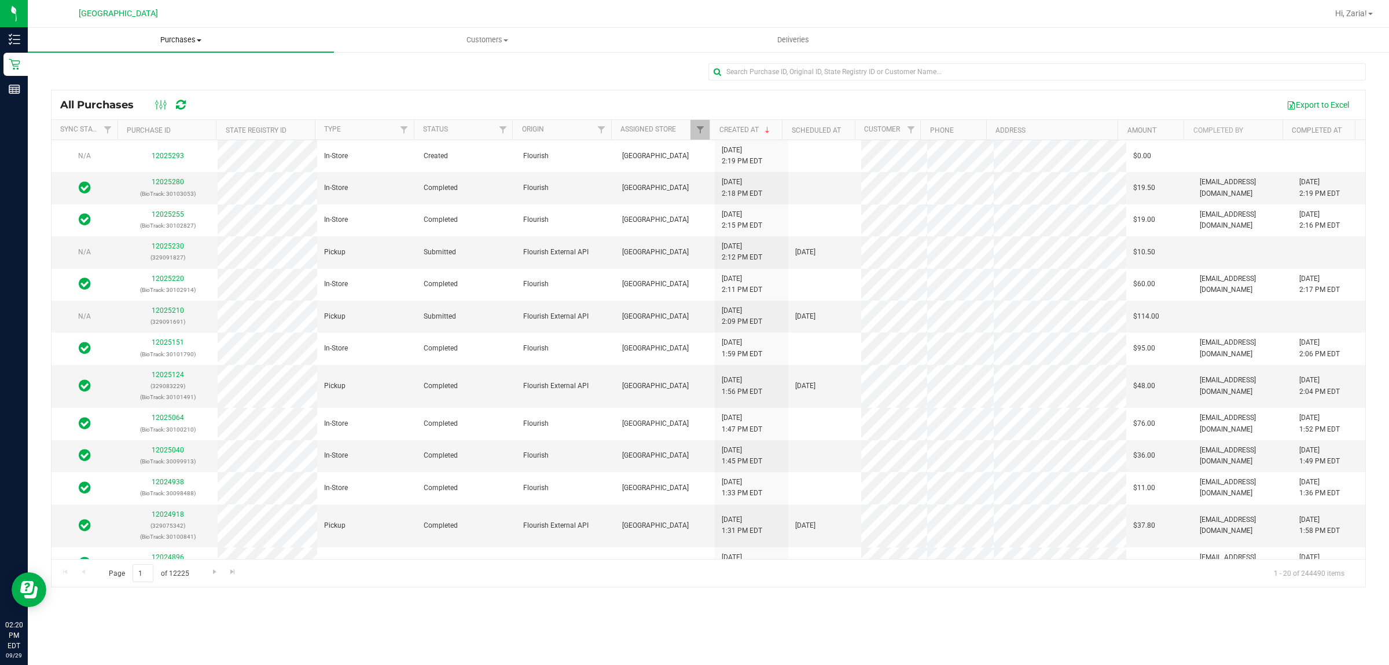
click at [154, 39] on span "Purchases" at bounding box center [181, 40] width 306 height 10
click at [123, 84] on li "Fulfillment" at bounding box center [181, 84] width 306 height 14
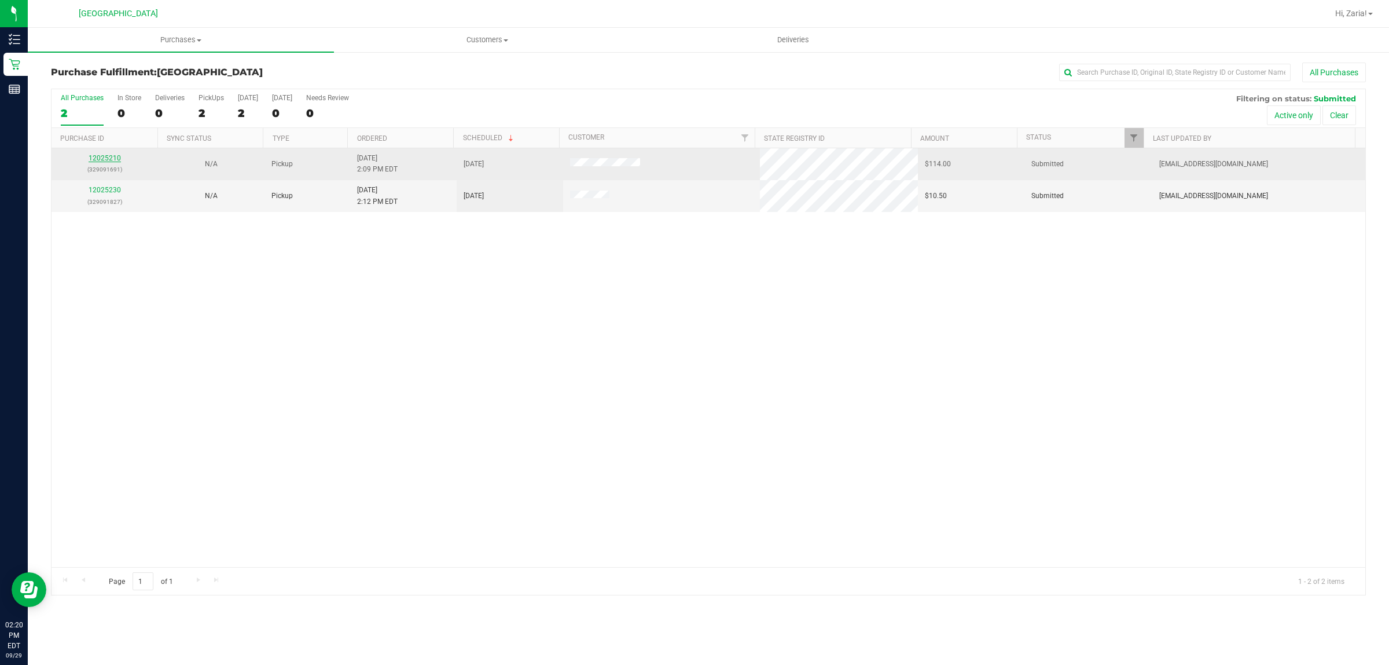
click at [114, 159] on link "12025210" at bounding box center [105, 158] width 32 height 8
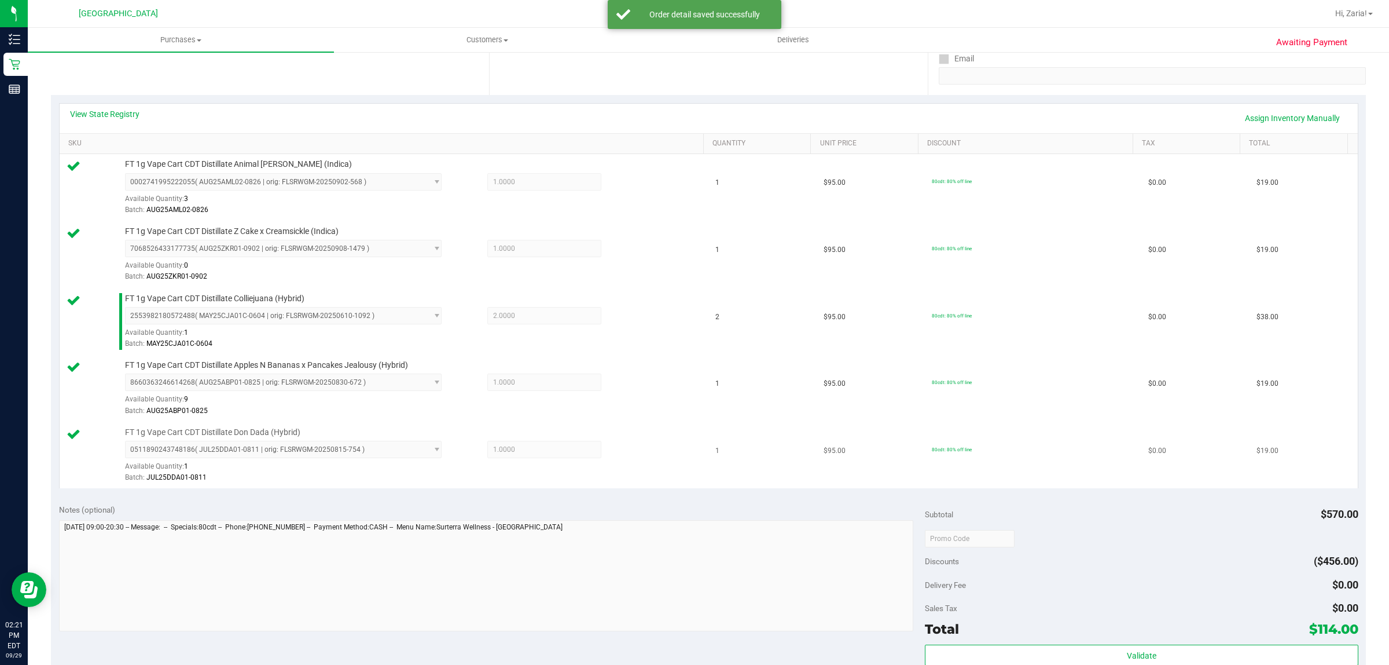
scroll to position [362, 0]
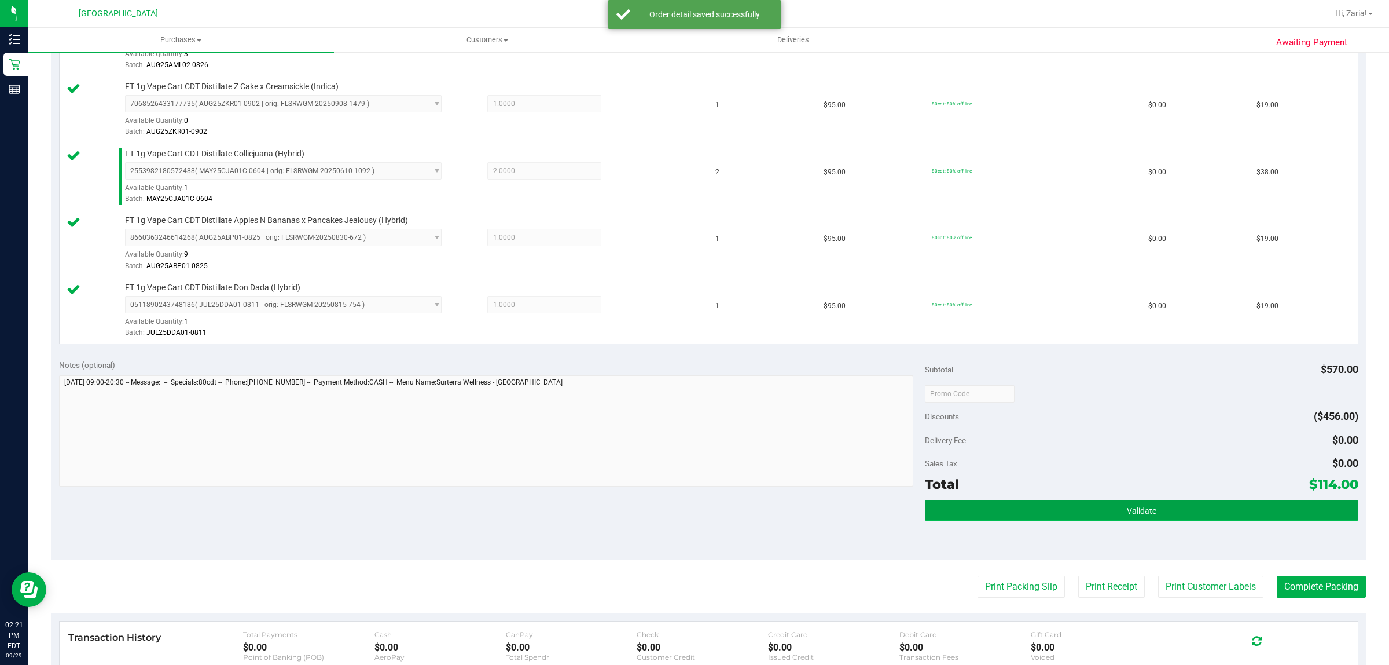
click at [984, 511] on button "Validate" at bounding box center [1141, 510] width 433 height 21
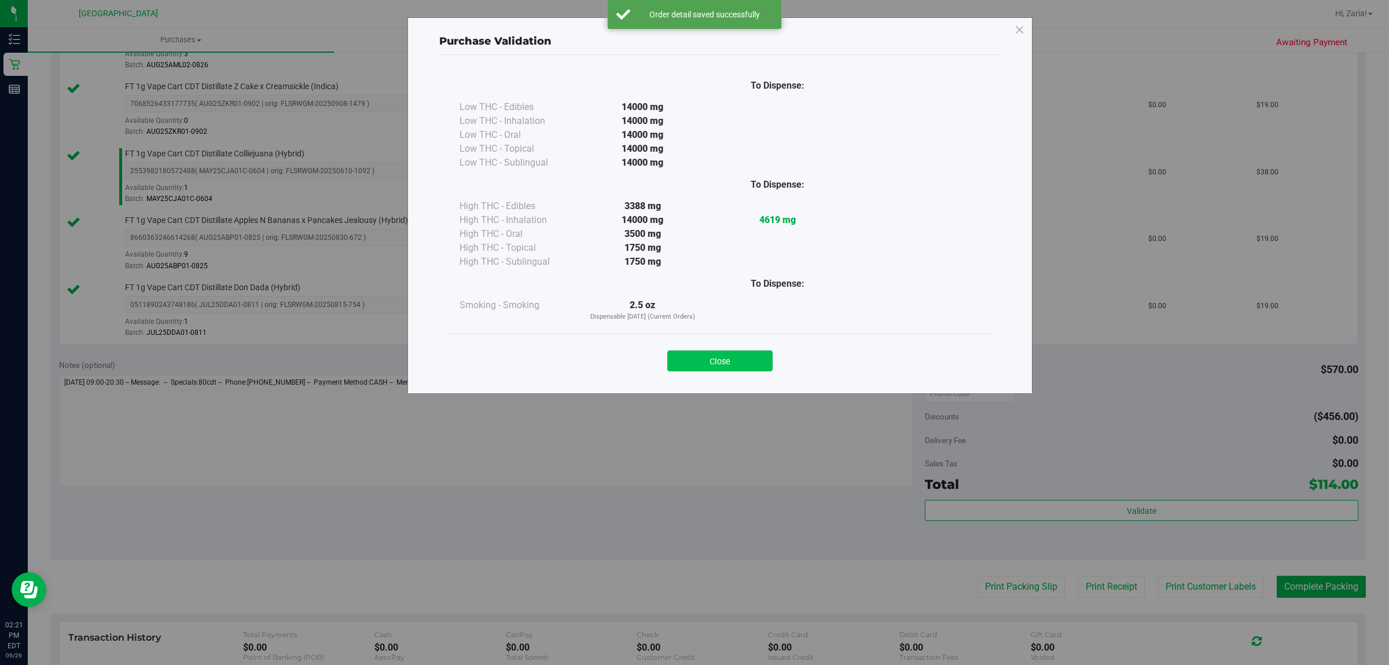
click at [757, 368] on button "Close" at bounding box center [719, 360] width 105 height 21
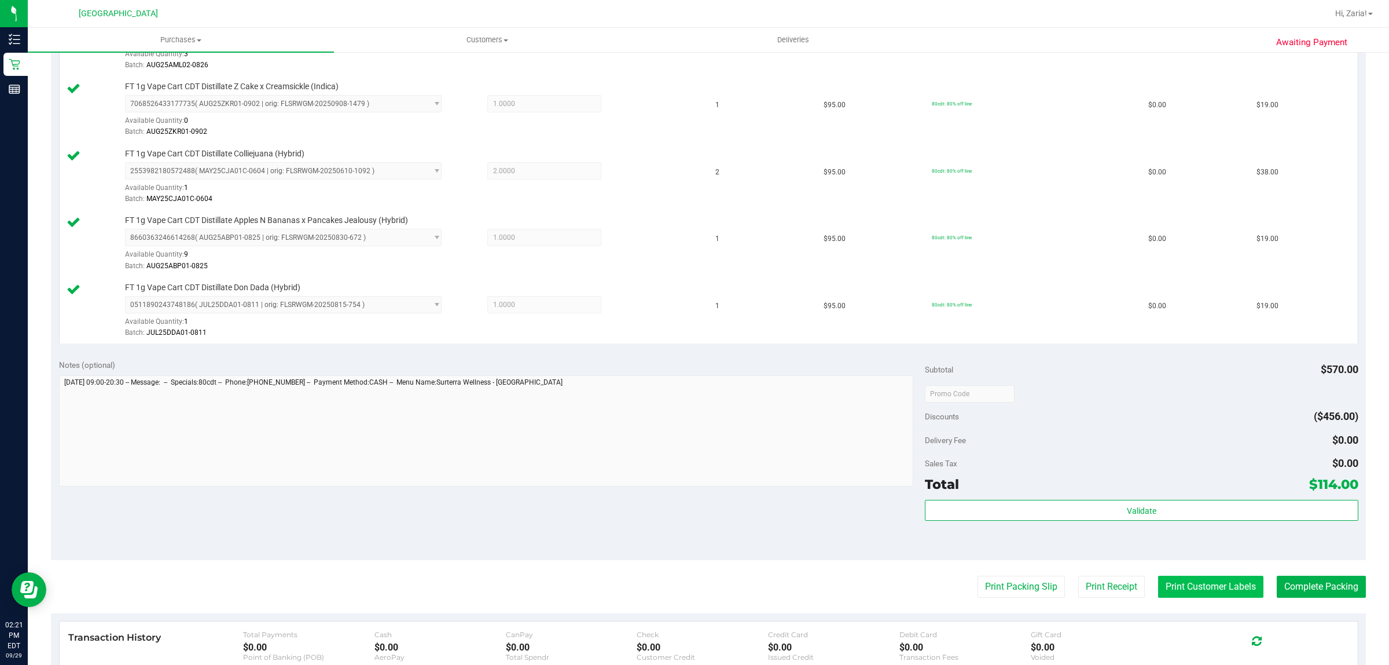
click at [1207, 590] on button "Print Customer Labels" at bounding box center [1210, 586] width 105 height 22
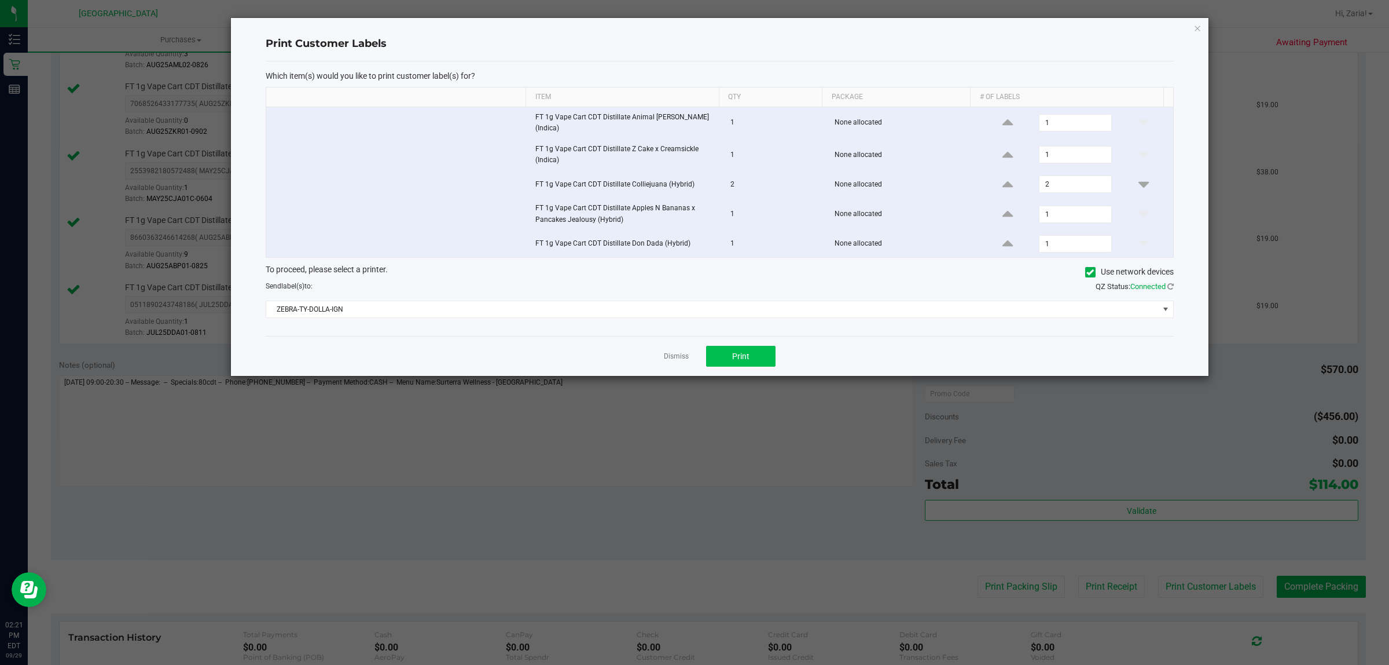
drag, startPoint x: 713, startPoint y: 339, endPoint x: 718, endPoint y: 355, distance: 16.3
click at [713, 340] on div "Dismiss Print" at bounding box center [720, 356] width 908 height 40
click at [718, 355] on button "Print" at bounding box center [740, 356] width 69 height 21
click at [1194, 22] on icon "button" at bounding box center [1198, 28] width 8 height 14
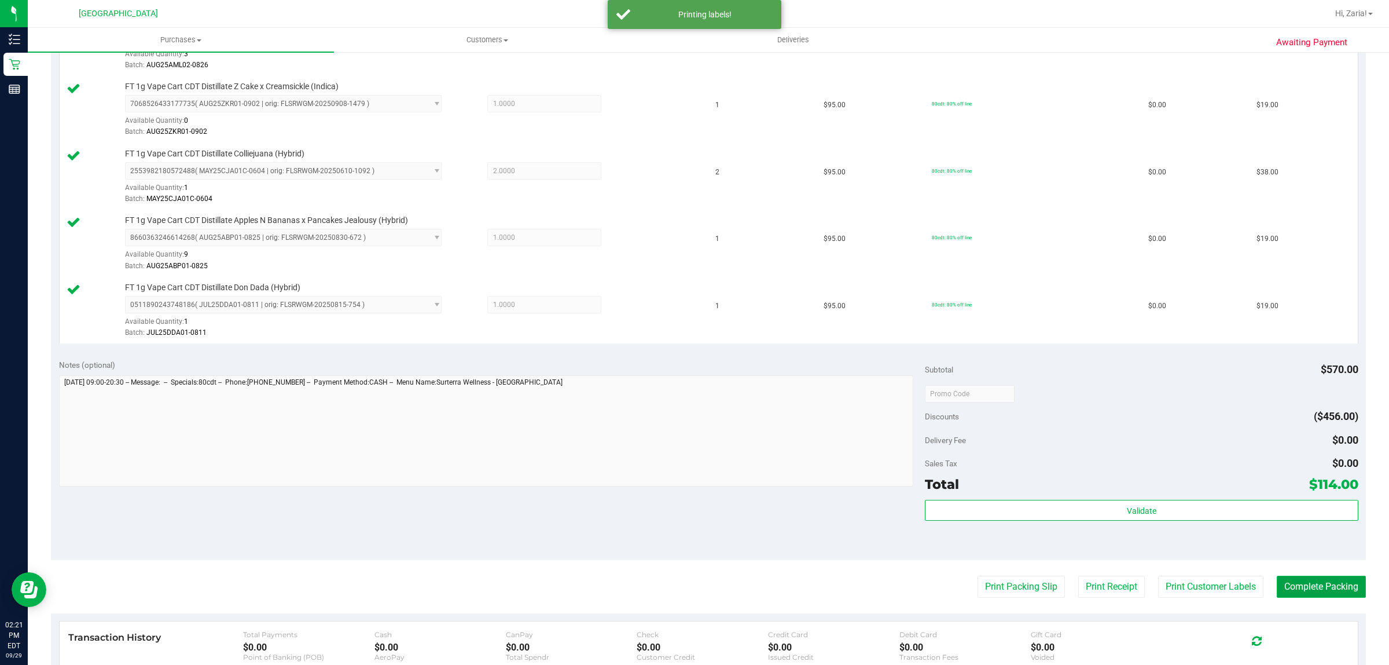
click at [1327, 592] on button "Complete Packing" at bounding box center [1321, 586] width 89 height 22
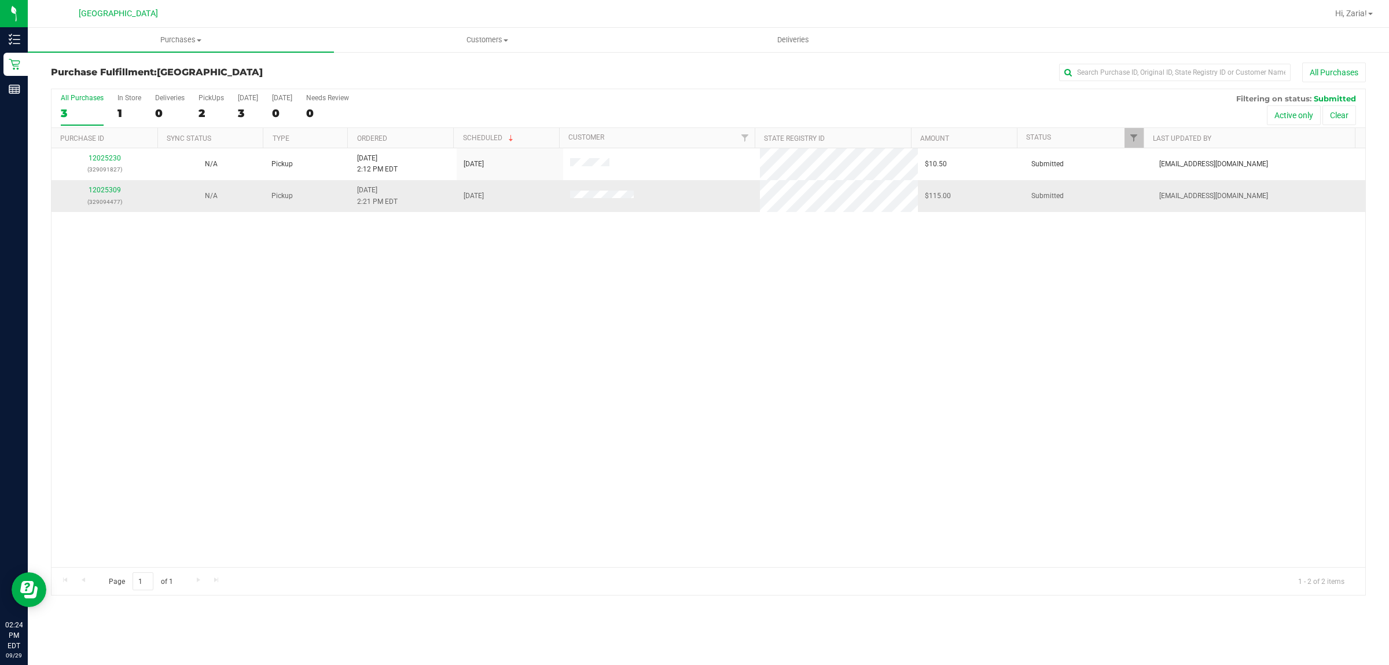
click at [124, 197] on p "(329094477)" at bounding box center [104, 201] width 93 height 11
click at [116, 189] on link "12025309" at bounding box center [105, 190] width 32 height 8
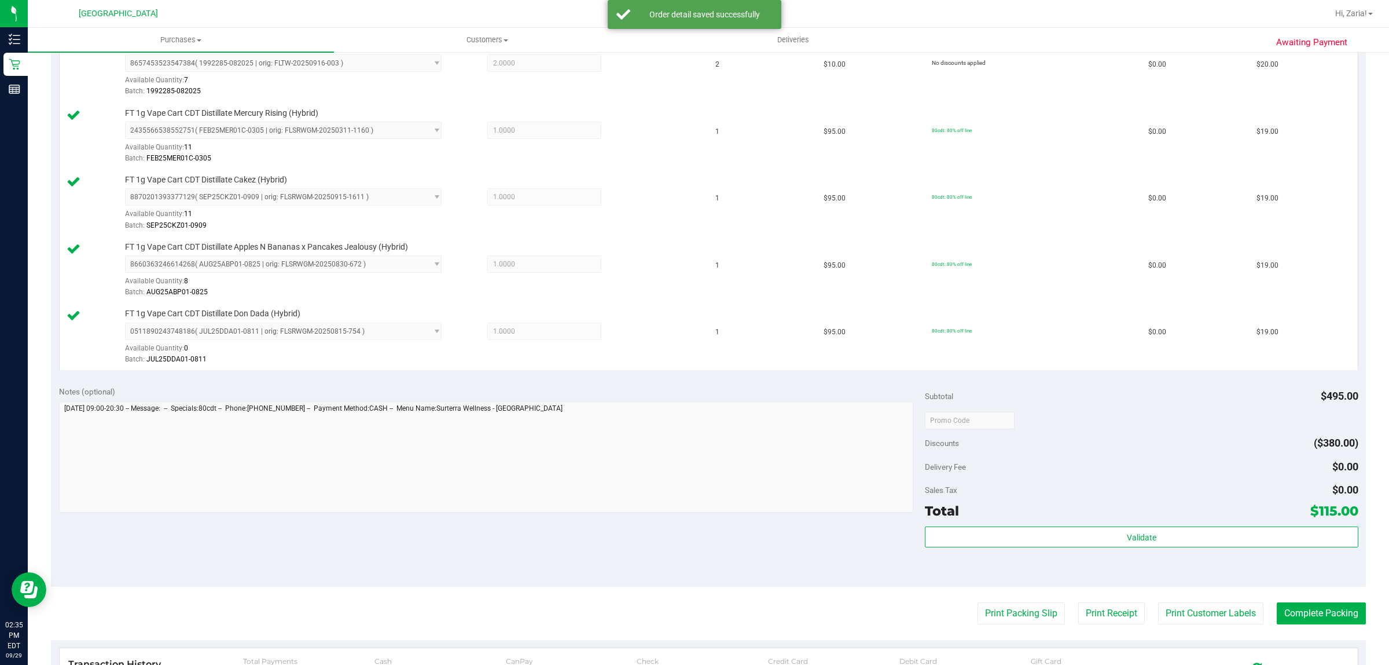
scroll to position [579, 0]
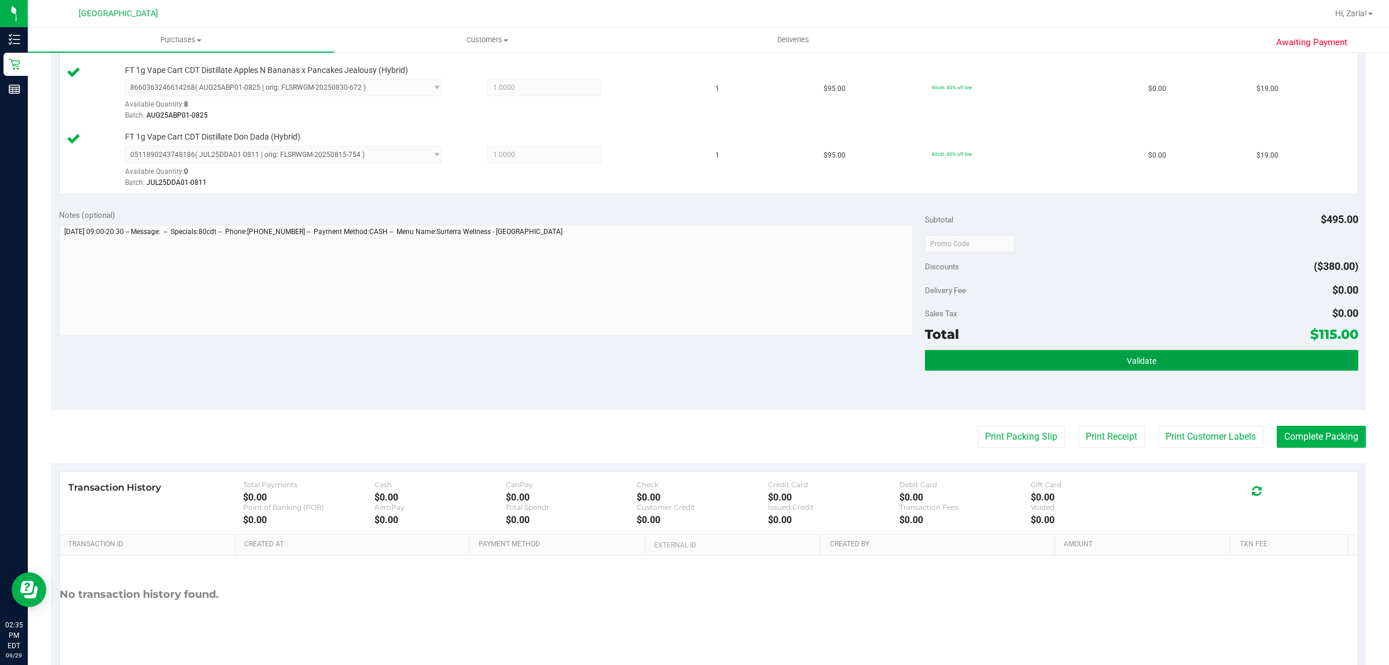
click at [1036, 368] on button "Validate" at bounding box center [1141, 360] width 433 height 21
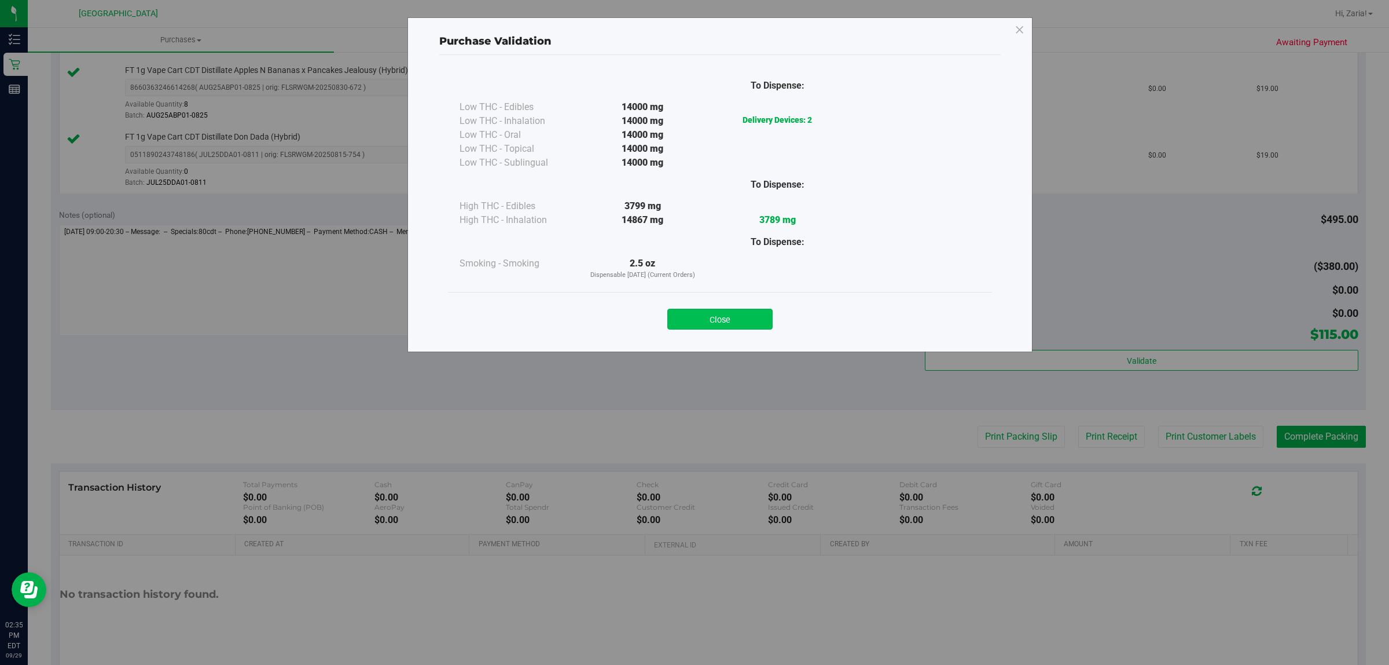
click at [742, 328] on button "Close" at bounding box center [719, 319] width 105 height 21
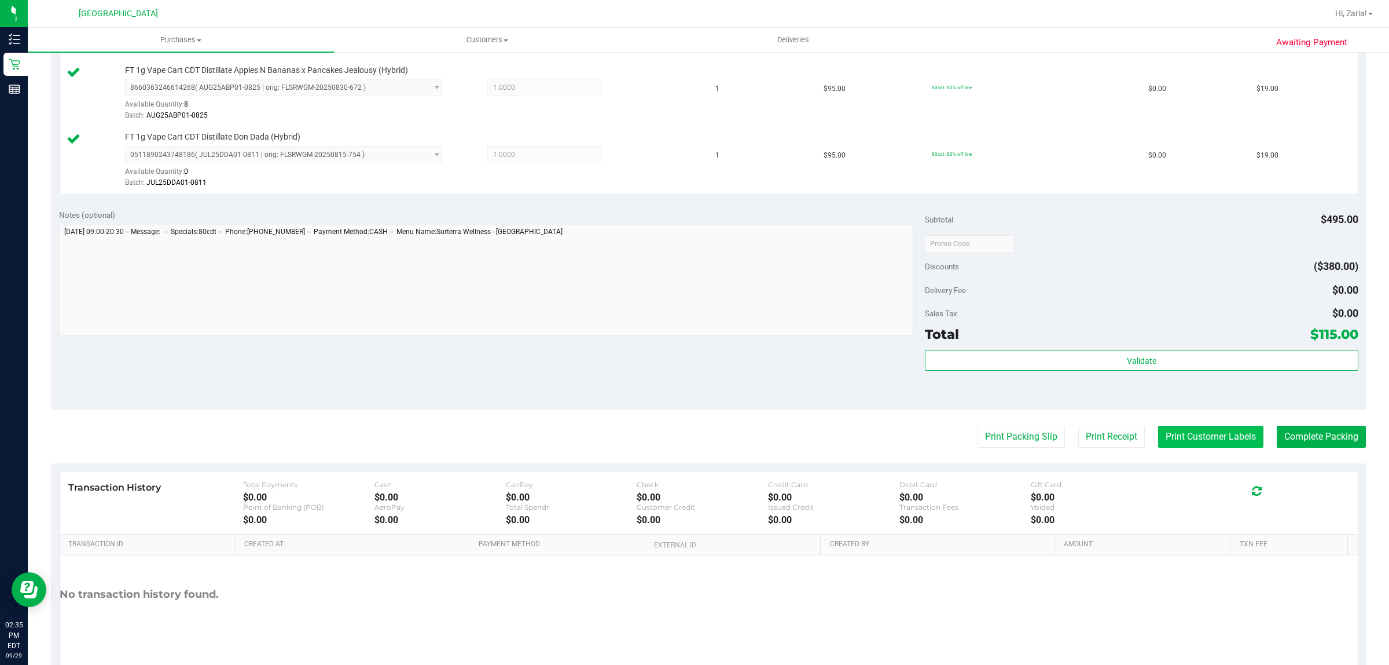
click at [1165, 430] on button "Print Customer Labels" at bounding box center [1210, 436] width 105 height 22
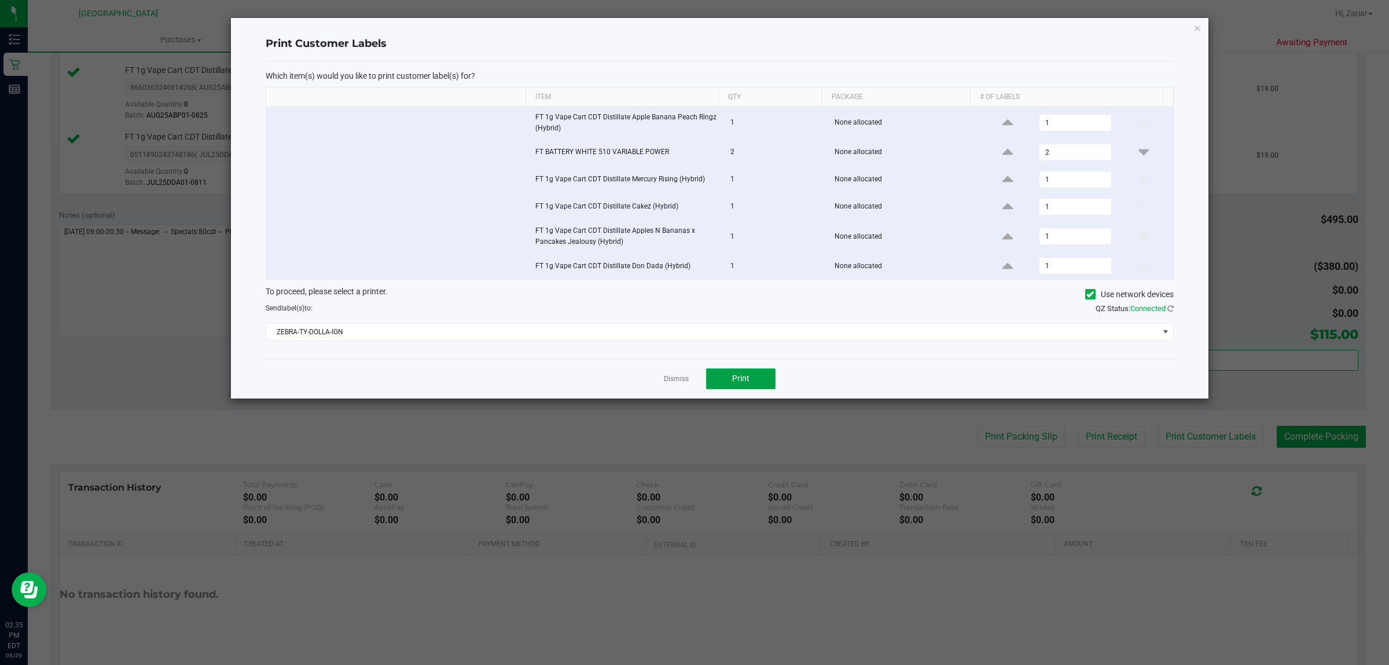
click at [737, 383] on span "Print" at bounding box center [740, 377] width 17 height 9
click at [1202, 28] on div "Print Customer Labels Which item(s) would you like to print customer label(s) f…" at bounding box center [720, 208] width 978 height 380
click at [1196, 30] on icon "button" at bounding box center [1198, 28] width 8 height 14
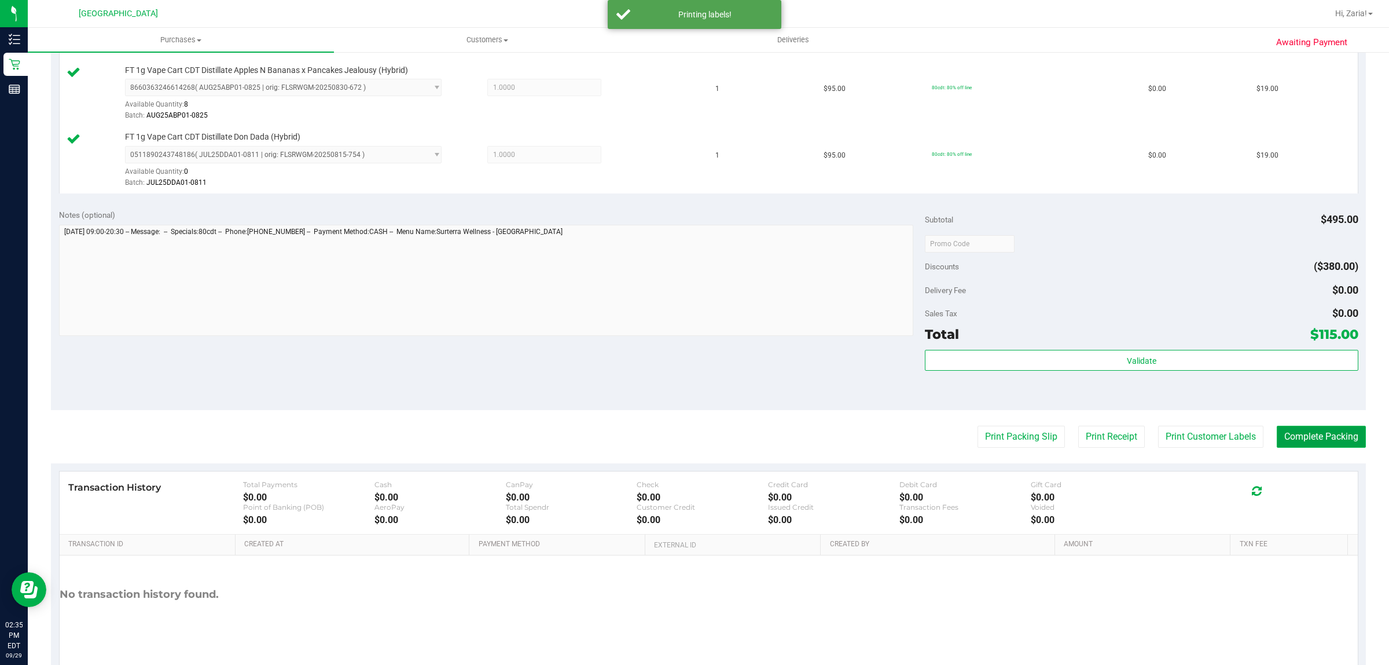
click at [1324, 439] on button "Complete Packing" at bounding box center [1321, 436] width 89 height 22
